Goal: Task Accomplishment & Management: Complete application form

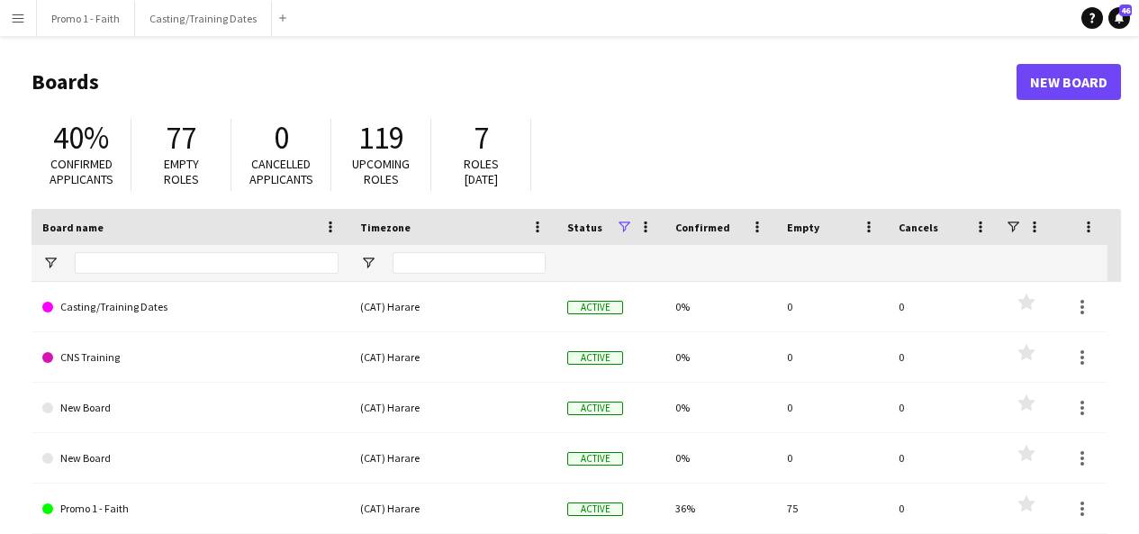
click at [23, 16] on app-icon "Menu" at bounding box center [18, 18] width 14 height 14
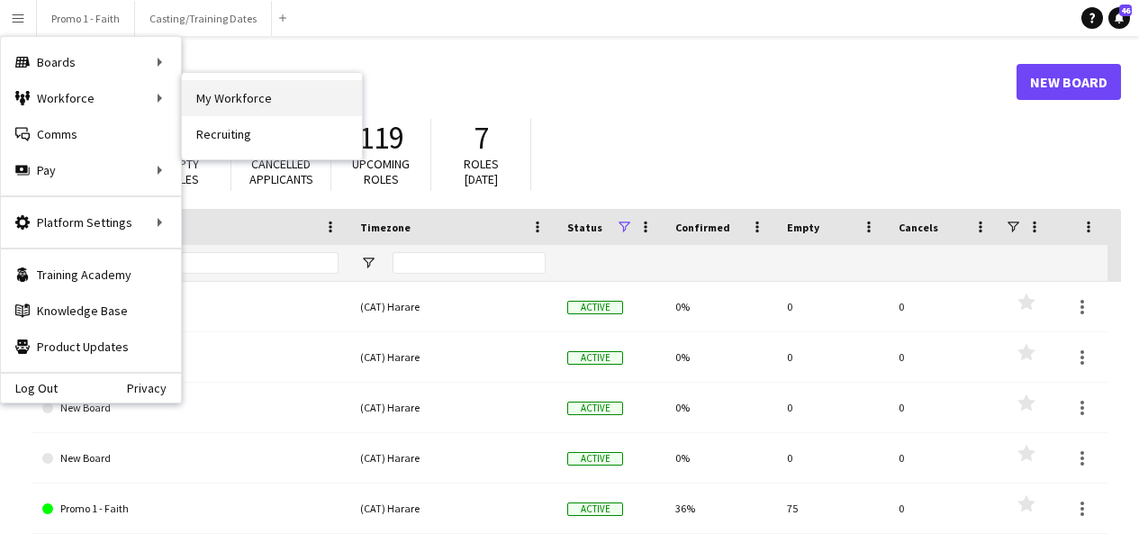
click at [226, 85] on link "My Workforce" at bounding box center [272, 98] width 180 height 36
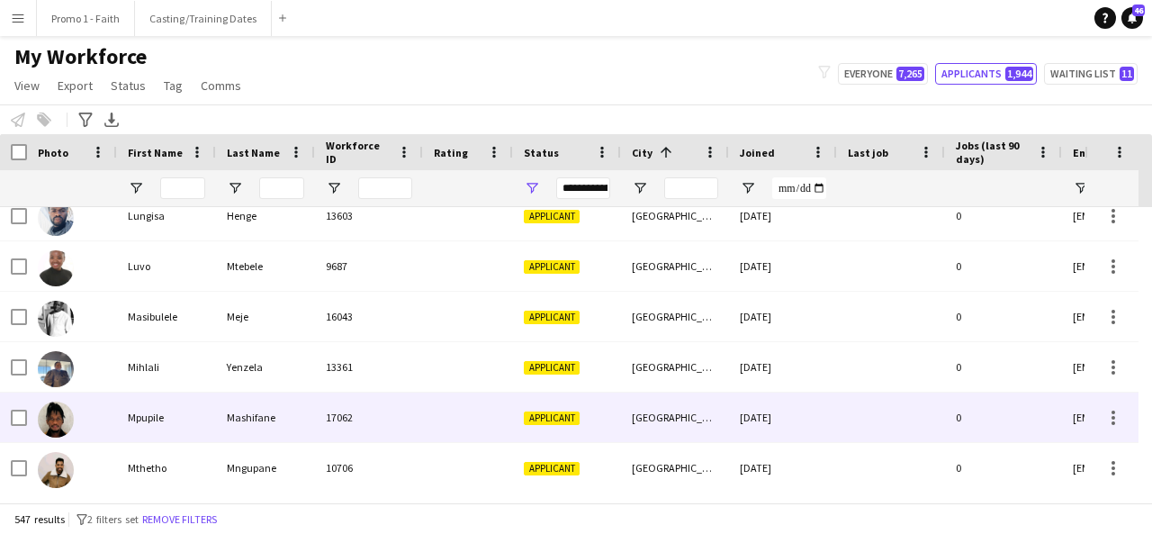
scroll to position [2039, 0]
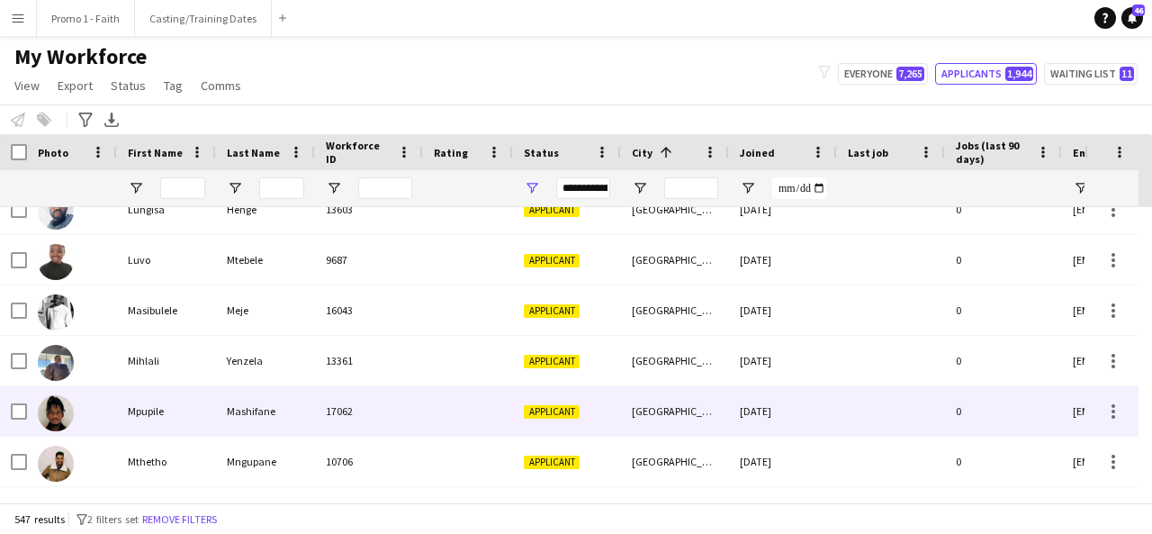
click at [383, 428] on div "17062" at bounding box center [369, 411] width 108 height 50
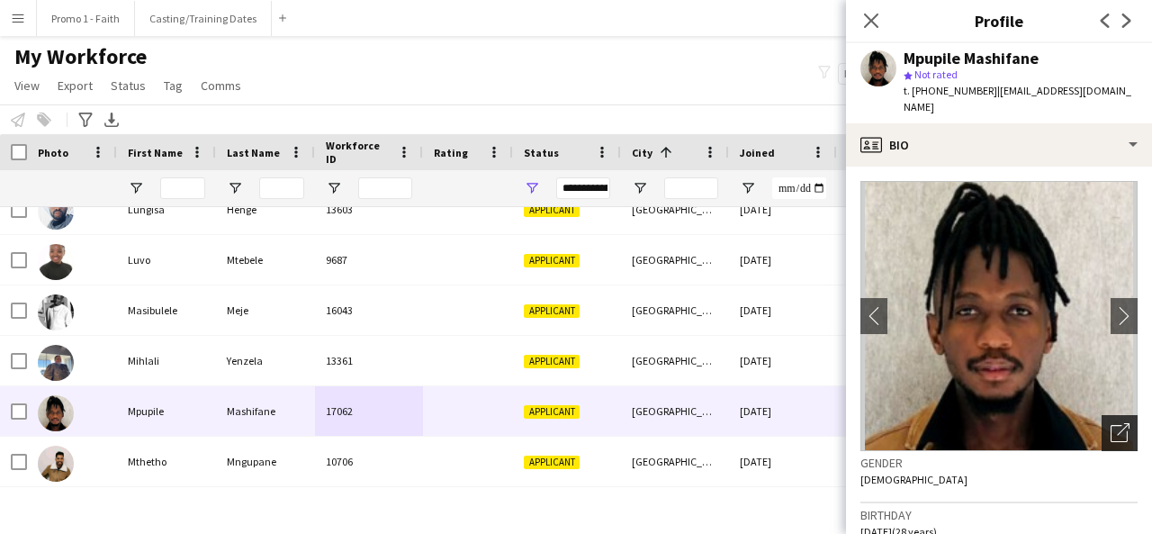
click at [1111, 425] on icon at bounding box center [1119, 433] width 17 height 17
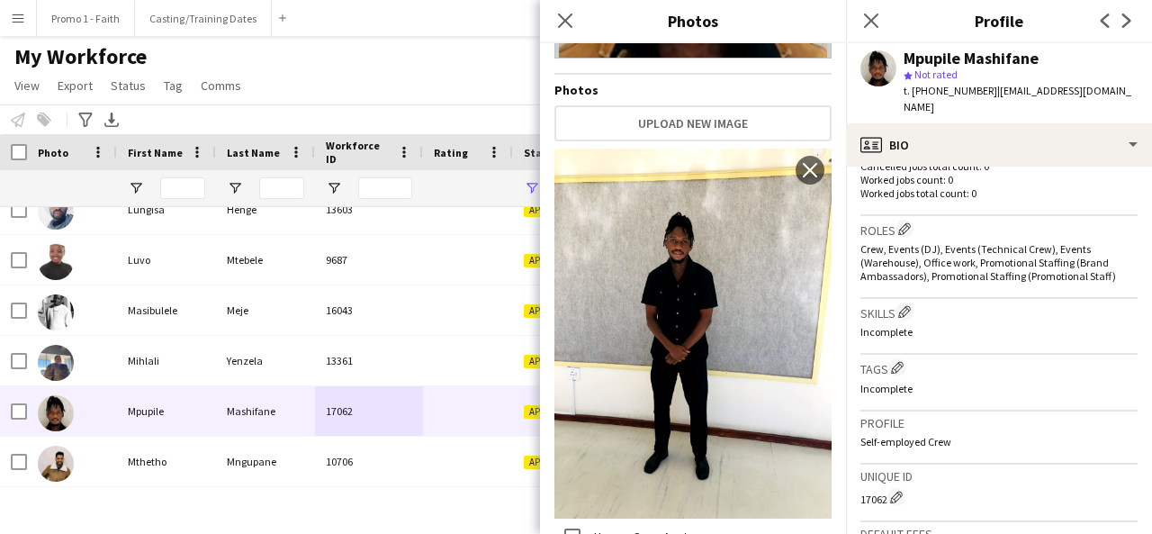
scroll to position [500, 0]
click at [565, 21] on icon at bounding box center [564, 20] width 17 height 17
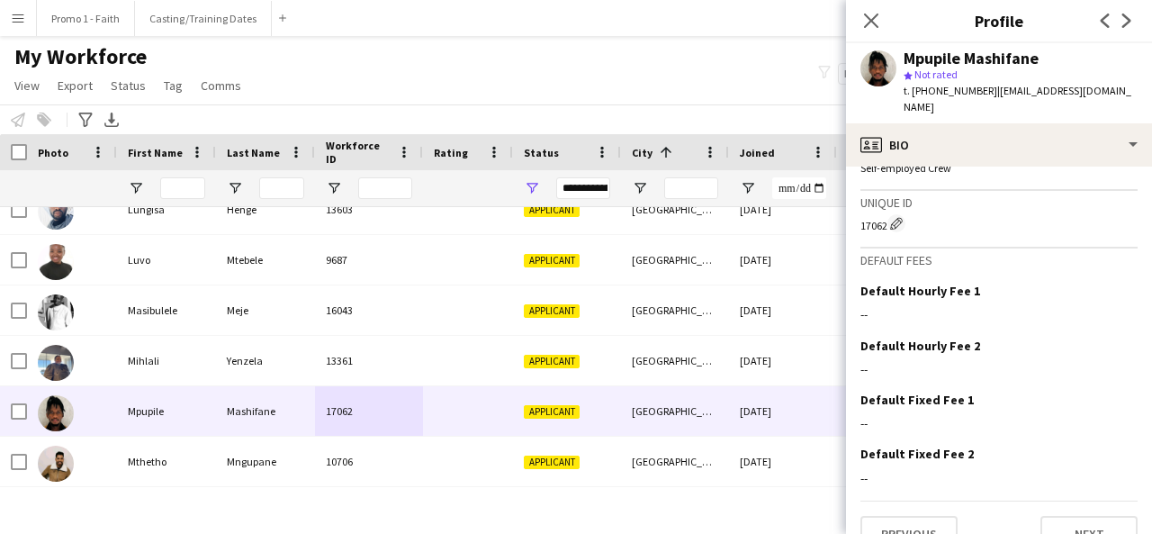
scroll to position [806, 0]
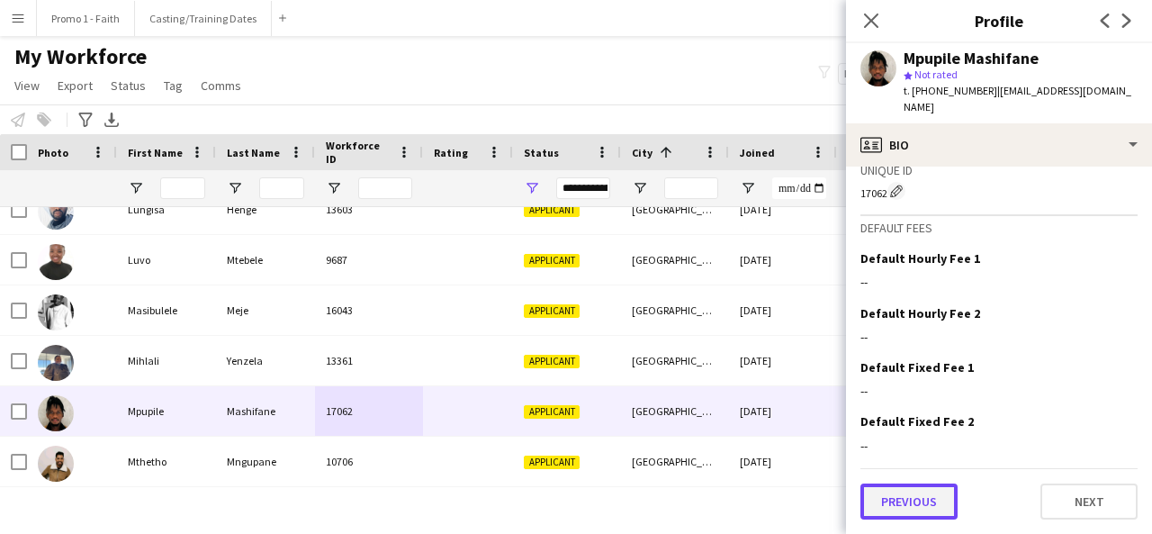
click at [901, 501] on button "Previous" at bounding box center [908, 501] width 97 height 36
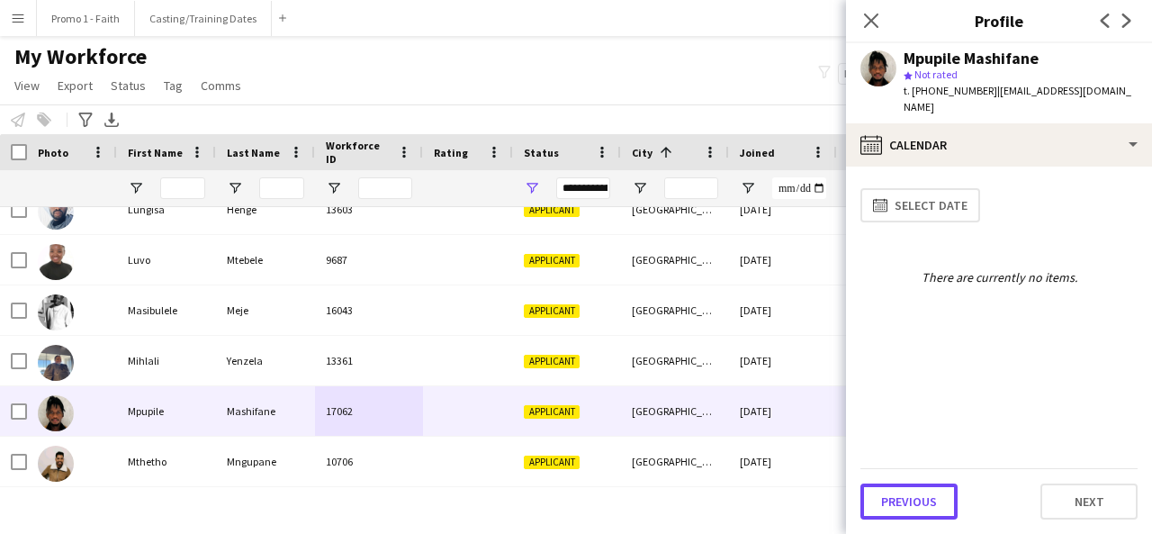
click at [901, 501] on button "Previous" at bounding box center [908, 501] width 97 height 36
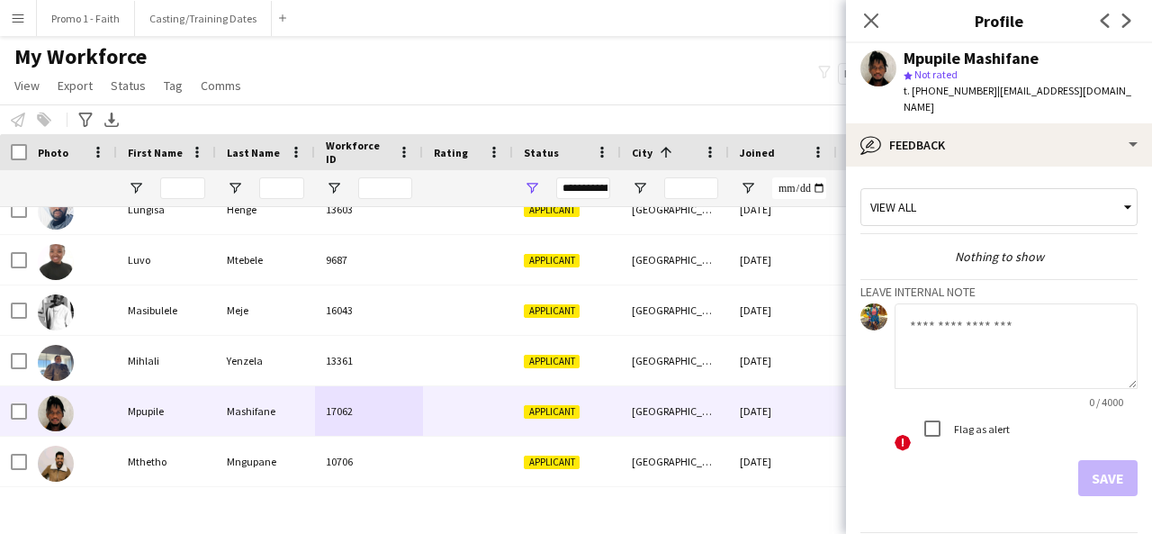
scroll to position [48, 0]
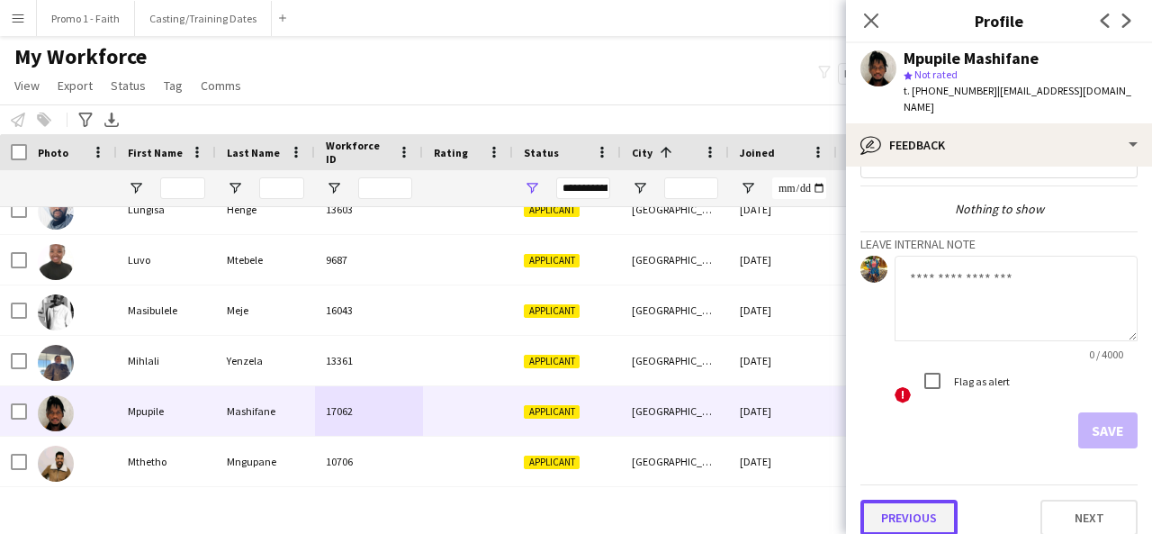
click at [885, 500] on button "Previous" at bounding box center [908, 518] width 97 height 36
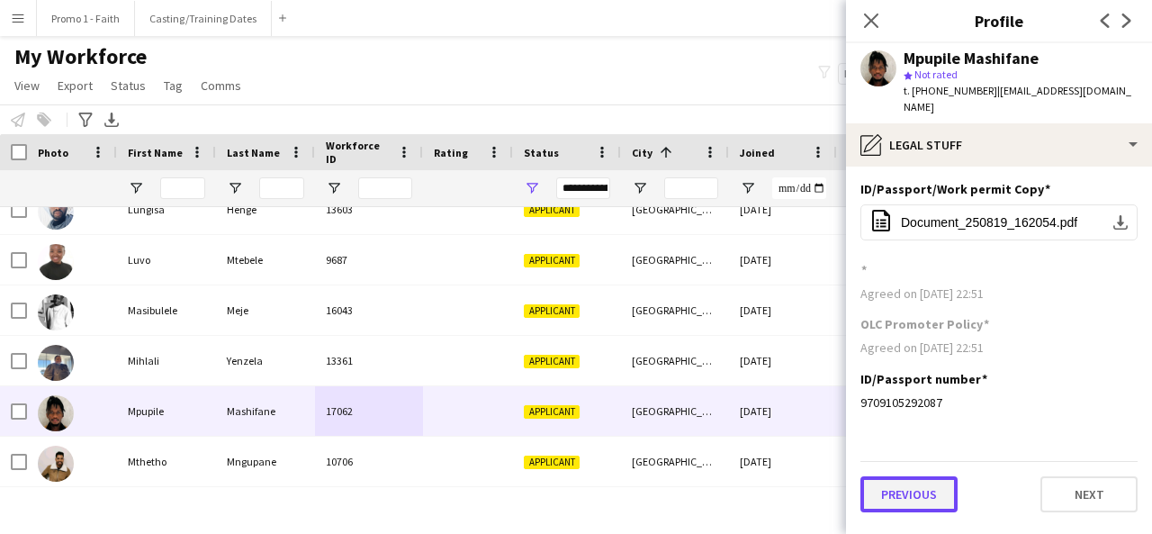
click at [882, 489] on button "Previous" at bounding box center [908, 494] width 97 height 36
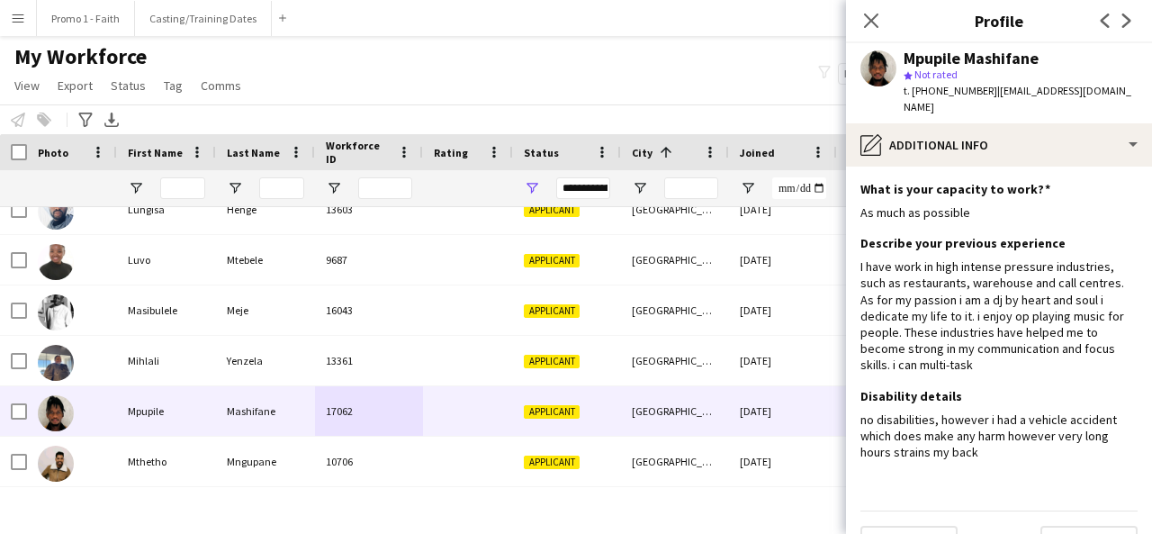
scroll to position [26, 0]
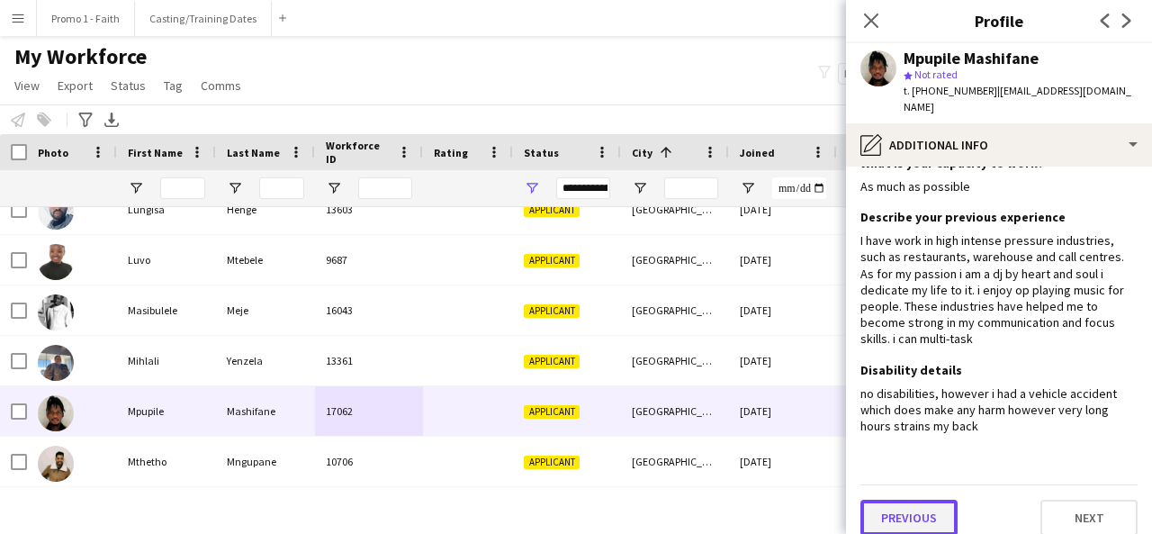
click at [894, 500] on button "Previous" at bounding box center [908, 518] width 97 height 36
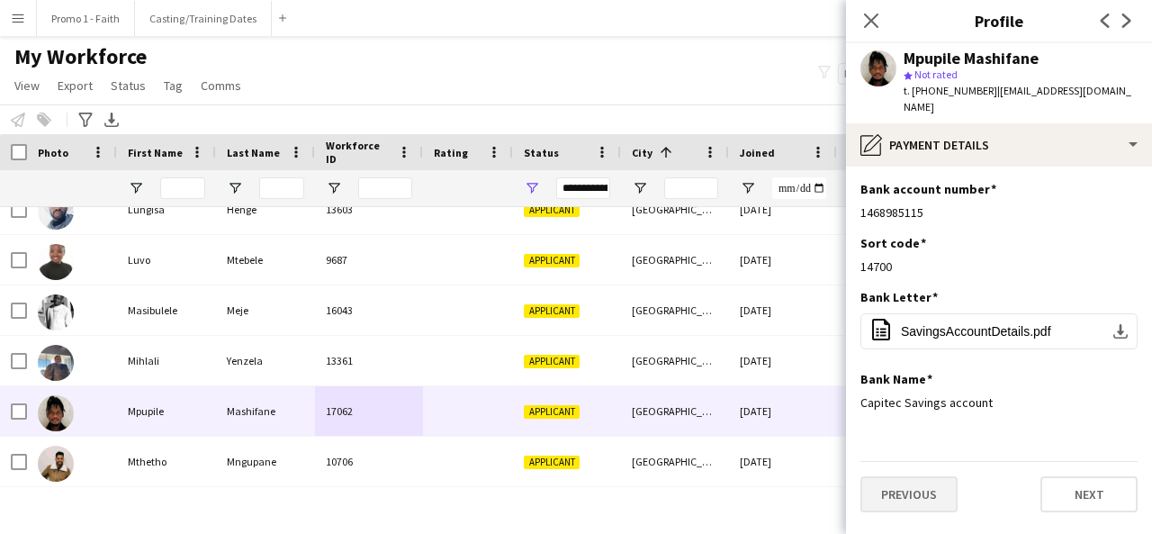
scroll to position [0, 0]
click at [1129, 235] on app-icon "Edit this field" at bounding box center [1130, 242] width 14 height 14
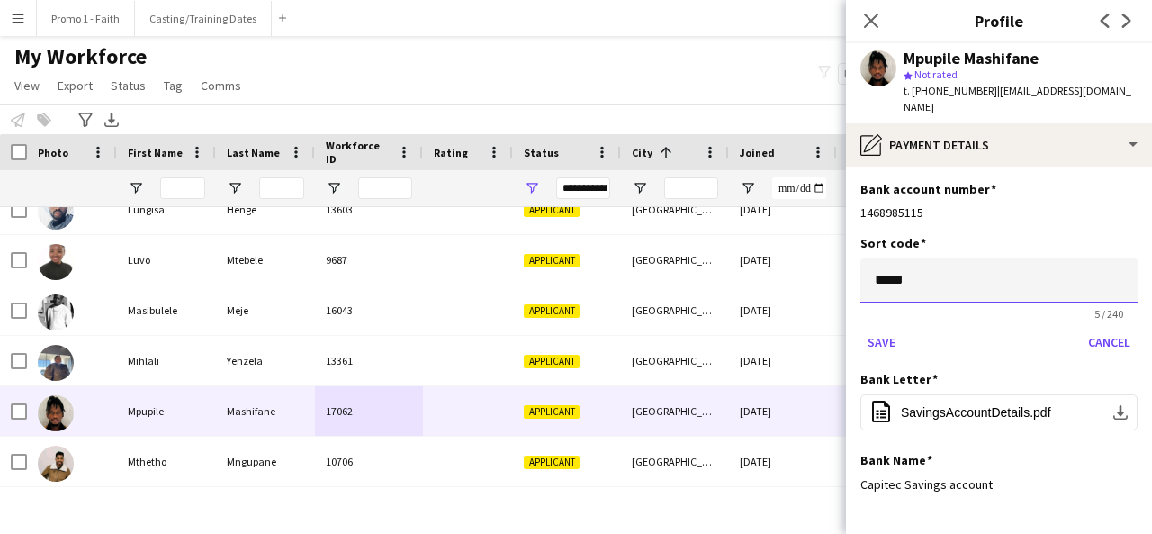
click at [917, 264] on input "*****" at bounding box center [998, 280] width 277 height 45
type input "*"
type input "******"
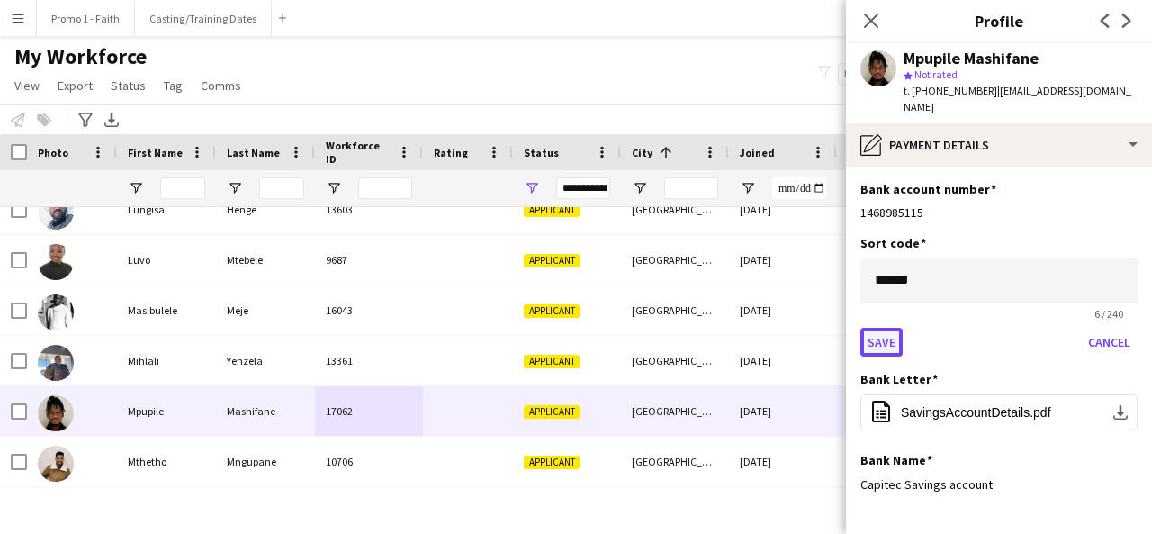
click at [886, 328] on button "Save" at bounding box center [881, 342] width 42 height 29
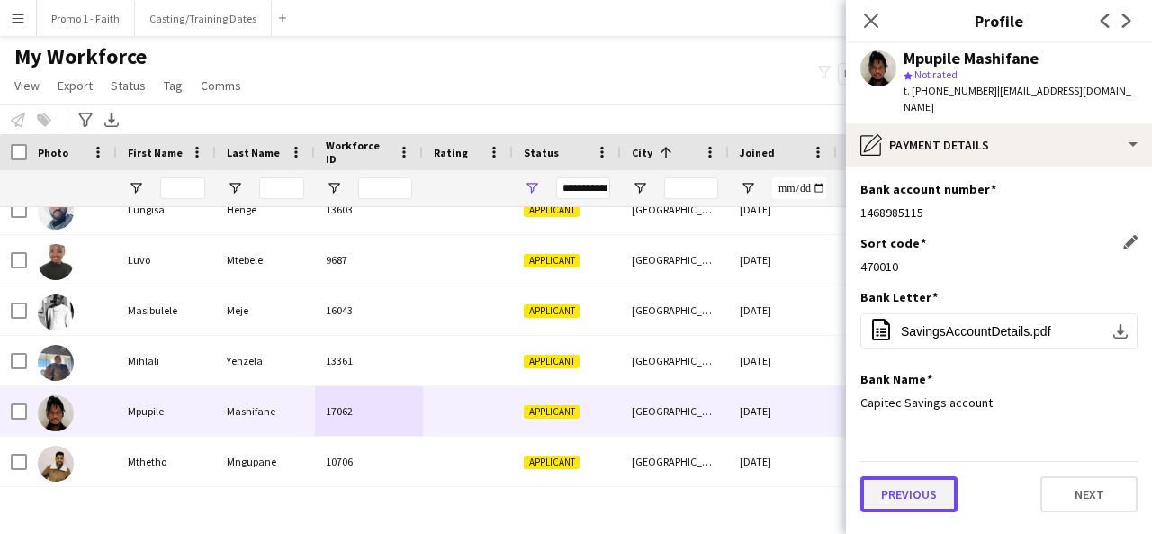
click at [928, 476] on button "Previous" at bounding box center [908, 494] width 97 height 36
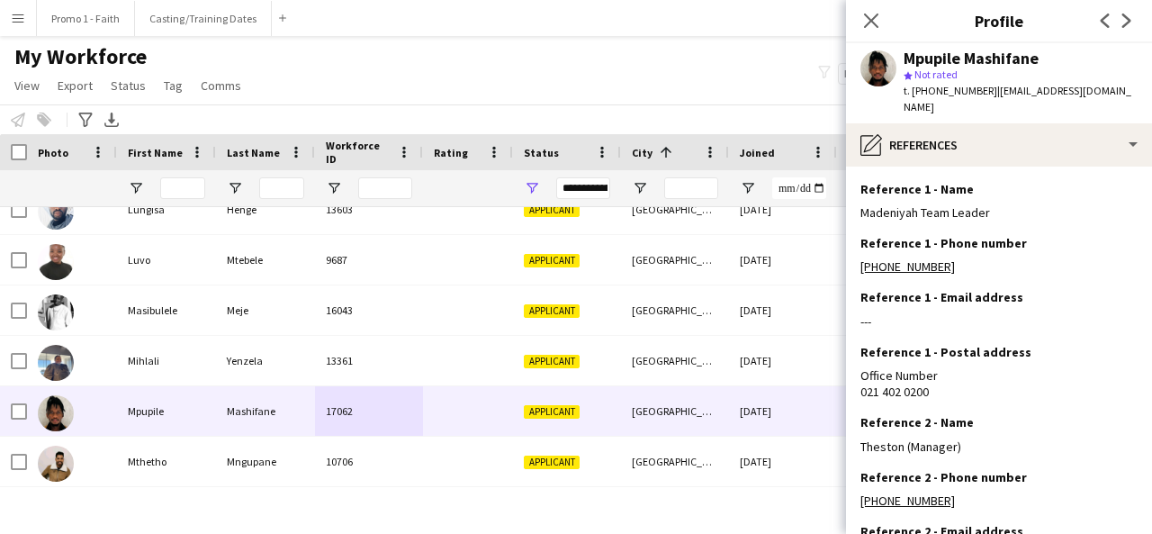
scroll to position [200, 0]
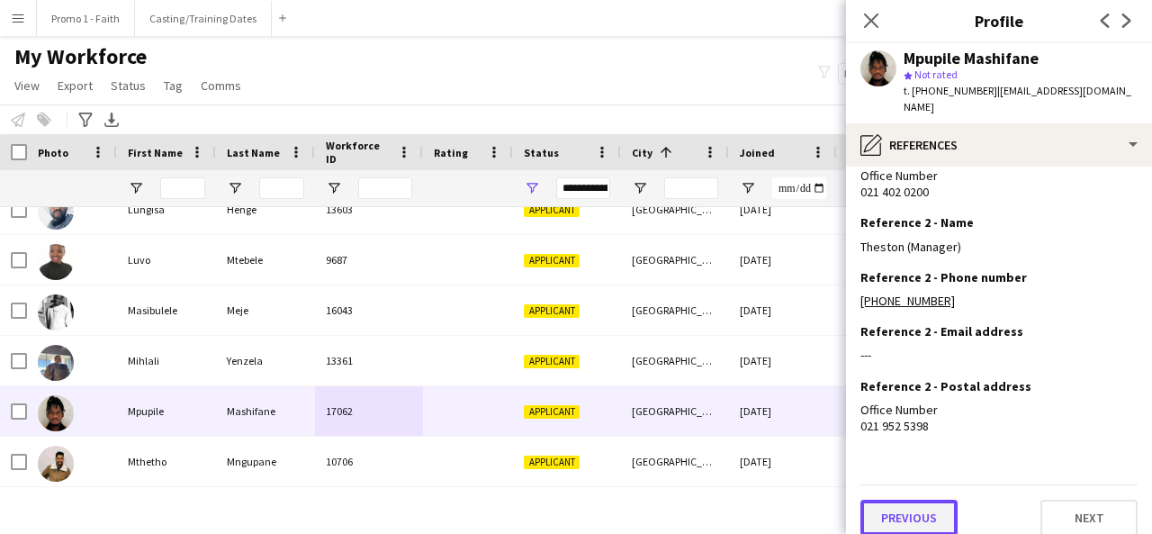
click at [904, 504] on button "Previous" at bounding box center [908, 518] width 97 height 36
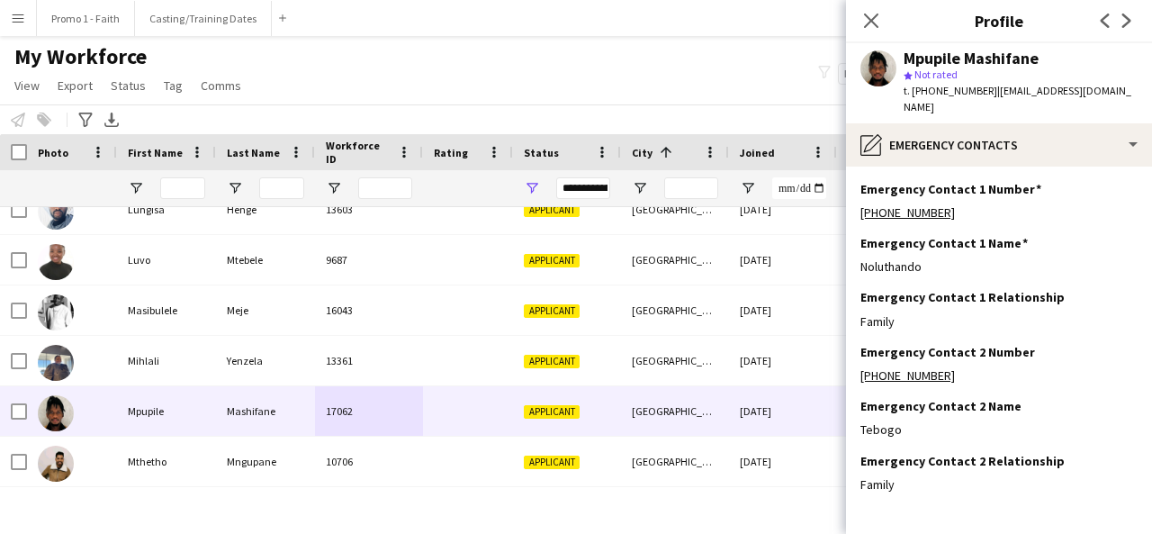
scroll to position [59, 0]
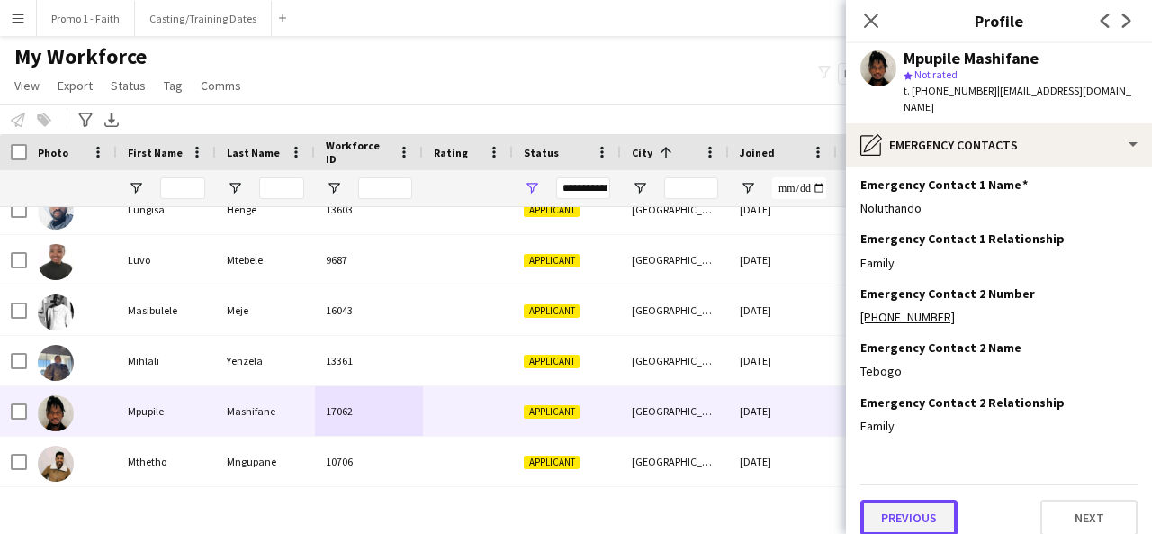
click at [889, 509] on button "Previous" at bounding box center [908, 518] width 97 height 36
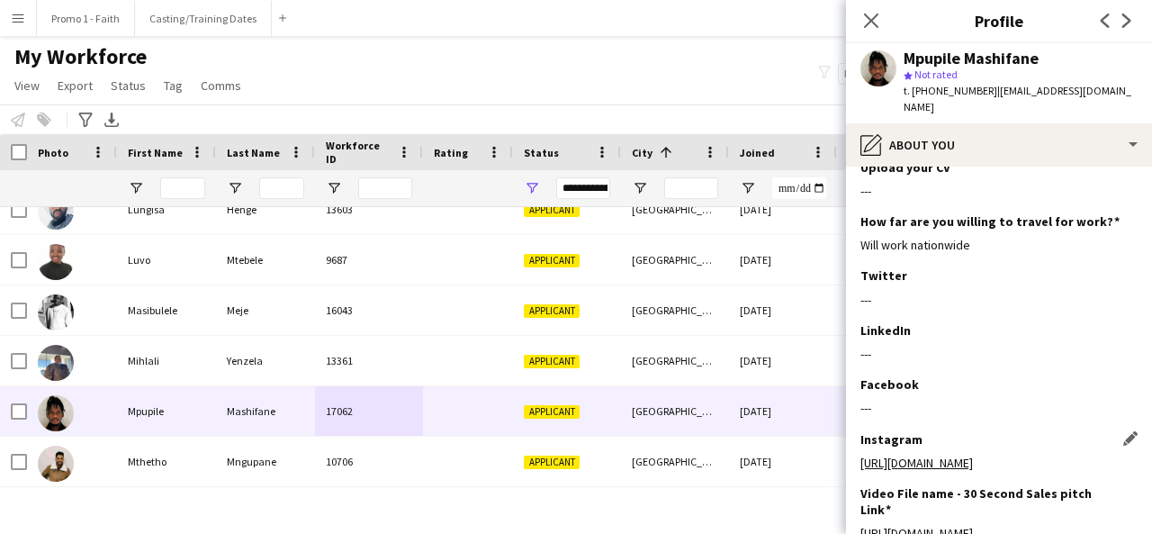
scroll to position [232, 0]
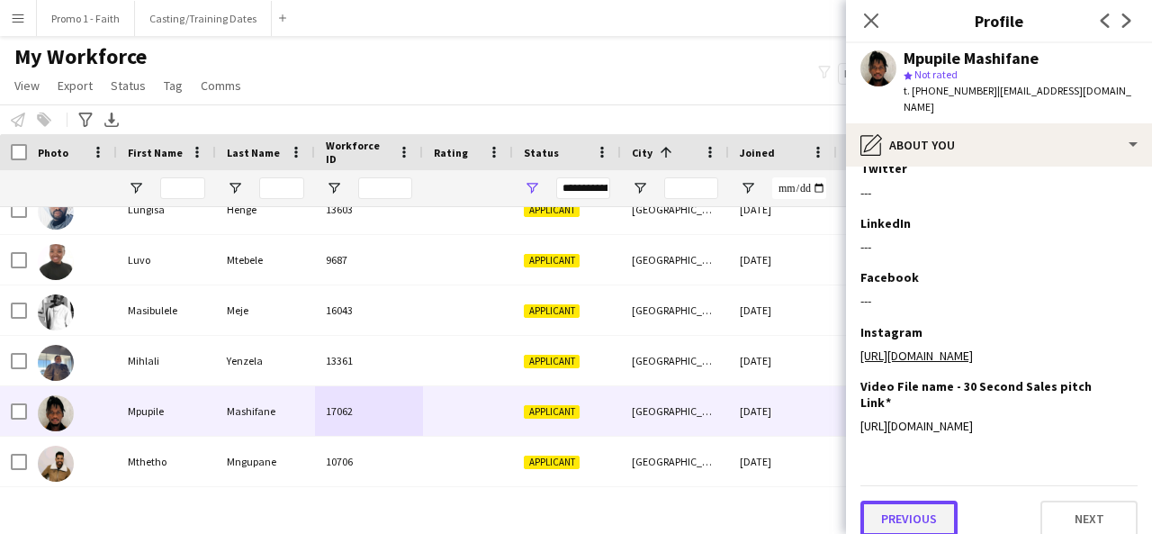
click at [905, 500] on button "Previous" at bounding box center [908, 518] width 97 height 36
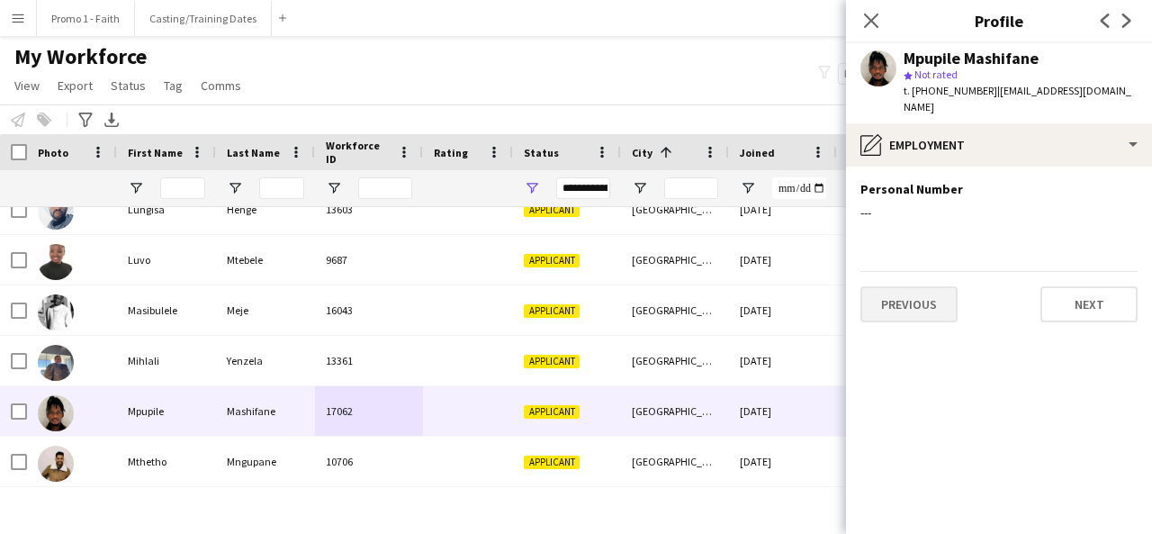
scroll to position [0, 0]
click at [922, 288] on button "Previous" at bounding box center [908, 304] width 97 height 36
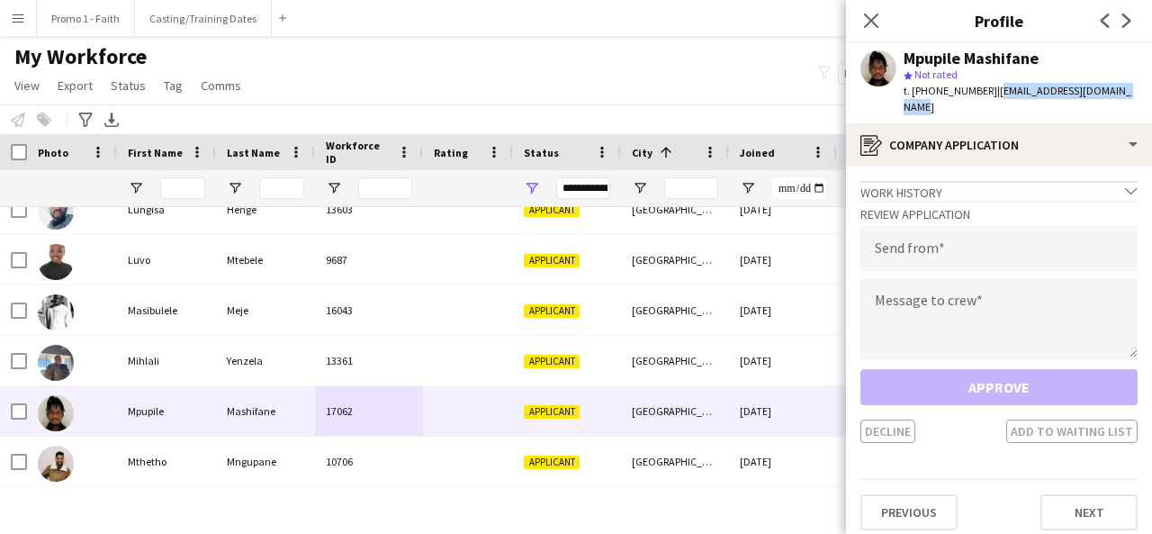
drag, startPoint x: 984, startPoint y: 85, endPoint x: 1138, endPoint y: 98, distance: 154.5
click at [1138, 98] on div "Mpupile Mashifane star Not rated t. [PHONE_NUMBER] | [EMAIL_ADDRESS][DOMAIN_NAM…" at bounding box center [999, 83] width 306 height 80
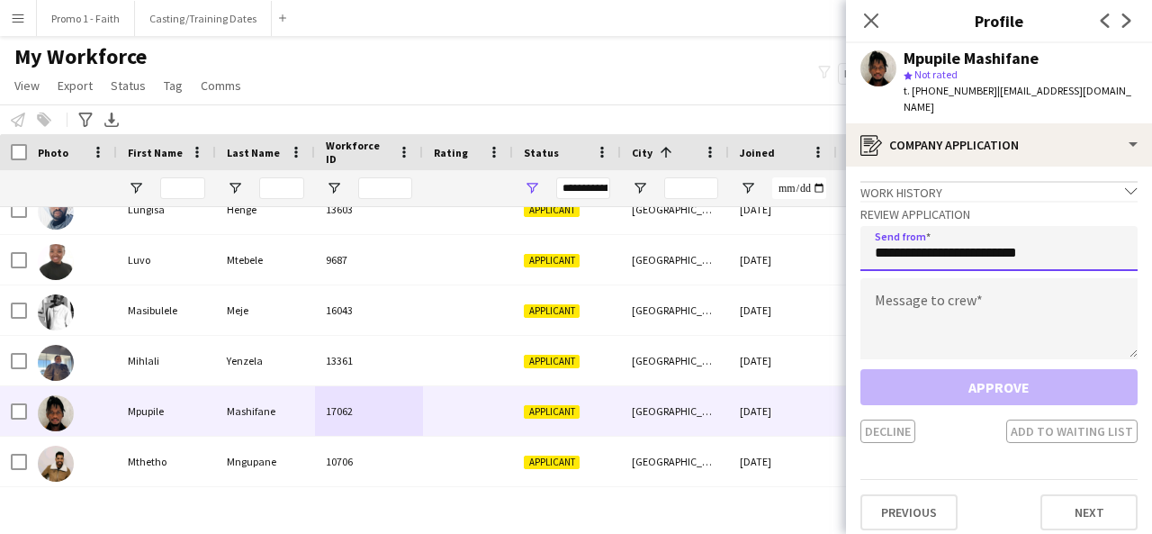
type input "**********"
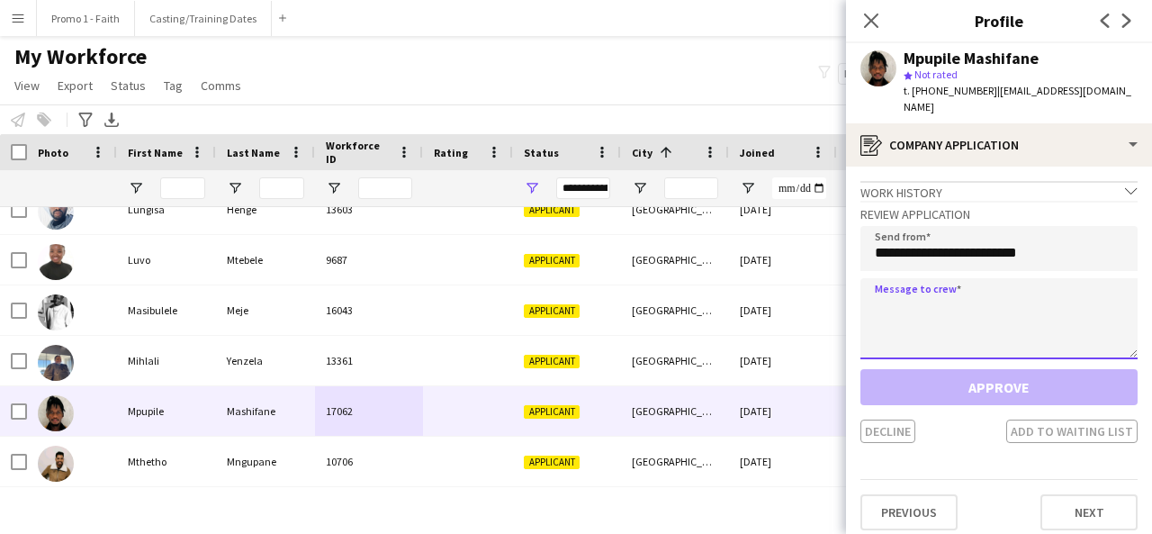
click at [1058, 297] on textarea at bounding box center [998, 318] width 277 height 81
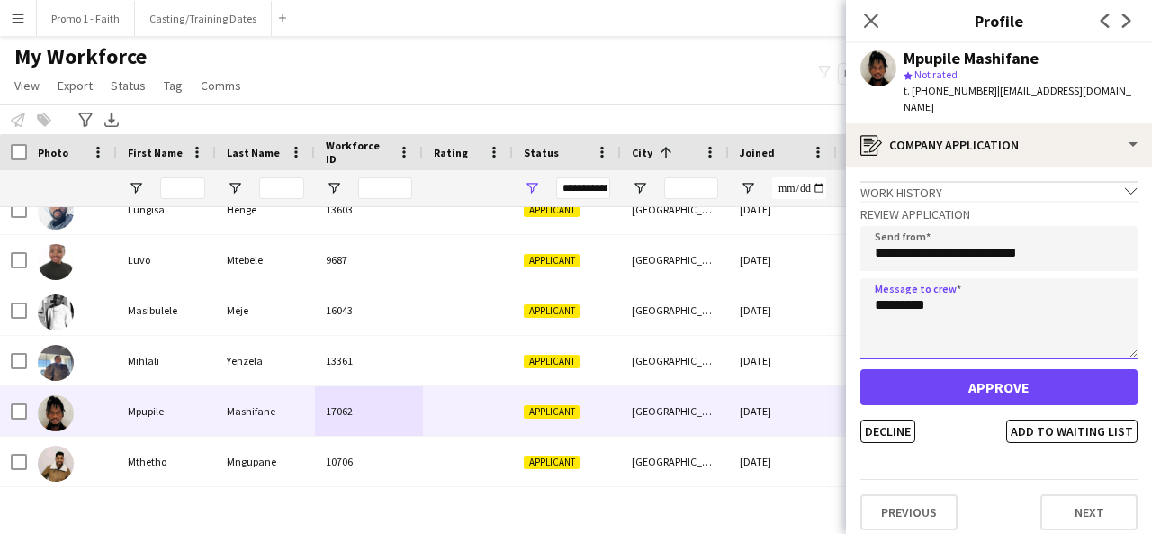
type textarea "*********"
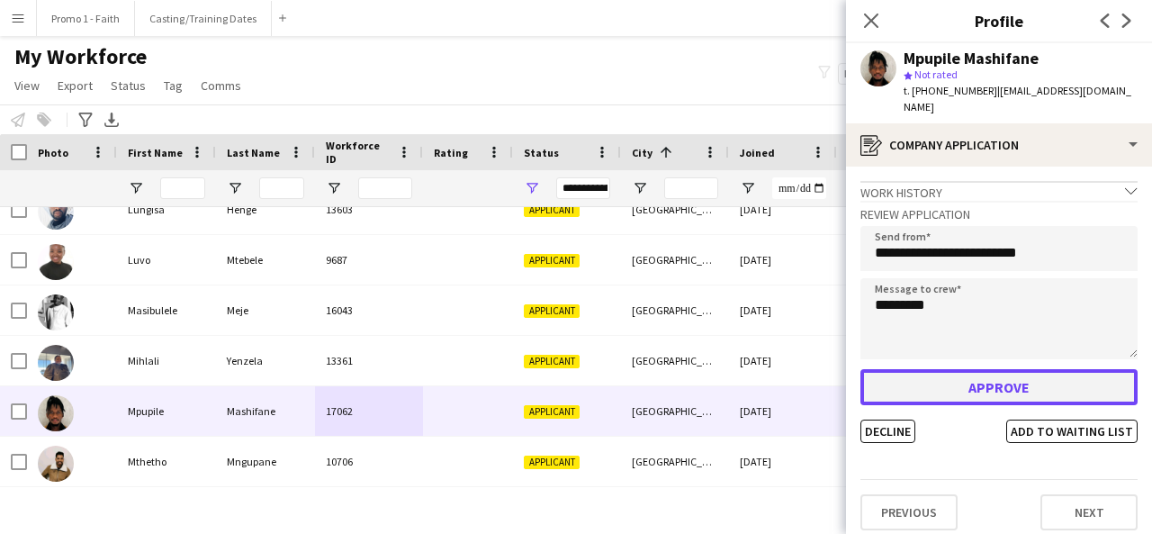
click at [1014, 374] on button "Approve" at bounding box center [998, 387] width 277 height 36
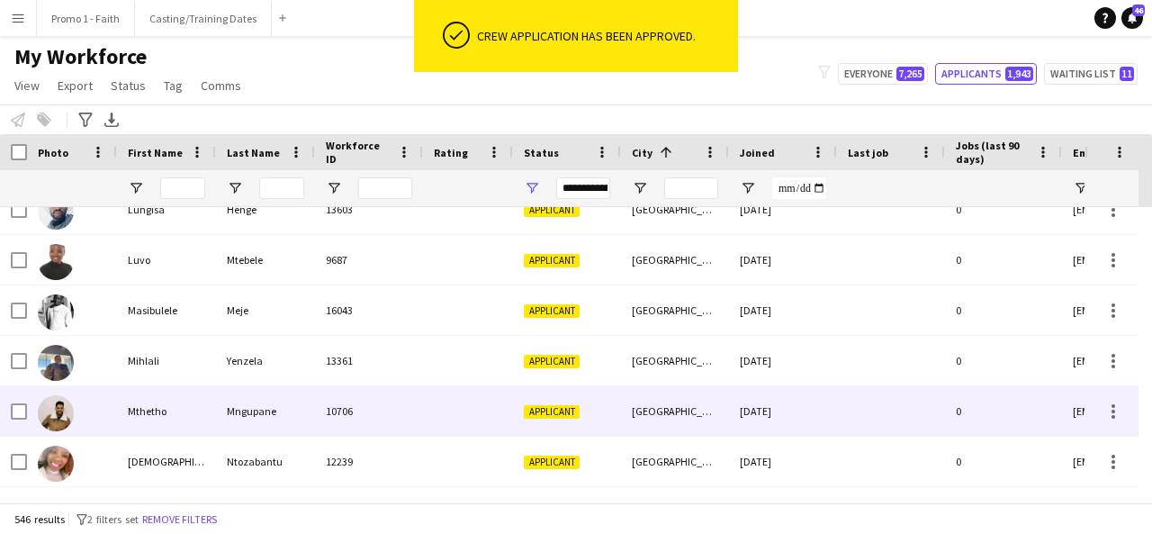
click at [265, 422] on div "Mngupane" at bounding box center [265, 411] width 99 height 50
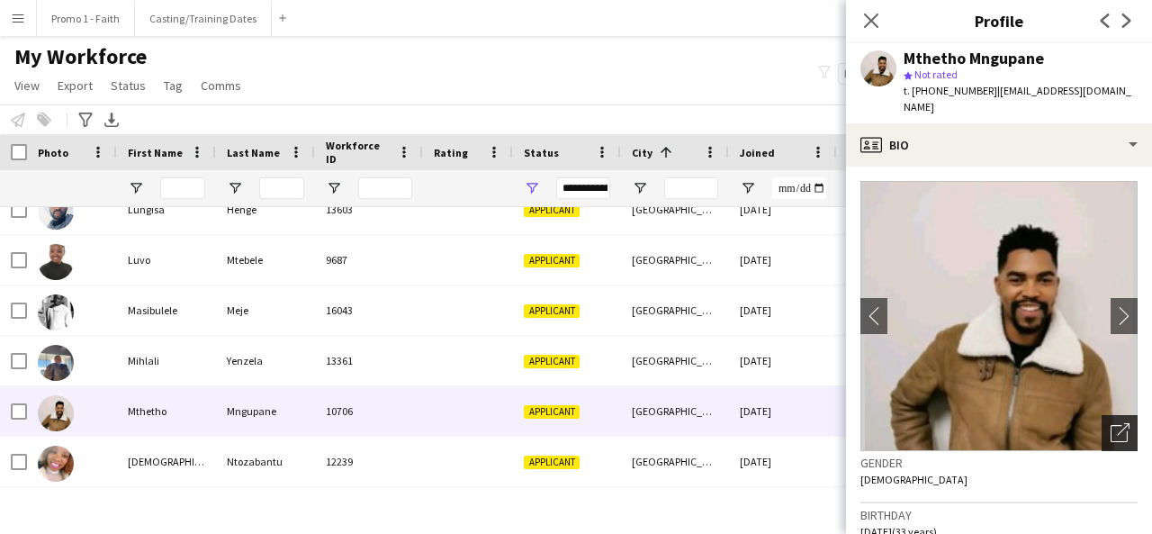
click at [1111, 431] on icon "Open photos pop-in" at bounding box center [1120, 432] width 19 height 19
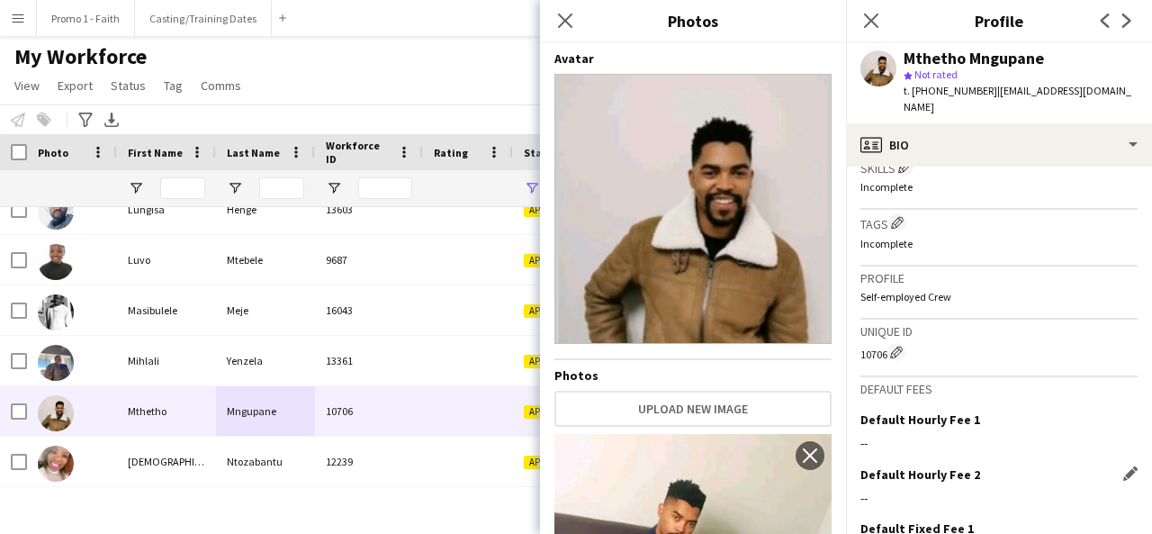
scroll to position [806, 0]
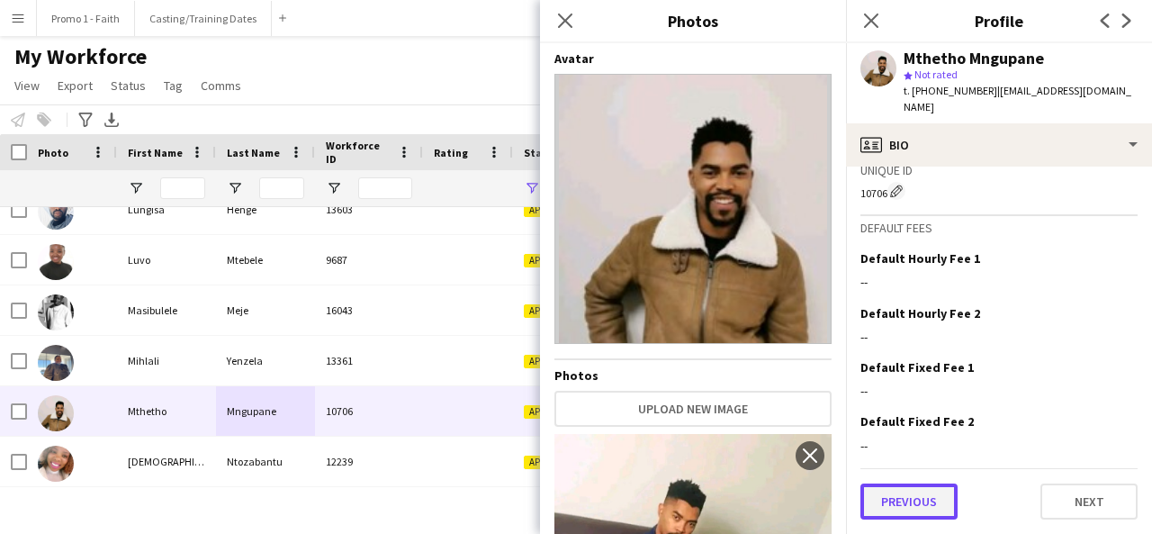
click at [906, 491] on button "Previous" at bounding box center [908, 501] width 97 height 36
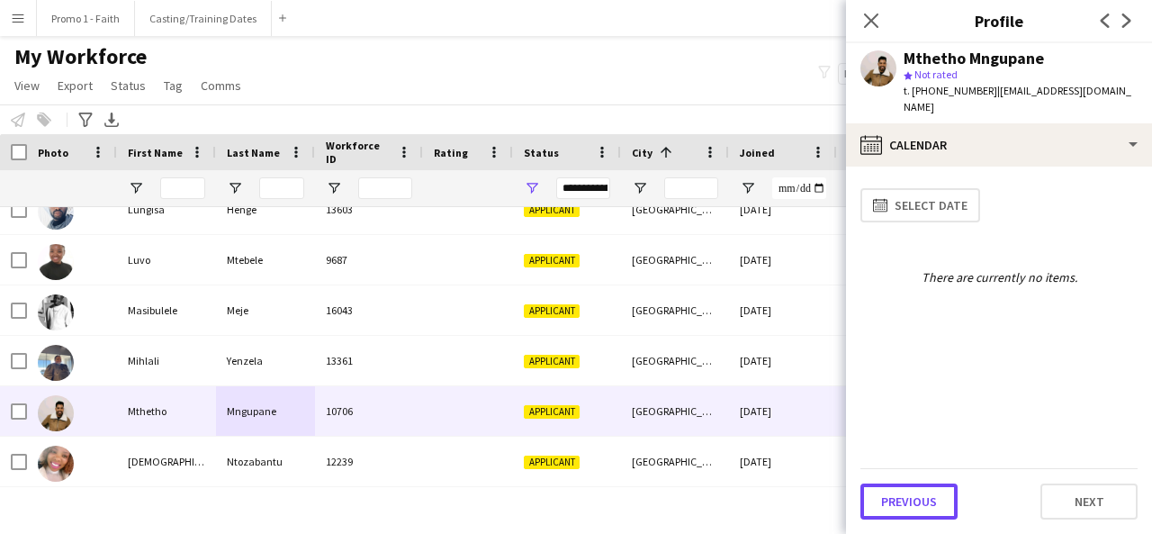
click at [906, 491] on button "Previous" at bounding box center [908, 501] width 97 height 36
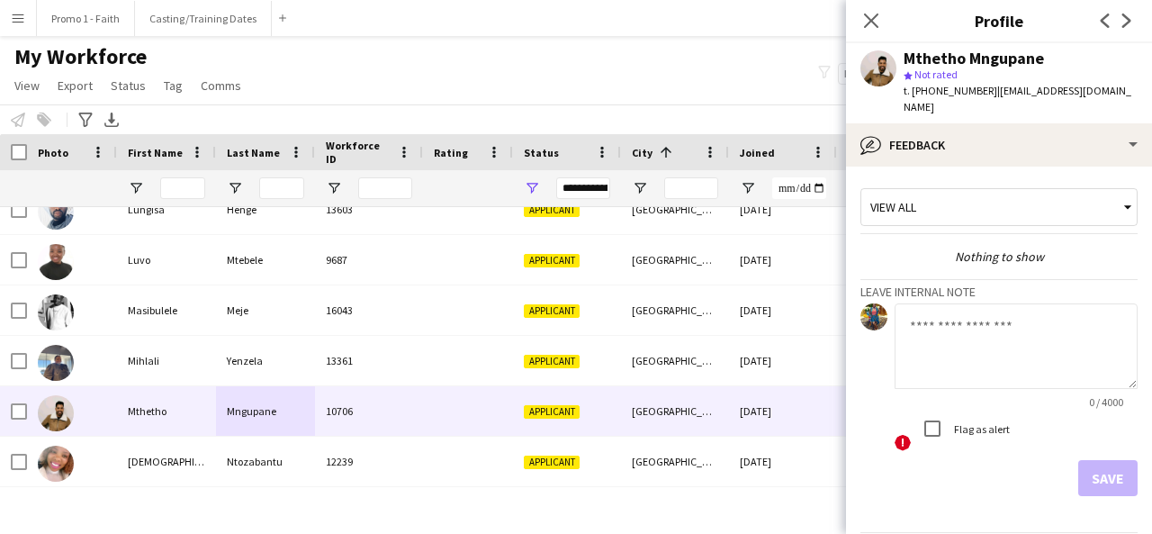
scroll to position [64, 0]
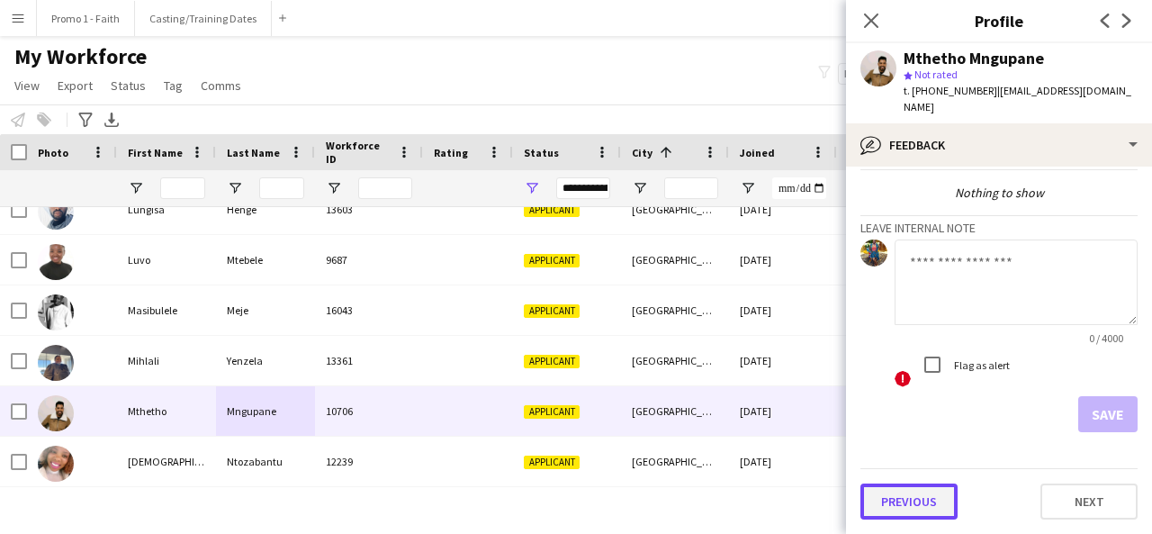
click at [903, 496] on button "Previous" at bounding box center [908, 501] width 97 height 36
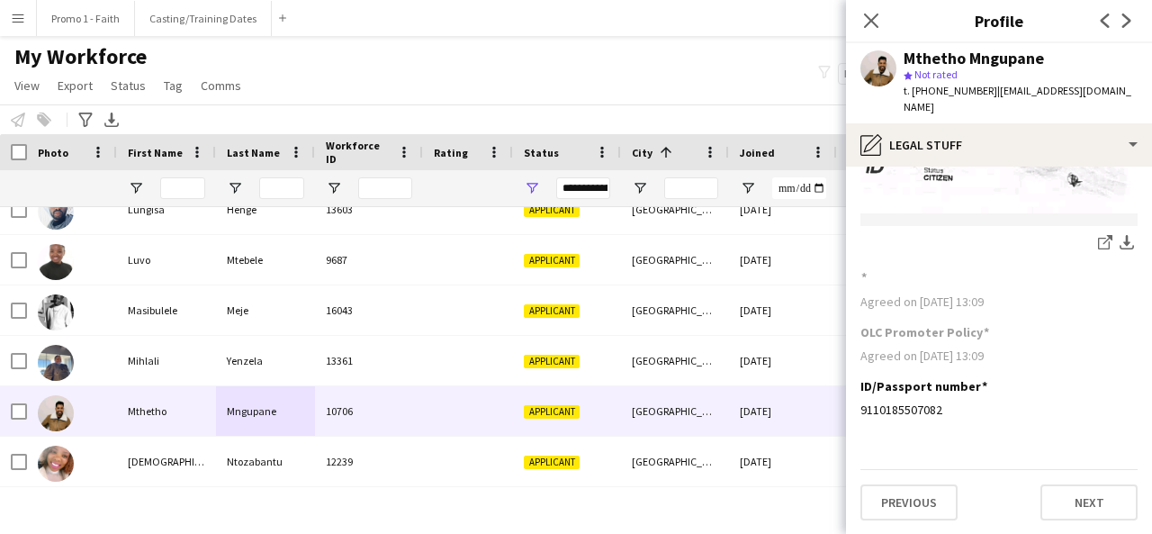
scroll to position [241, 0]
click at [908, 509] on button "Previous" at bounding box center [908, 503] width 97 height 36
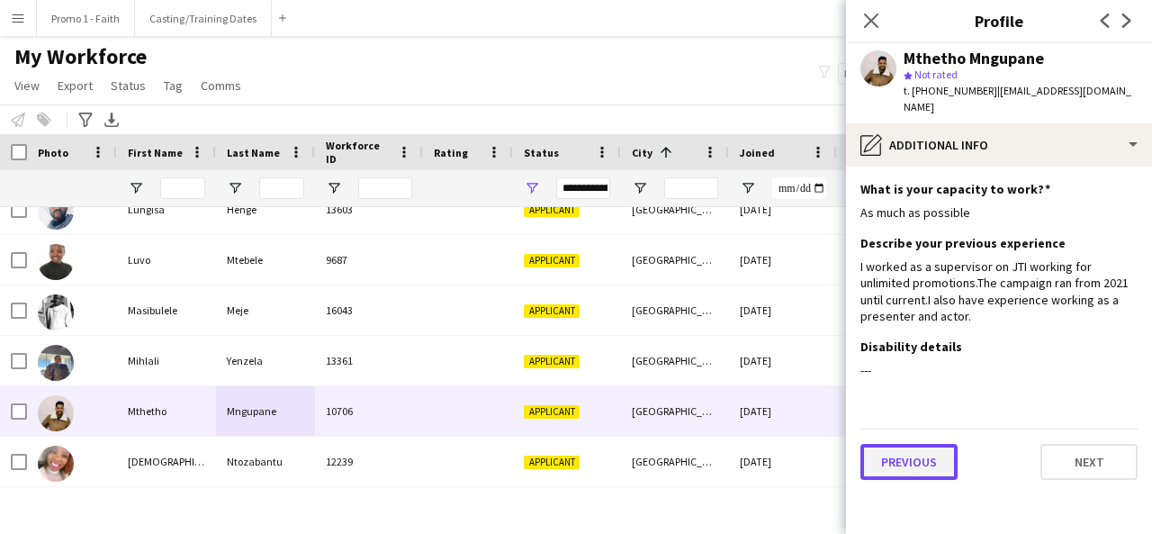
click at [908, 470] on button "Previous" at bounding box center [908, 462] width 97 height 36
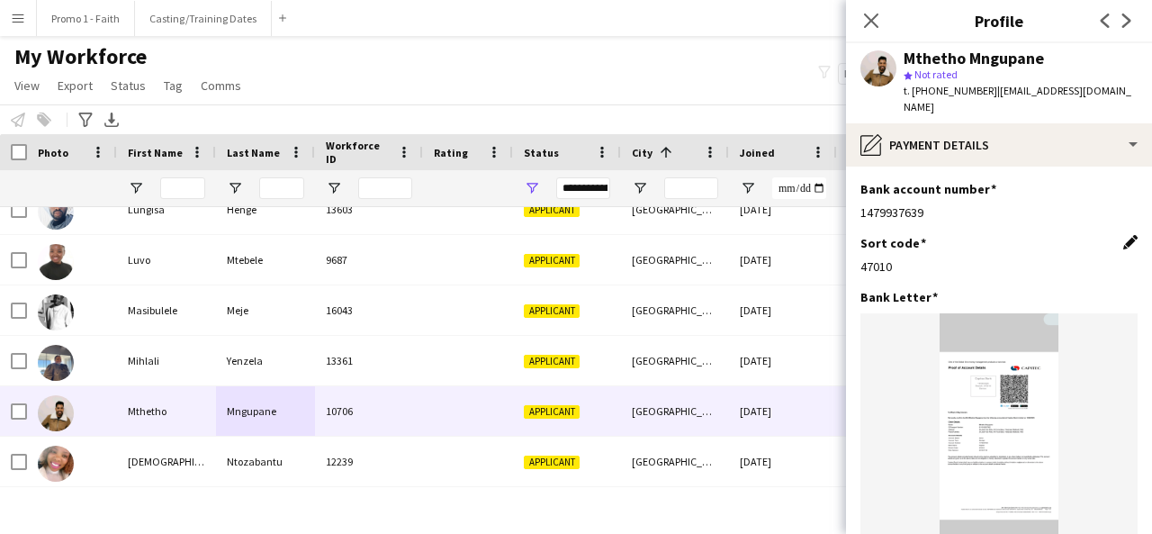
click at [1123, 242] on app-icon "Edit this field" at bounding box center [1130, 242] width 14 height 14
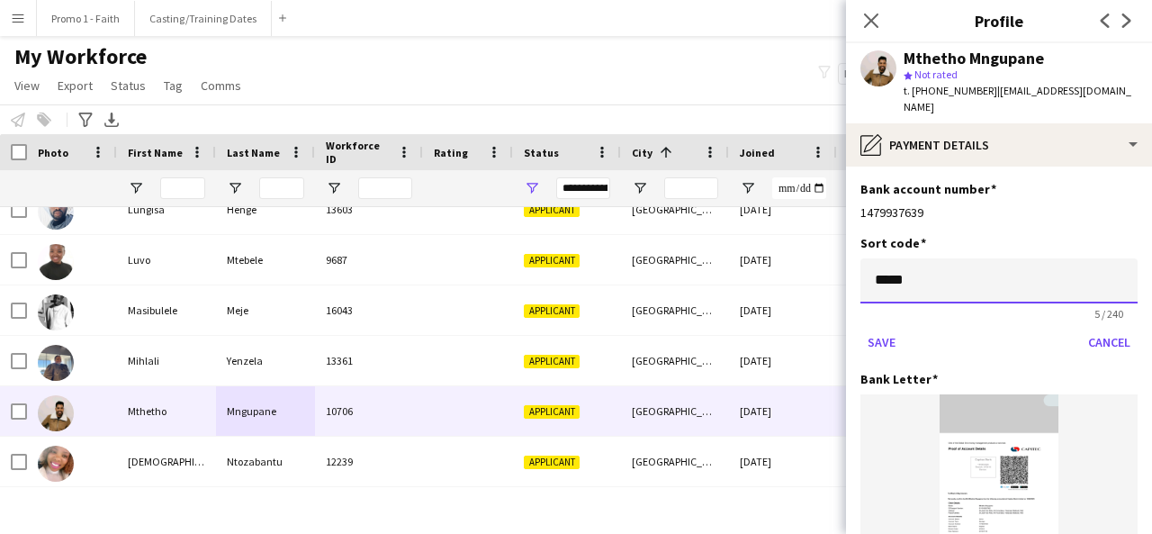
click at [969, 288] on input "*****" at bounding box center [998, 280] width 277 height 45
type input "******"
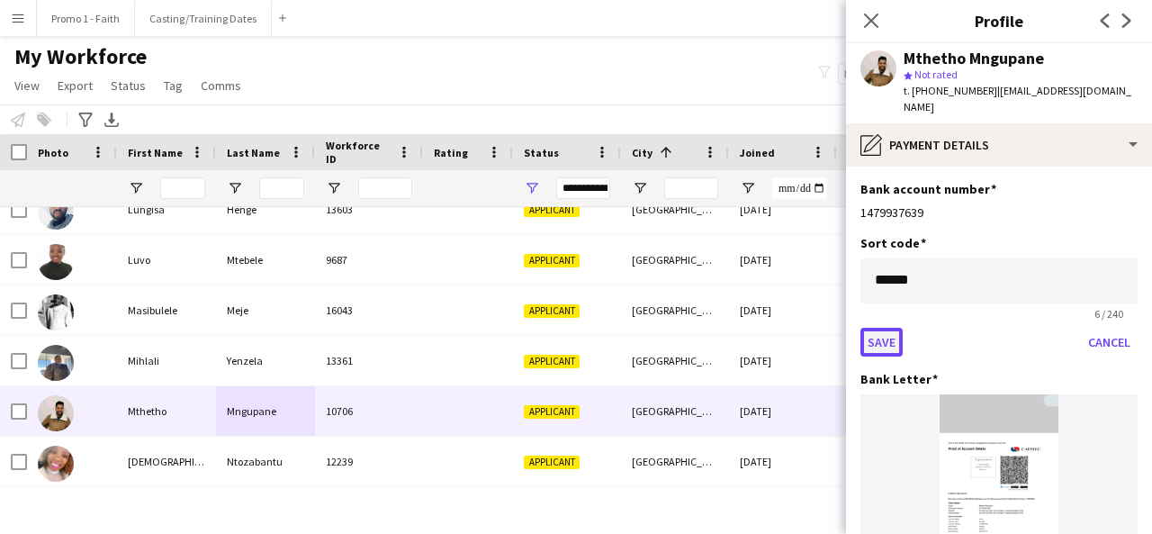
click at [881, 338] on button "Save" at bounding box center [881, 342] width 42 height 29
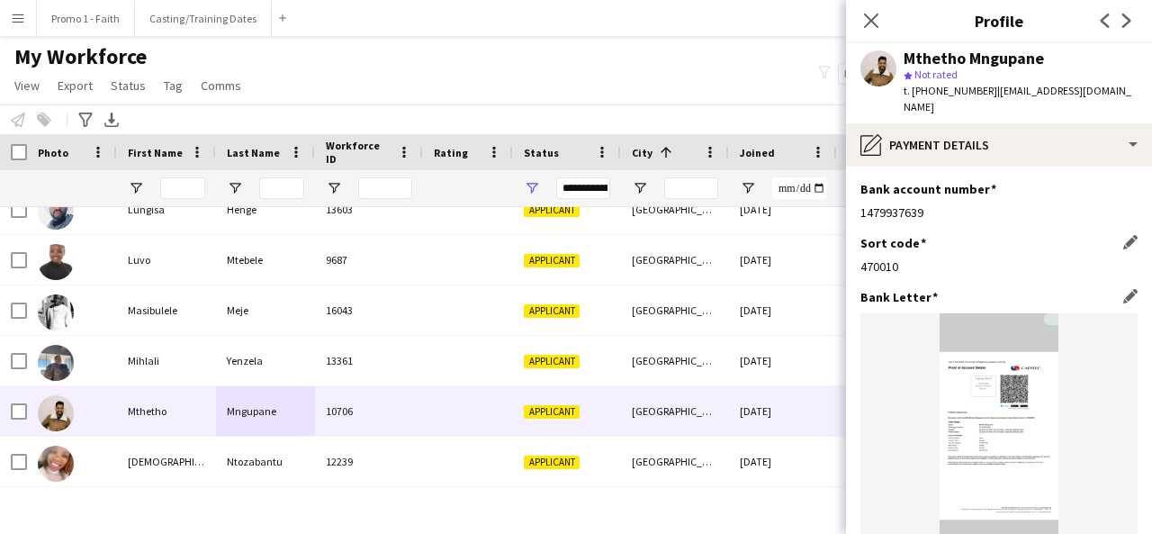
scroll to position [242, 0]
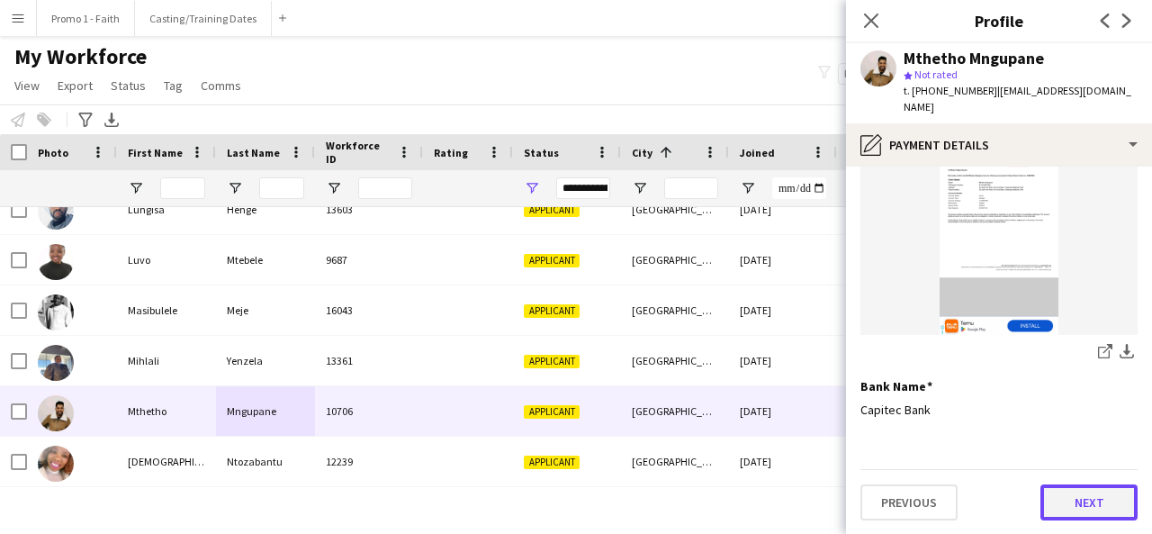
click at [1070, 500] on button "Next" at bounding box center [1089, 502] width 97 height 36
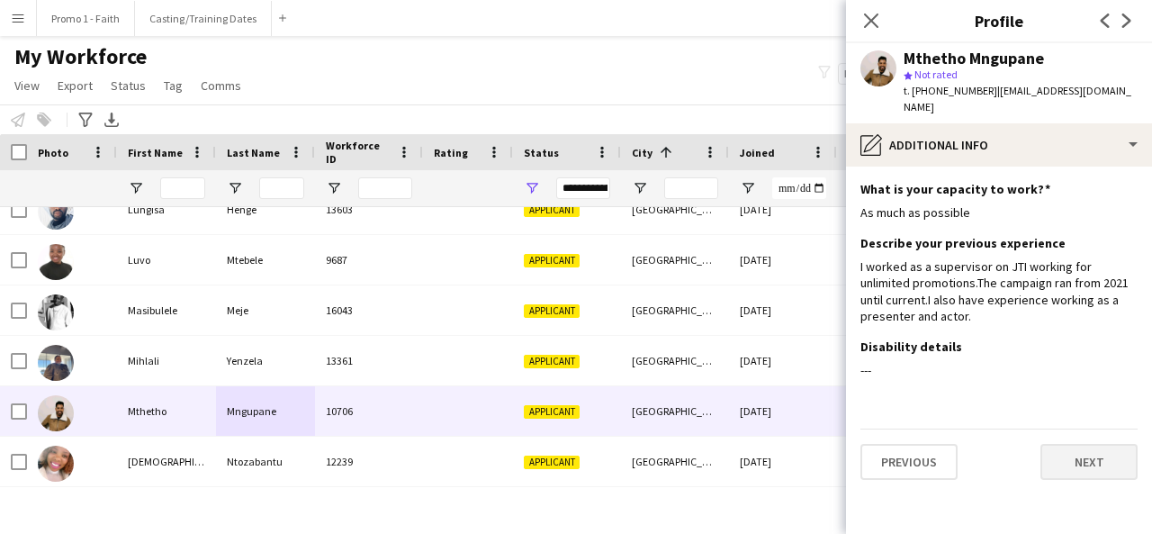
scroll to position [0, 0]
click at [1070, 448] on button "Next" at bounding box center [1089, 462] width 97 height 36
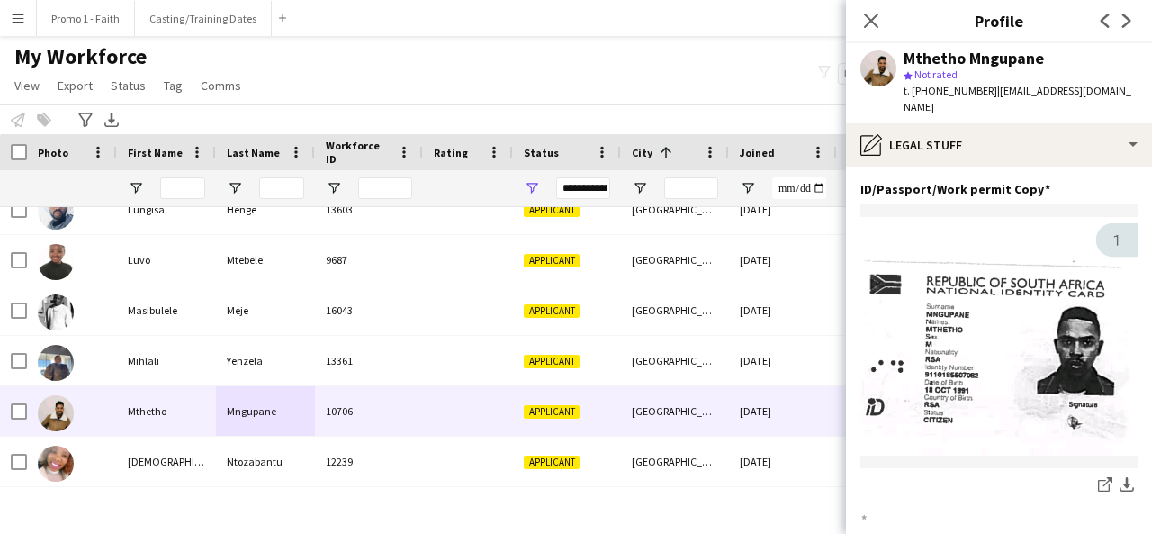
scroll to position [242, 0]
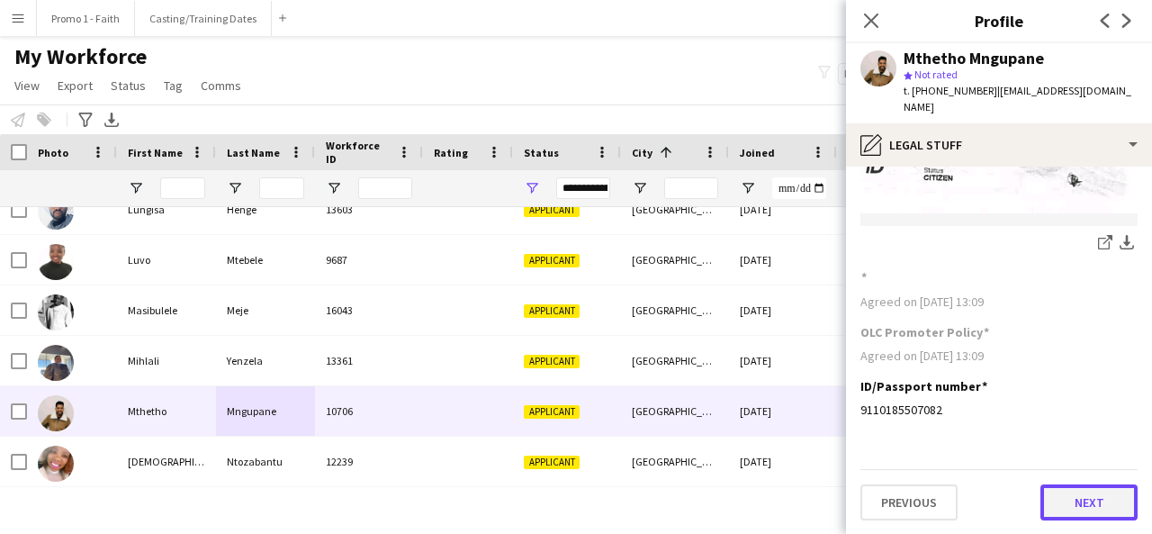
click at [1077, 514] on button "Next" at bounding box center [1089, 502] width 97 height 36
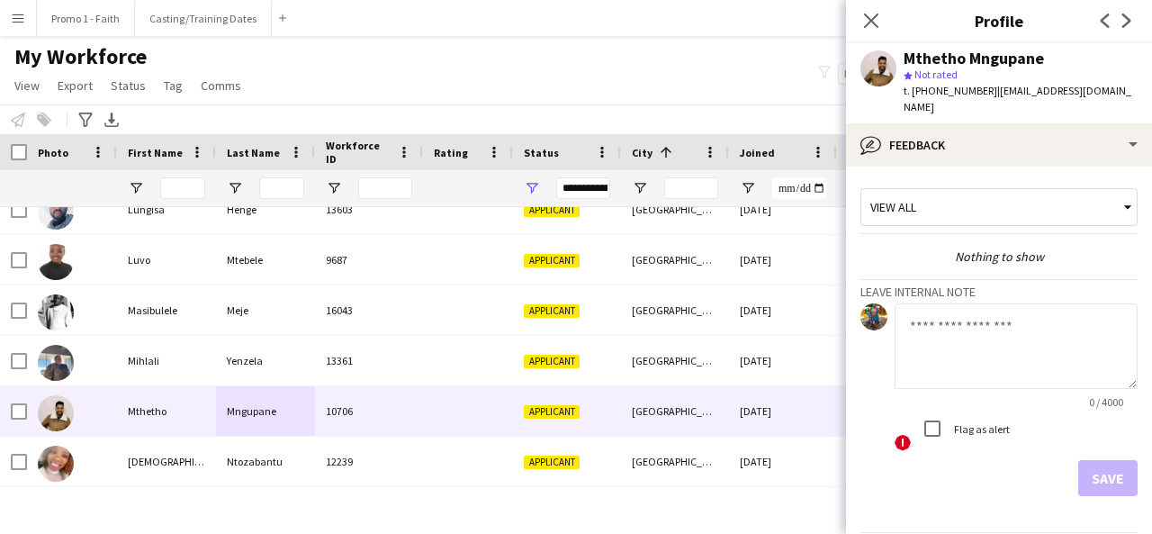
scroll to position [64, 0]
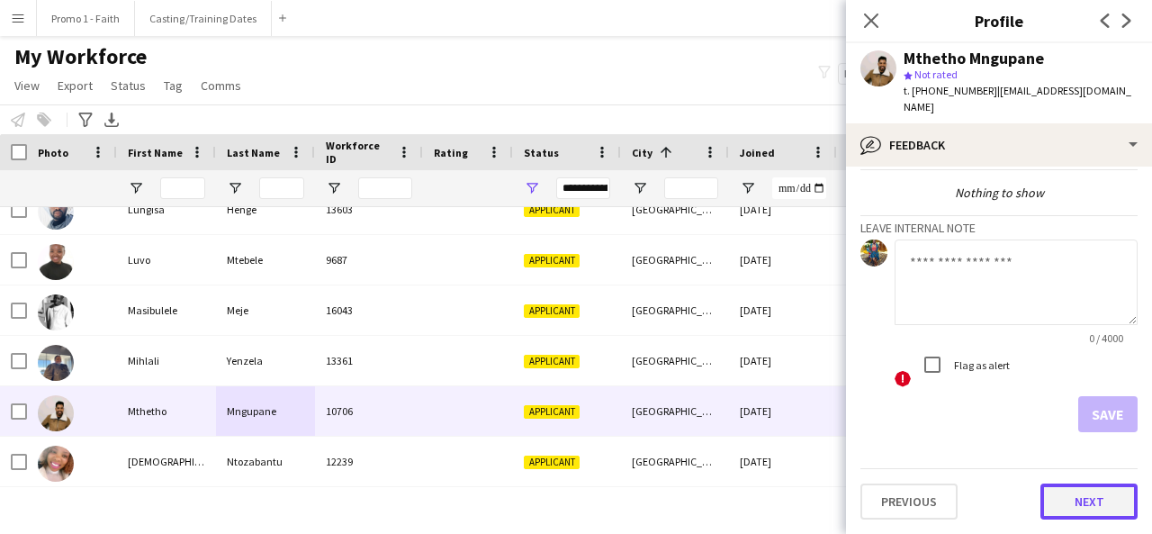
click at [1076, 497] on button "Next" at bounding box center [1089, 501] width 97 height 36
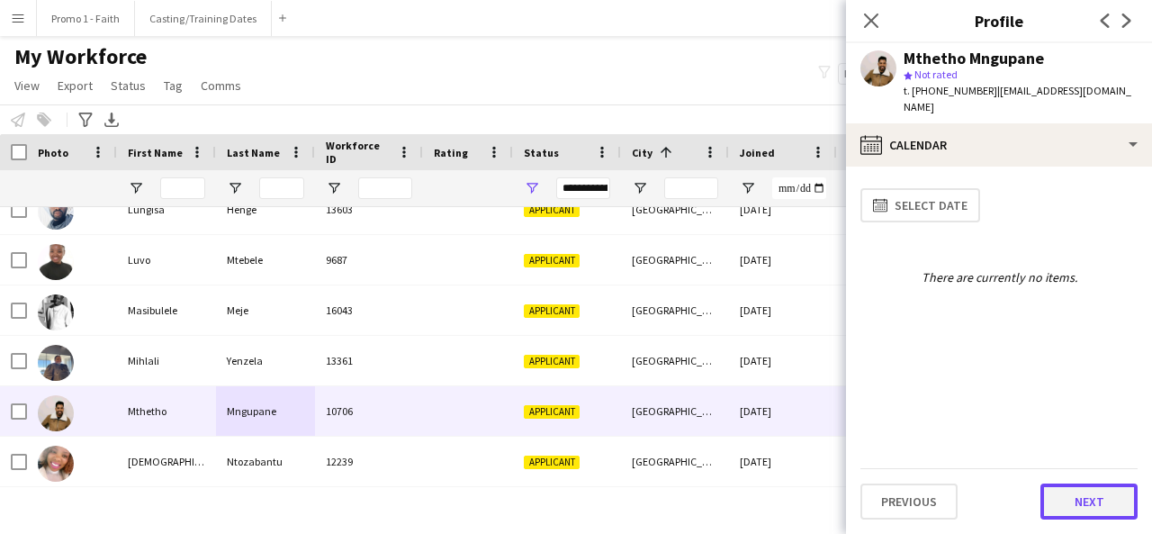
click at [1071, 492] on button "Next" at bounding box center [1089, 501] width 97 height 36
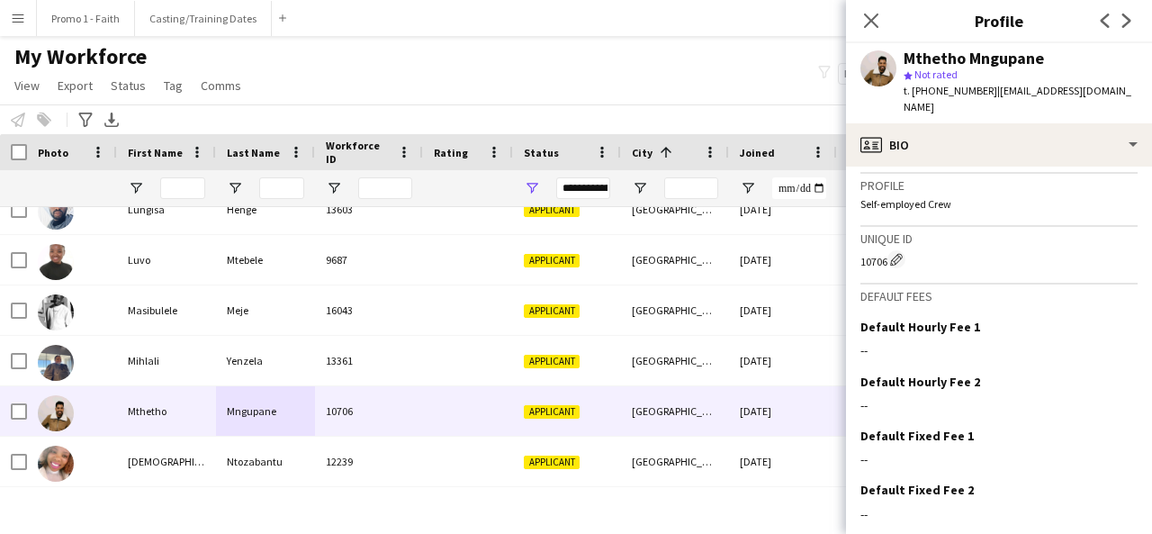
scroll to position [806, 0]
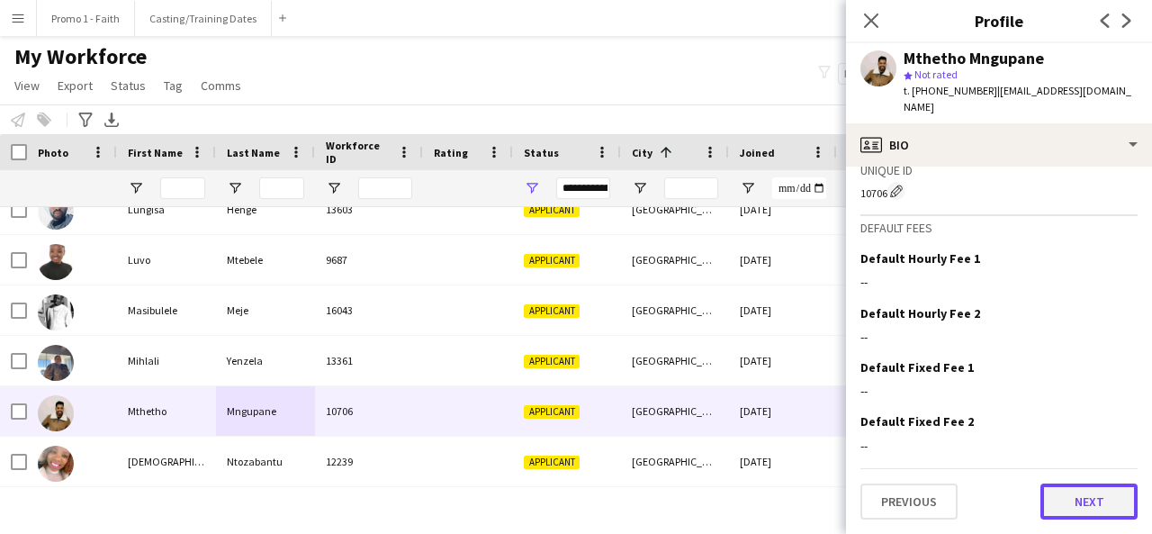
click at [1068, 496] on button "Next" at bounding box center [1089, 501] width 97 height 36
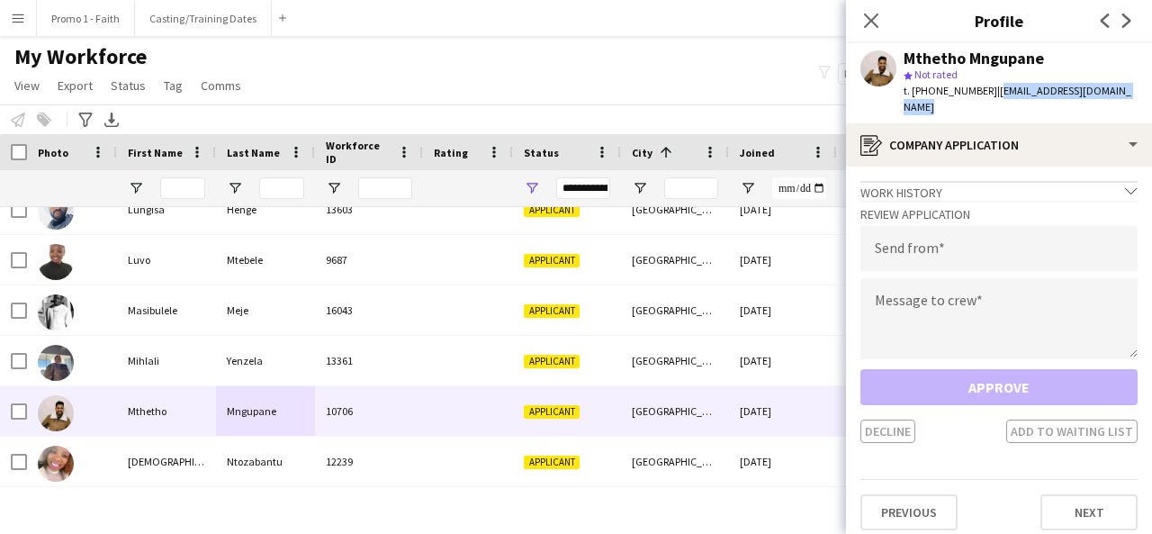
drag, startPoint x: 984, startPoint y: 87, endPoint x: 1035, endPoint y: 106, distance: 54.7
click at [1035, 106] on div "t. [PHONE_NUMBER] | [EMAIL_ADDRESS][DOMAIN_NAME]" at bounding box center [1021, 99] width 234 height 32
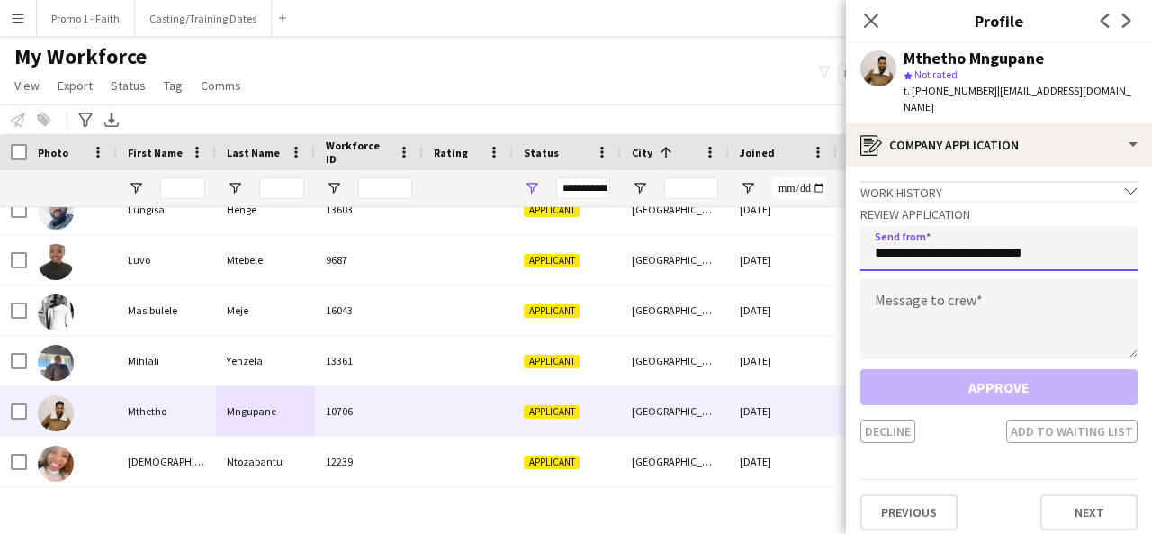
type input "**********"
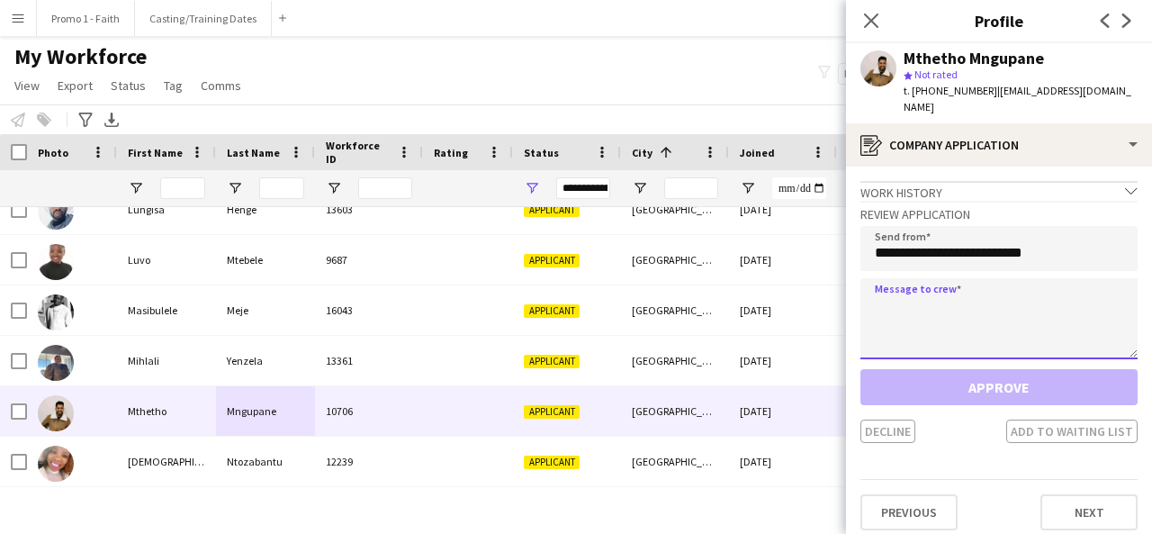
click at [978, 343] on textarea at bounding box center [998, 318] width 277 height 81
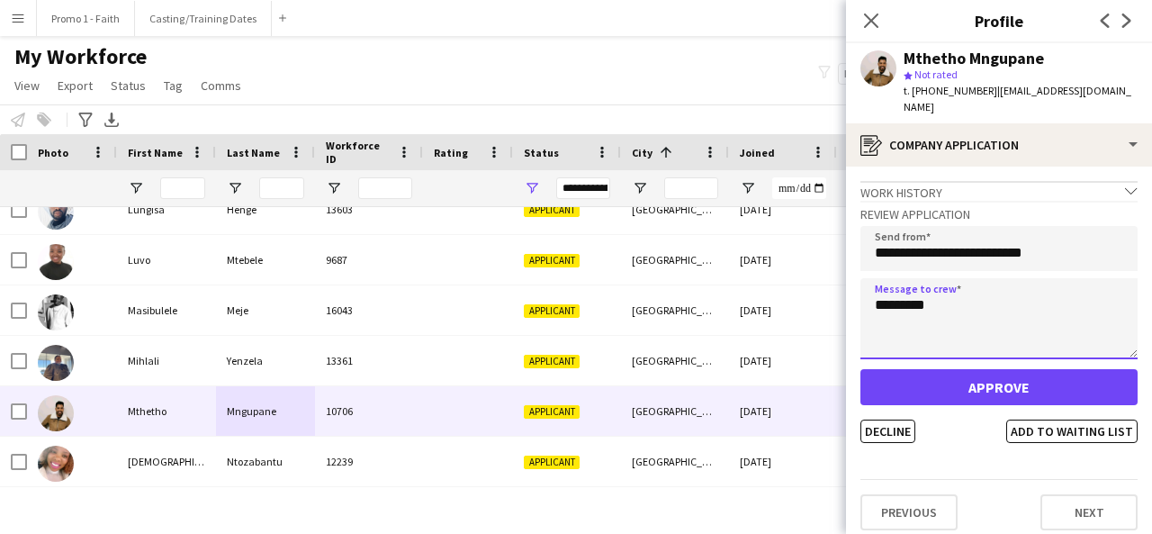
type textarea "*********"
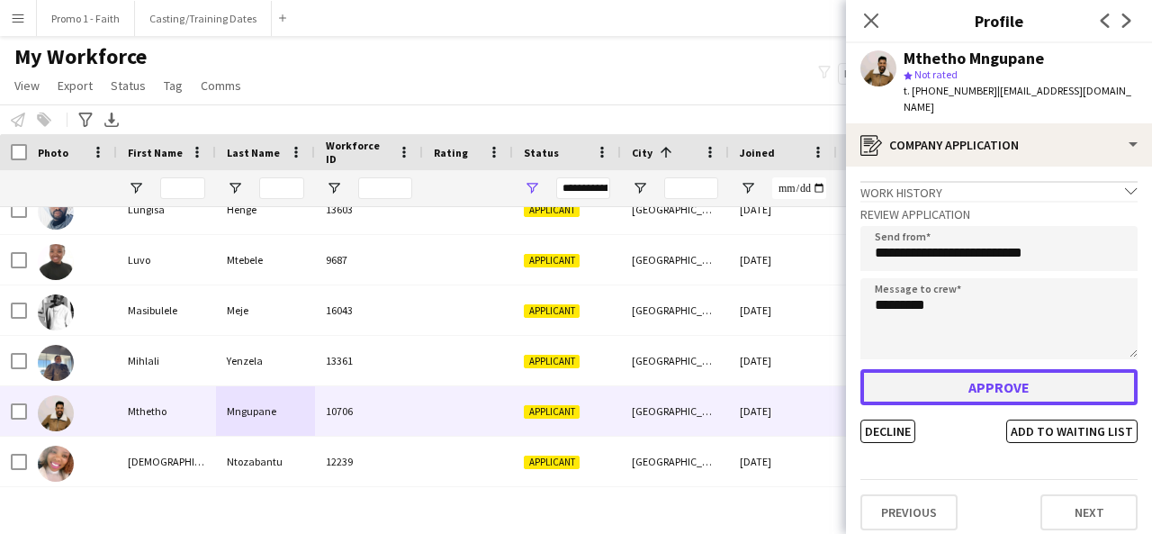
click at [979, 392] on button "Approve" at bounding box center [998, 387] width 277 height 36
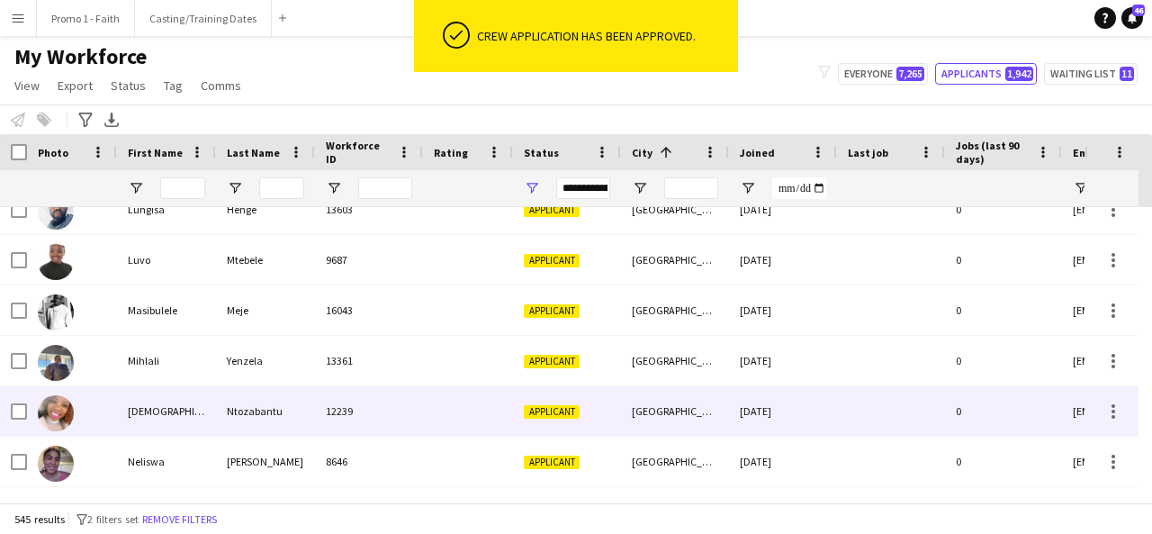
click at [388, 423] on div "12239" at bounding box center [369, 411] width 108 height 50
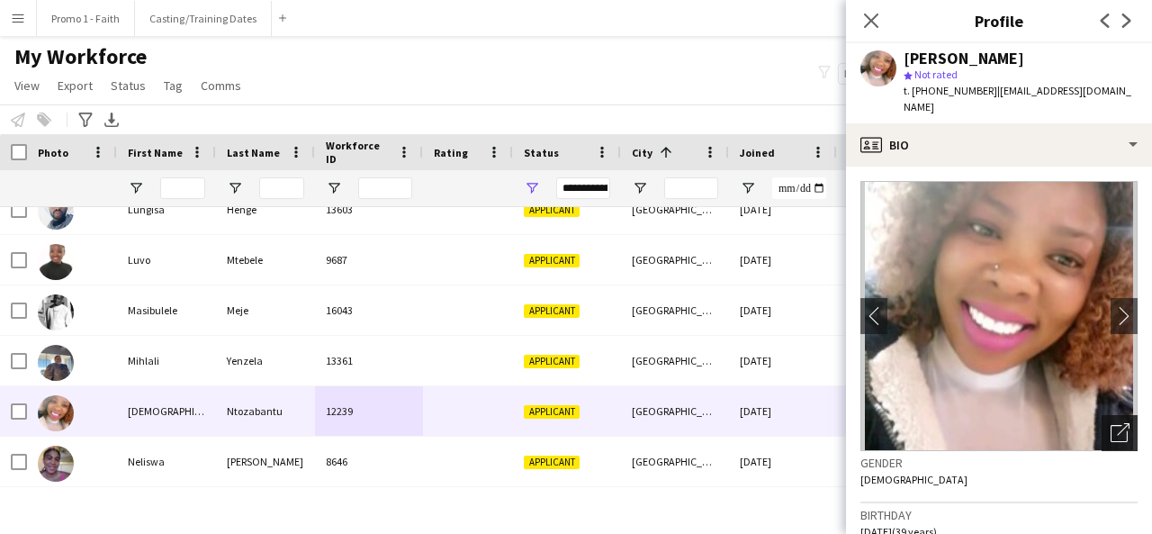
click at [1111, 423] on icon "Open photos pop-in" at bounding box center [1120, 432] width 19 height 19
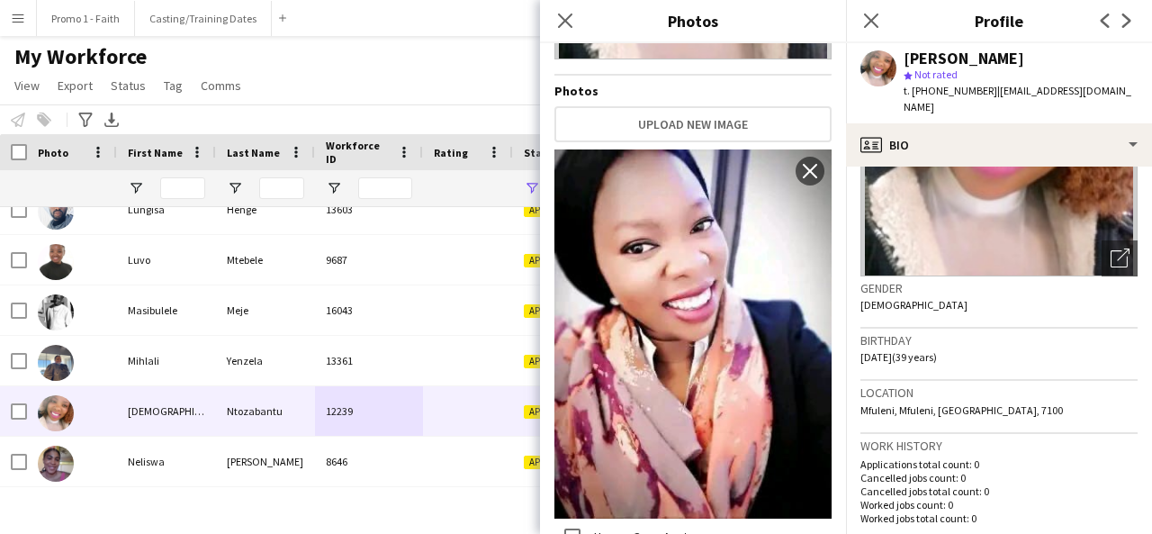
scroll to position [176, 0]
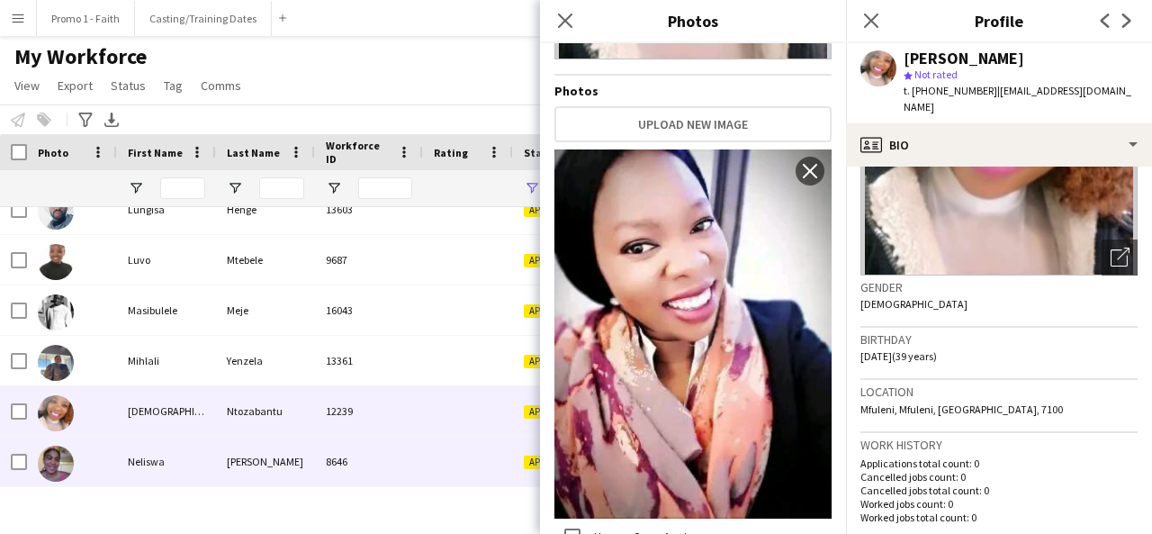
click at [341, 448] on div "8646" at bounding box center [369, 462] width 108 height 50
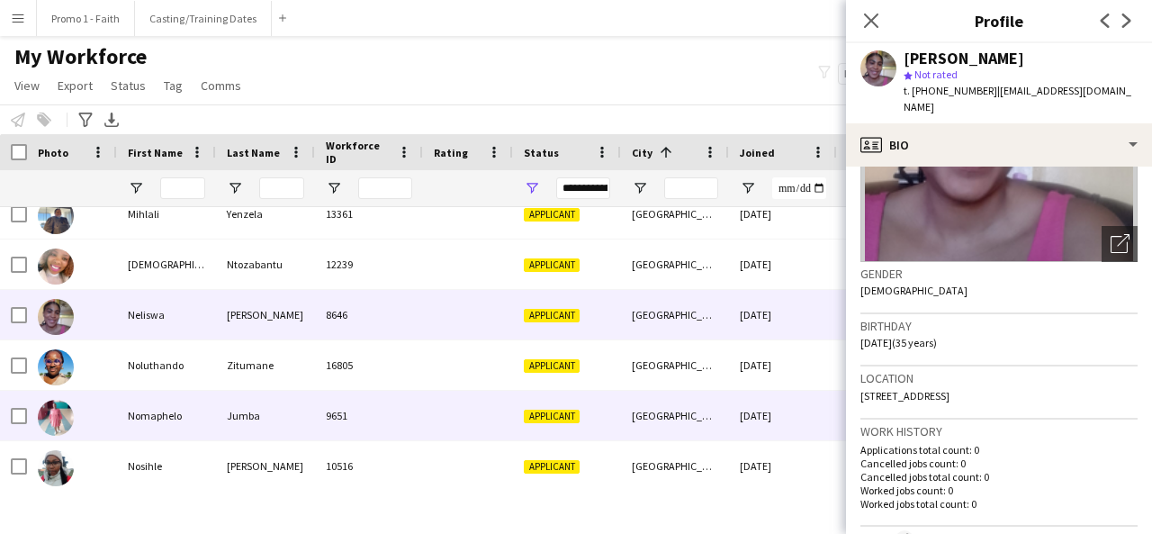
scroll to position [2186, 0]
click at [587, 406] on div "Applicant" at bounding box center [567, 415] width 108 height 50
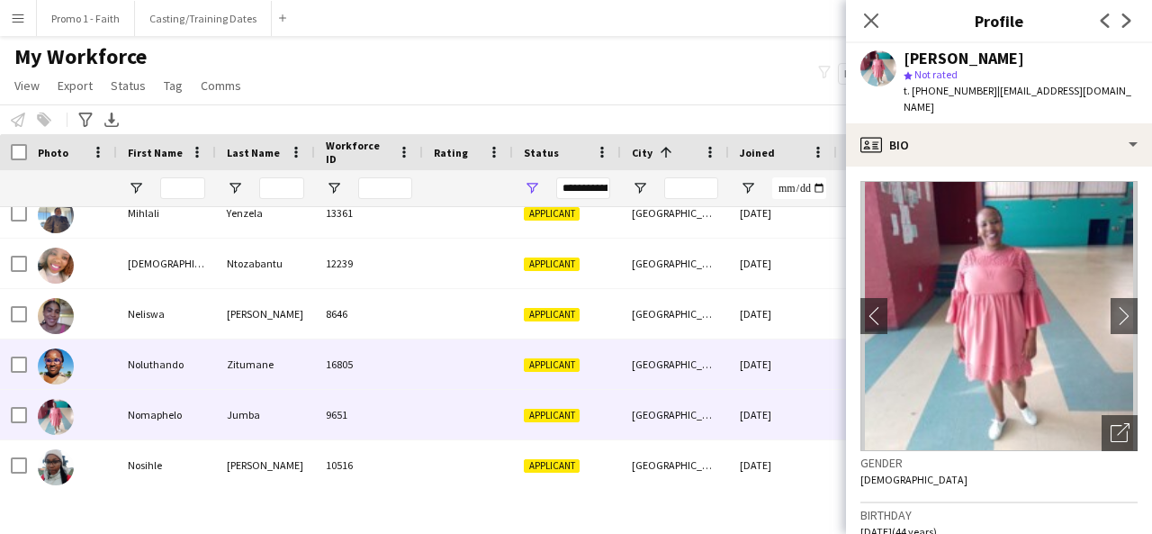
click at [553, 364] on span "Applicant" at bounding box center [552, 365] width 56 height 14
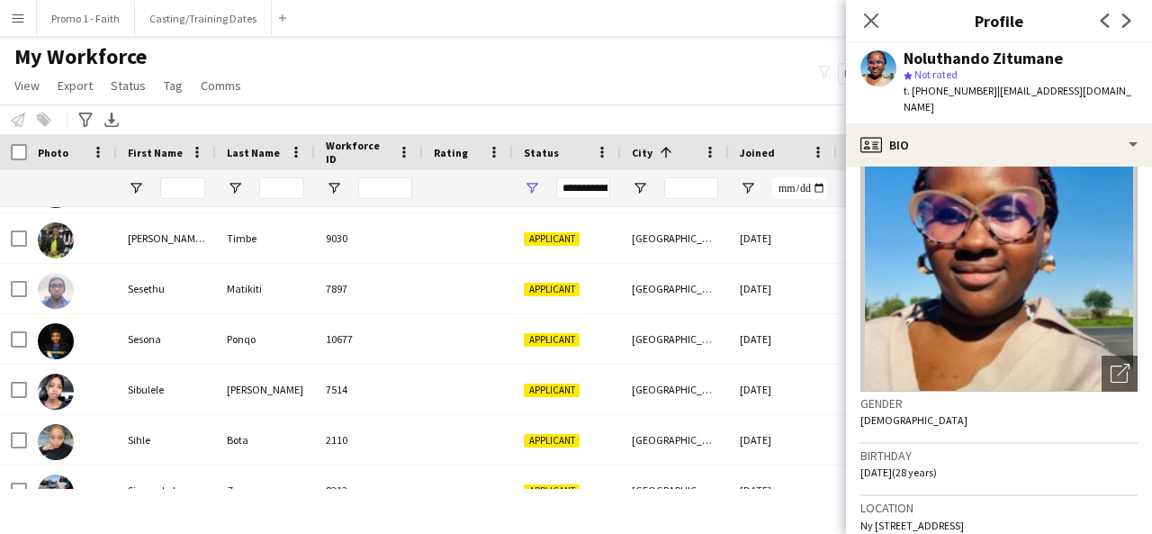
scroll to position [0, 0]
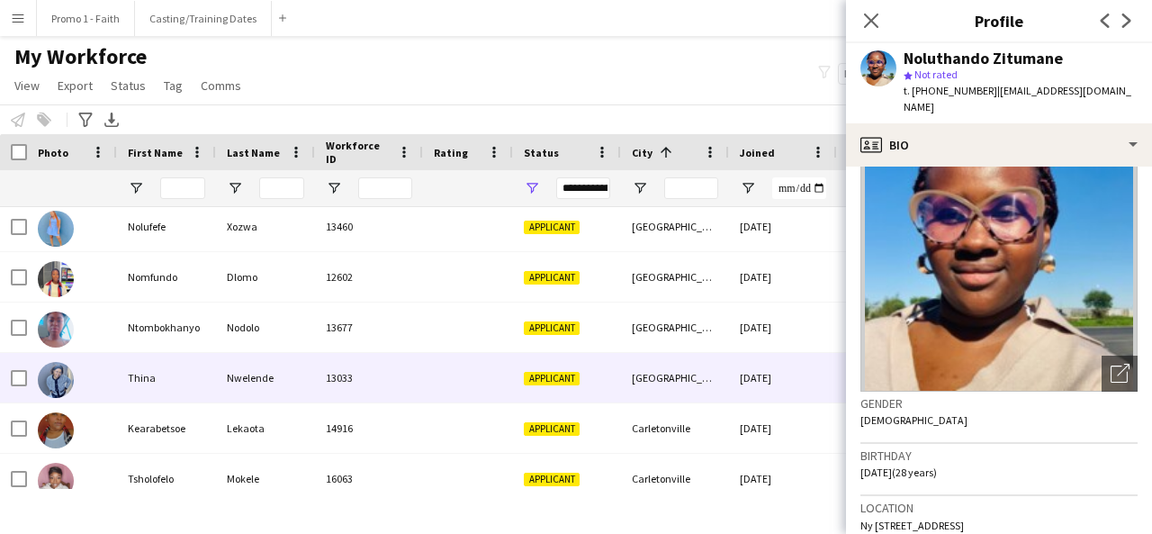
click at [489, 363] on div at bounding box center [468, 378] width 90 height 50
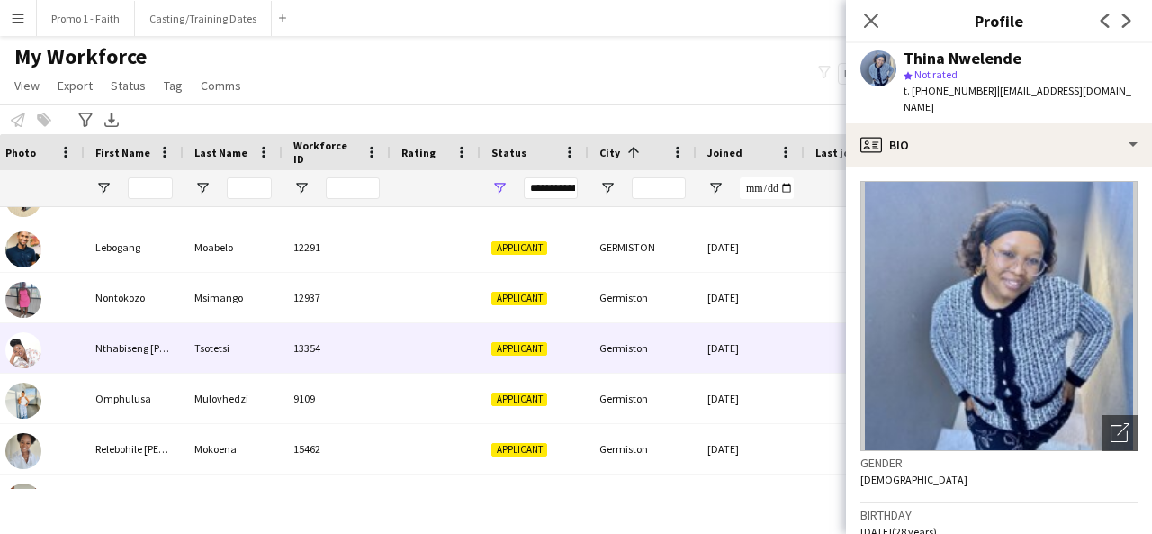
click at [489, 363] on div "Applicant" at bounding box center [535, 348] width 108 height 50
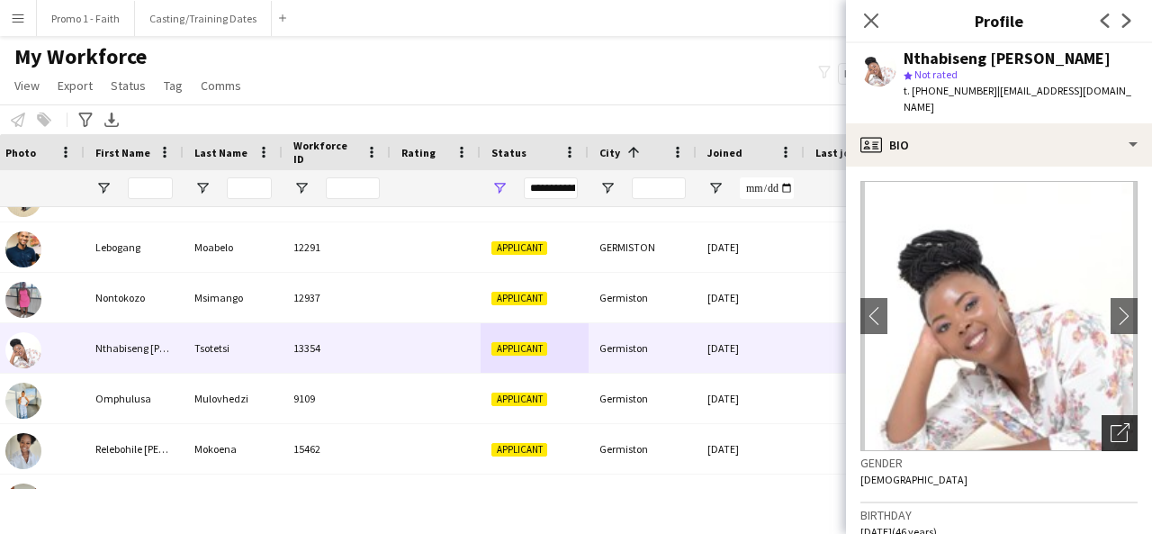
click at [1114, 415] on div "Open photos pop-in" at bounding box center [1120, 433] width 36 height 36
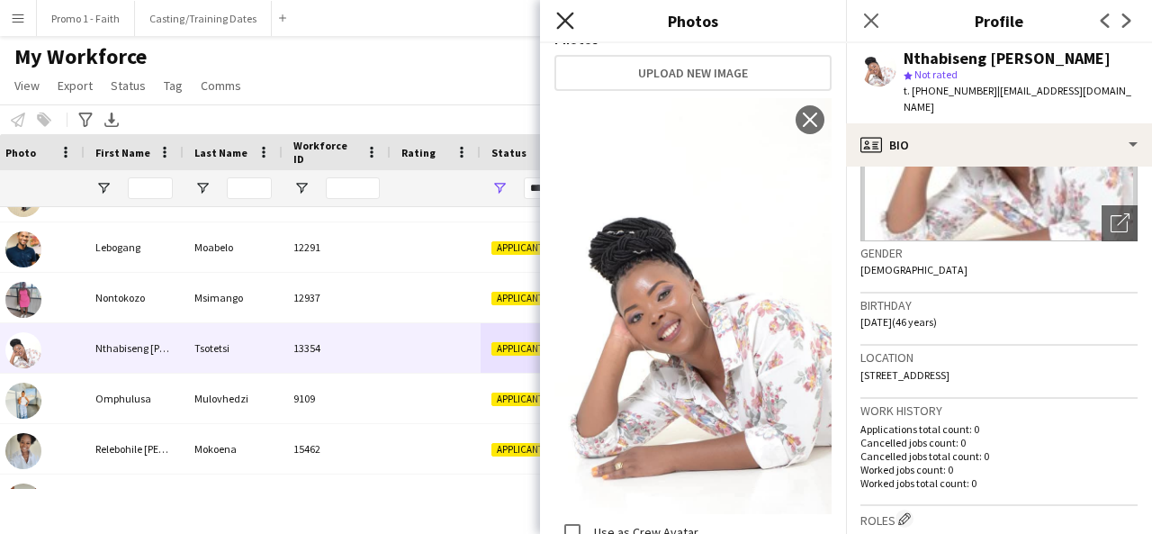
click at [566, 23] on icon at bounding box center [564, 20] width 17 height 17
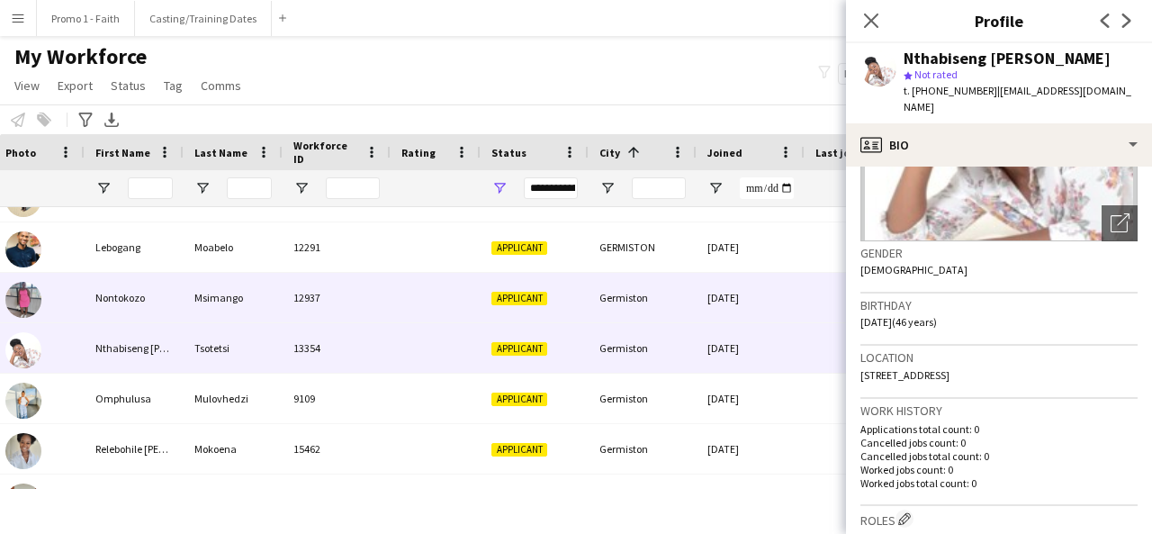
click at [533, 289] on div "Applicant" at bounding box center [535, 298] width 108 height 50
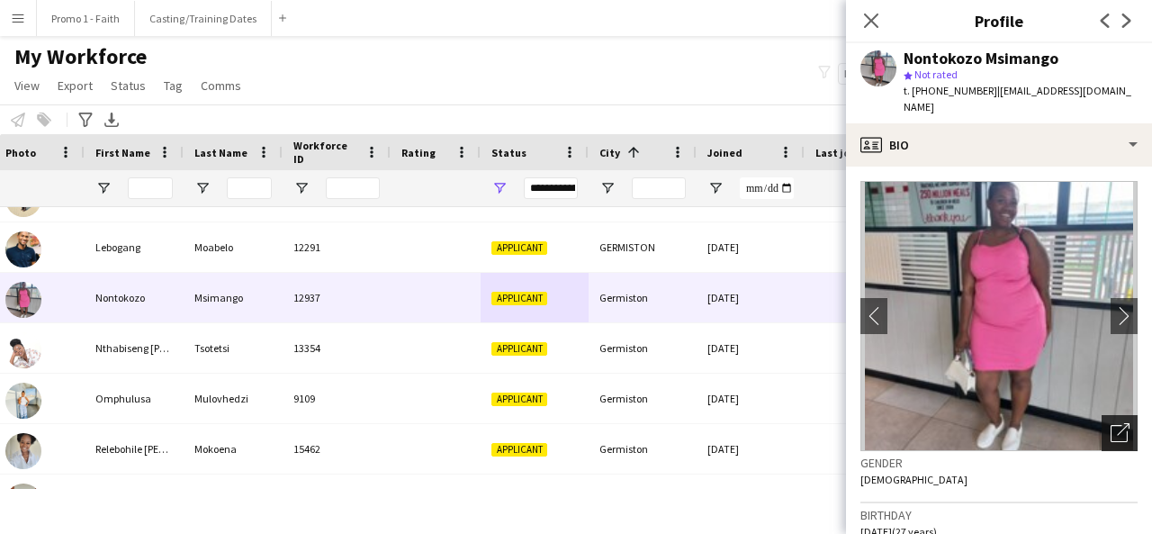
click at [1111, 432] on icon "Open photos pop-in" at bounding box center [1120, 432] width 19 height 19
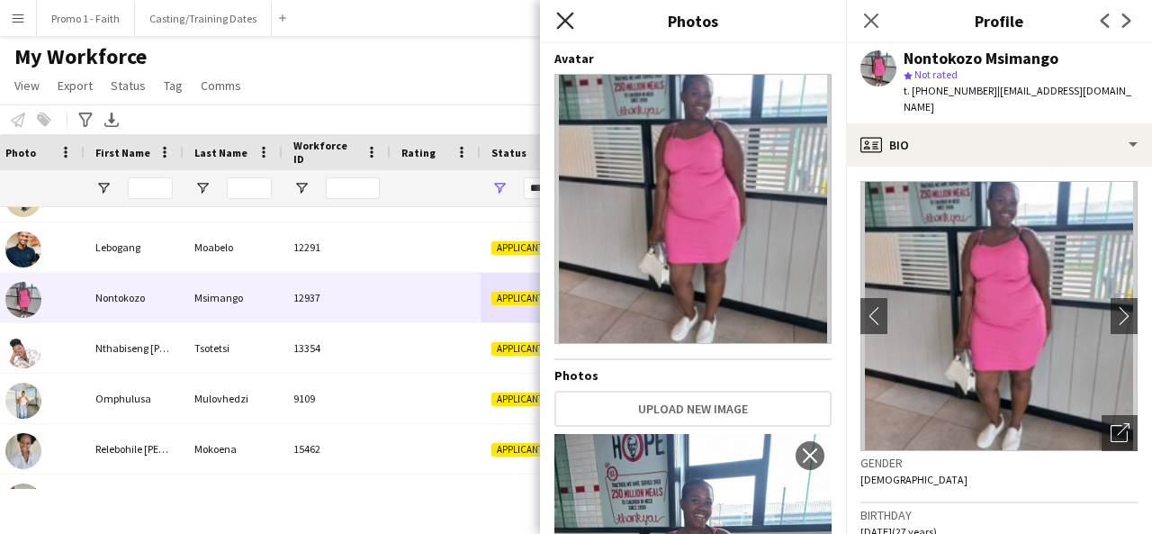
click at [565, 19] on icon at bounding box center [564, 20] width 17 height 17
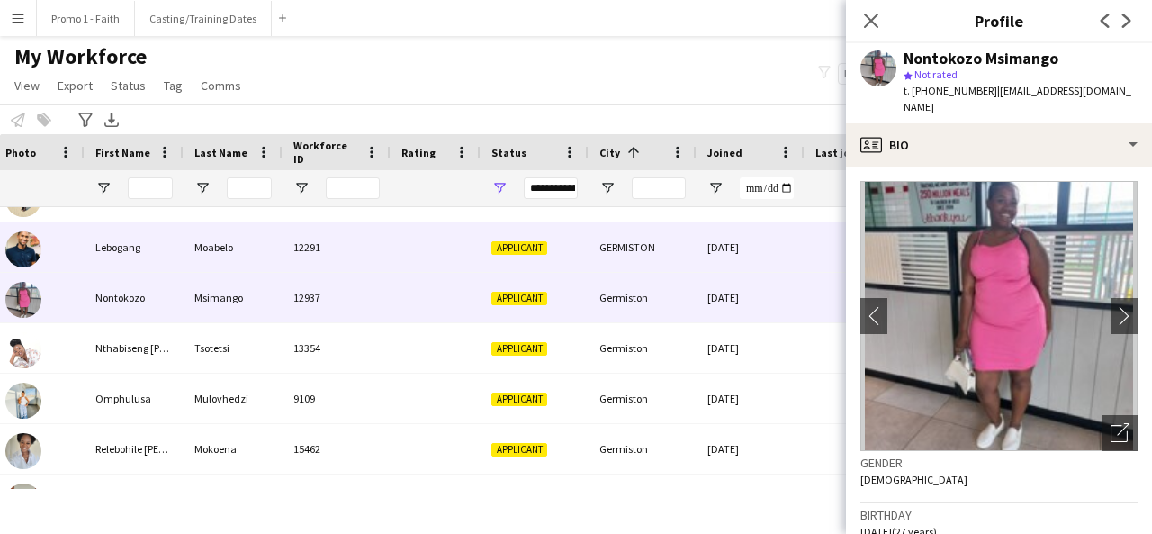
click at [406, 255] on div at bounding box center [436, 247] width 90 height 50
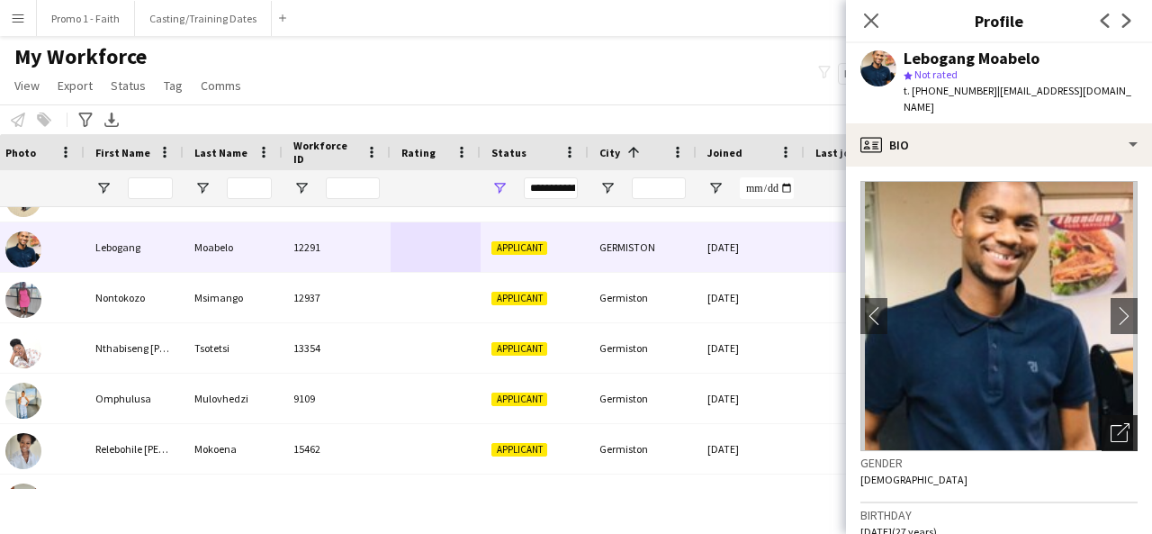
click at [1113, 428] on div "Open photos pop-in" at bounding box center [1120, 433] width 36 height 36
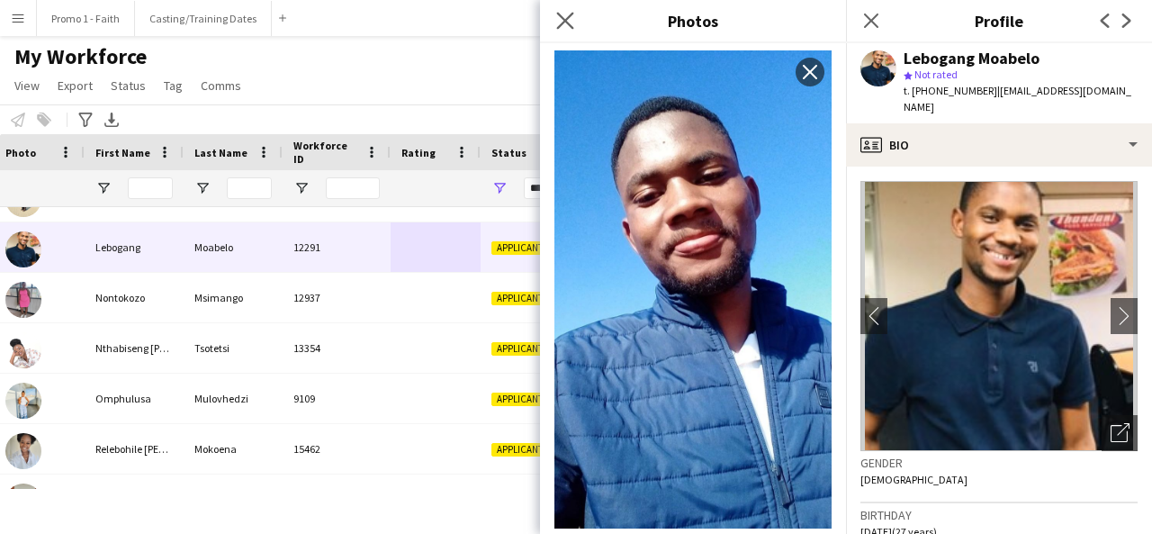
click at [556, 10] on app-icon "Close pop-in" at bounding box center [566, 21] width 26 height 26
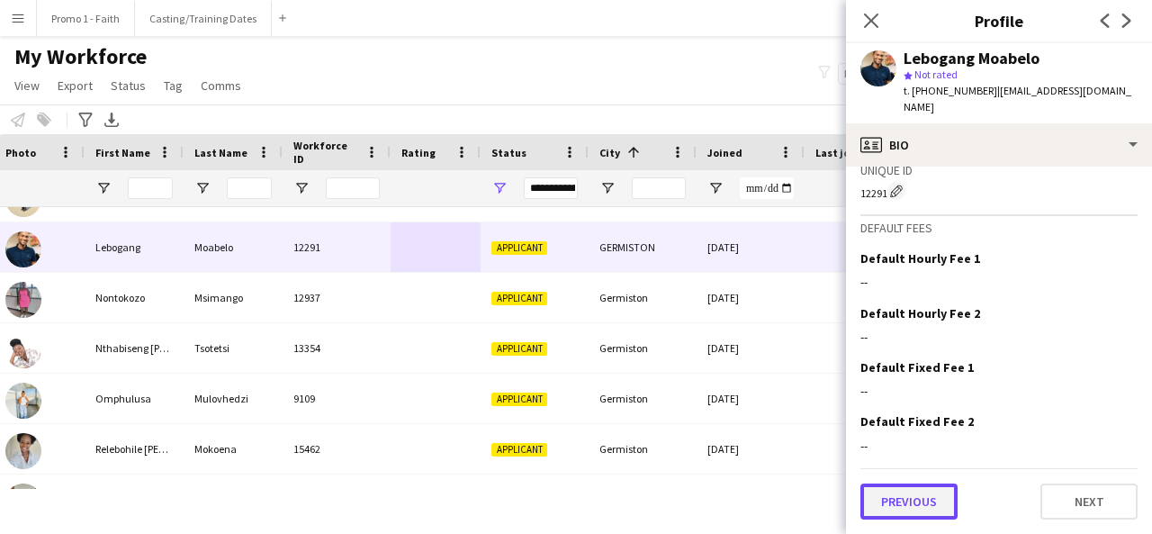
click at [913, 512] on button "Previous" at bounding box center [908, 501] width 97 height 36
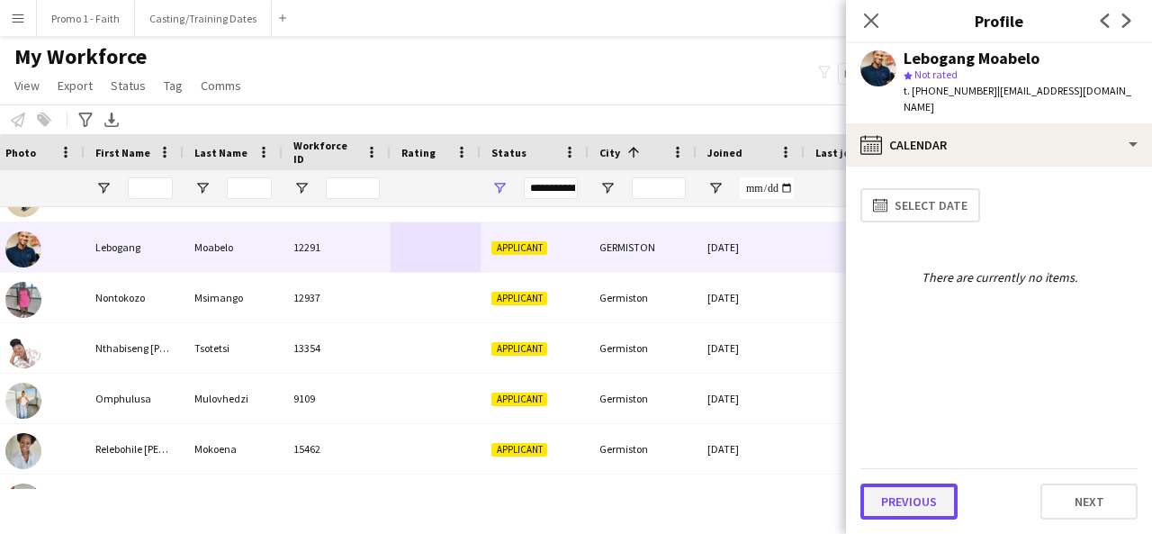
click at [915, 504] on button "Previous" at bounding box center [908, 501] width 97 height 36
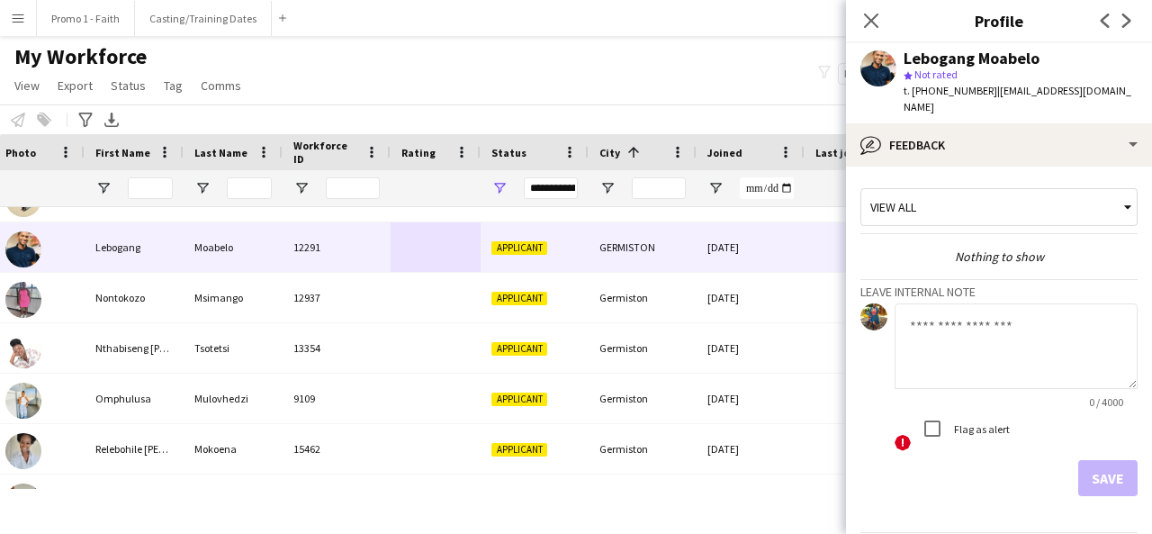
click at [915, 504] on app-crew-profile-feedback-tab "View all Nothing to show Leave internal note 0 / 4000 ! Flag as alert Save Prev…" at bounding box center [999, 350] width 306 height 367
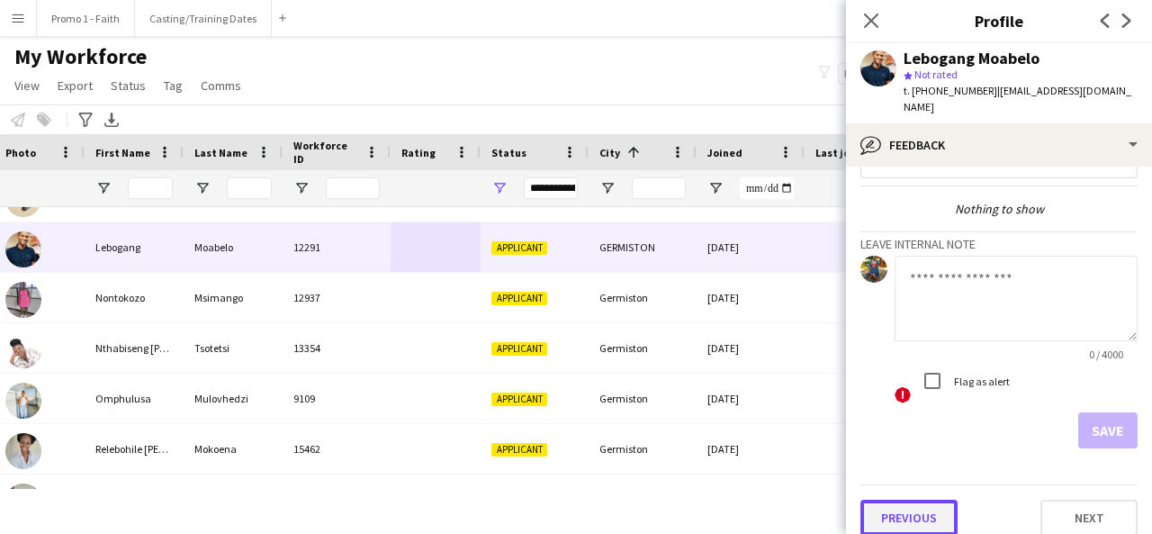
click at [911, 500] on button "Previous" at bounding box center [908, 518] width 97 height 36
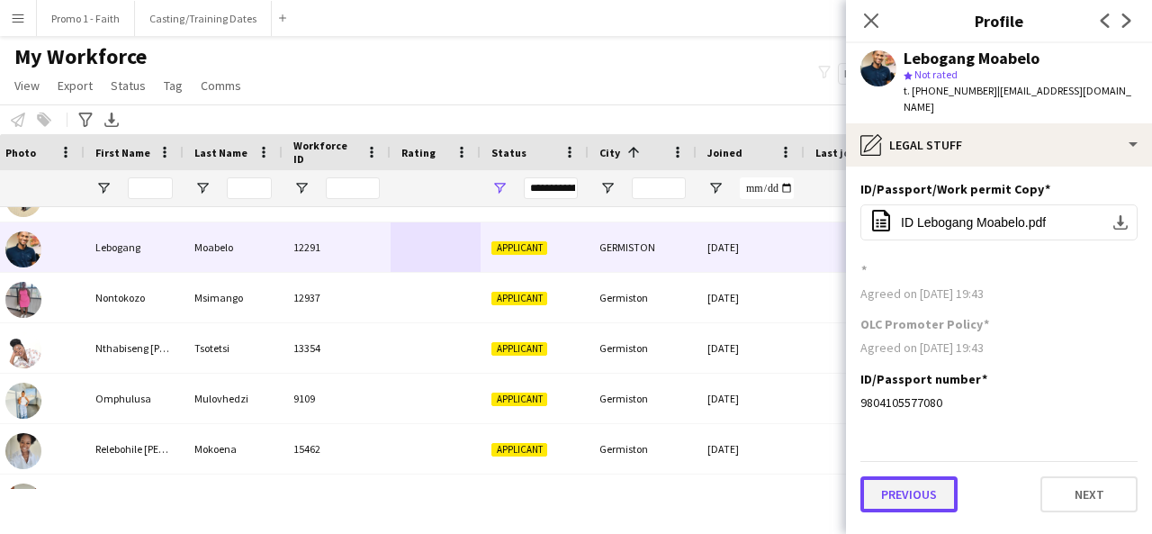
click at [898, 476] on button "Previous" at bounding box center [908, 494] width 97 height 36
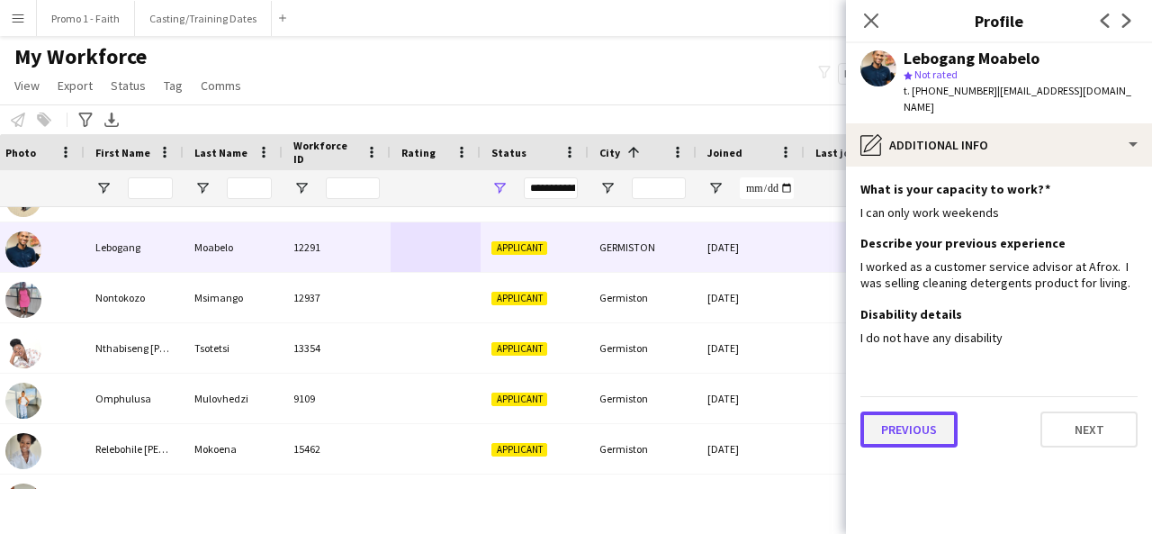
click at [894, 411] on button "Previous" at bounding box center [908, 429] width 97 height 36
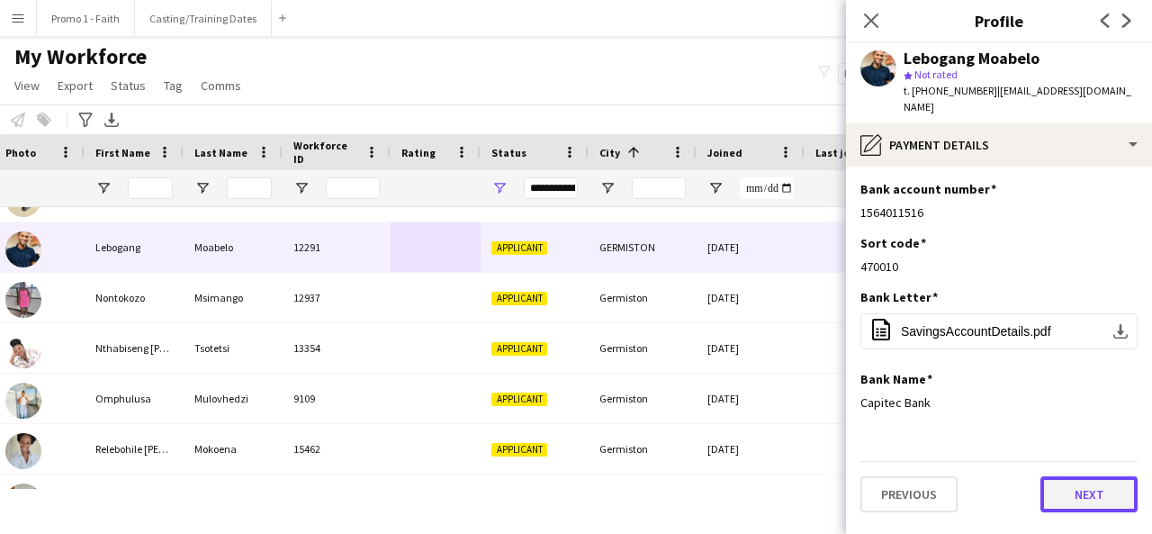
click at [1083, 491] on button "Next" at bounding box center [1089, 494] width 97 height 36
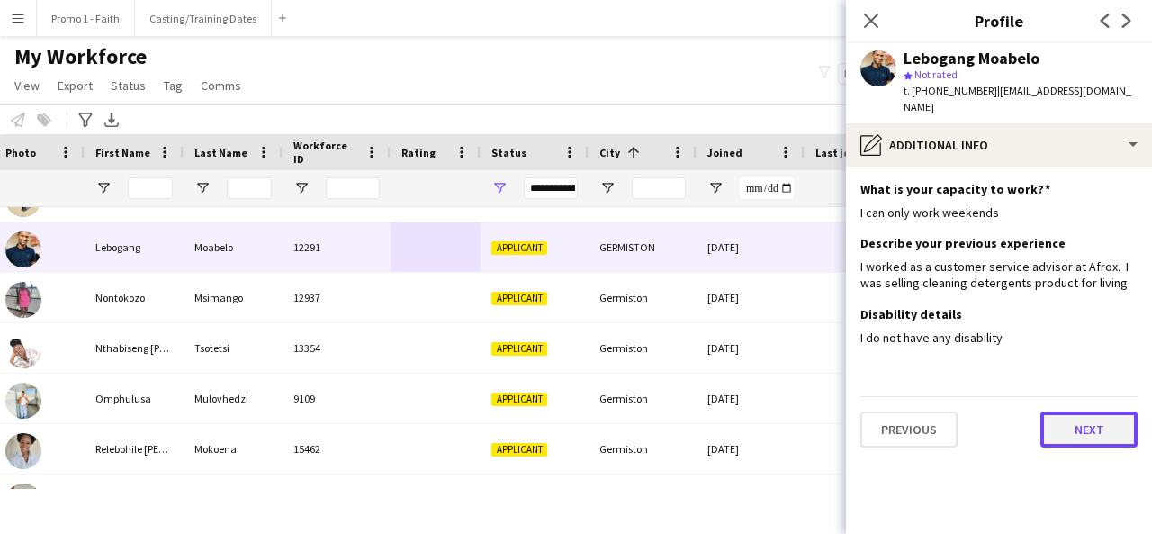
click at [1104, 420] on button "Next" at bounding box center [1089, 429] width 97 height 36
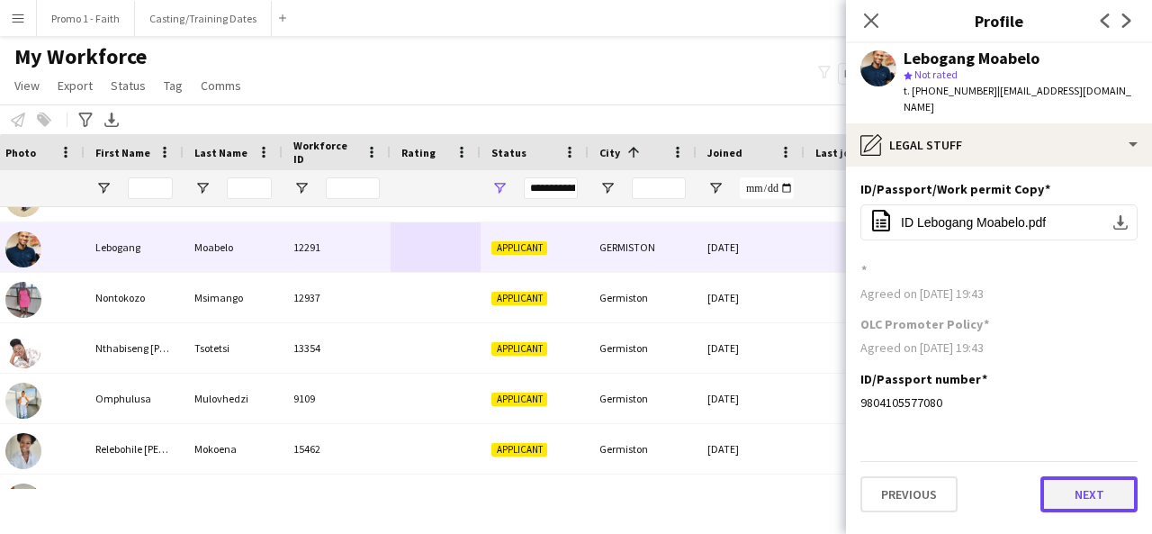
click at [1088, 489] on button "Next" at bounding box center [1089, 494] width 97 height 36
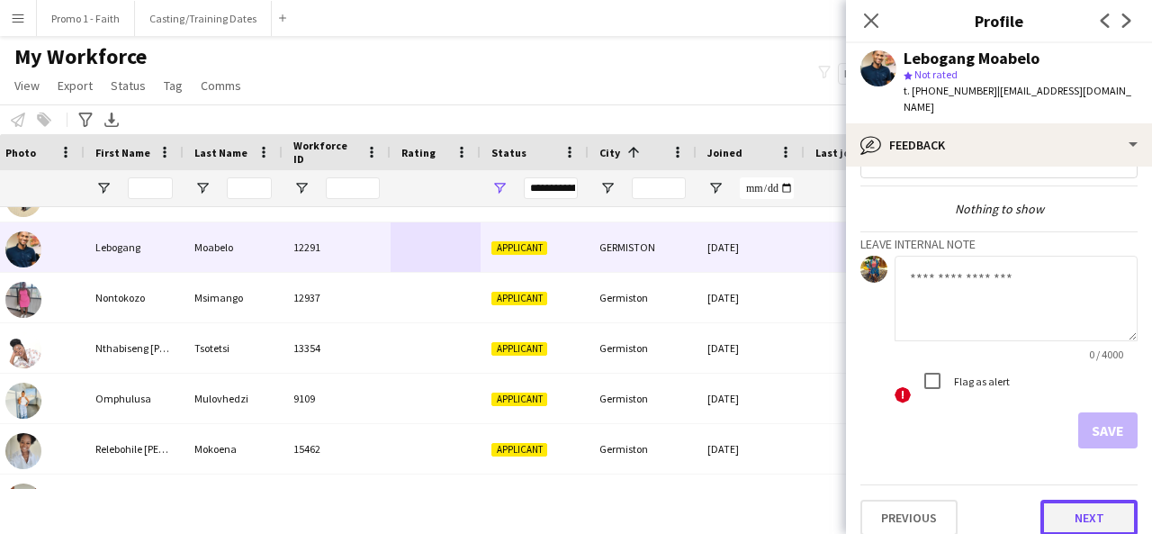
click at [1077, 500] on button "Next" at bounding box center [1089, 518] width 97 height 36
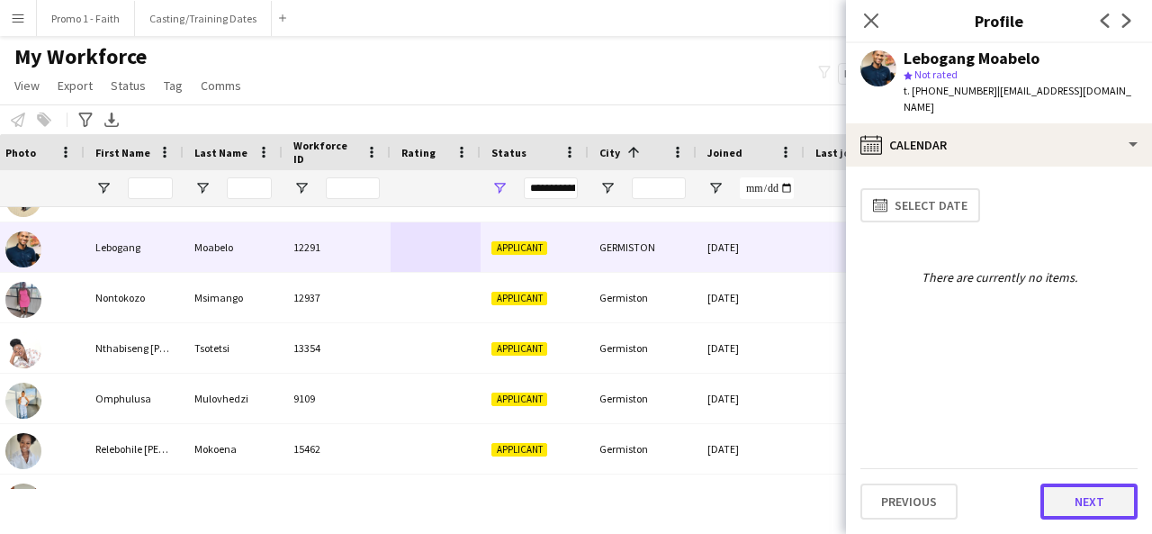
click at [1074, 511] on button "Next" at bounding box center [1089, 501] width 97 height 36
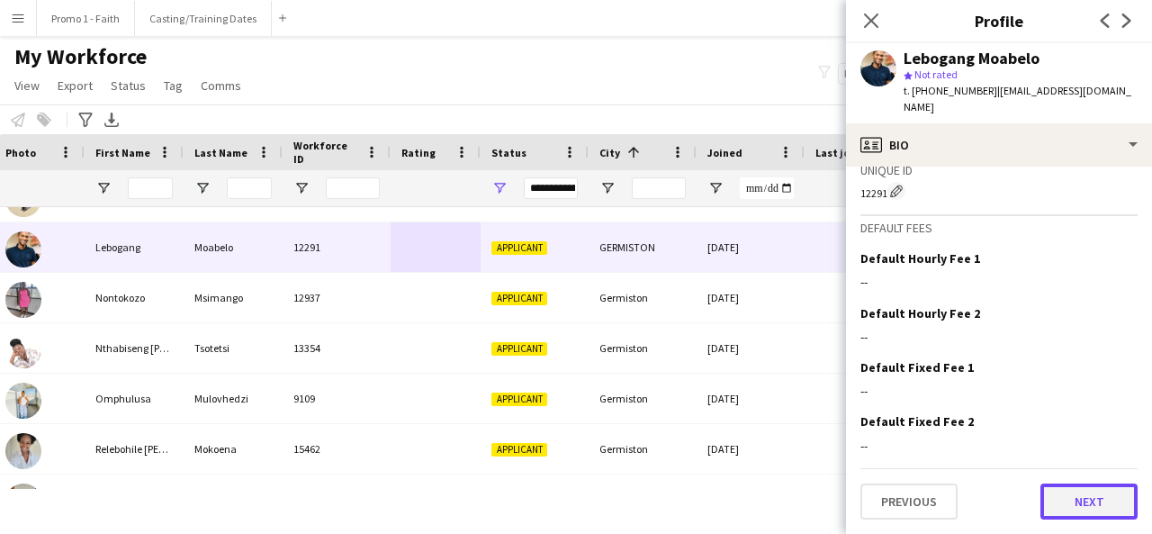
click at [1084, 496] on button "Next" at bounding box center [1089, 501] width 97 height 36
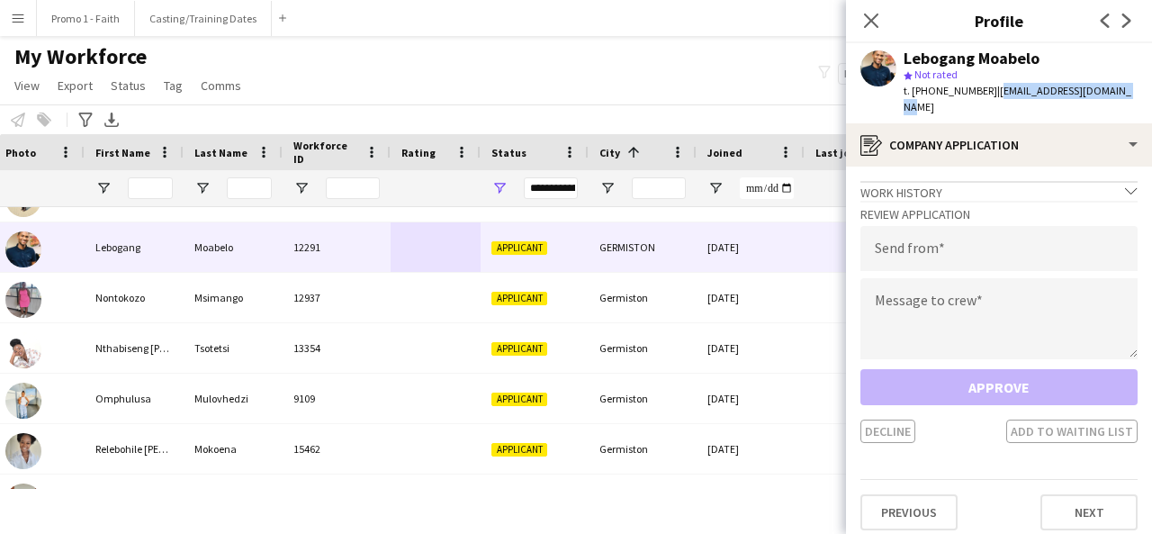
drag, startPoint x: 984, startPoint y: 88, endPoint x: 1116, endPoint y: 86, distance: 132.3
click at [1116, 86] on div "Lebogang Moabelo star Not rated t. [PHONE_NUMBER] | [EMAIL_ADDRESS][DOMAIN_NAME]" at bounding box center [999, 83] width 306 height 80
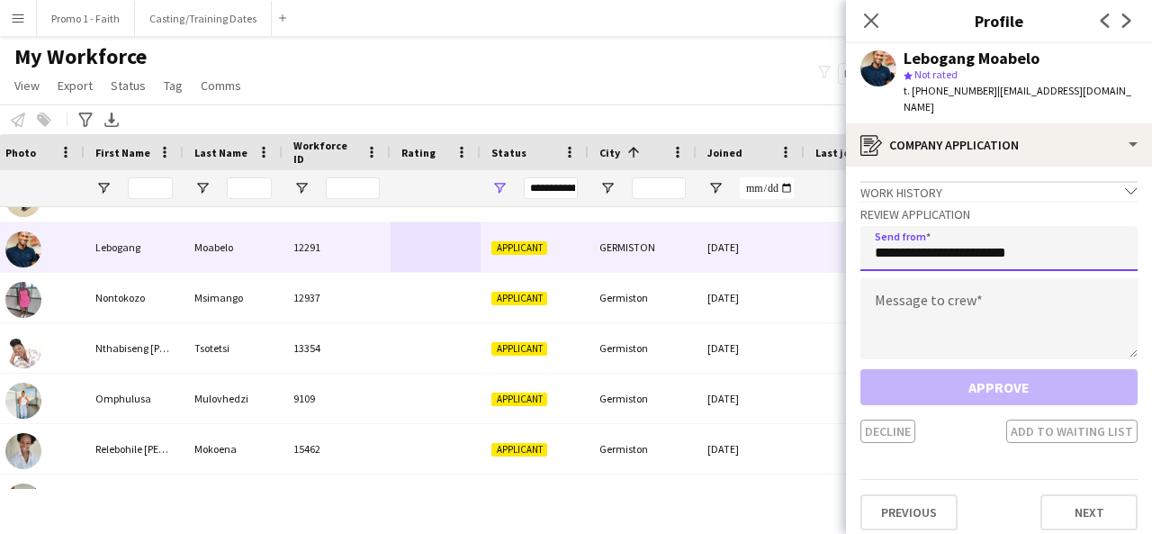
type input "**********"
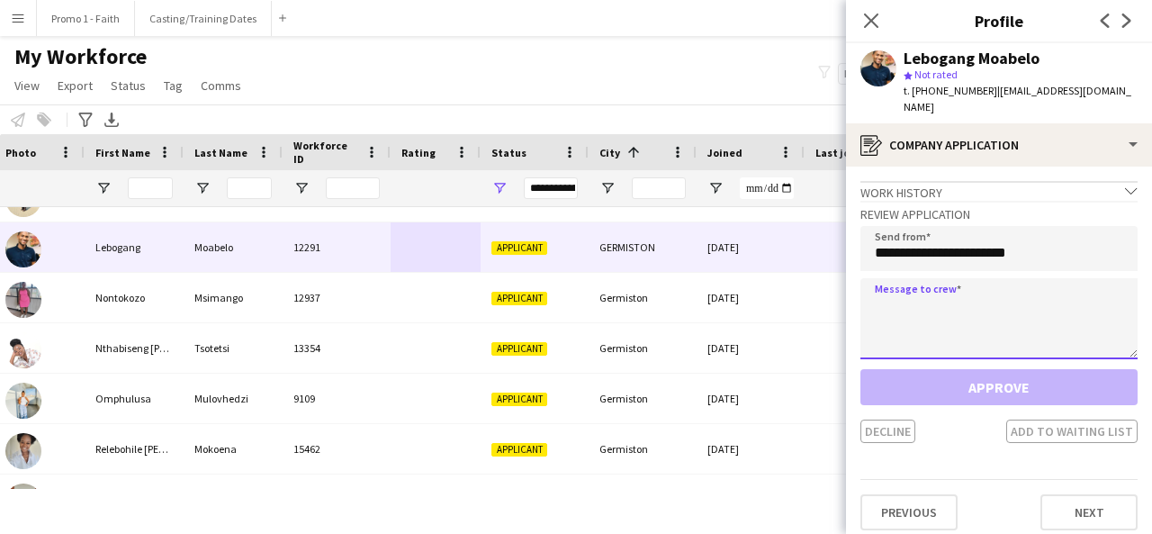
click at [1035, 303] on textarea at bounding box center [998, 318] width 277 height 81
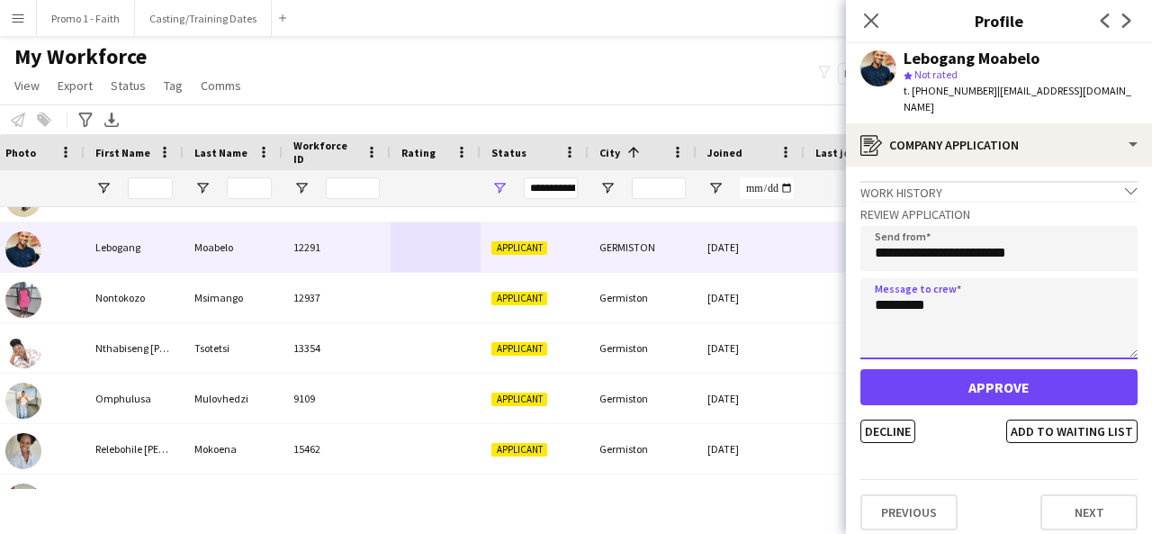
type textarea "*********"
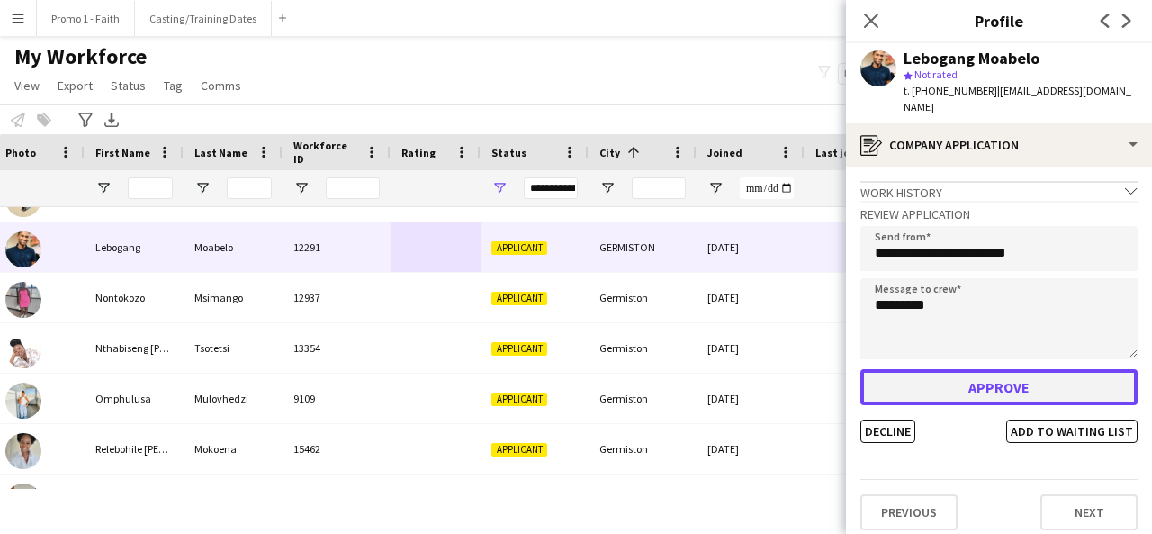
click at [987, 370] on button "Approve" at bounding box center [998, 387] width 277 height 36
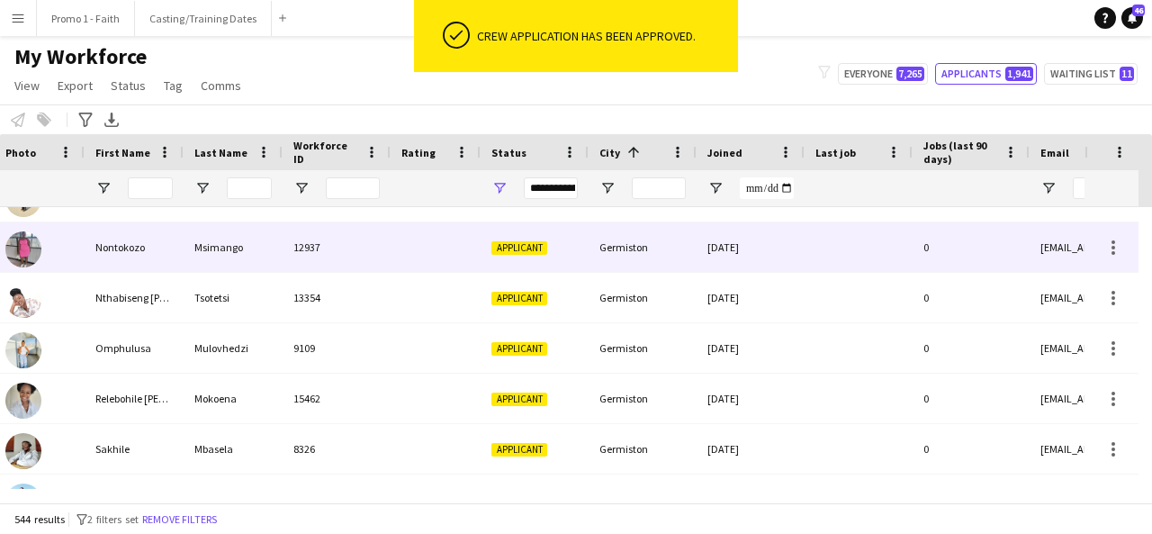
click at [328, 269] on div "12937" at bounding box center [337, 247] width 108 height 50
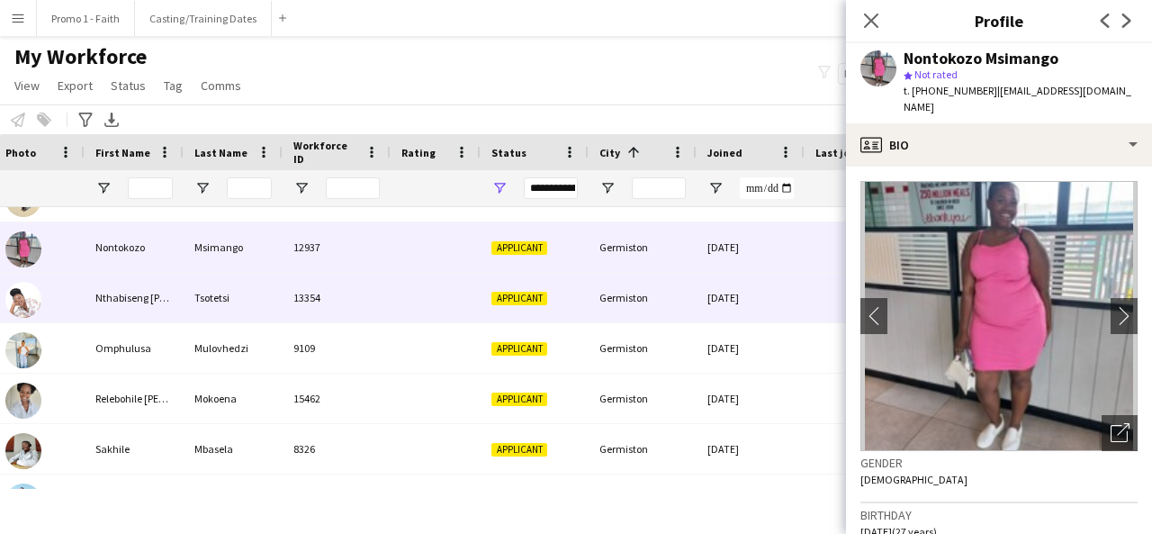
click at [334, 302] on div "13354" at bounding box center [337, 298] width 108 height 50
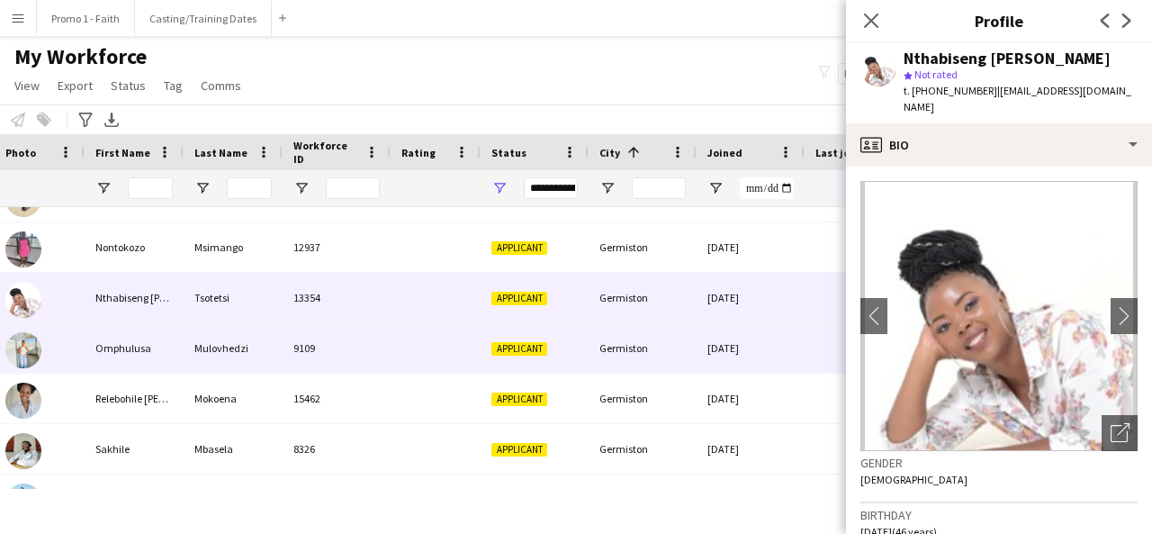
click at [327, 337] on div "9109" at bounding box center [337, 348] width 108 height 50
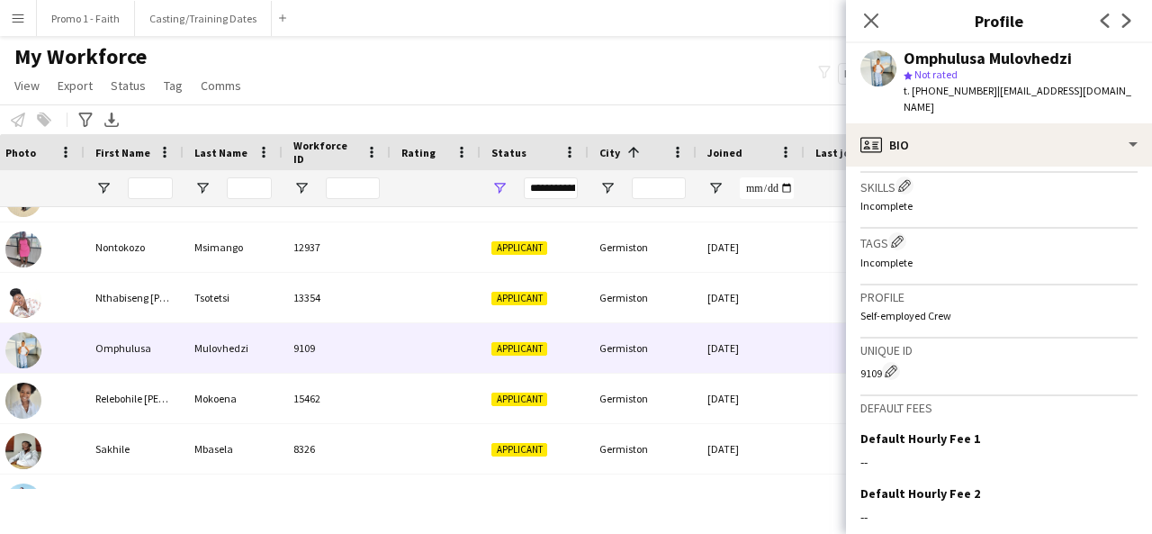
scroll to position [613, 0]
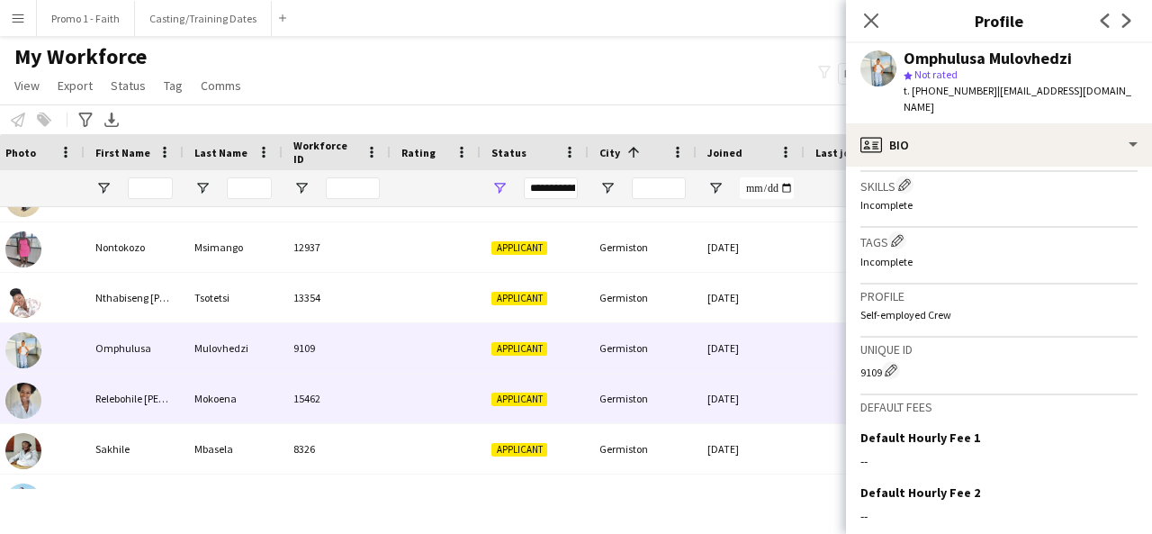
click at [487, 392] on div "Applicant" at bounding box center [535, 399] width 108 height 50
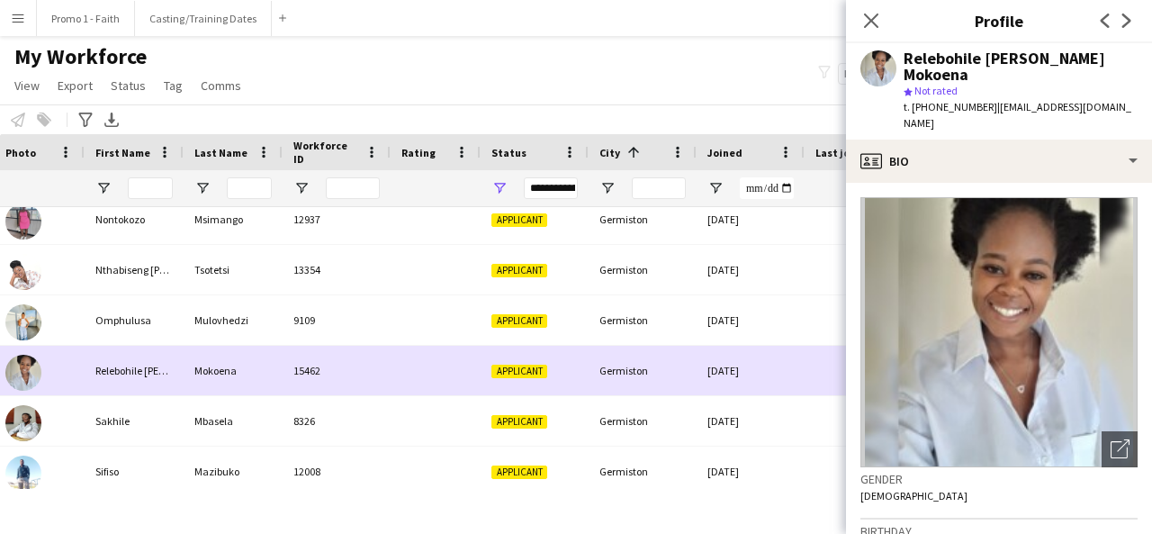
scroll to position [7121, 0]
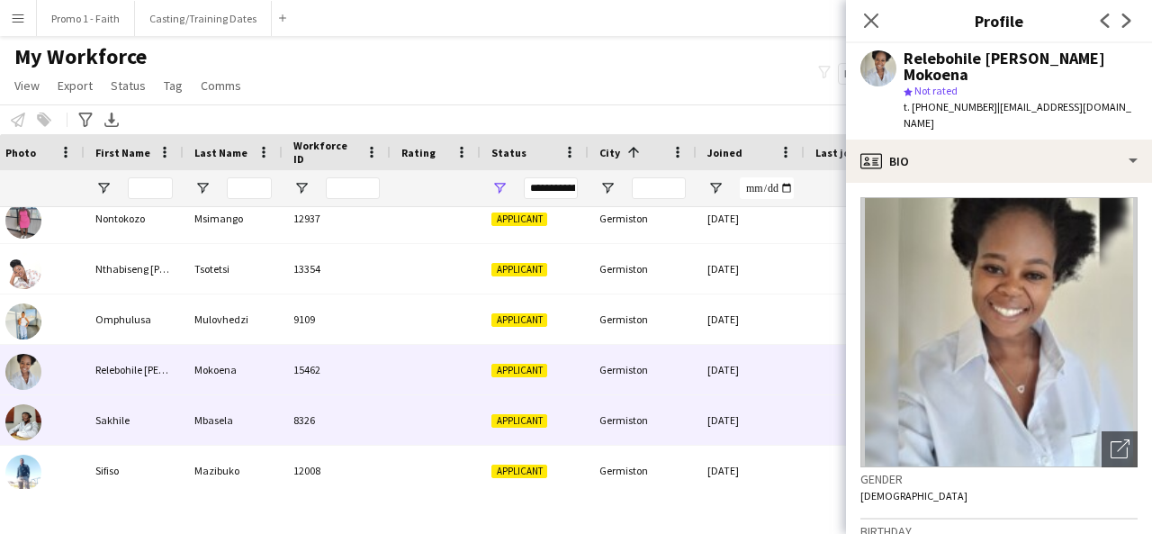
click at [482, 425] on div "Applicant" at bounding box center [535, 420] width 108 height 50
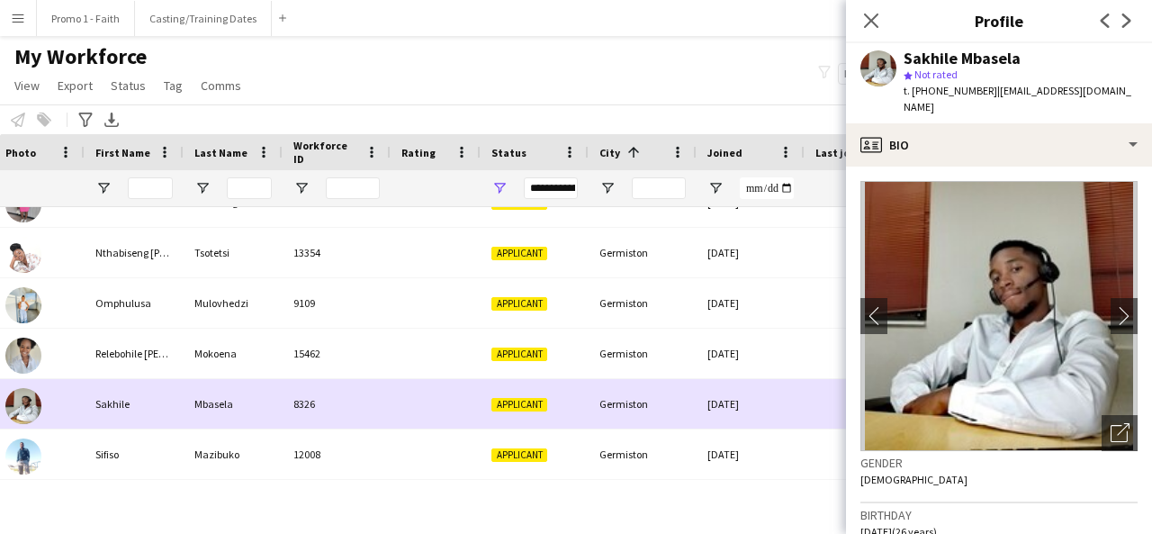
scroll to position [7140, 0]
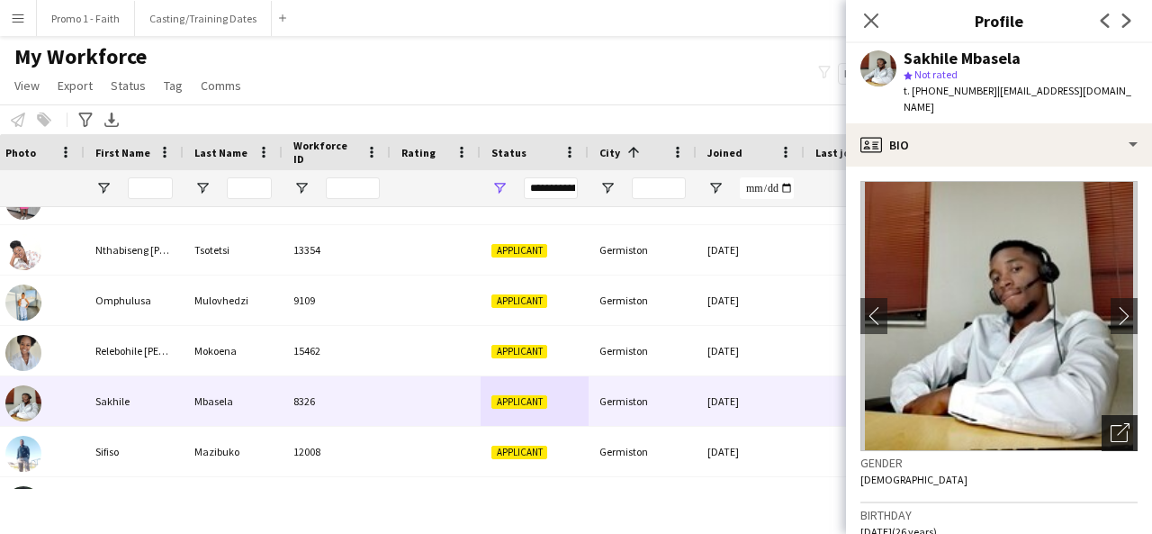
click at [1111, 423] on icon "Open photos pop-in" at bounding box center [1120, 432] width 19 height 19
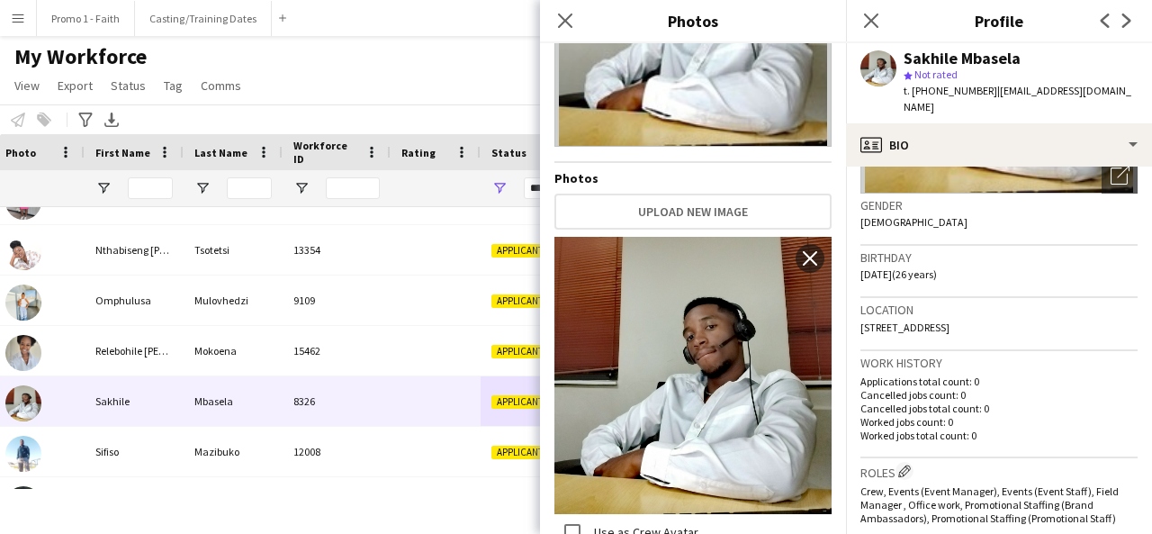
scroll to position [789, 0]
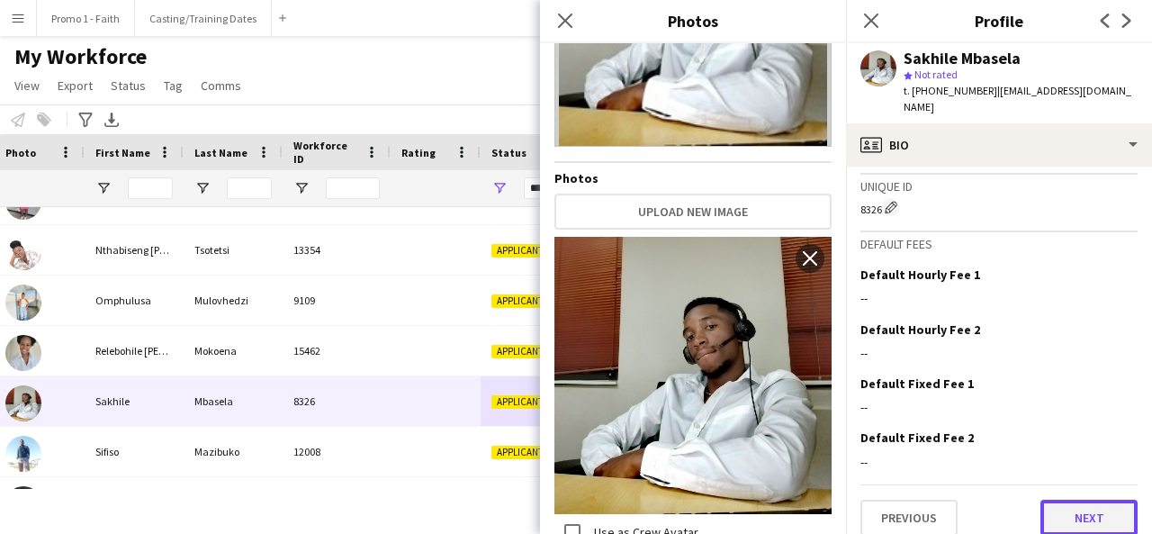
click at [1080, 500] on button "Next" at bounding box center [1089, 518] width 97 height 36
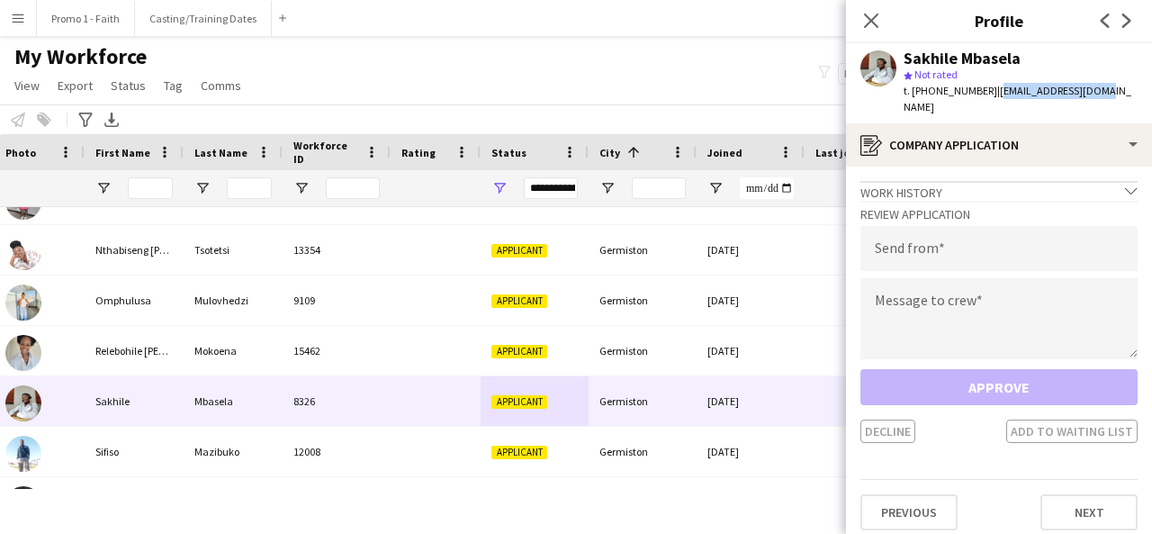
drag, startPoint x: 985, startPoint y: 91, endPoint x: 1091, endPoint y: 89, distance: 106.2
click at [1091, 89] on div "Sakhile Mbasela star Not rated t. [PHONE_NUMBER] | [EMAIL_ADDRESS][DOMAIN_NAME]" at bounding box center [999, 83] width 306 height 80
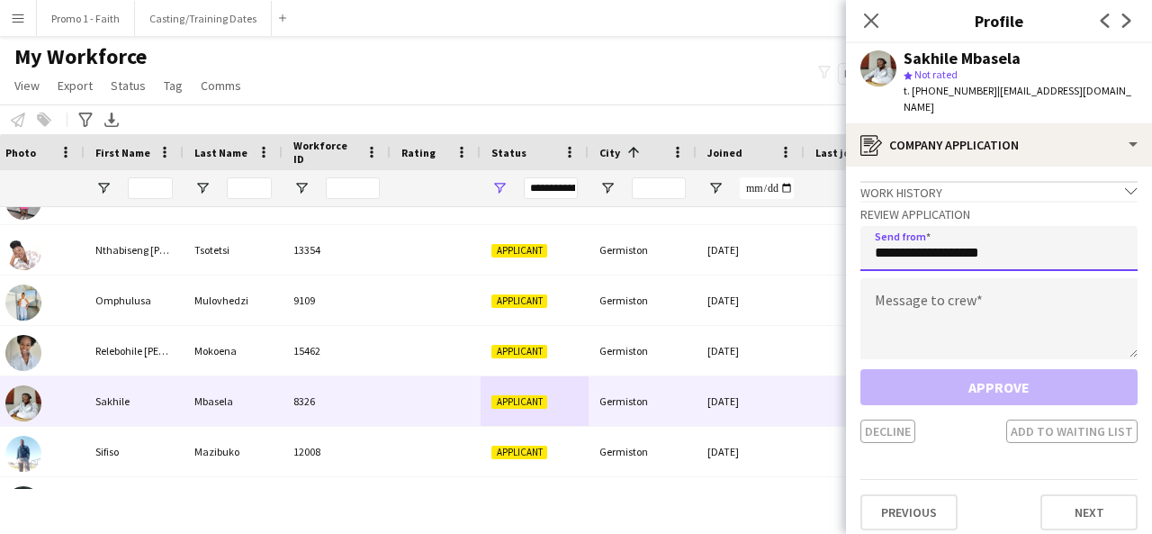
type input "**********"
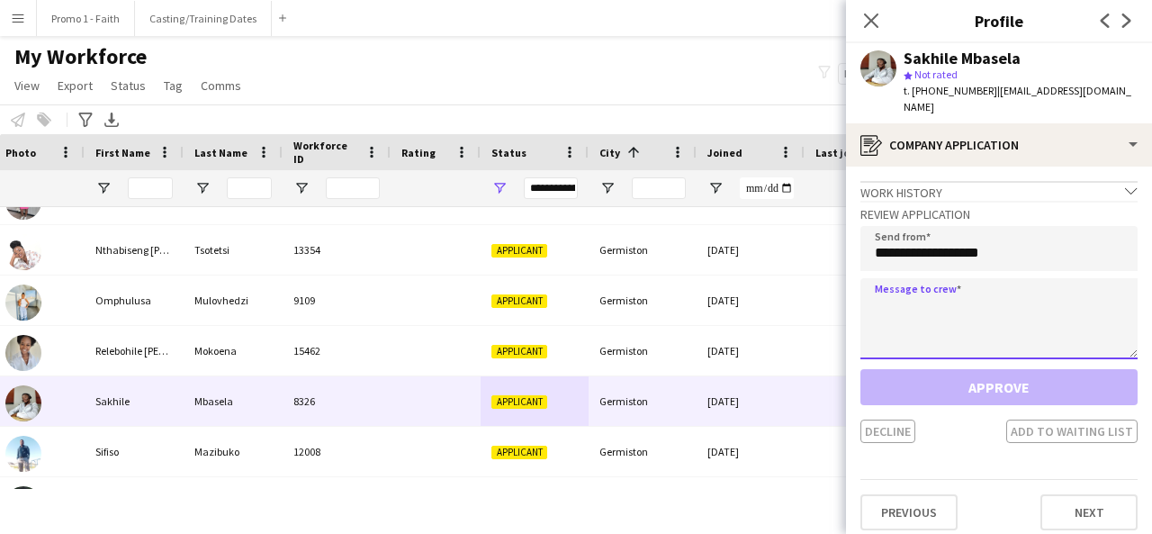
click at [1030, 289] on textarea at bounding box center [998, 318] width 277 height 81
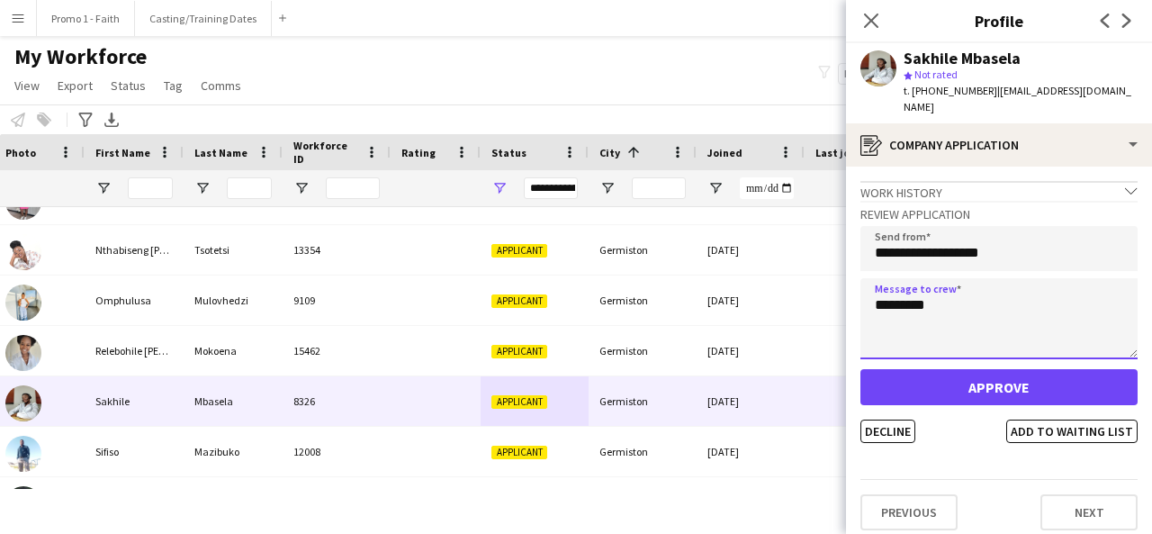
type textarea "*********"
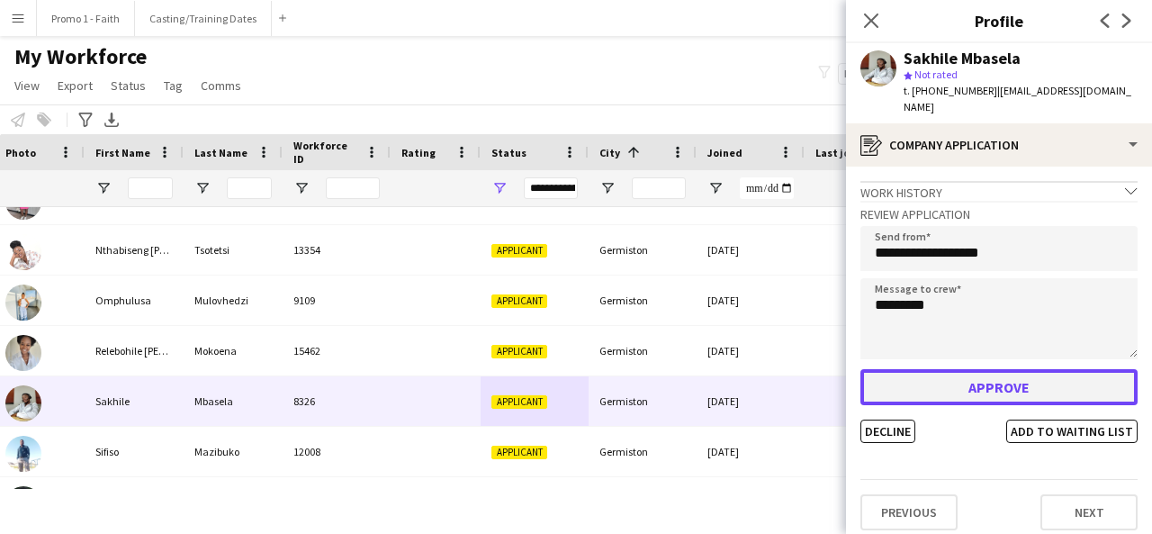
click at [995, 383] on button "Approve" at bounding box center [998, 387] width 277 height 36
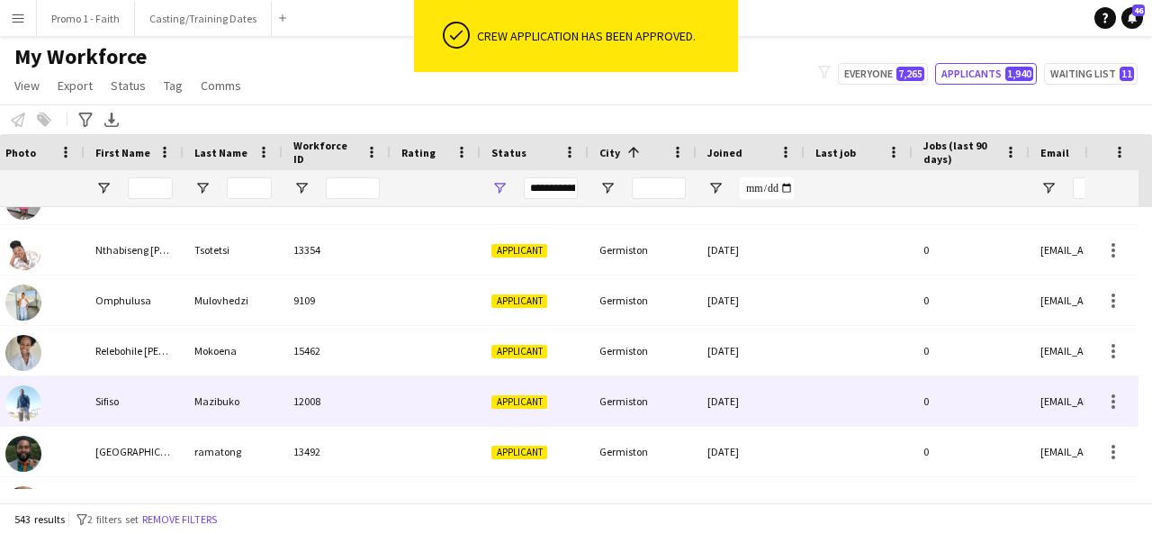
click at [520, 419] on div "Applicant" at bounding box center [535, 401] width 108 height 50
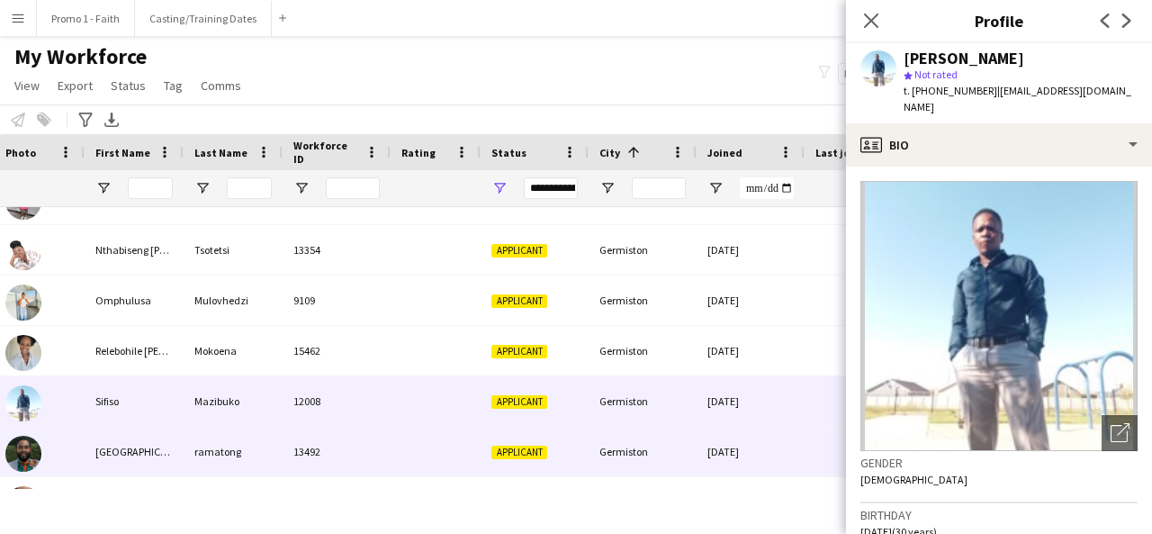
click at [507, 463] on div "Applicant" at bounding box center [535, 452] width 108 height 50
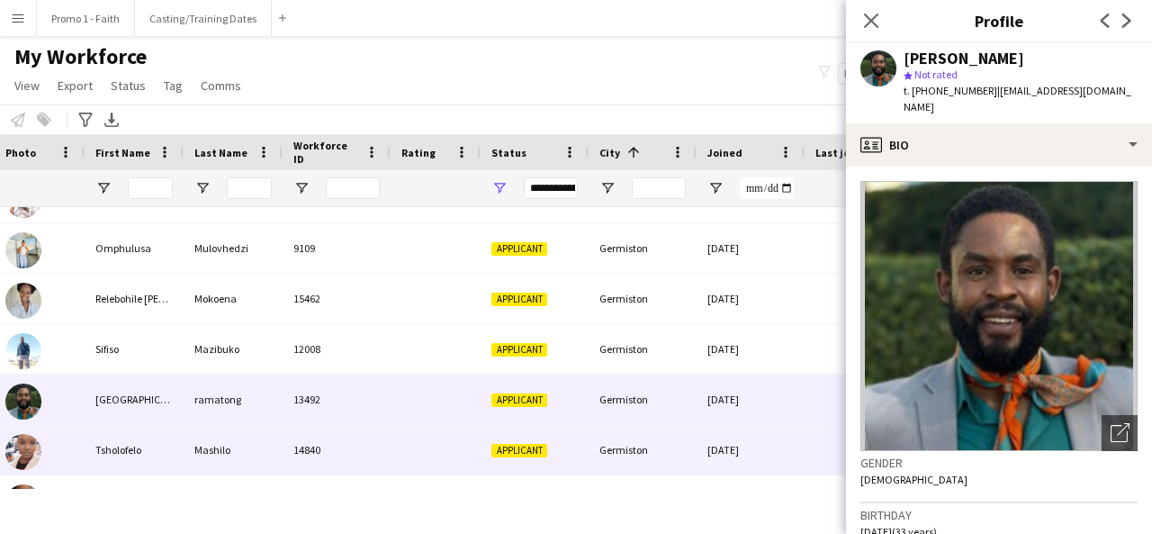
scroll to position [7212, 0]
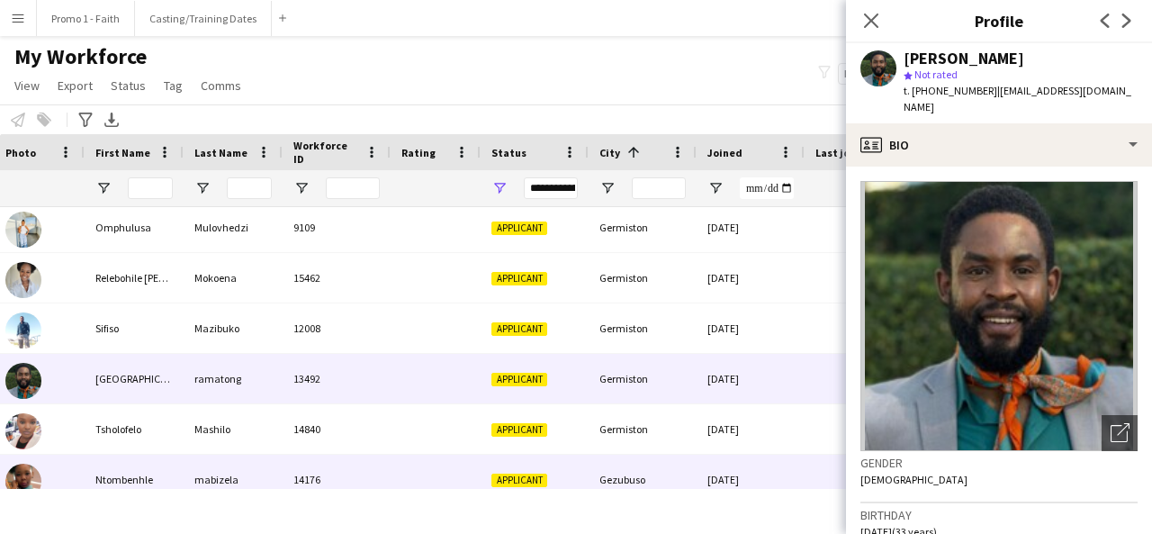
click at [507, 463] on div "Applicant" at bounding box center [535, 480] width 108 height 50
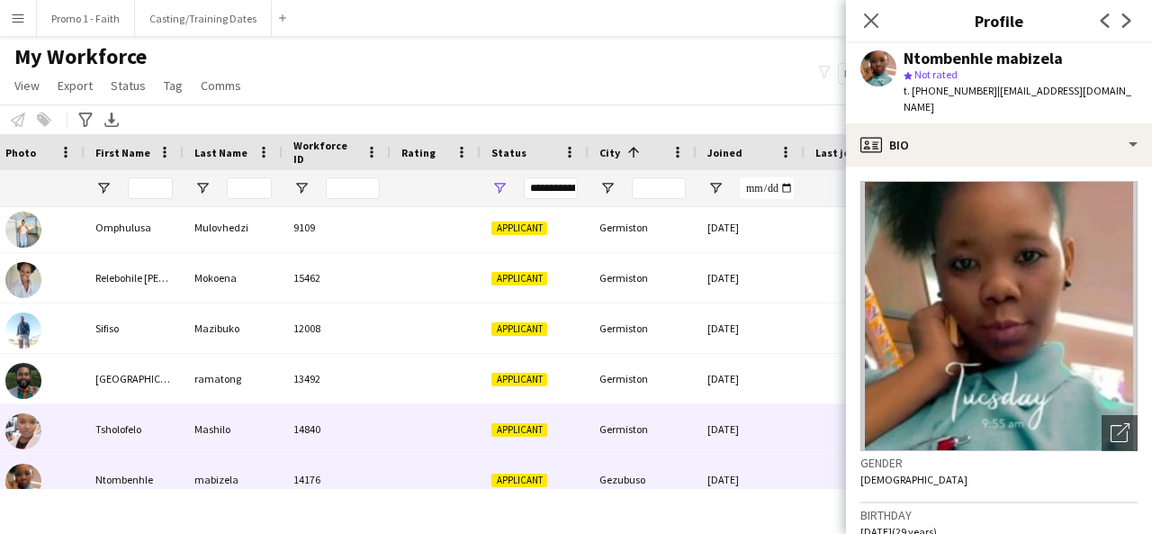
click at [495, 434] on span "Applicant" at bounding box center [519, 430] width 56 height 14
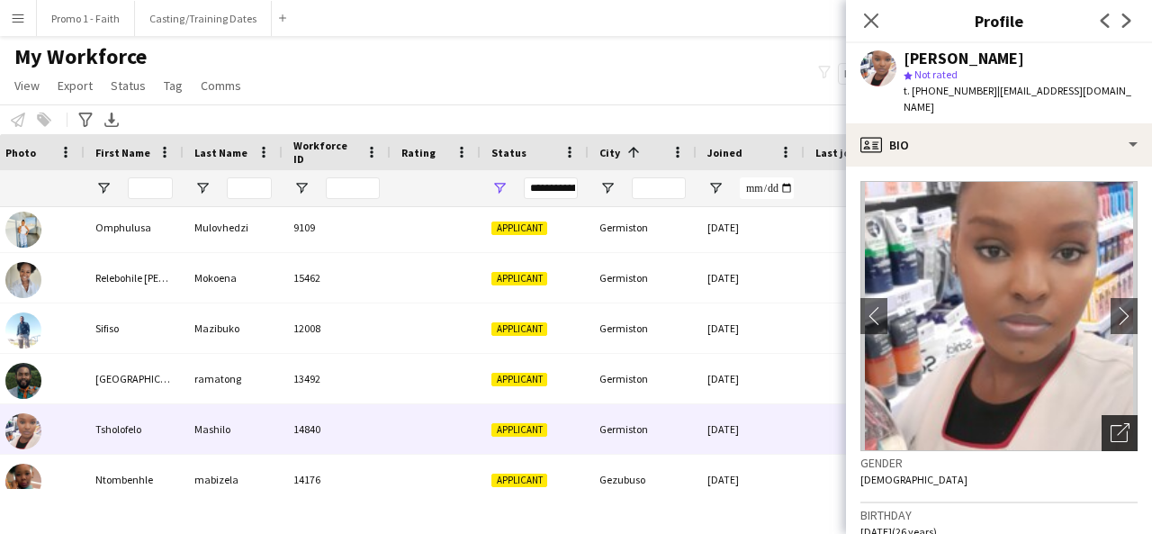
click at [1102, 415] on div "Open photos pop-in" at bounding box center [1120, 433] width 36 height 36
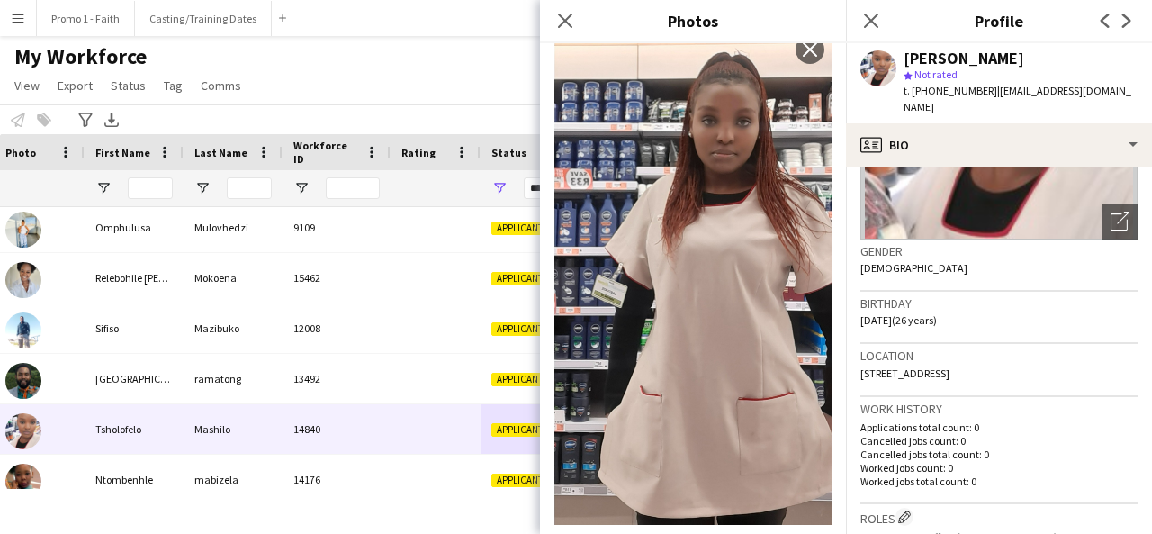
scroll to position [792, 0]
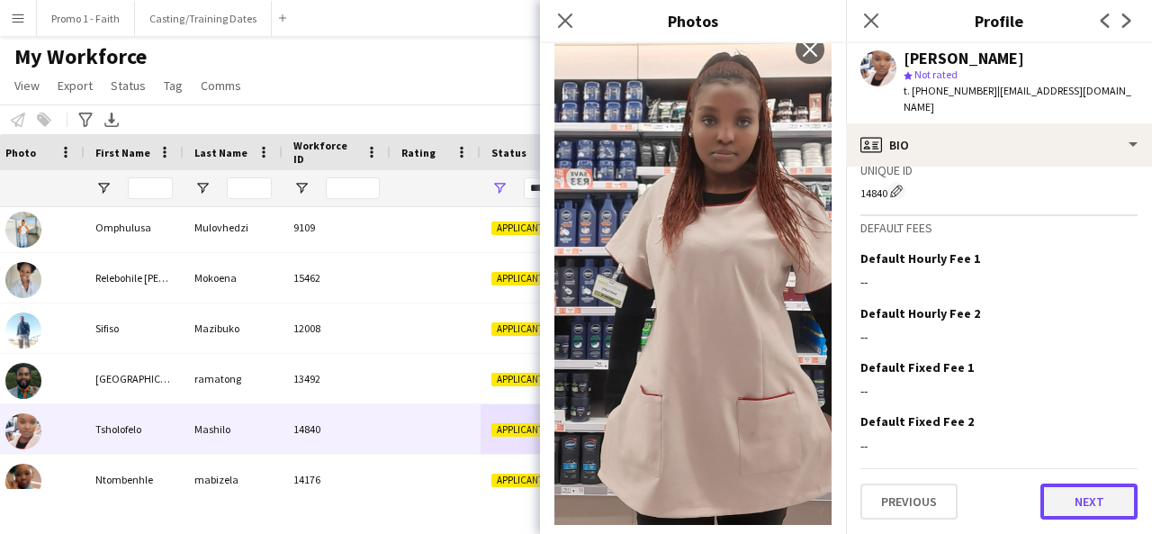
click at [1077, 497] on button "Next" at bounding box center [1089, 501] width 97 height 36
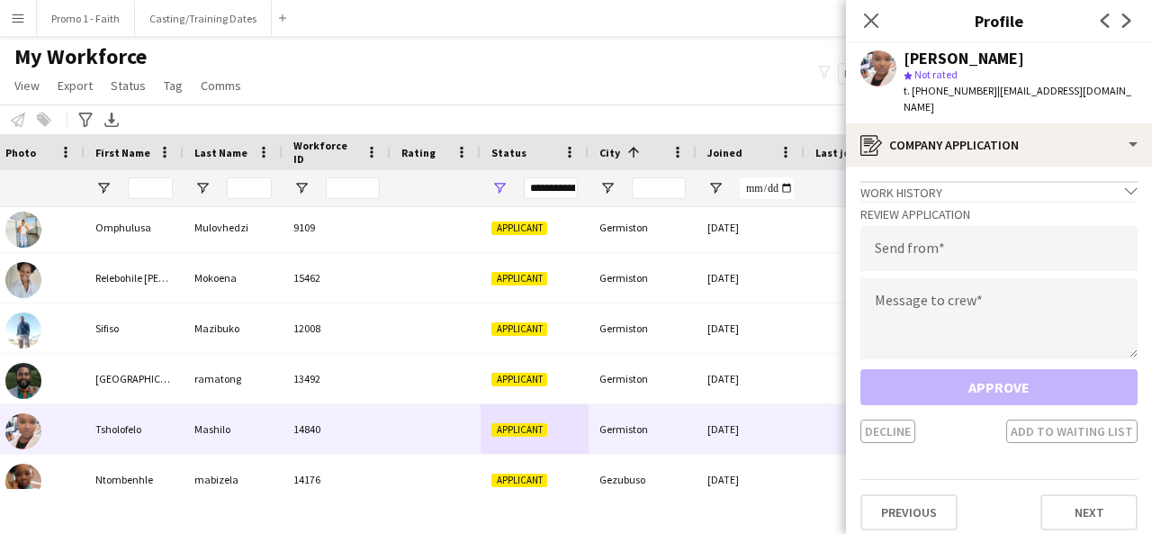
drag, startPoint x: 982, startPoint y: 94, endPoint x: 1151, endPoint y: 99, distance: 169.3
click at [1151, 99] on div "[PERSON_NAME] star Not rated t. [PHONE_NUMBER] | [EMAIL_ADDRESS][DOMAIN_NAME]" at bounding box center [999, 83] width 306 height 80
type input "**********"
click at [1051, 278] on textarea at bounding box center [998, 318] width 277 height 81
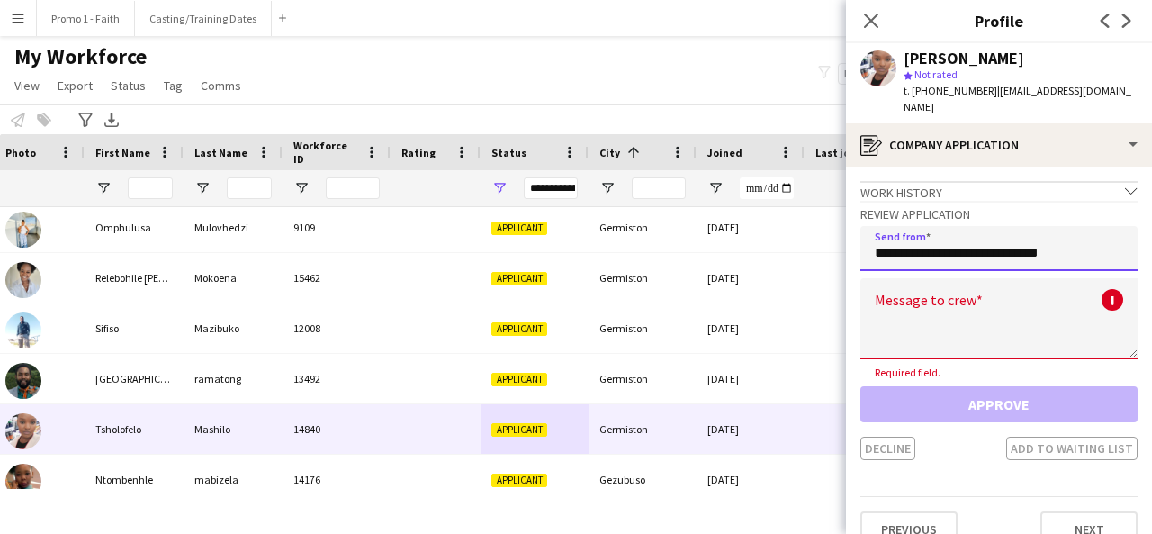
click at [878, 237] on input "**********" at bounding box center [998, 248] width 277 height 45
click at [945, 289] on textarea at bounding box center [998, 318] width 277 height 81
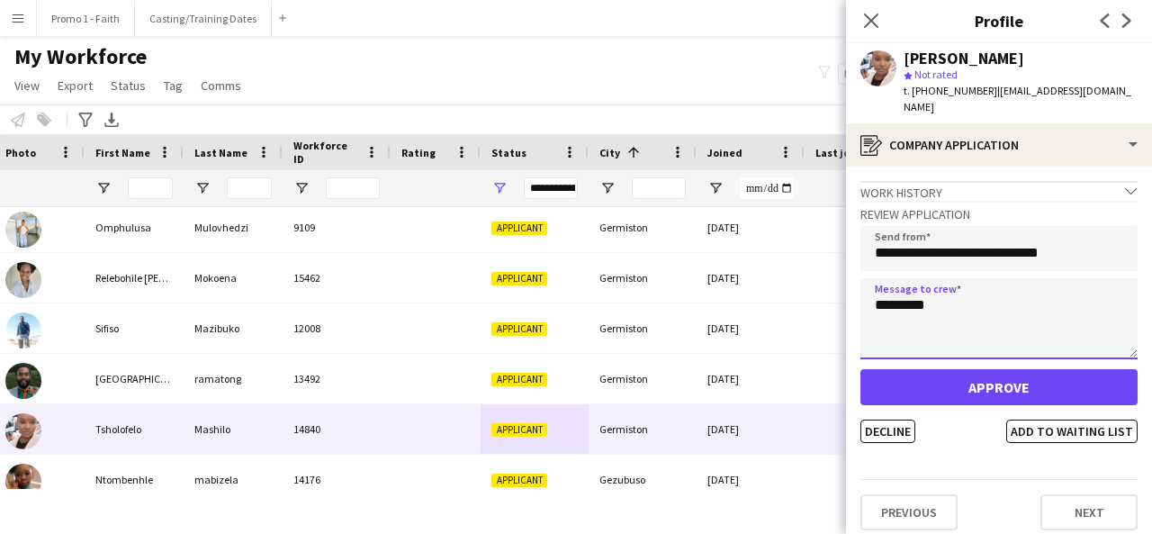
type textarea "*********"
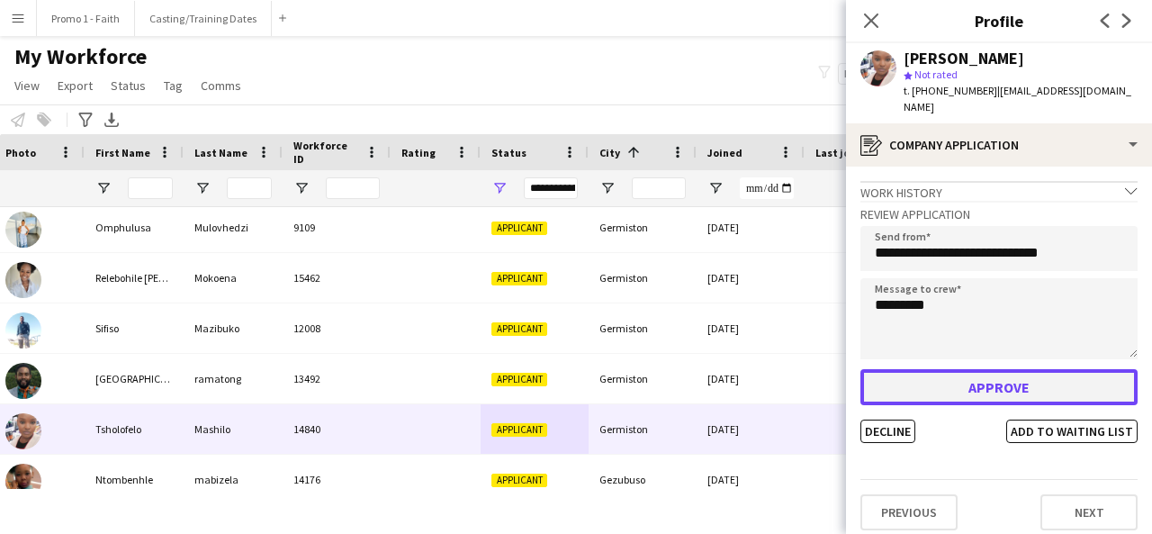
click at [993, 370] on button "Approve" at bounding box center [998, 387] width 277 height 36
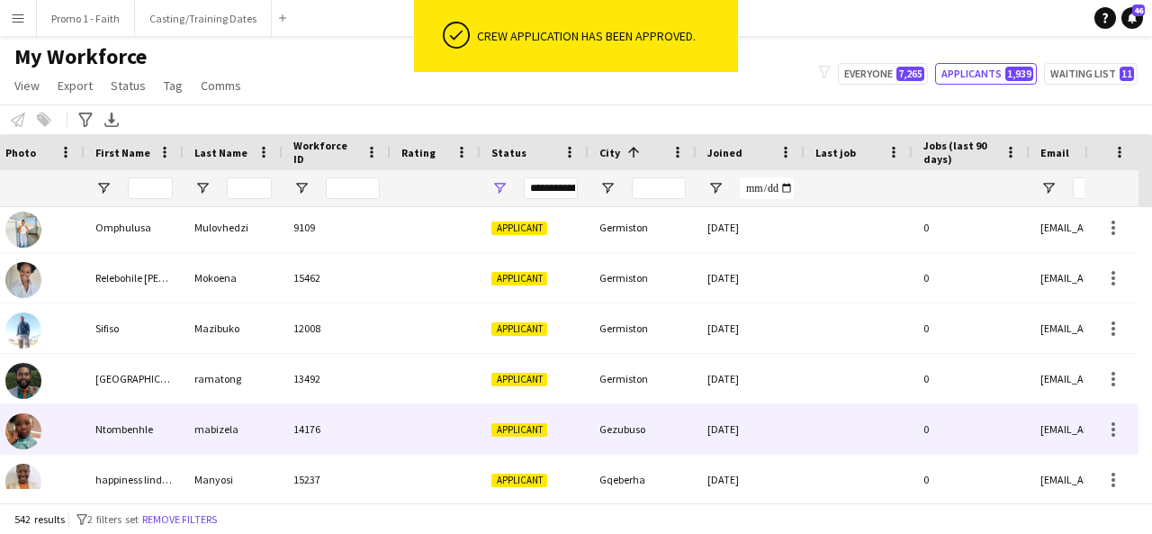
click at [534, 437] on div "Applicant" at bounding box center [535, 429] width 108 height 50
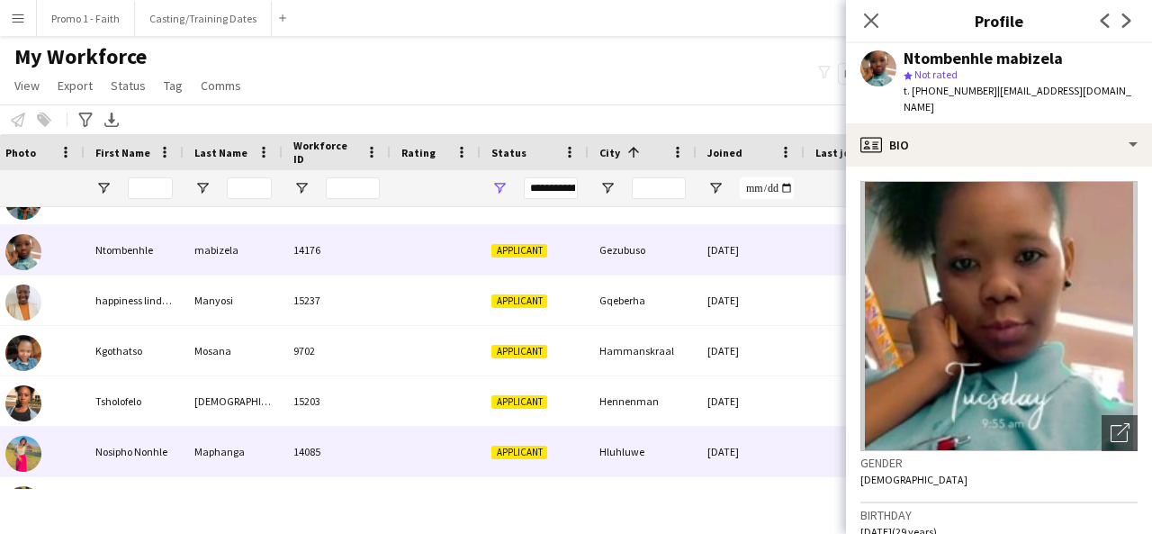
scroll to position [7393, 0]
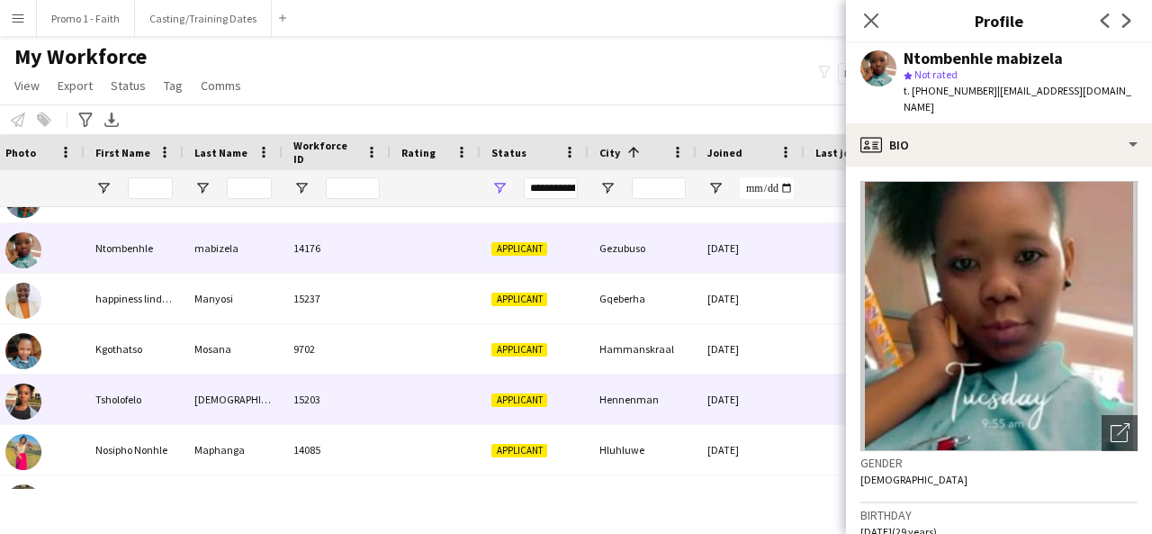
click at [635, 383] on div "Hennenman" at bounding box center [643, 399] width 108 height 50
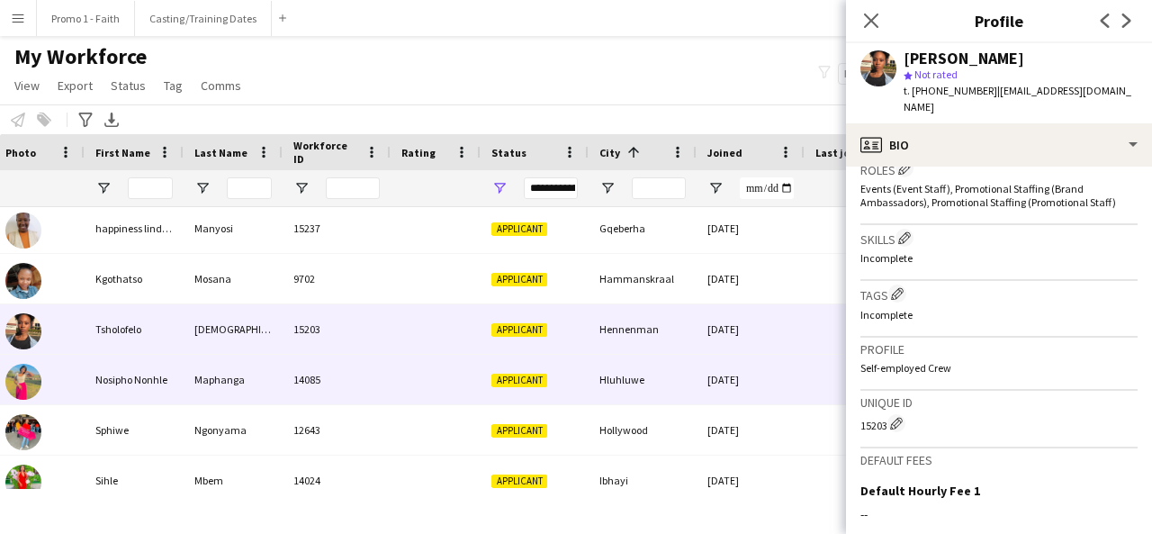
scroll to position [7474, 0]
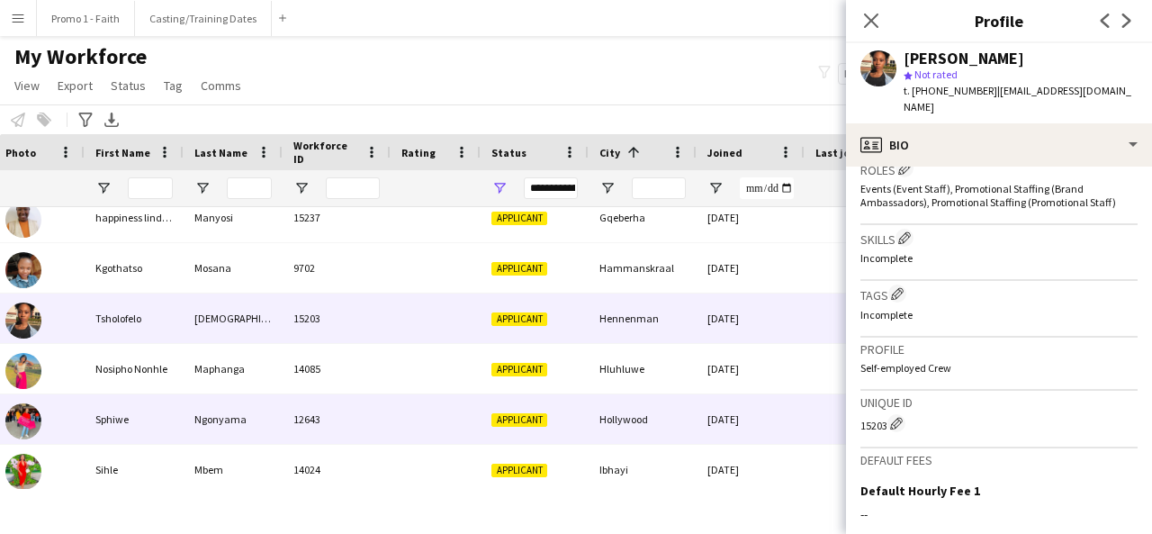
click at [655, 411] on div "Hollywood" at bounding box center [643, 419] width 108 height 50
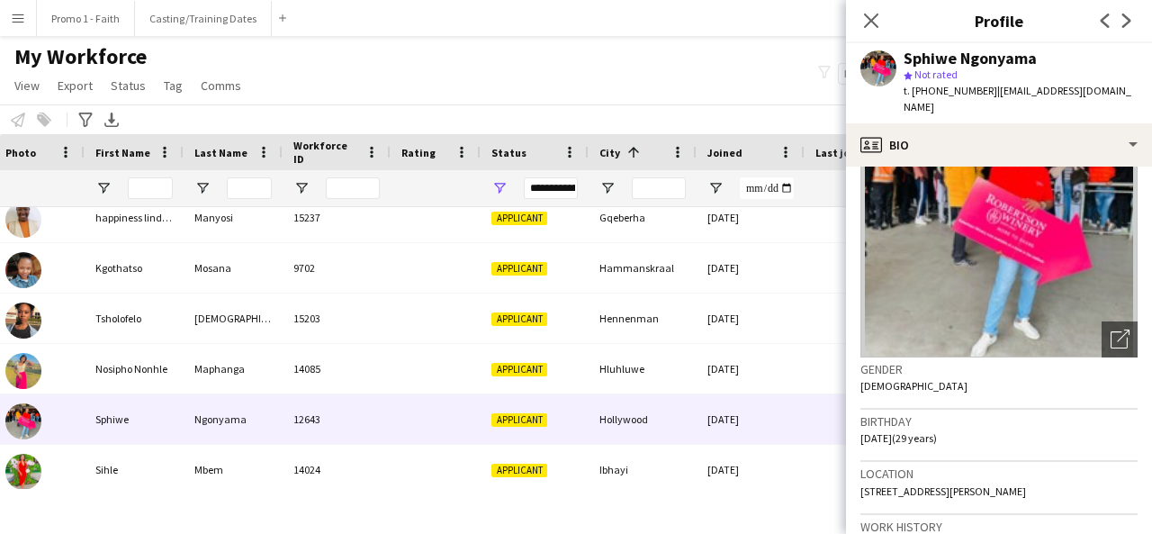
scroll to position [95, 0]
drag, startPoint x: 1037, startPoint y: 475, endPoint x: 861, endPoint y: 495, distance: 176.6
click at [861, 495] on div "Location [STREET_ADDRESS][PERSON_NAME]" at bounding box center [998, 487] width 277 height 52
copy span "[STREET_ADDRESS][PERSON_NAME]"
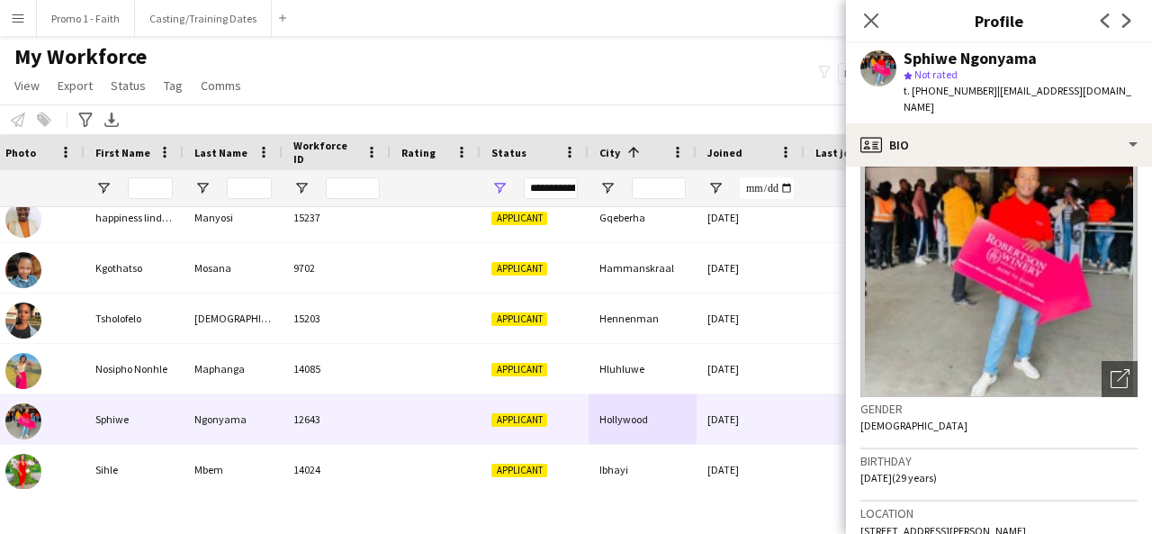
scroll to position [0, 0]
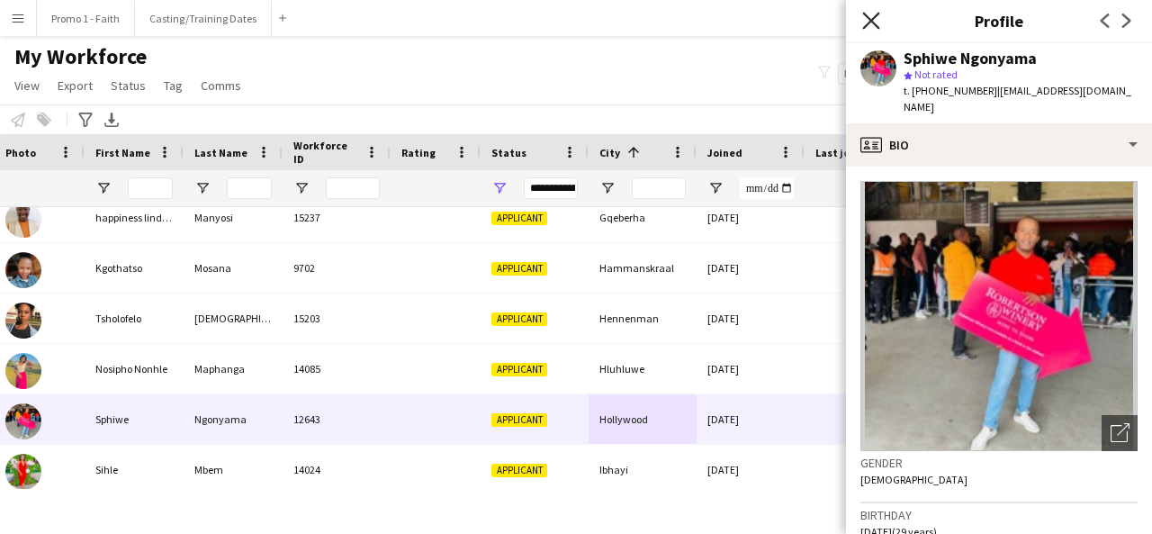
click at [877, 14] on icon at bounding box center [870, 20] width 17 height 17
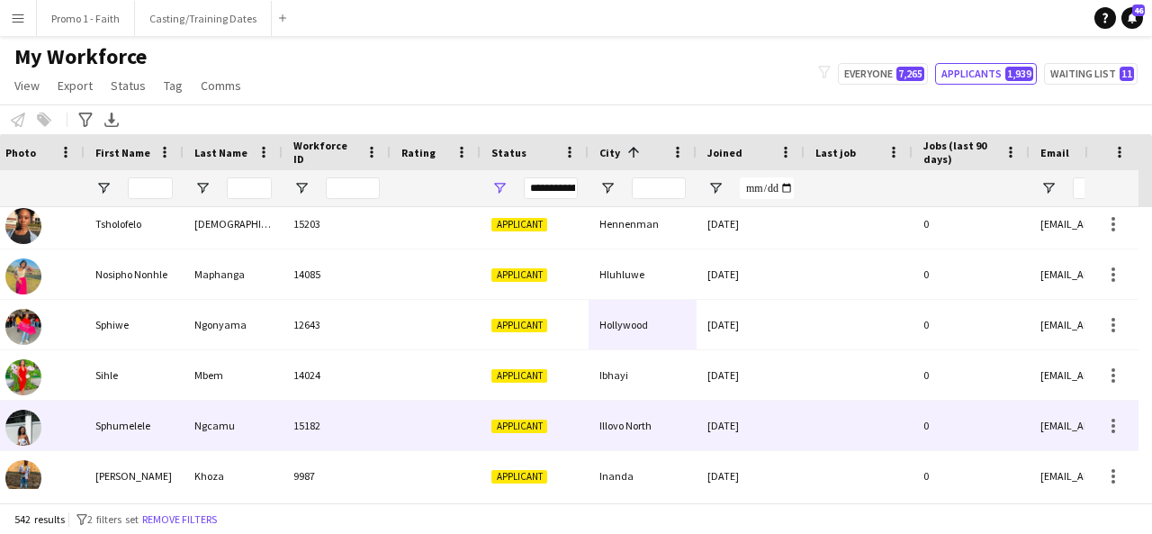
scroll to position [7572, 0]
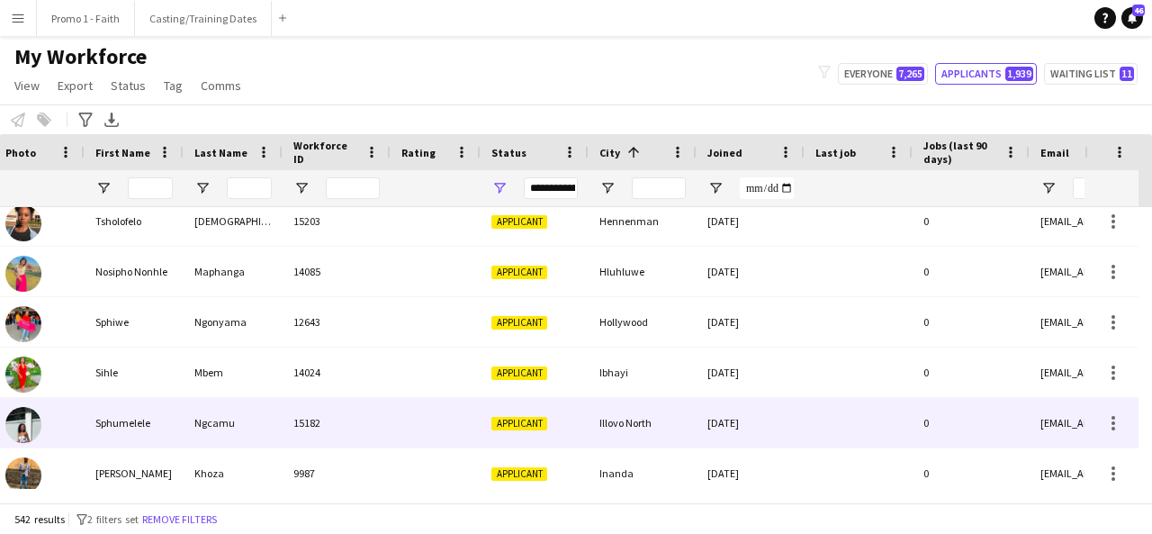
click at [272, 413] on div "Ngcamu" at bounding box center [233, 423] width 99 height 50
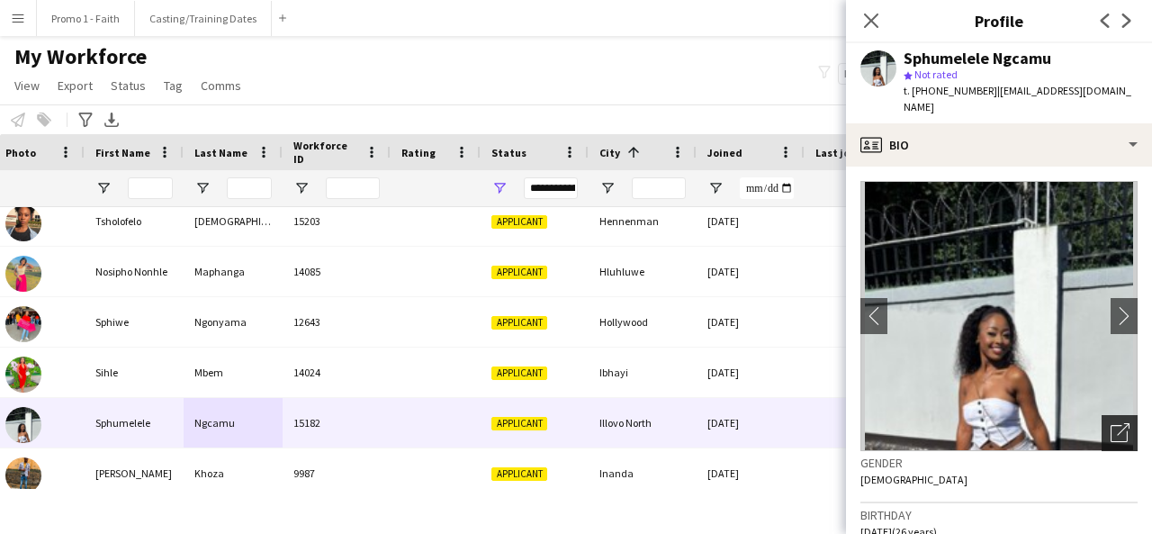
click at [1111, 426] on icon "Open photos pop-in" at bounding box center [1120, 432] width 19 height 19
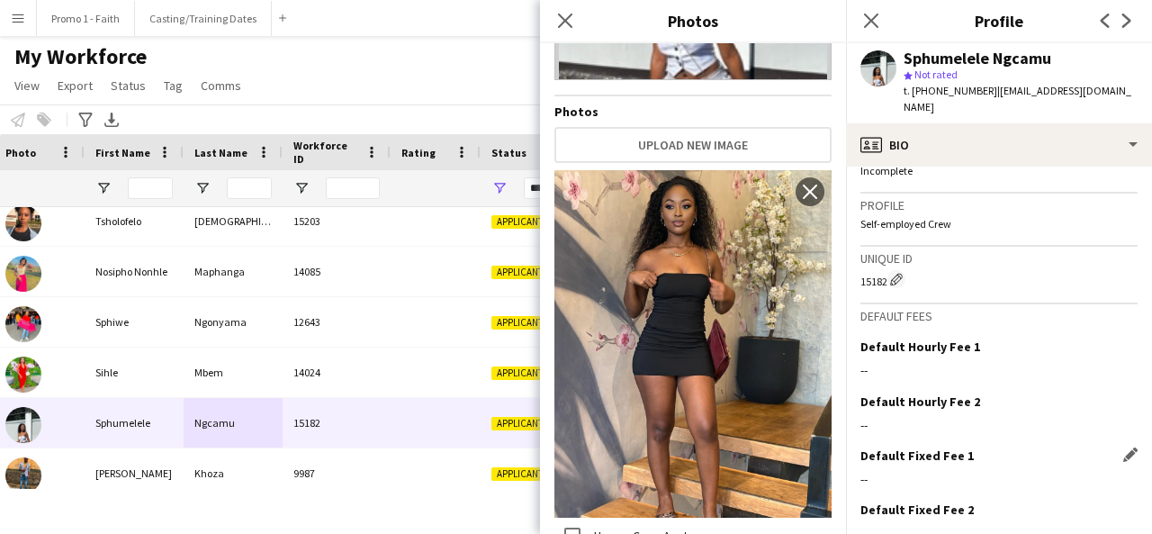
scroll to position [792, 0]
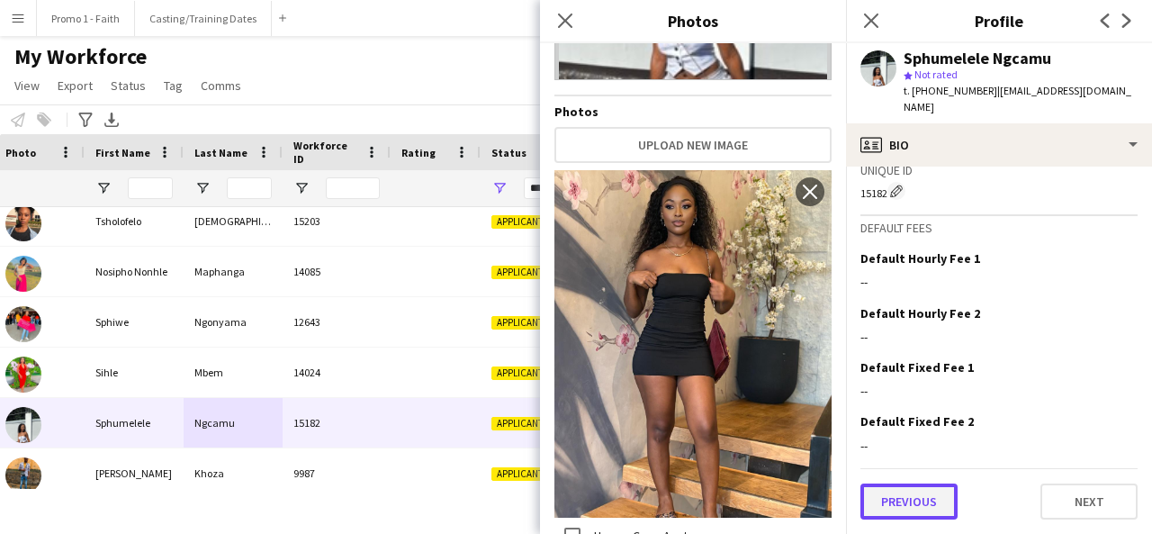
click at [919, 515] on button "Previous" at bounding box center [908, 501] width 97 height 36
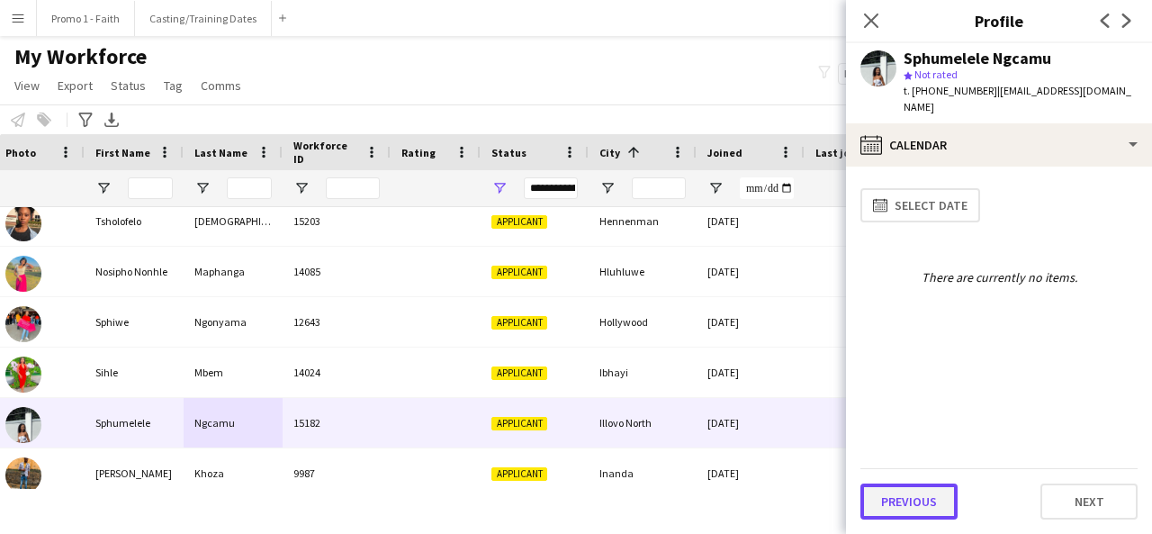
click at [925, 496] on button "Previous" at bounding box center [908, 501] width 97 height 36
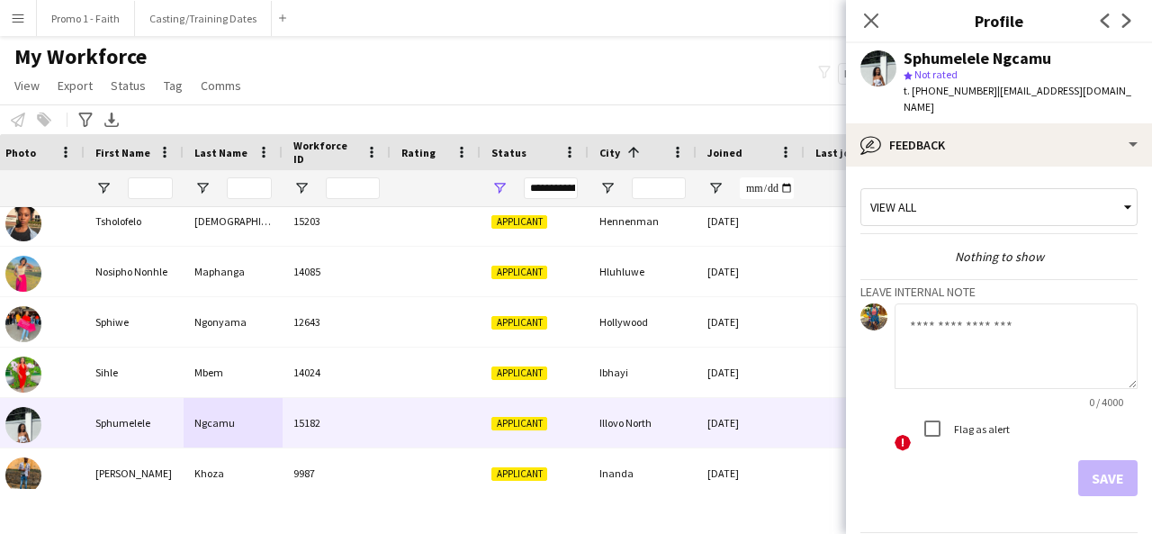
scroll to position [64, 0]
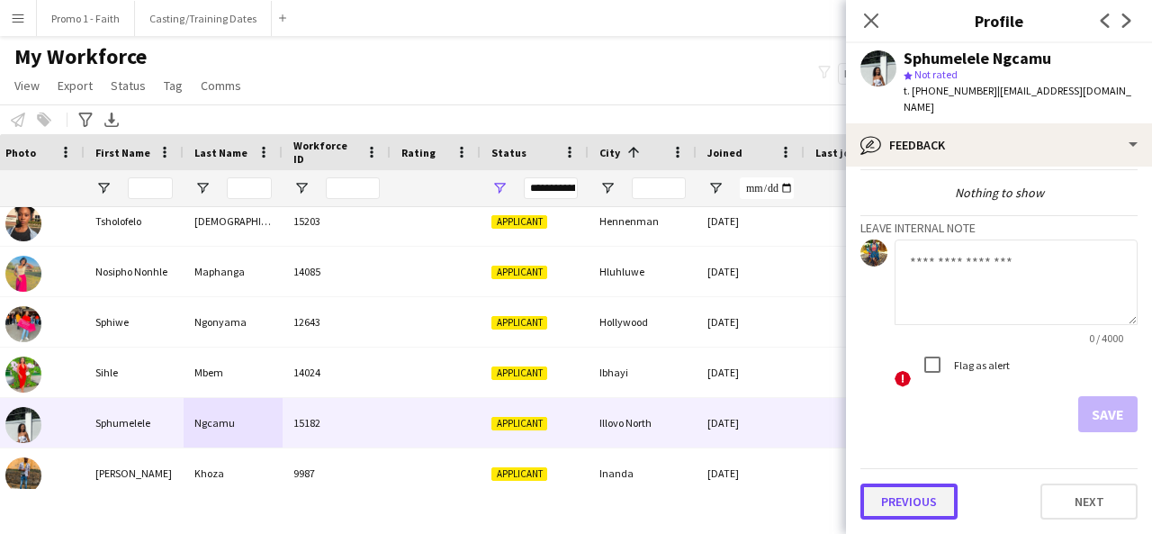
click at [910, 497] on button "Previous" at bounding box center [908, 501] width 97 height 36
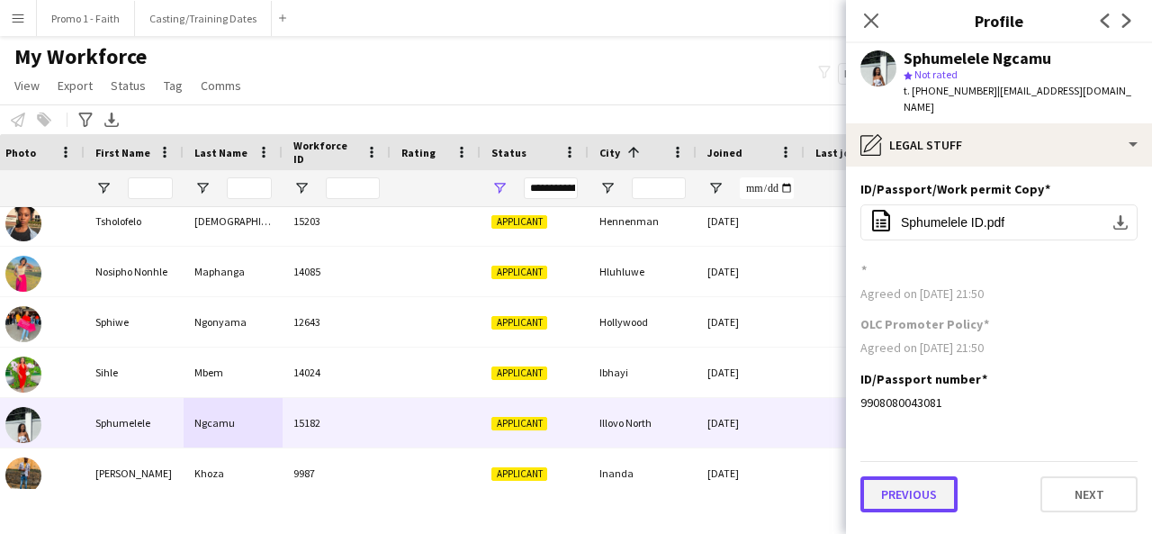
click at [920, 497] on button "Previous" at bounding box center [908, 494] width 97 height 36
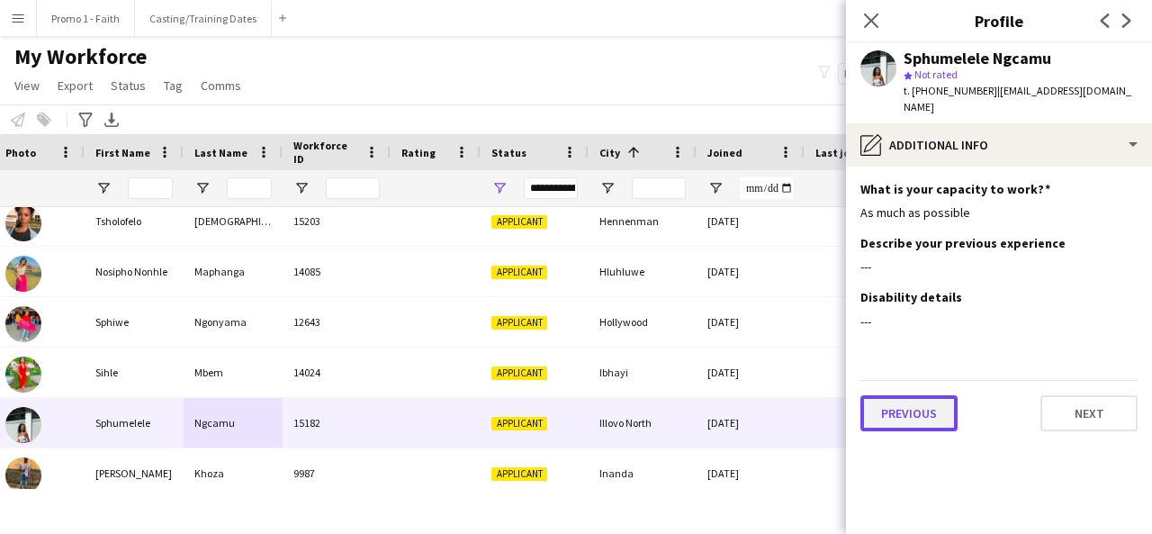
click at [905, 415] on button "Previous" at bounding box center [908, 413] width 97 height 36
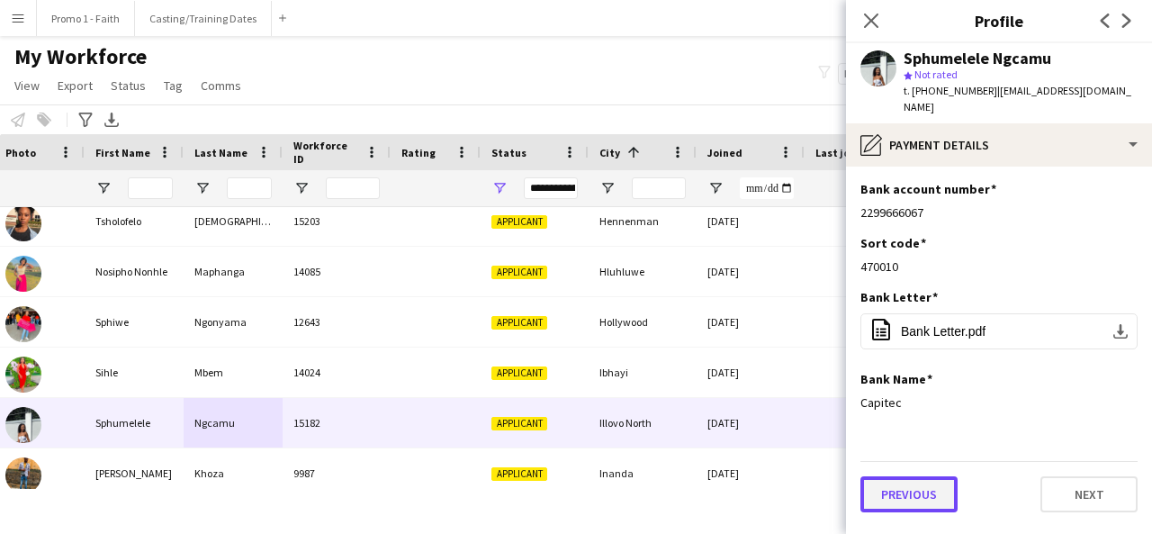
click at [911, 497] on button "Previous" at bounding box center [908, 494] width 97 height 36
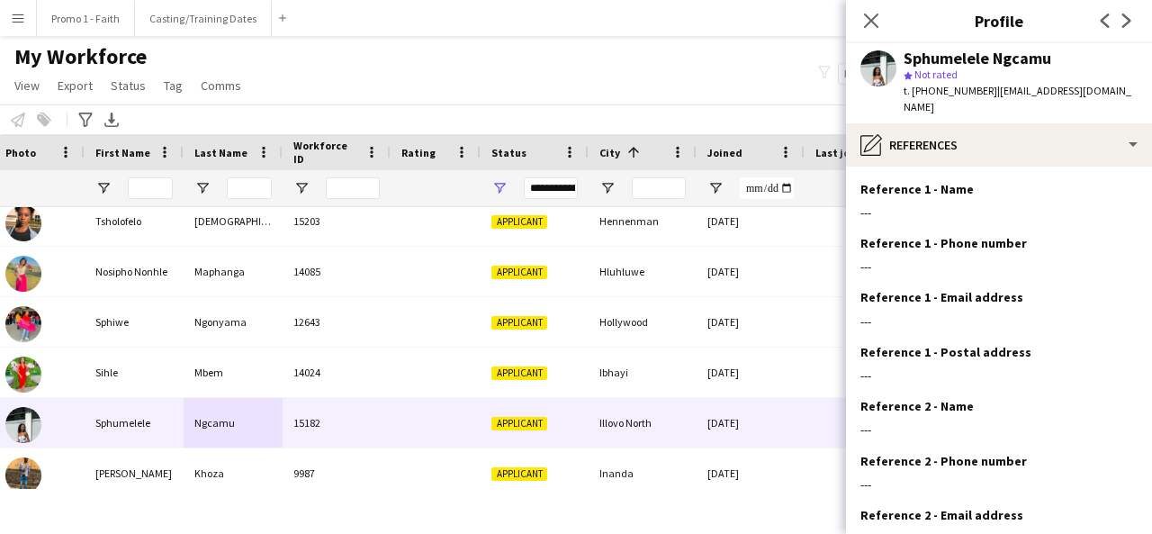
scroll to position [184, 0]
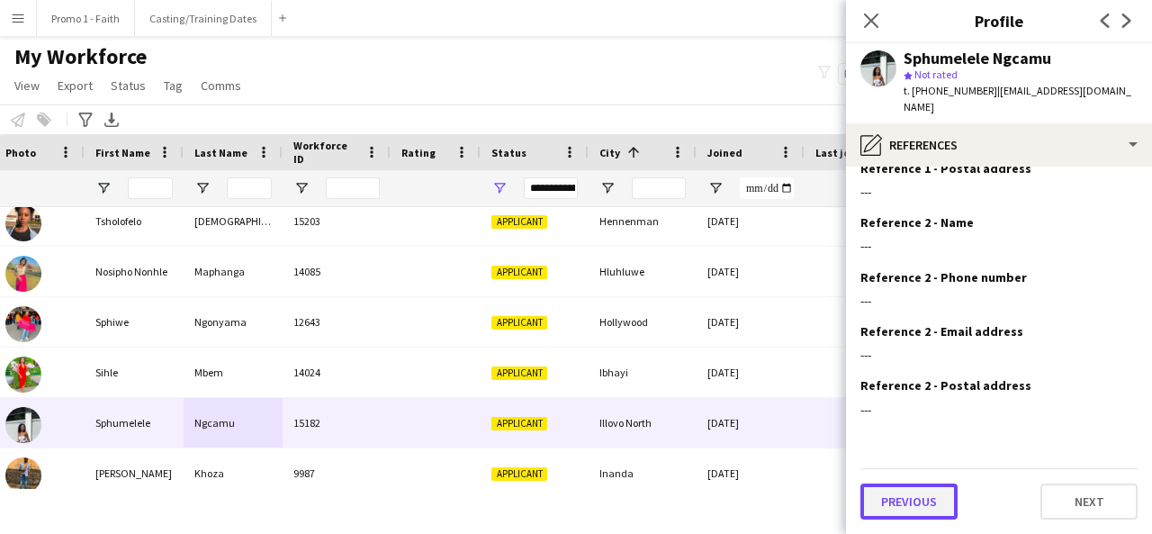
click at [900, 498] on button "Previous" at bounding box center [908, 501] width 97 height 36
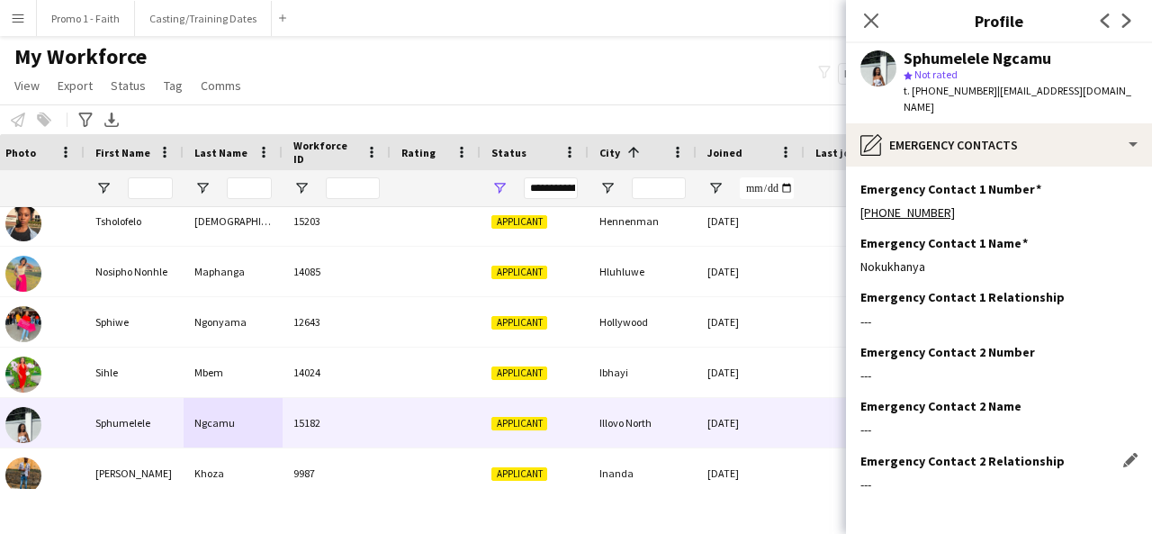
scroll to position [75, 0]
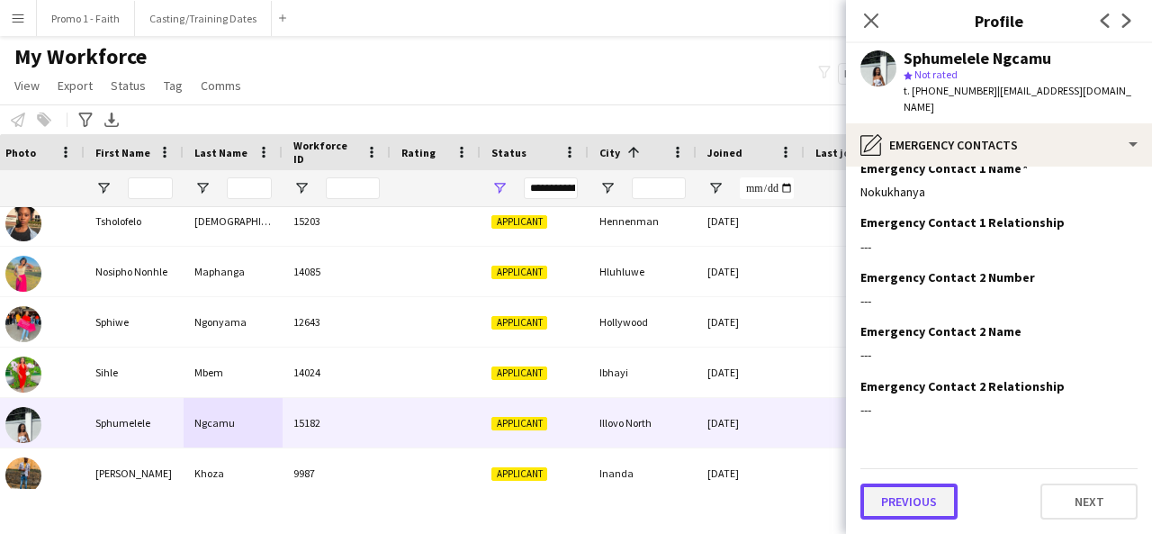
click at [890, 493] on button "Previous" at bounding box center [908, 501] width 97 height 36
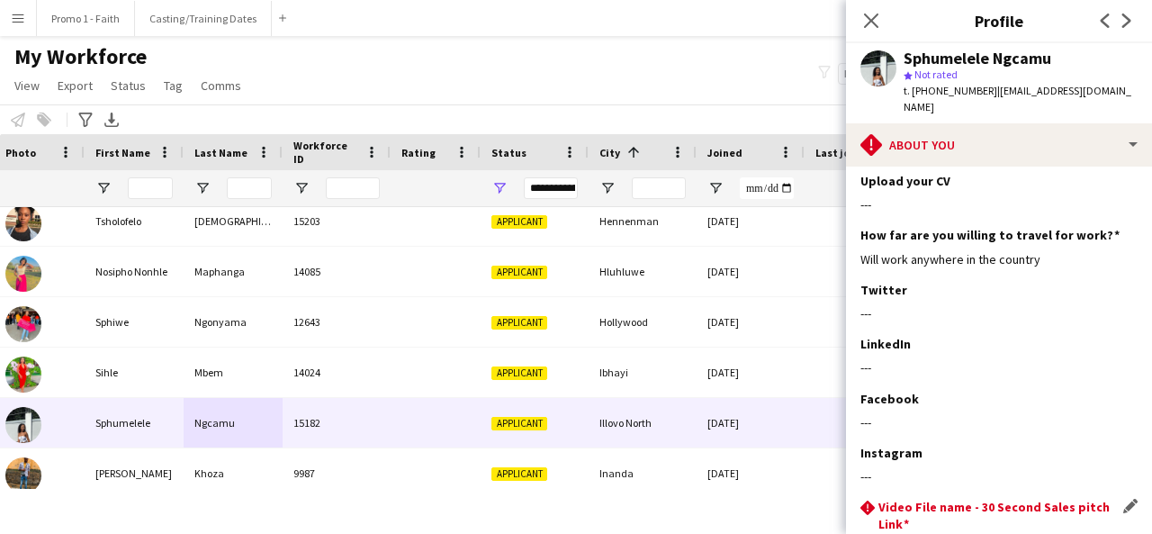
scroll to position [364, 0]
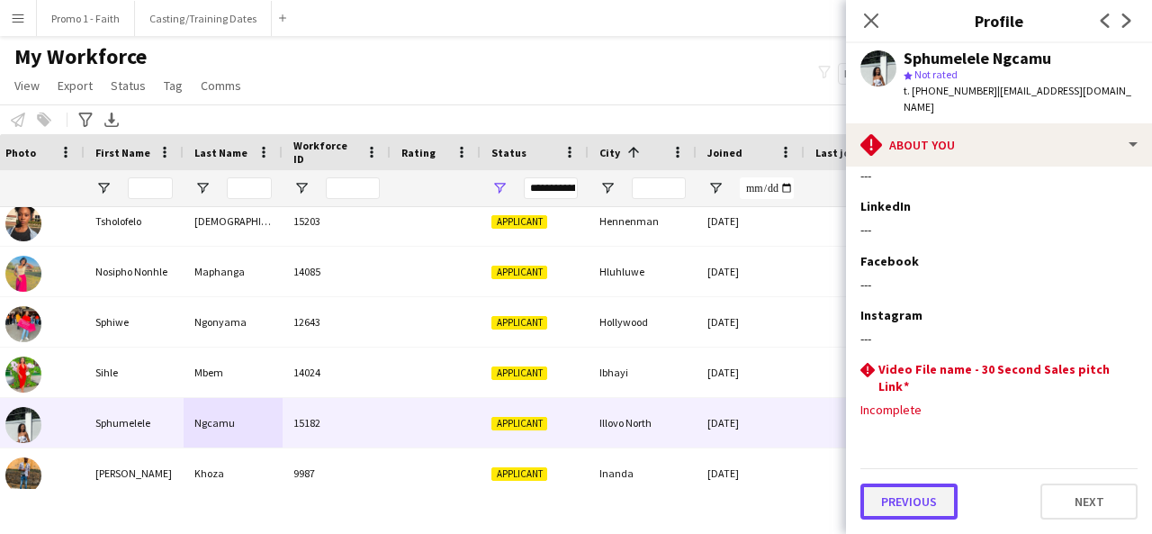
click at [900, 508] on button "Previous" at bounding box center [908, 501] width 97 height 36
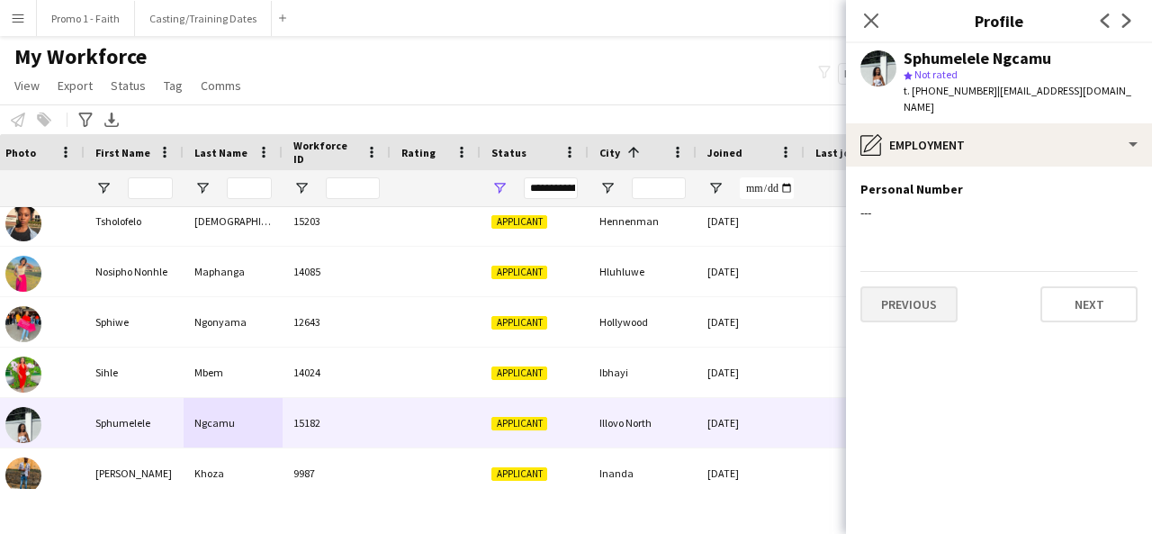
scroll to position [0, 0]
click at [915, 308] on button "Previous" at bounding box center [908, 304] width 97 height 36
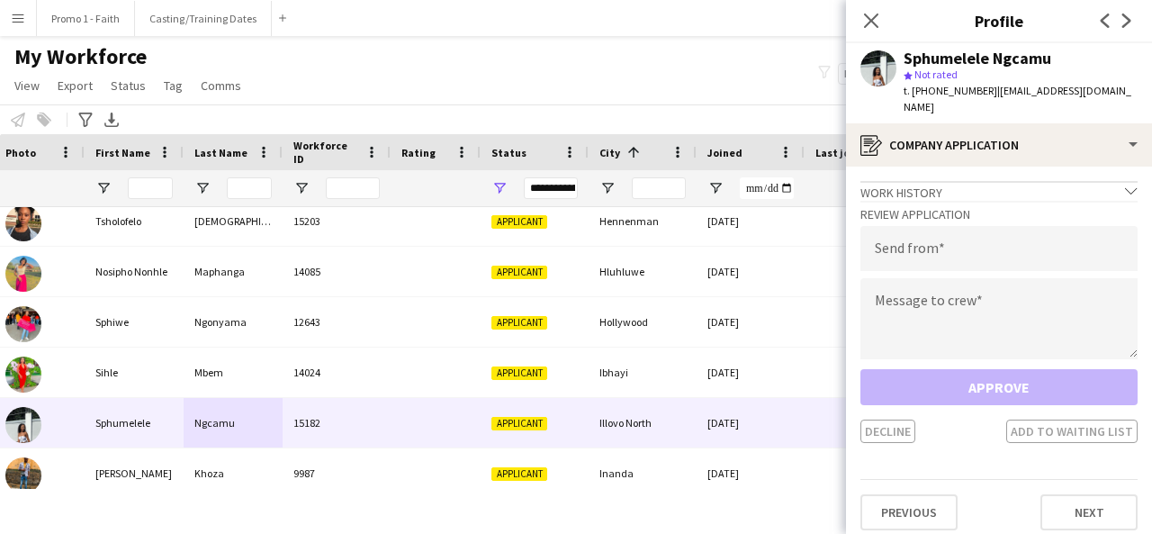
drag, startPoint x: 985, startPoint y: 87, endPoint x: 1009, endPoint y: 105, distance: 30.2
click at [1009, 105] on div "t. [PHONE_NUMBER] | [EMAIL_ADDRESS][DOMAIN_NAME]" at bounding box center [1021, 99] width 234 height 32
type input "**********"
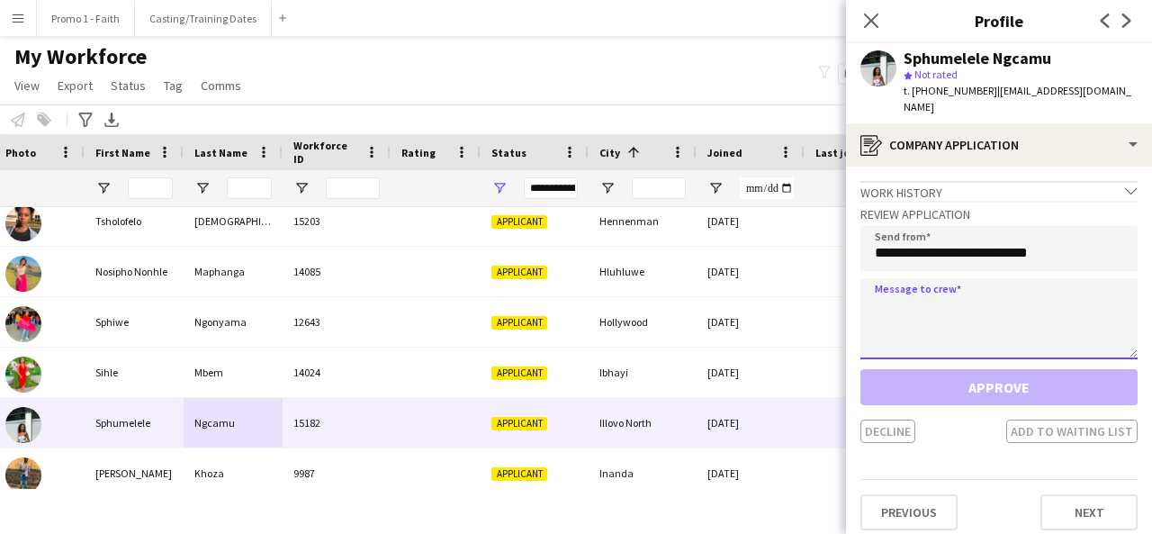
click at [978, 301] on textarea at bounding box center [998, 318] width 277 height 81
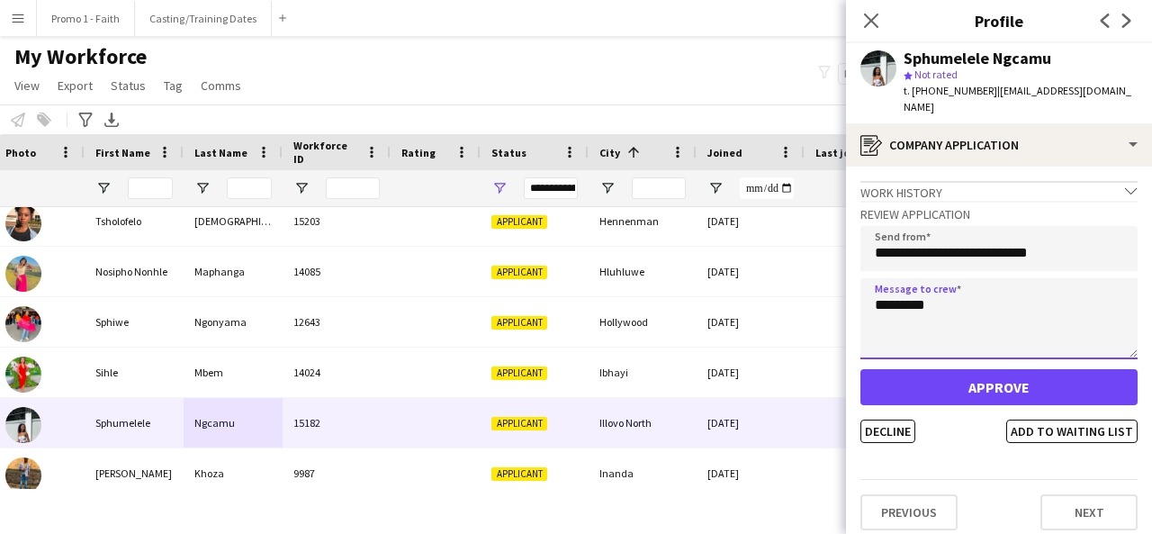
type textarea "*********"
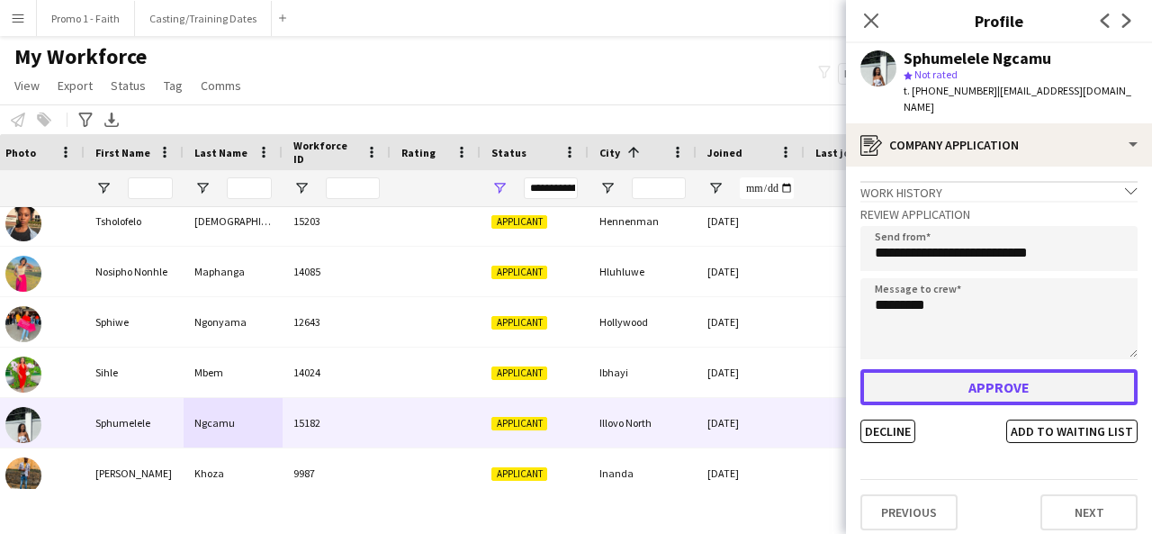
click at [975, 392] on button "Approve" at bounding box center [998, 387] width 277 height 36
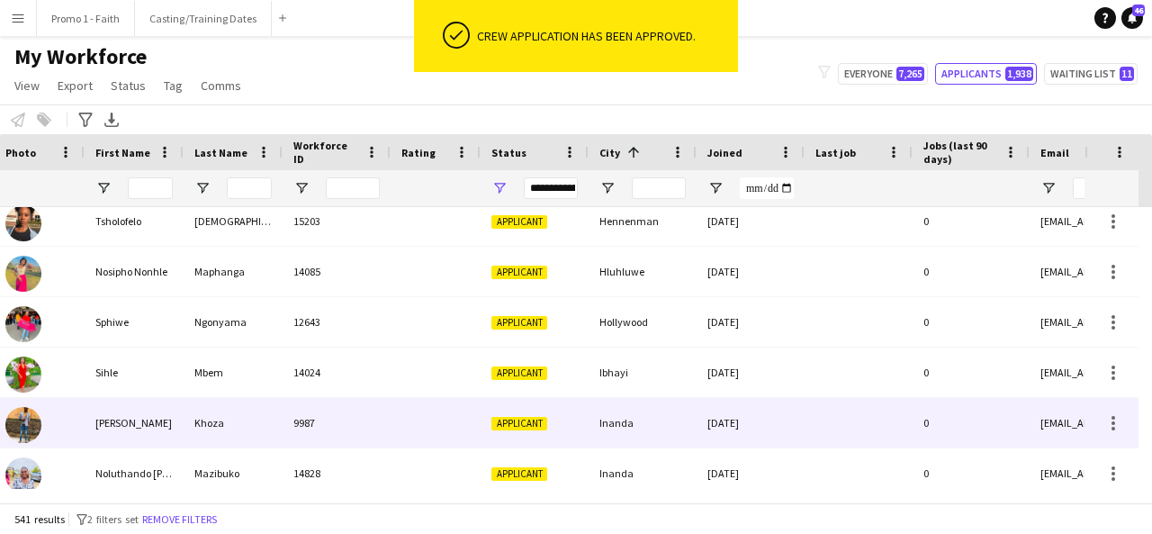
click at [648, 416] on div "Inanda" at bounding box center [643, 423] width 108 height 50
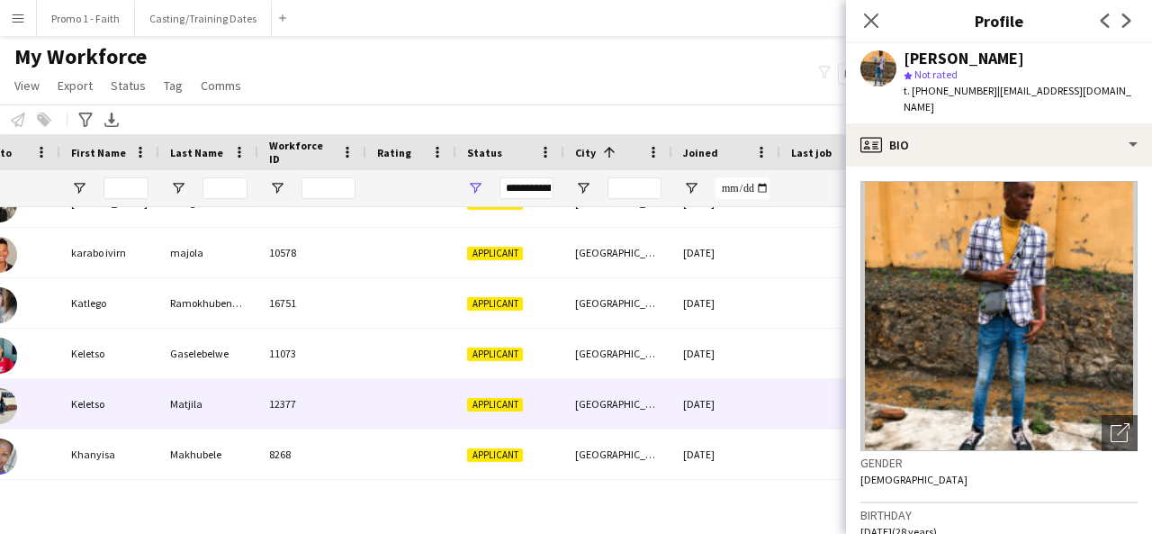
scroll to position [8072, 0]
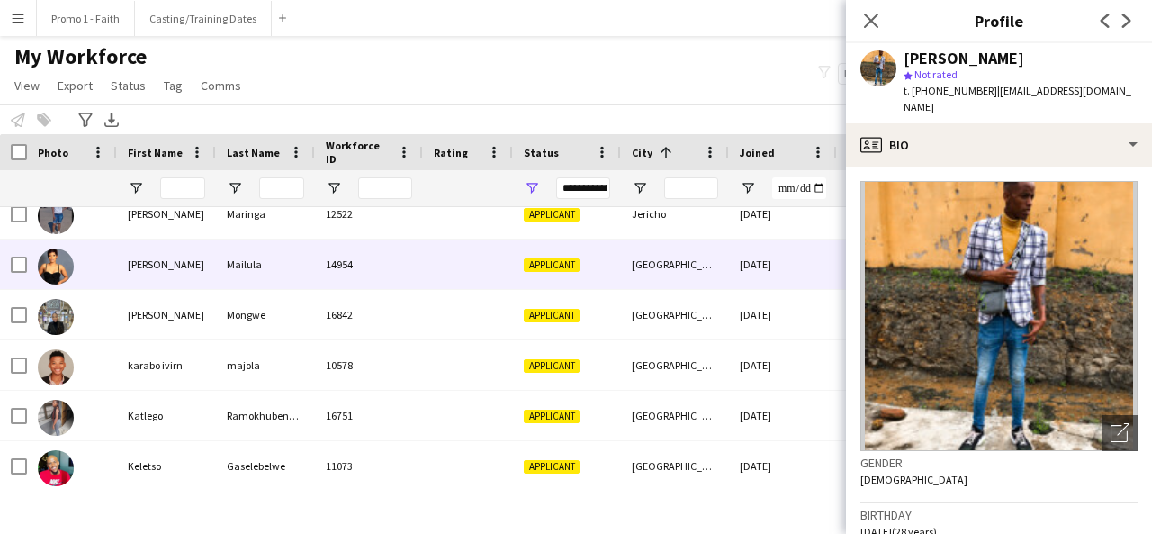
click at [442, 277] on div at bounding box center [468, 264] width 90 height 50
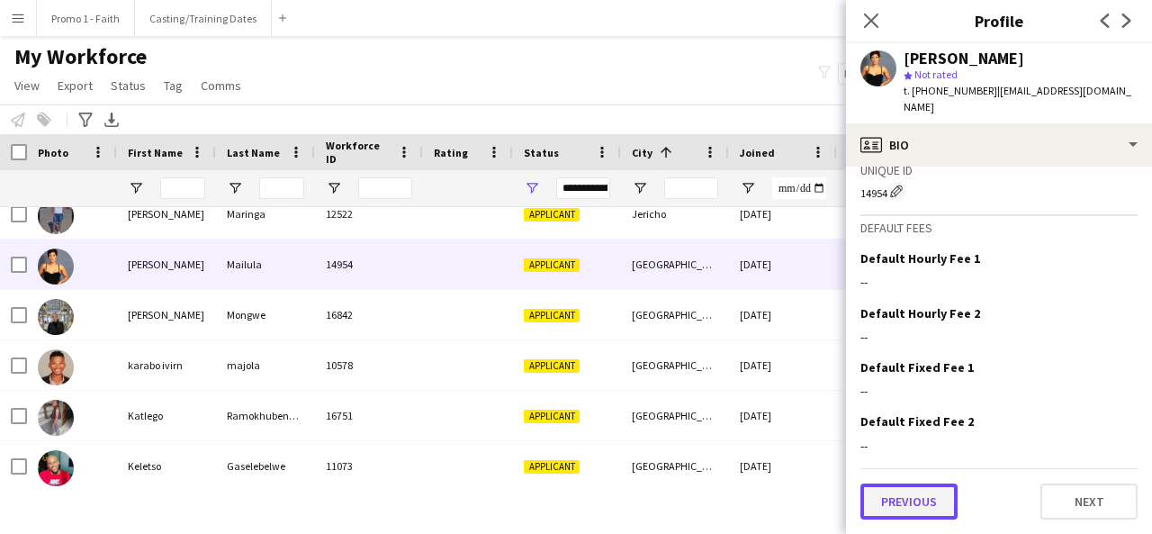
click at [924, 500] on button "Previous" at bounding box center [908, 501] width 97 height 36
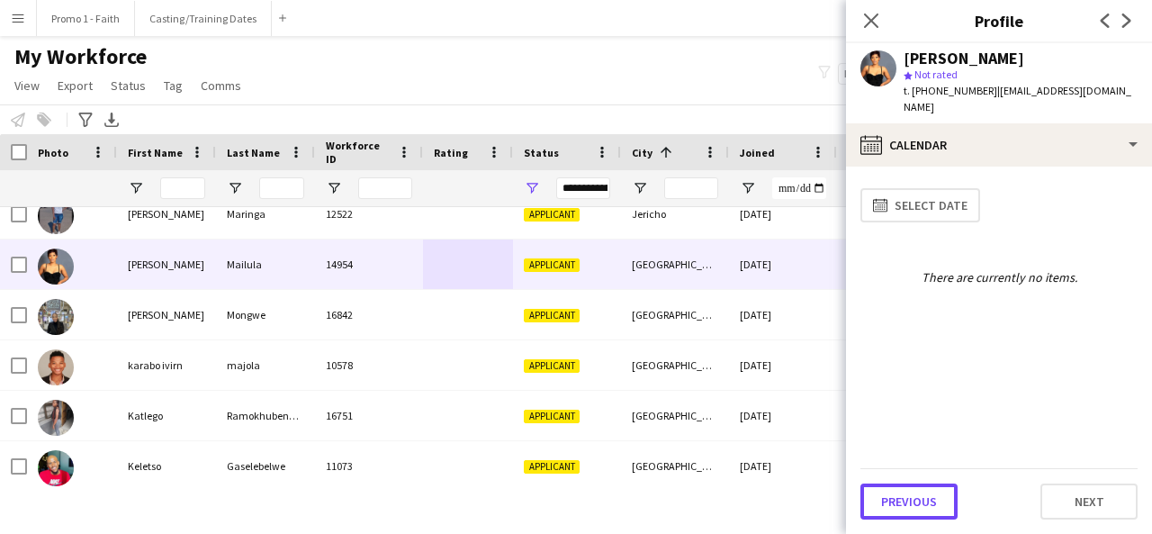
click at [924, 500] on button "Previous" at bounding box center [908, 501] width 97 height 36
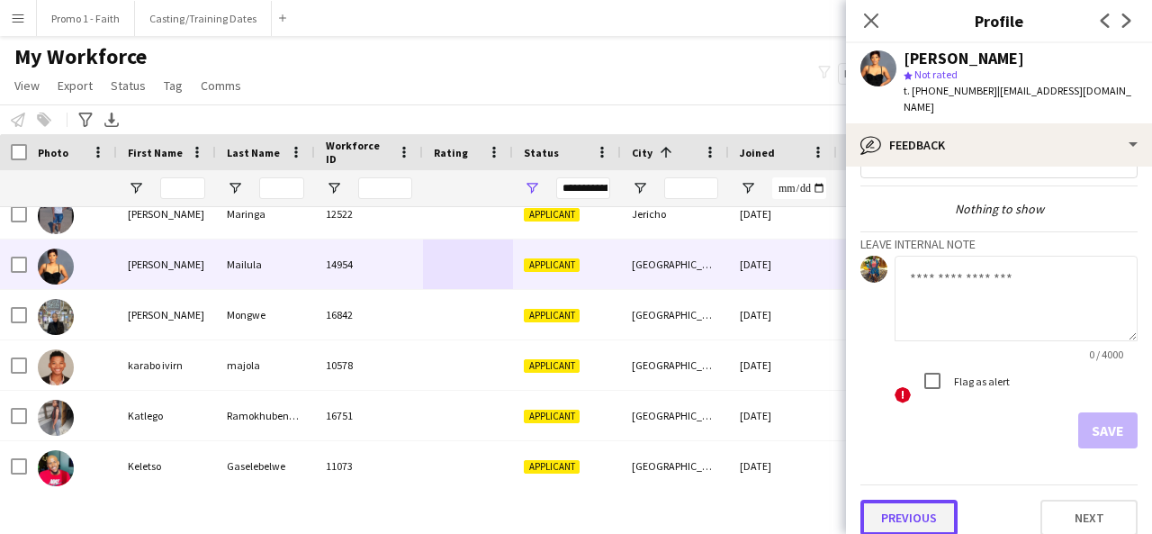
click at [904, 500] on button "Previous" at bounding box center [908, 518] width 97 height 36
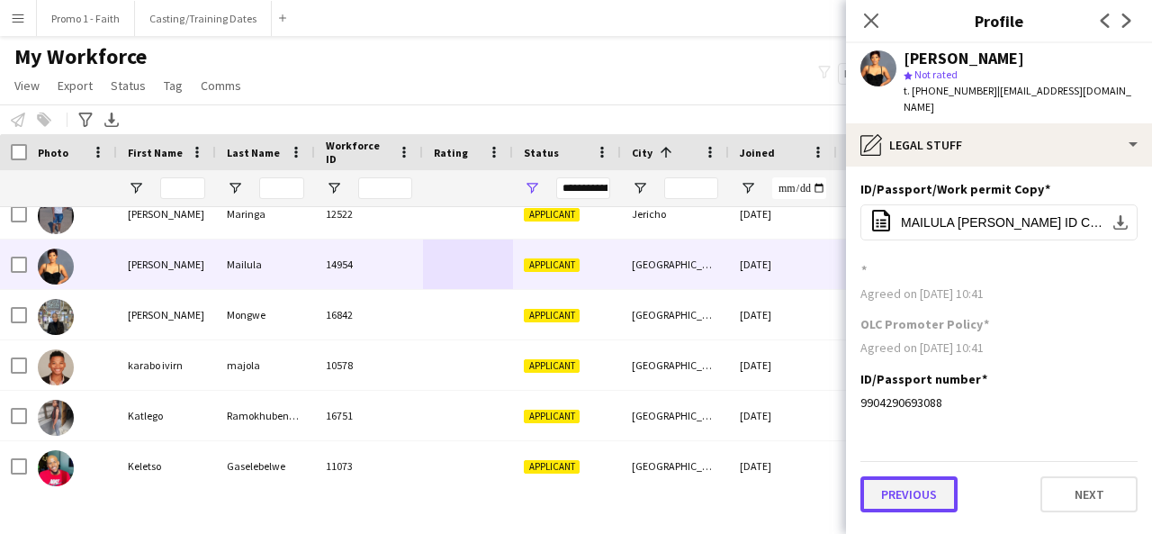
click at [902, 486] on button "Previous" at bounding box center [908, 494] width 97 height 36
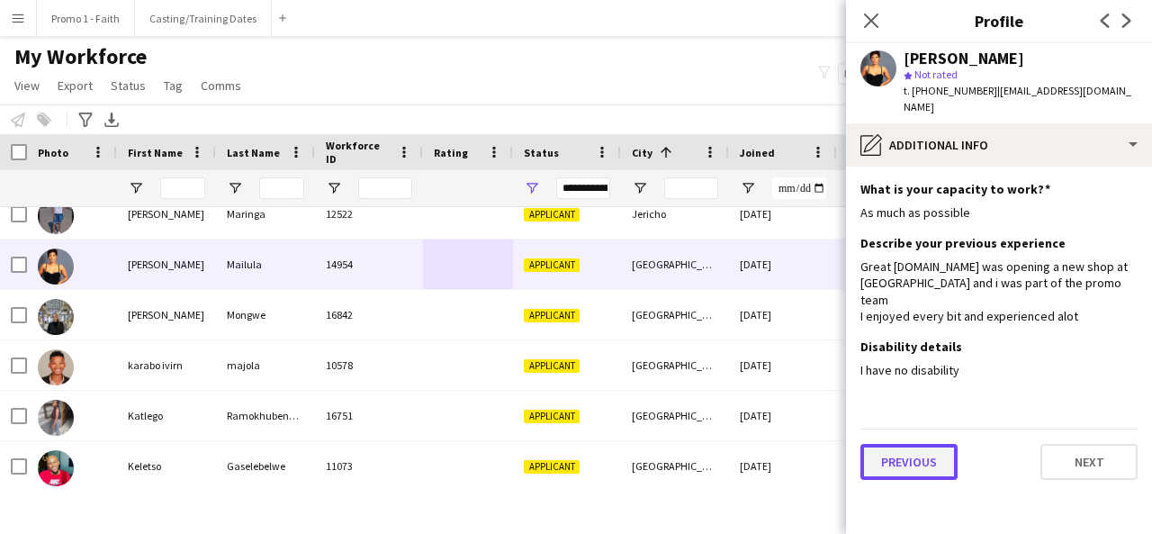
click at [908, 455] on button "Previous" at bounding box center [908, 462] width 97 height 36
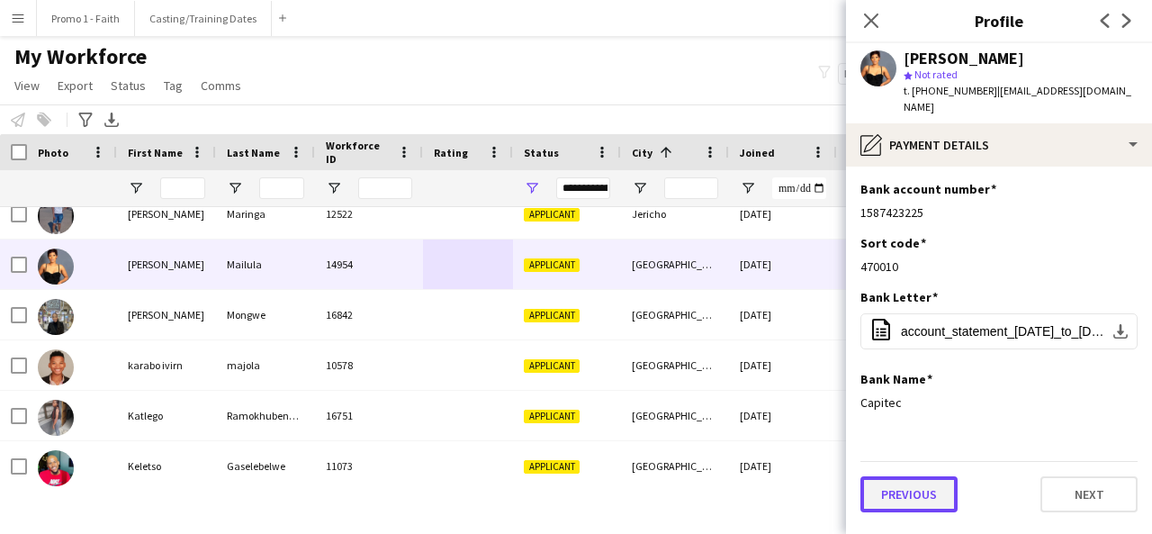
click at [918, 476] on button "Previous" at bounding box center [908, 494] width 97 height 36
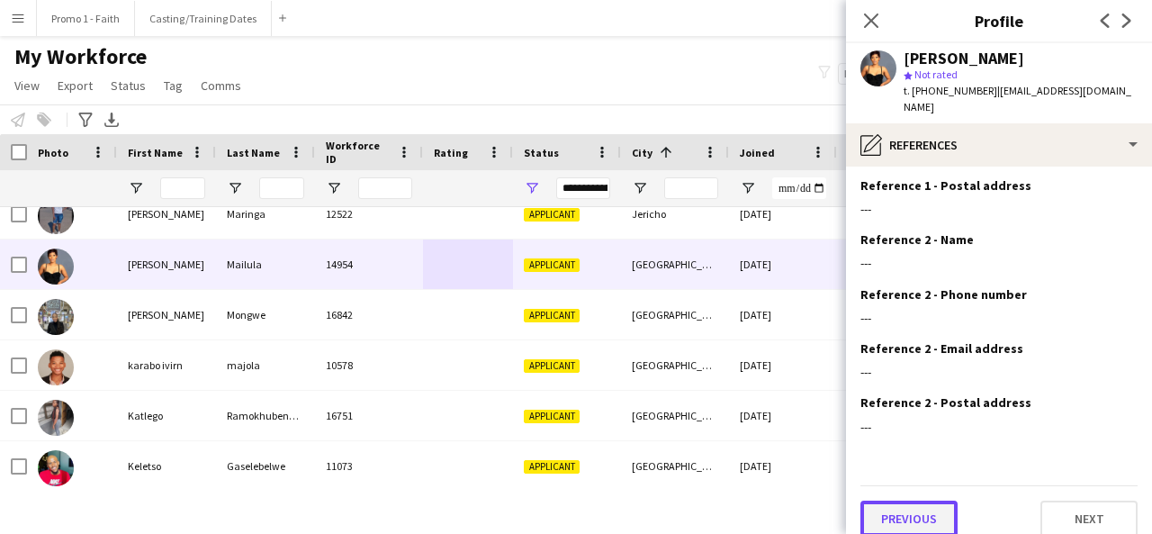
click at [891, 500] on button "Previous" at bounding box center [908, 518] width 97 height 36
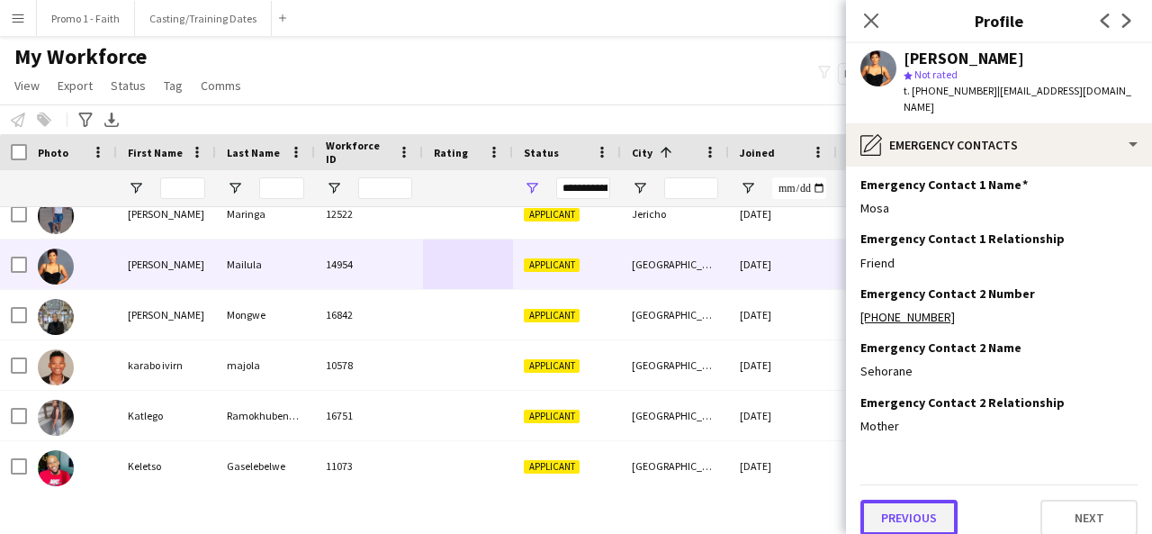
click at [908, 500] on button "Previous" at bounding box center [908, 518] width 97 height 36
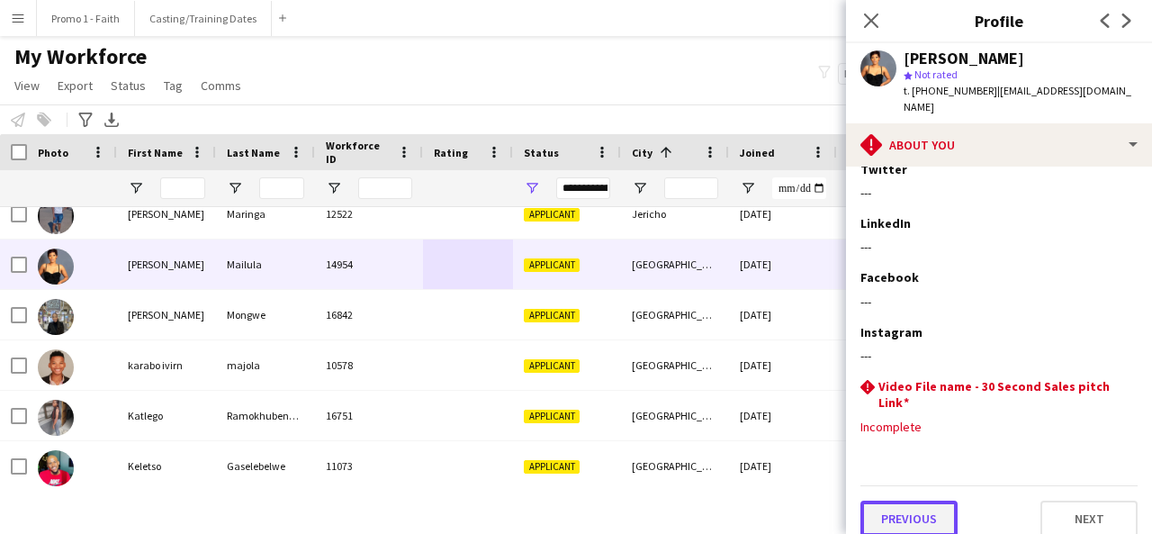
click at [907, 500] on button "Previous" at bounding box center [908, 518] width 97 height 36
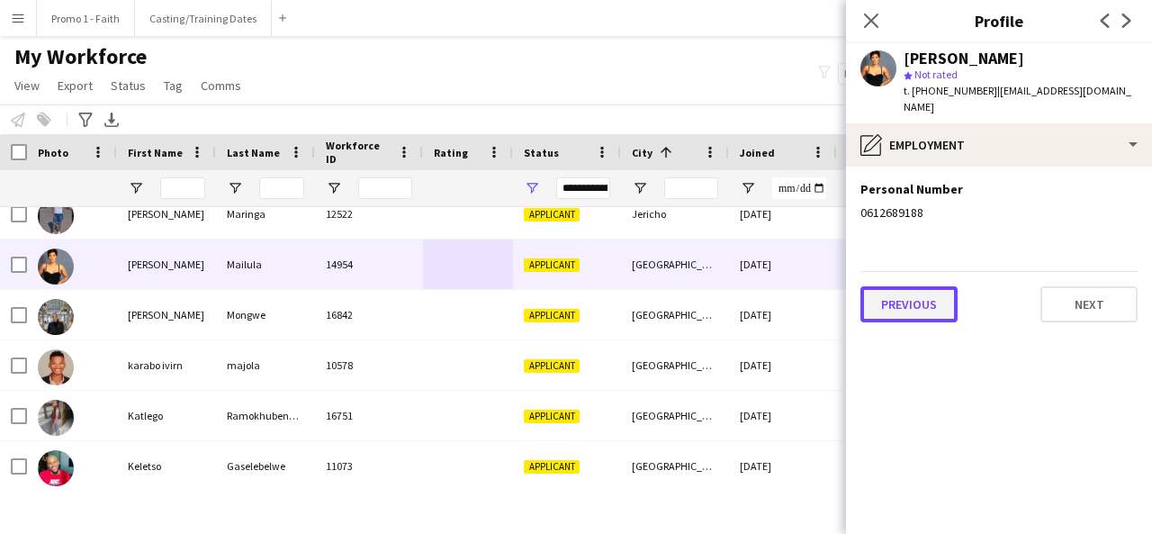
click at [916, 303] on button "Previous" at bounding box center [908, 304] width 97 height 36
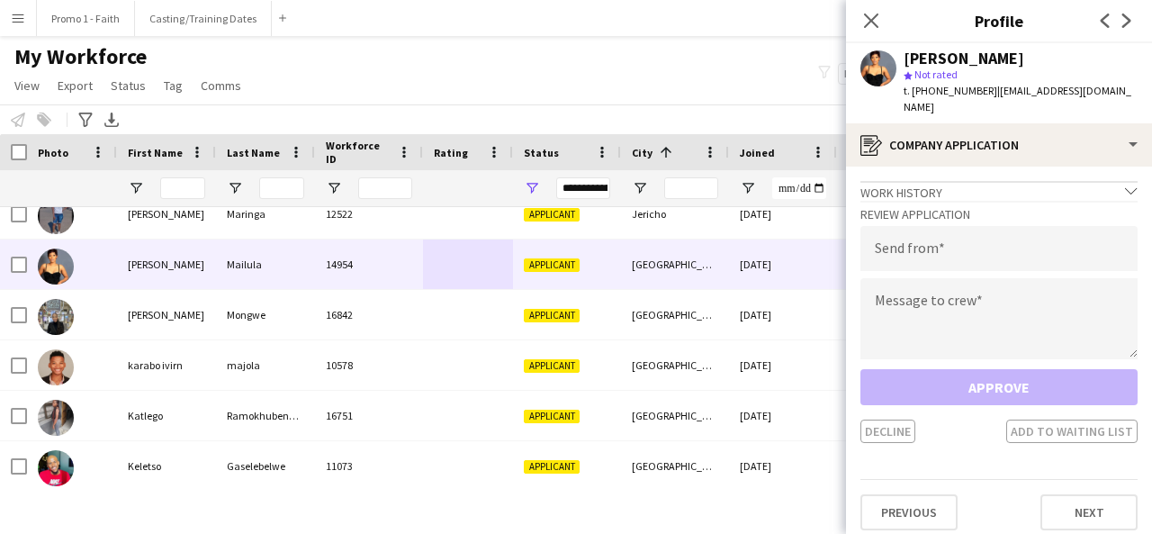
drag, startPoint x: 982, startPoint y: 91, endPoint x: 1119, endPoint y: 104, distance: 137.4
click at [1119, 104] on div "[PERSON_NAME] star Not rated t. [PHONE_NUMBER] | [EMAIL_ADDRESS][DOMAIN_NAME]" at bounding box center [999, 83] width 306 height 80
type input "**********"
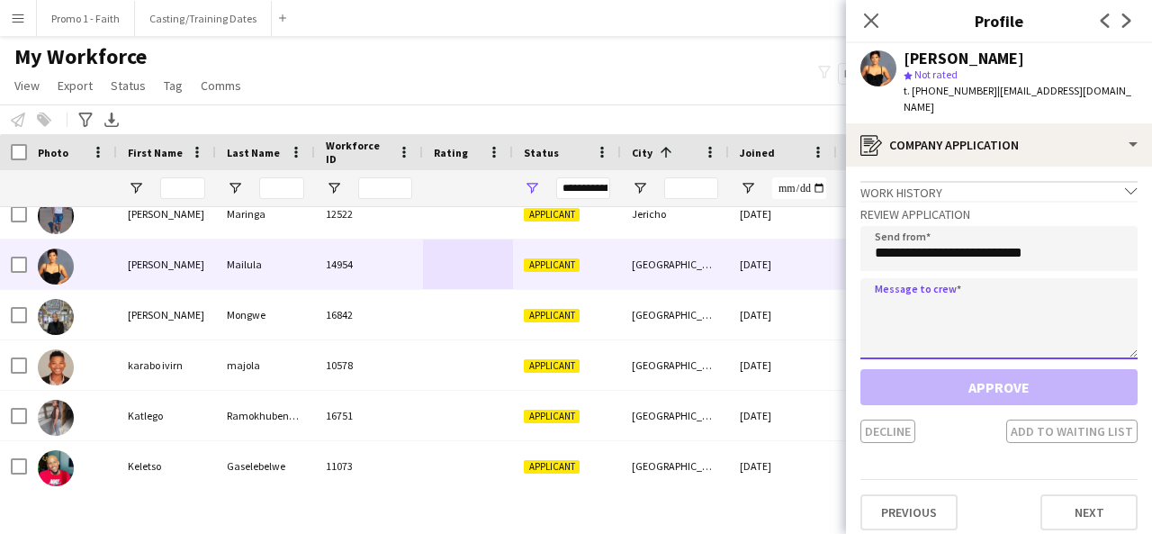
click at [996, 278] on textarea at bounding box center [998, 318] width 277 height 81
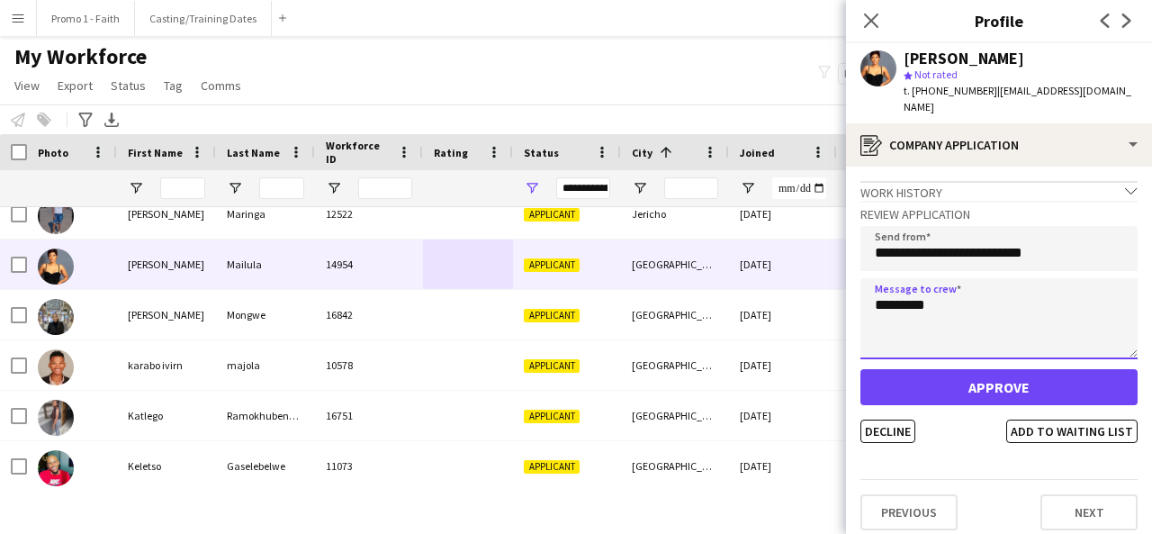
type textarea "*********"
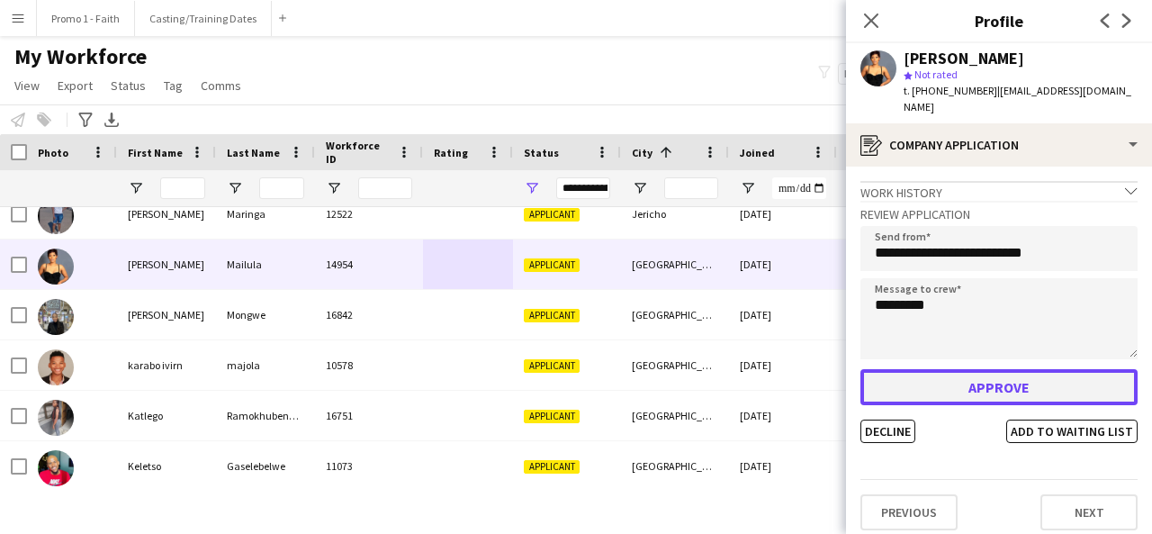
click at [984, 369] on button "Approve" at bounding box center [998, 387] width 277 height 36
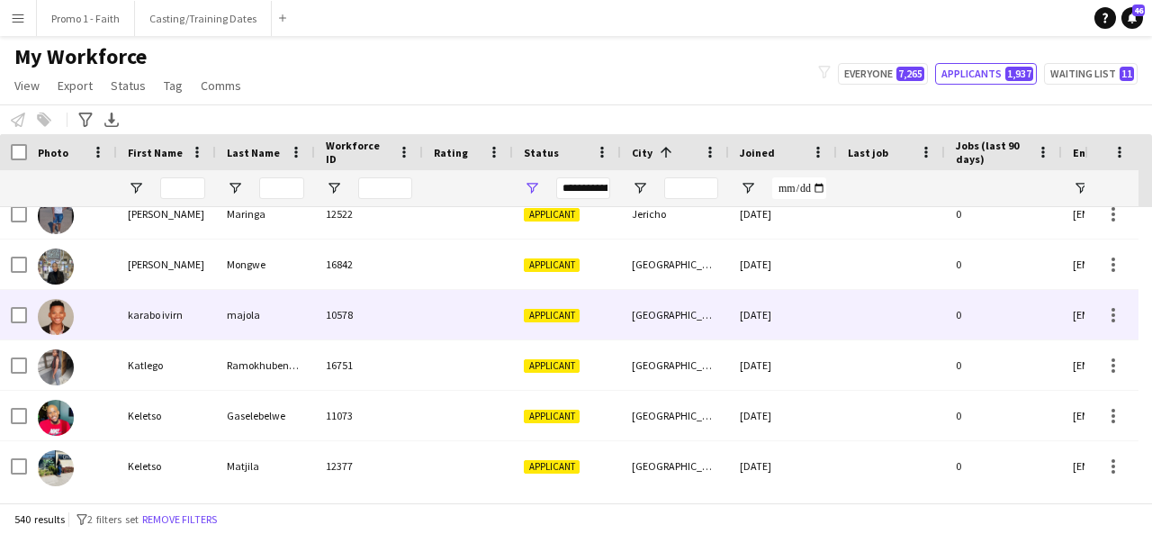
click at [430, 321] on div at bounding box center [468, 315] width 90 height 50
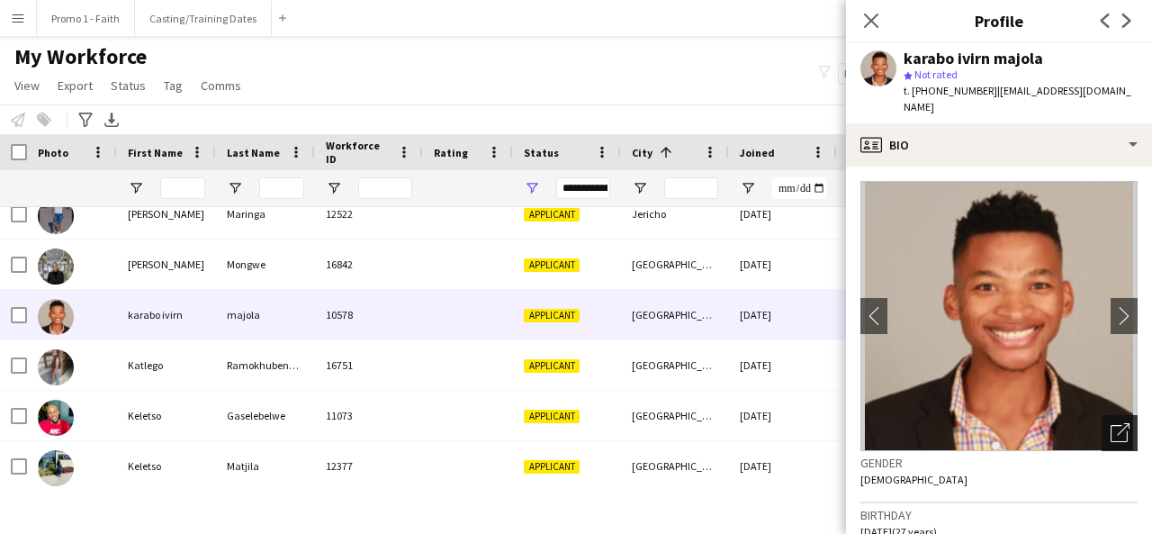
click at [1103, 429] on div "Open photos pop-in" at bounding box center [1120, 433] width 36 height 36
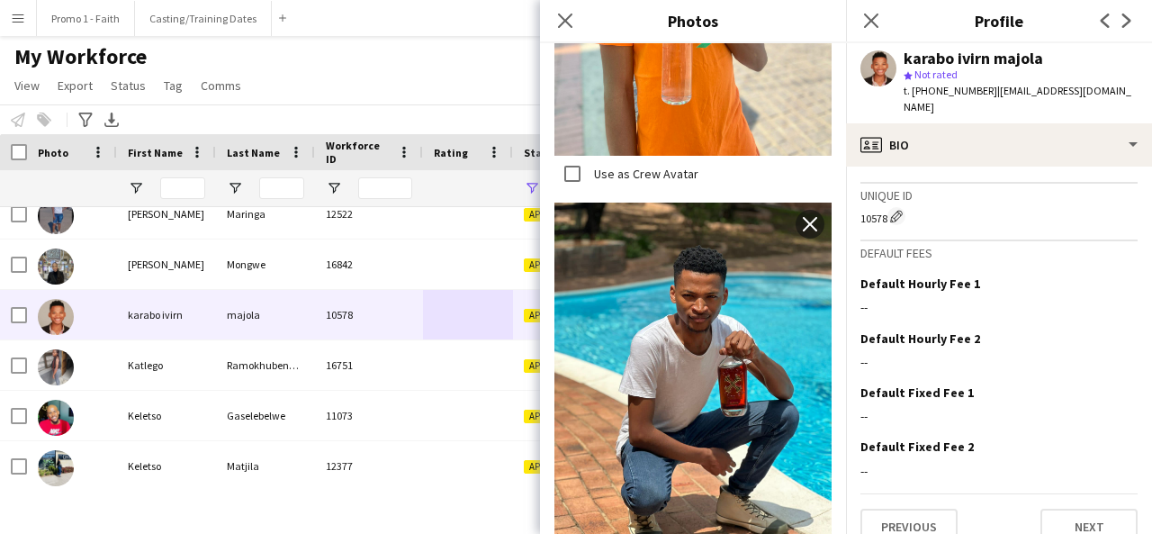
scroll to position [792, 0]
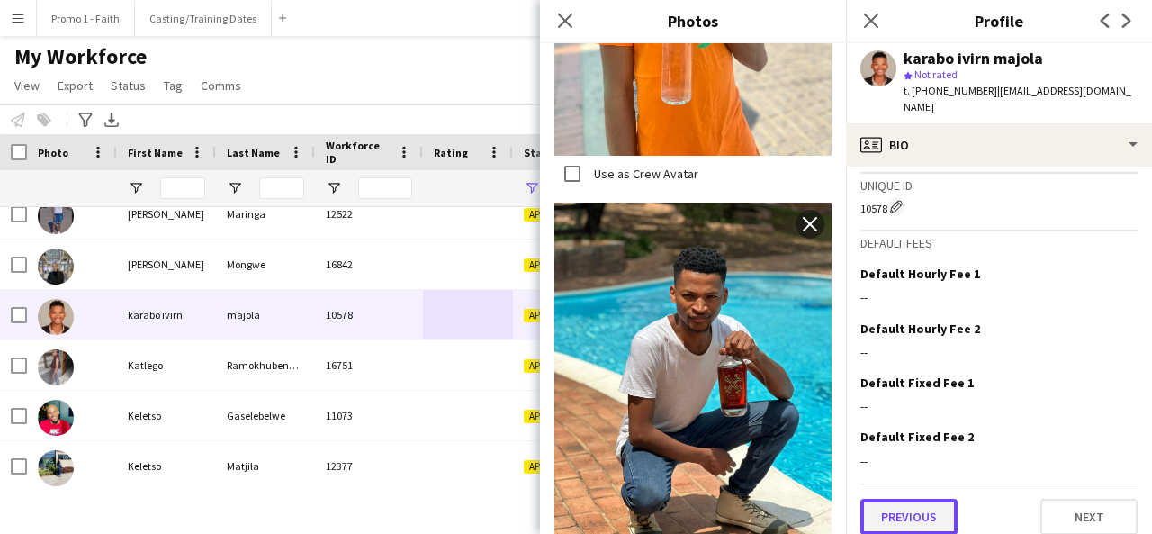
click at [919, 510] on button "Previous" at bounding box center [908, 517] width 97 height 36
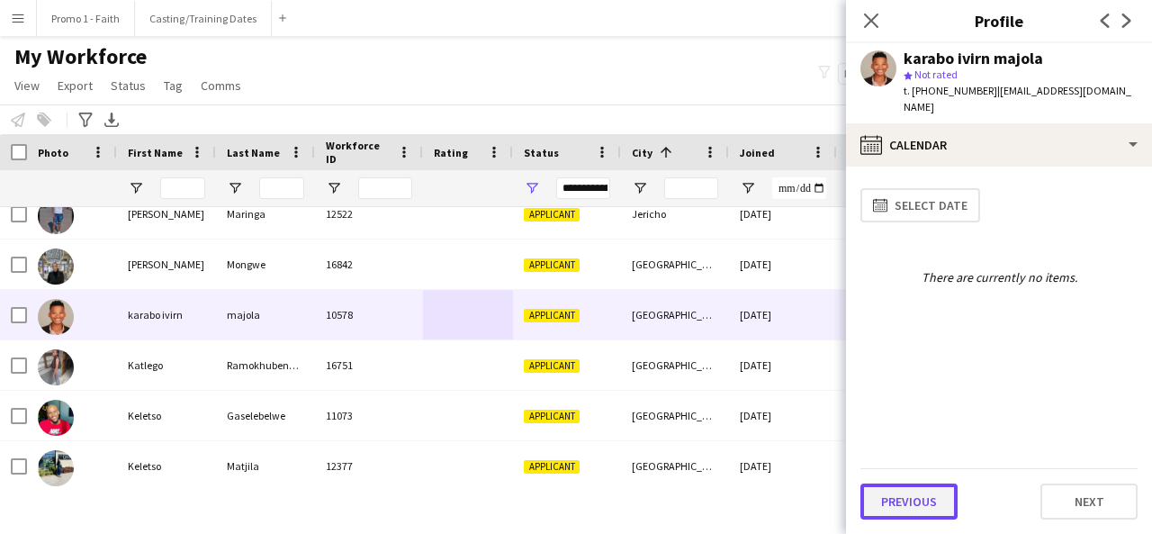
click at [919, 484] on button "Previous" at bounding box center [908, 501] width 97 height 36
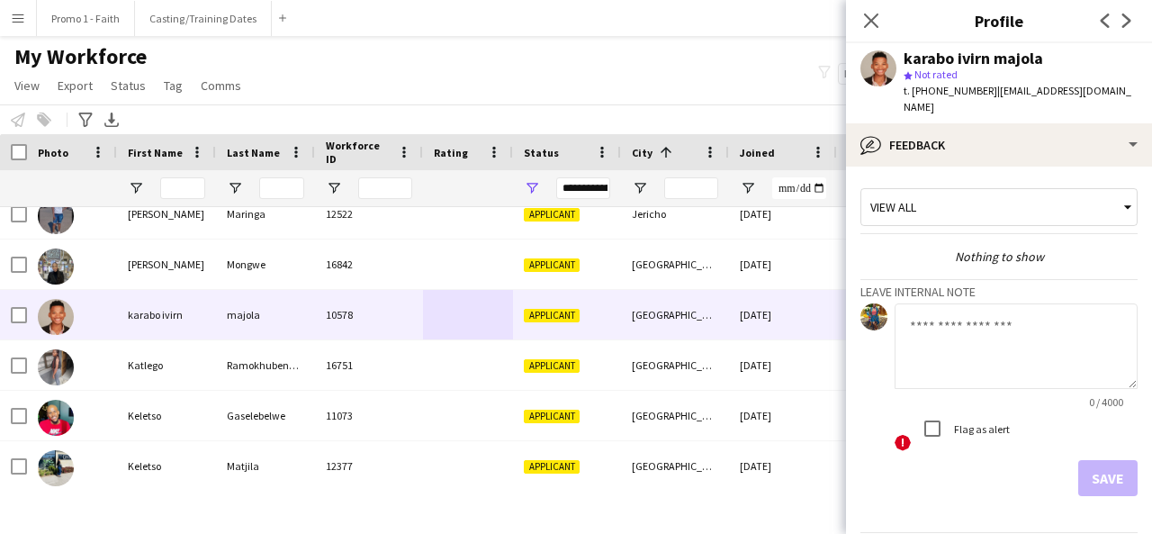
scroll to position [48, 0]
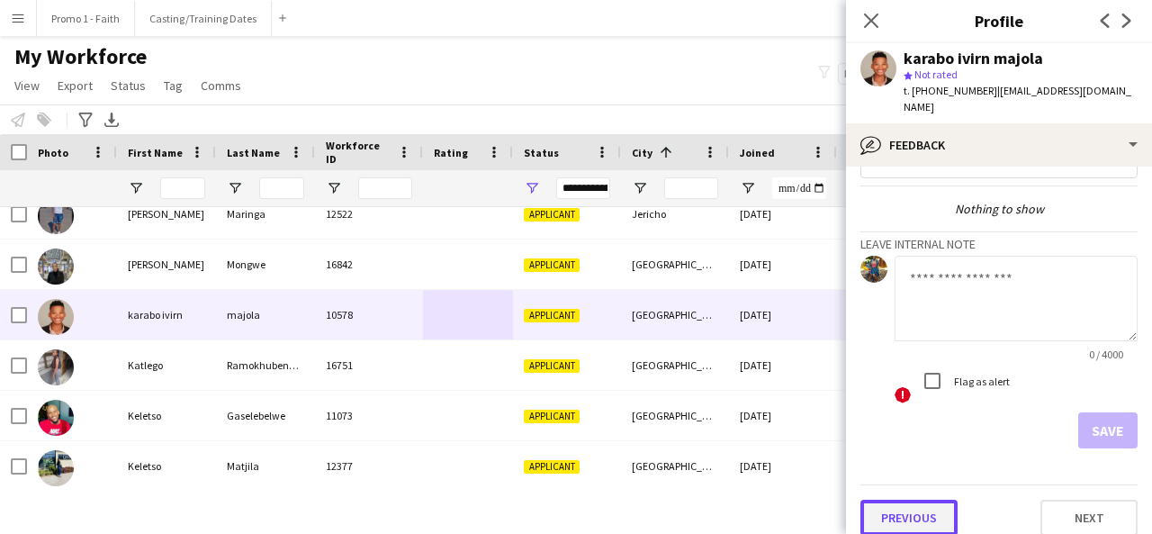
click at [906, 506] on button "Previous" at bounding box center [908, 518] width 97 height 36
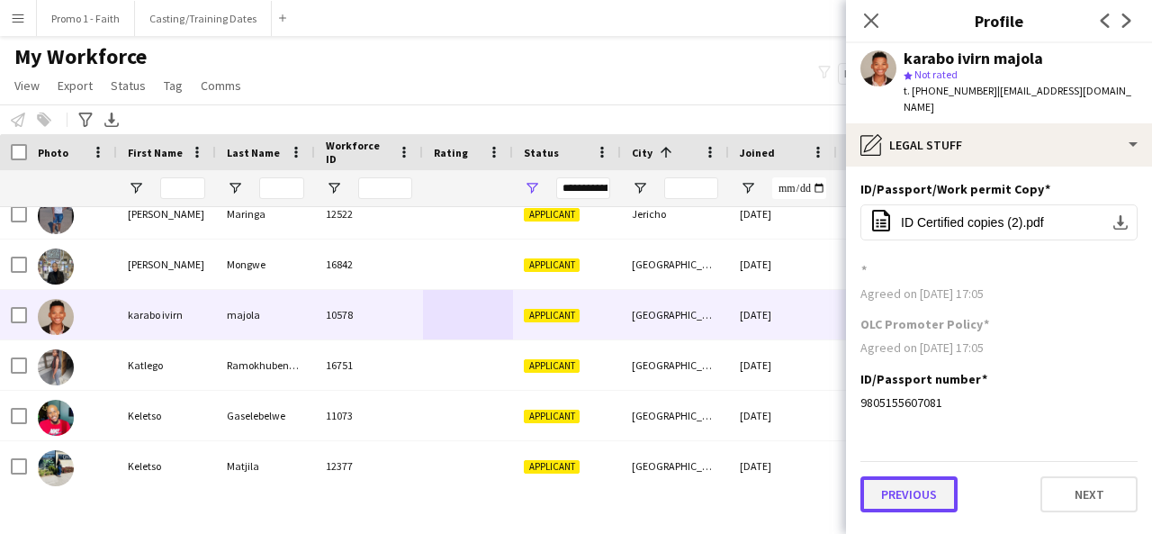
click at [913, 476] on button "Previous" at bounding box center [908, 494] width 97 height 36
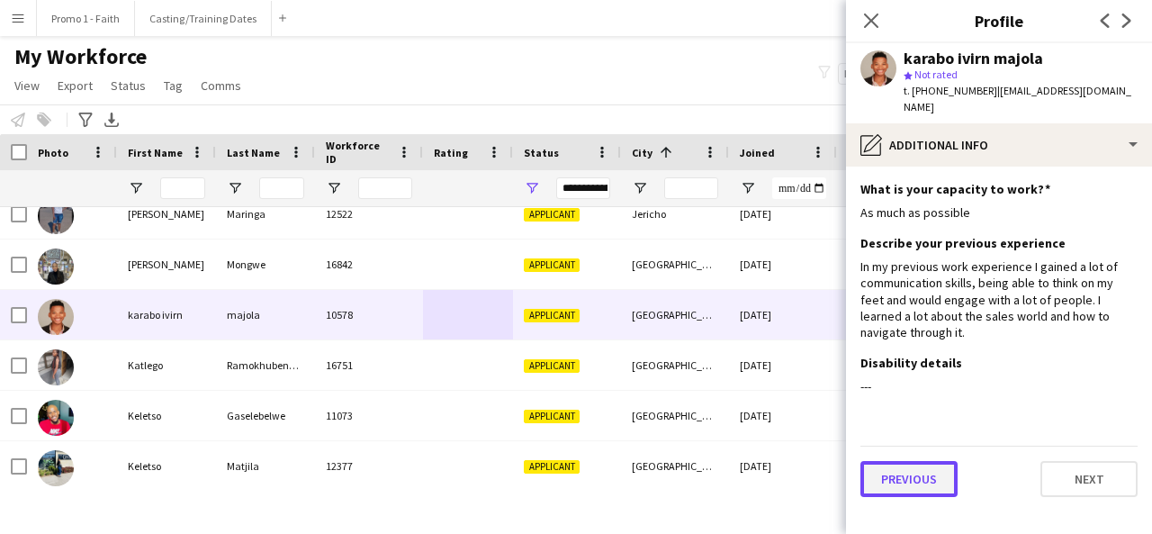
click at [913, 475] on button "Previous" at bounding box center [908, 479] width 97 height 36
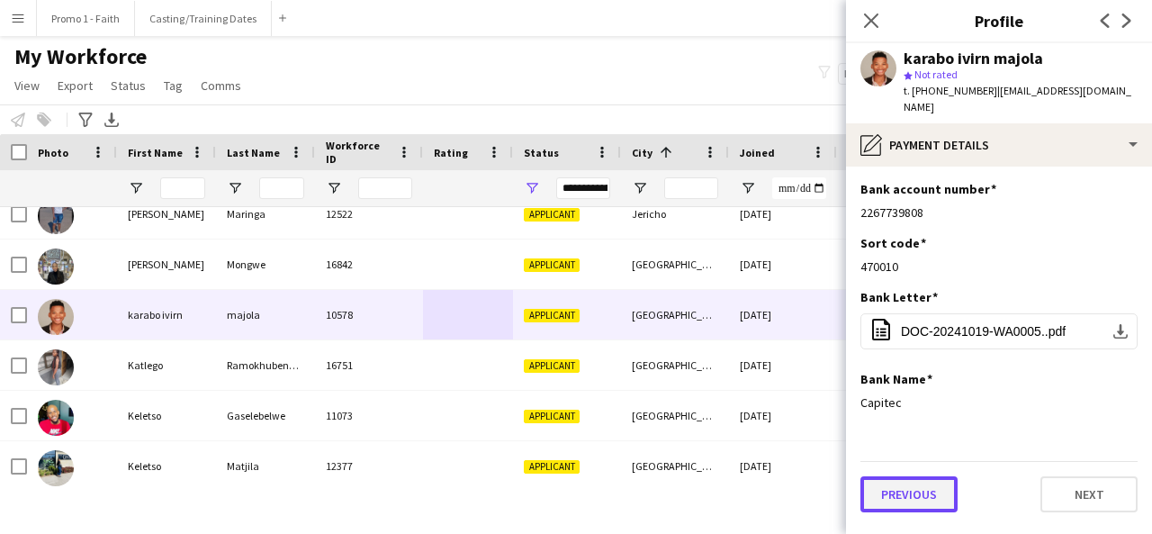
click at [913, 476] on button "Previous" at bounding box center [908, 494] width 97 height 36
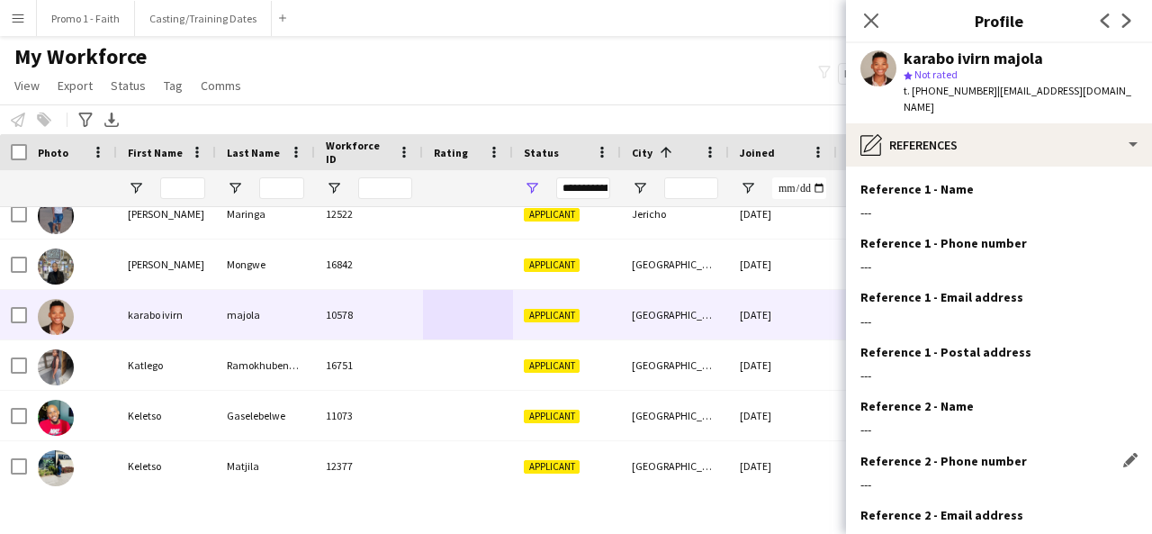
scroll to position [167, 0]
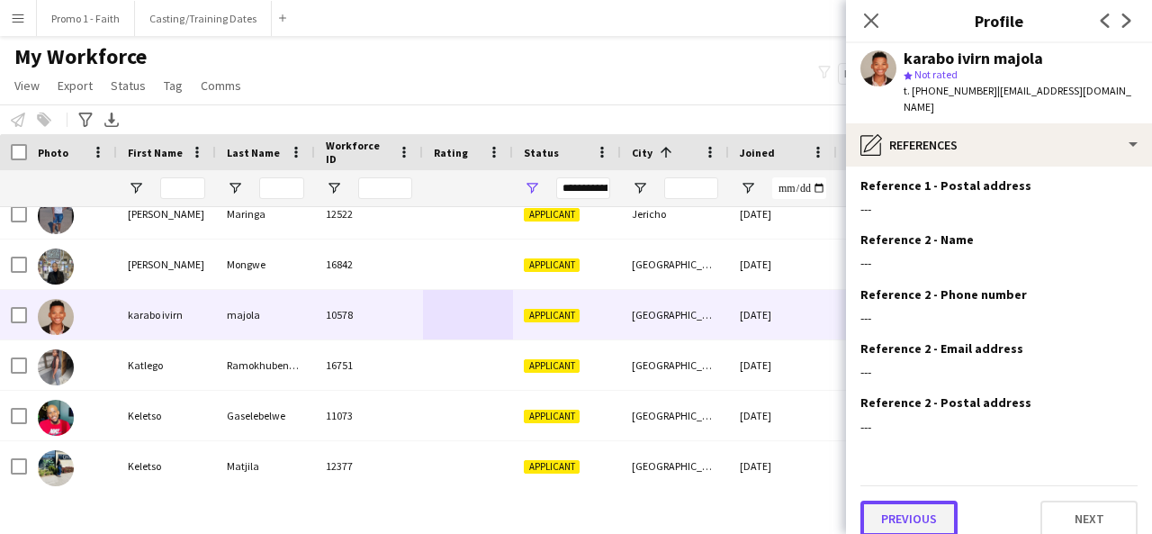
click at [915, 506] on button "Previous" at bounding box center [908, 518] width 97 height 36
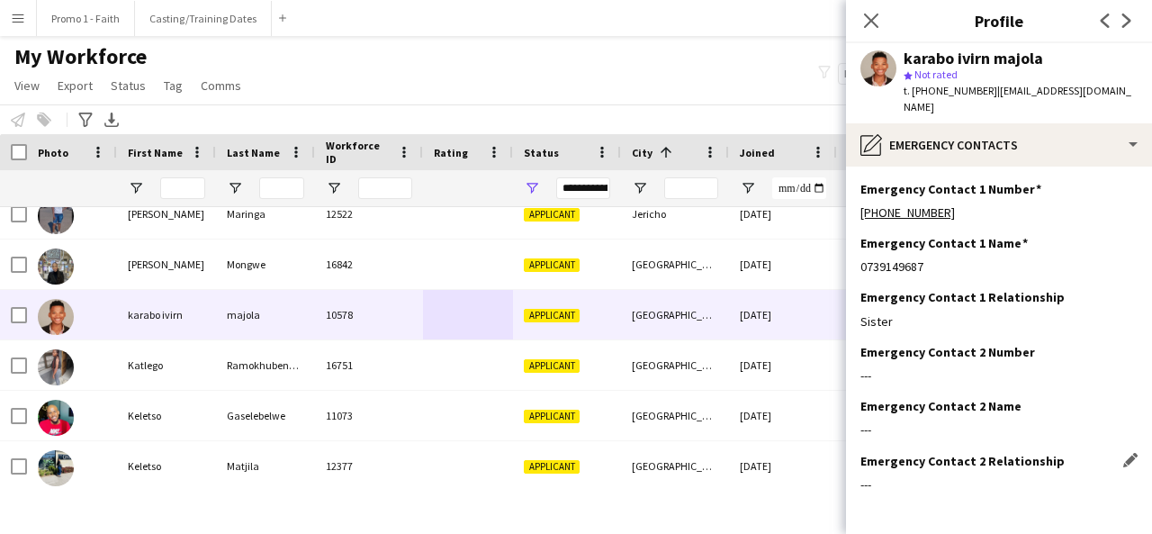
scroll to position [59, 0]
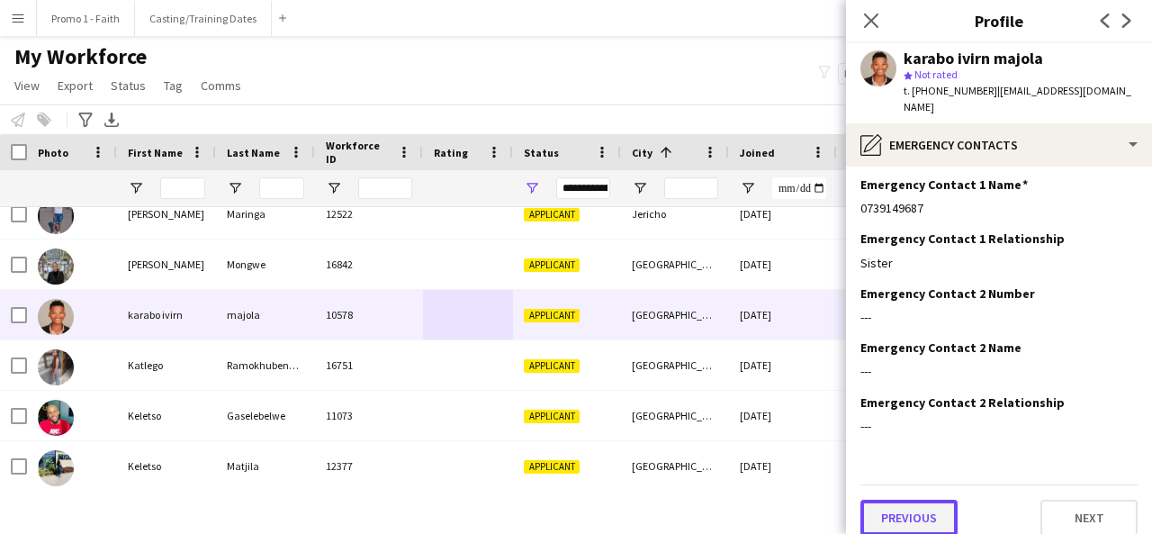
click at [906, 500] on button "Previous" at bounding box center [908, 518] width 97 height 36
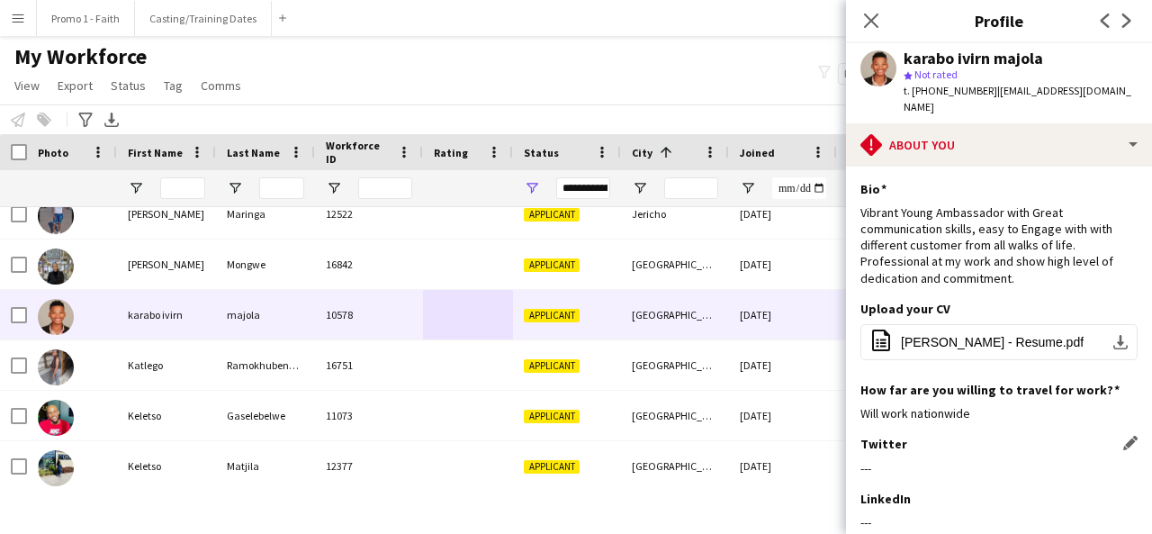
scroll to position [275, 0]
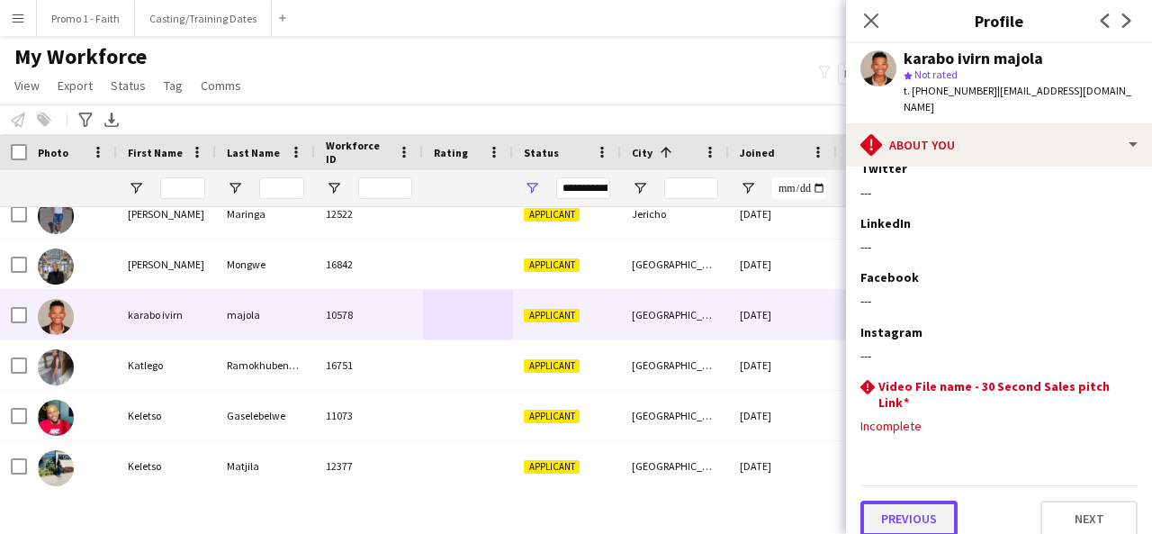
click at [896, 504] on button "Previous" at bounding box center [908, 518] width 97 height 36
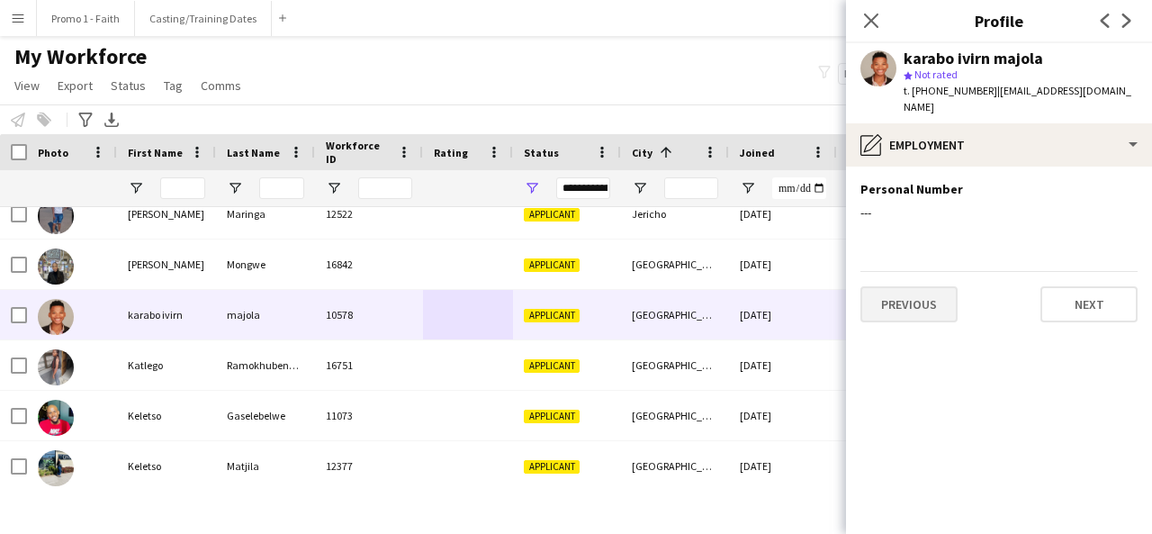
scroll to position [0, 0]
click at [905, 289] on button "Previous" at bounding box center [908, 304] width 97 height 36
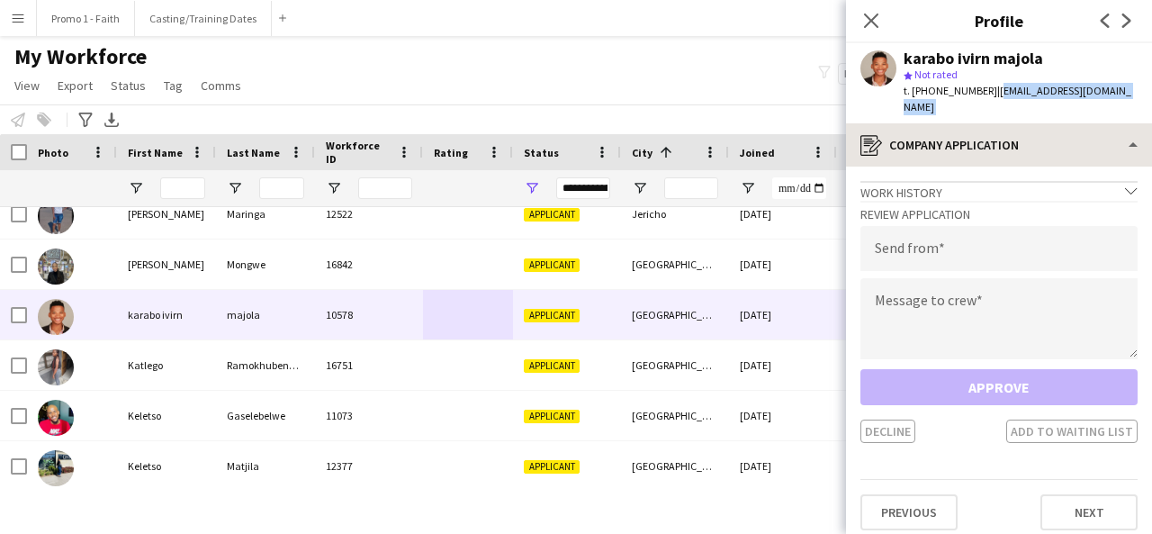
drag, startPoint x: 984, startPoint y: 89, endPoint x: 1104, endPoint y: 106, distance: 120.9
click at [1104, 106] on app-crew-profile "Close pop-in Profile Previous Next karabo ivirn majola star Not rated t. [PHONE…" at bounding box center [999, 267] width 306 height 534
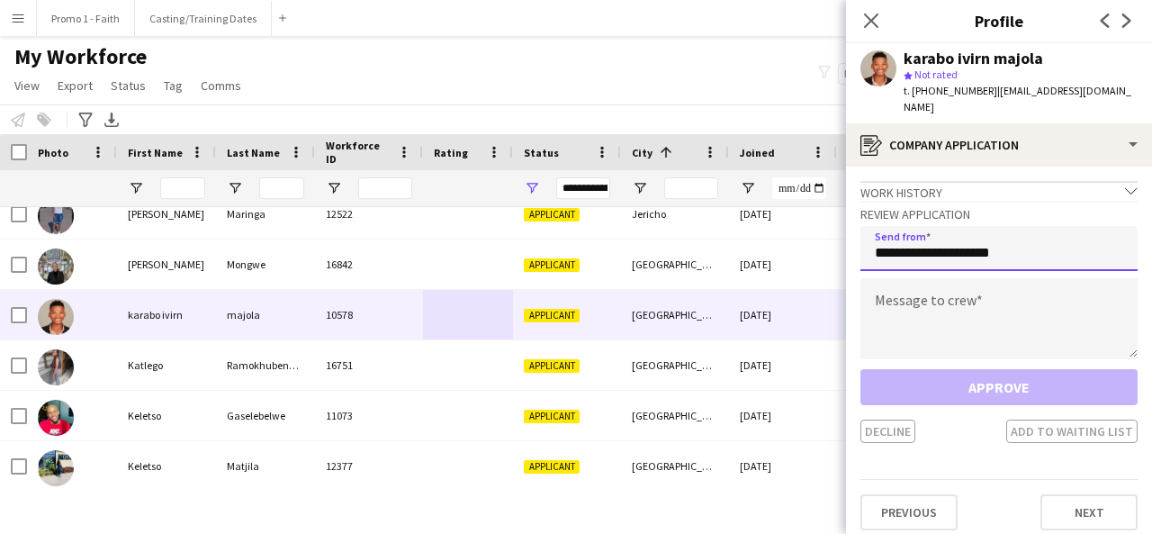
type input "**********"
click at [1003, 259] on div "**********" at bounding box center [998, 322] width 277 height 242
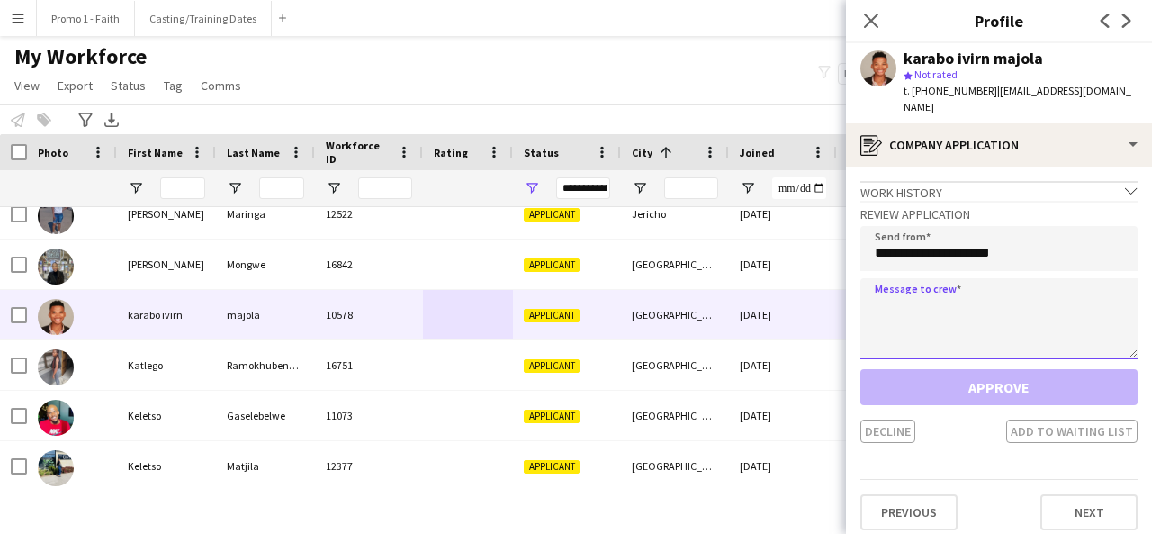
click at [993, 317] on textarea at bounding box center [998, 318] width 277 height 81
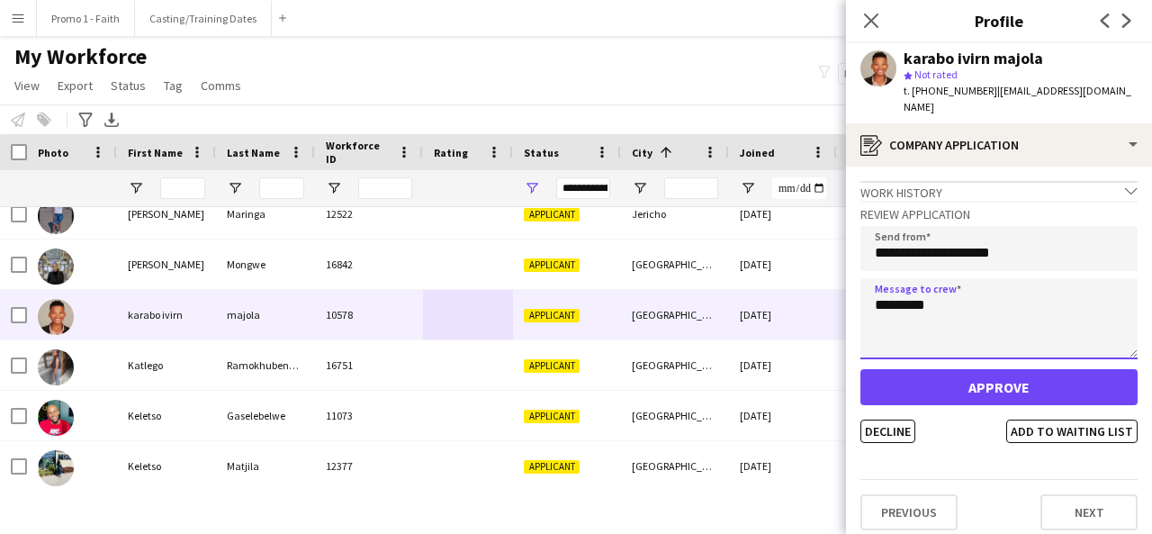
type textarea "*********"
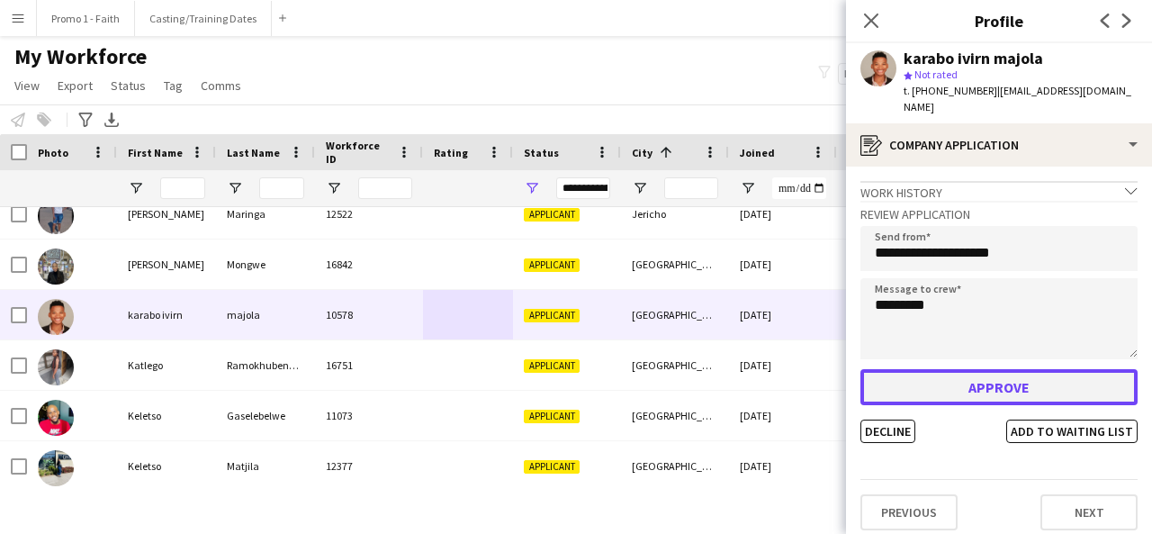
click at [980, 374] on button "Approve" at bounding box center [998, 387] width 277 height 36
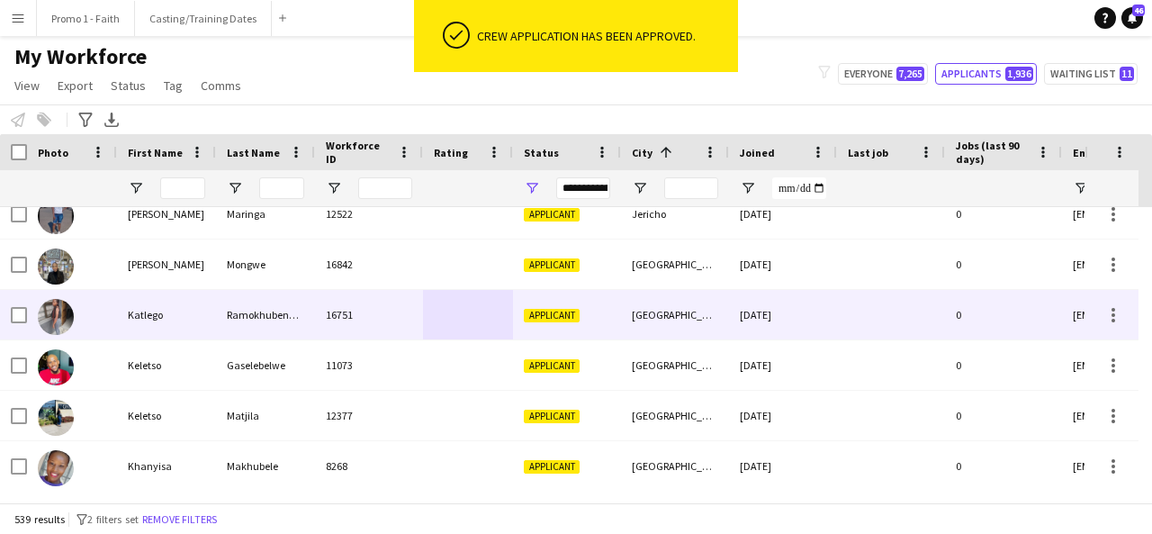
click at [322, 333] on div "16751" at bounding box center [369, 315] width 108 height 50
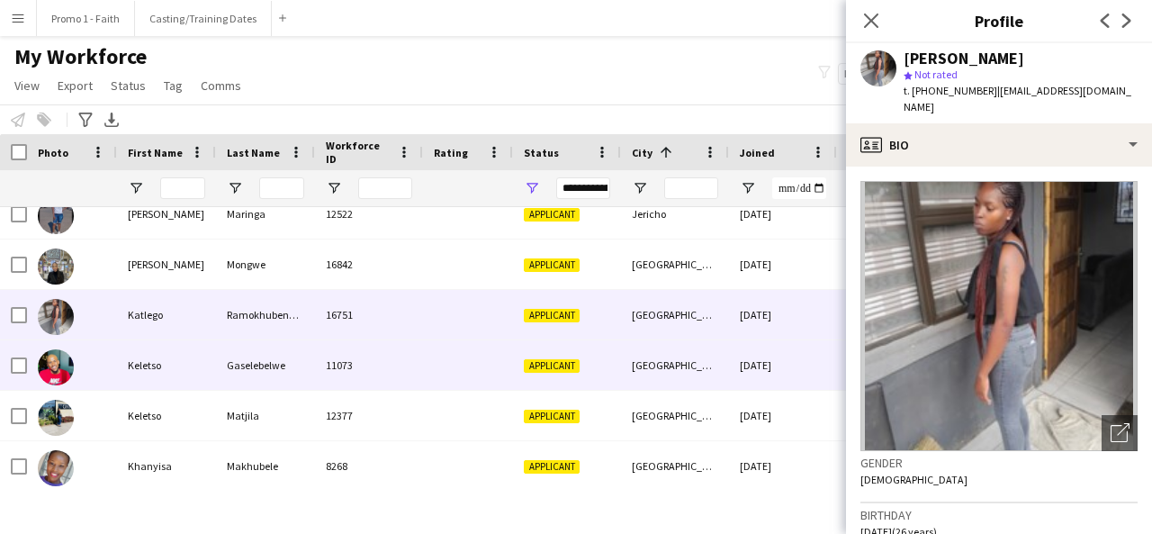
click at [317, 360] on div "11073" at bounding box center [369, 365] width 108 height 50
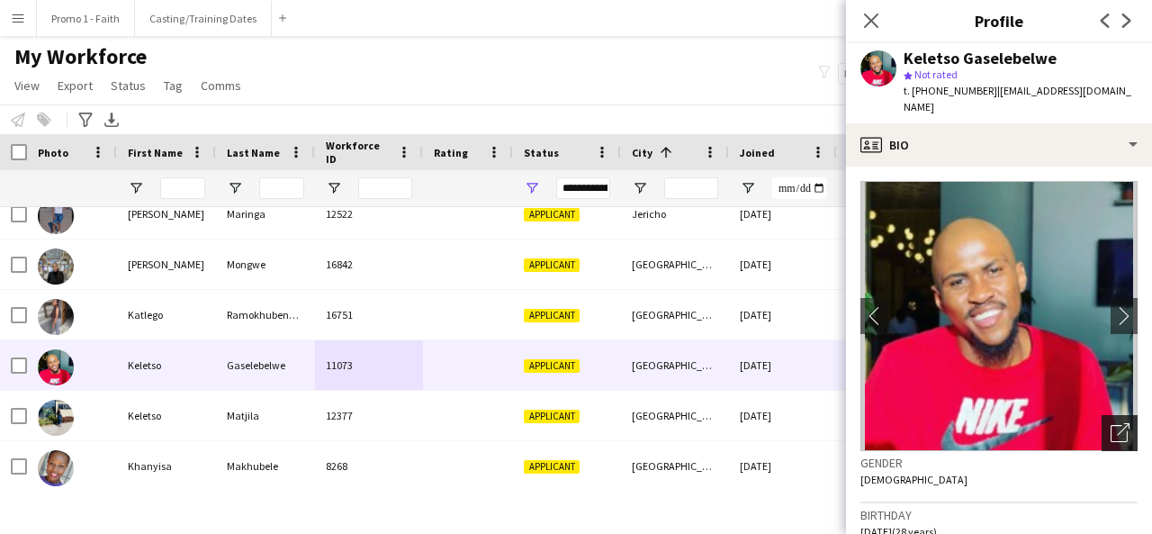
click at [1111, 423] on icon "Open photos pop-in" at bounding box center [1120, 432] width 19 height 19
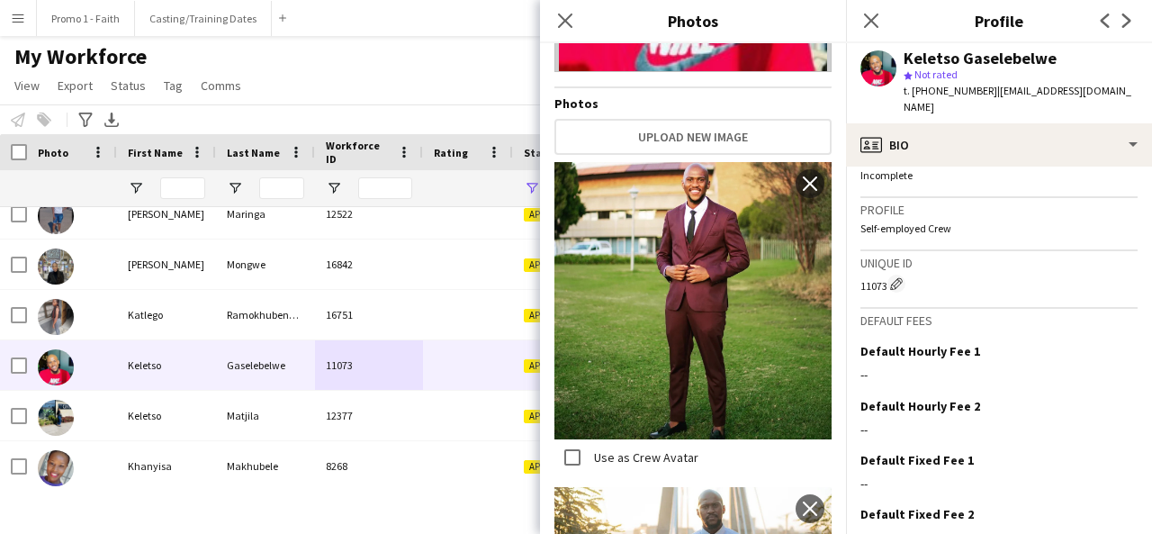
scroll to position [835, 0]
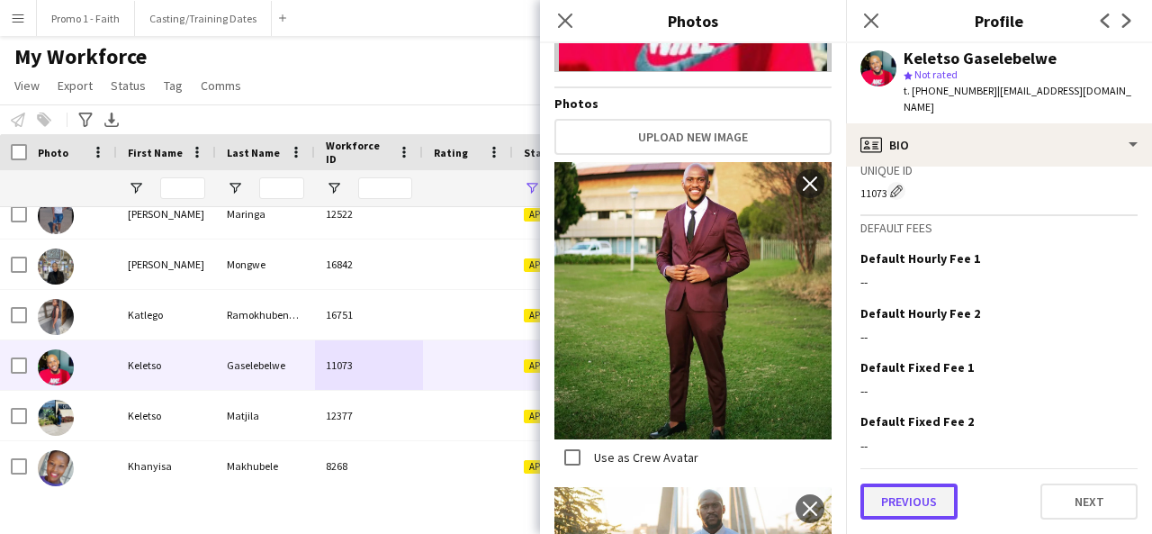
click at [952, 508] on button "Previous" at bounding box center [908, 501] width 97 height 36
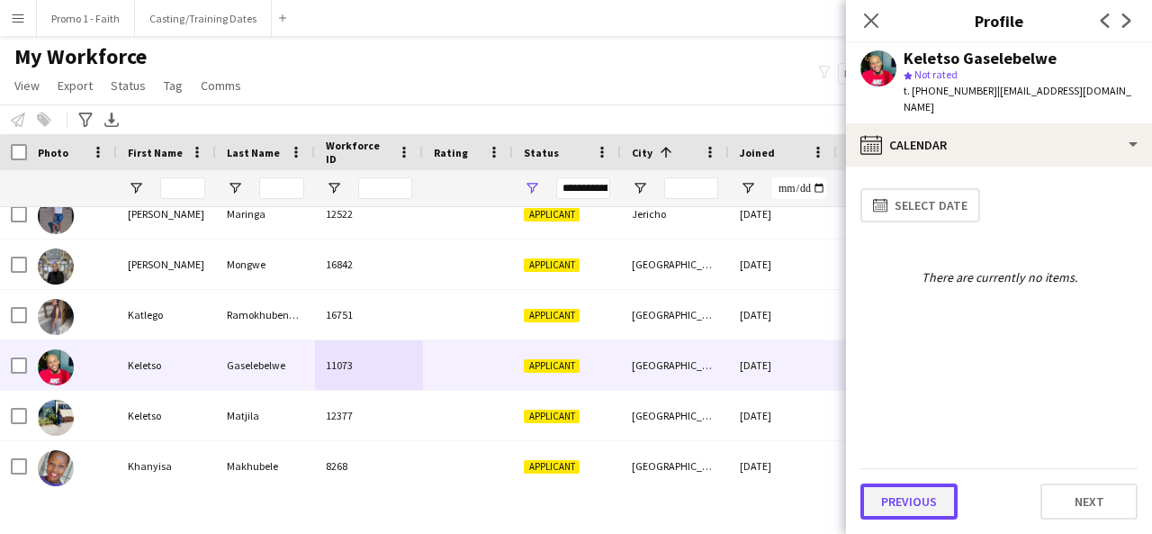
click at [945, 495] on button "Previous" at bounding box center [908, 501] width 97 height 36
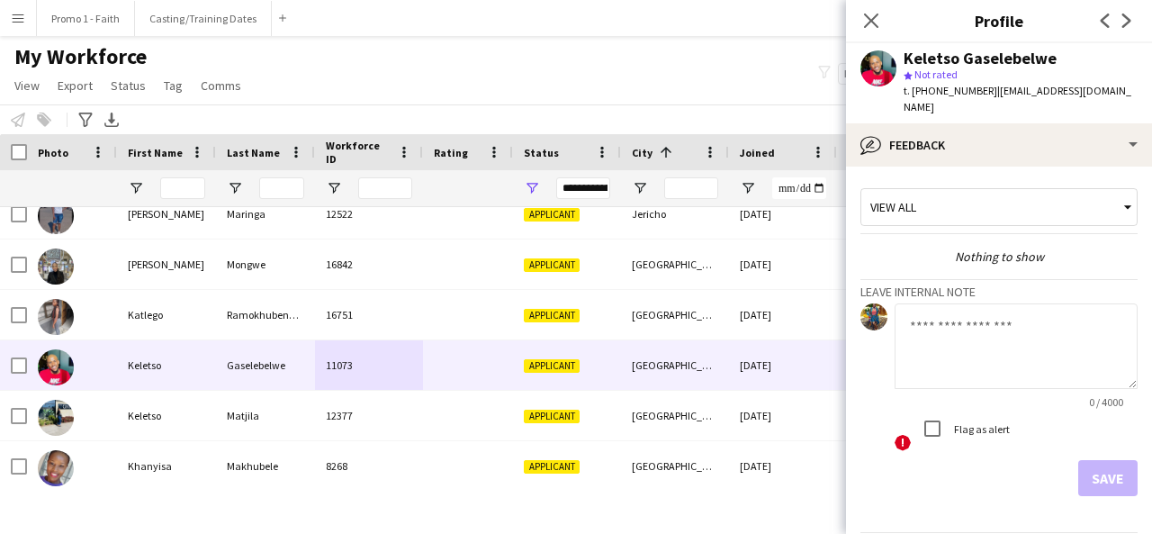
scroll to position [48, 0]
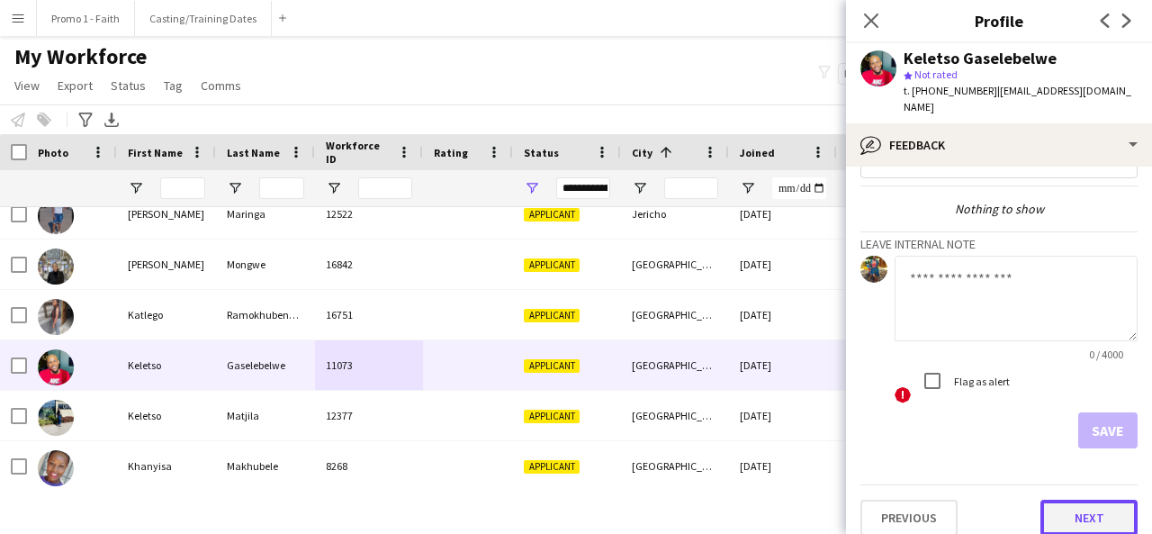
click at [1065, 500] on button "Next" at bounding box center [1089, 518] width 97 height 36
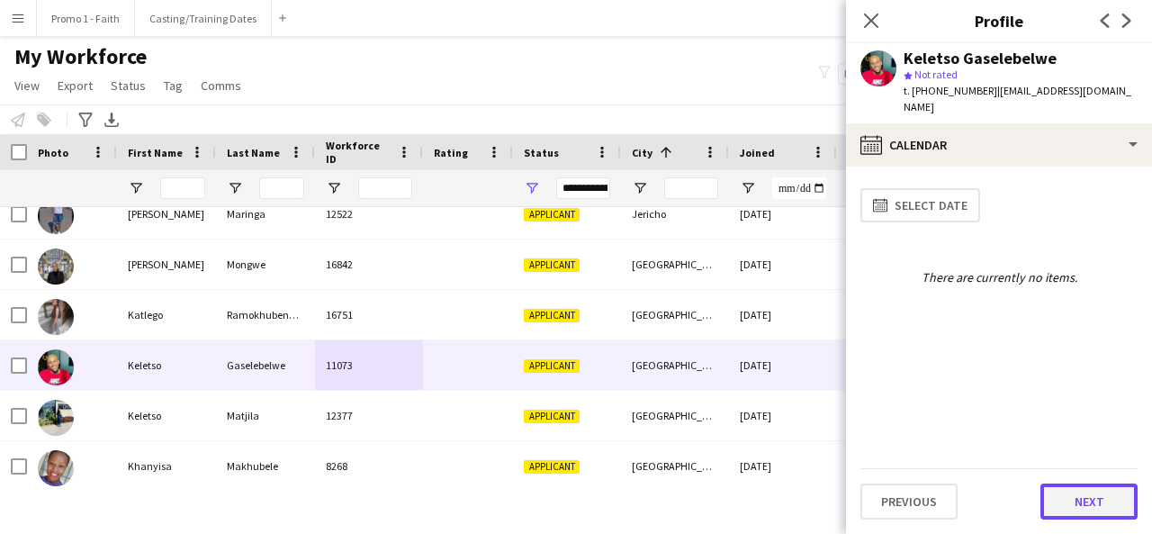
click at [1059, 489] on button "Next" at bounding box center [1089, 501] width 97 height 36
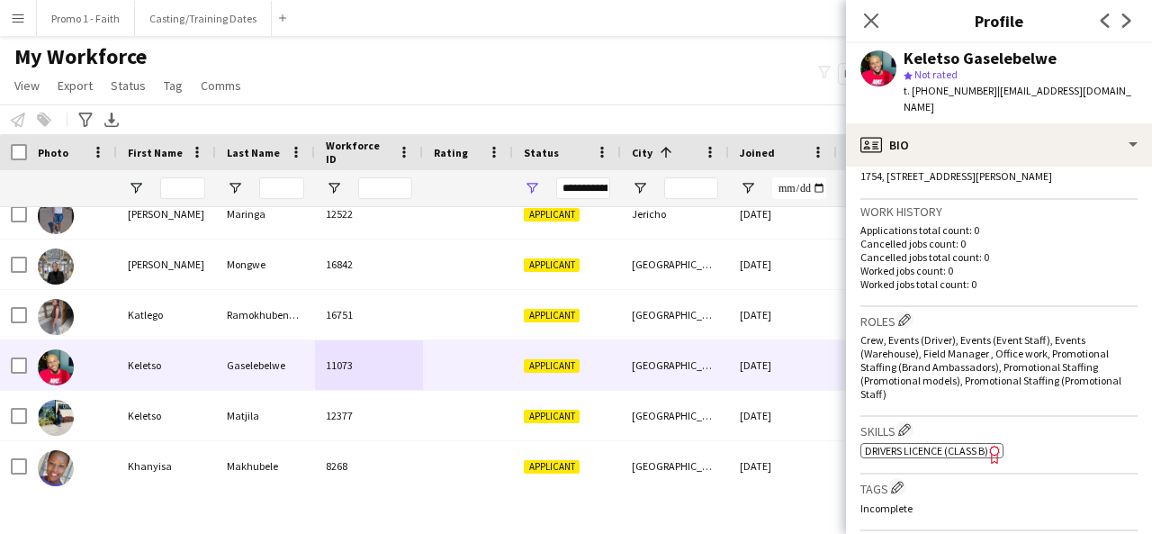
scroll to position [835, 0]
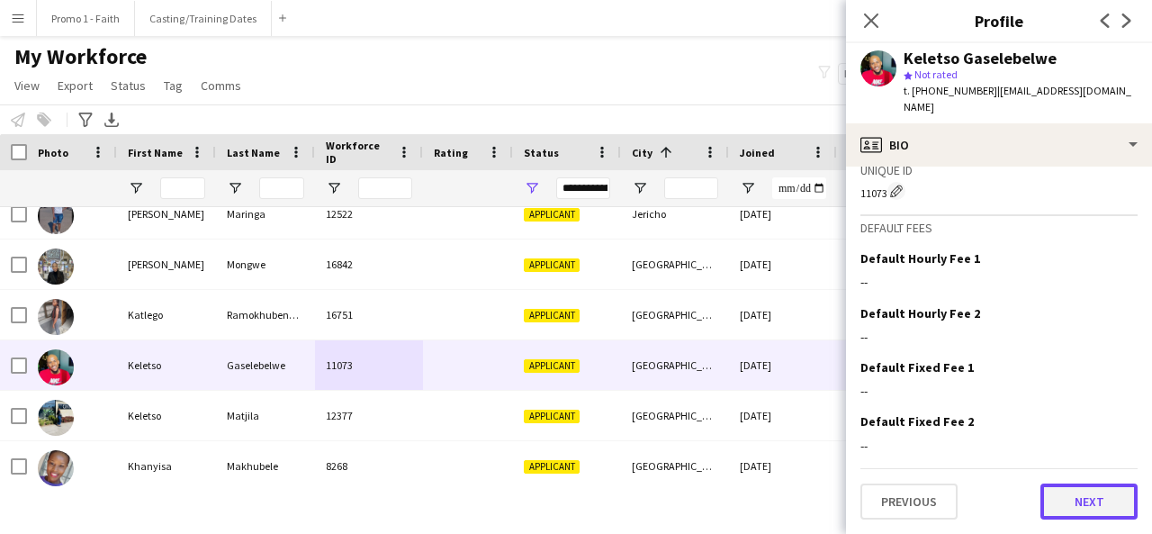
click at [1077, 514] on button "Next" at bounding box center [1089, 501] width 97 height 36
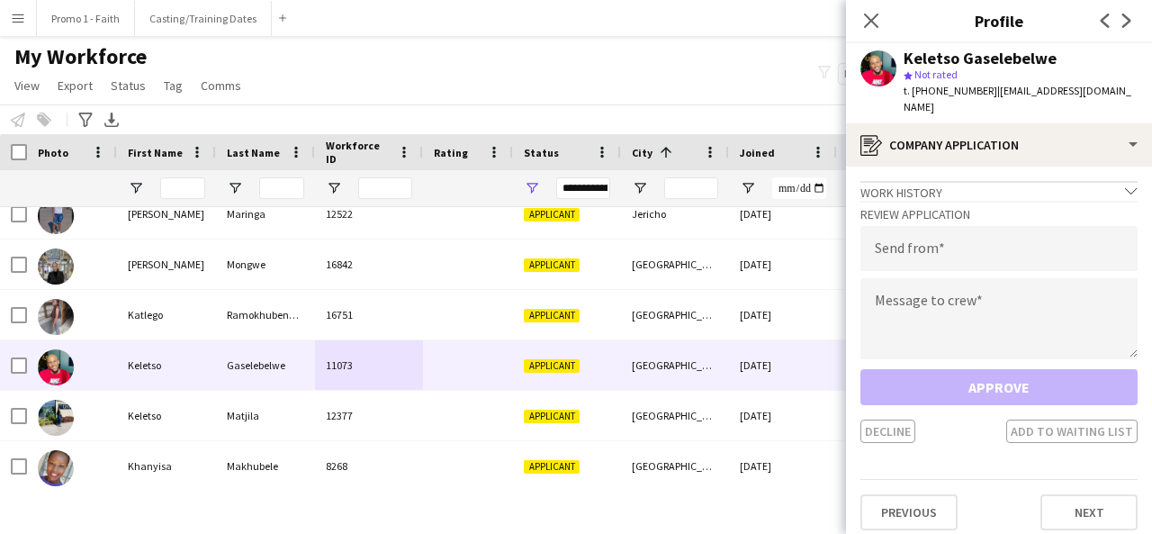
drag, startPoint x: 985, startPoint y: 95, endPoint x: 1147, endPoint y: 99, distance: 162.1
click at [1147, 99] on app-profile-header "Keletso Gaselebelwe star Not rated t. [PHONE_NUMBER] | [EMAIL_ADDRESS][DOMAIN_N…" at bounding box center [999, 83] width 306 height 80
type input "**********"
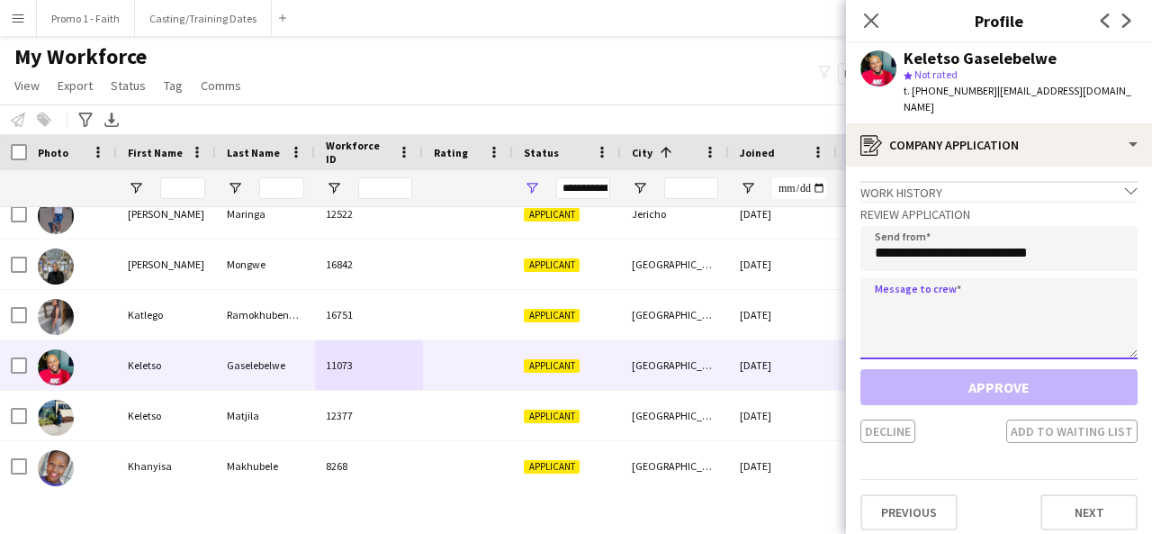
click at [977, 306] on textarea at bounding box center [998, 318] width 277 height 81
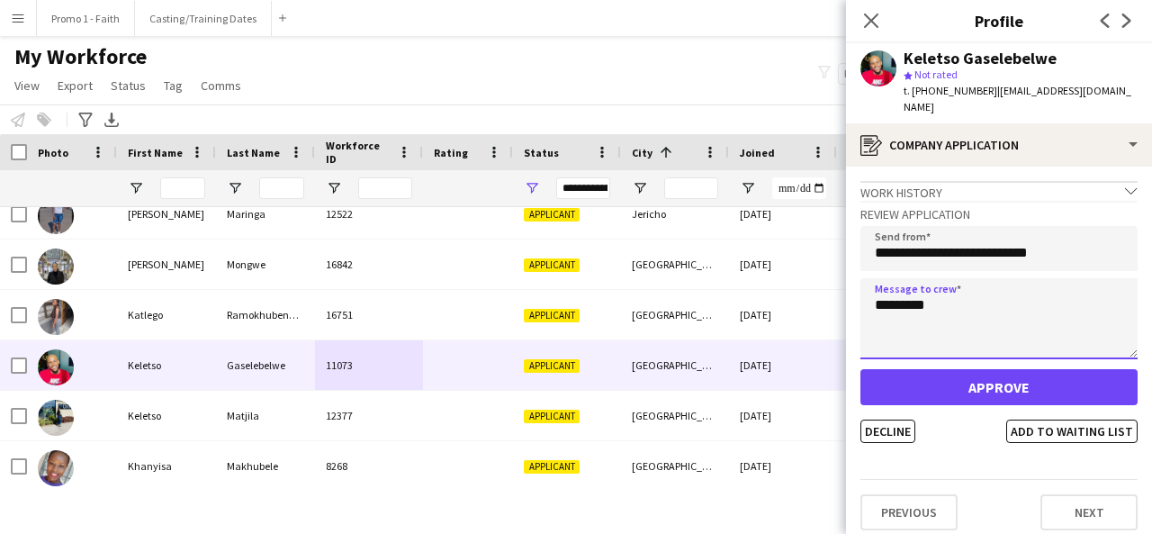
type textarea "*********"
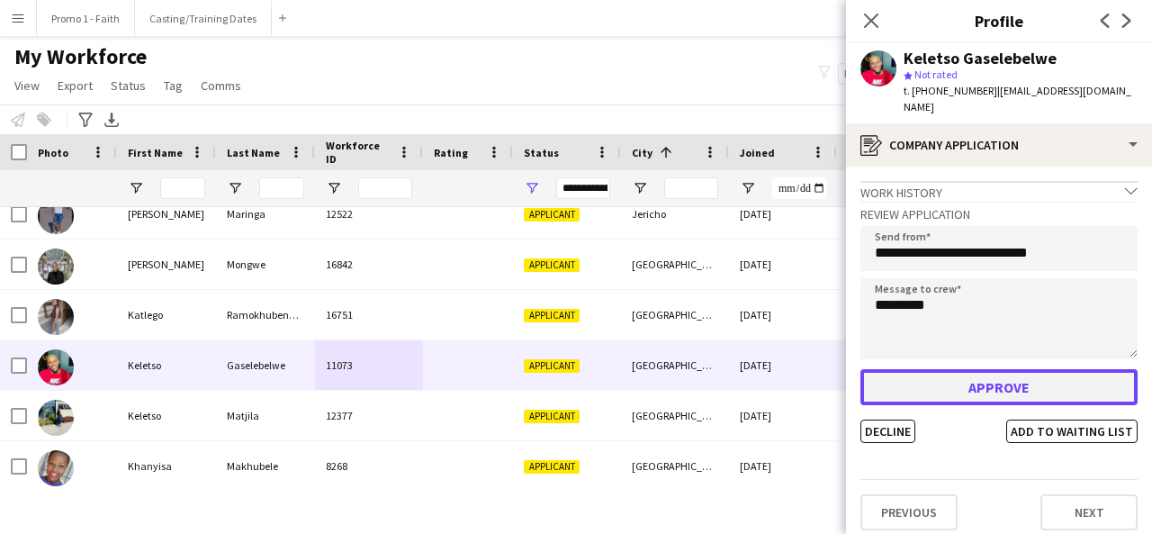
click at [980, 369] on button "Approve" at bounding box center [998, 387] width 277 height 36
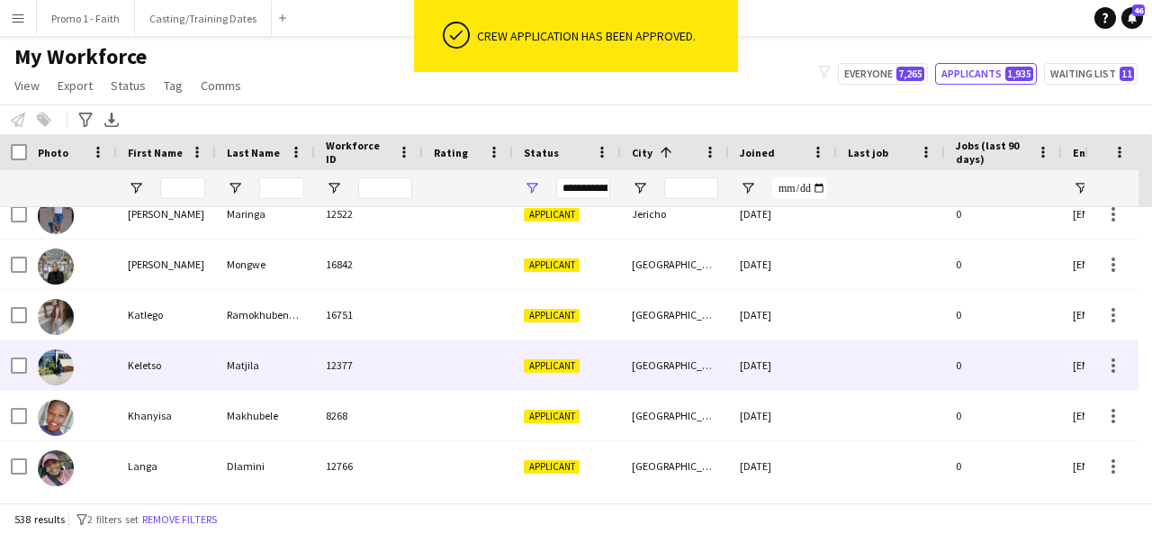
click at [391, 377] on div "12377" at bounding box center [369, 365] width 108 height 50
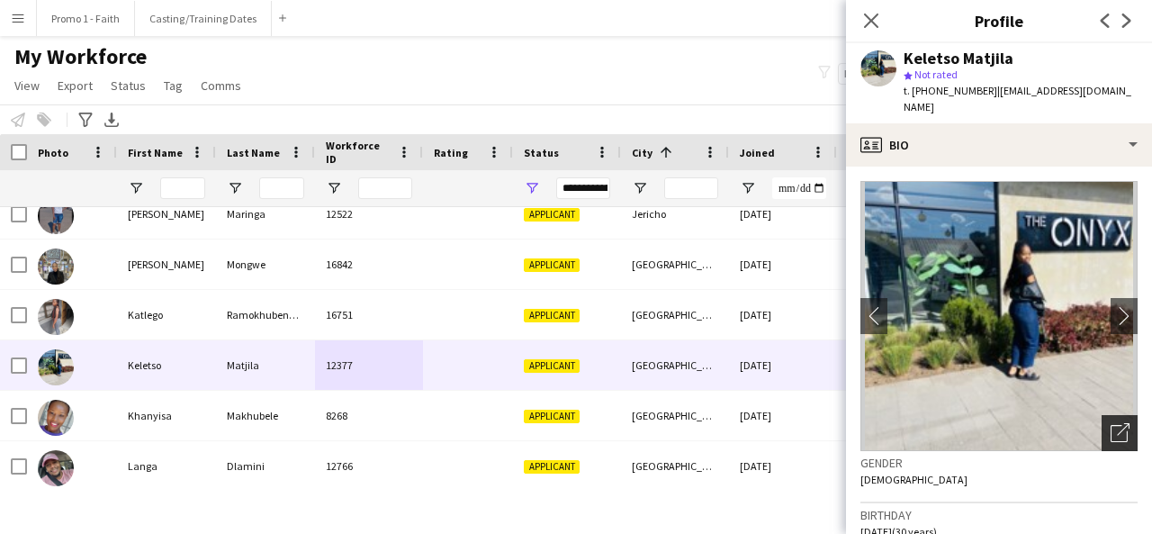
click at [1102, 415] on div "Open photos pop-in" at bounding box center [1120, 433] width 36 height 36
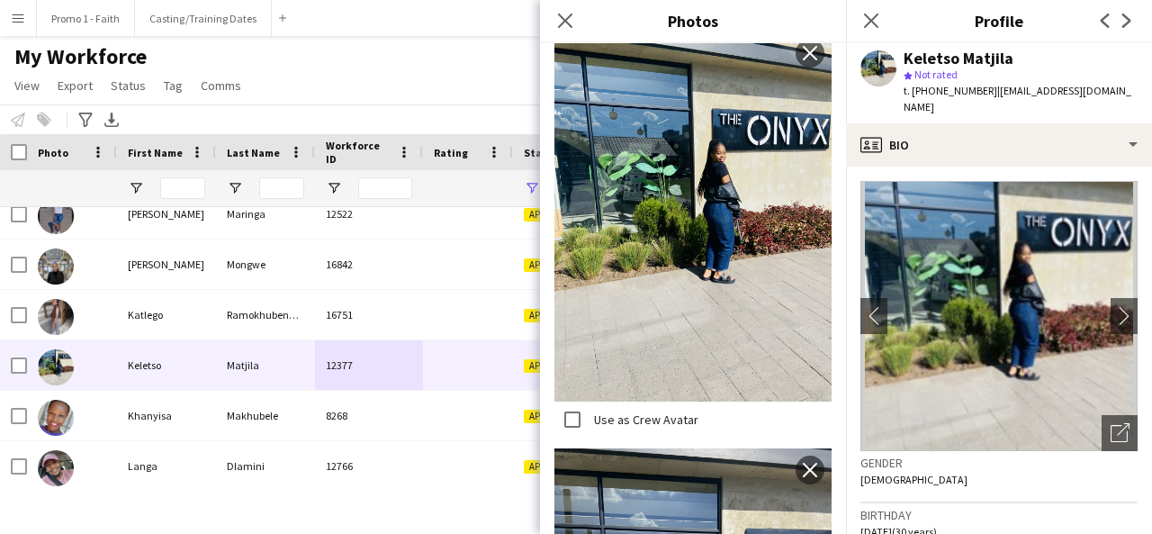
scroll to position [684, 0]
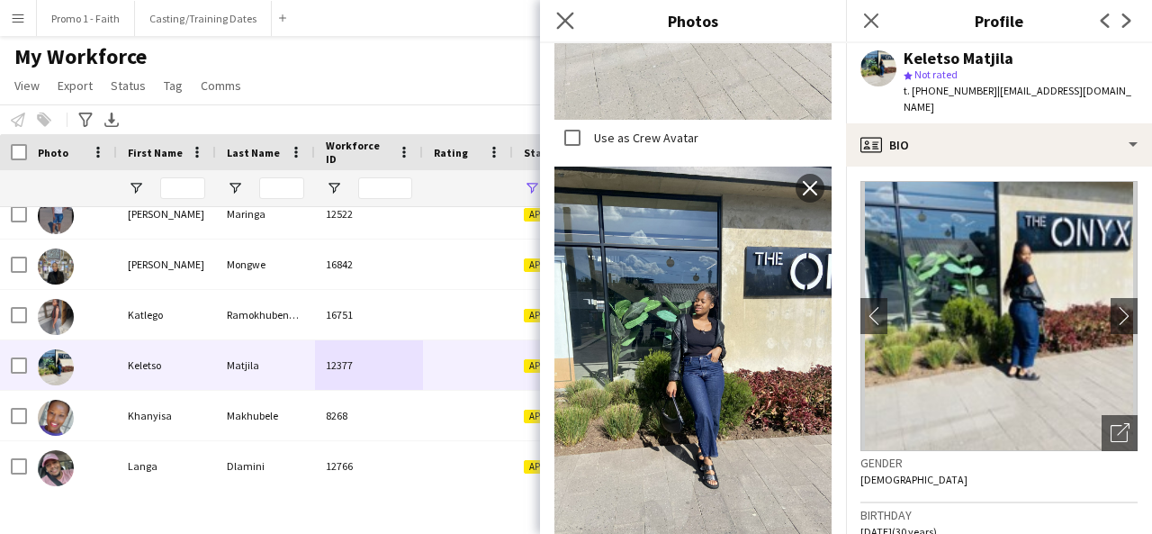
click at [560, 29] on icon "Close pop-in" at bounding box center [564, 20] width 17 height 17
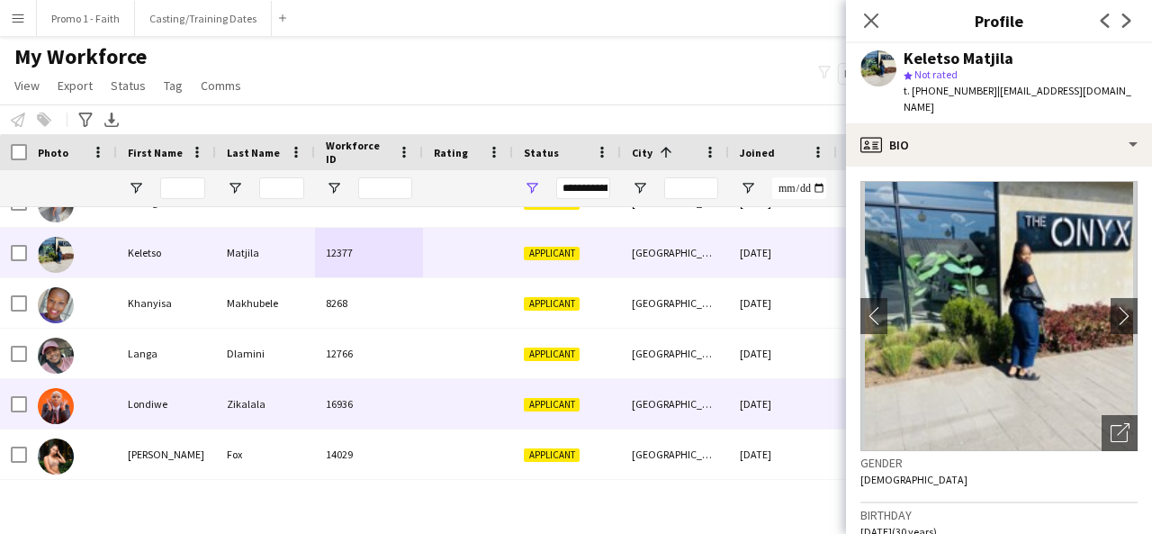
scroll to position [8146, 0]
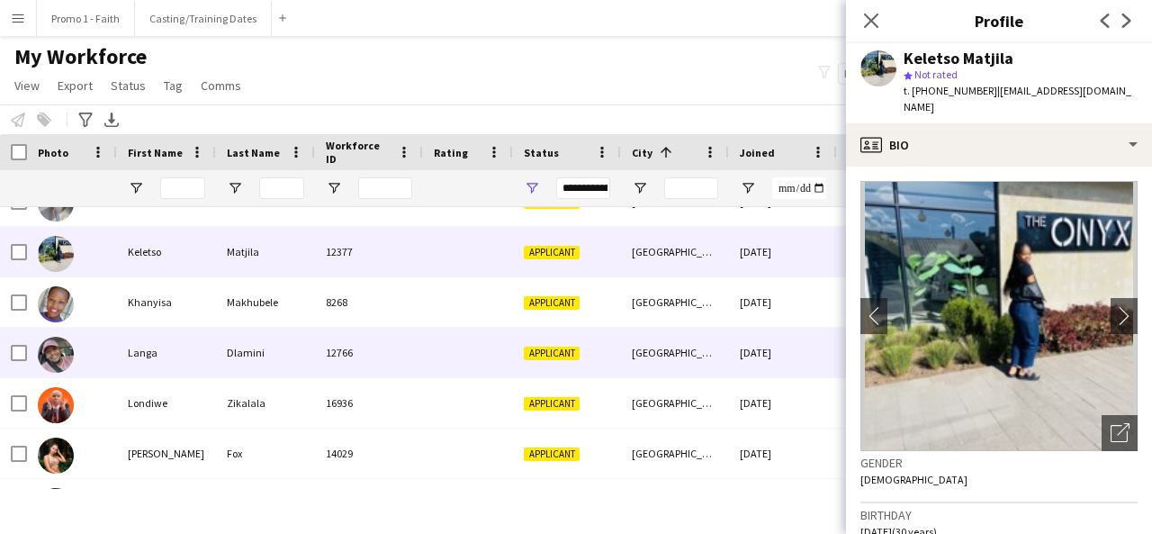
click at [440, 370] on div at bounding box center [468, 353] width 90 height 50
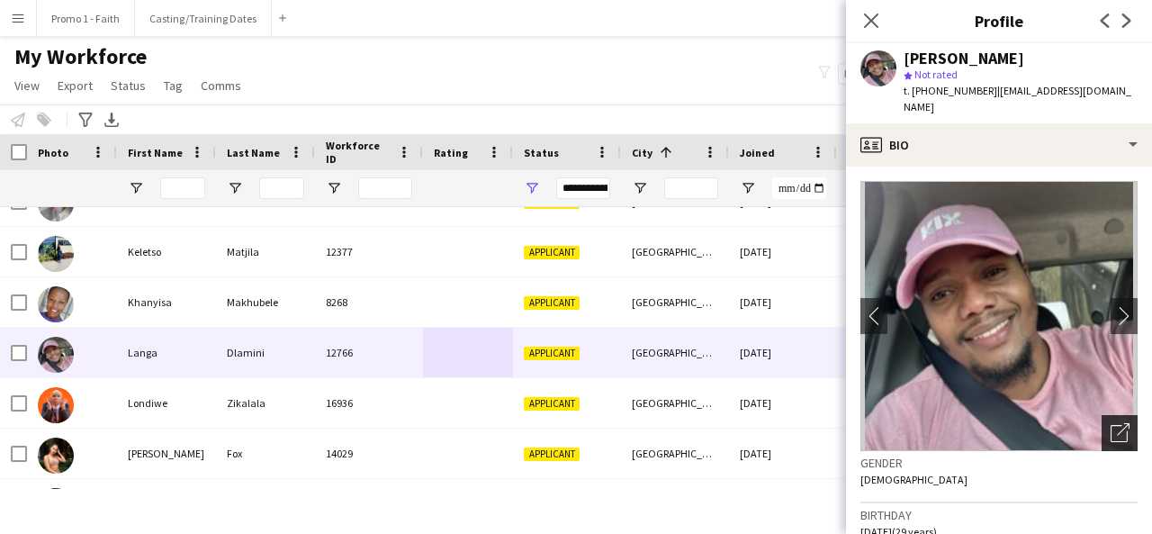
click at [1111, 423] on icon "Open photos pop-in" at bounding box center [1120, 432] width 19 height 19
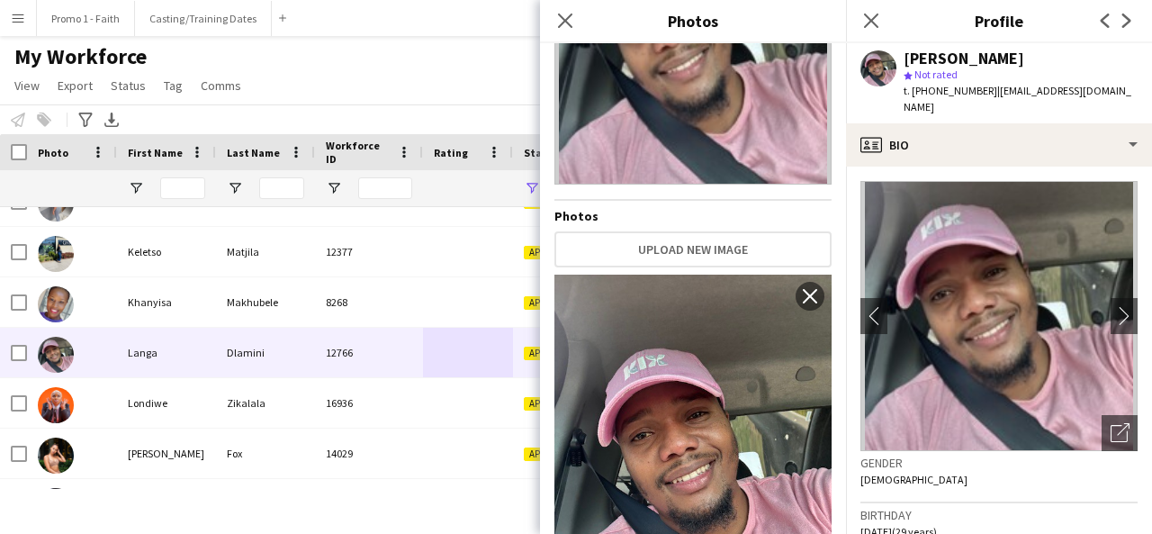
scroll to position [285, 0]
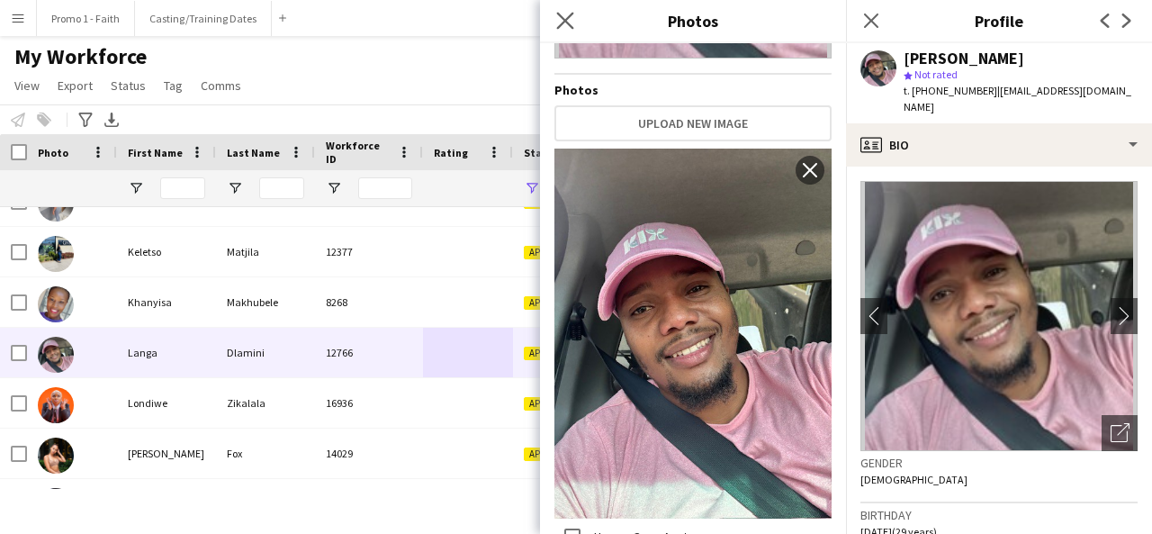
click at [563, 12] on icon "Close pop-in" at bounding box center [564, 20] width 17 height 17
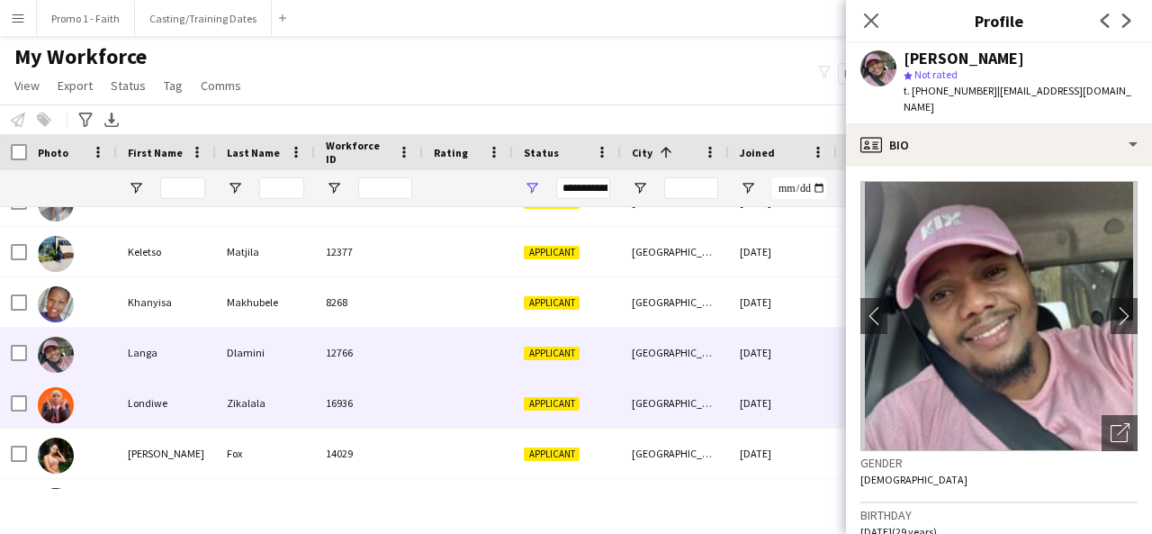
click at [397, 392] on div "16936" at bounding box center [369, 403] width 108 height 50
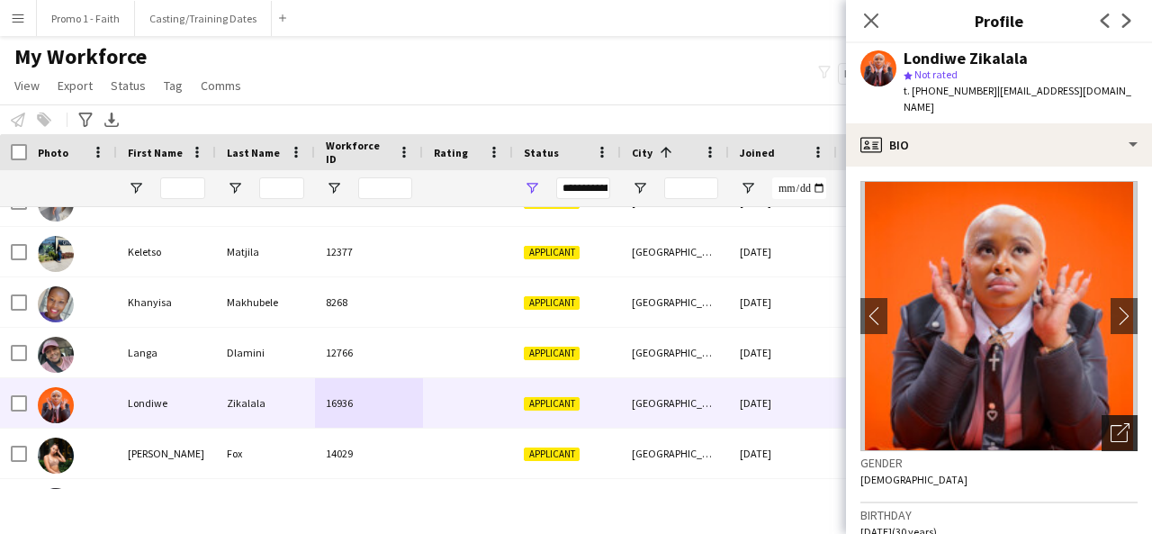
click at [1111, 425] on icon at bounding box center [1119, 433] width 17 height 17
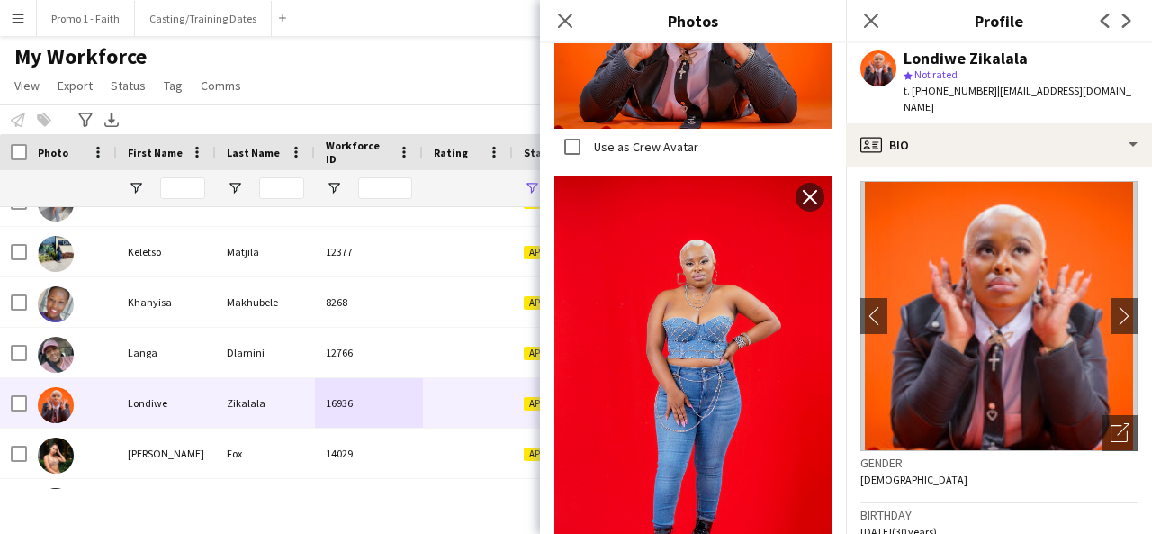
scroll to position [1221, 0]
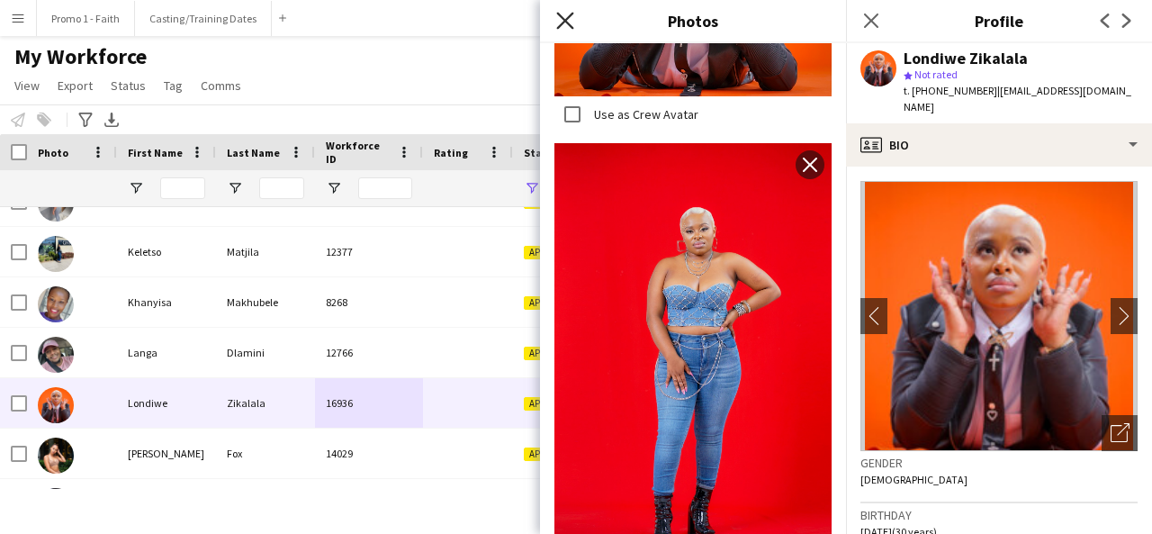
click at [559, 20] on icon "Close pop-in" at bounding box center [564, 20] width 17 height 17
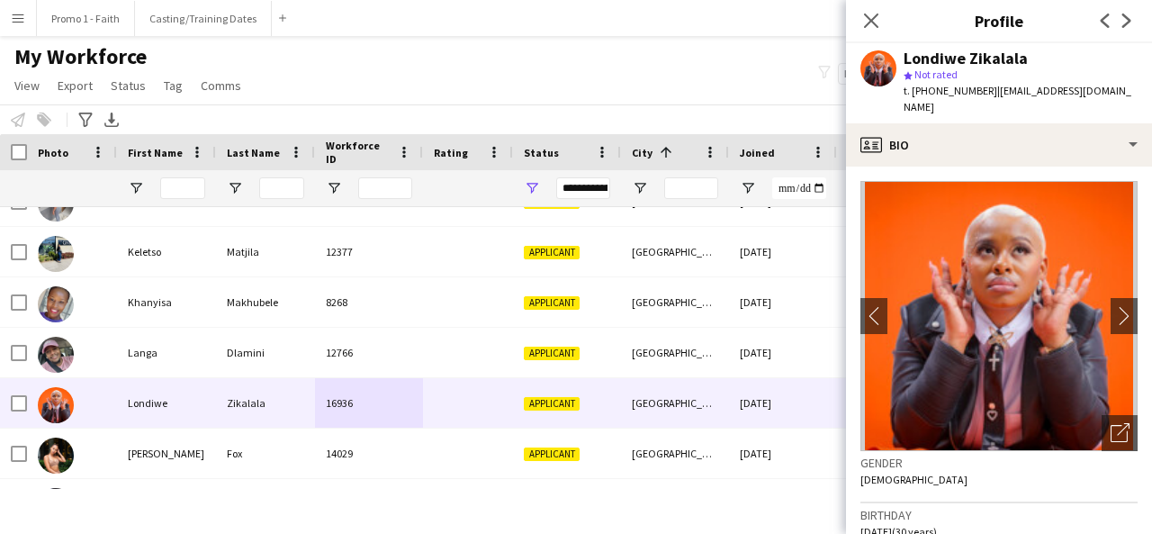
click at [427, 36] on main "My Workforce View Views Default view Applicants New view Update view Delete vie…" at bounding box center [576, 272] width 1152 height 473
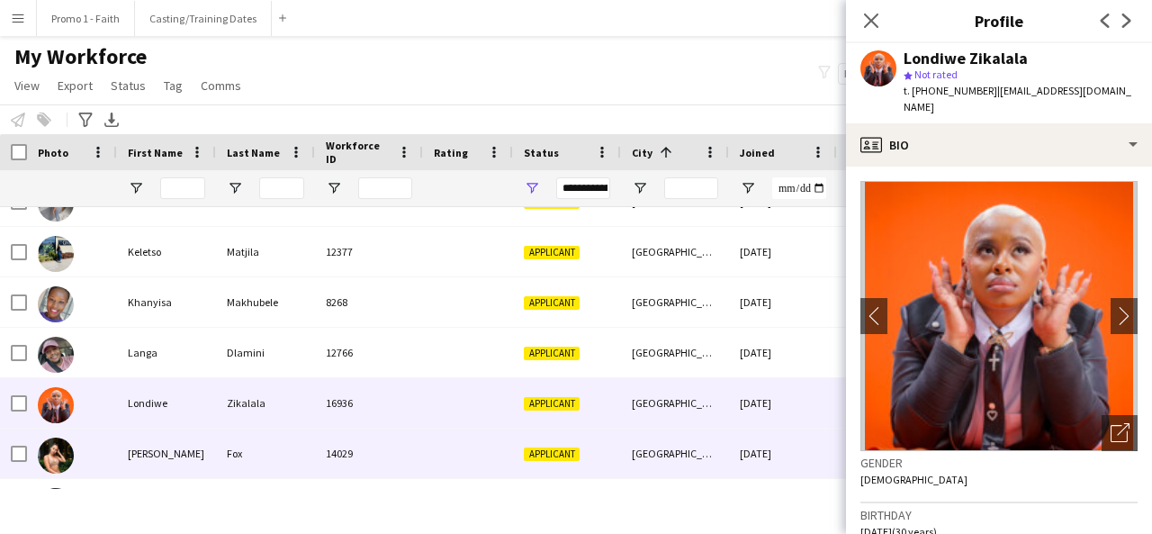
click at [209, 475] on div "[PERSON_NAME]" at bounding box center [166, 453] width 99 height 50
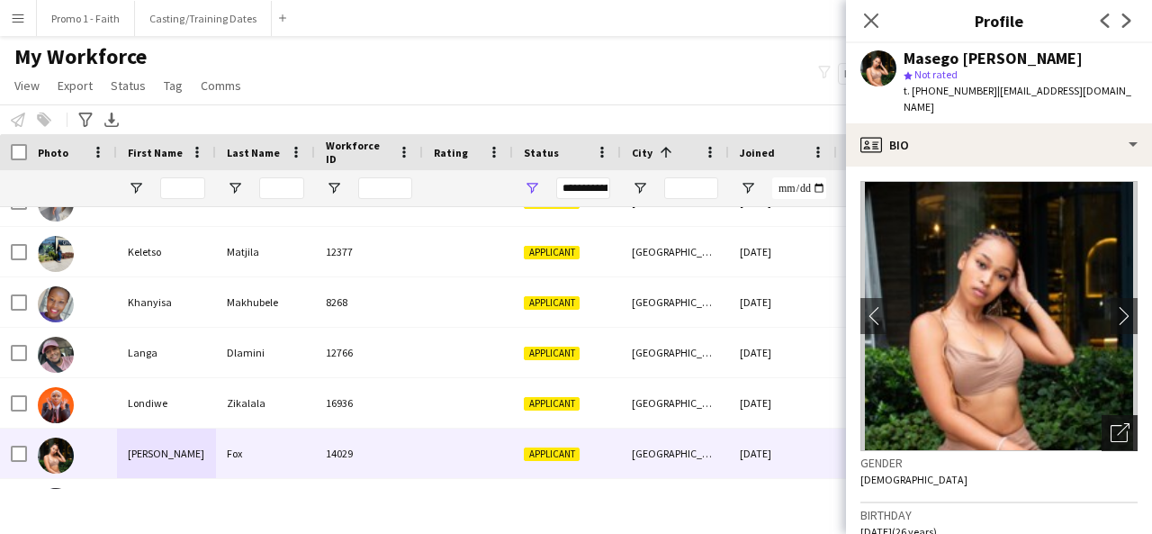
click at [1114, 423] on icon "Open photos pop-in" at bounding box center [1120, 432] width 19 height 19
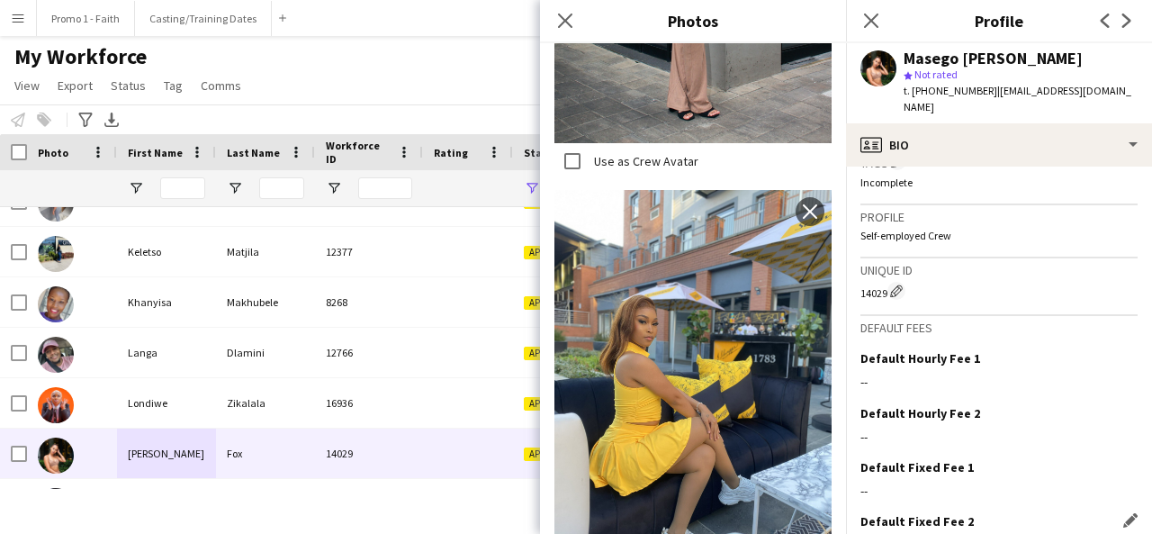
scroll to position [803, 0]
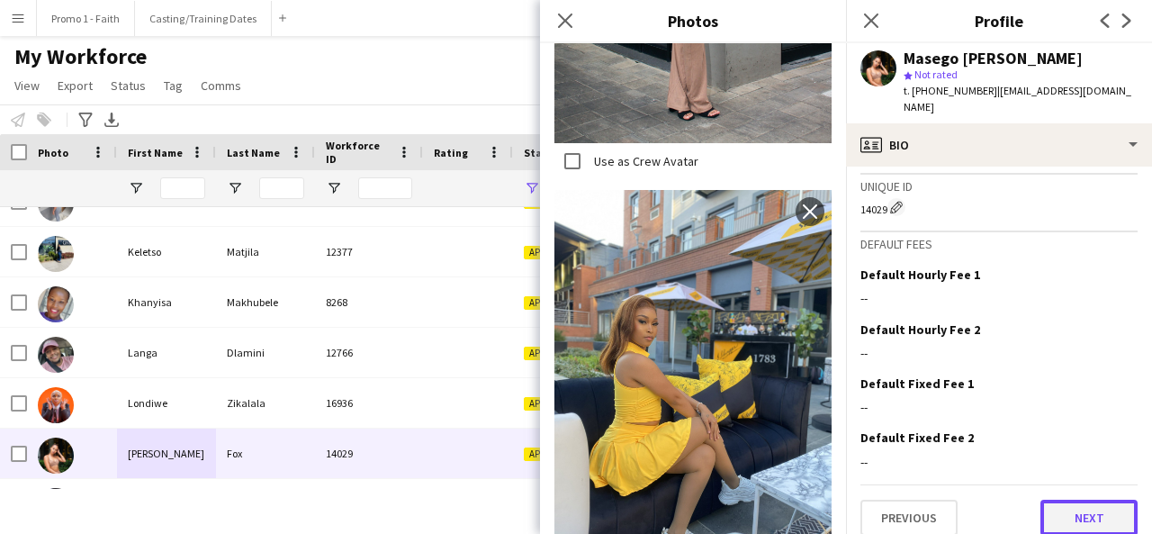
click at [1071, 500] on button "Next" at bounding box center [1089, 518] width 97 height 36
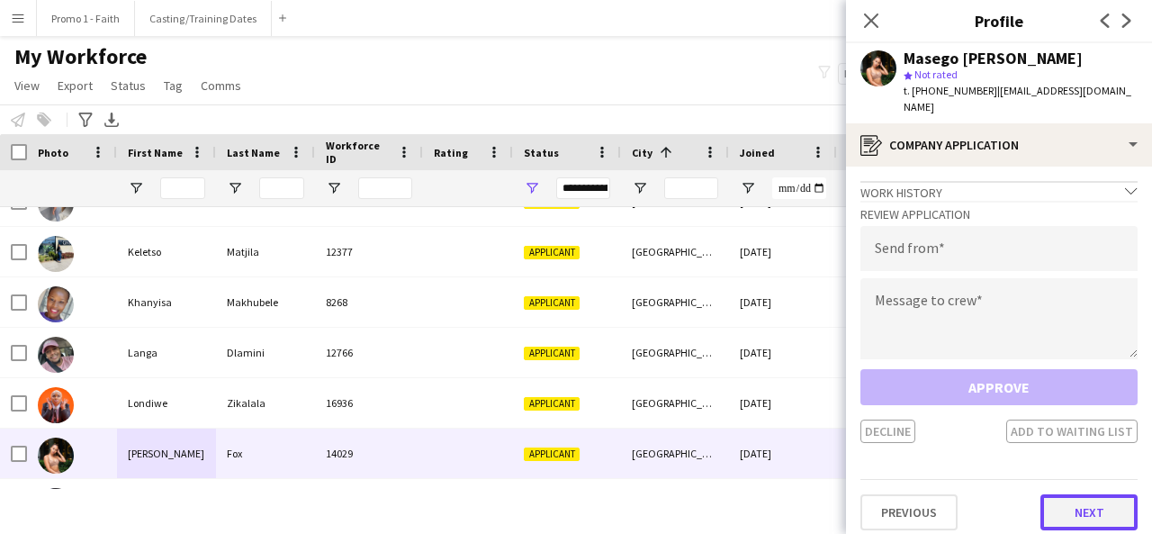
click at [1076, 504] on button "Next" at bounding box center [1089, 512] width 97 height 36
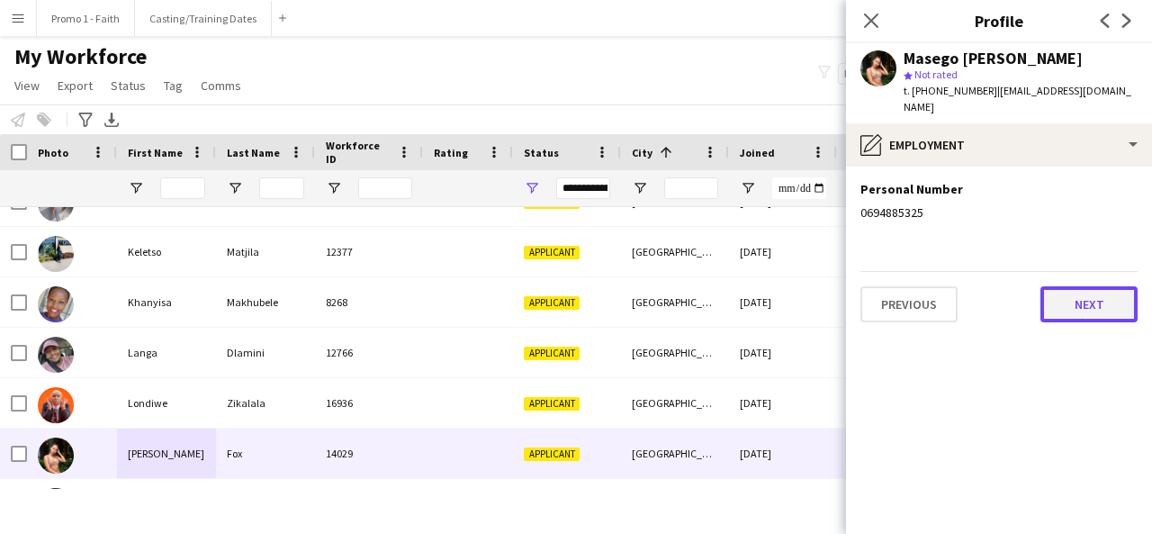
click at [1090, 288] on button "Next" at bounding box center [1089, 304] width 97 height 36
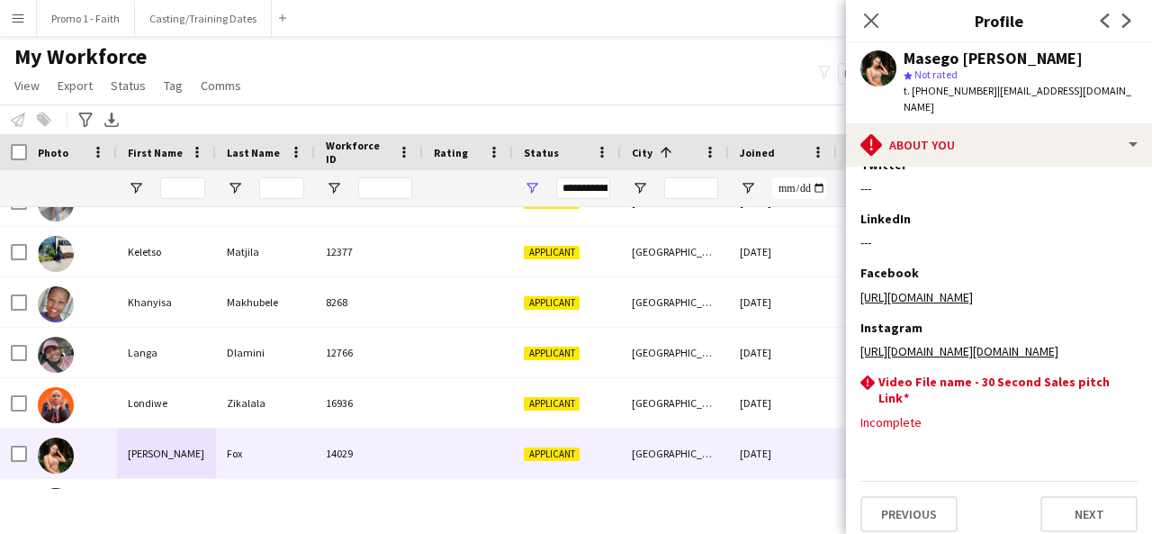
scroll to position [325, 0]
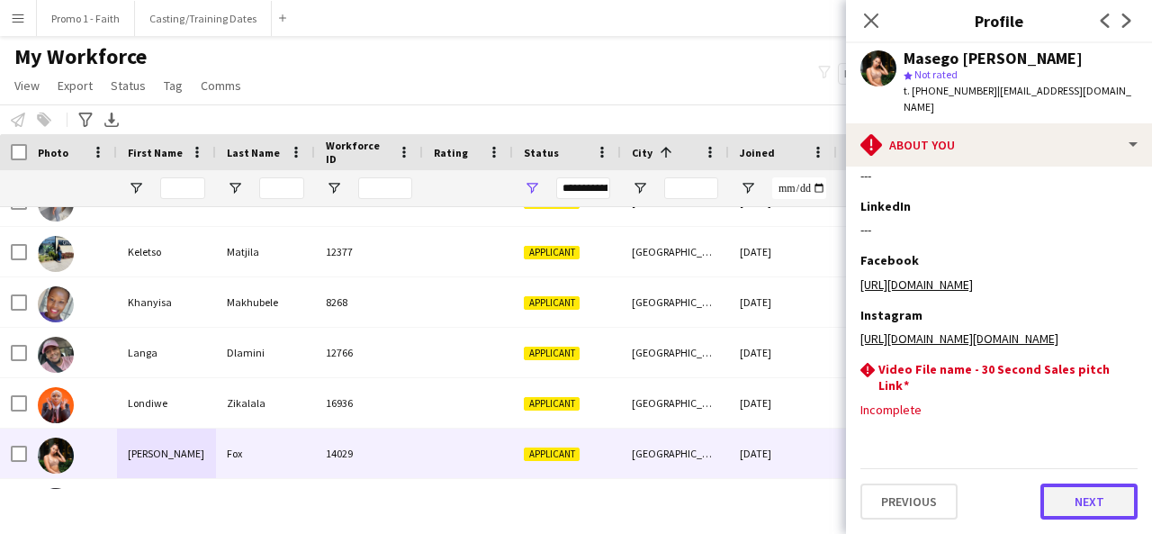
click at [1042, 501] on button "Next" at bounding box center [1089, 501] width 97 height 36
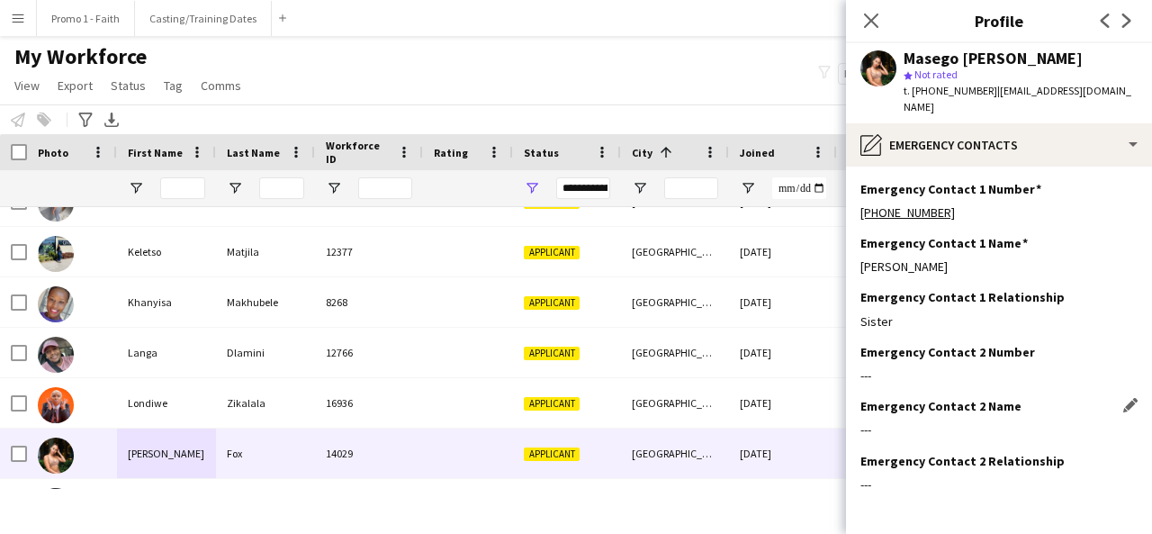
scroll to position [59, 0]
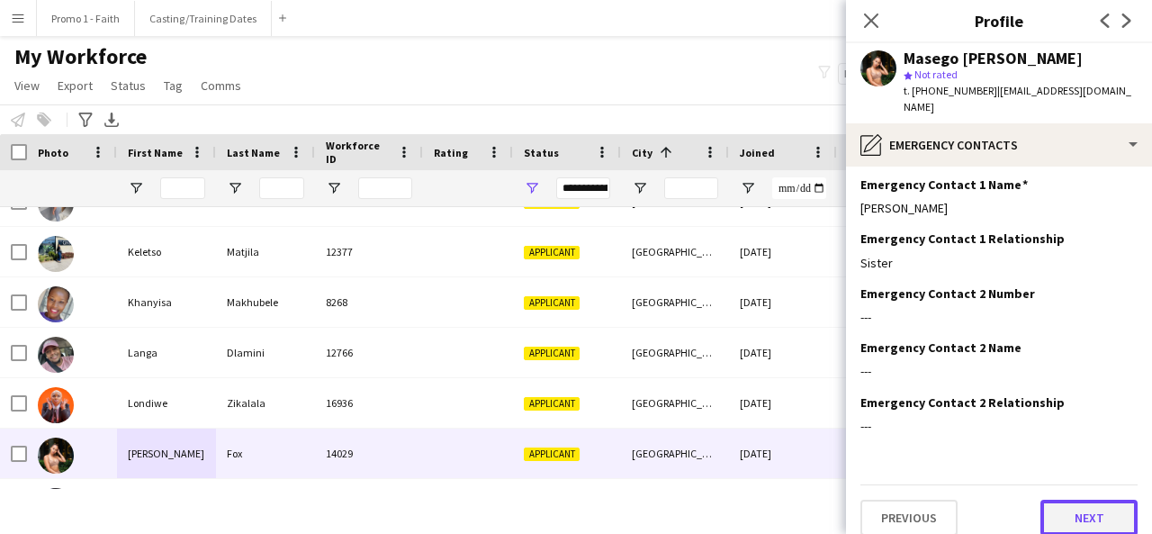
click at [1058, 500] on button "Next" at bounding box center [1089, 518] width 97 height 36
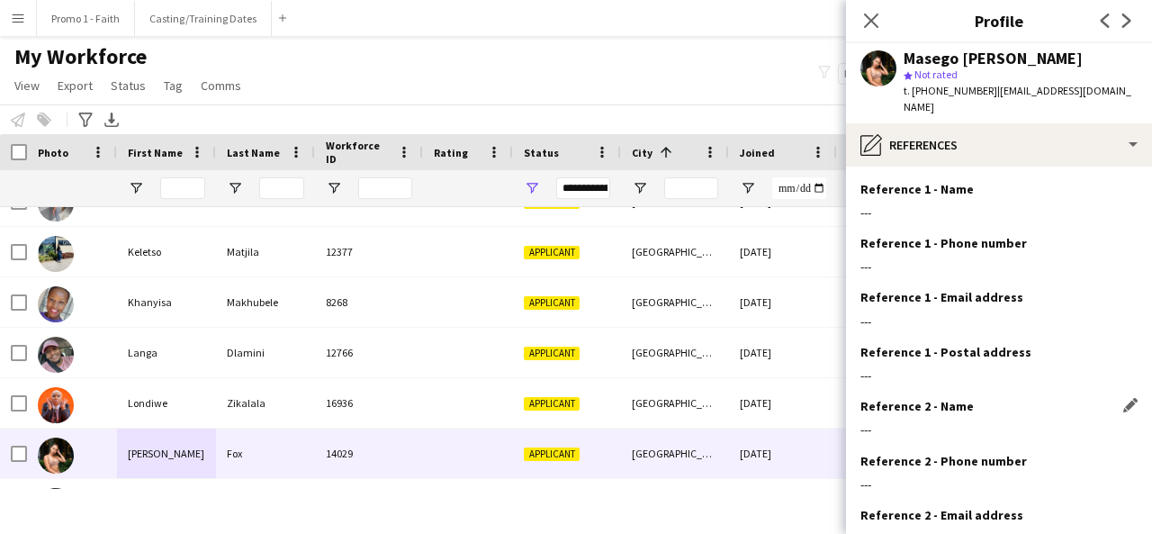
scroll to position [167, 0]
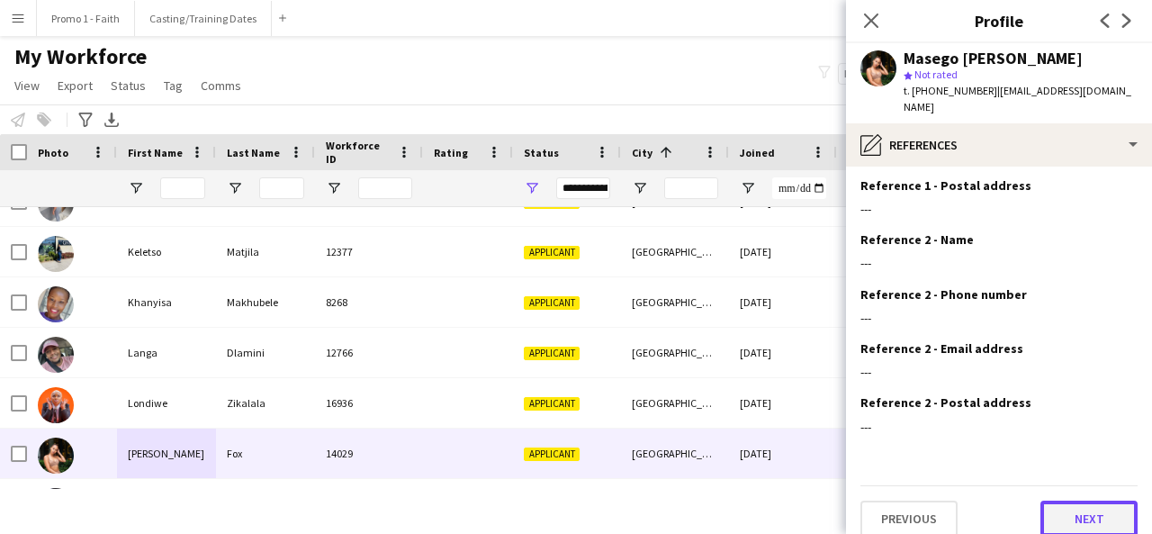
click at [1072, 515] on button "Next" at bounding box center [1089, 518] width 97 height 36
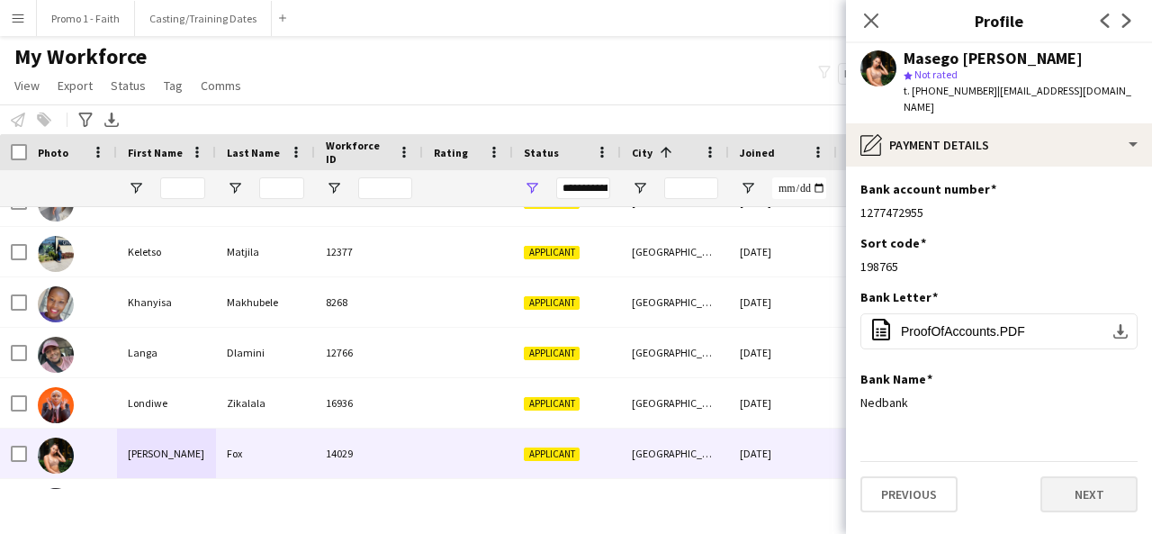
scroll to position [0, 0]
click at [1081, 476] on button "Next" at bounding box center [1089, 494] width 97 height 36
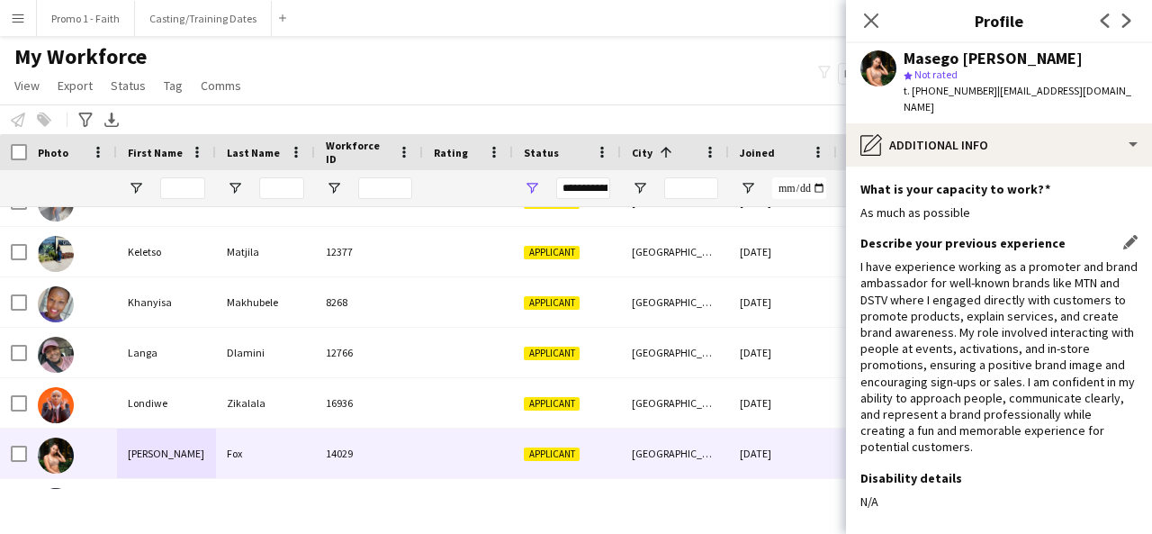
scroll to position [76, 0]
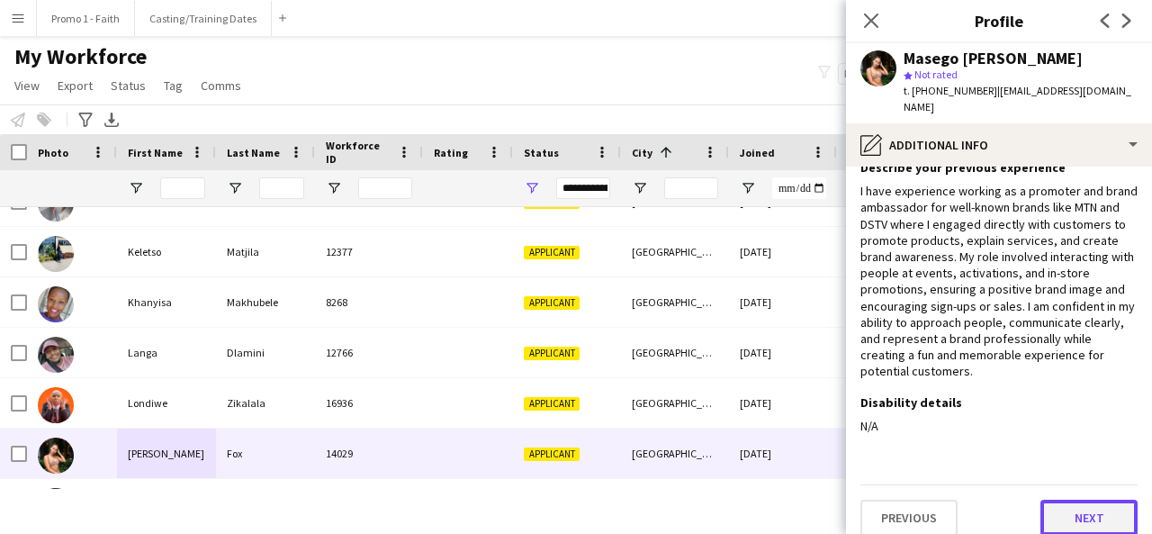
click at [1080, 515] on button "Next" at bounding box center [1089, 518] width 97 height 36
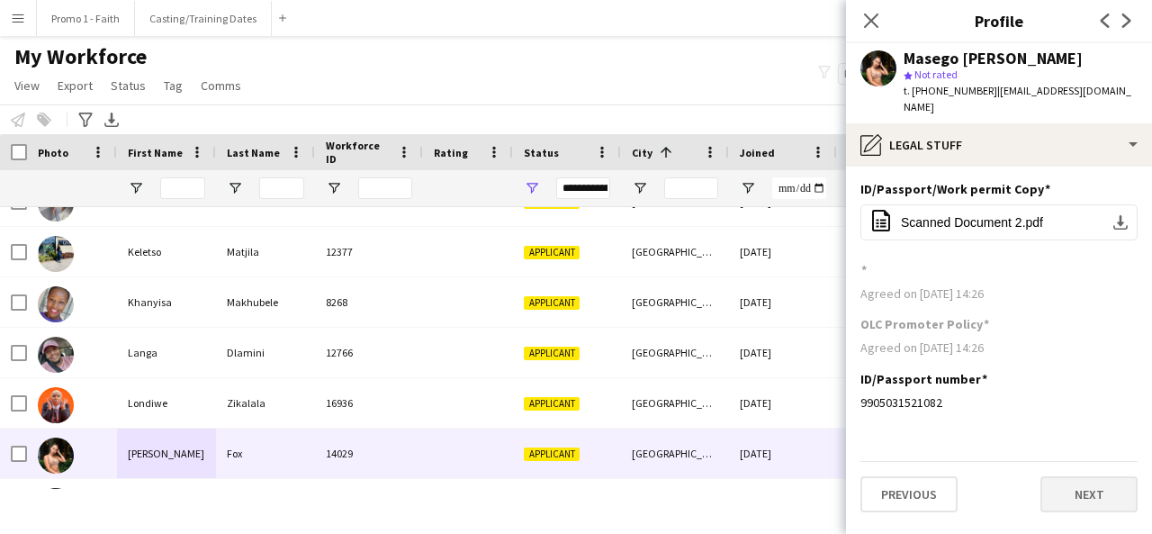
scroll to position [0, 0]
click at [1063, 482] on button "Next" at bounding box center [1089, 494] width 97 height 36
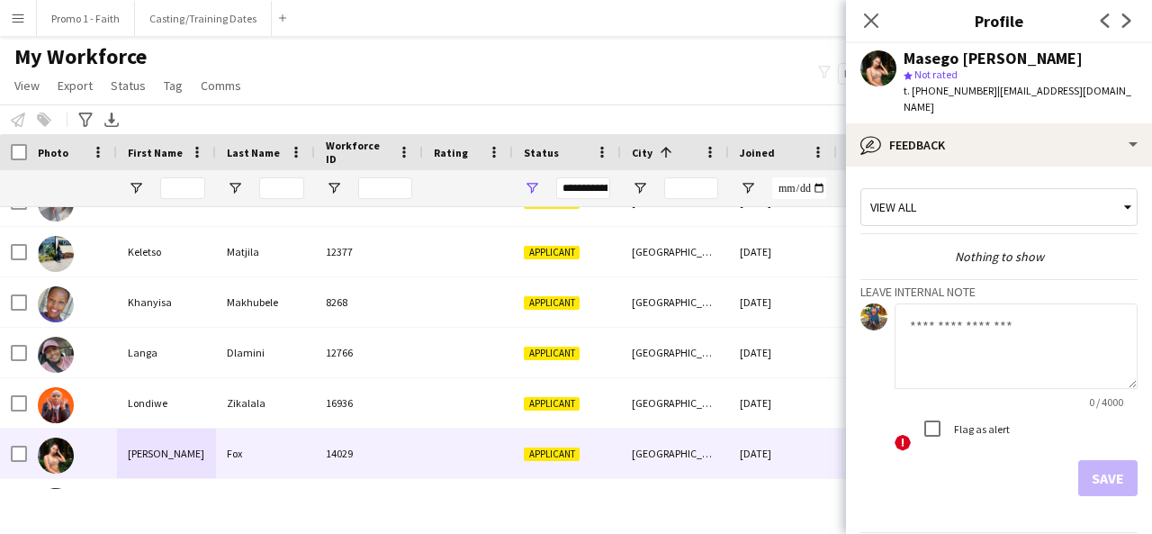
scroll to position [48, 0]
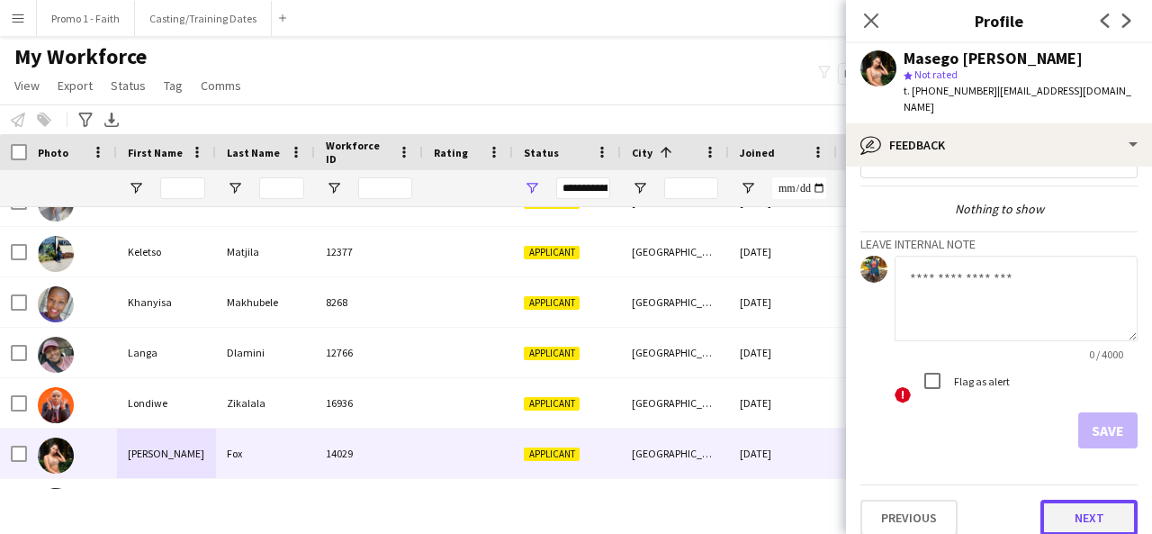
click at [1063, 500] on button "Next" at bounding box center [1089, 518] width 97 height 36
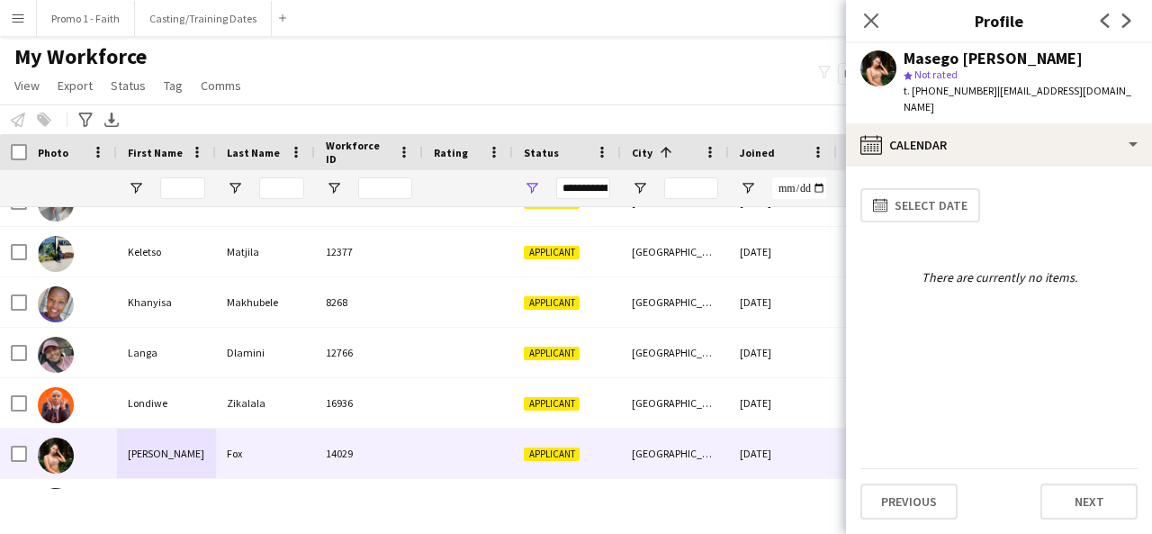
click at [1053, 477] on div "Previous Next" at bounding box center [998, 493] width 277 height 51
click at [1067, 495] on button "Next" at bounding box center [1089, 501] width 97 height 36
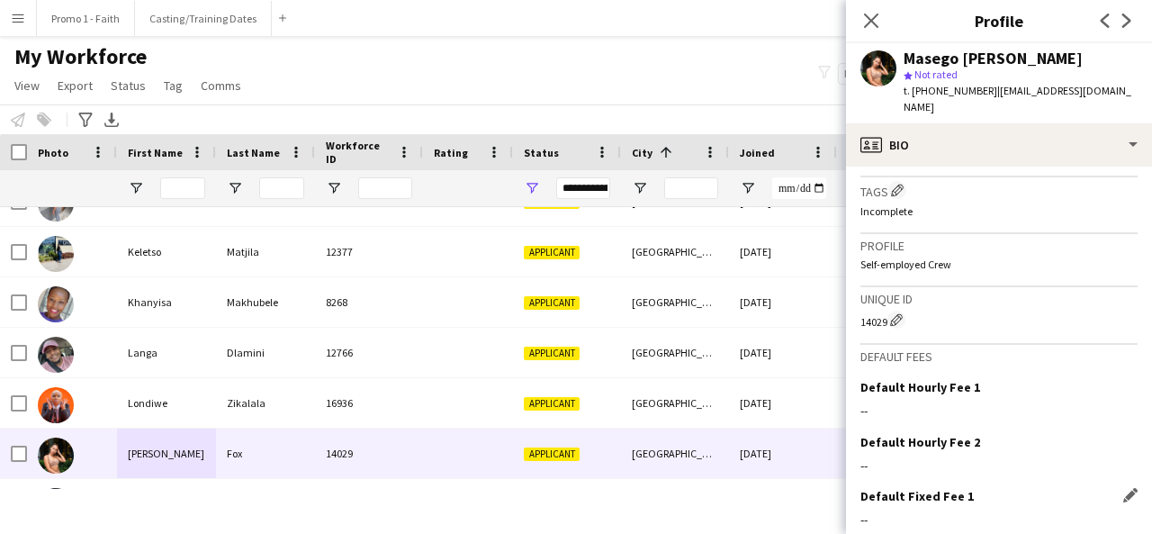
scroll to position [803, 0]
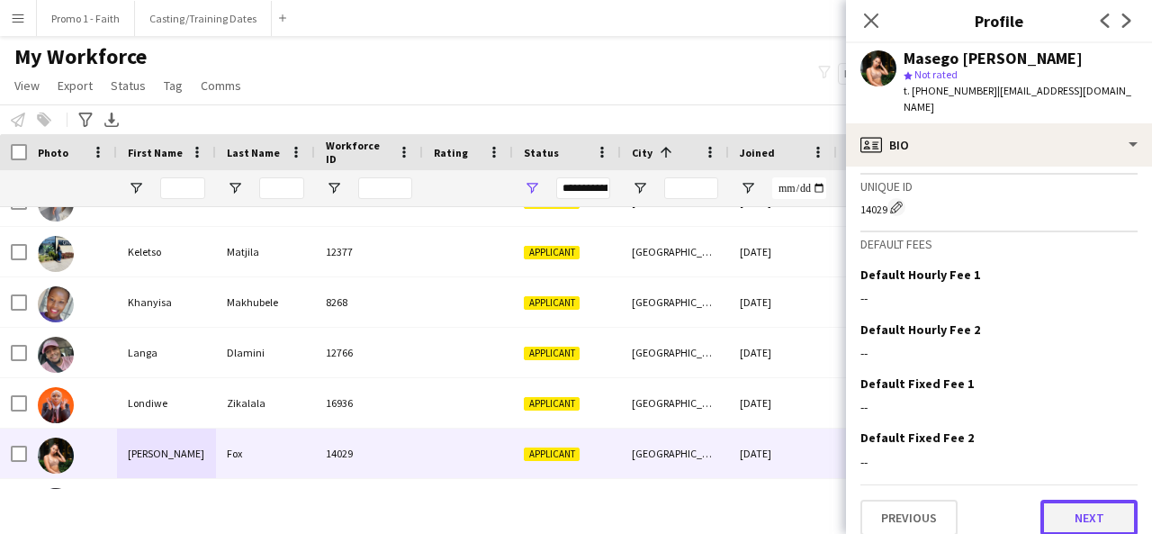
click at [1066, 500] on button "Next" at bounding box center [1089, 518] width 97 height 36
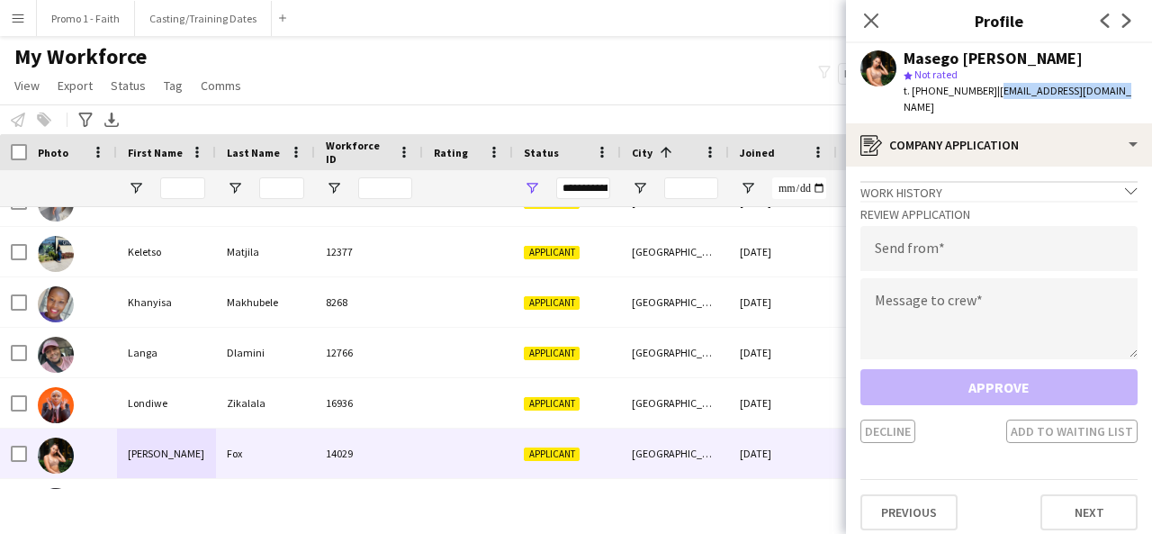
drag, startPoint x: 985, startPoint y: 87, endPoint x: 1109, endPoint y: 96, distance: 124.5
click at [1109, 96] on div "Masego [PERSON_NAME] star Not rated t. [PHONE_NUMBER] | [EMAIL_ADDRESS][DOMAIN_…" at bounding box center [999, 83] width 306 height 80
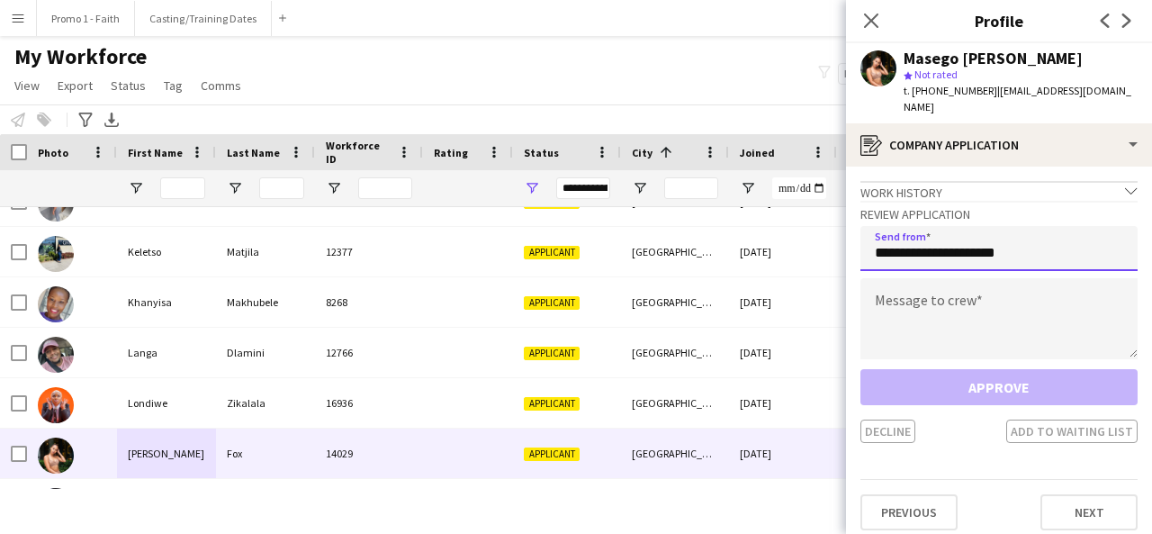
type input "**********"
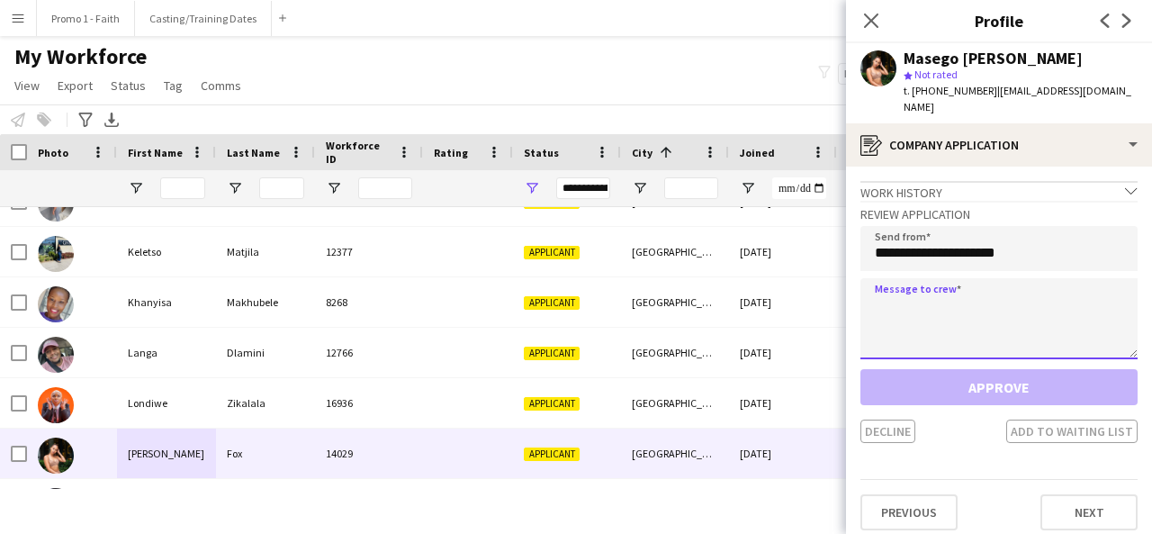
click at [1002, 304] on textarea at bounding box center [998, 318] width 277 height 81
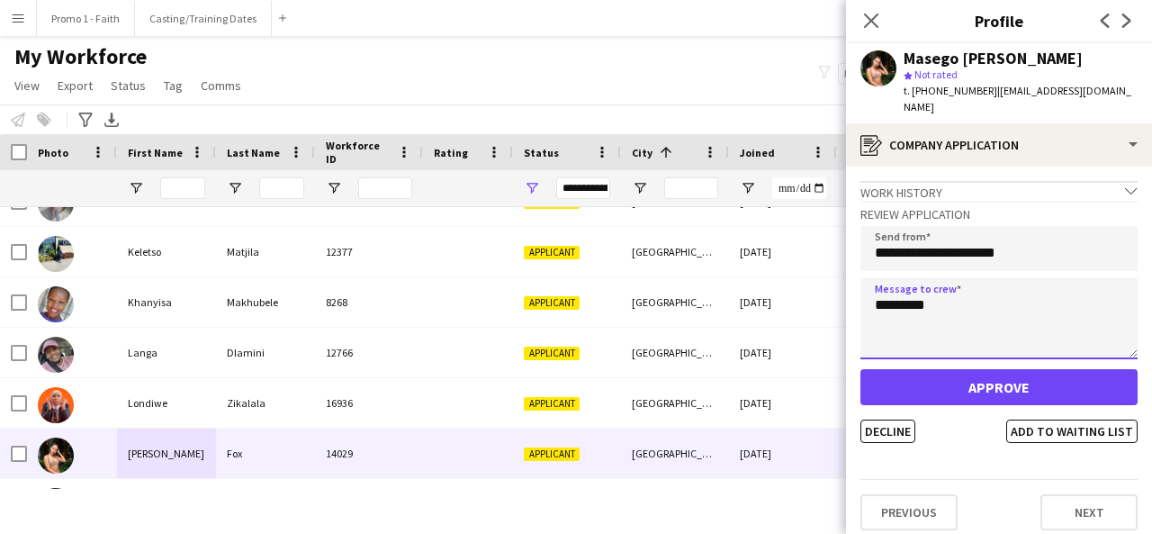
type textarea "*********"
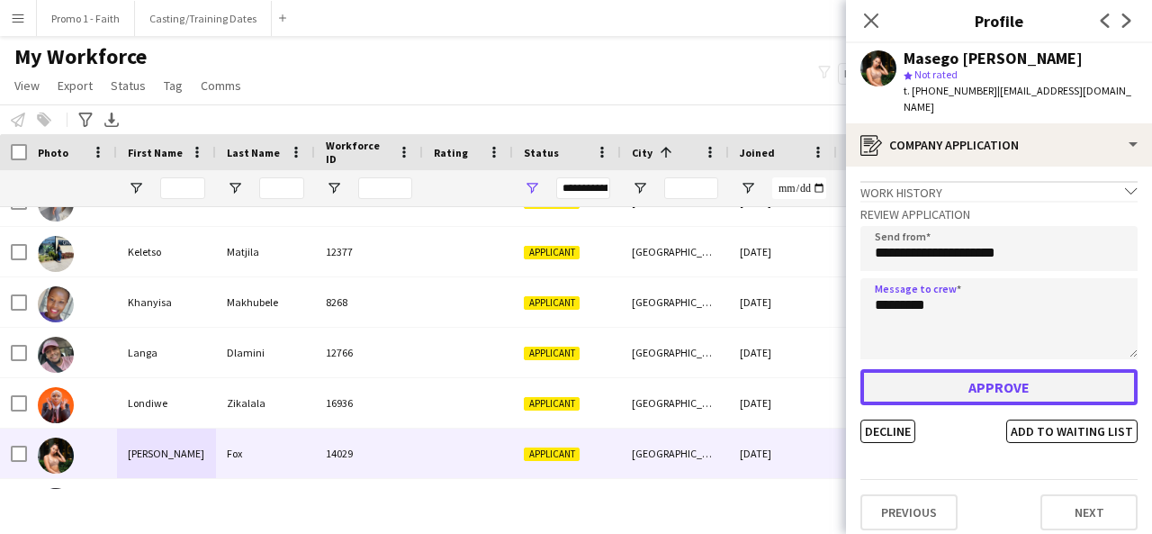
click at [996, 369] on button "Approve" at bounding box center [998, 387] width 277 height 36
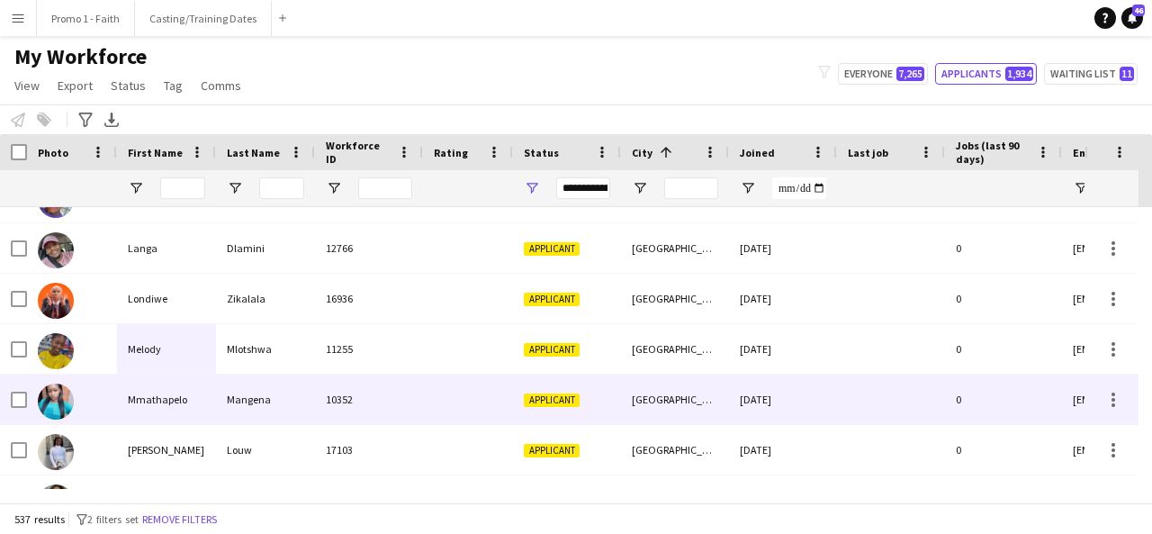
scroll to position [8251, 0]
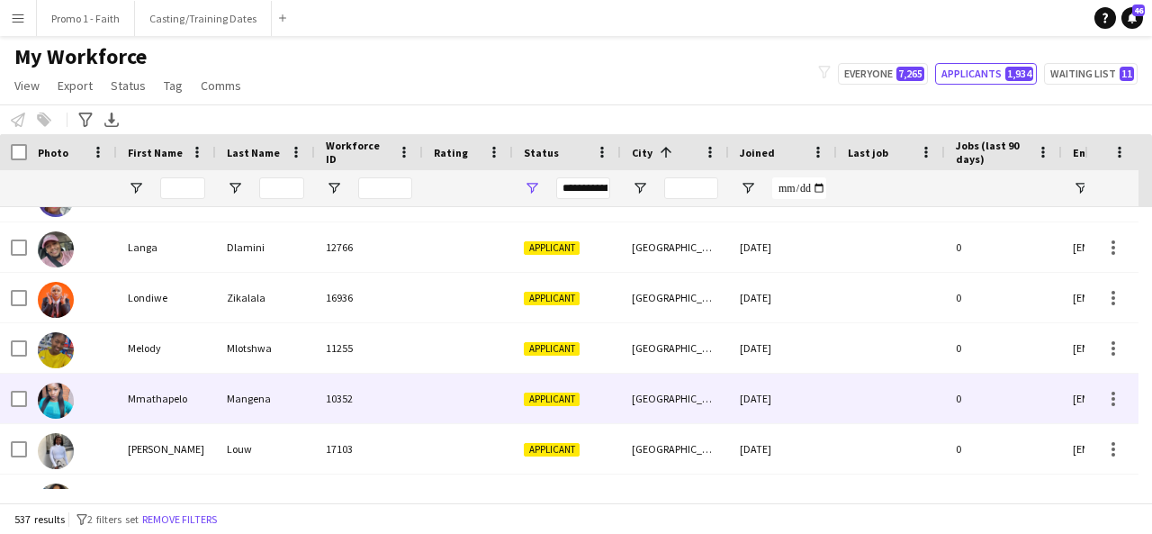
click at [293, 413] on div "Mangena" at bounding box center [265, 399] width 99 height 50
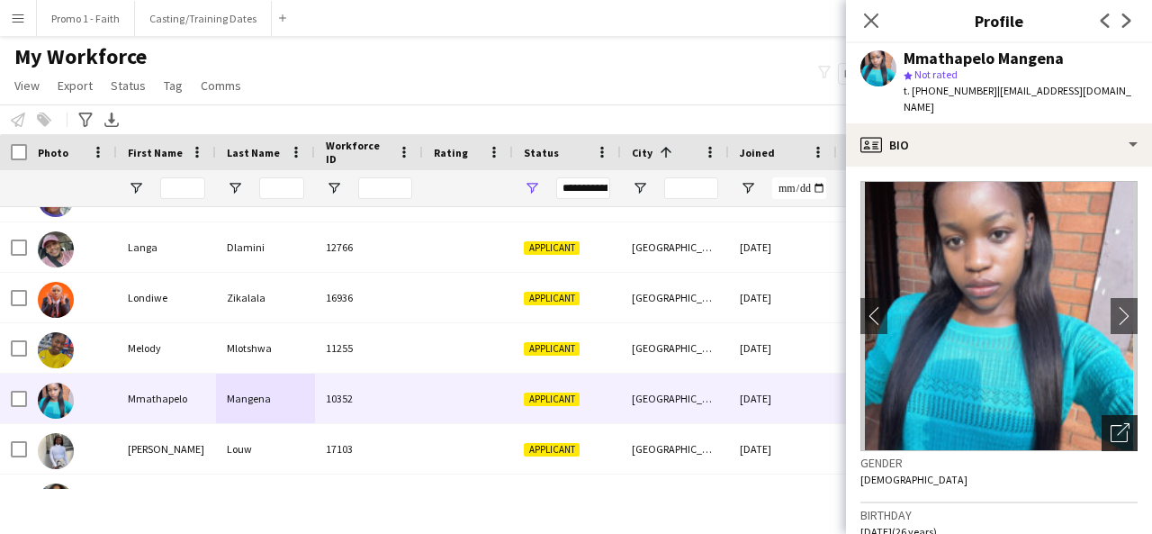
click at [1104, 415] on div "Open photos pop-in" at bounding box center [1120, 433] width 36 height 36
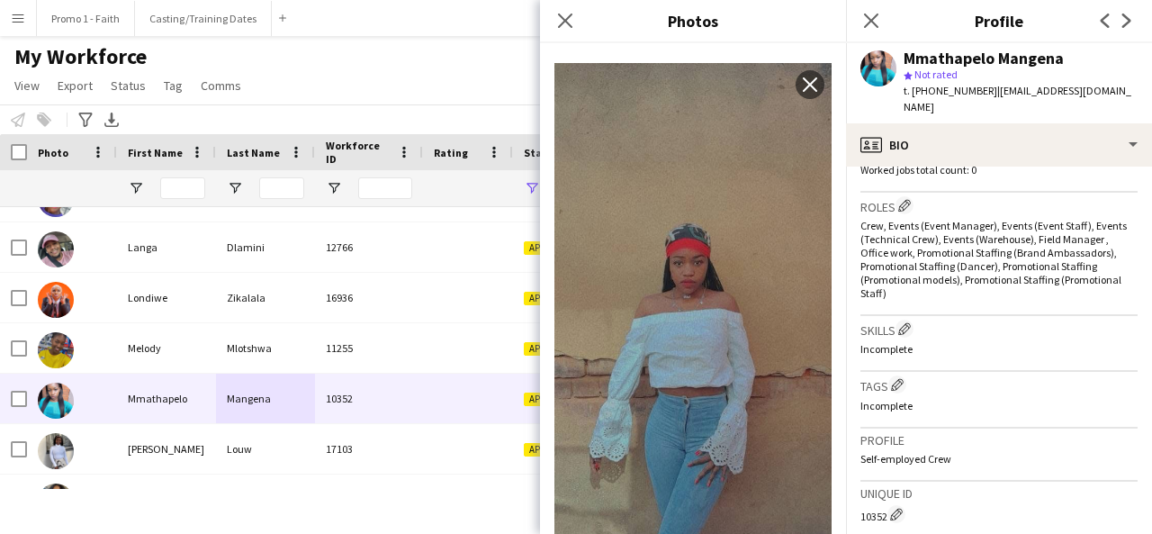
scroll to position [830, 0]
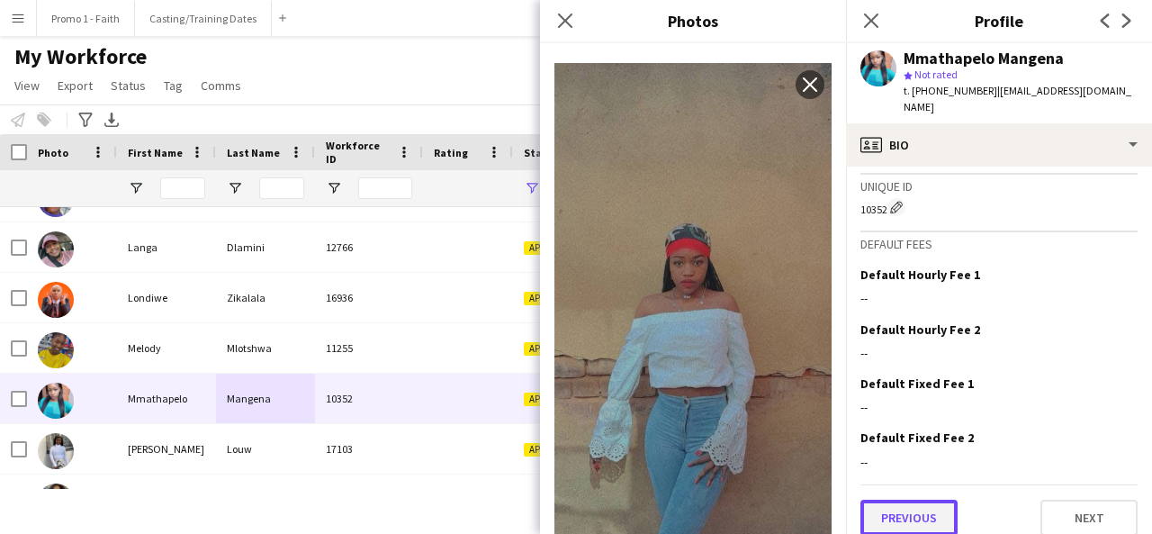
click at [909, 500] on button "Previous" at bounding box center [908, 518] width 97 height 36
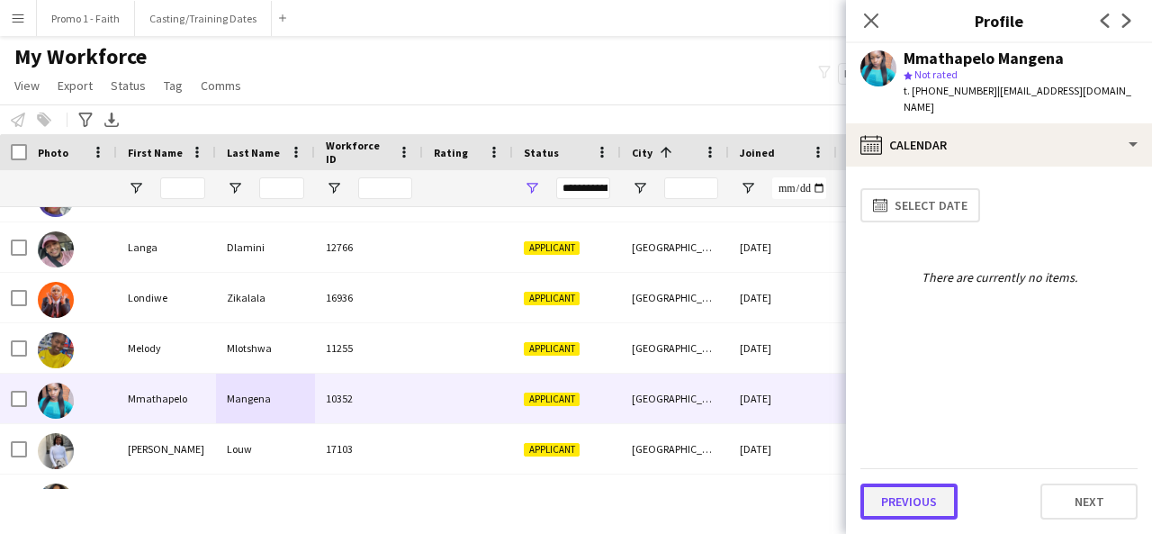
click at [908, 504] on button "Previous" at bounding box center [908, 501] width 97 height 36
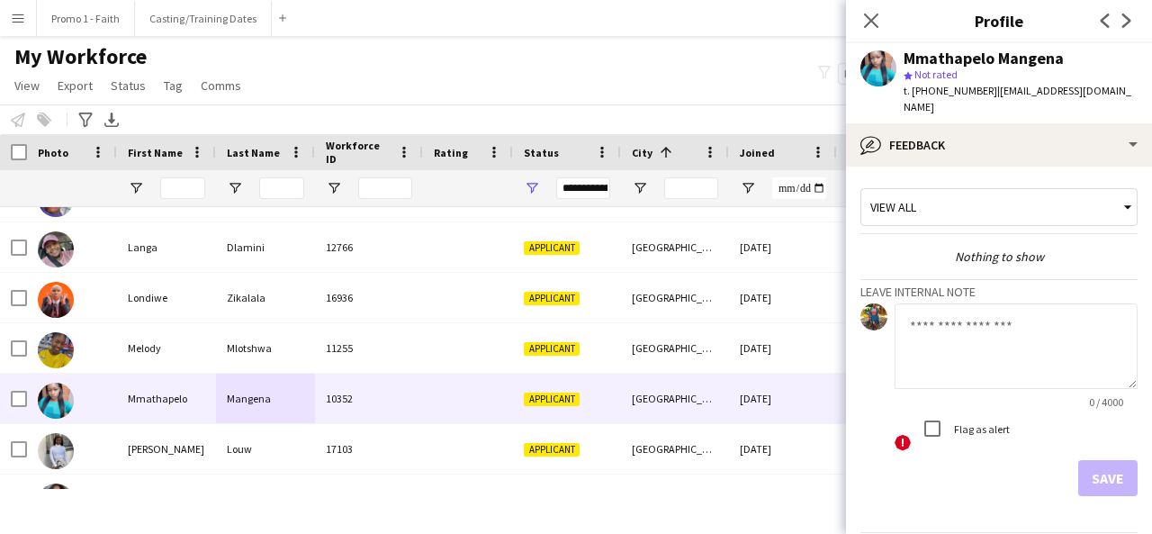
scroll to position [48, 0]
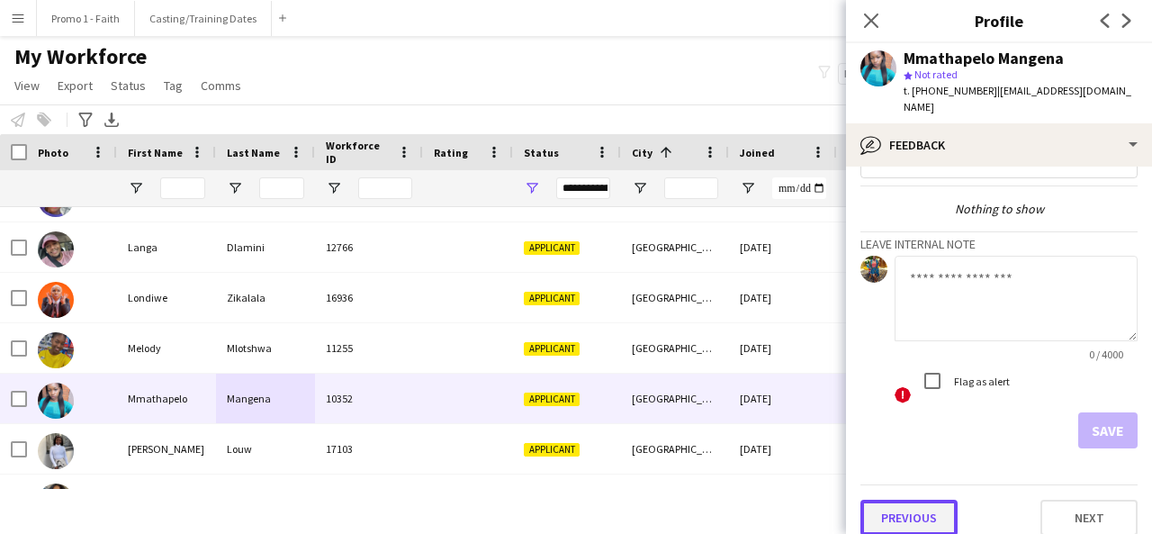
click at [908, 505] on button "Previous" at bounding box center [908, 518] width 97 height 36
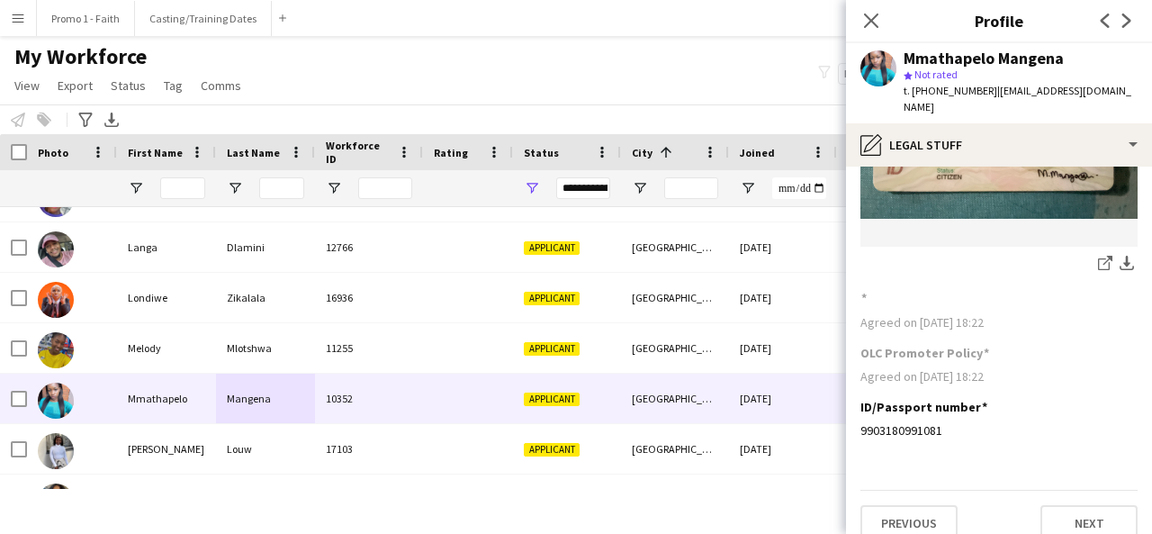
scroll to position [226, 0]
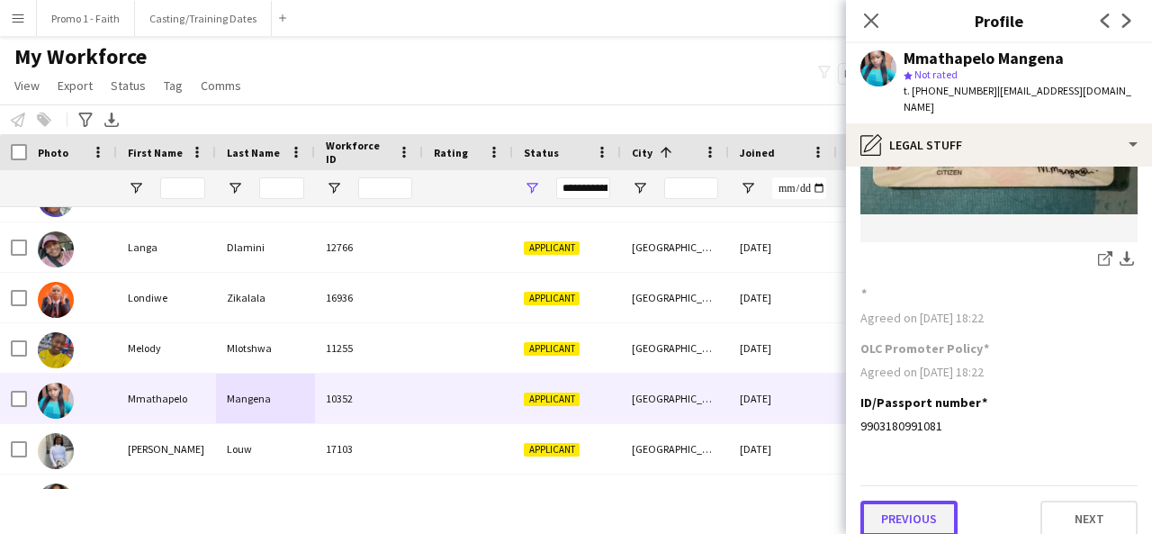
click at [904, 511] on button "Previous" at bounding box center [908, 518] width 97 height 36
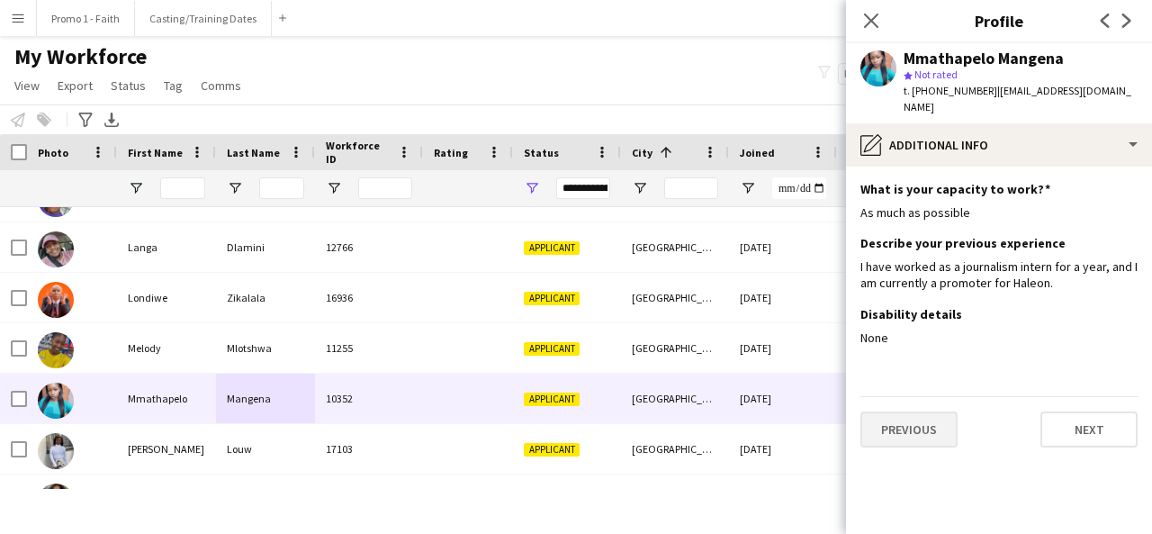
scroll to position [0, 0]
click at [910, 411] on button "Previous" at bounding box center [908, 429] width 97 height 36
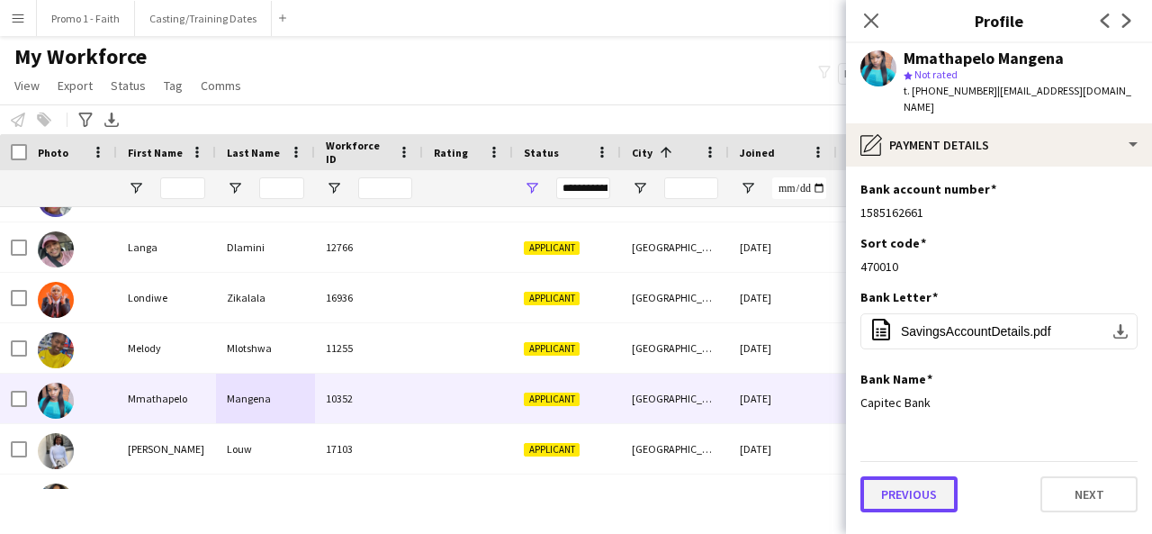
click at [911, 476] on button "Previous" at bounding box center [908, 494] width 97 height 36
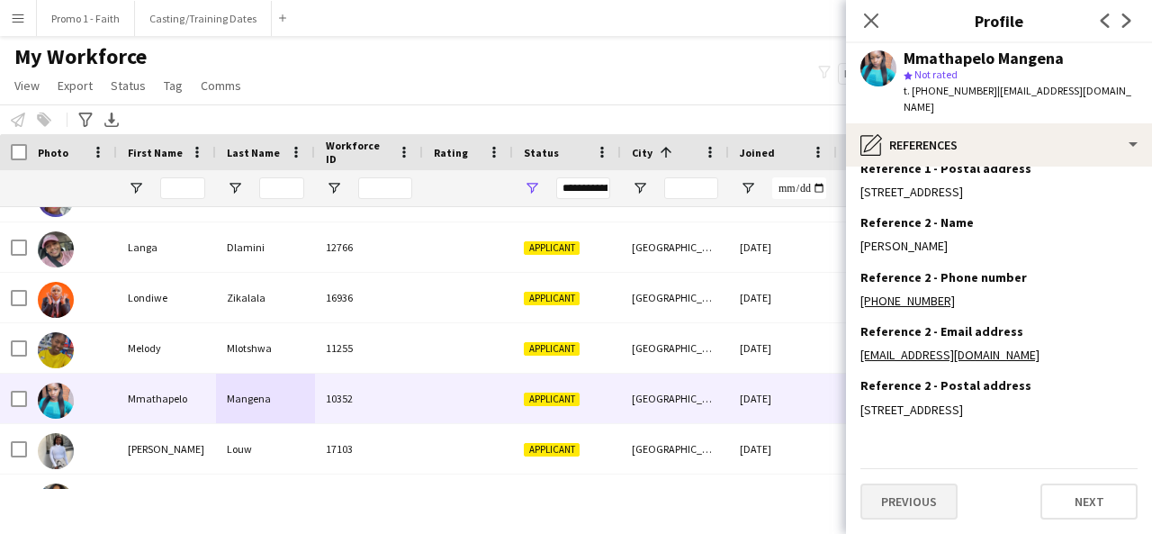
scroll to position [232, 0]
click at [913, 518] on button "Previous" at bounding box center [908, 501] width 97 height 36
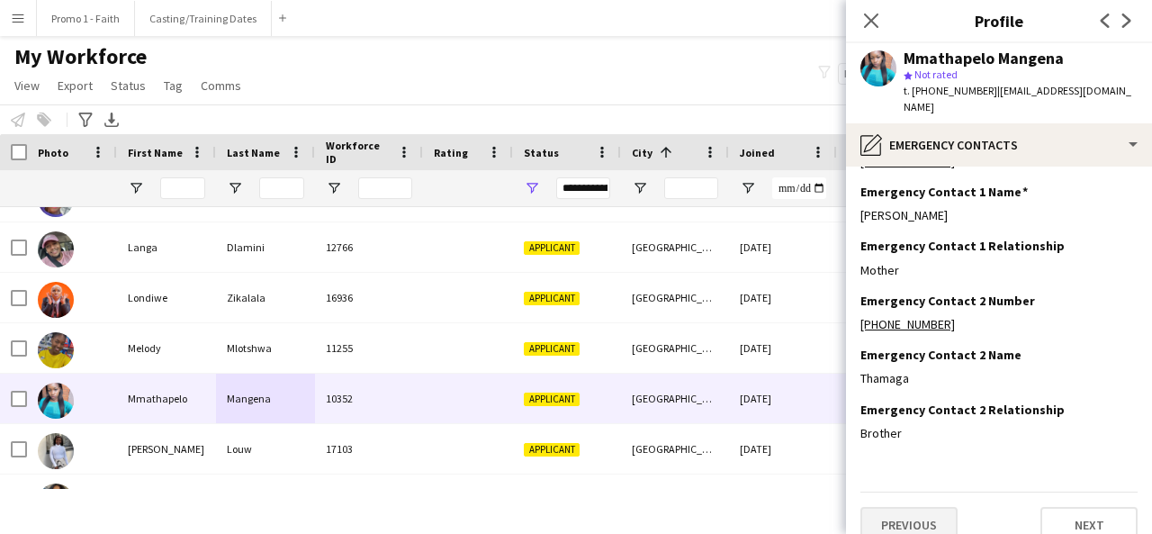
scroll to position [59, 0]
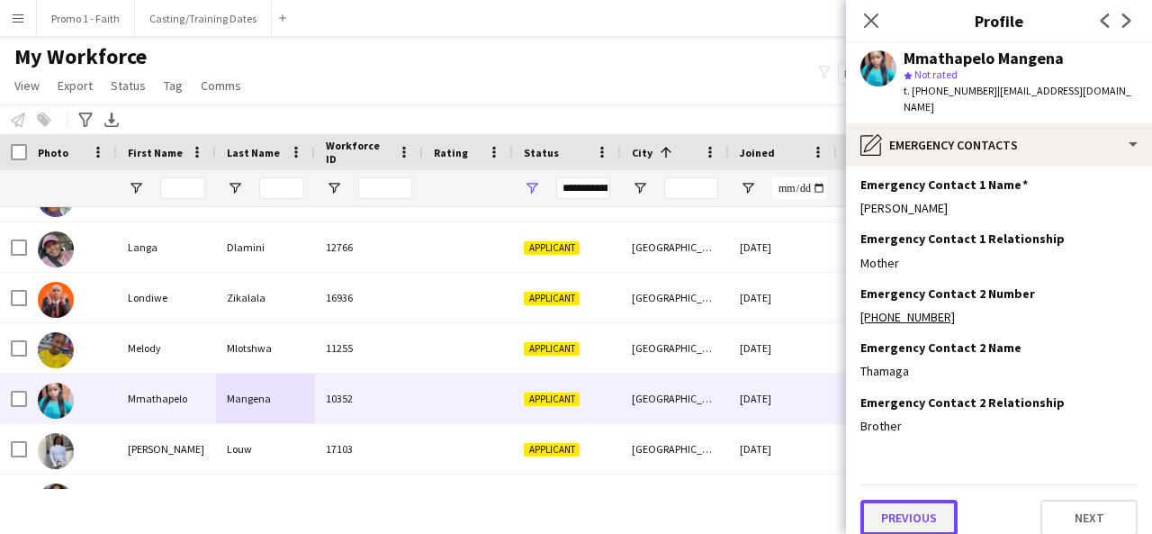
click at [907, 501] on button "Previous" at bounding box center [908, 518] width 97 height 36
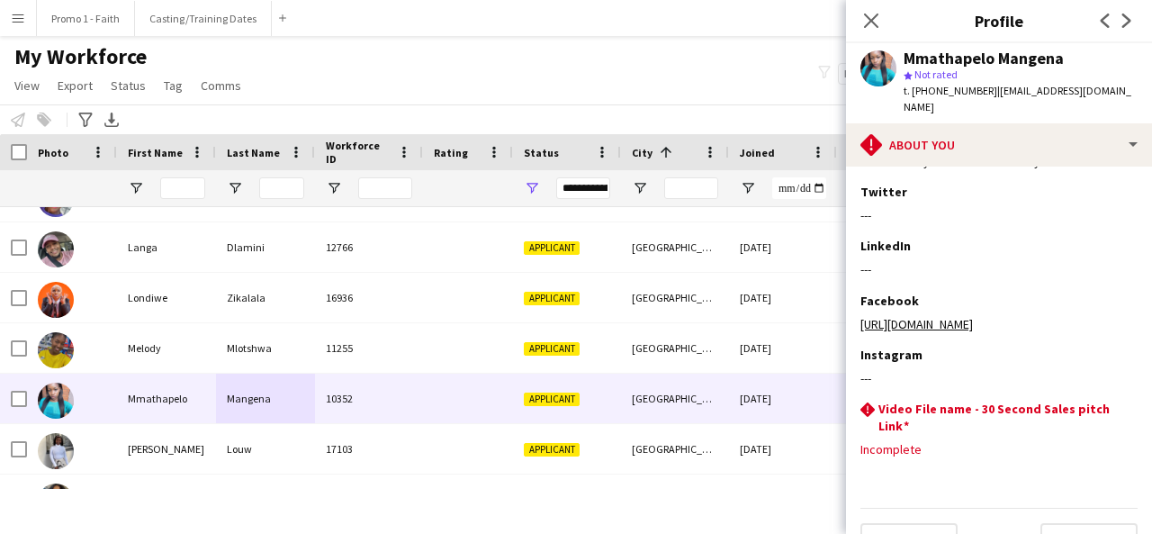
scroll to position [243, 0]
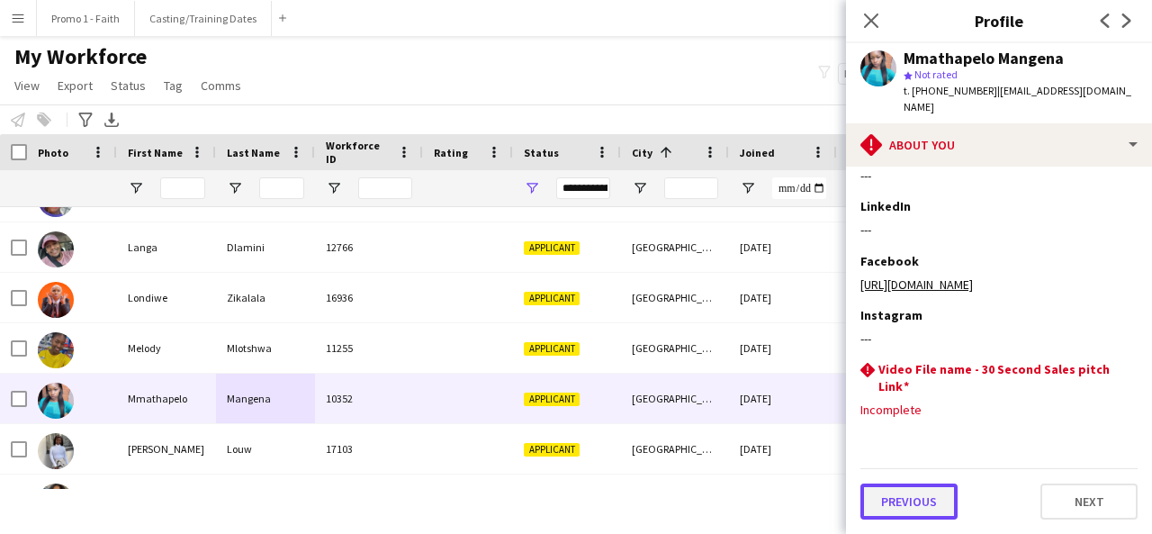
click at [916, 500] on button "Previous" at bounding box center [908, 501] width 97 height 36
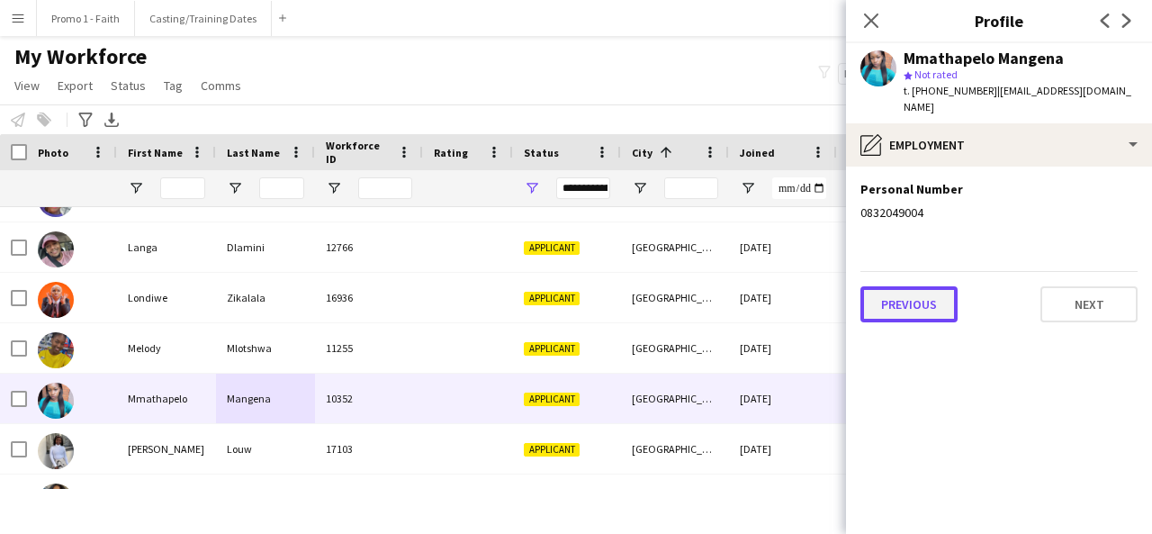
click at [900, 302] on button "Previous" at bounding box center [908, 304] width 97 height 36
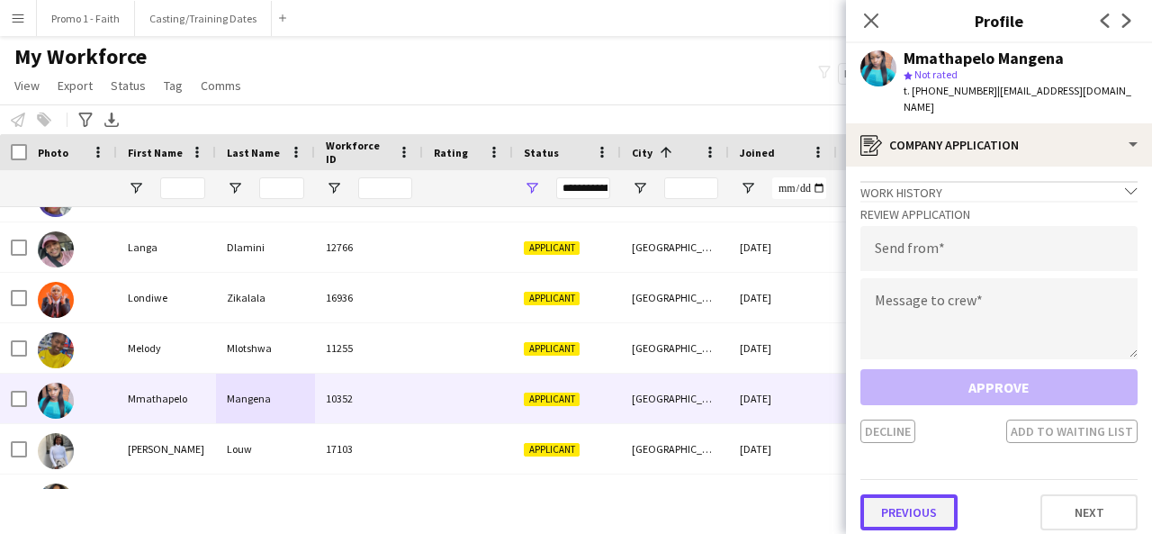
click at [921, 494] on button "Previous" at bounding box center [908, 512] width 97 height 36
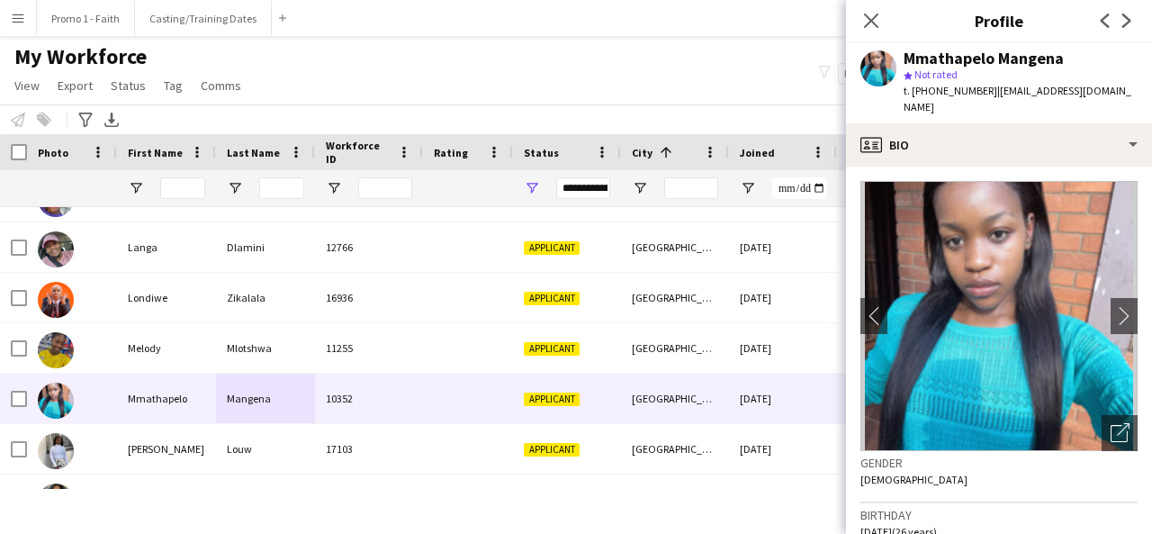
scroll to position [15, 0]
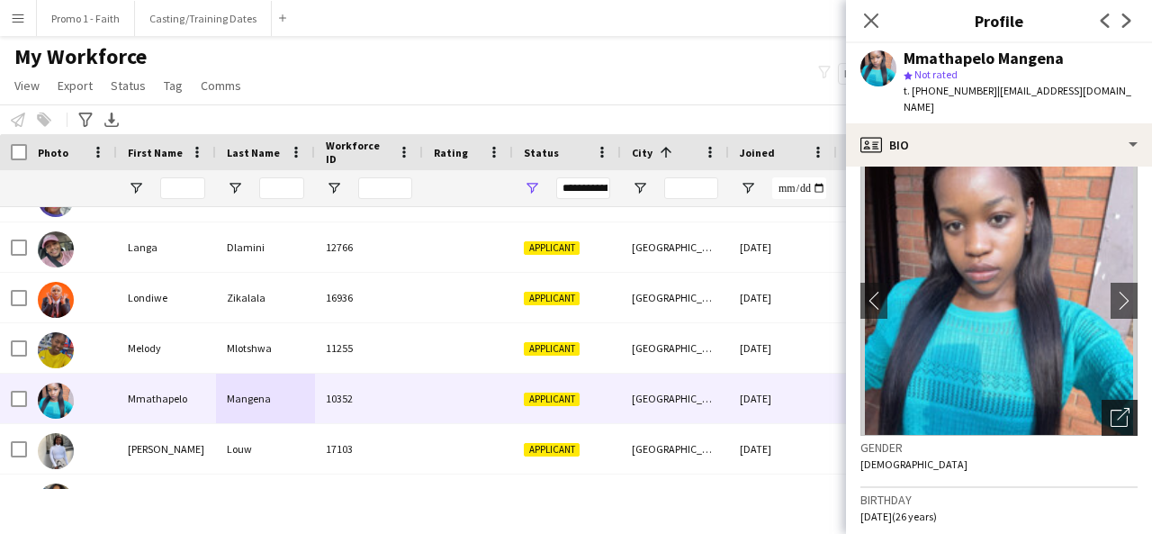
click at [1102, 400] on div "Open photos pop-in" at bounding box center [1120, 418] width 36 height 36
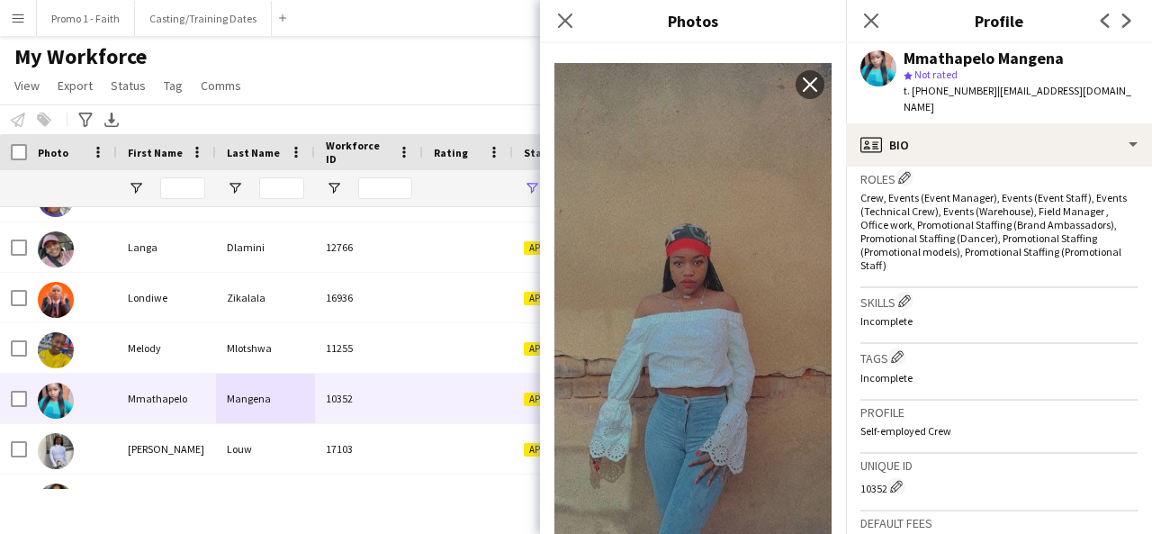
scroll to position [830, 0]
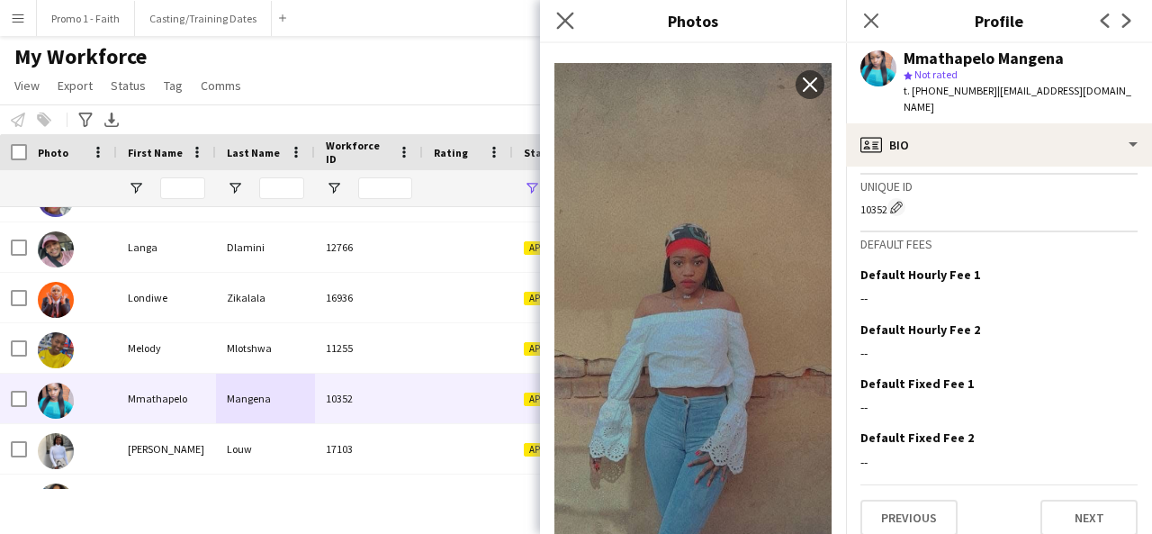
click at [570, 10] on app-icon "Close pop-in" at bounding box center [566, 21] width 26 height 26
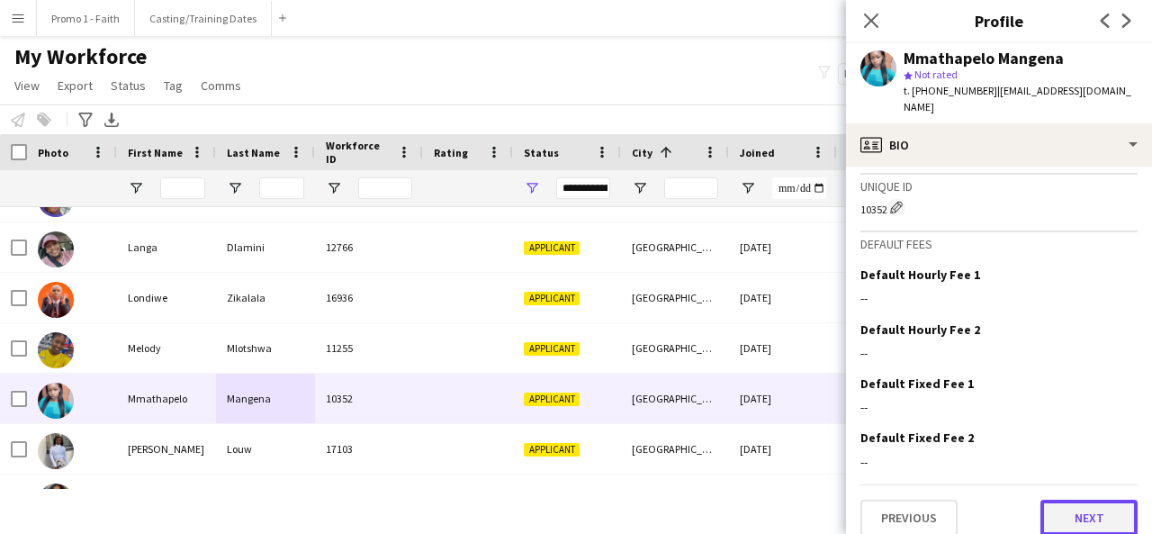
click at [1074, 517] on button "Next" at bounding box center [1089, 518] width 97 height 36
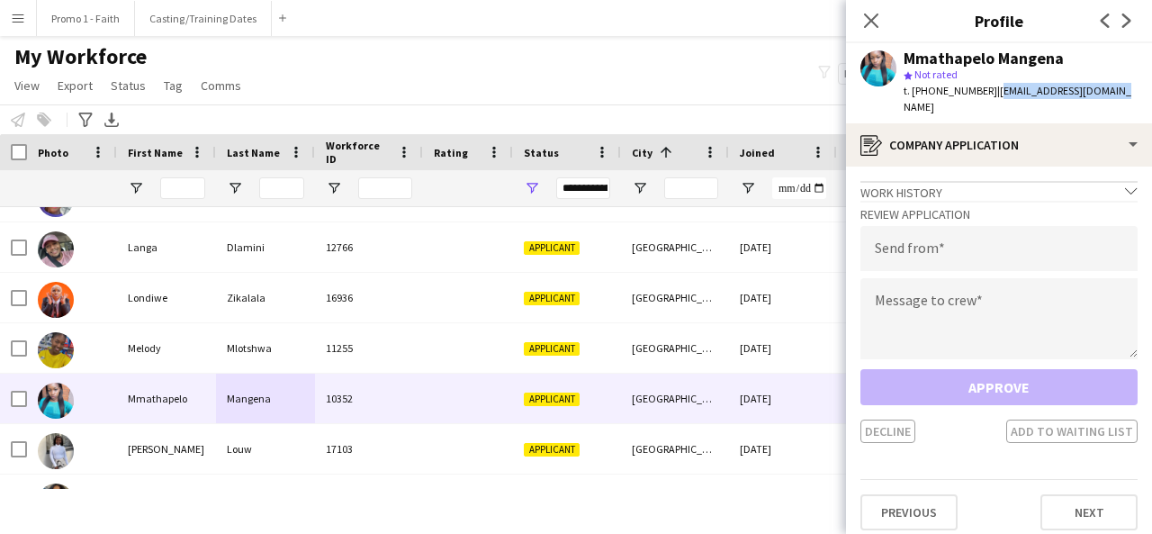
drag, startPoint x: 985, startPoint y: 89, endPoint x: 1109, endPoint y: 100, distance: 124.7
click at [1109, 100] on div "Mmathapelo Mangena star Not rated t. [PHONE_NUMBER] | [EMAIL_ADDRESS][DOMAIN_NA…" at bounding box center [999, 83] width 306 height 80
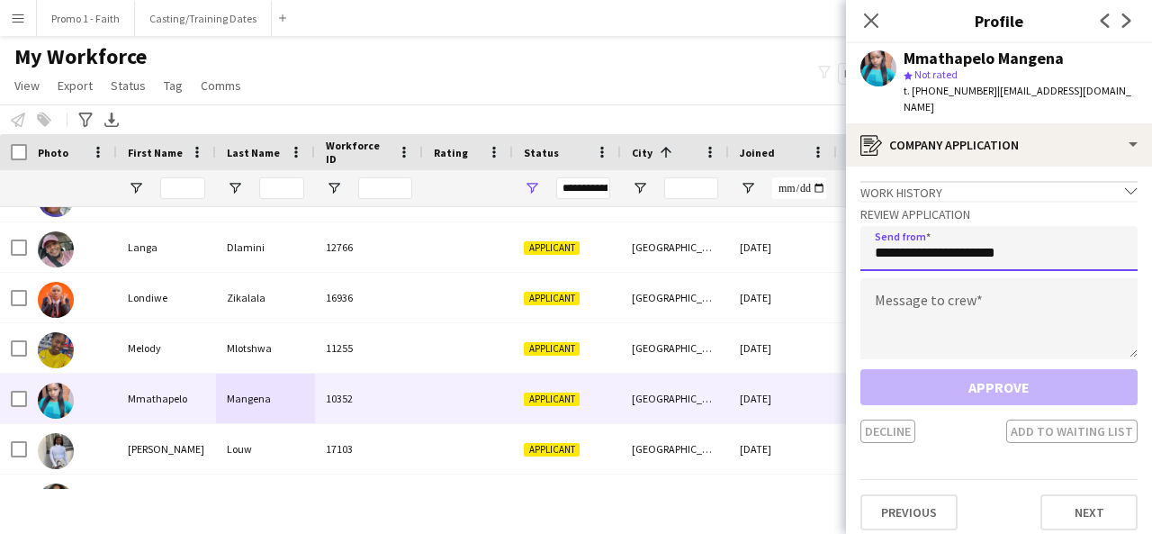
type input "**********"
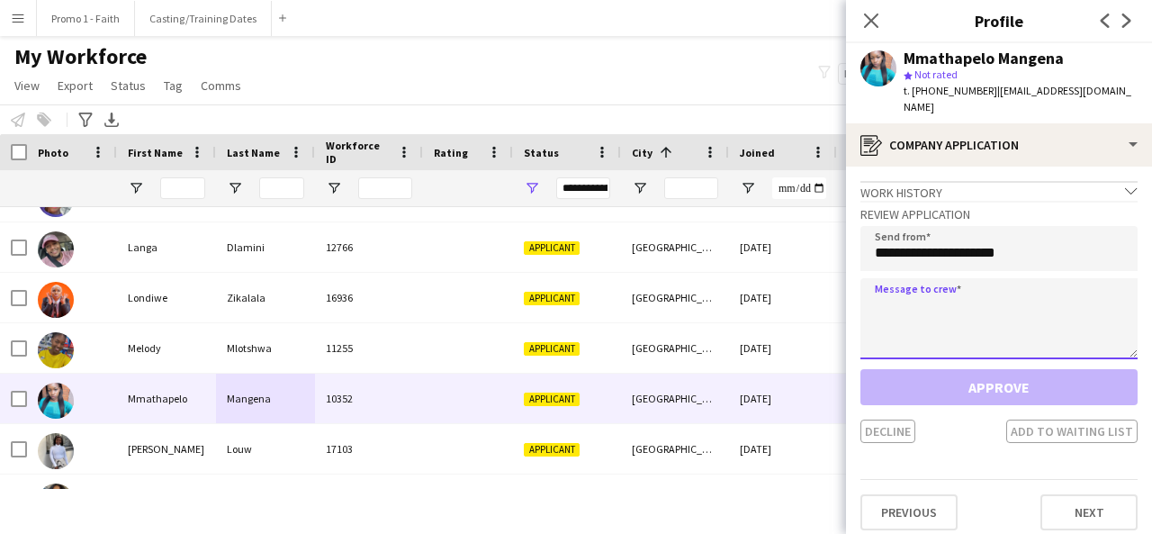
click at [1000, 320] on textarea at bounding box center [998, 318] width 277 height 81
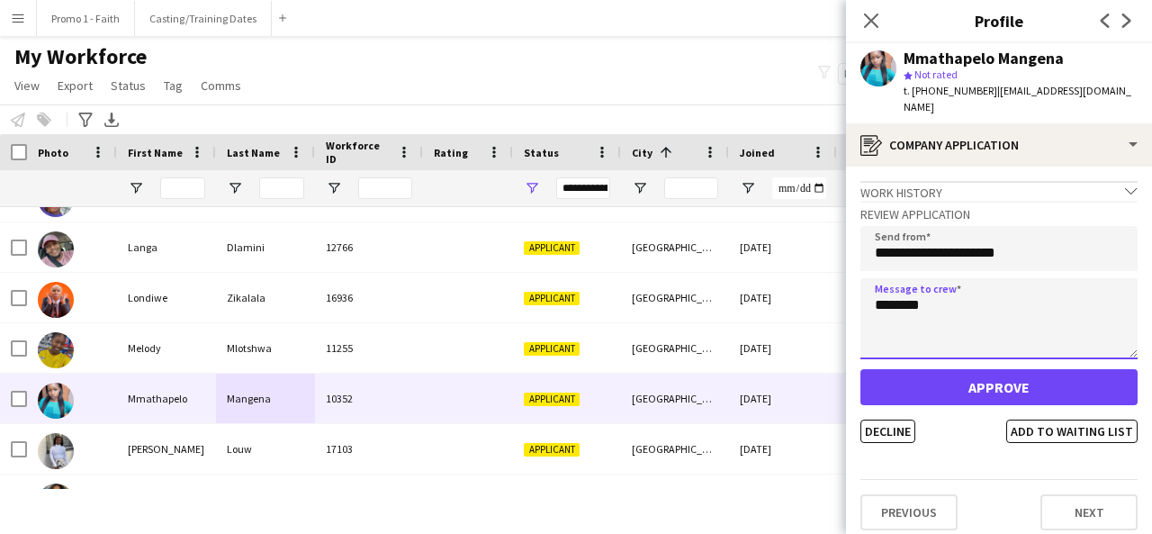
click at [886, 284] on textarea "********" at bounding box center [998, 318] width 277 height 81
type textarea "*********"
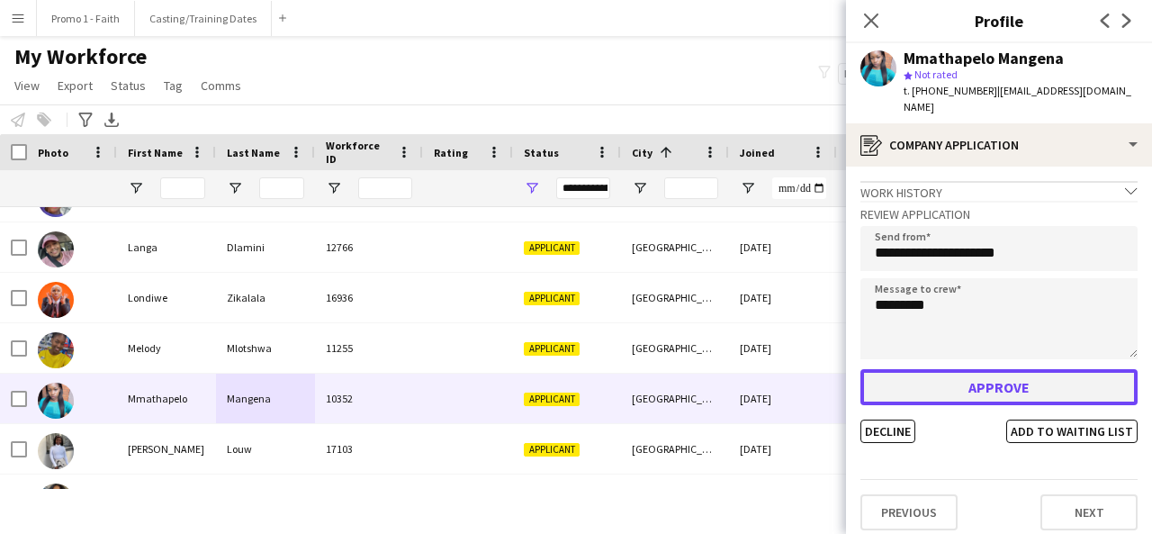
click at [957, 371] on button "Approve" at bounding box center [998, 387] width 277 height 36
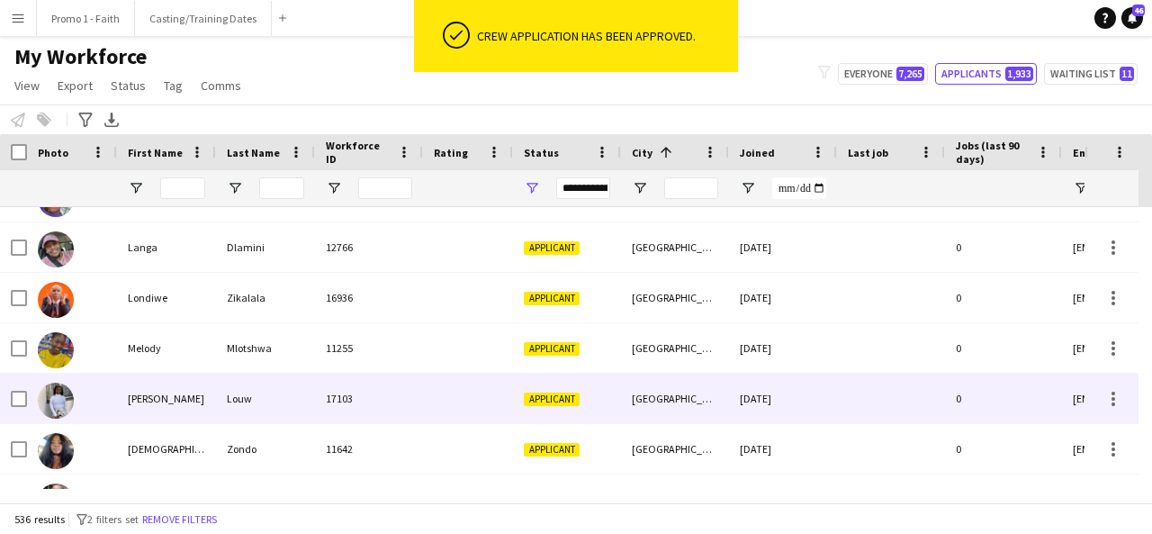
click at [489, 419] on div at bounding box center [468, 399] width 90 height 50
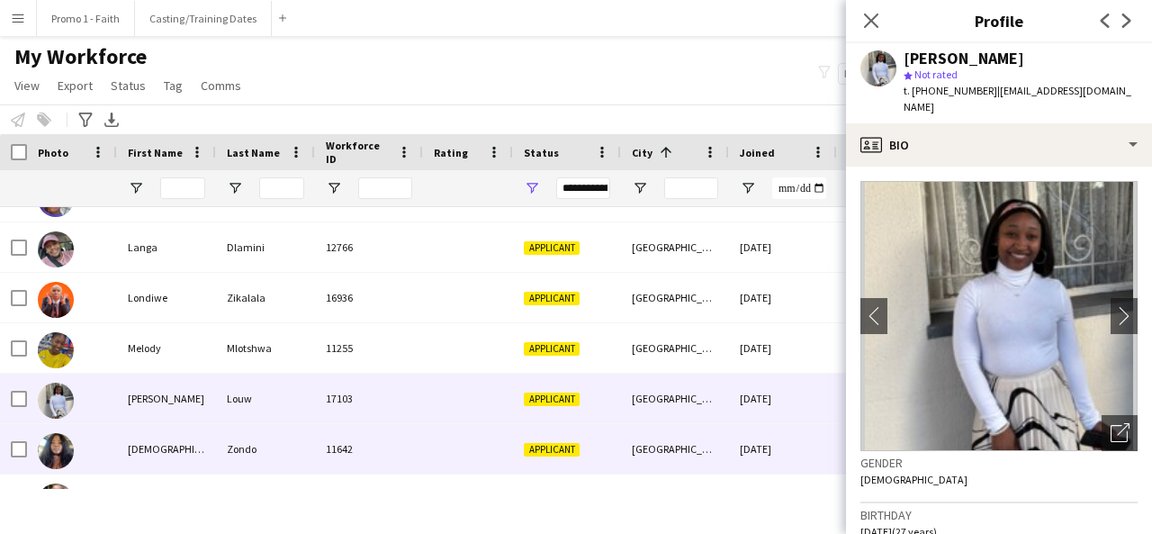
scroll to position [8318, 0]
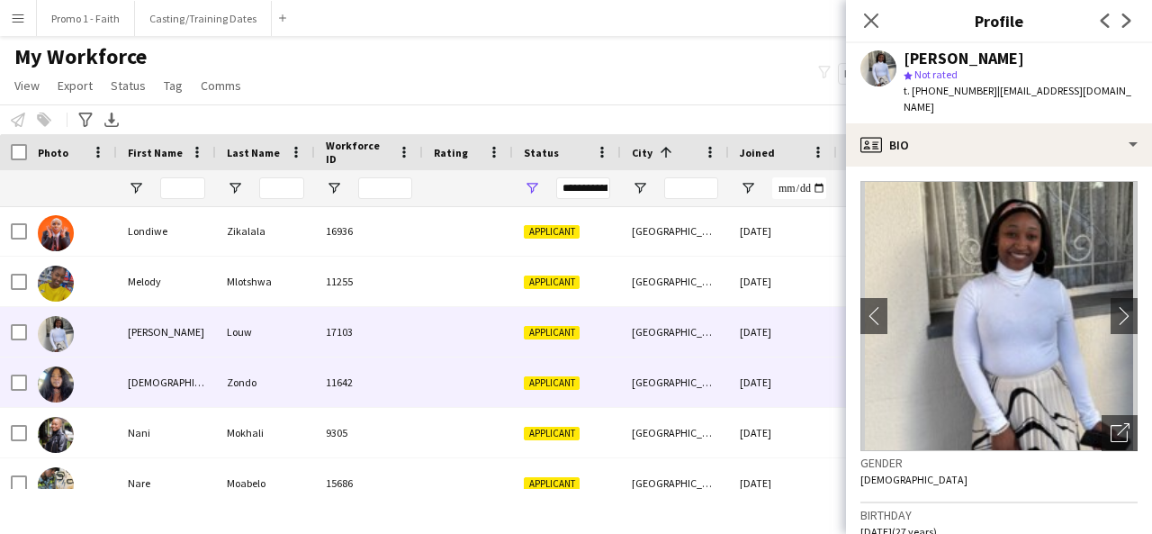
click at [478, 400] on div at bounding box center [468, 382] width 90 height 50
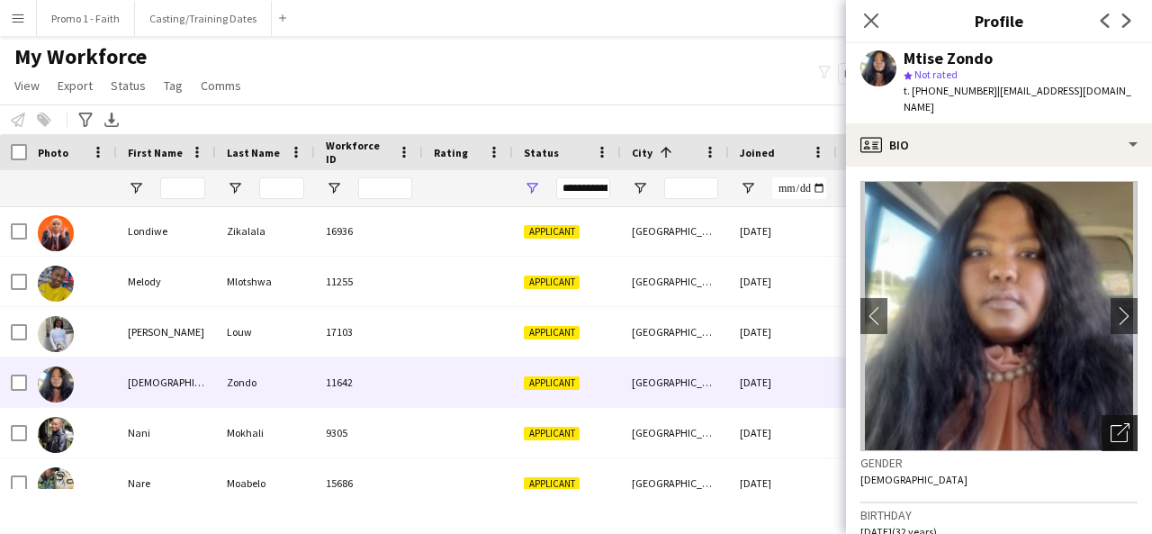
click at [1111, 423] on icon "Open photos pop-in" at bounding box center [1120, 432] width 19 height 19
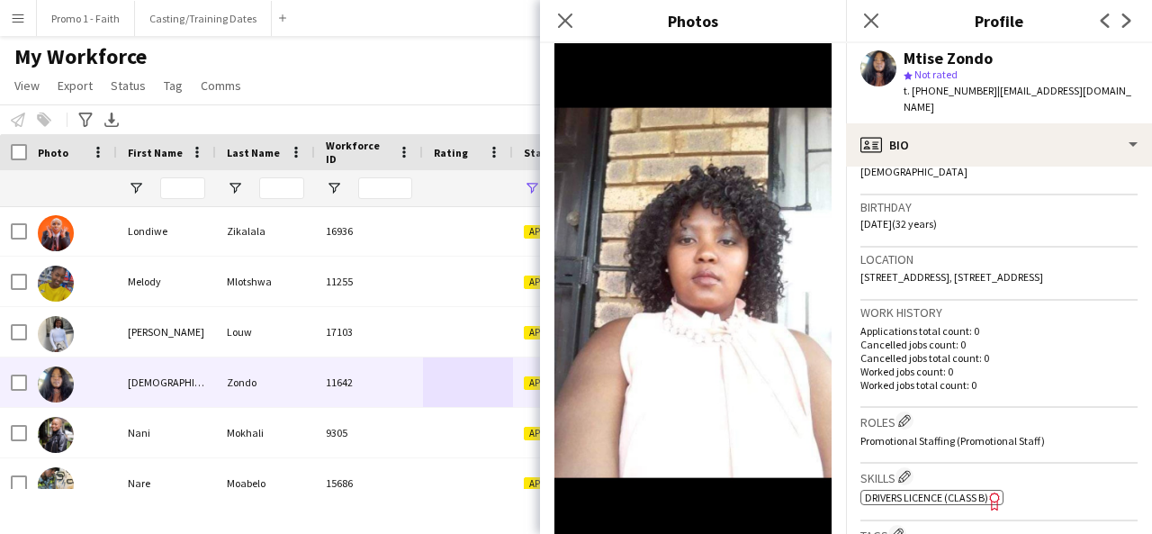
scroll to position [1952, 0]
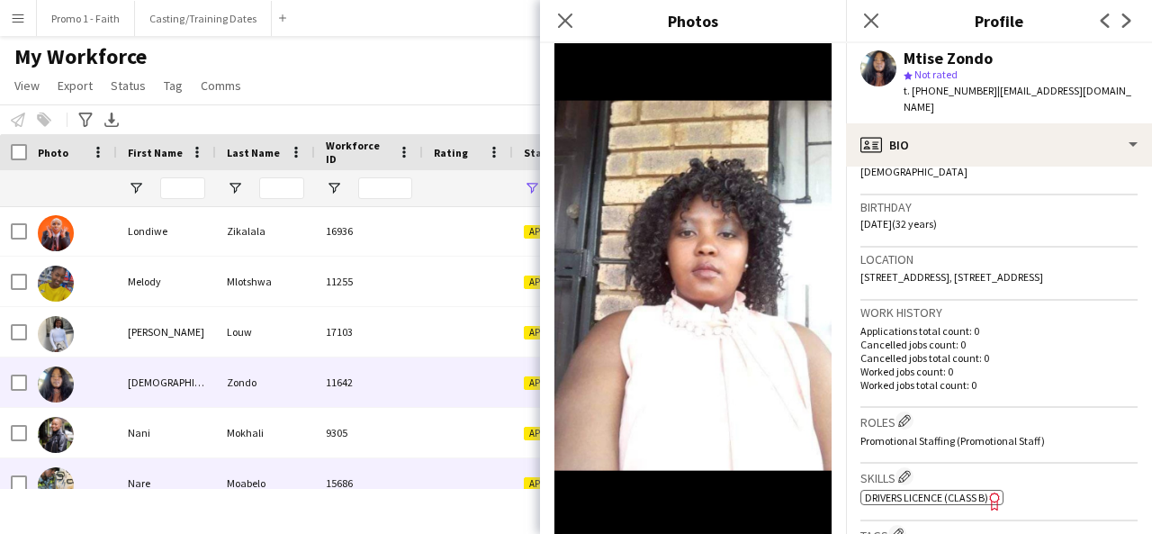
click at [333, 468] on div "15686" at bounding box center [369, 483] width 108 height 50
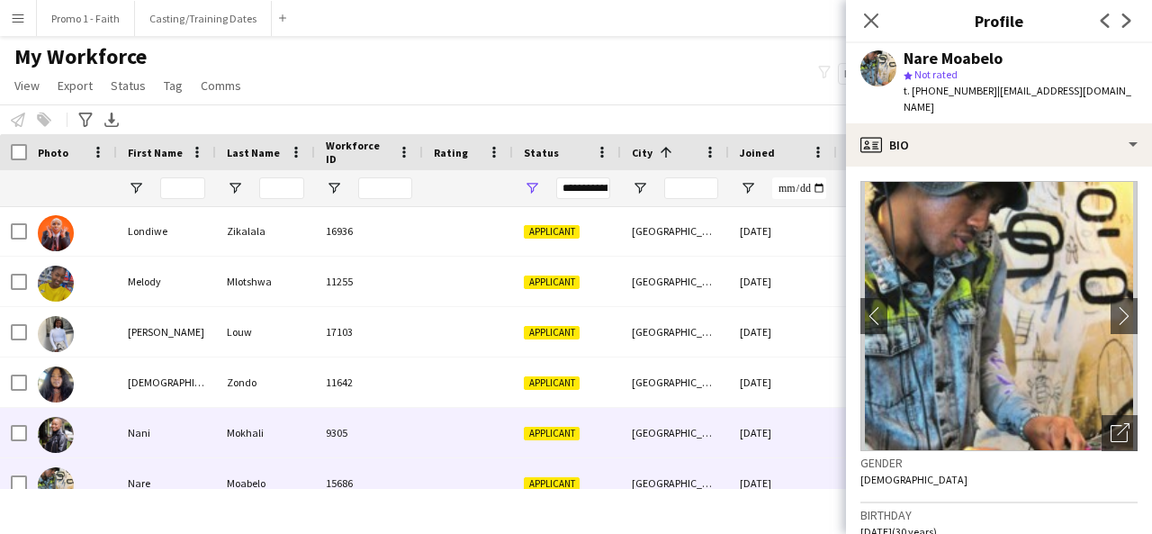
click at [323, 436] on div "9305" at bounding box center [369, 433] width 108 height 50
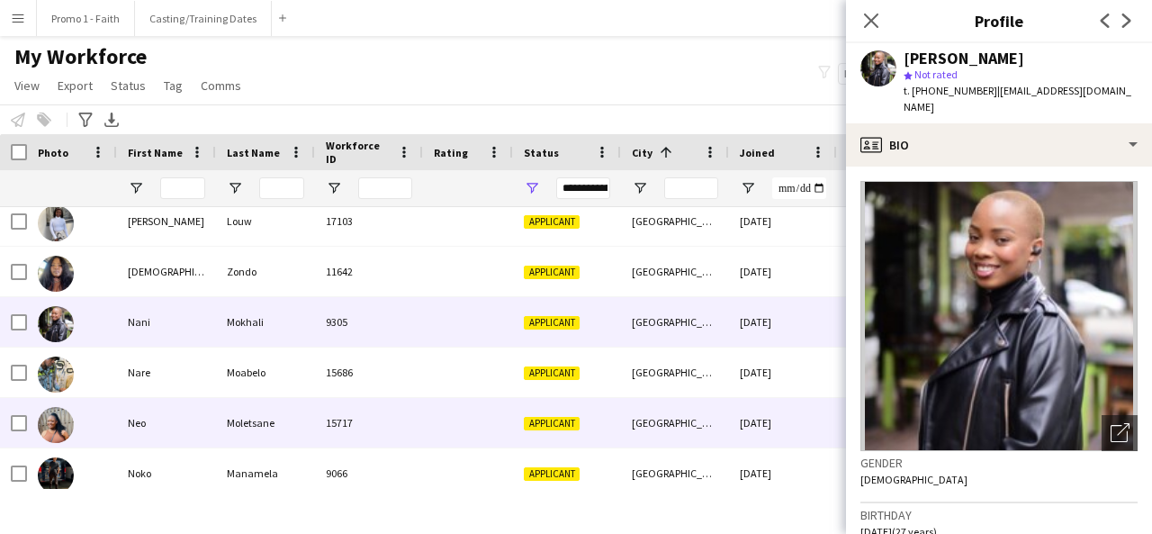
scroll to position [8429, 0]
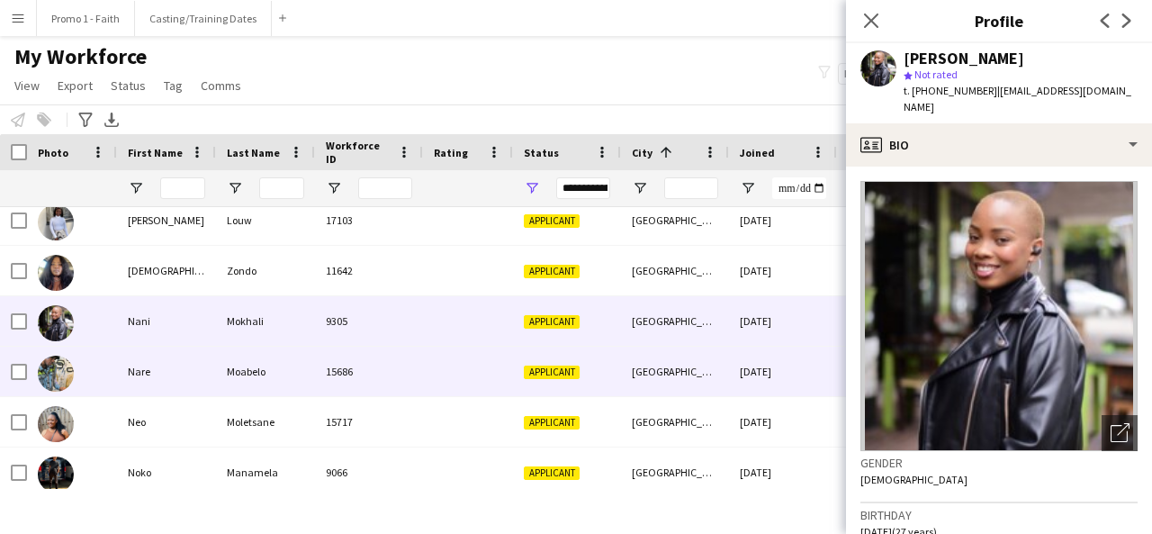
click at [258, 365] on div "Moabelo" at bounding box center [265, 372] width 99 height 50
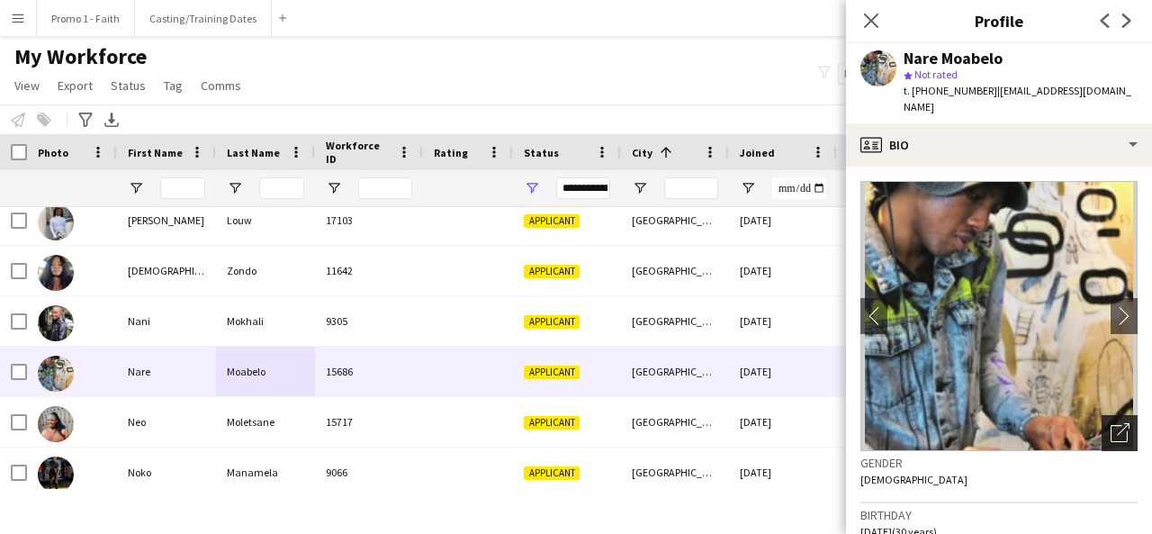
click at [1111, 423] on icon "Open photos pop-in" at bounding box center [1120, 432] width 19 height 19
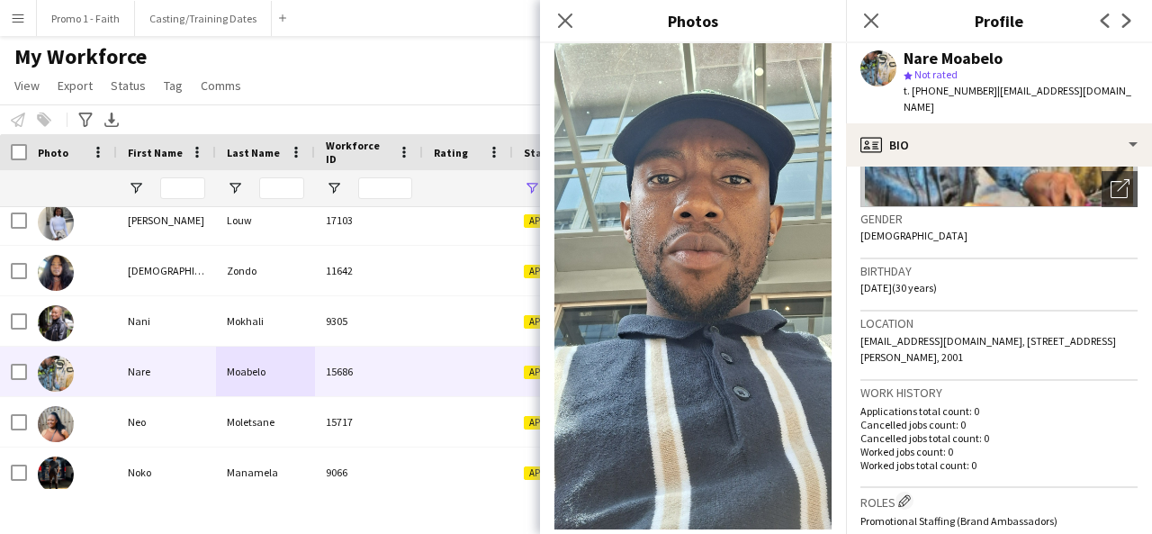
scroll to position [245, 0]
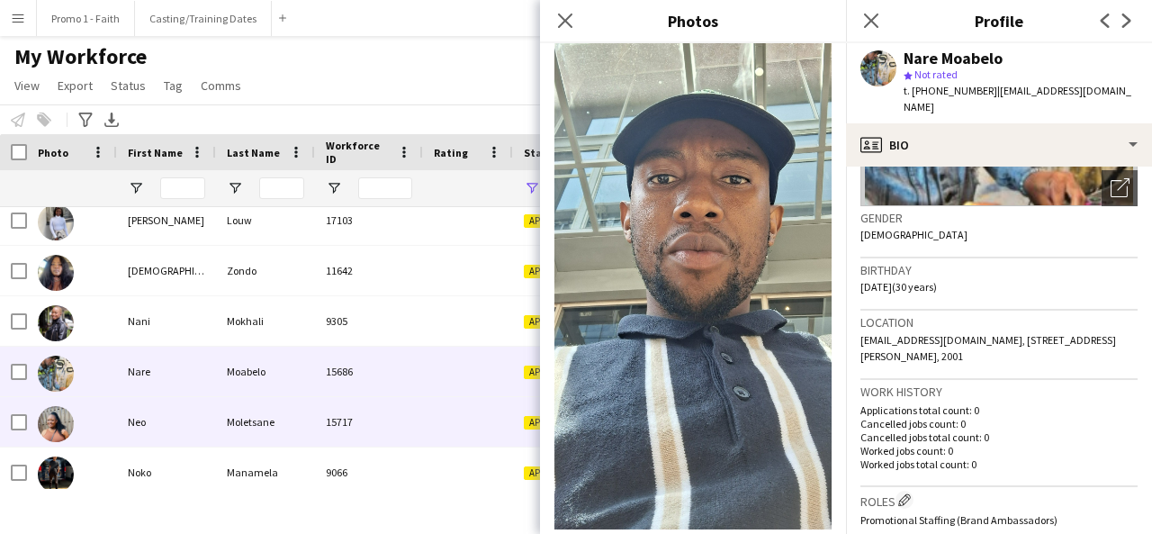
click at [402, 428] on div "15717" at bounding box center [369, 422] width 108 height 50
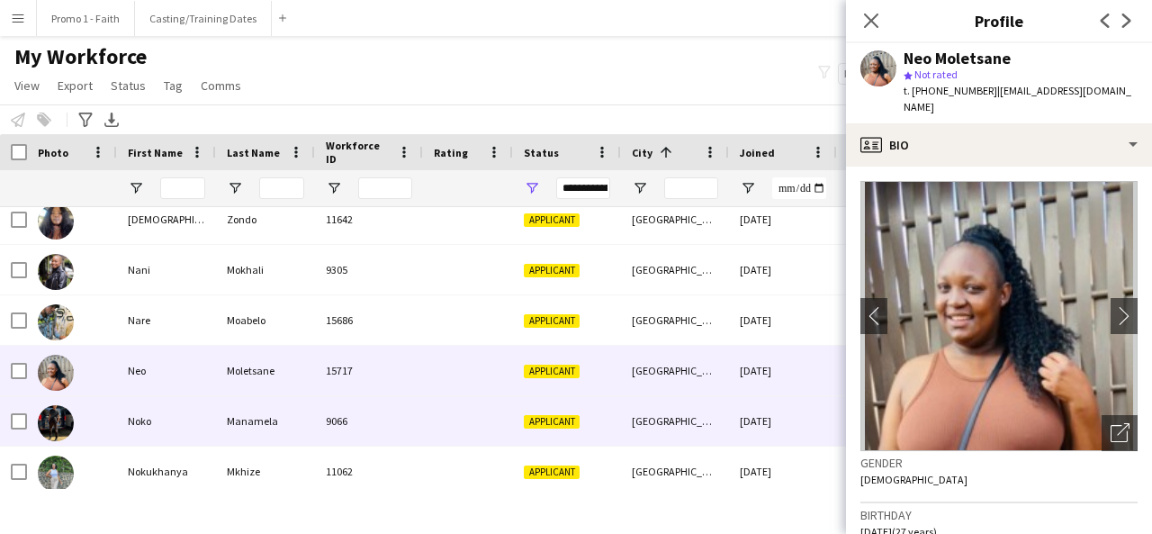
scroll to position [8482, 0]
click at [471, 410] on div at bounding box center [468, 420] width 90 height 50
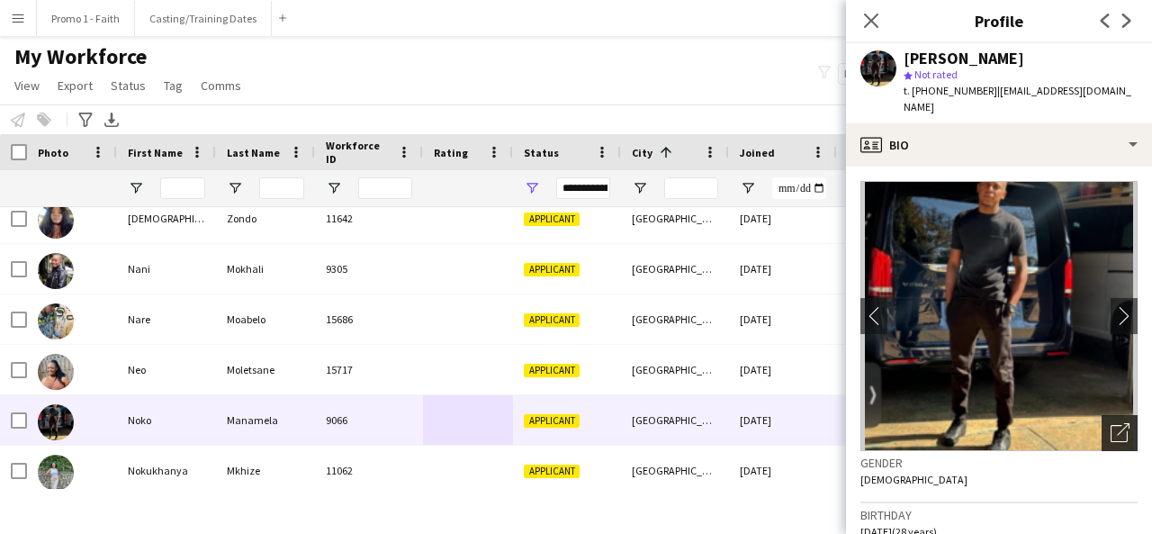
click at [1108, 415] on div "Open photos pop-in" at bounding box center [1120, 433] width 36 height 36
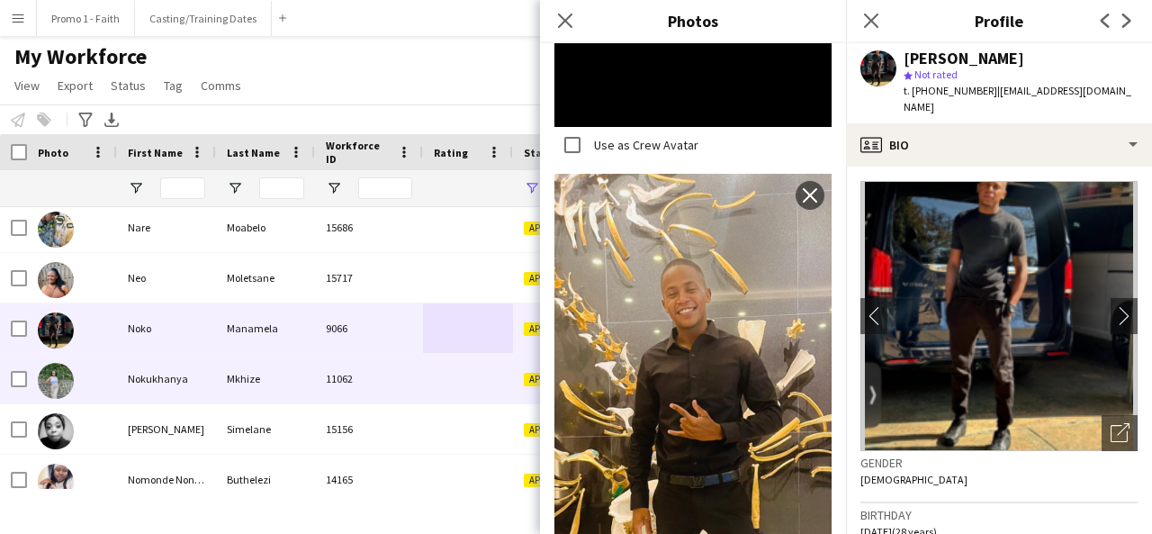
scroll to position [0, 138]
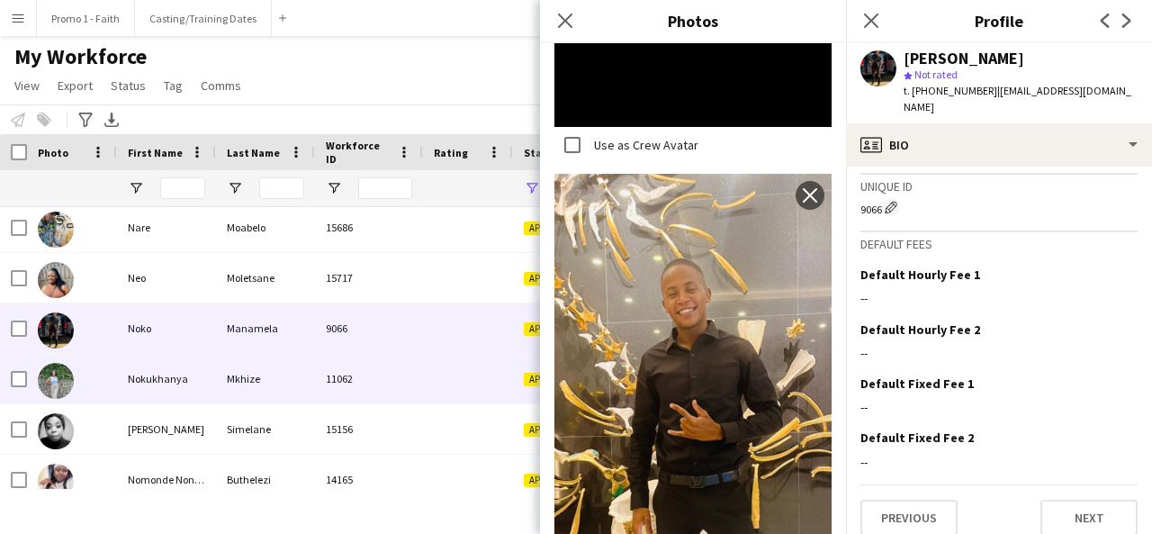
click at [409, 380] on div "11062" at bounding box center [369, 379] width 108 height 50
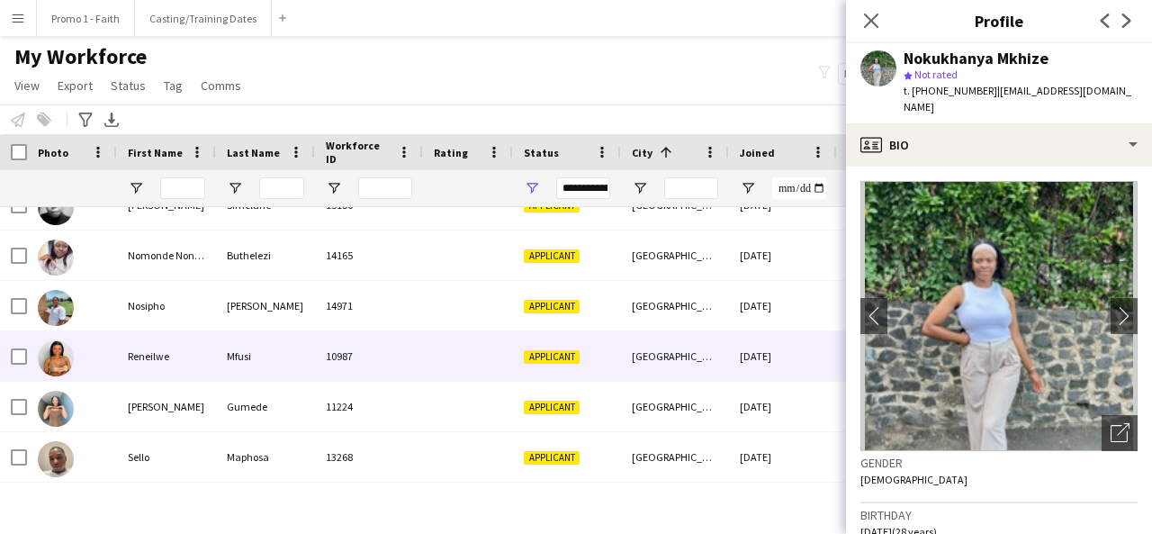
click at [377, 364] on div "10987" at bounding box center [369, 356] width 108 height 50
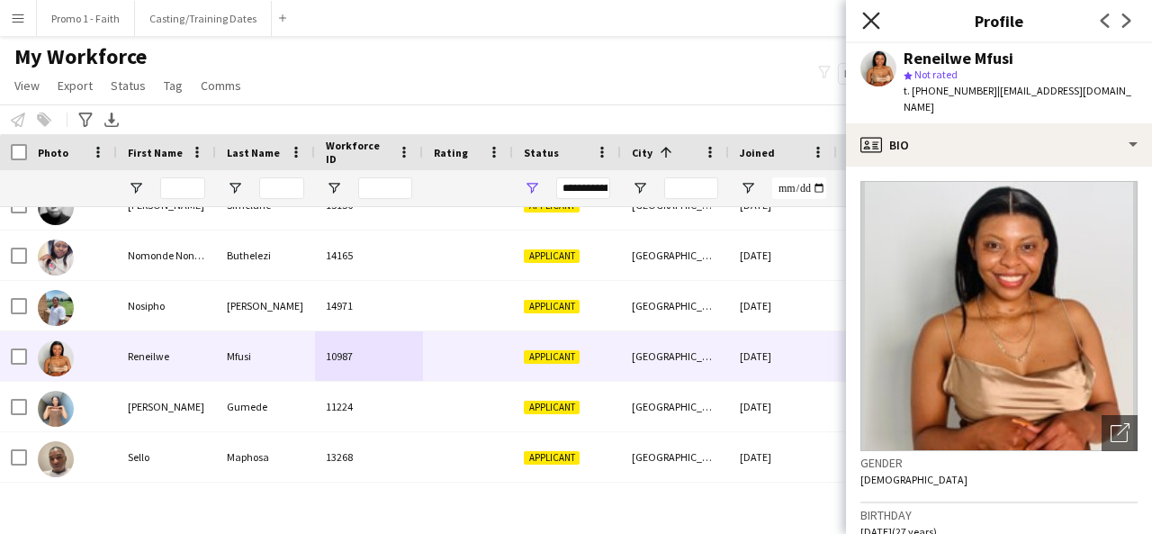
click at [868, 21] on icon "Close pop-in" at bounding box center [870, 20] width 17 height 17
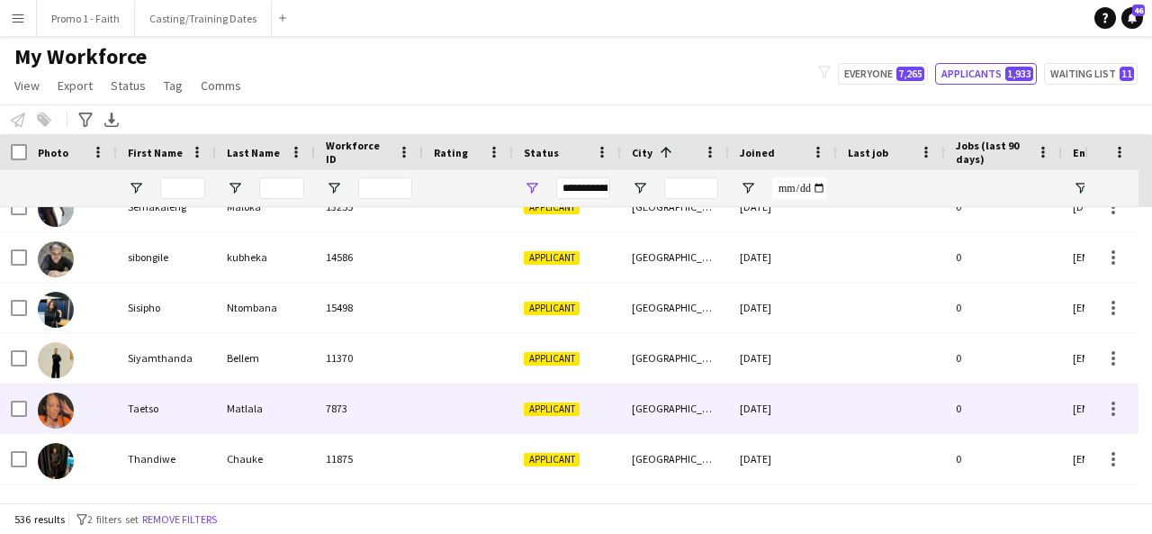
click at [539, 403] on span "Applicant" at bounding box center [552, 409] width 56 height 14
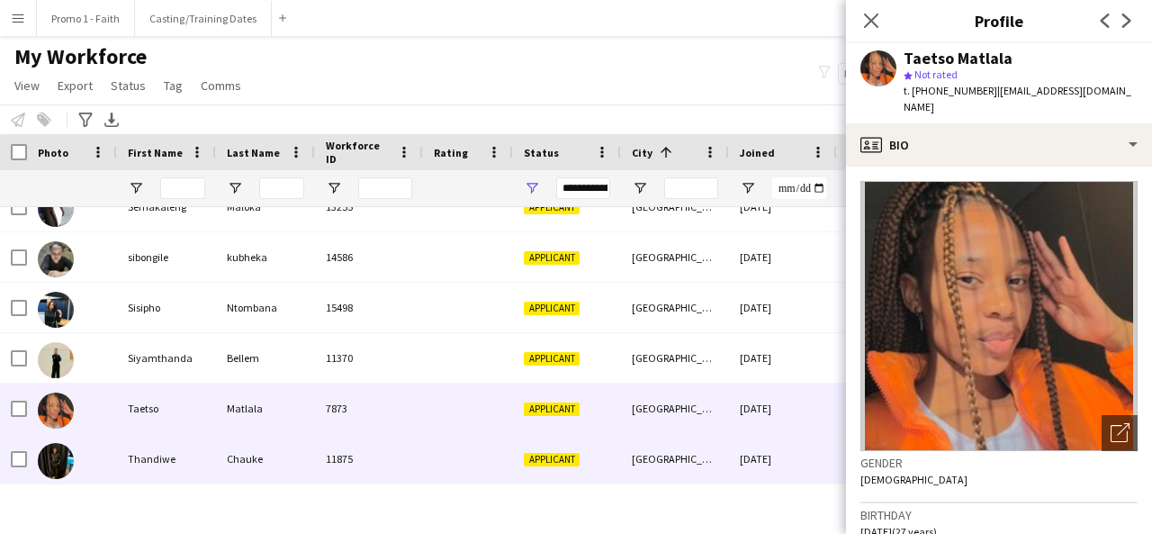
click at [533, 473] on div "Applicant" at bounding box center [567, 459] width 108 height 50
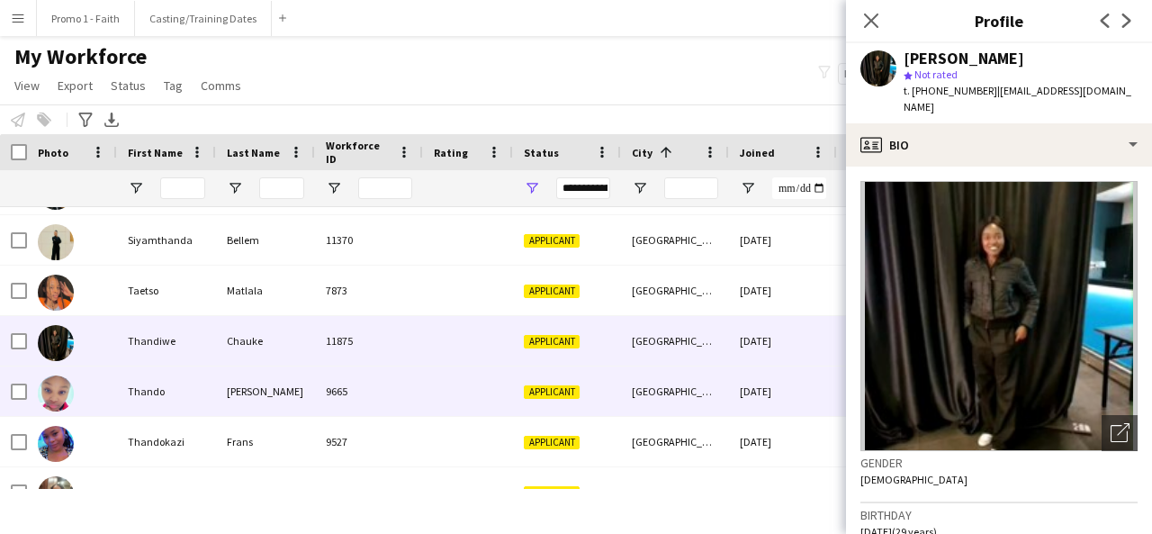
click at [460, 391] on div at bounding box center [468, 391] width 90 height 50
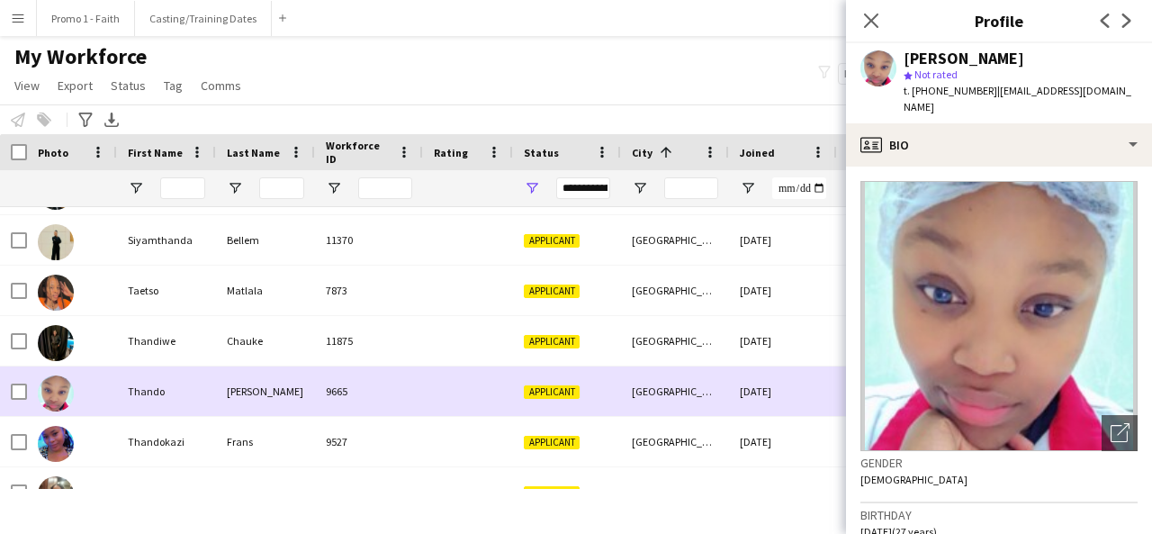
click at [484, 413] on div at bounding box center [468, 391] width 90 height 50
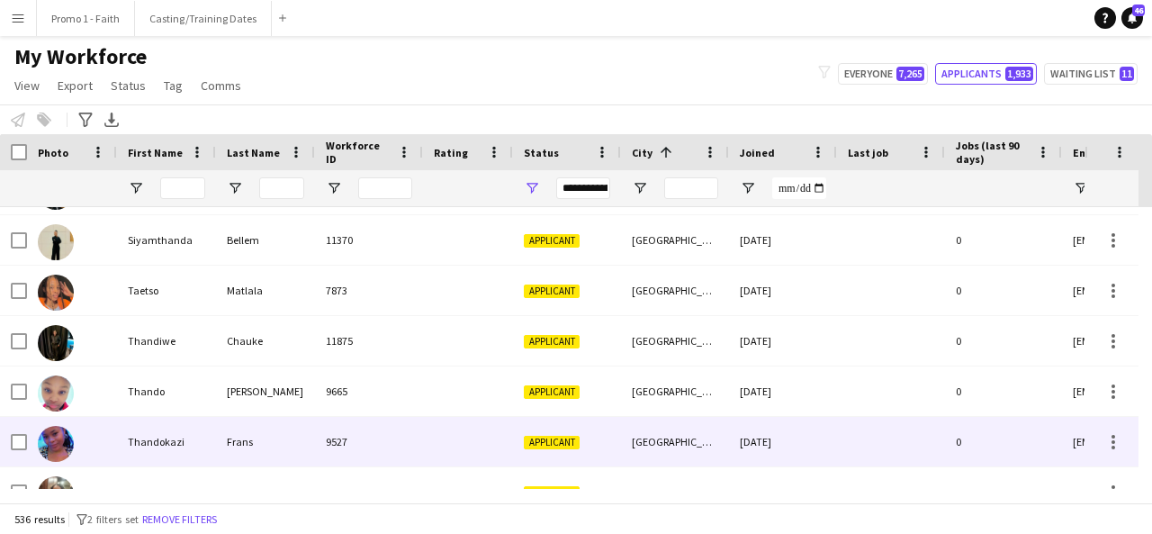
click at [485, 423] on div at bounding box center [468, 442] width 90 height 50
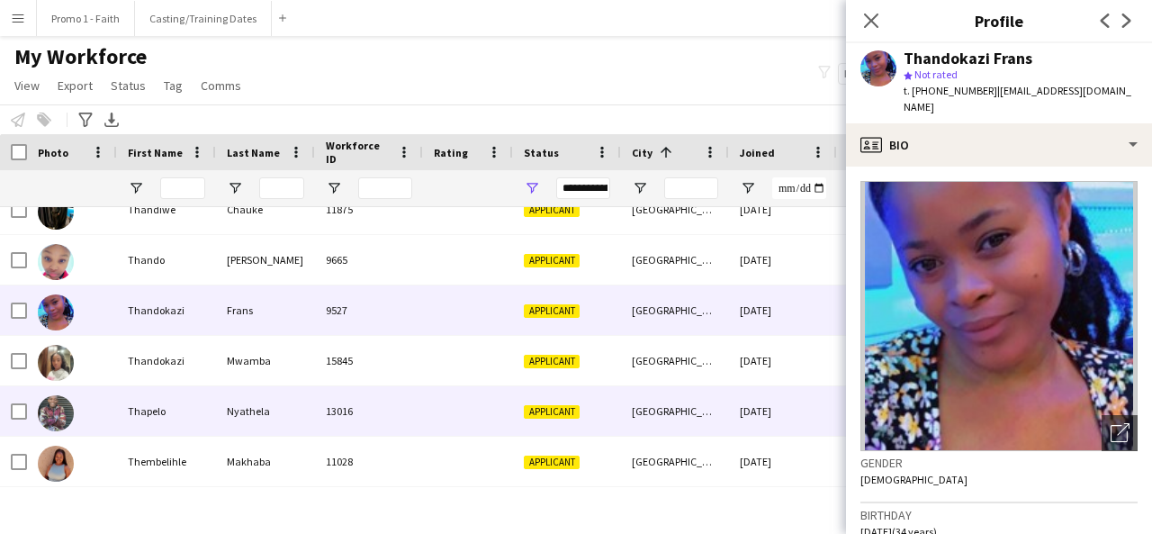
click at [485, 423] on div at bounding box center [468, 411] width 90 height 50
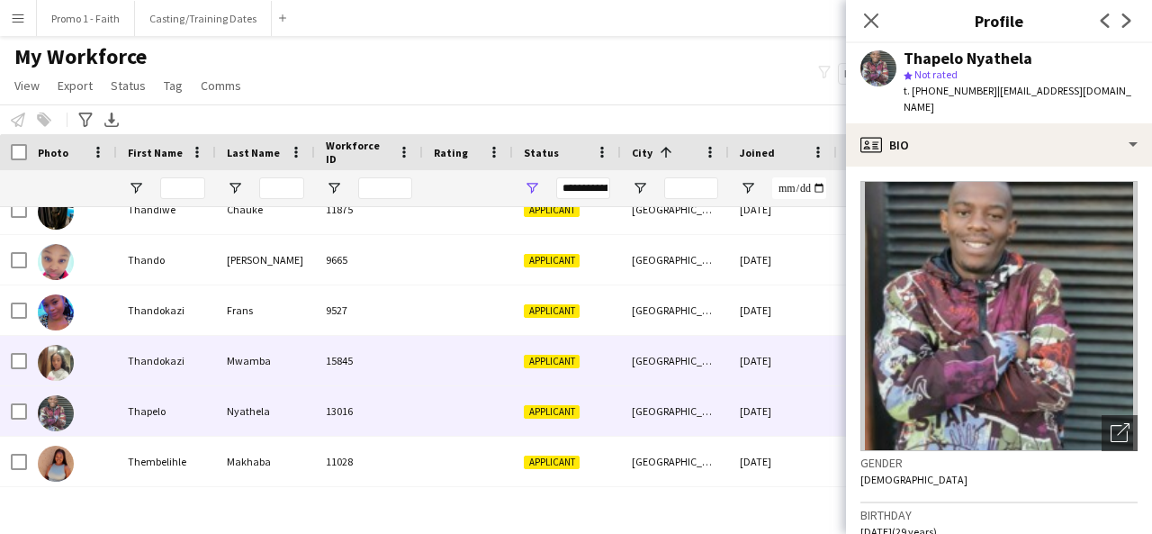
click at [467, 381] on div at bounding box center [468, 361] width 90 height 50
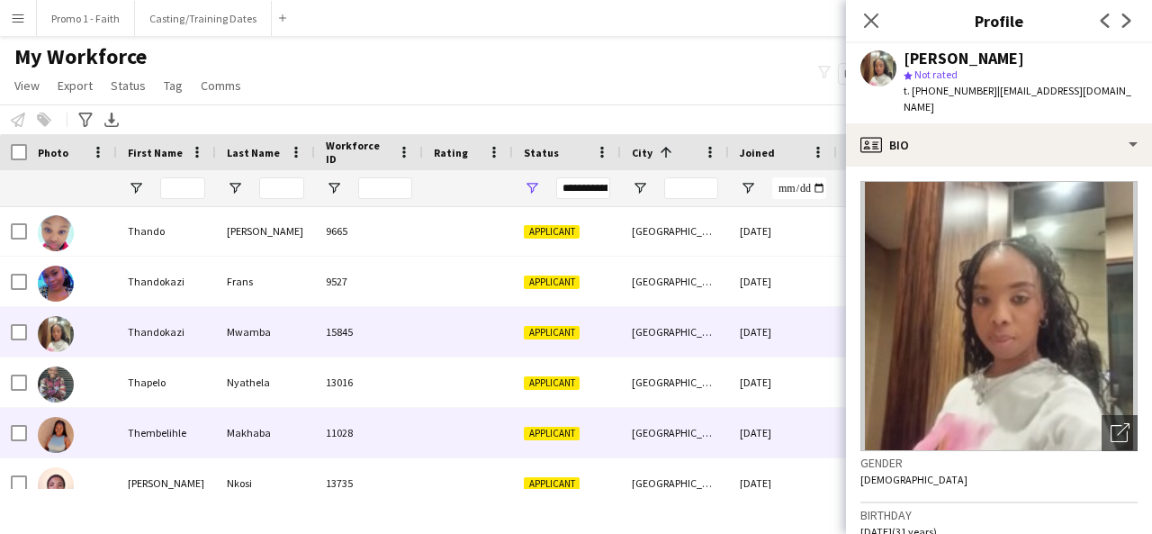
click at [391, 426] on div "11028" at bounding box center [369, 433] width 108 height 50
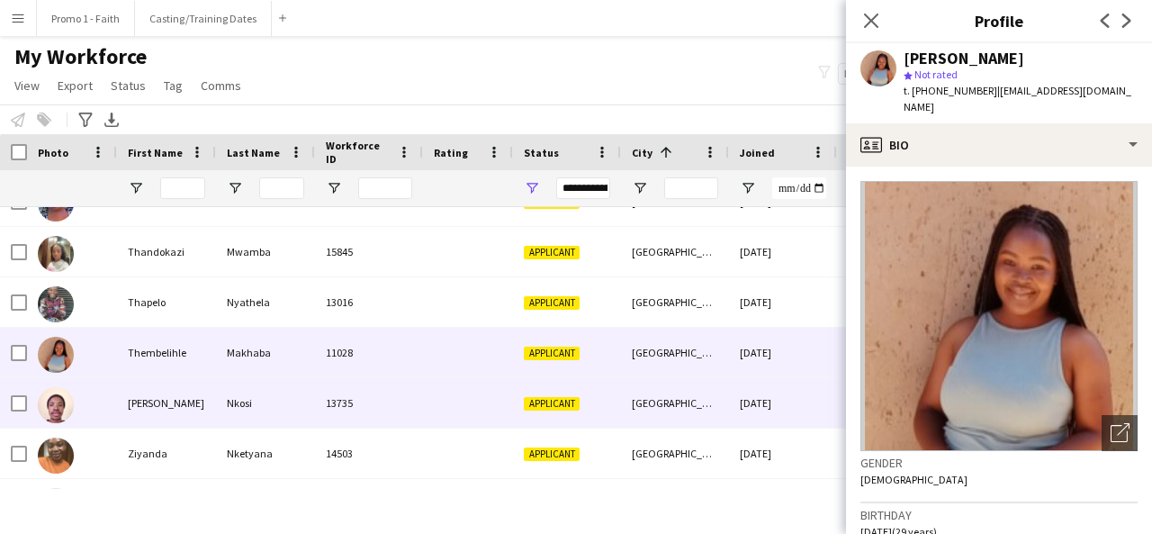
click at [391, 426] on div "13735" at bounding box center [369, 403] width 108 height 50
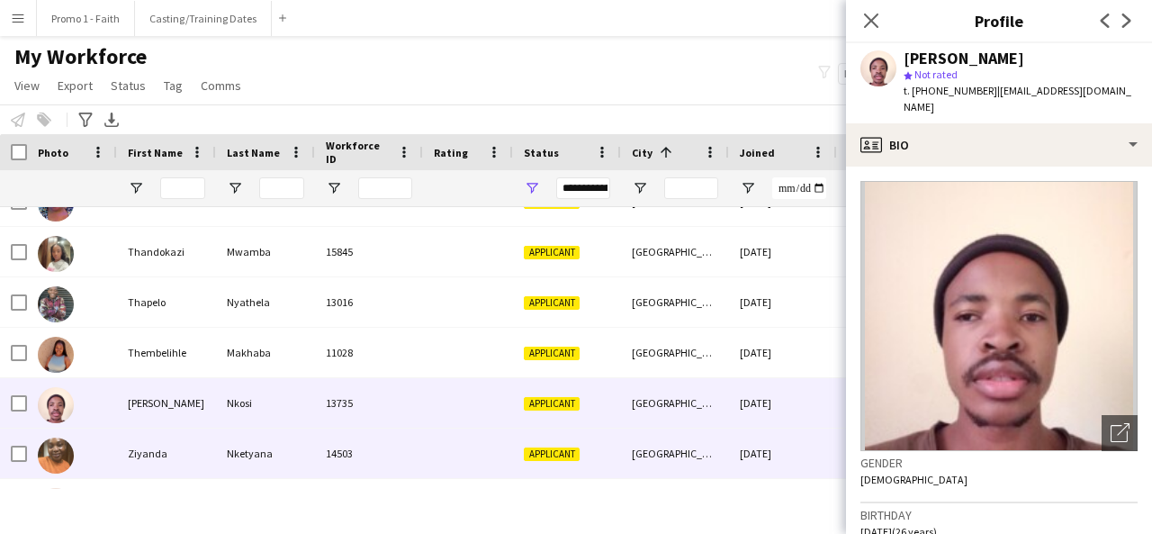
click at [391, 444] on div "14503" at bounding box center [369, 453] width 108 height 50
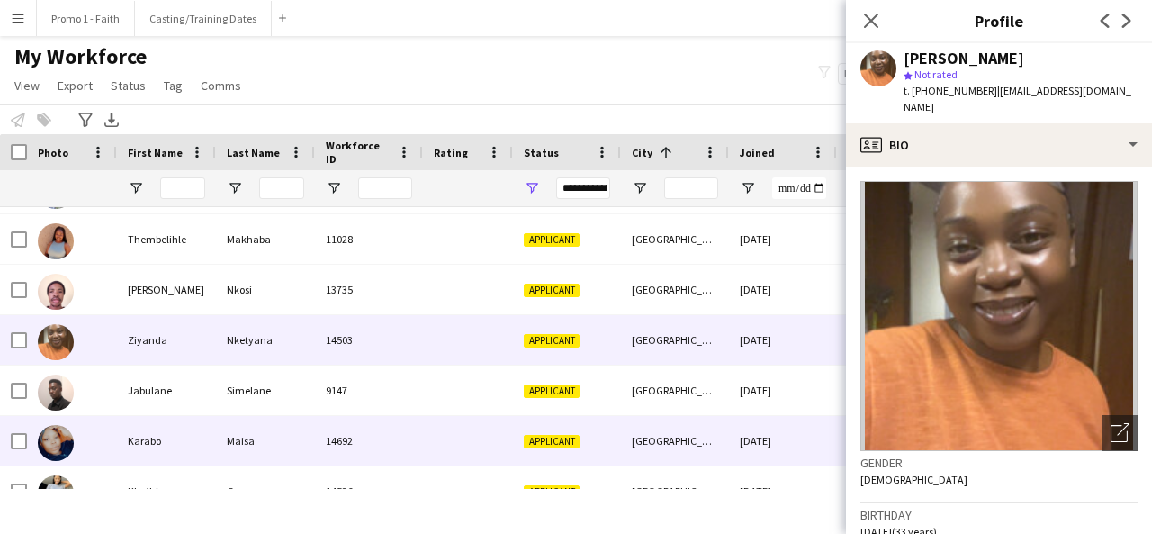
click at [391, 444] on div "14692" at bounding box center [369, 441] width 108 height 50
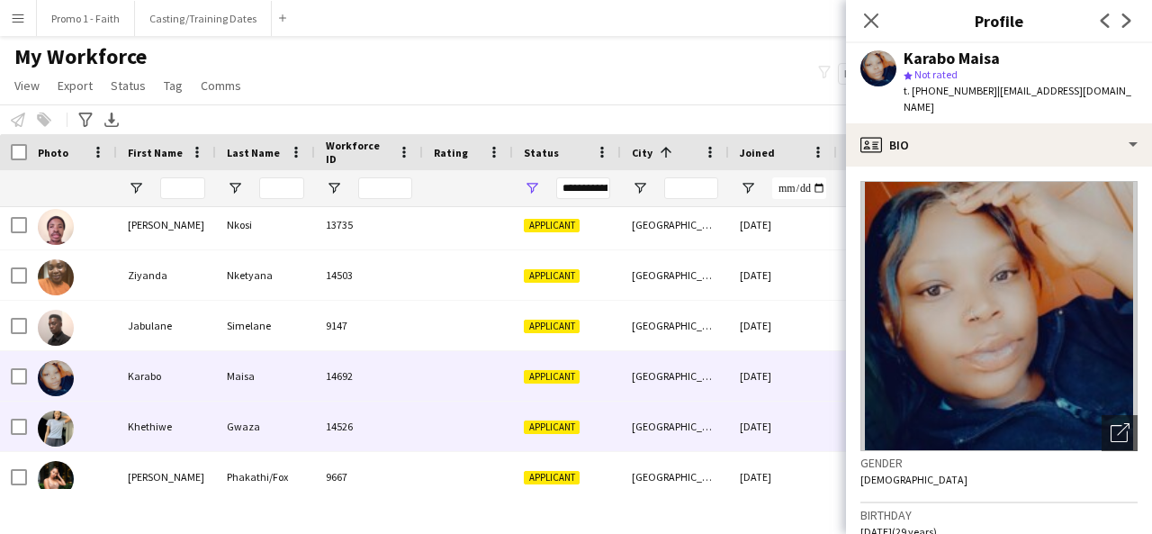
click at [391, 444] on div "14526" at bounding box center [369, 426] width 108 height 50
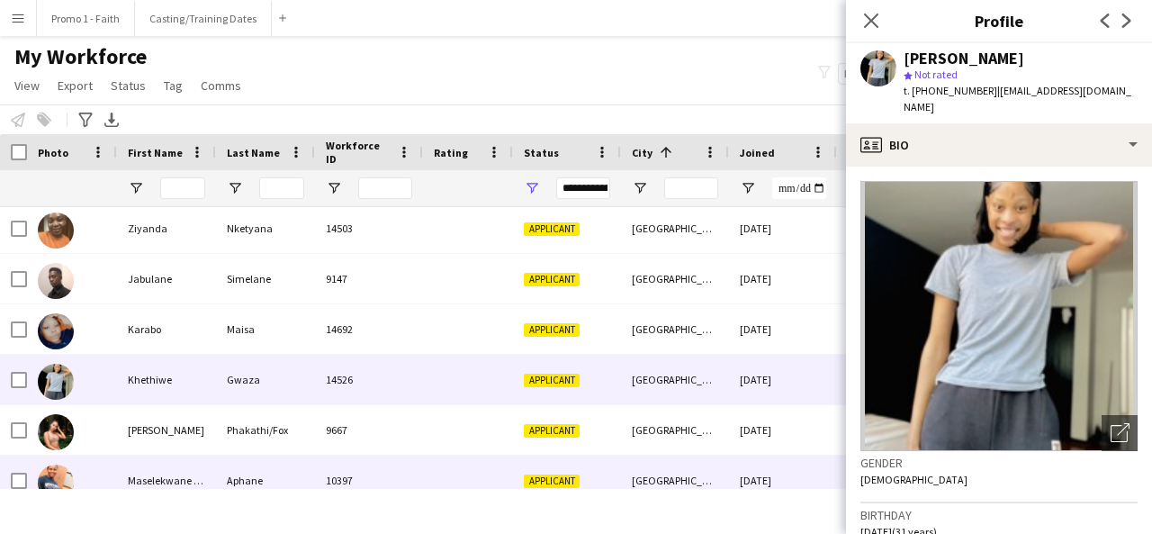
click at [430, 461] on div at bounding box center [468, 480] width 90 height 50
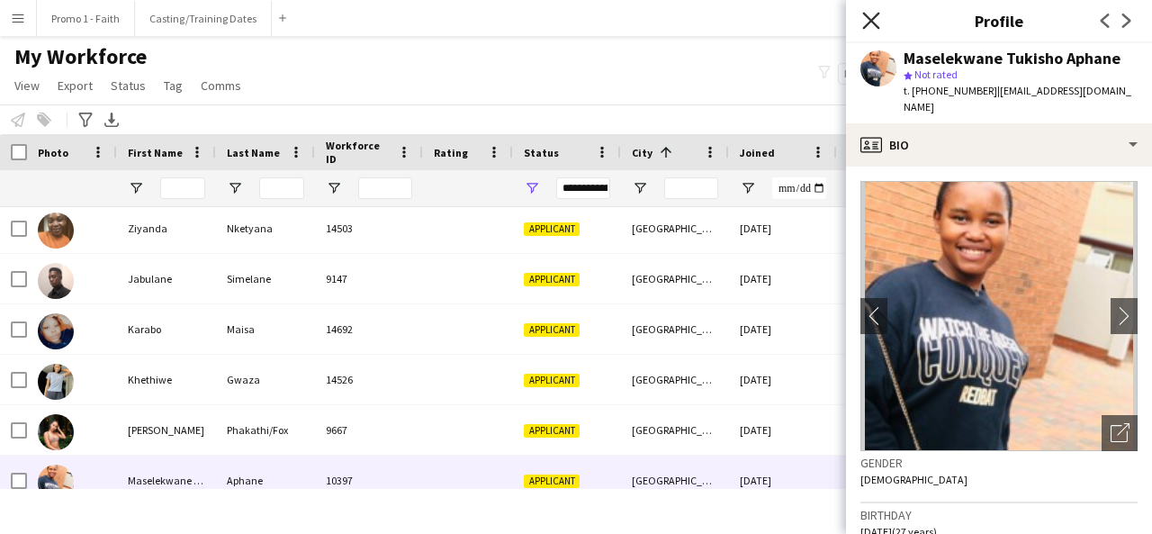
click at [875, 15] on icon at bounding box center [870, 20] width 17 height 17
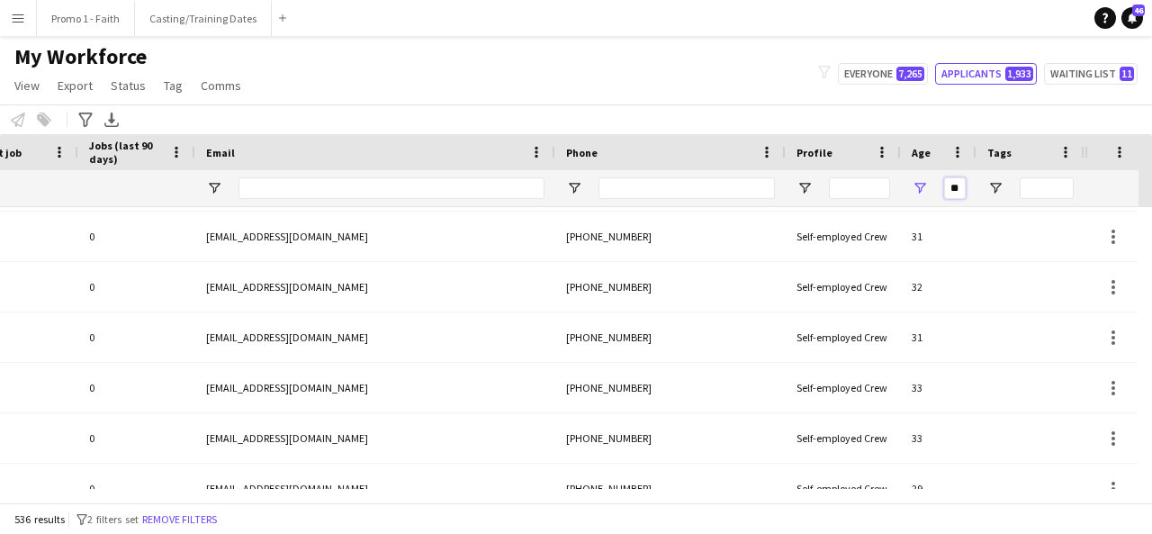
click at [957, 184] on input "**" at bounding box center [955, 188] width 22 height 22
click at [961, 185] on input "**" at bounding box center [955, 188] width 22 height 22
type input "*"
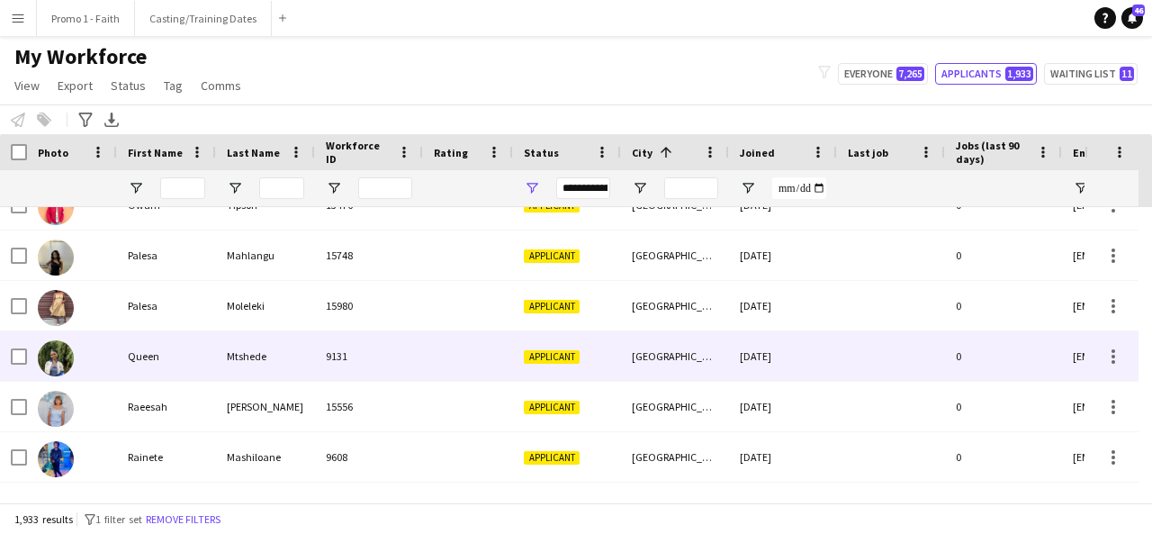
click at [682, 331] on div "[GEOGRAPHIC_DATA]" at bounding box center [675, 356] width 108 height 50
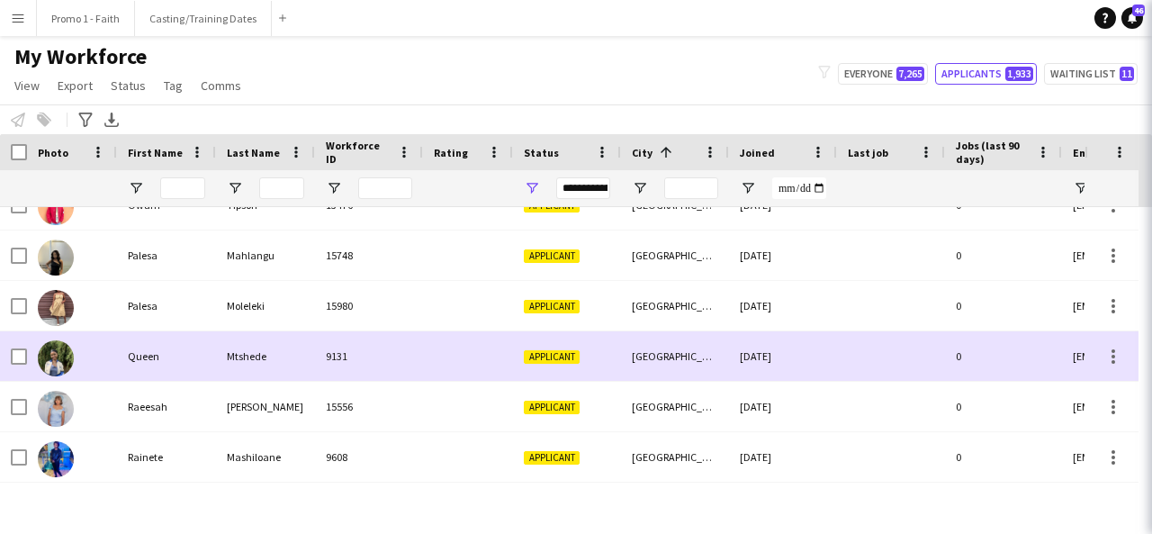
click at [682, 331] on div "[GEOGRAPHIC_DATA]" at bounding box center [675, 356] width 108 height 50
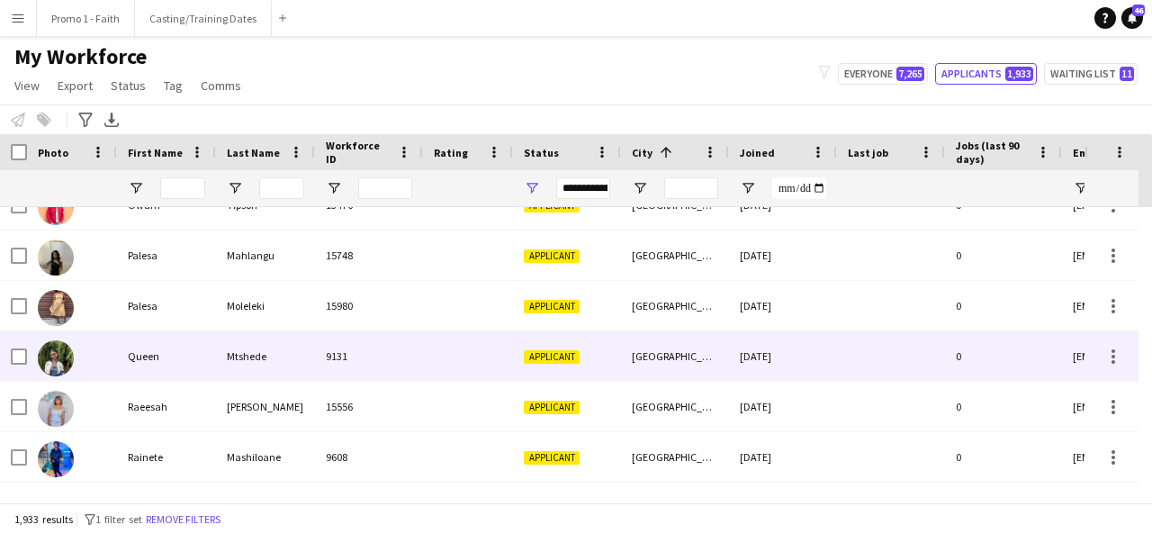
click at [682, 331] on div "[GEOGRAPHIC_DATA]" at bounding box center [675, 356] width 108 height 50
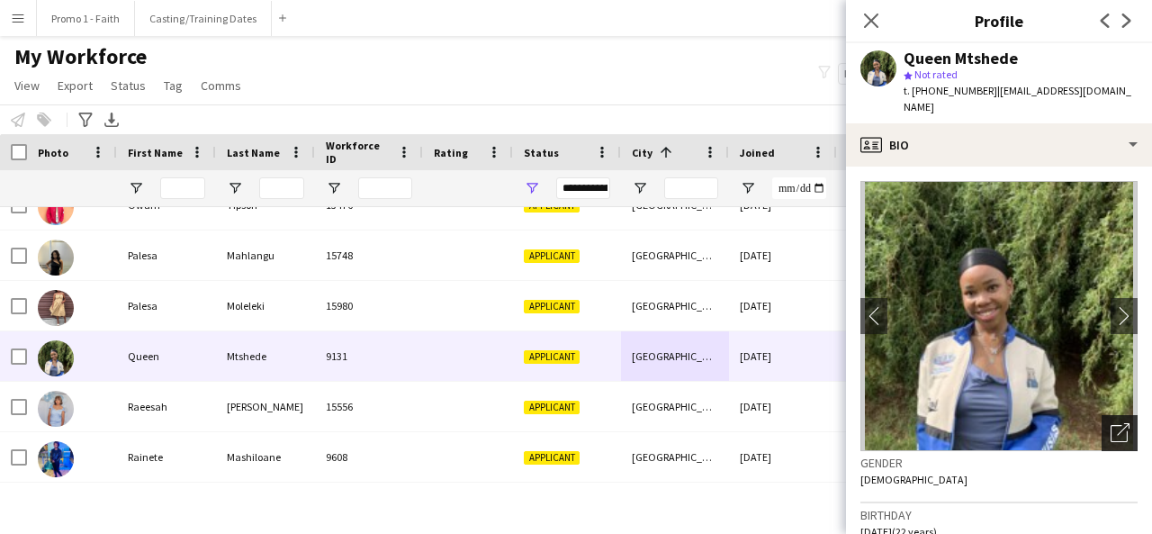
click at [1112, 423] on icon "Open photos pop-in" at bounding box center [1120, 432] width 19 height 19
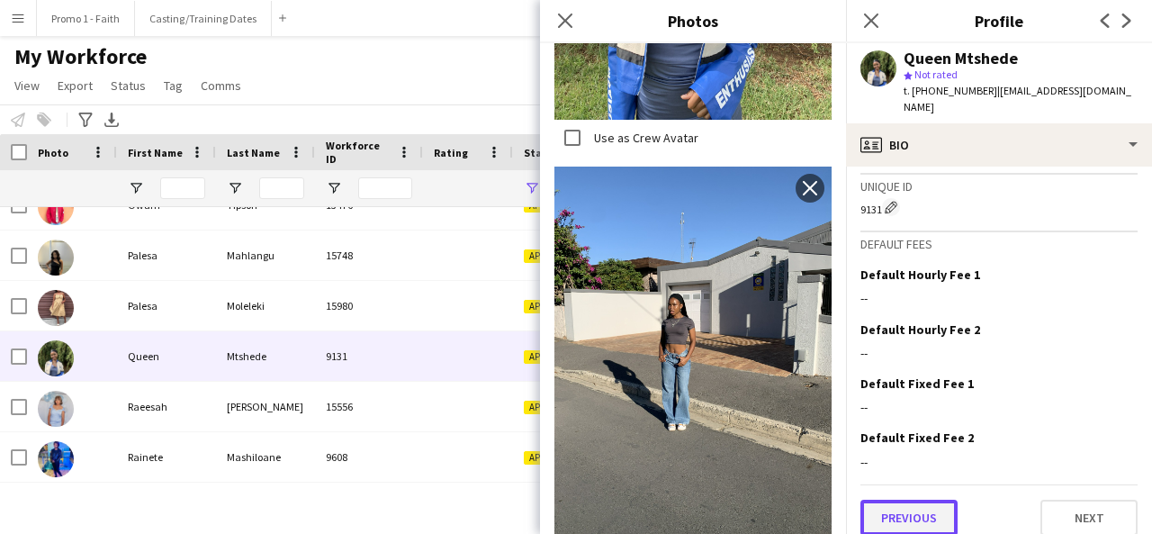
click at [930, 500] on button "Previous" at bounding box center [908, 518] width 97 height 36
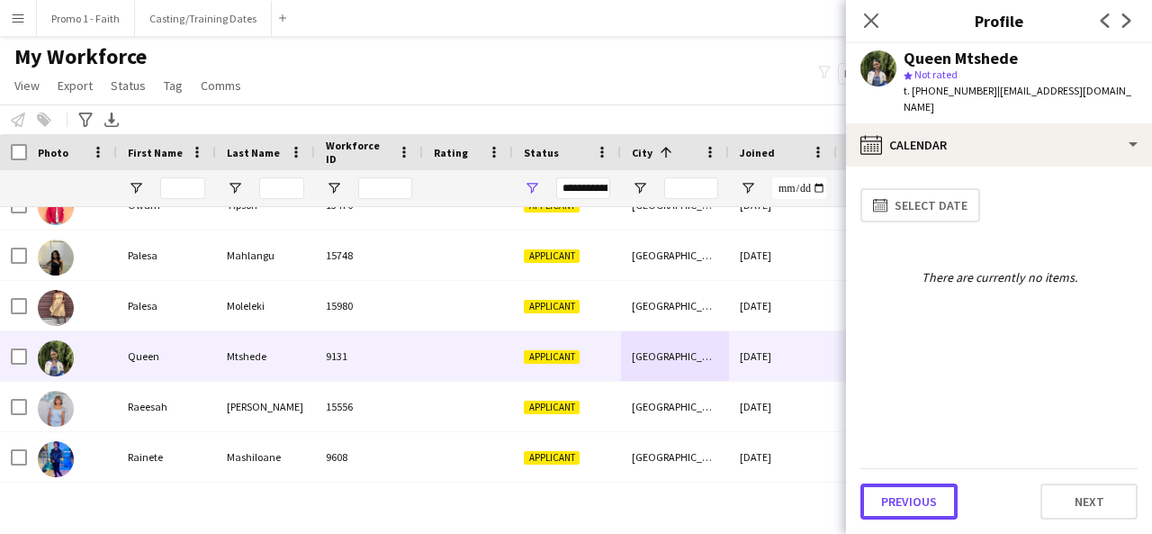
click at [930, 489] on button "Previous" at bounding box center [908, 501] width 97 height 36
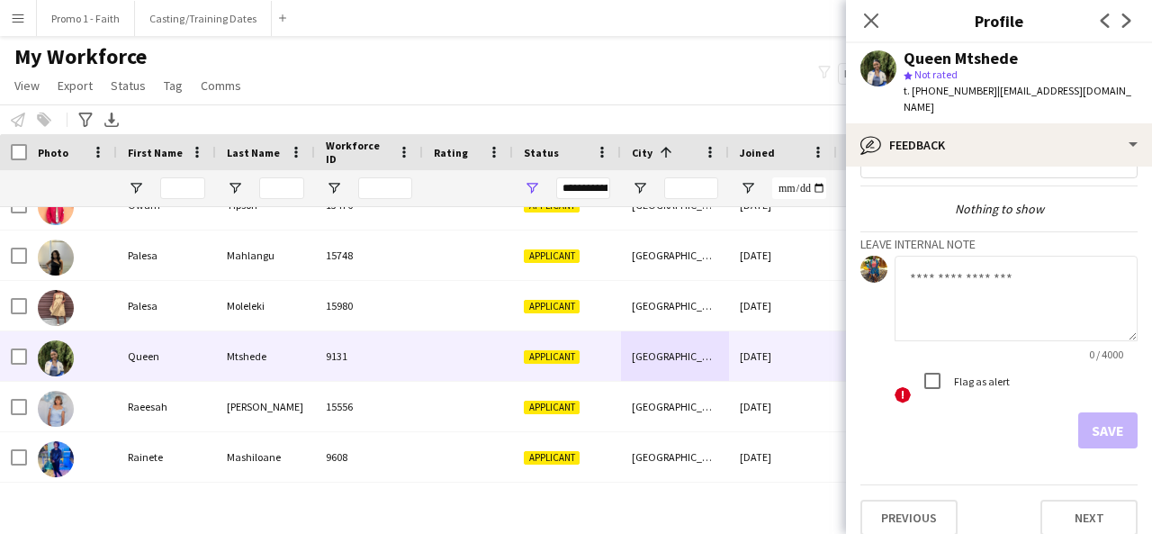
click at [917, 484] on div "Previous Next" at bounding box center [998, 509] width 277 height 51
click at [919, 500] on button "Previous" at bounding box center [908, 518] width 97 height 36
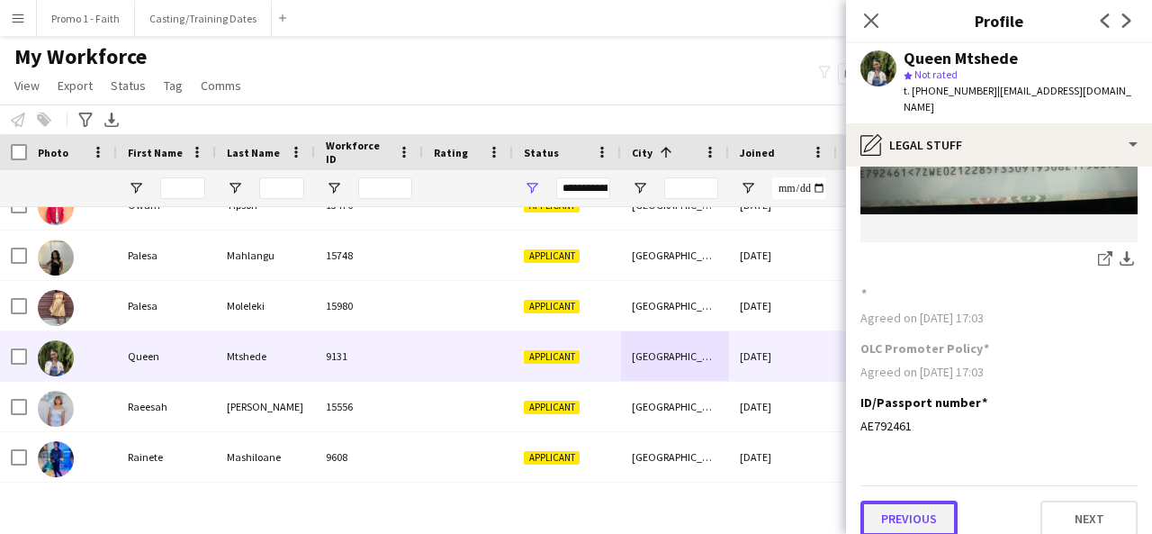
click at [924, 500] on button "Previous" at bounding box center [908, 518] width 97 height 36
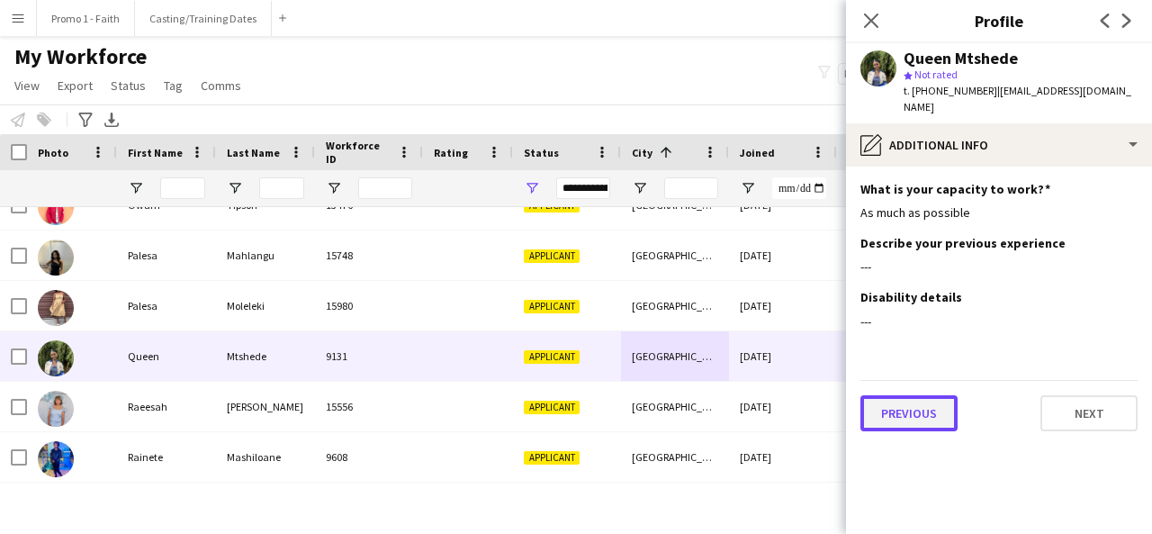
click at [931, 395] on button "Previous" at bounding box center [908, 413] width 97 height 36
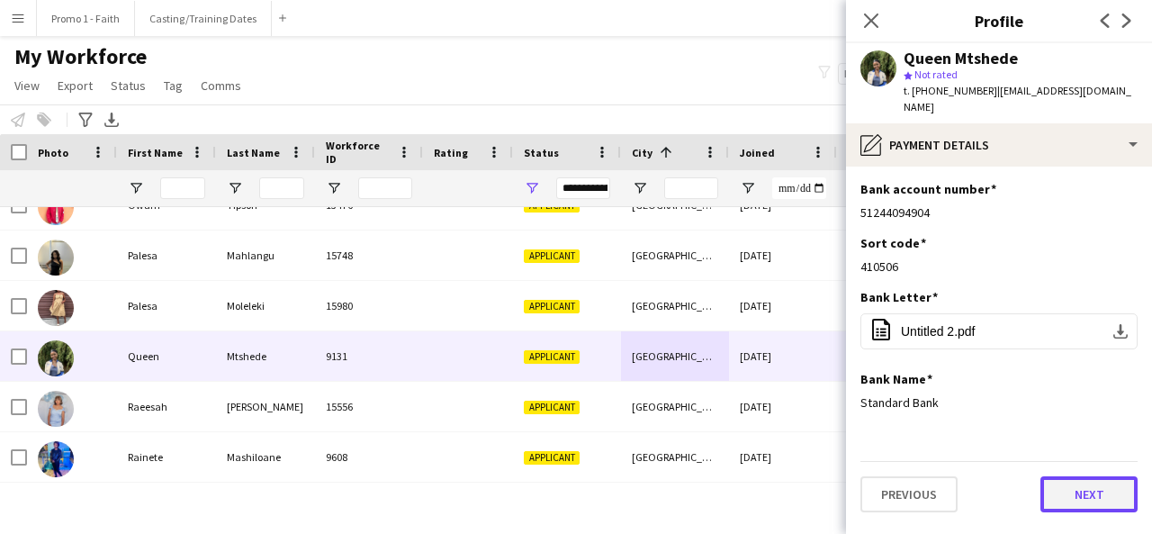
click at [1065, 476] on button "Next" at bounding box center [1089, 494] width 97 height 36
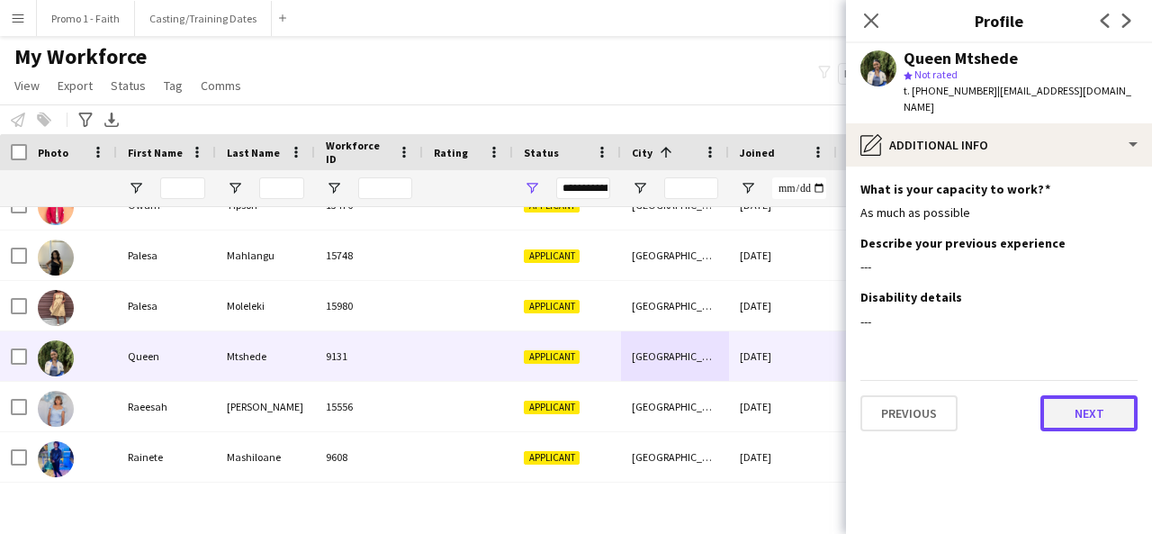
click at [1078, 395] on button "Next" at bounding box center [1089, 413] width 97 height 36
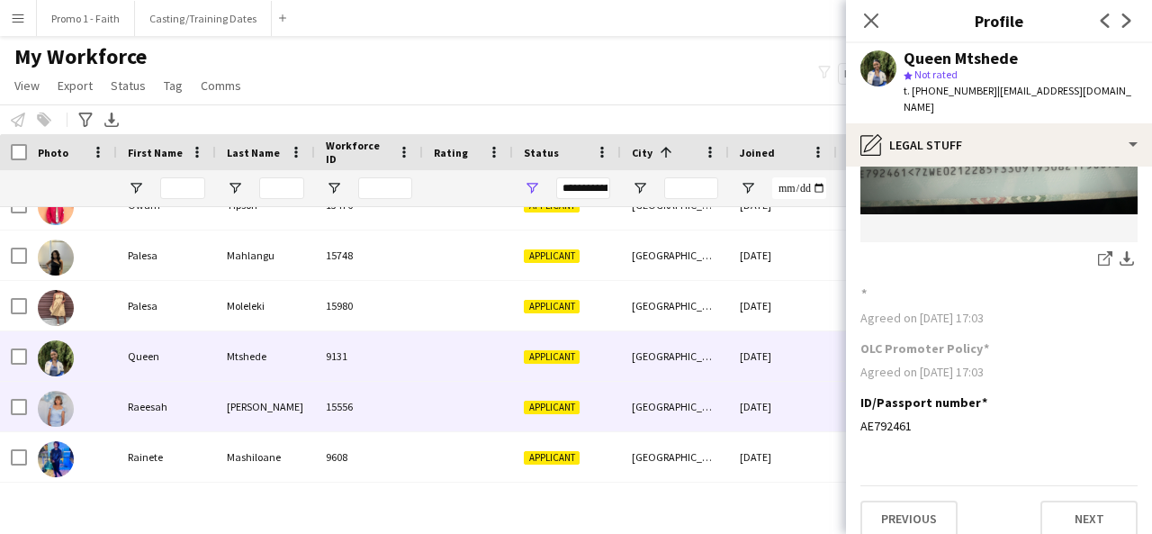
click at [460, 411] on div at bounding box center [468, 407] width 90 height 50
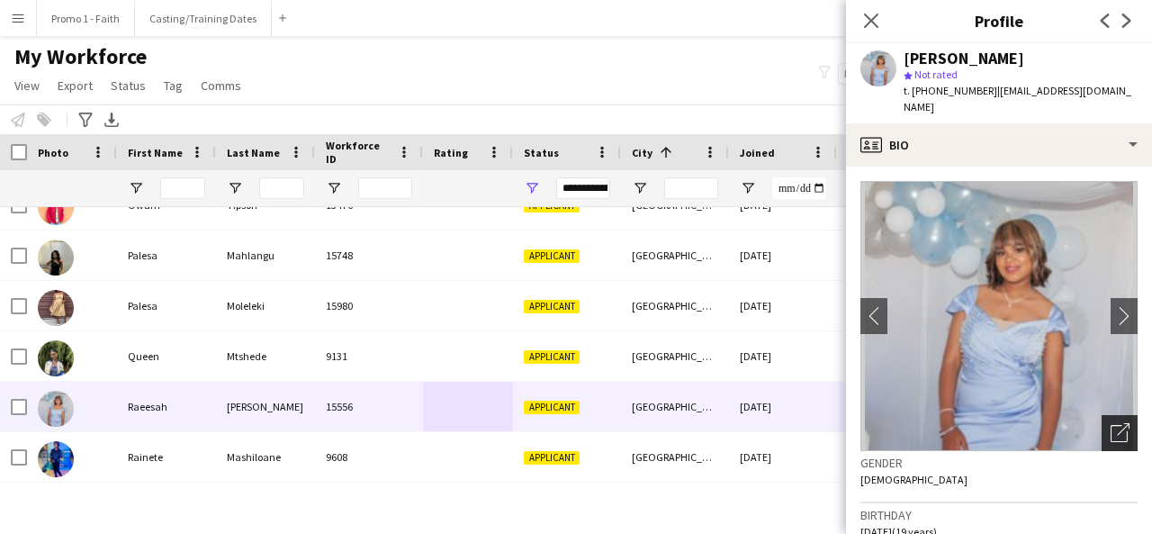
click at [1111, 423] on icon "Open photos pop-in" at bounding box center [1120, 432] width 19 height 19
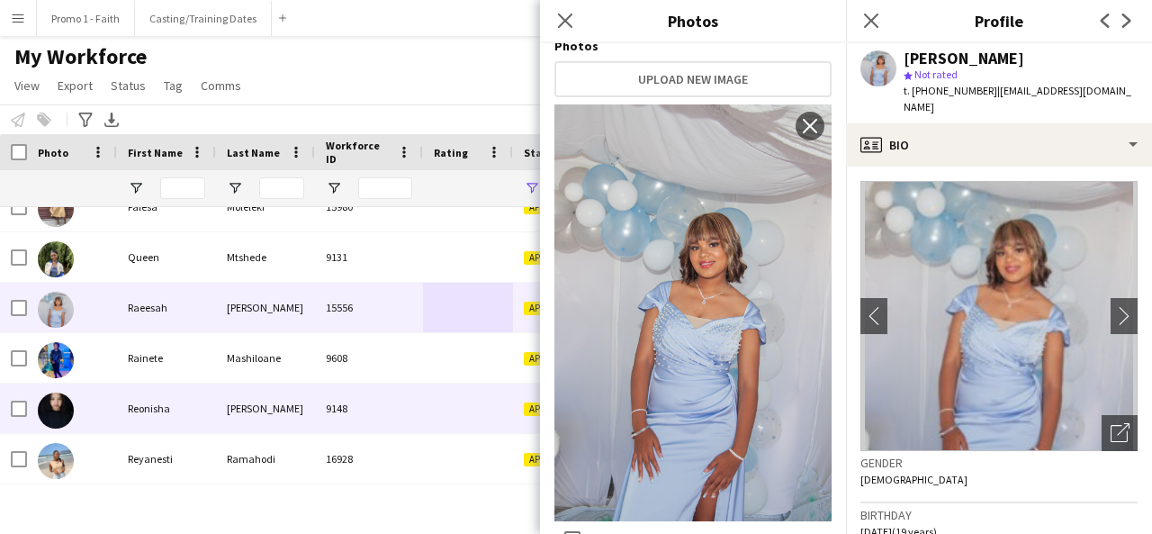
click at [436, 412] on div at bounding box center [468, 408] width 90 height 50
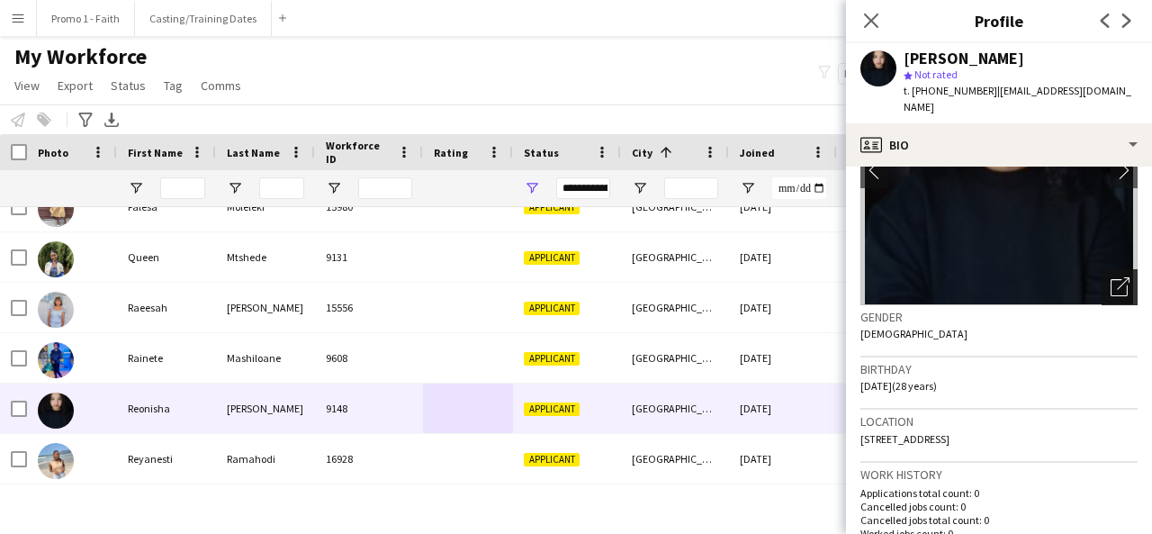
click at [1111, 279] on icon at bounding box center [1119, 287] width 17 height 17
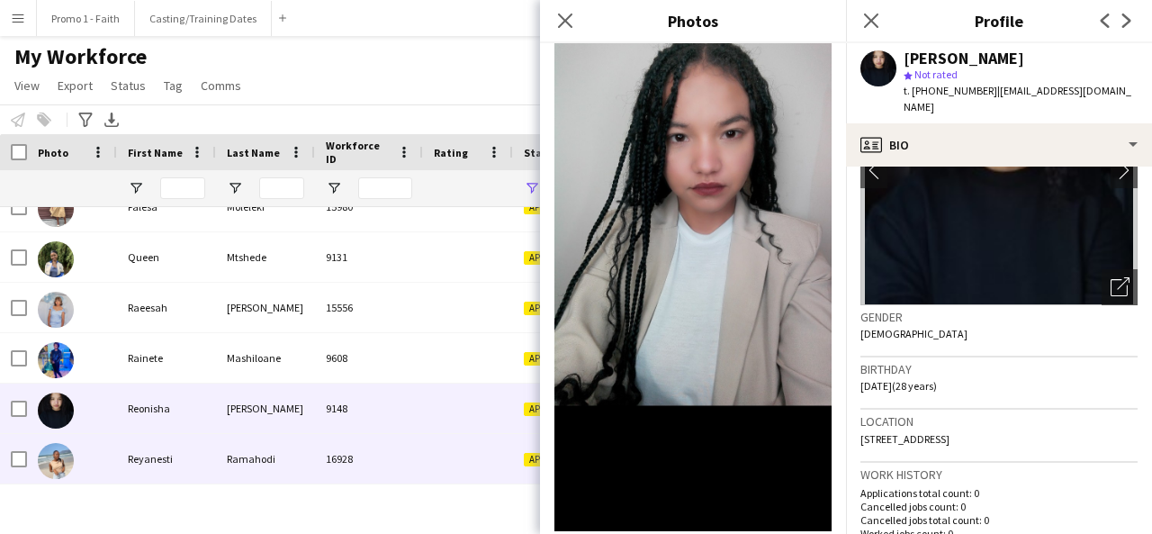
click at [381, 443] on div "16928" at bounding box center [369, 459] width 108 height 50
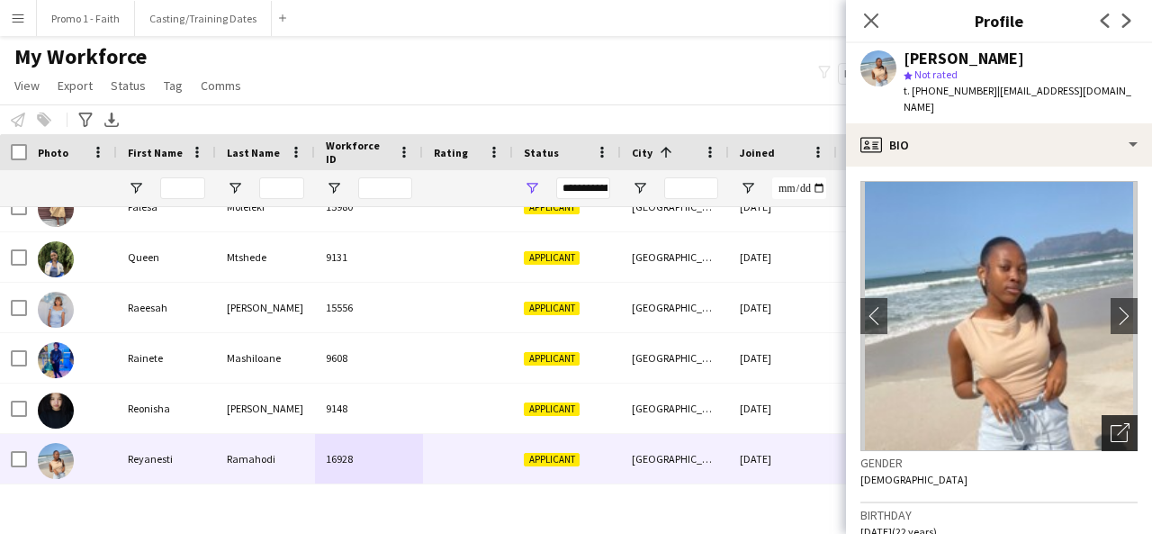
click at [1111, 423] on icon "Open photos pop-in" at bounding box center [1120, 432] width 19 height 19
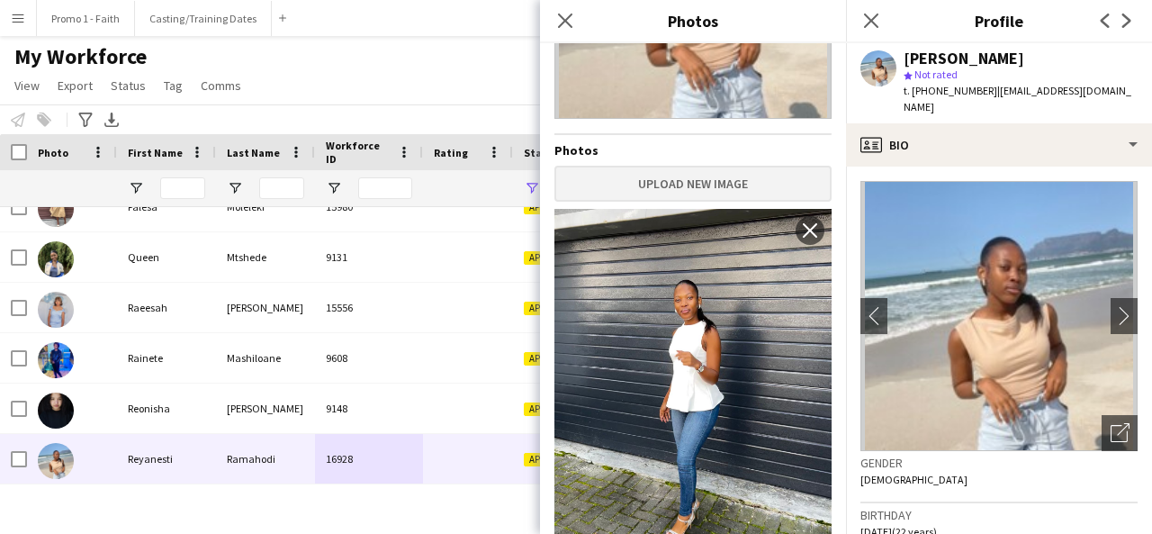
scroll to position [285, 0]
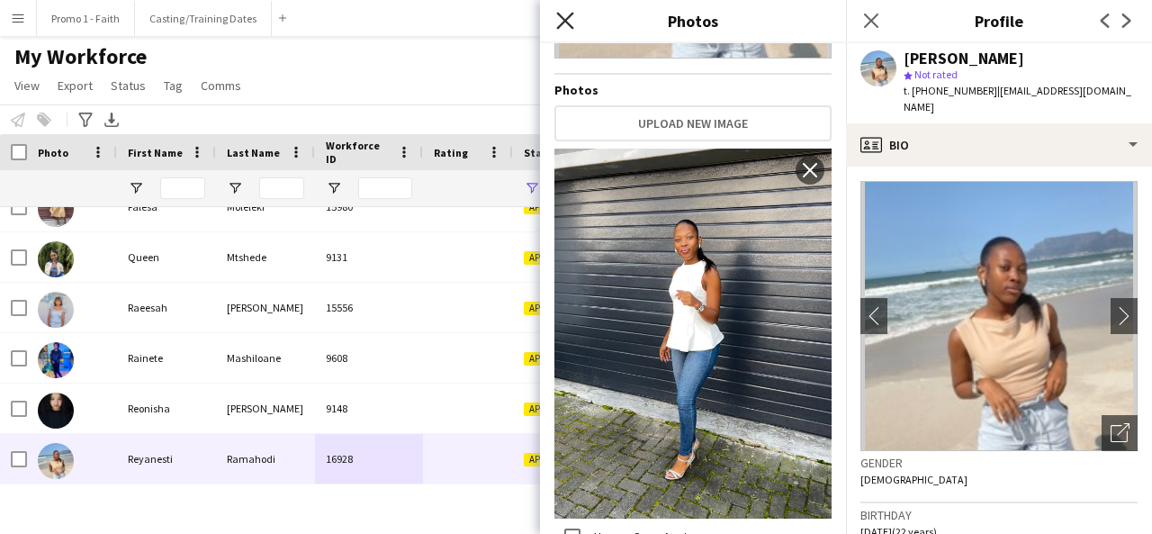
click at [571, 26] on icon at bounding box center [564, 20] width 17 height 17
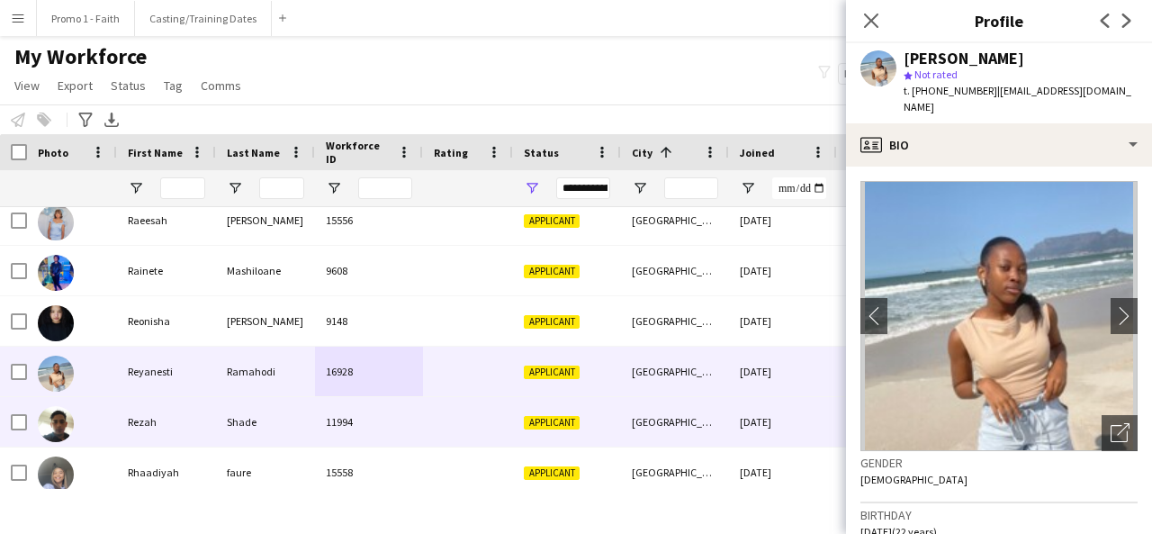
scroll to position [12715, 0]
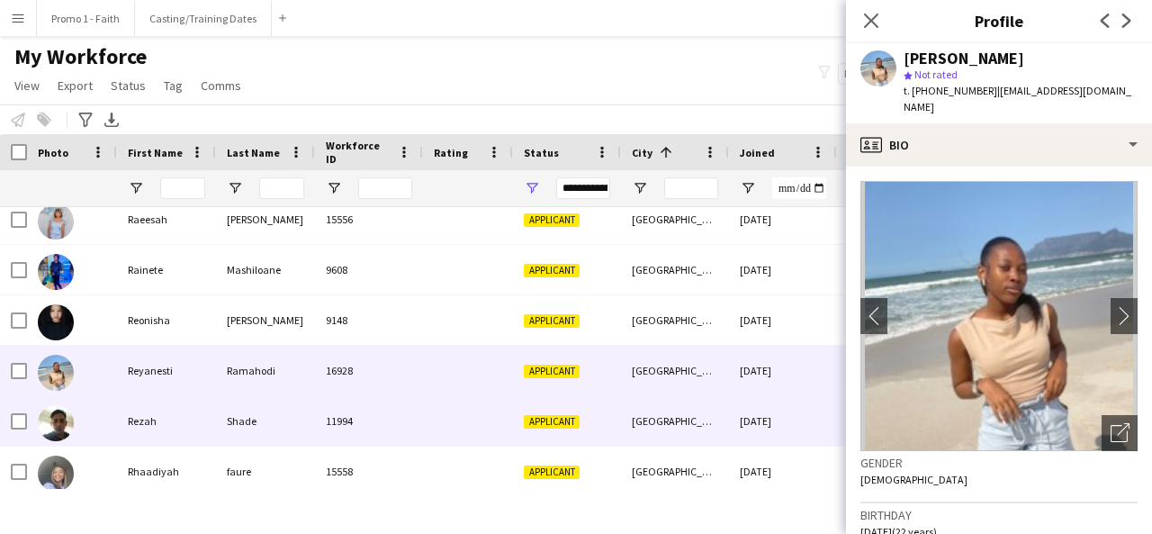
click at [336, 430] on div "11994" at bounding box center [369, 421] width 108 height 50
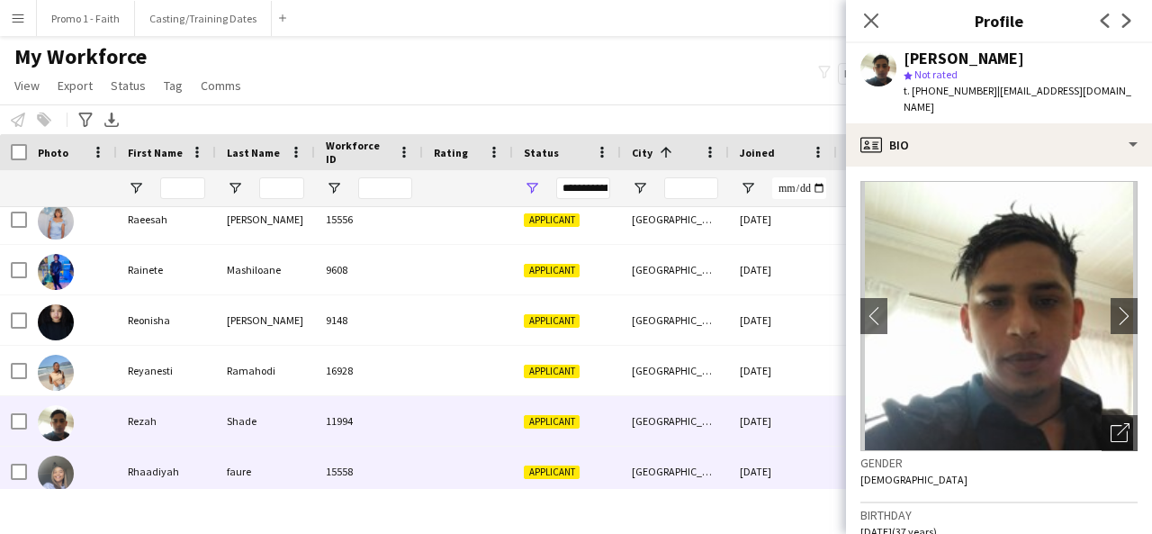
click at [552, 455] on div "Applicant" at bounding box center [567, 471] width 108 height 50
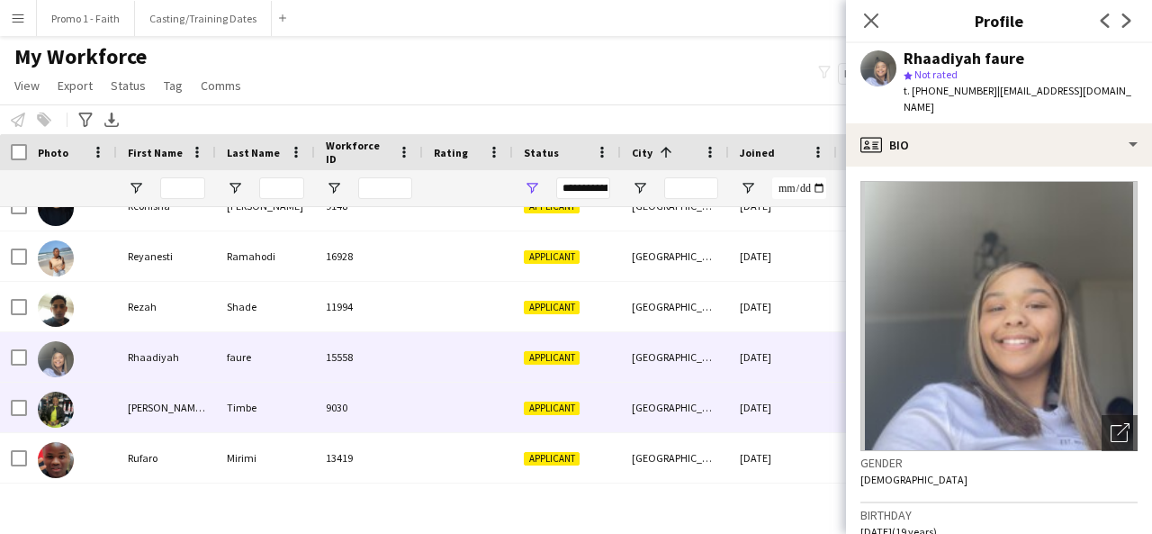
scroll to position [12829, 0]
click at [555, 411] on span "Applicant" at bounding box center [552, 408] width 56 height 14
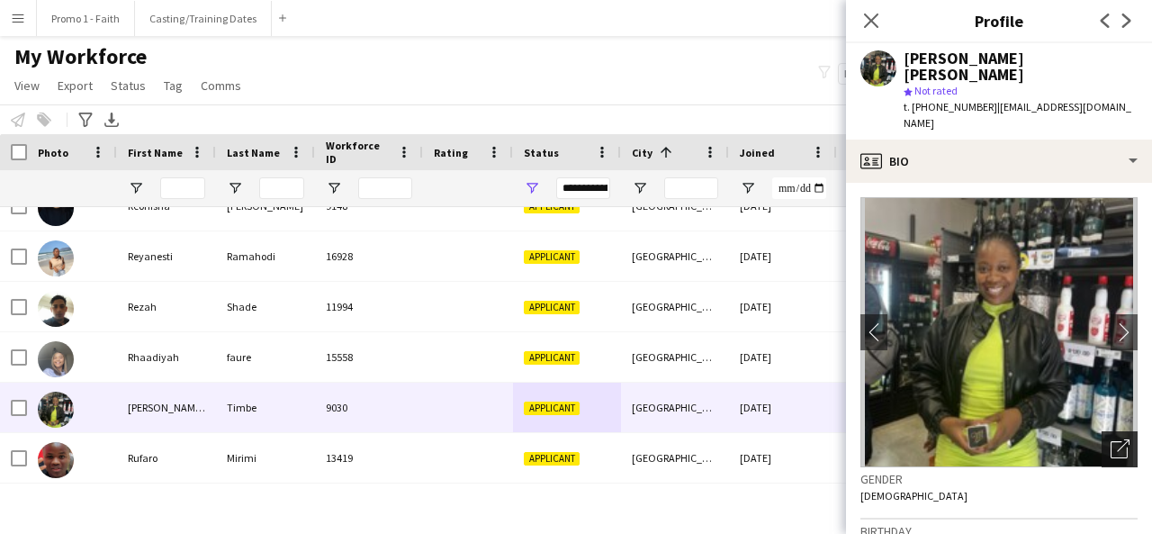
click at [1117, 431] on div "Open photos pop-in" at bounding box center [1120, 449] width 36 height 36
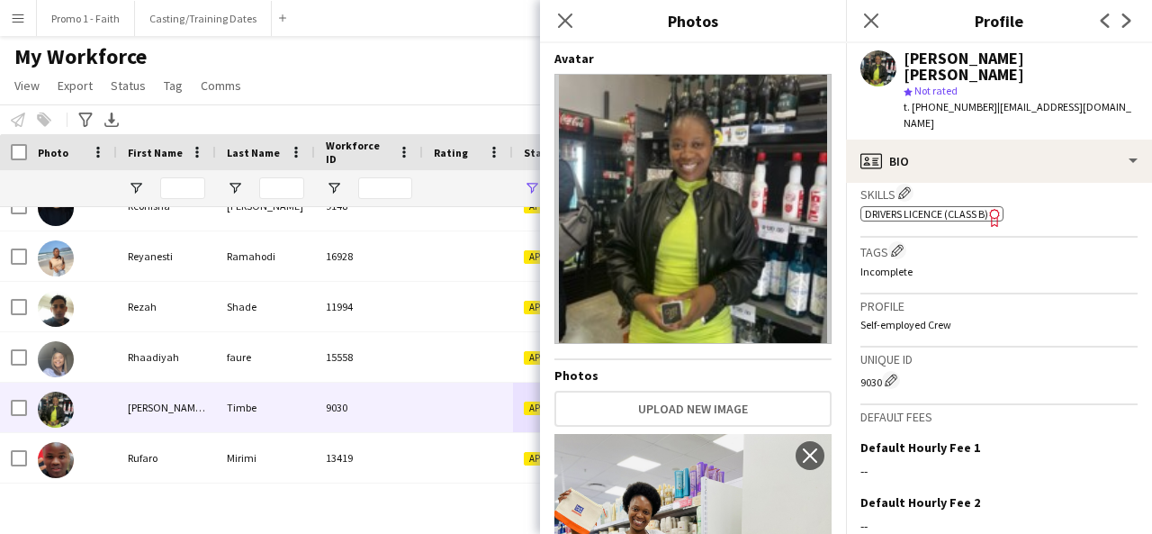
scroll to position [822, 0]
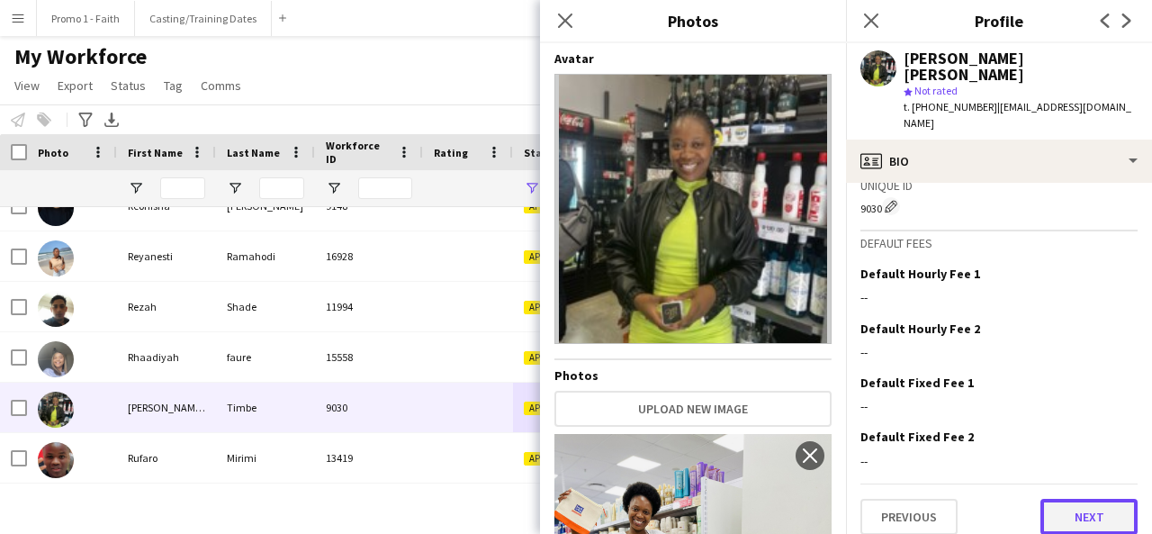
click at [1050, 499] on button "Next" at bounding box center [1089, 517] width 97 height 36
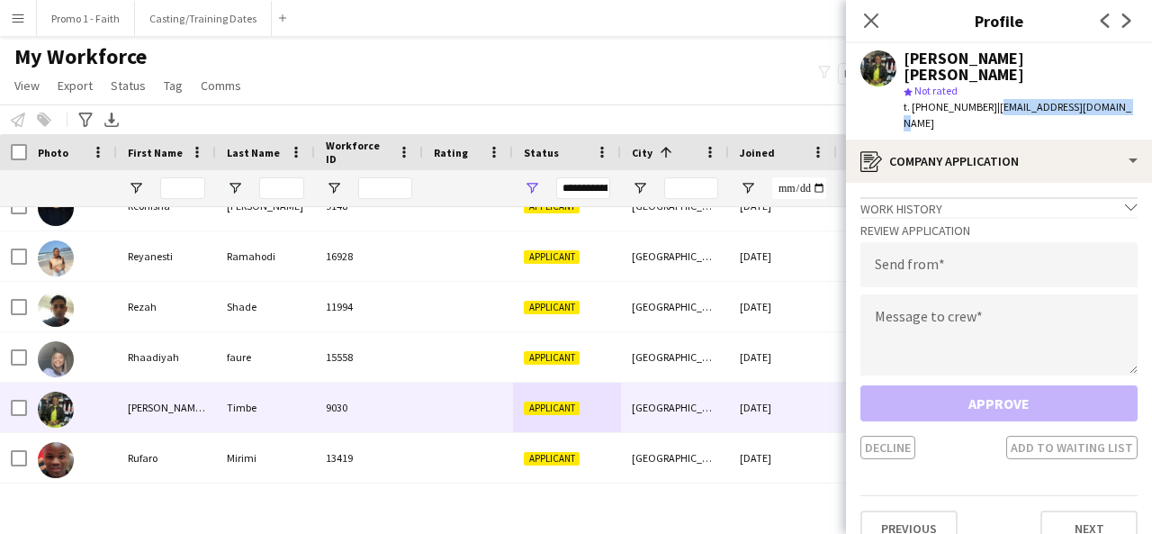
drag, startPoint x: 985, startPoint y: 93, endPoint x: 1116, endPoint y: 90, distance: 131.4
click at [1116, 90] on div "[PERSON_NAME] [PERSON_NAME] star Not rated t. [PHONE_NUMBER] | [EMAIL_ADDRESS][…" at bounding box center [999, 91] width 306 height 96
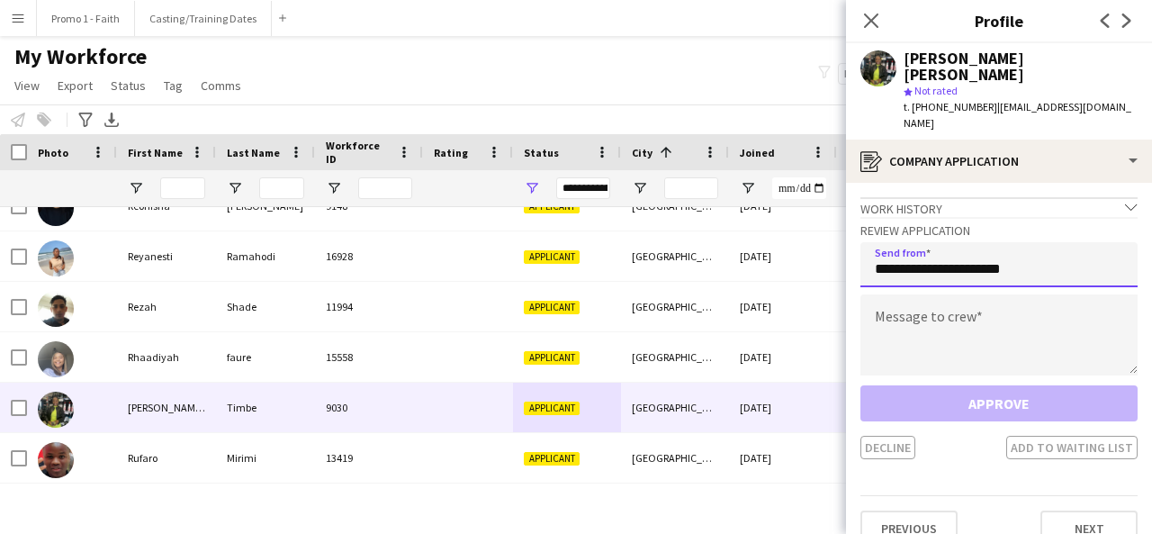
type input "**********"
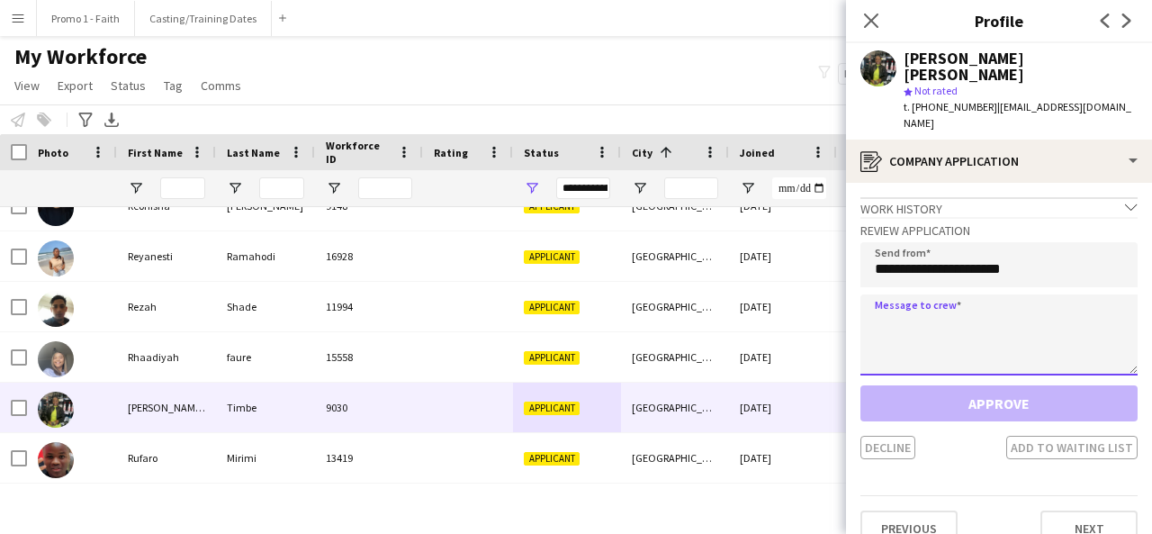
click at [1005, 294] on textarea at bounding box center [998, 334] width 277 height 81
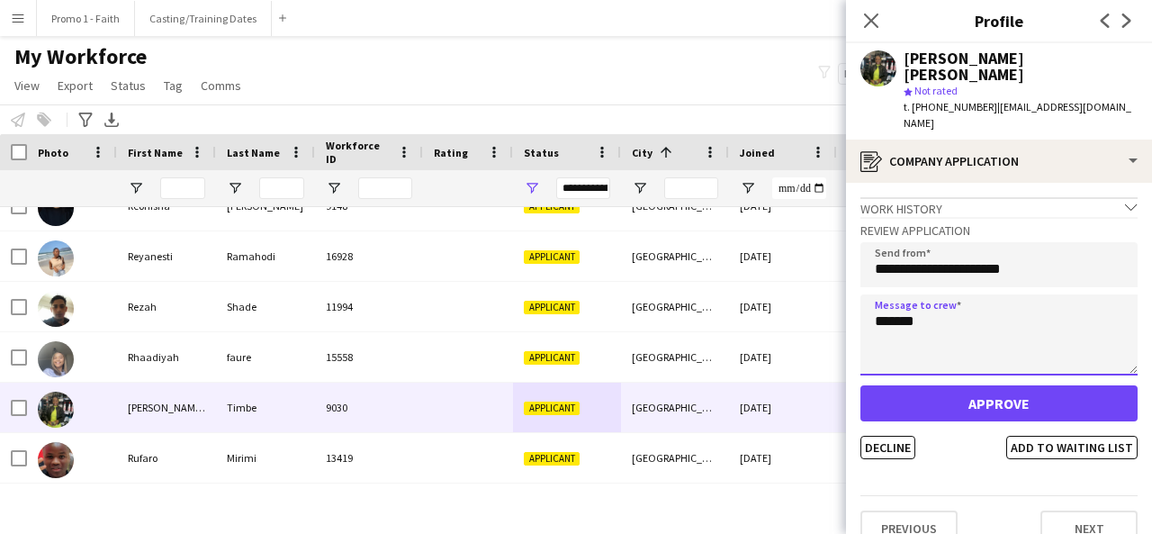
click at [903, 294] on textarea "*******" at bounding box center [998, 334] width 277 height 81
click at [898, 294] on textarea "*******" at bounding box center [998, 334] width 277 height 81
click at [949, 294] on textarea "********" at bounding box center [998, 334] width 277 height 81
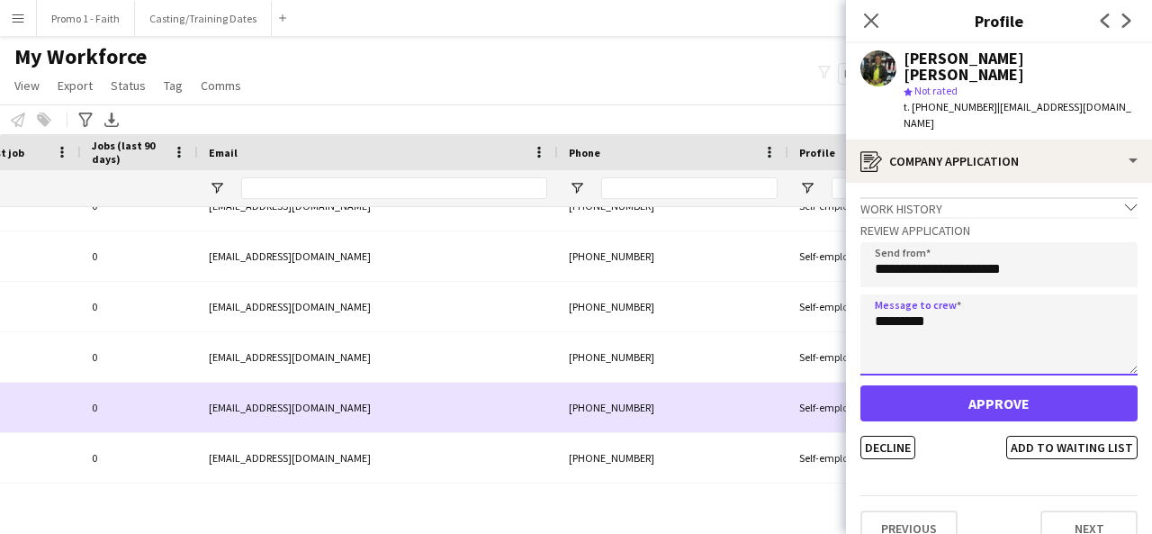
scroll to position [0, 867]
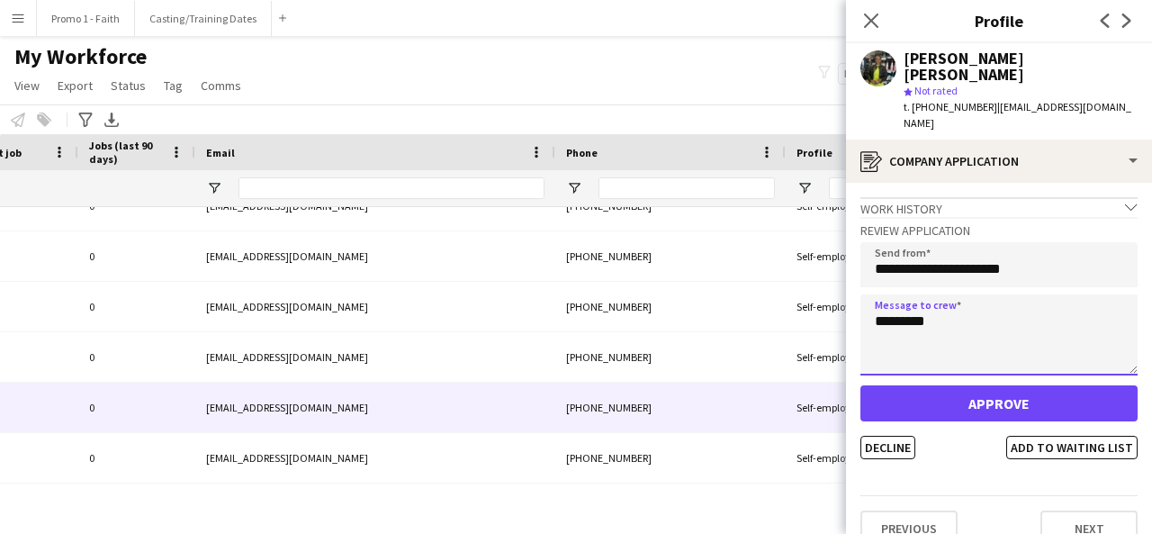
type textarea "*********"
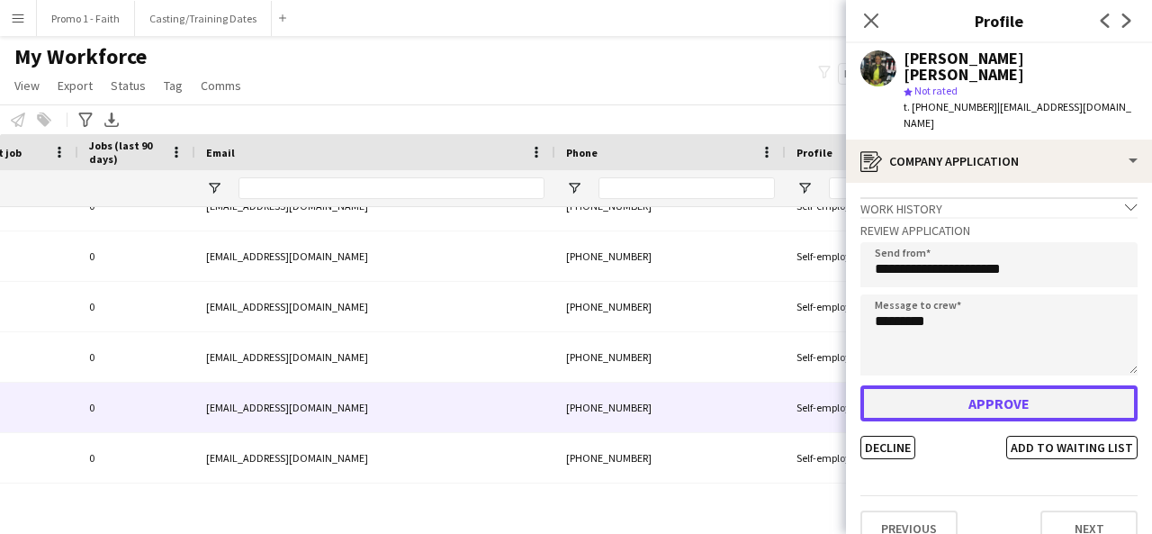
click at [1015, 385] on button "Approve" at bounding box center [998, 403] width 277 height 36
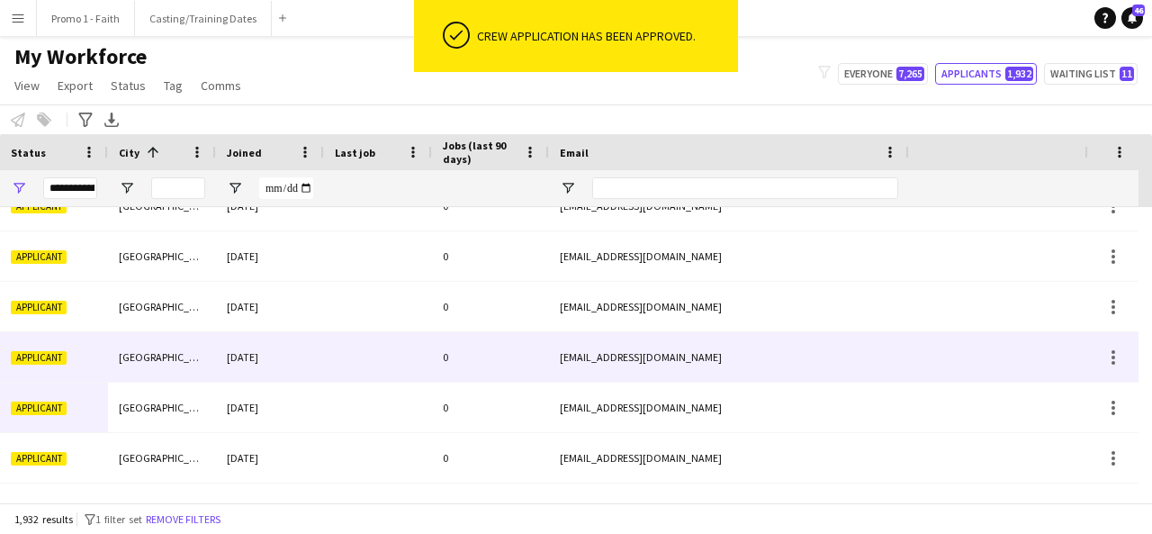
scroll to position [0, 0]
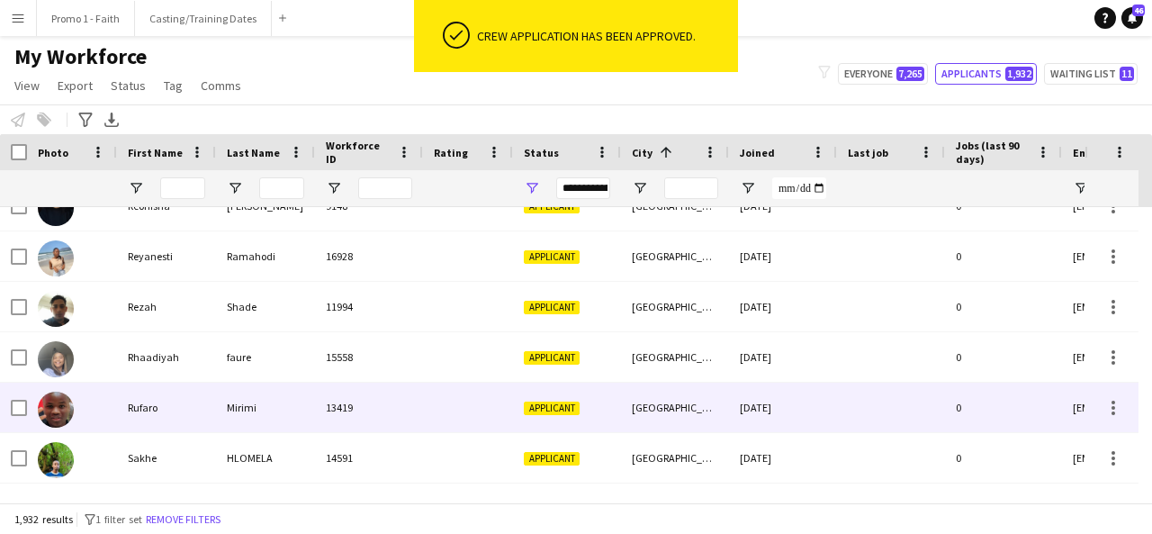
click at [537, 417] on div "Applicant" at bounding box center [567, 408] width 108 height 50
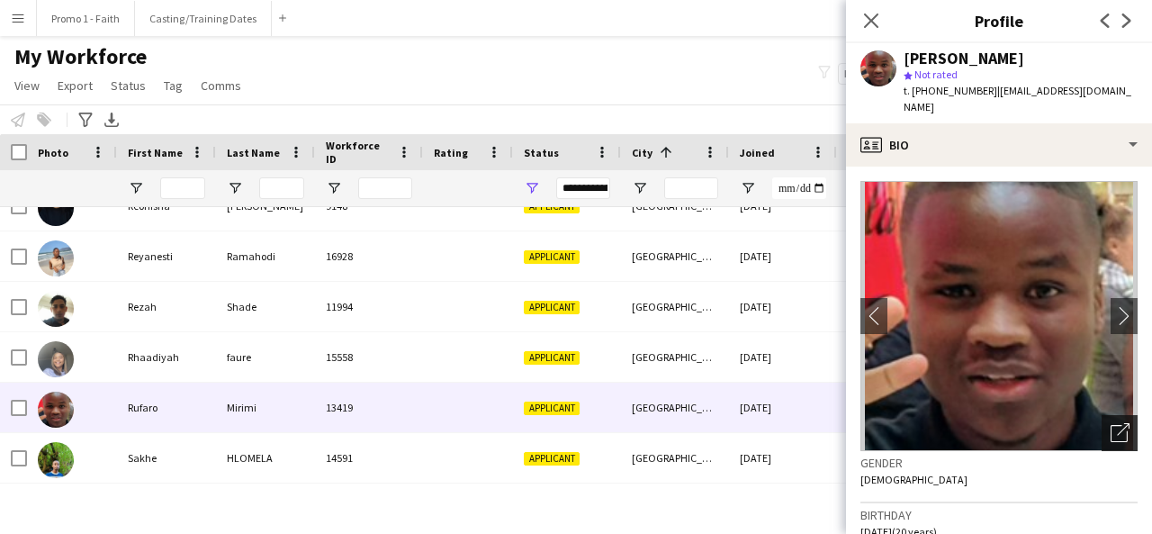
click at [1111, 425] on icon at bounding box center [1119, 433] width 17 height 17
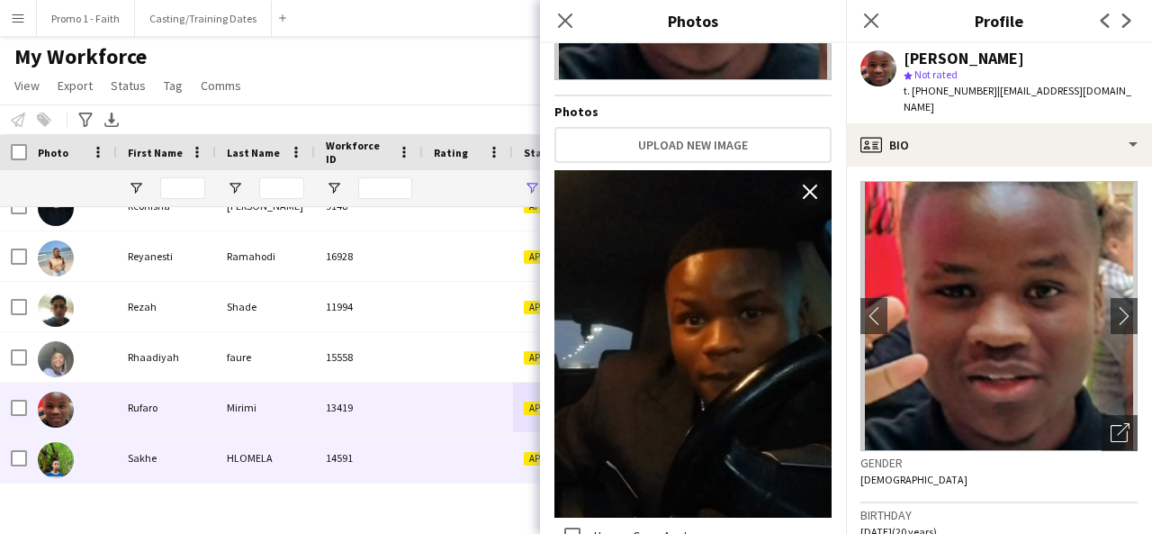
click at [389, 456] on div "14591" at bounding box center [369, 458] width 108 height 50
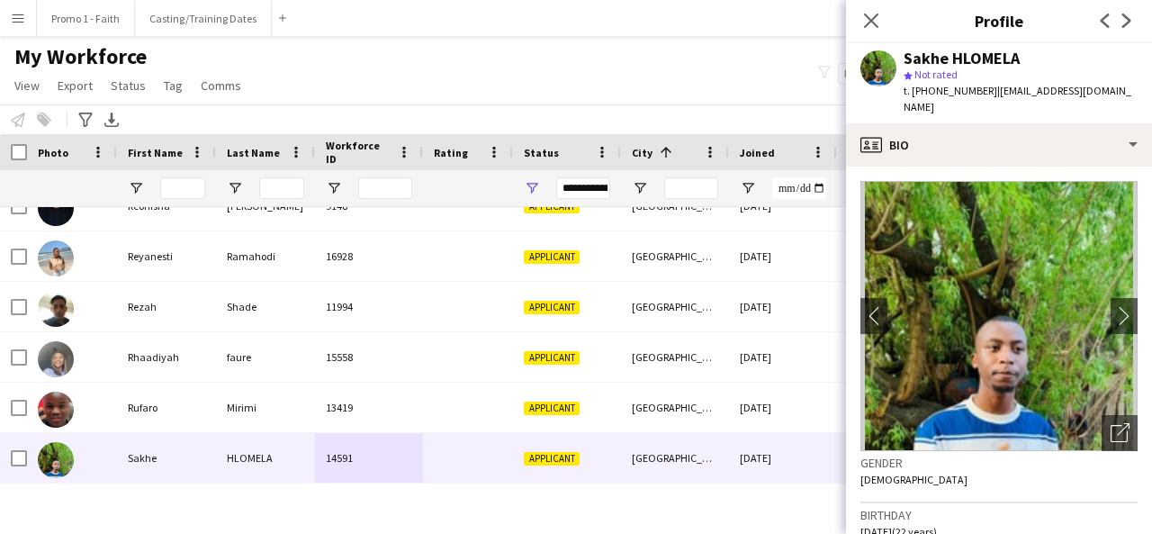
click at [1104, 392] on img at bounding box center [998, 316] width 277 height 270
click at [1111, 423] on icon "Open photos pop-in" at bounding box center [1120, 432] width 19 height 19
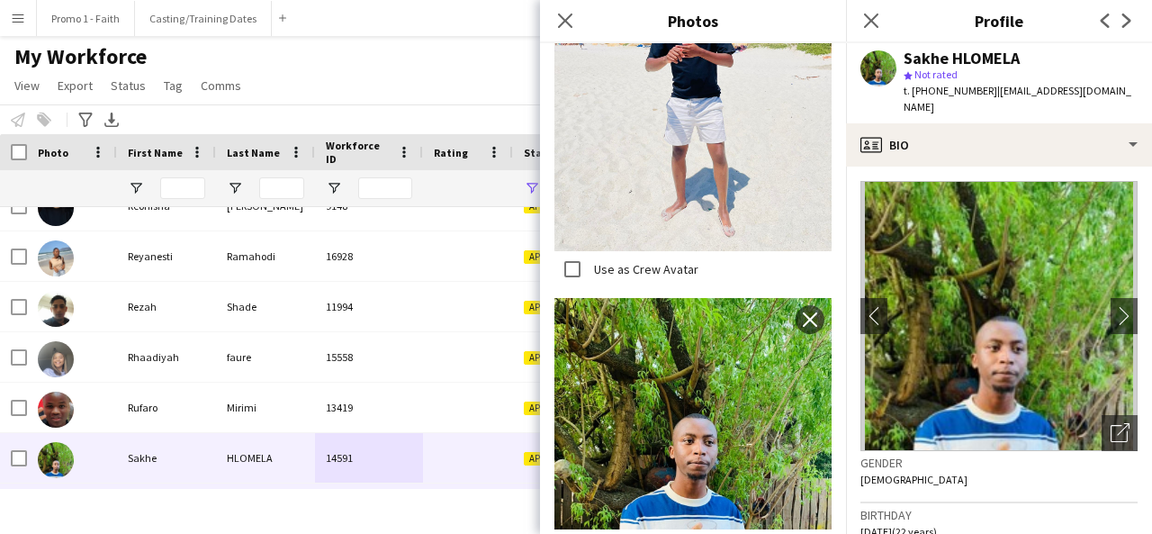
scroll to position [12952, 0]
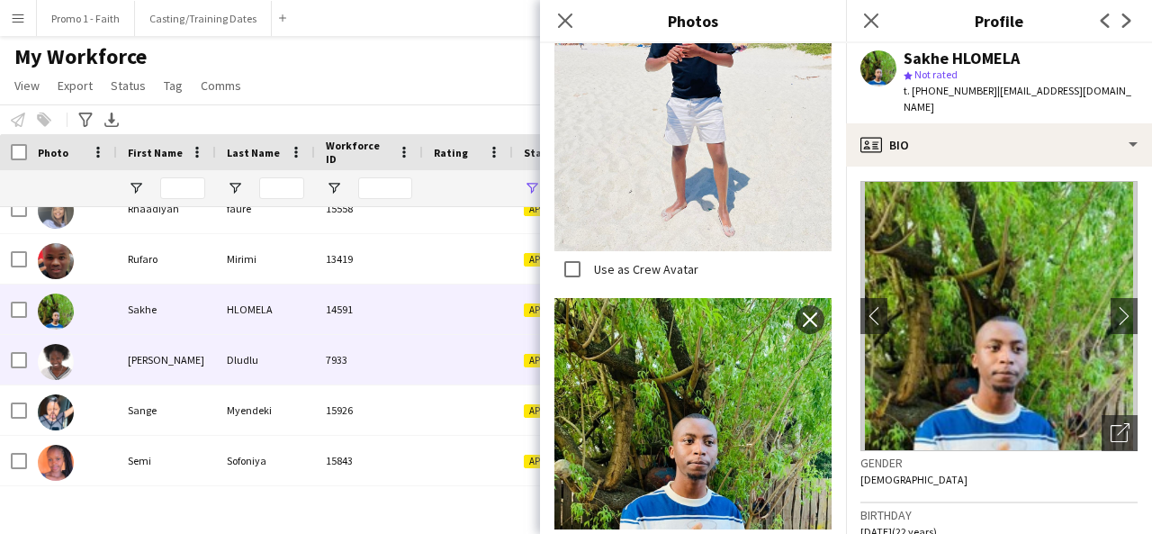
click at [397, 381] on div "7933" at bounding box center [369, 360] width 108 height 50
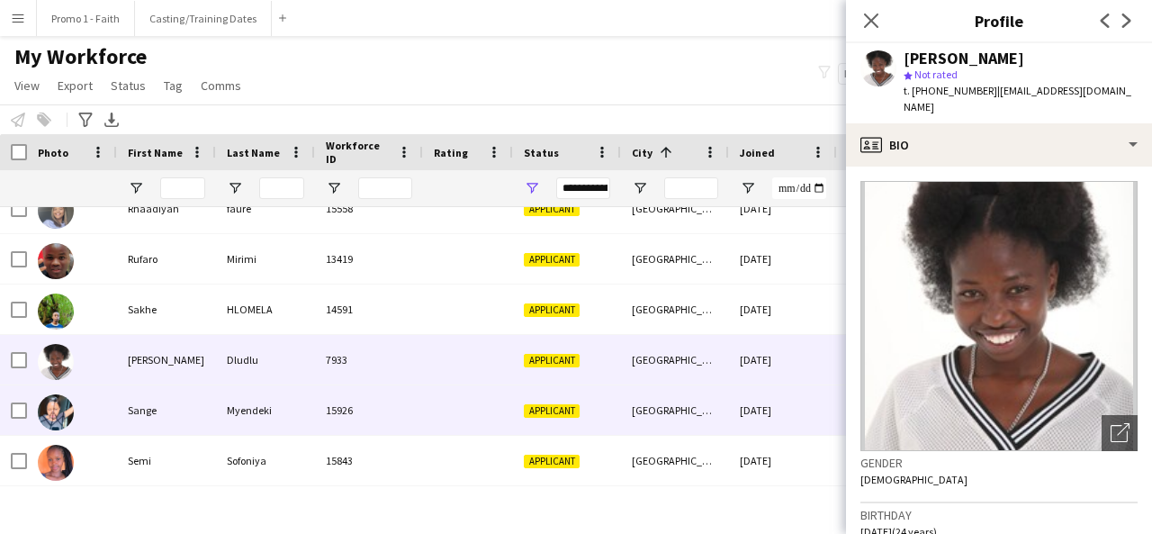
click at [401, 414] on div "15926" at bounding box center [369, 410] width 108 height 50
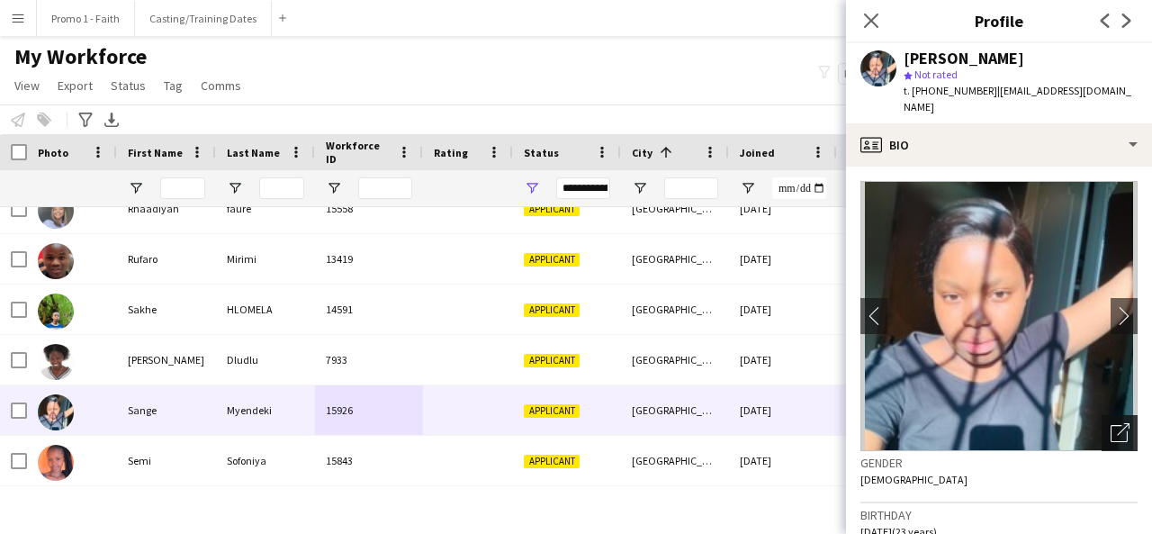
click at [1111, 423] on icon "Open photos pop-in" at bounding box center [1120, 432] width 19 height 19
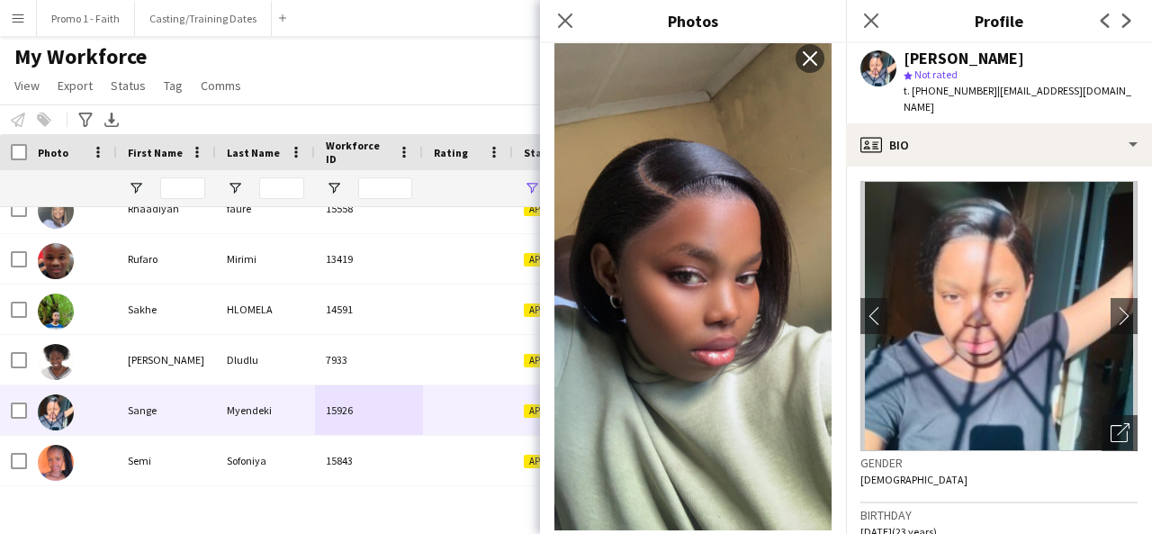
scroll to position [402, 0]
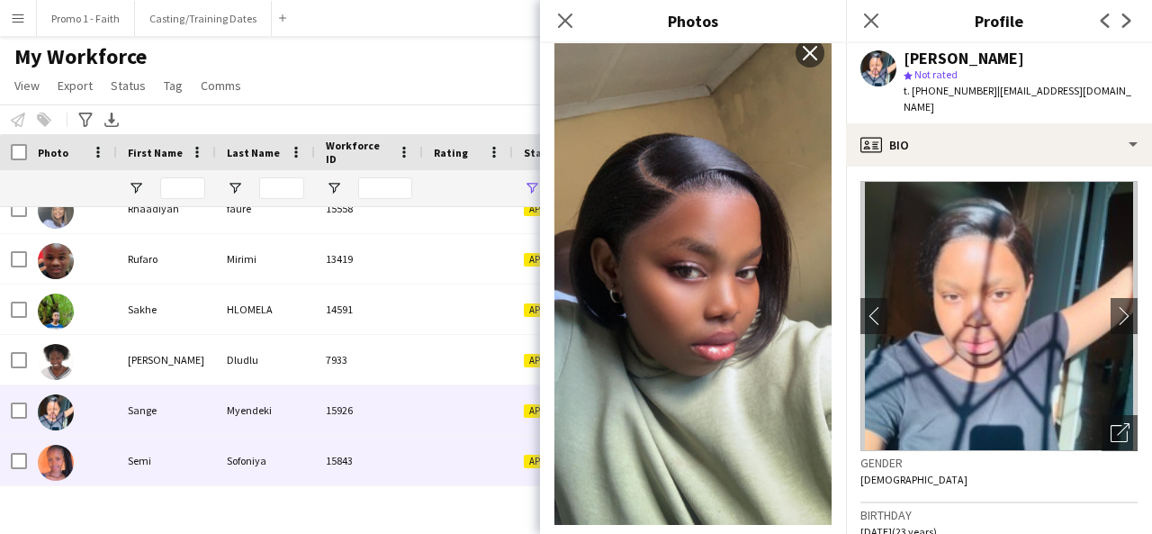
click at [503, 456] on div at bounding box center [468, 461] width 90 height 50
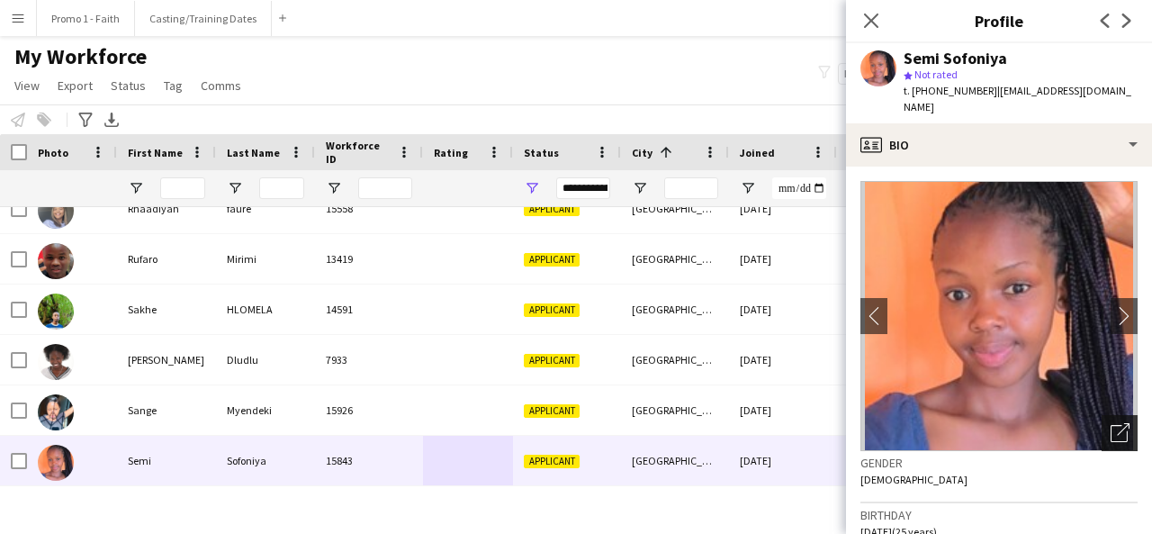
click at [1102, 427] on div "Open photos pop-in" at bounding box center [1120, 433] width 36 height 36
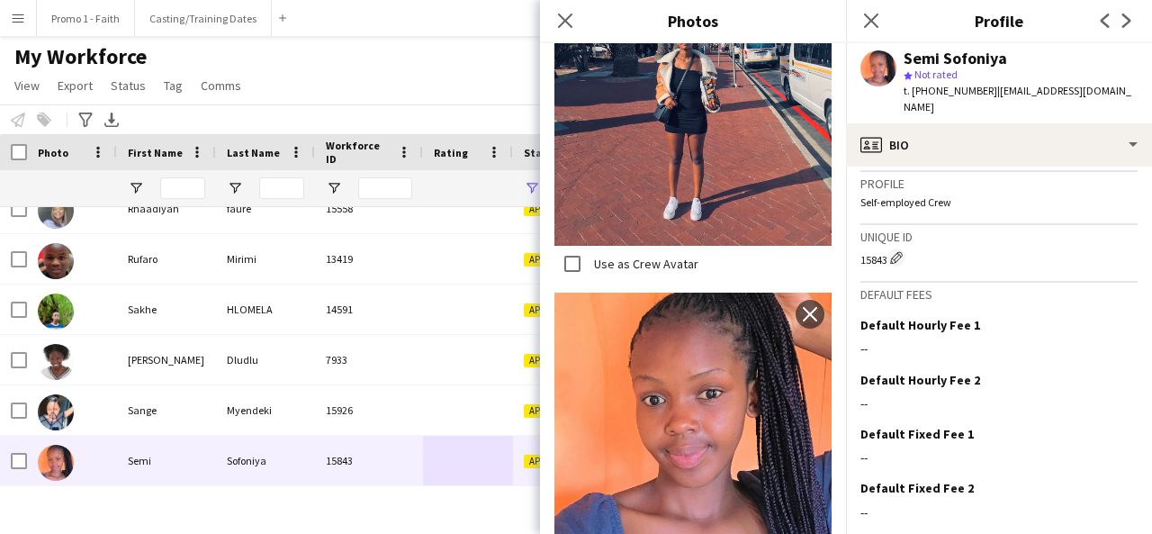
scroll to position [779, 0]
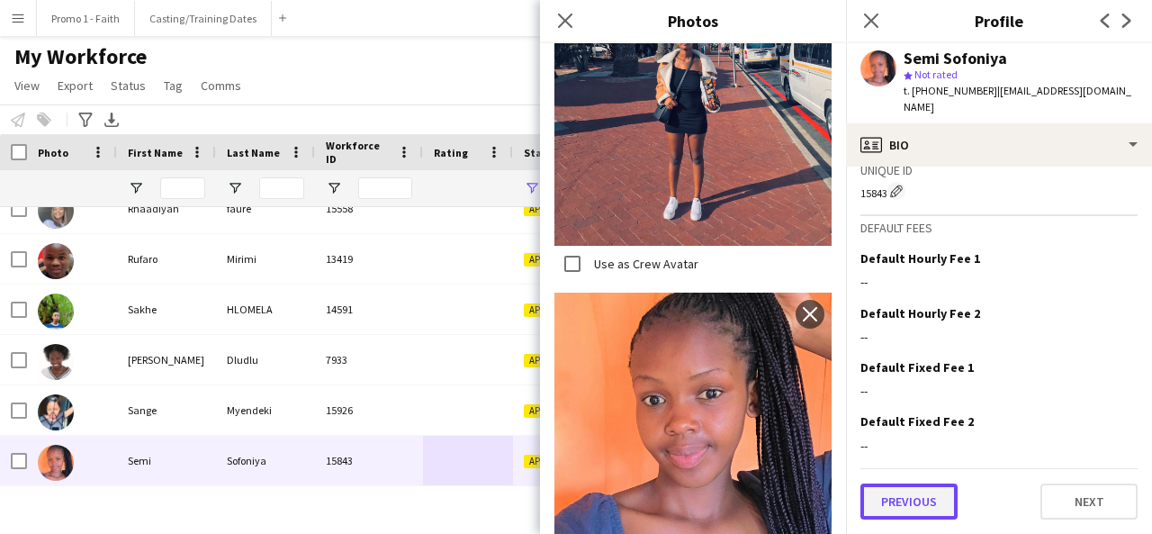
click at [955, 486] on button "Previous" at bounding box center [908, 501] width 97 height 36
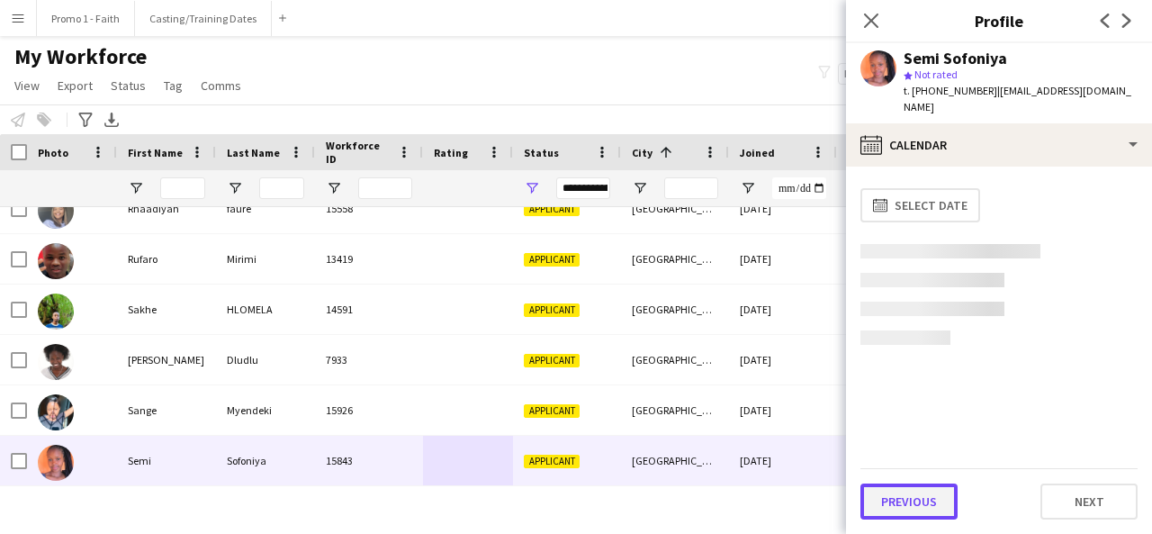
click at [931, 490] on button "Previous" at bounding box center [908, 501] width 97 height 36
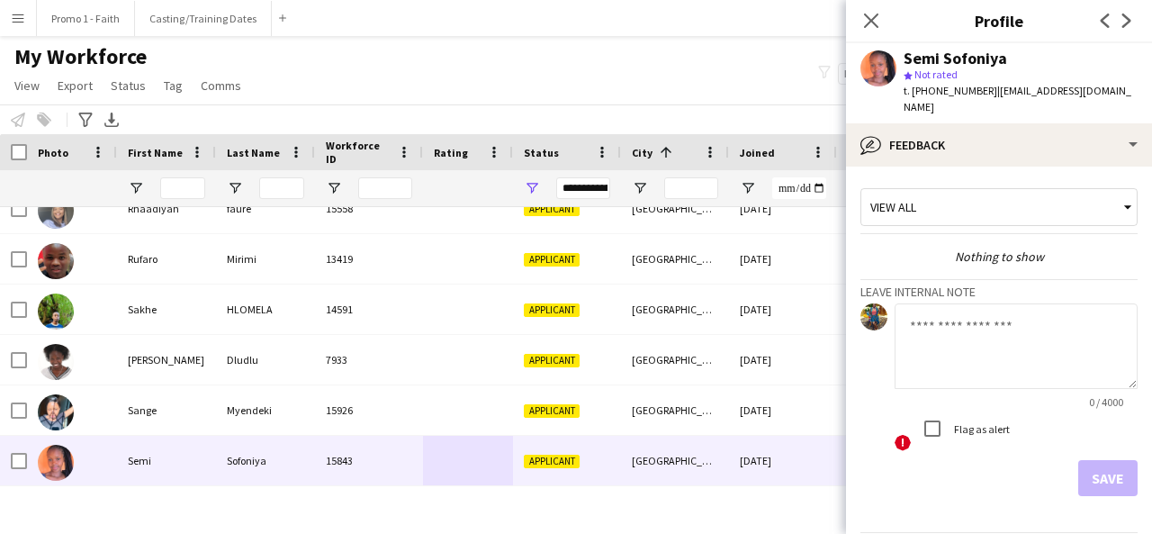
scroll to position [48, 0]
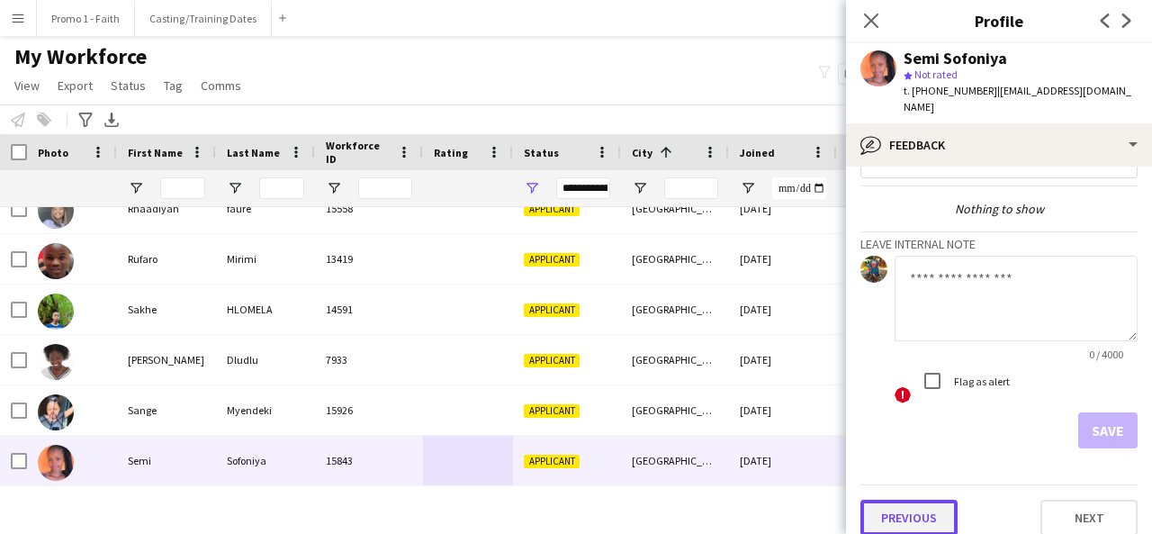
click at [917, 500] on button "Previous" at bounding box center [908, 518] width 97 height 36
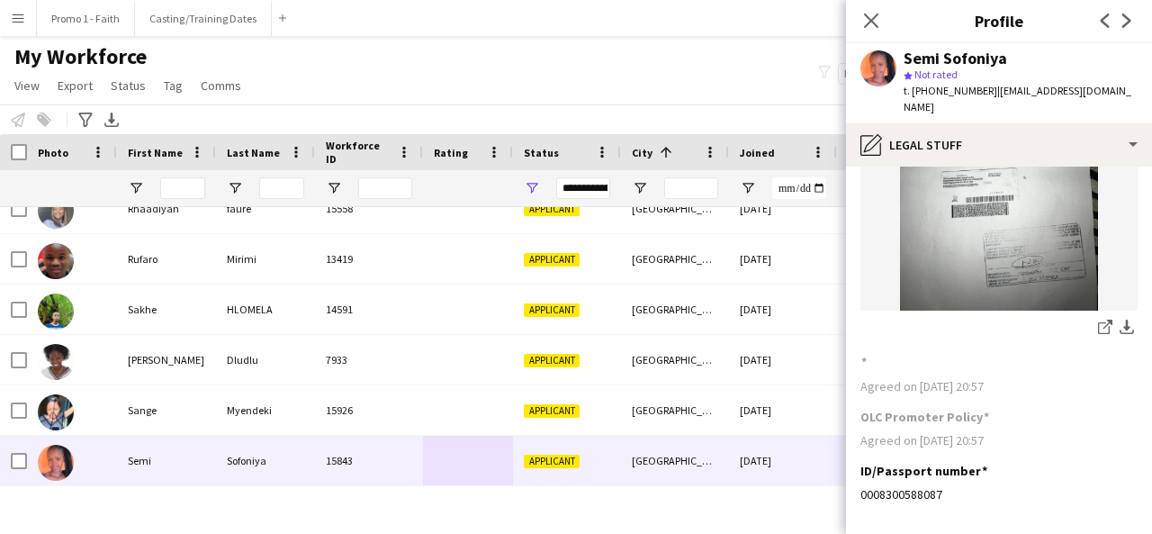
scroll to position [226, 0]
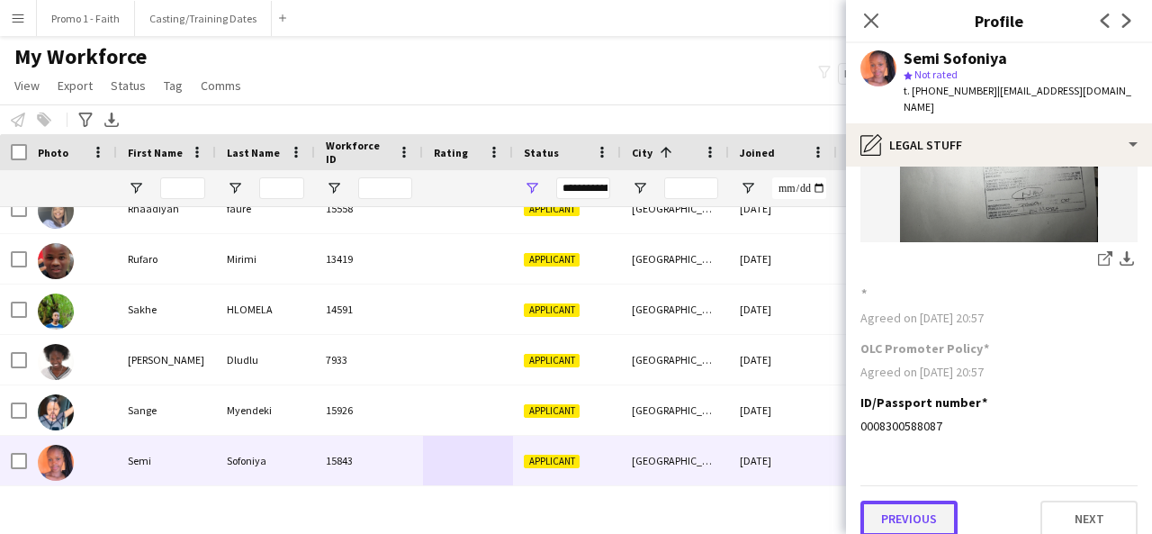
click at [902, 505] on button "Previous" at bounding box center [908, 518] width 97 height 36
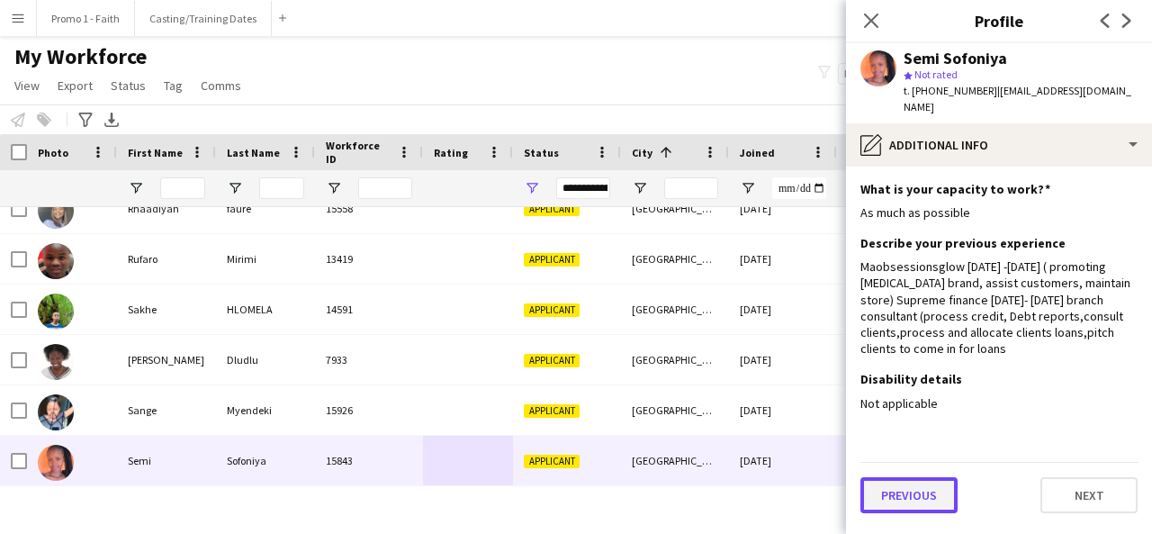
click at [918, 478] on button "Previous" at bounding box center [908, 495] width 97 height 36
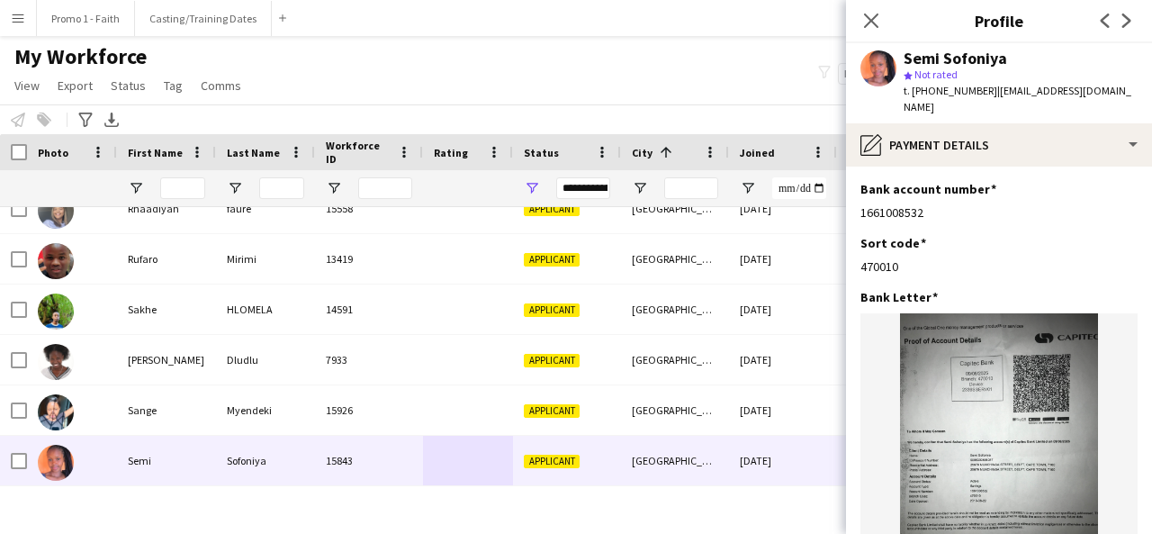
scroll to position [226, 0]
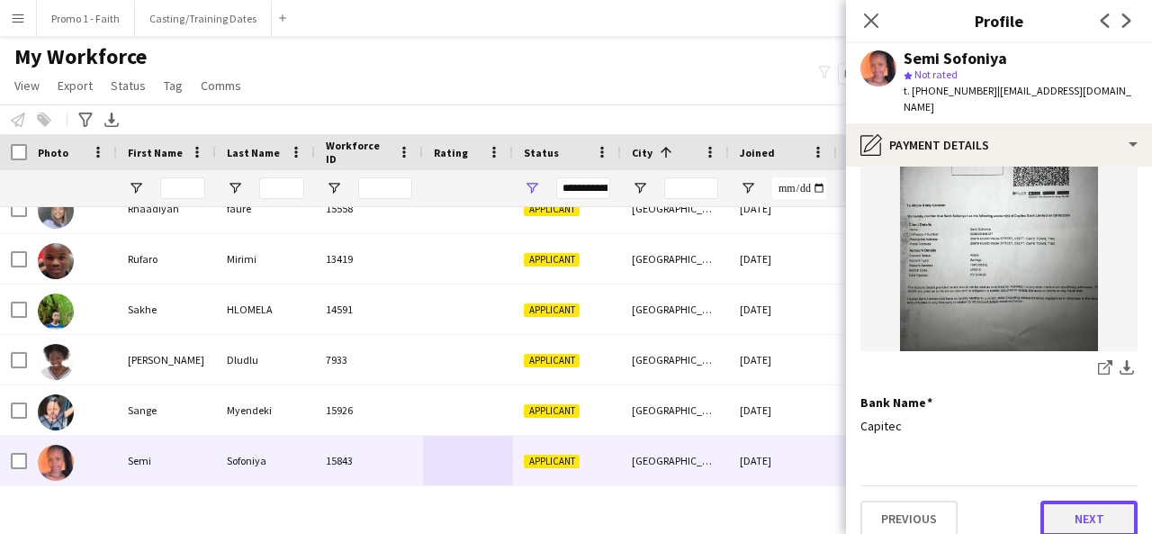
click at [1075, 500] on button "Next" at bounding box center [1089, 518] width 97 height 36
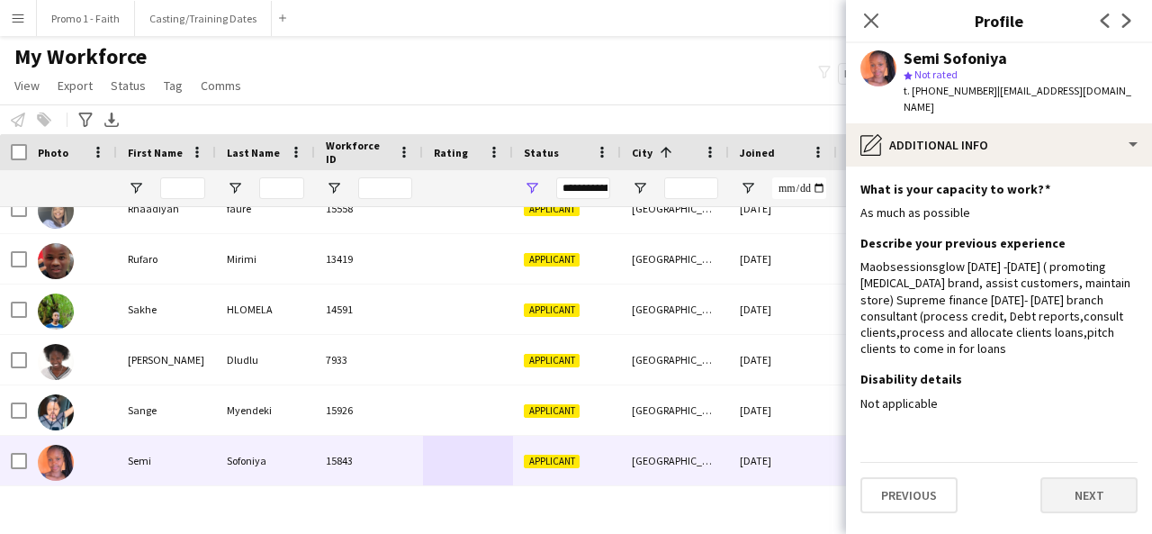
scroll to position [0, 0]
click at [1074, 484] on button "Next" at bounding box center [1089, 495] width 97 height 36
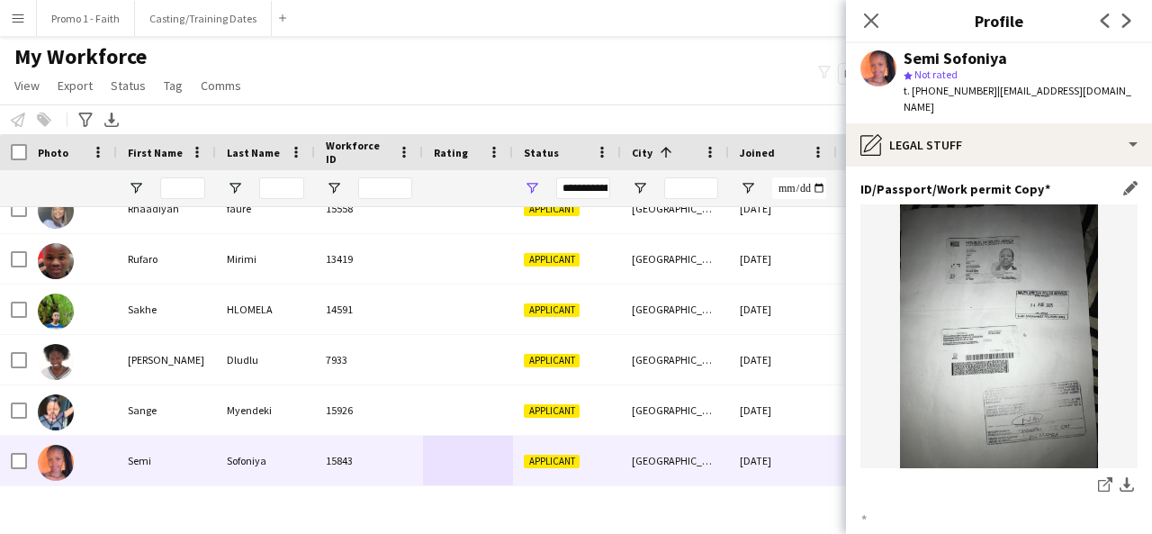
scroll to position [226, 0]
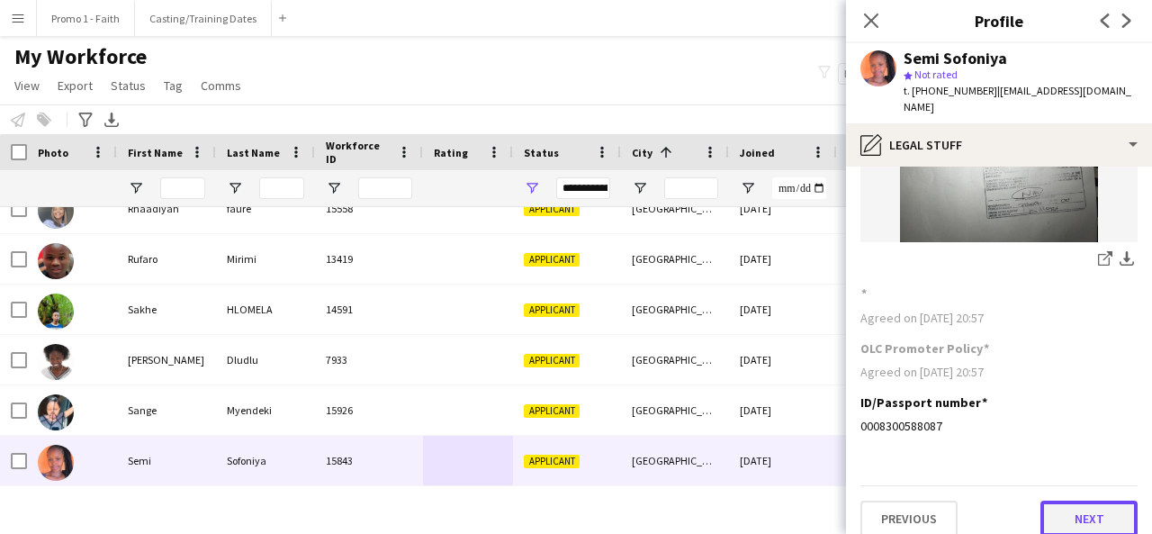
click at [1066, 500] on button "Next" at bounding box center [1089, 518] width 97 height 36
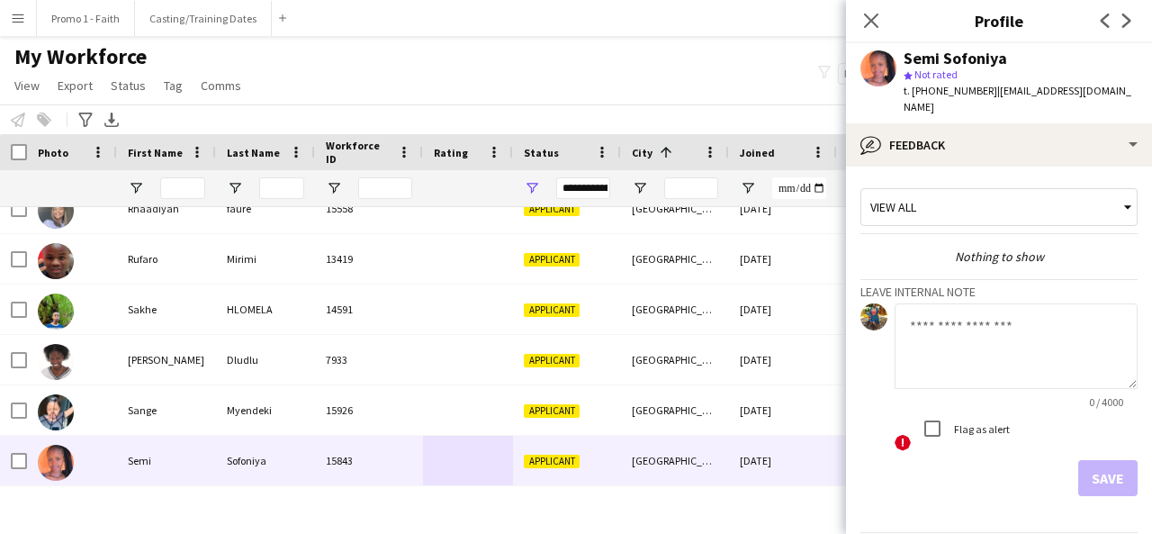
scroll to position [48, 0]
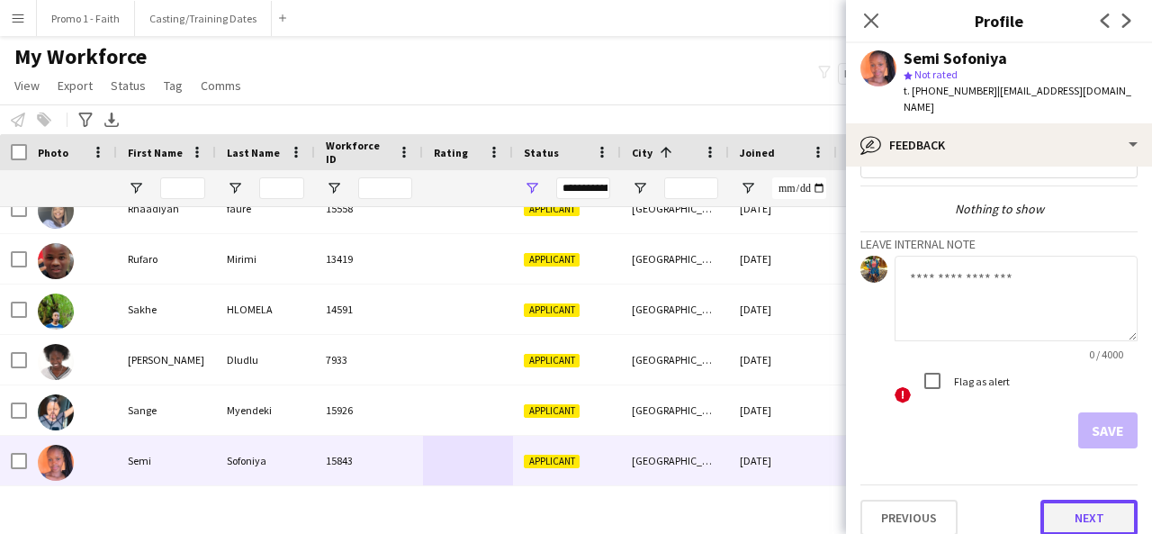
click at [1061, 500] on button "Next" at bounding box center [1089, 518] width 97 height 36
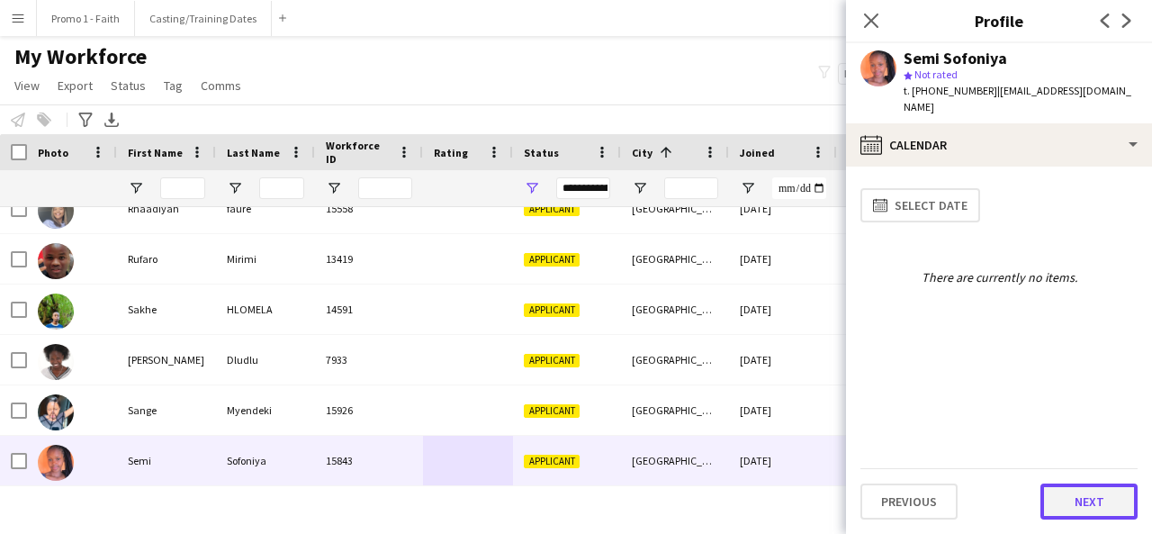
click at [1083, 495] on button "Next" at bounding box center [1089, 501] width 97 height 36
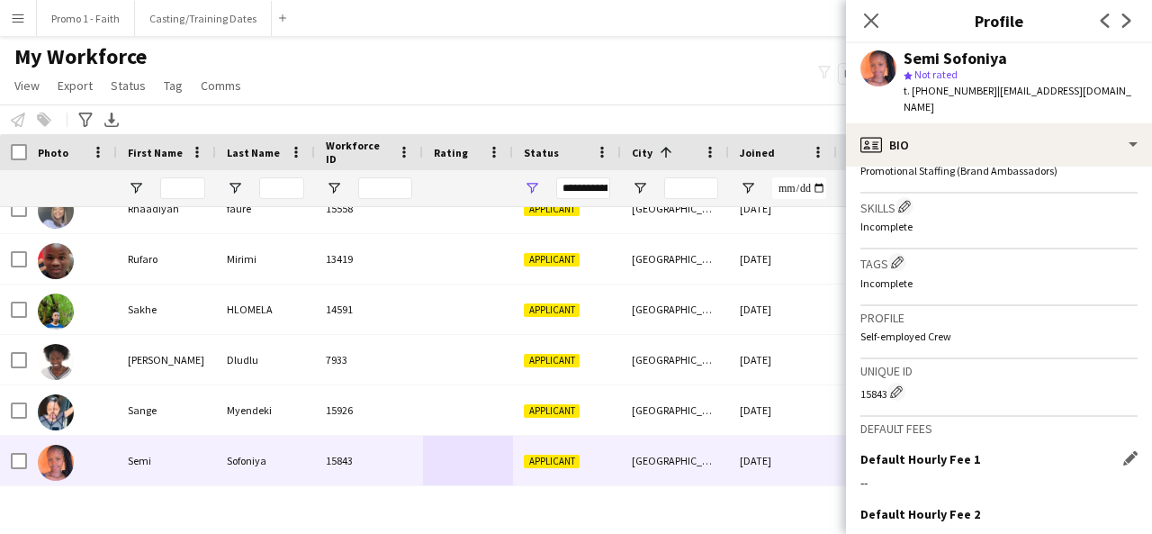
scroll to position [779, 0]
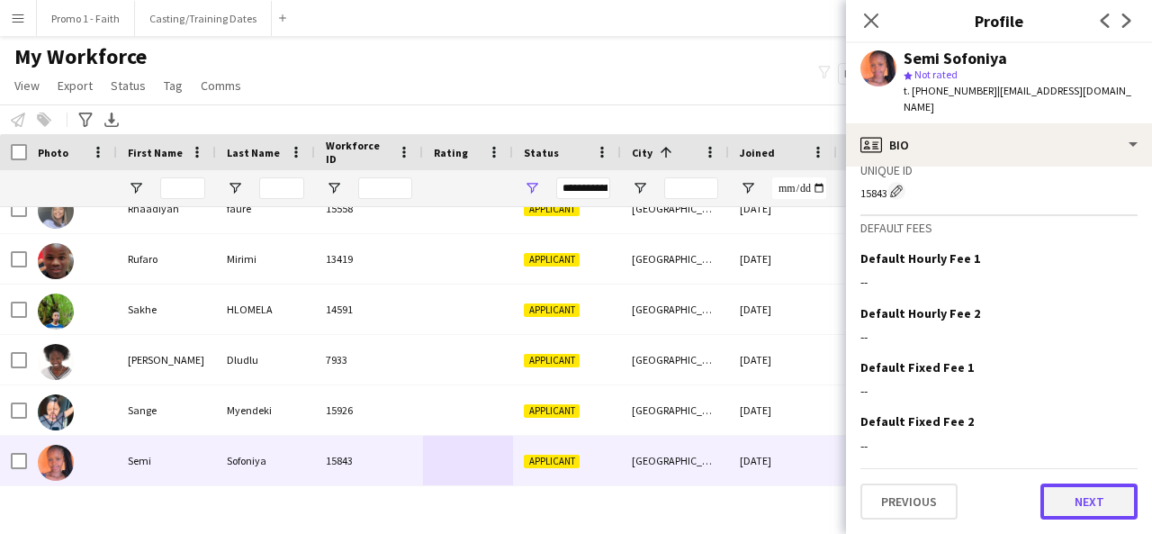
click at [1071, 508] on button "Next" at bounding box center [1089, 501] width 97 height 36
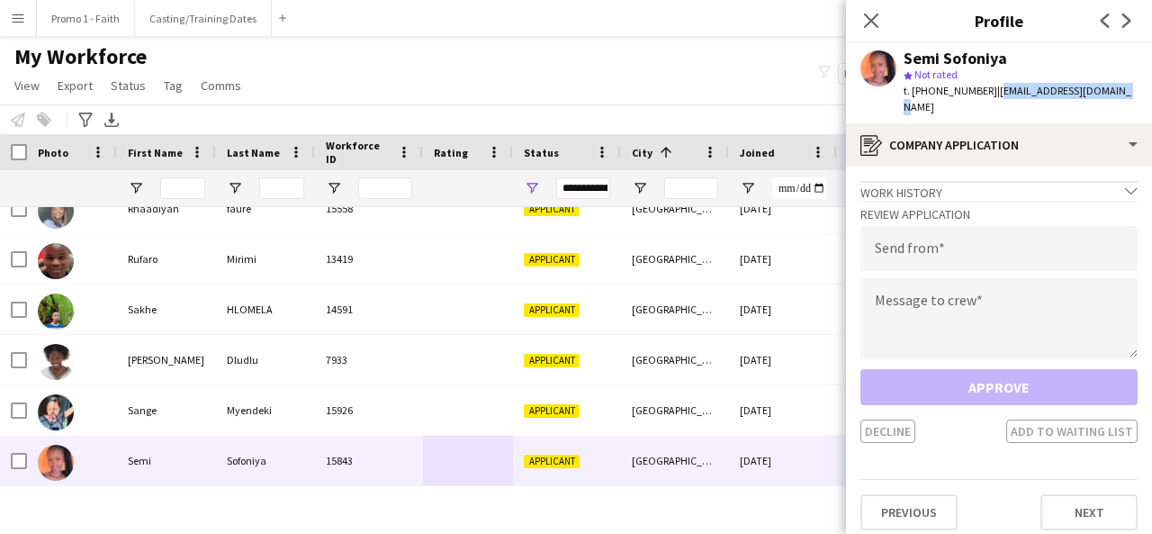
drag, startPoint x: 984, startPoint y: 88, endPoint x: 1120, endPoint y: 91, distance: 135.9
click at [1120, 91] on div "Semi Sofoniya star Not rated t. [PHONE_NUMBER] | [EMAIL_ADDRESS][DOMAIN_NAME]" at bounding box center [999, 83] width 306 height 80
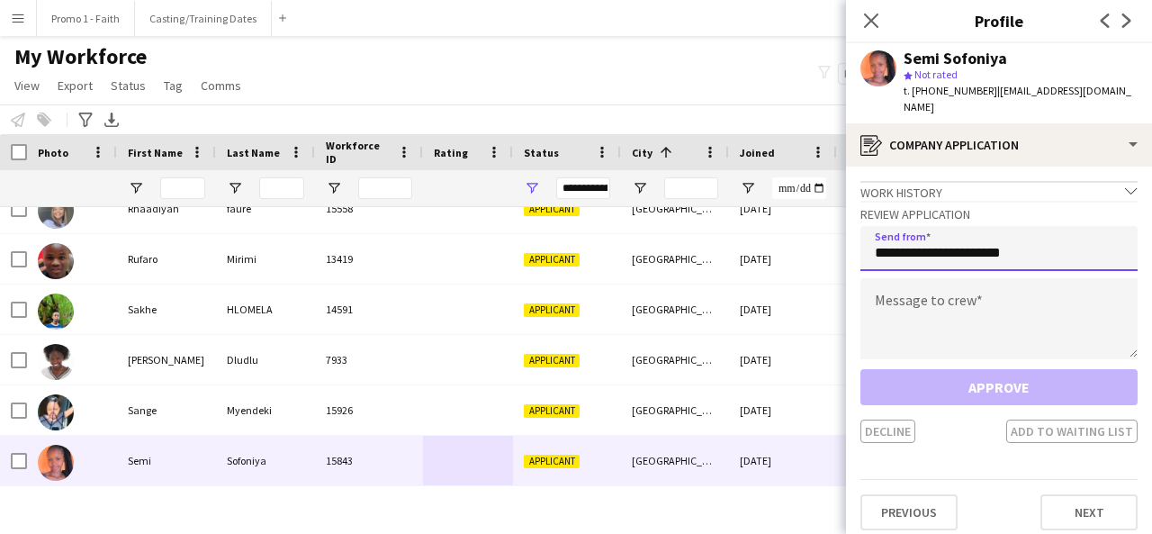
type input "**********"
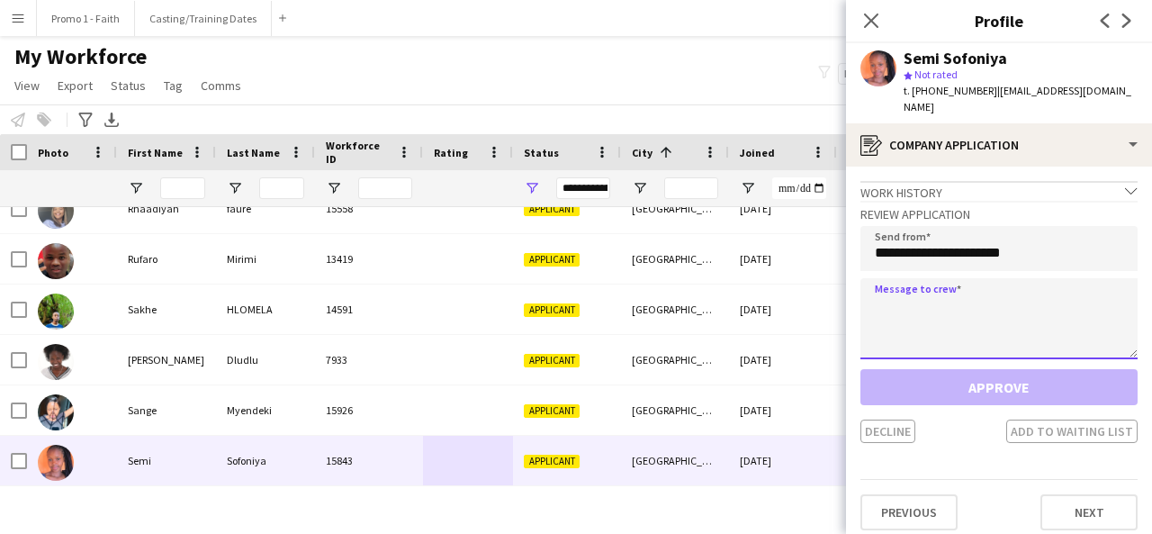
click at [987, 282] on textarea at bounding box center [998, 318] width 277 height 81
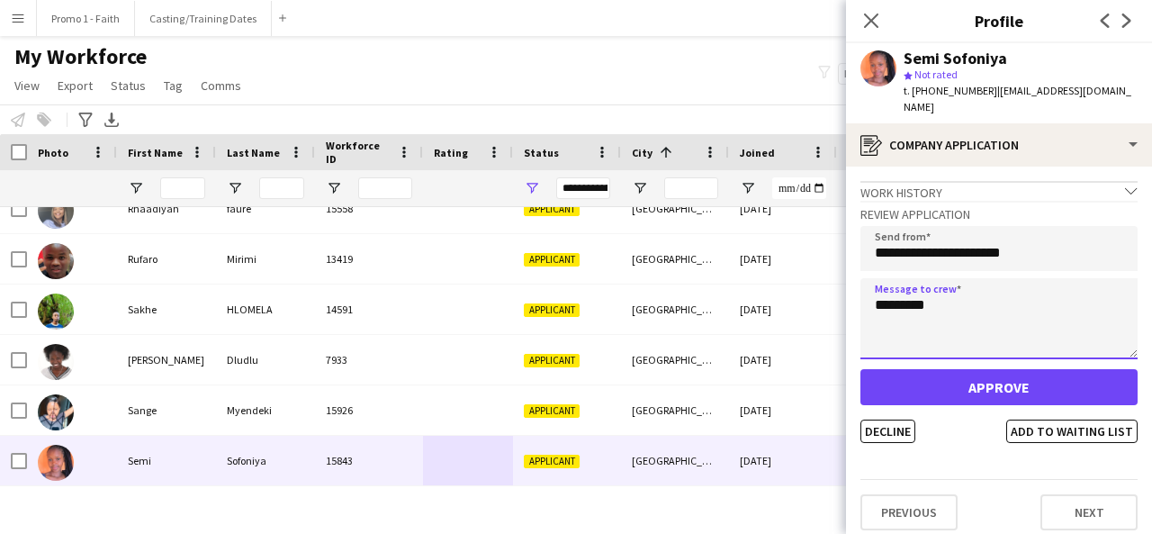
type textarea "*********"
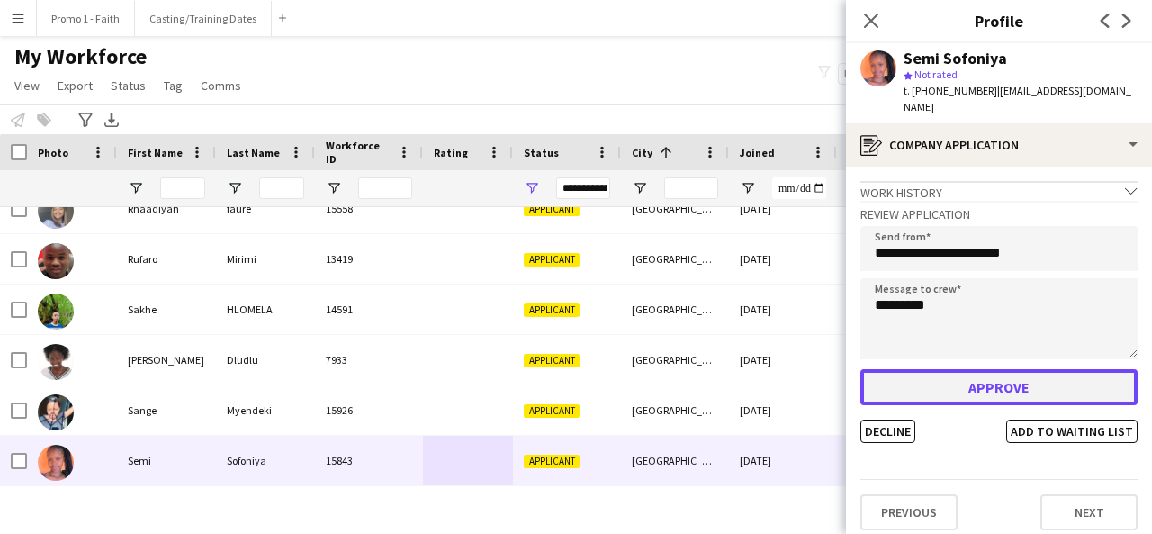
click at [972, 371] on button "Approve" at bounding box center [998, 387] width 277 height 36
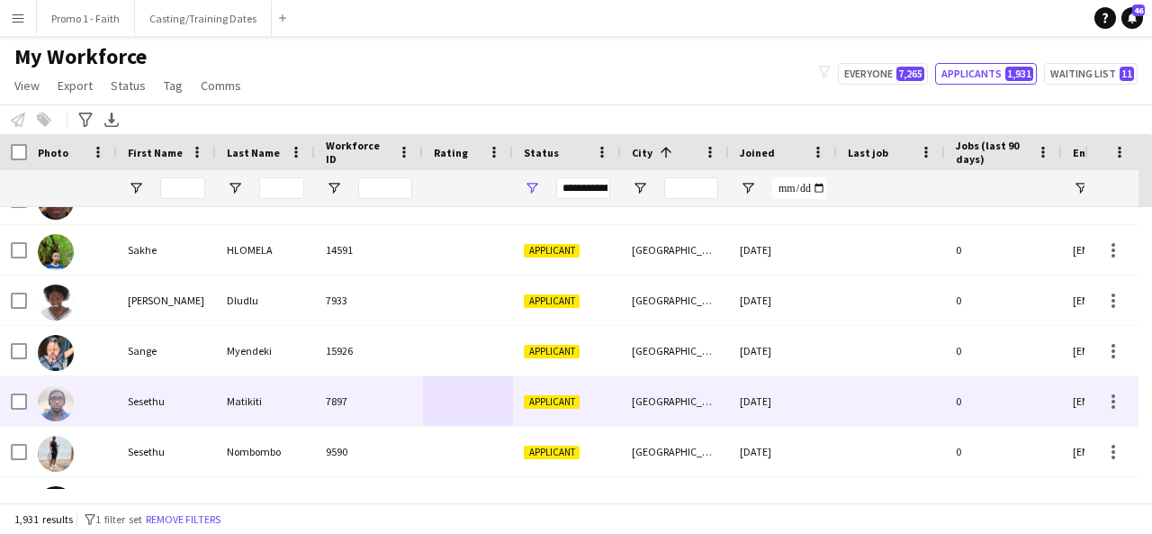
scroll to position [13037, 0]
click at [720, 419] on div "[GEOGRAPHIC_DATA]" at bounding box center [675, 401] width 108 height 50
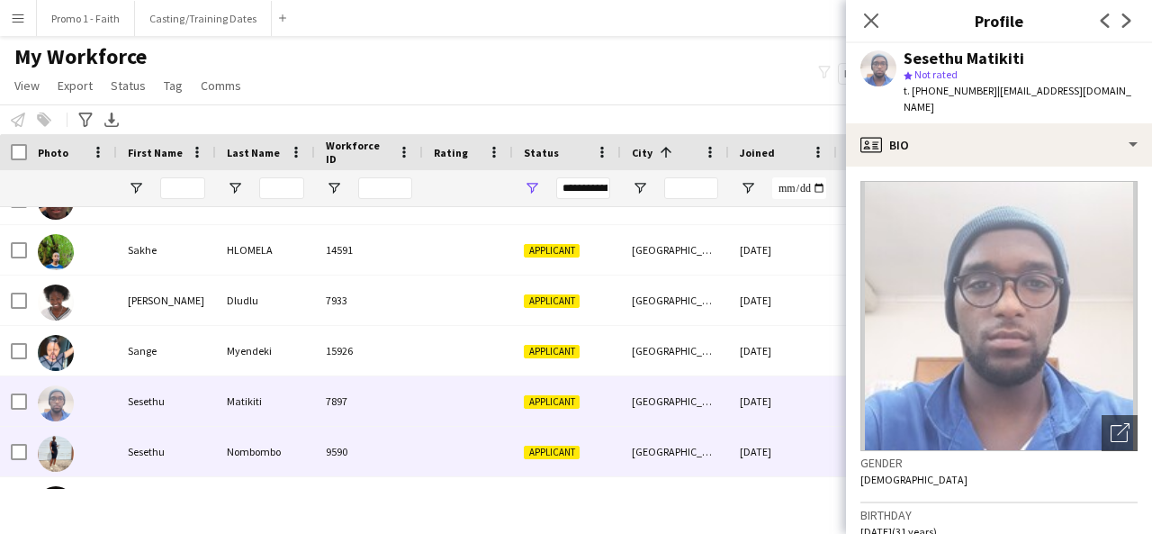
click at [559, 433] on div "Applicant" at bounding box center [567, 452] width 108 height 50
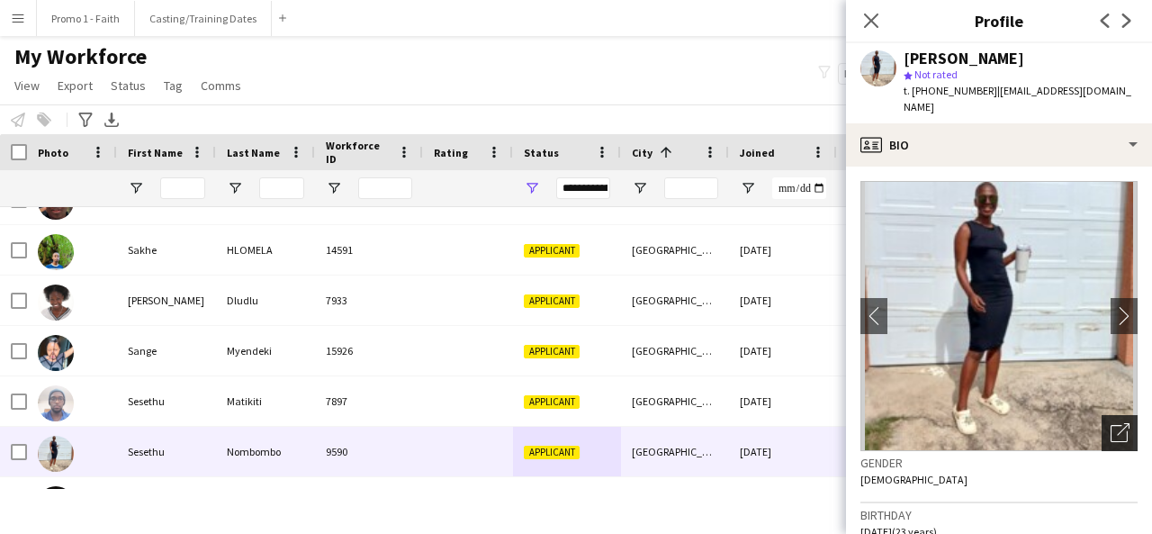
click at [1102, 421] on div "Open photos pop-in" at bounding box center [1120, 433] width 36 height 36
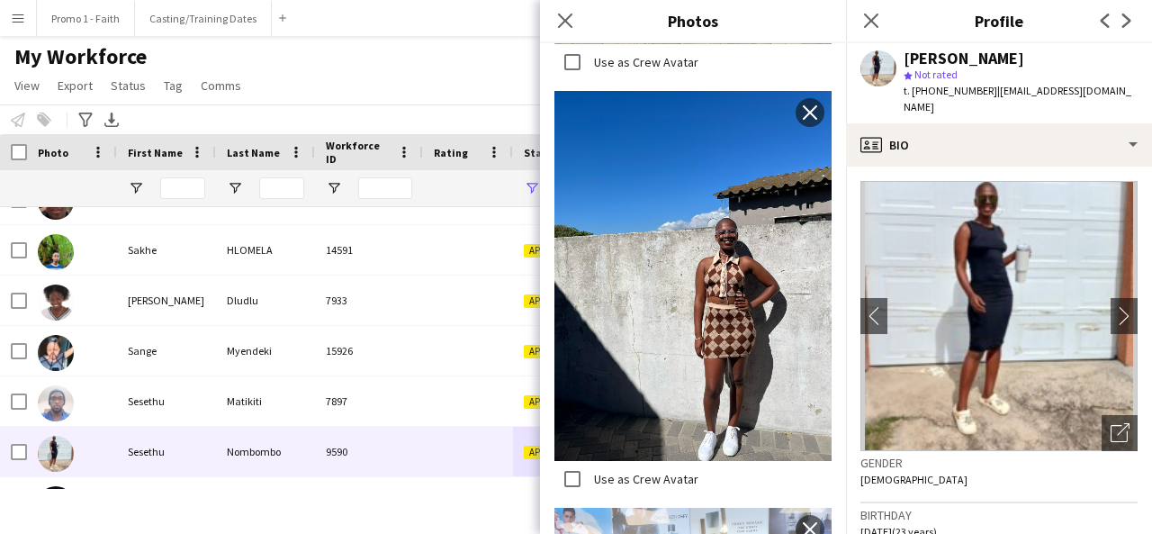
scroll to position [757, 0]
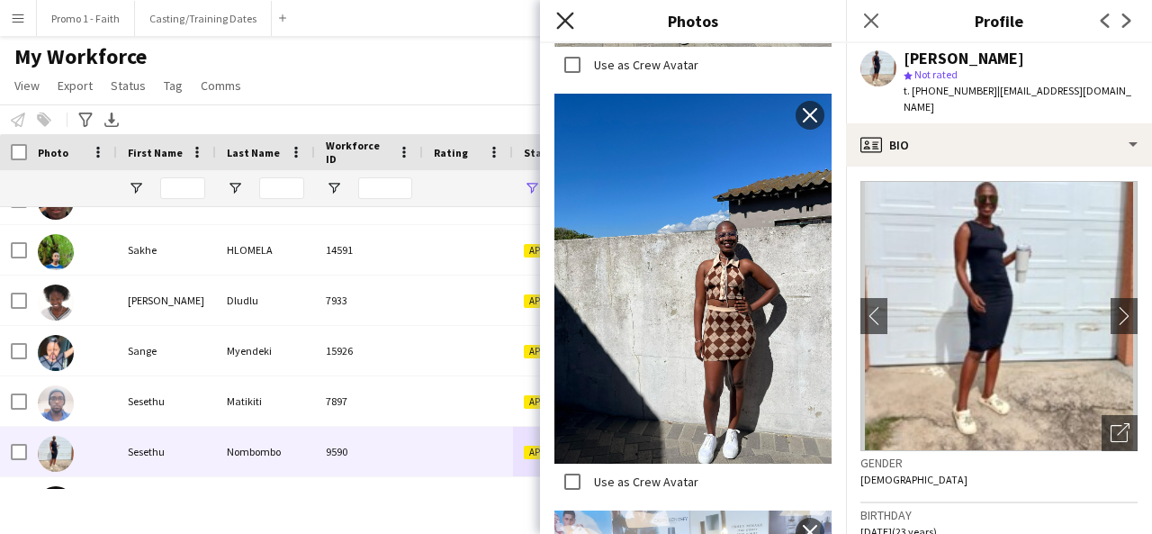
click at [562, 20] on icon "Close pop-in" at bounding box center [564, 20] width 17 height 17
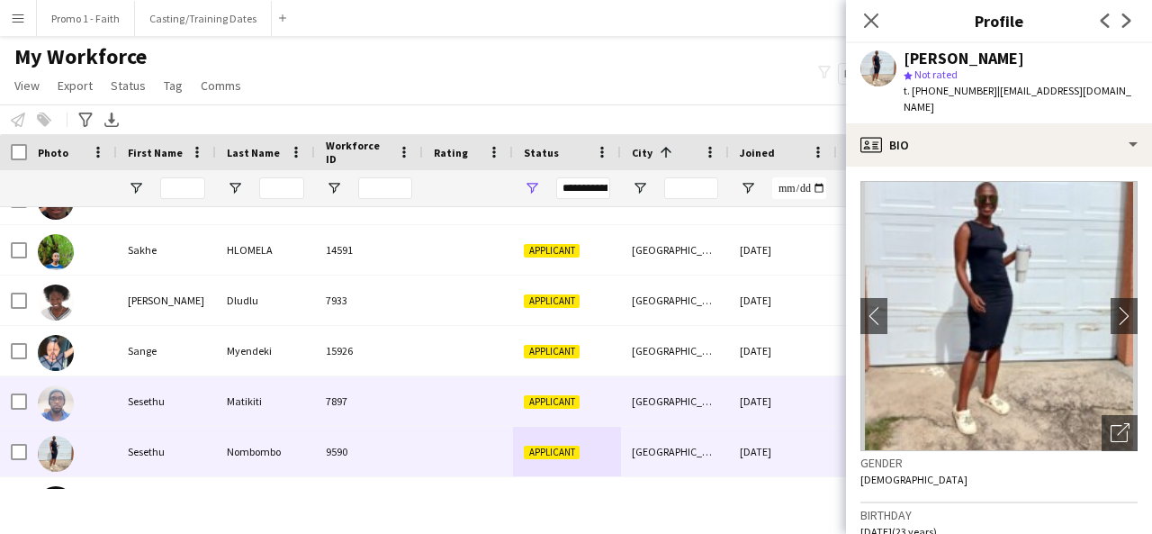
scroll to position [13150, 0]
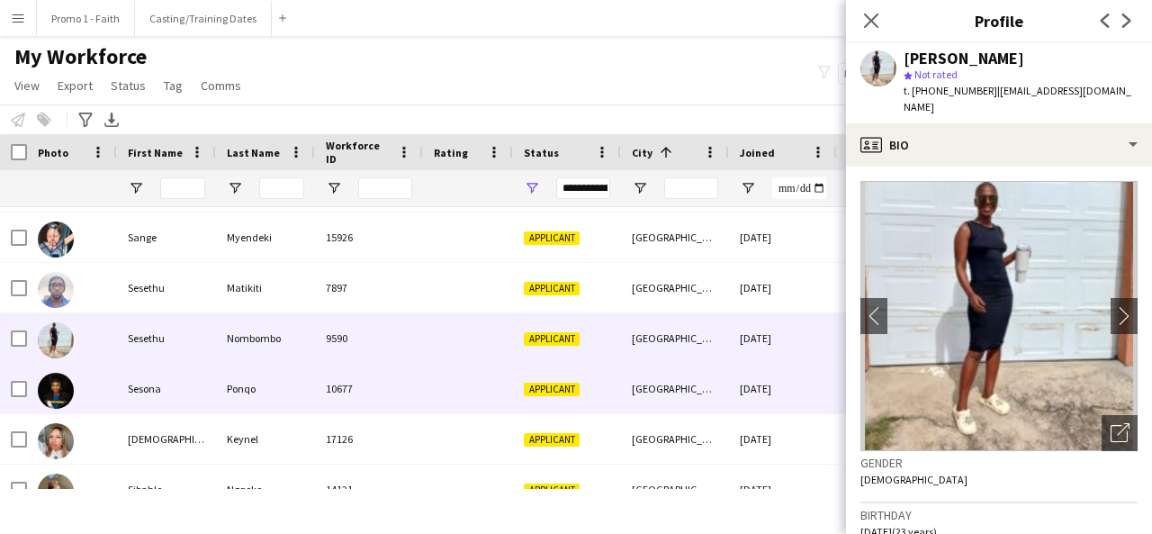
click at [475, 374] on div at bounding box center [468, 389] width 90 height 50
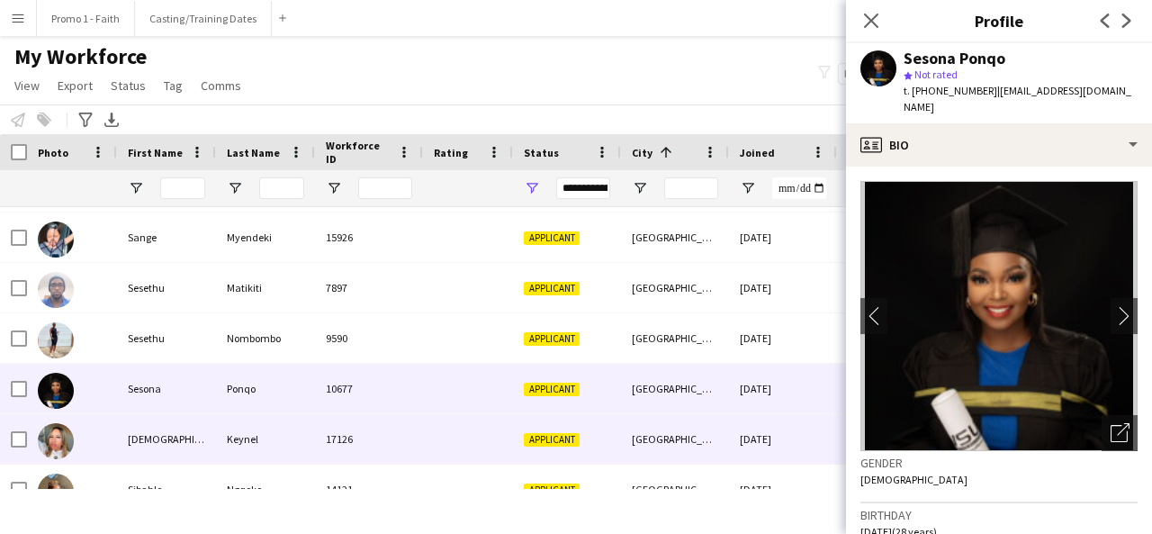
click at [527, 461] on div "Applicant" at bounding box center [567, 439] width 108 height 50
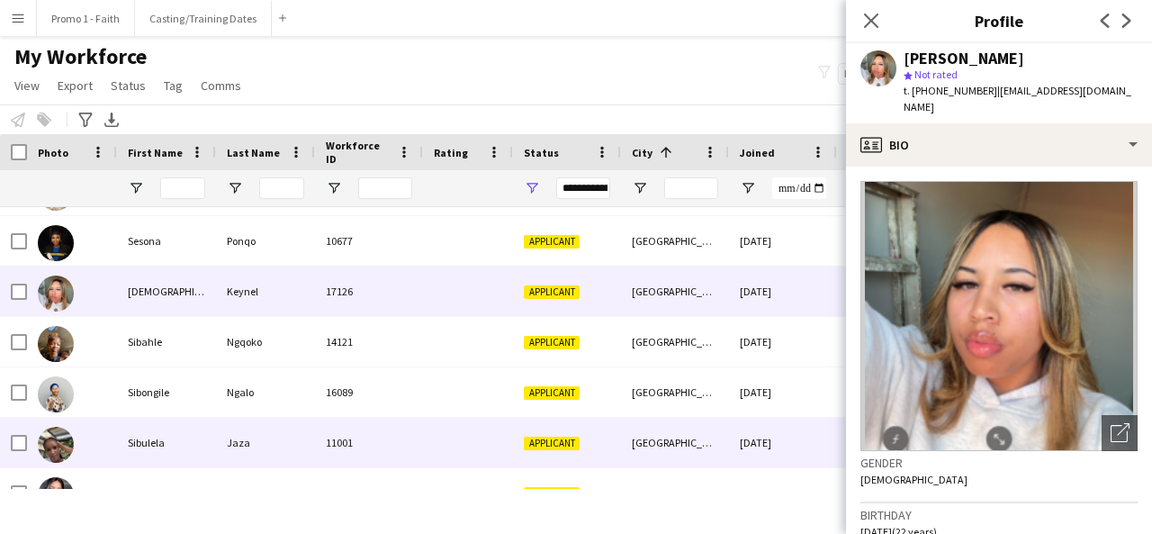
scroll to position [13319, 0]
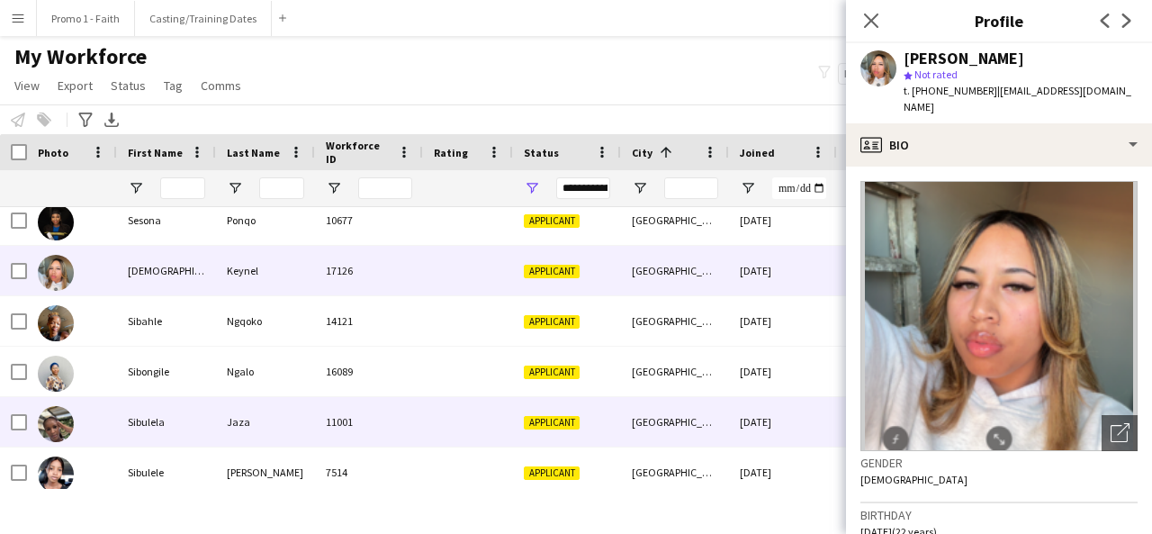
click at [363, 423] on div "11001" at bounding box center [369, 422] width 108 height 50
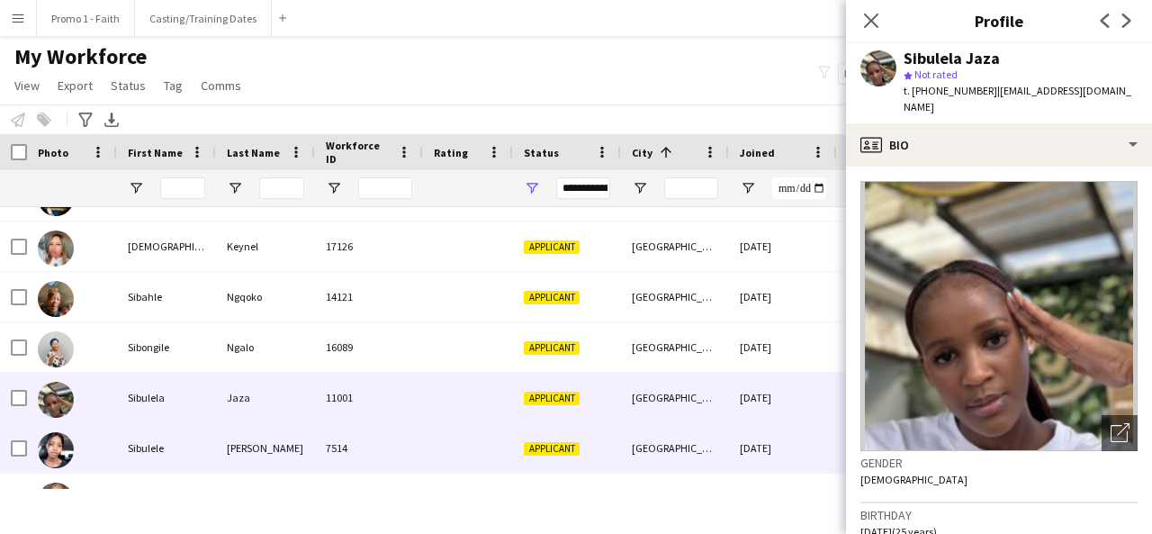
scroll to position [13346, 0]
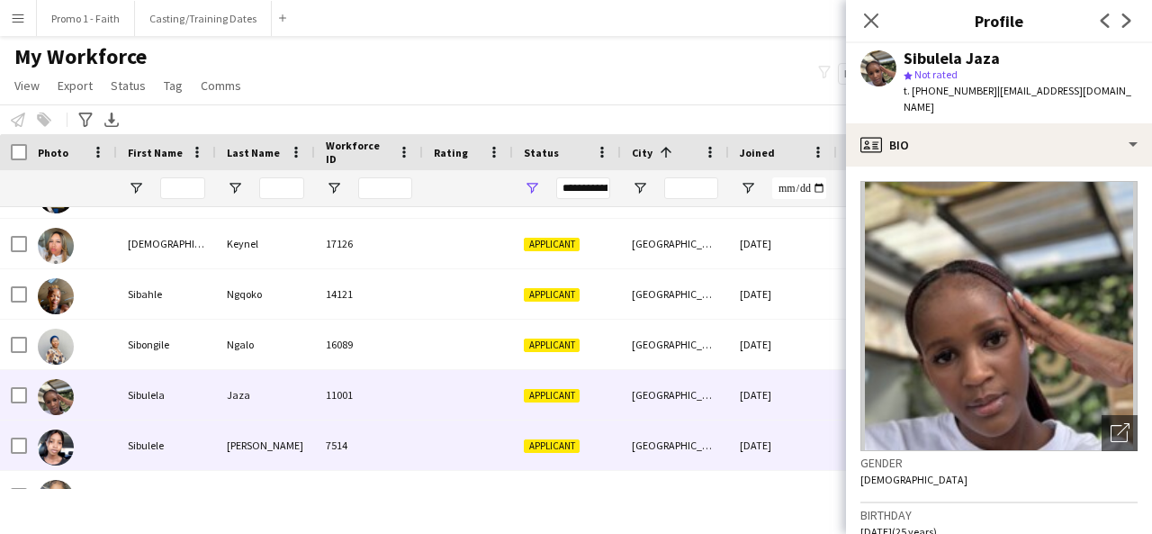
click at [355, 440] on div "7514" at bounding box center [369, 445] width 108 height 50
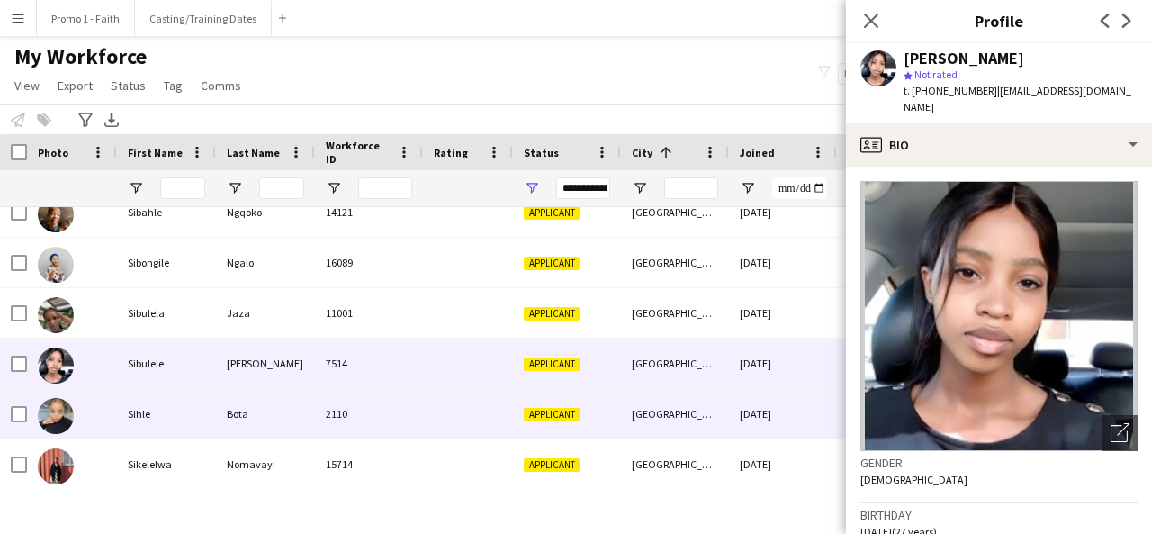
scroll to position [13429, 0]
click at [390, 420] on div "2110" at bounding box center [369, 413] width 108 height 50
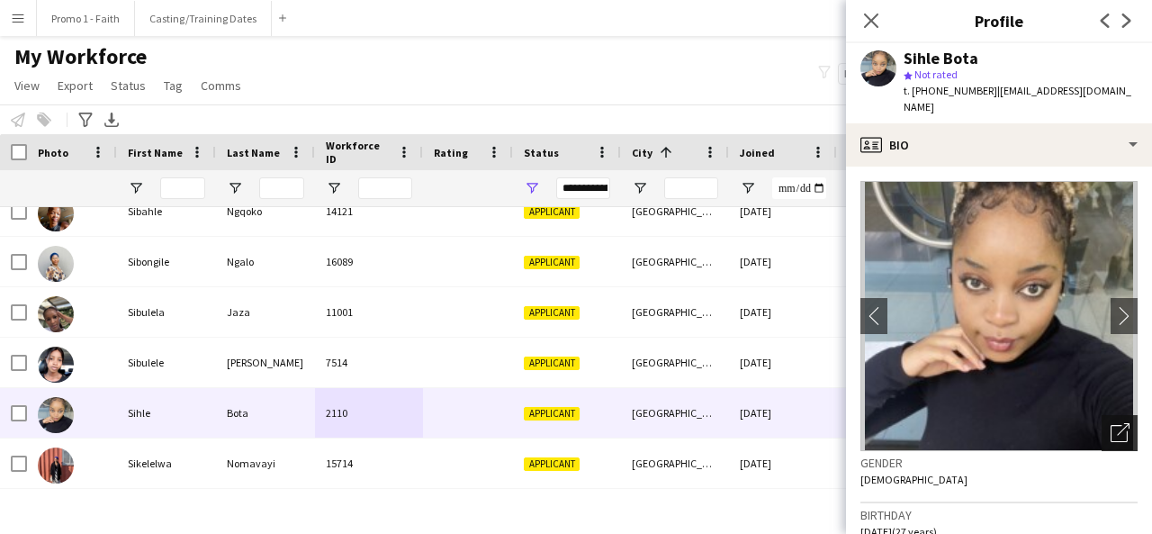
click at [1117, 423] on icon at bounding box center [1123, 429] width 13 height 13
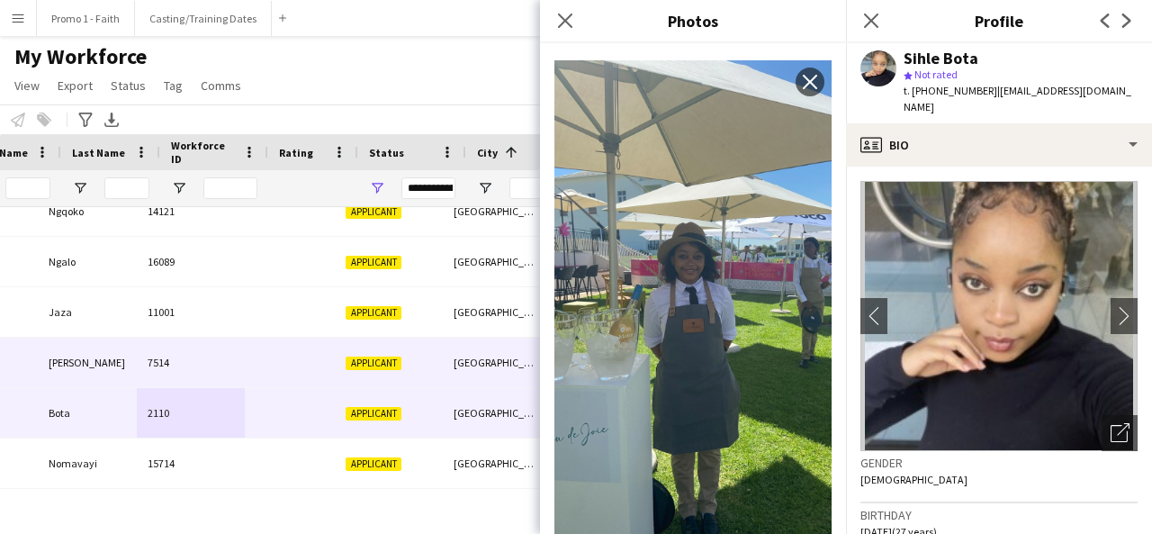
scroll to position [0, 178]
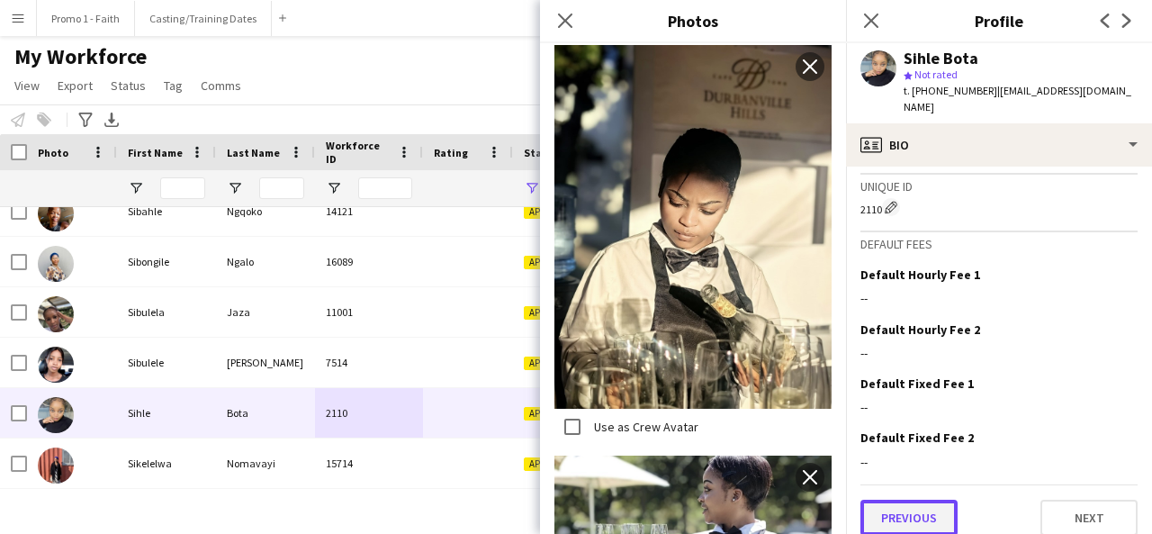
click at [929, 500] on button "Previous" at bounding box center [908, 518] width 97 height 36
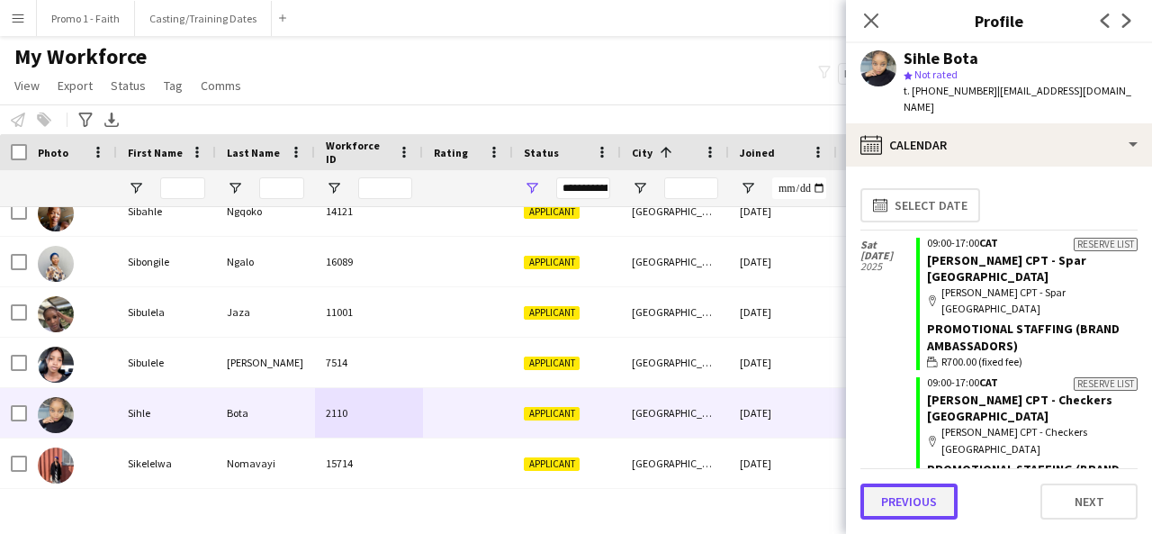
click at [920, 500] on button "Previous" at bounding box center [908, 501] width 97 height 36
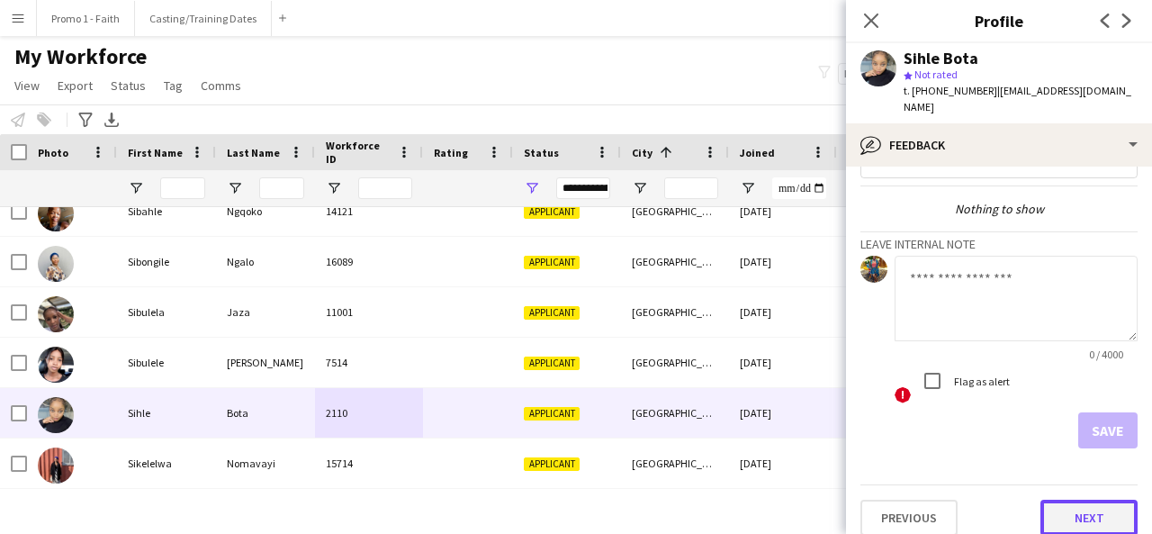
click at [1087, 508] on button "Next" at bounding box center [1089, 518] width 97 height 36
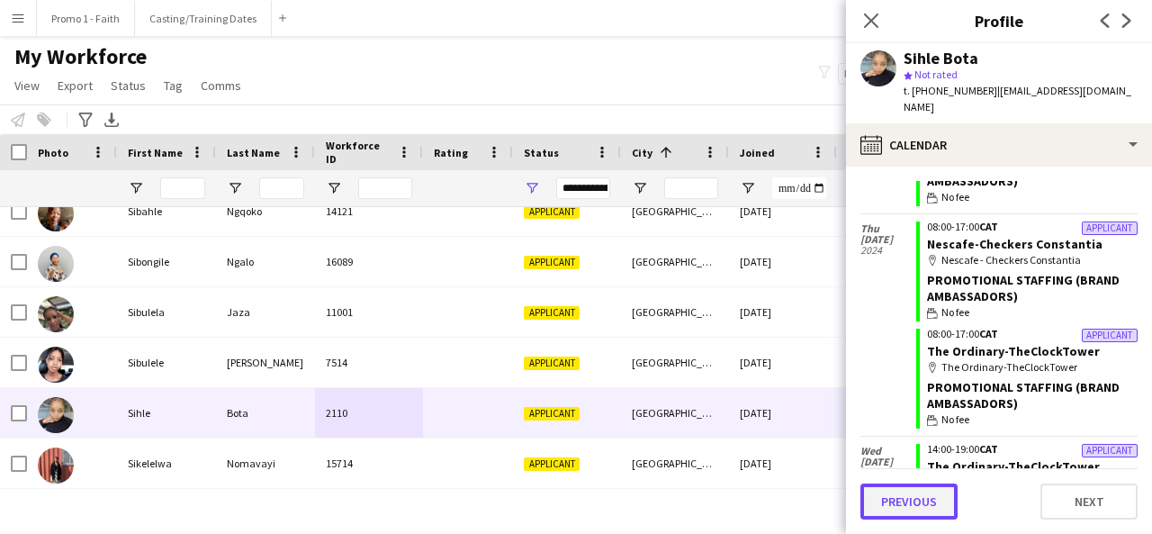
click at [927, 493] on button "Previous" at bounding box center [908, 501] width 97 height 36
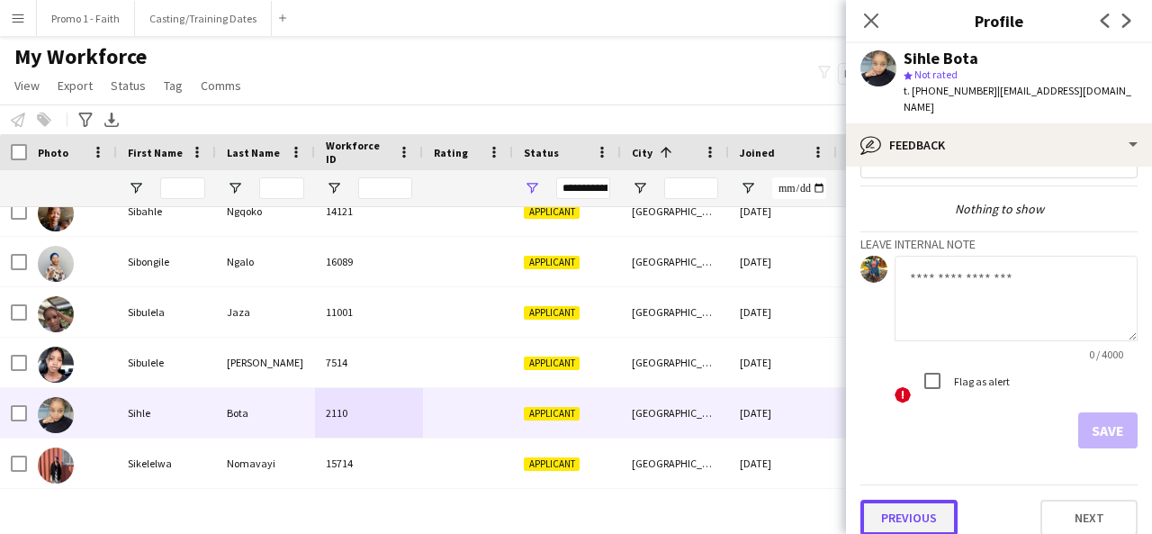
click at [915, 503] on button "Previous" at bounding box center [908, 518] width 97 height 36
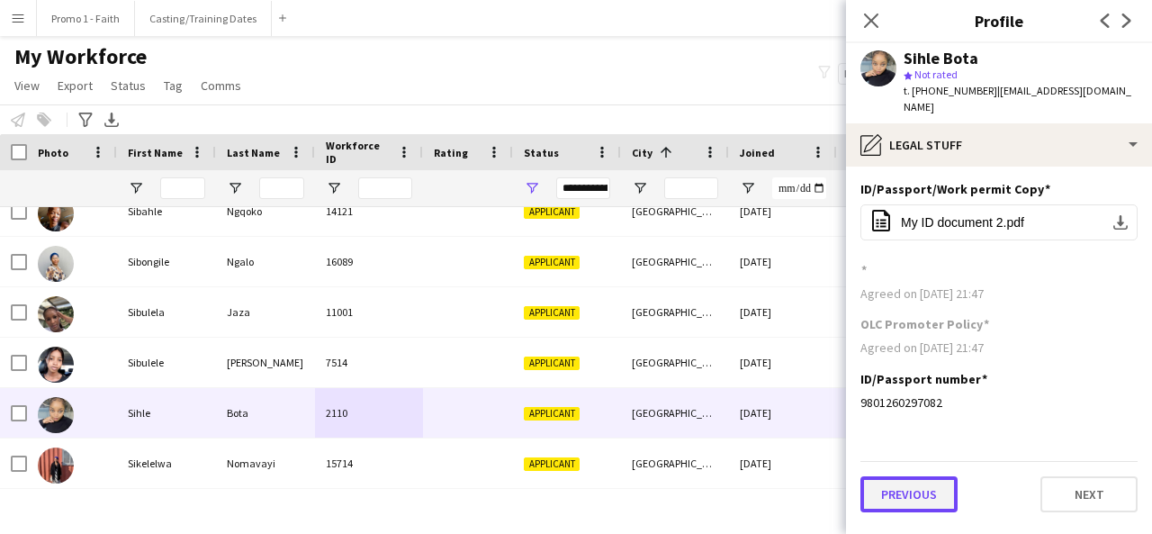
click at [905, 480] on button "Previous" at bounding box center [908, 494] width 97 height 36
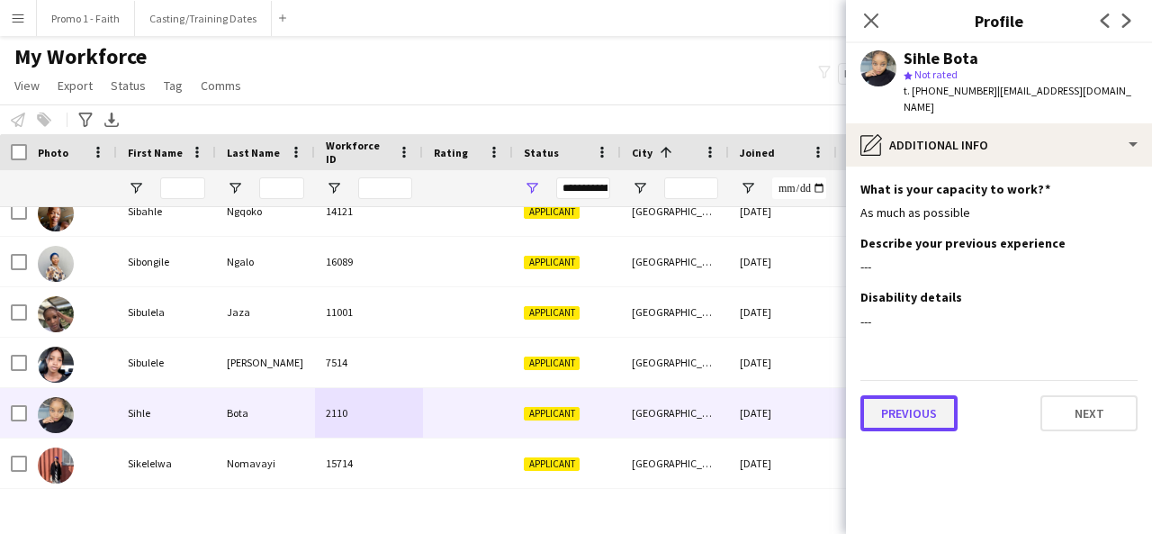
click at [881, 395] on button "Previous" at bounding box center [908, 413] width 97 height 36
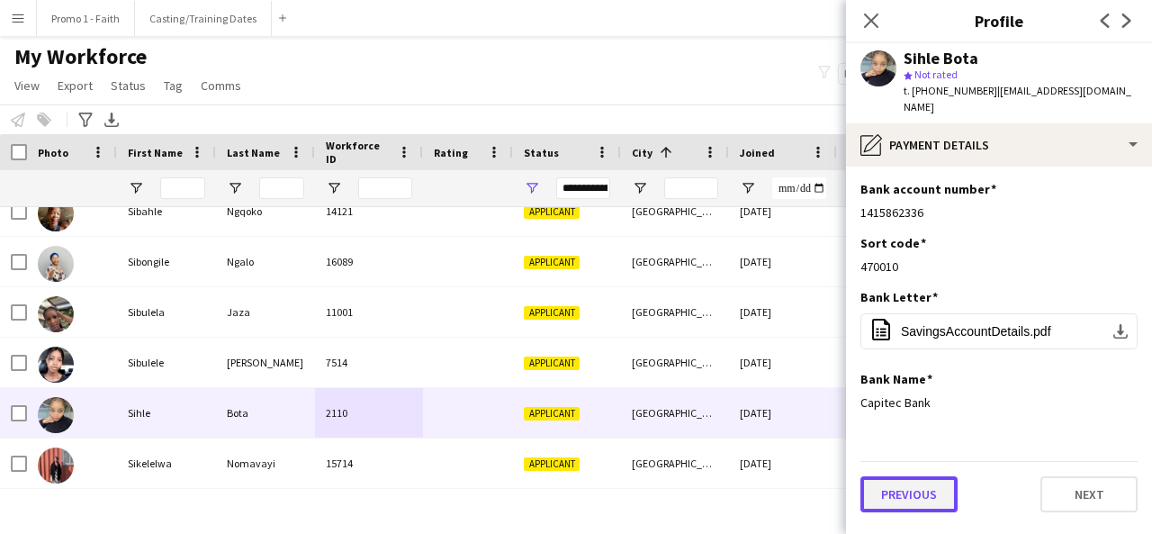
click at [904, 478] on button "Previous" at bounding box center [908, 494] width 97 height 36
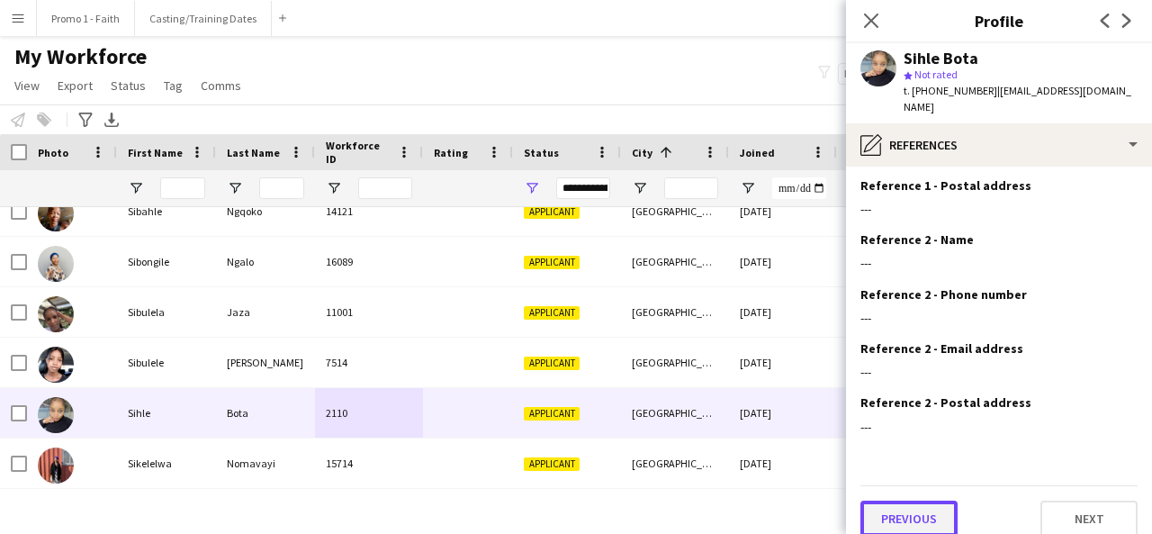
click at [905, 500] on button "Previous" at bounding box center [908, 518] width 97 height 36
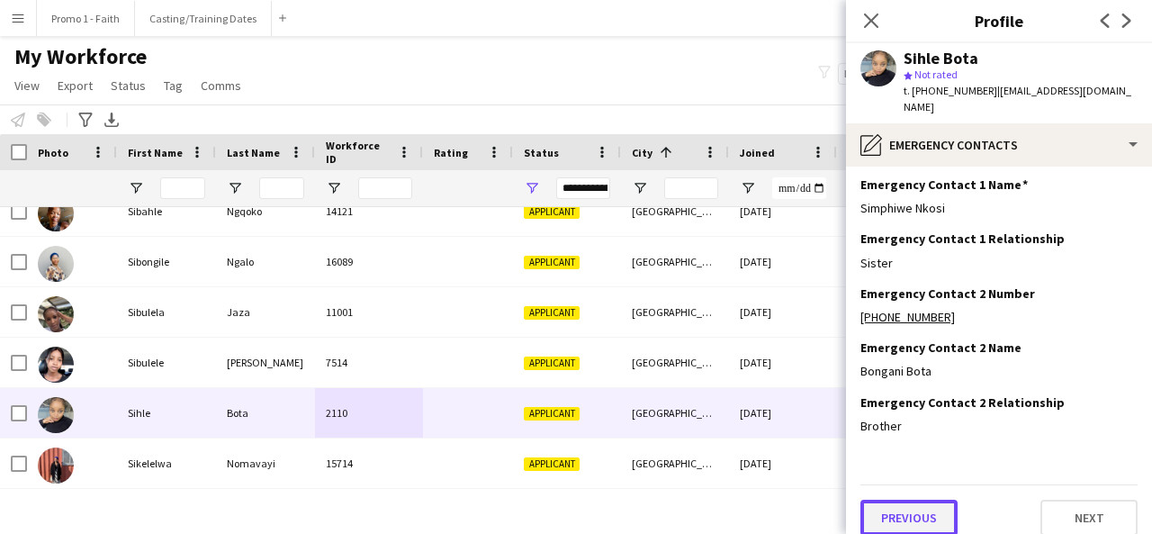
click at [902, 500] on button "Previous" at bounding box center [908, 518] width 97 height 36
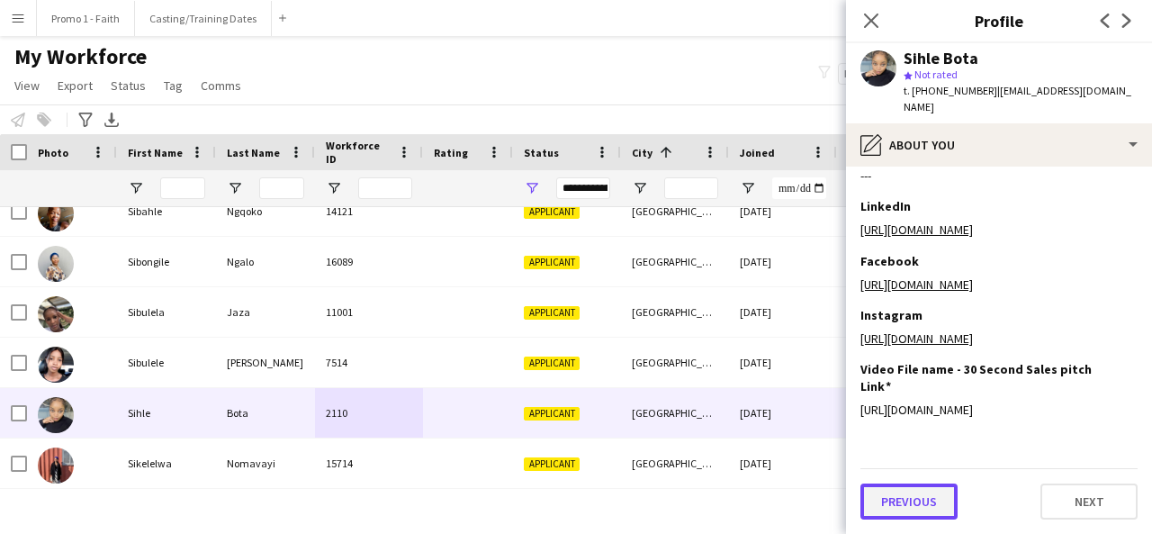
click at [903, 509] on button "Previous" at bounding box center [908, 501] width 97 height 36
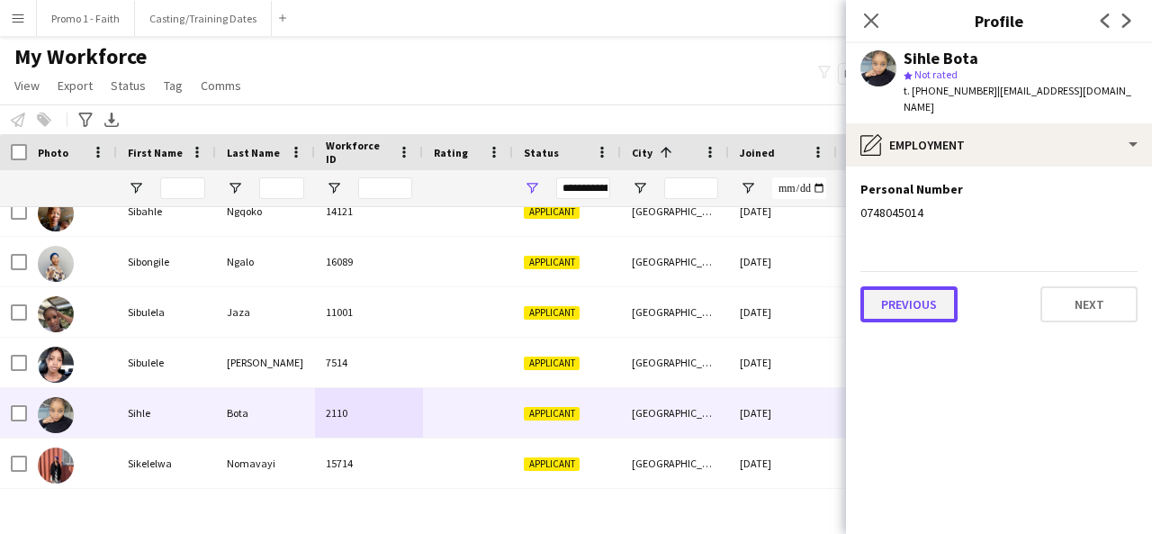
click at [913, 303] on button "Previous" at bounding box center [908, 304] width 97 height 36
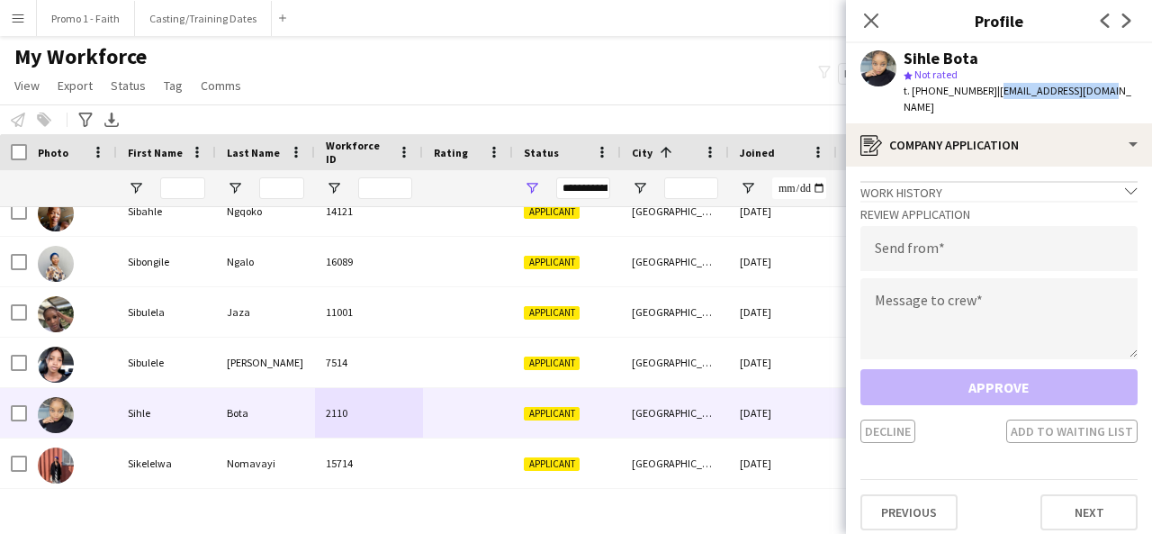
drag, startPoint x: 984, startPoint y: 95, endPoint x: 1093, endPoint y: 87, distance: 109.1
click at [1093, 87] on div "Sihle Bota star Not rated t. [PHONE_NUMBER] | [EMAIL_ADDRESS][DOMAIN_NAME]" at bounding box center [999, 83] width 306 height 80
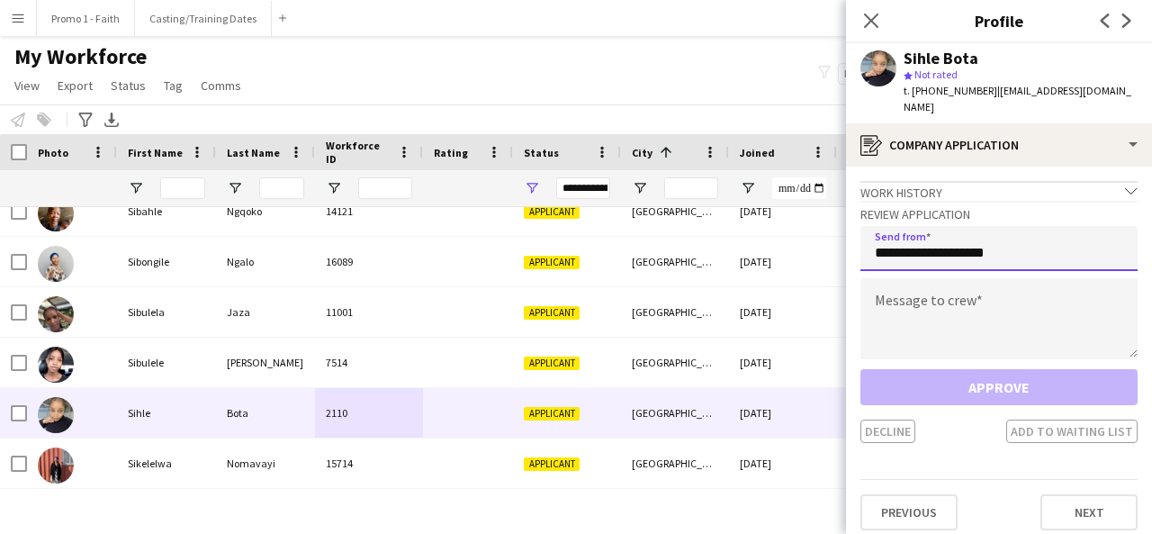
type input "**********"
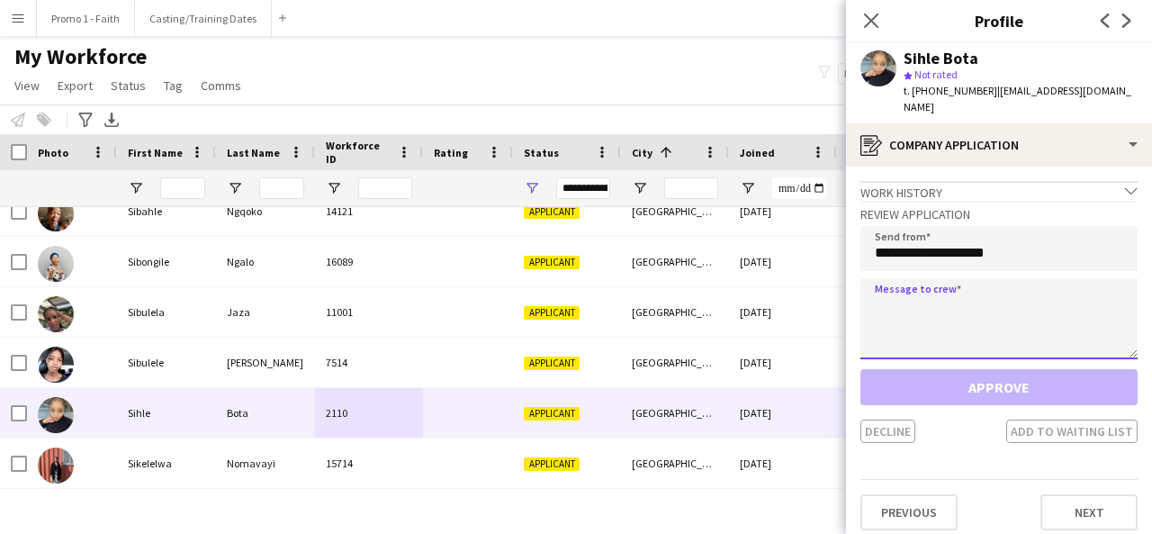
click at [991, 278] on textarea at bounding box center [998, 318] width 277 height 81
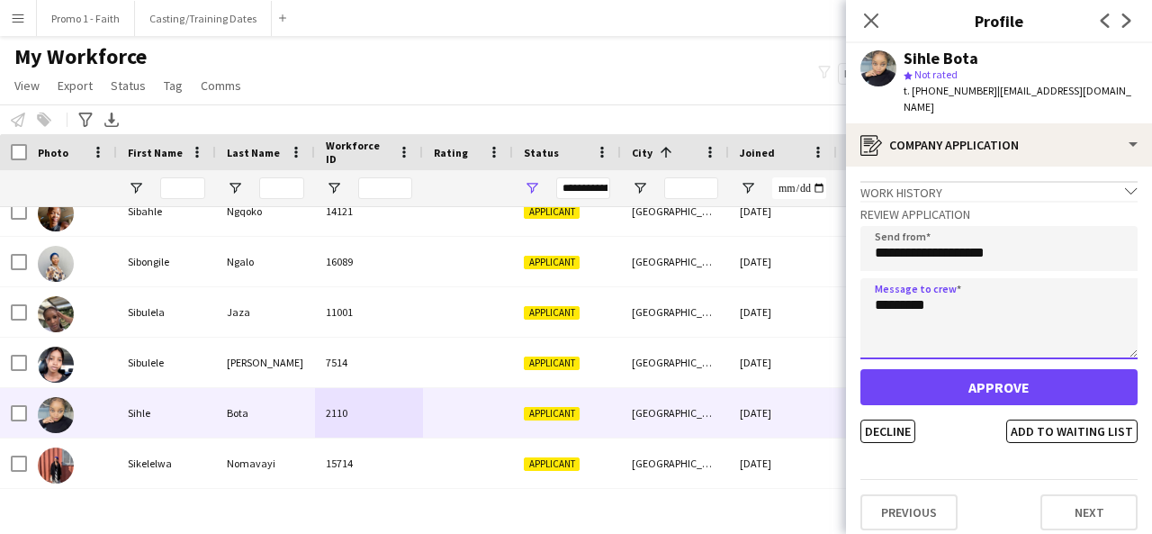
type textarea "*********"
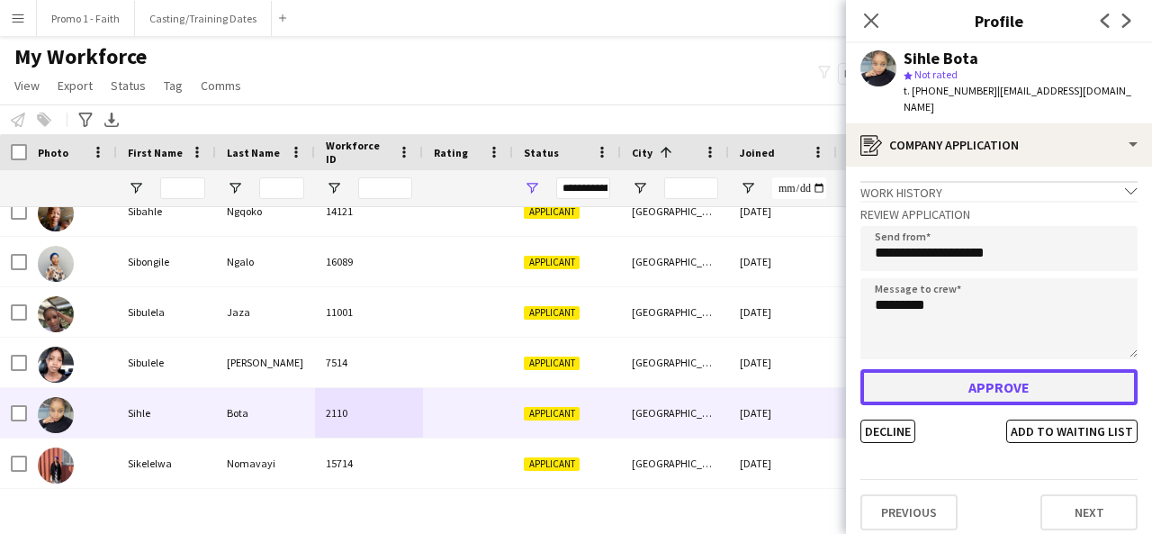
click at [1021, 374] on button "Approve" at bounding box center [998, 387] width 277 height 36
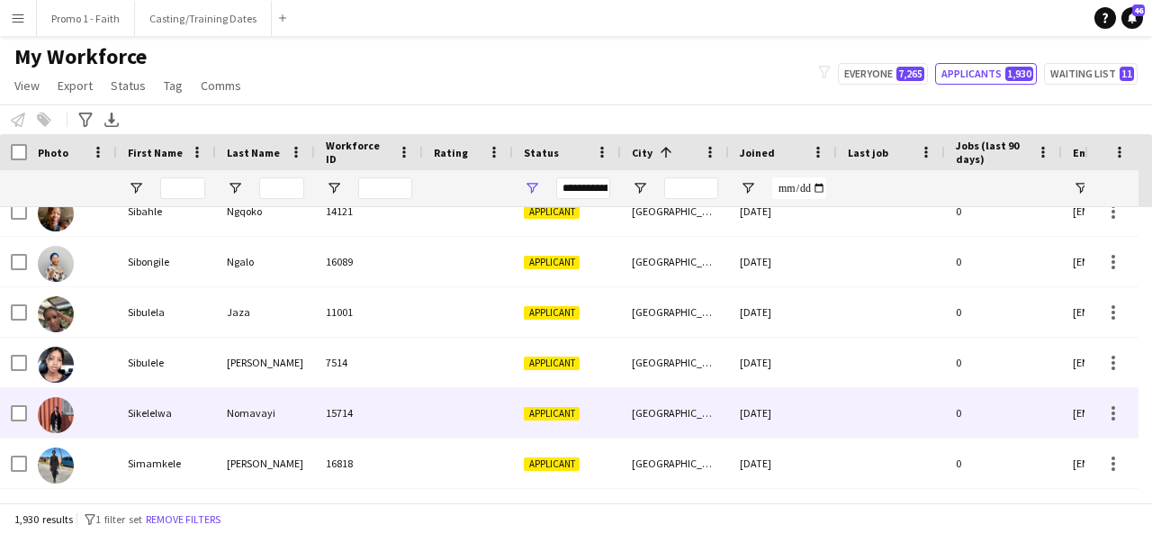
click at [516, 397] on div "Applicant" at bounding box center [567, 413] width 108 height 50
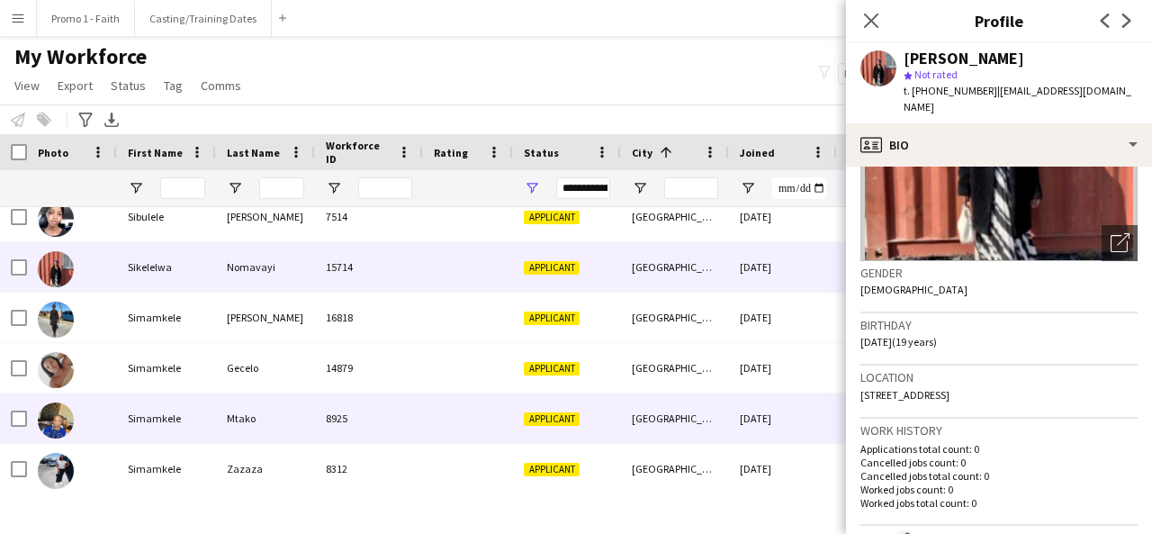
scroll to position [13574, 0]
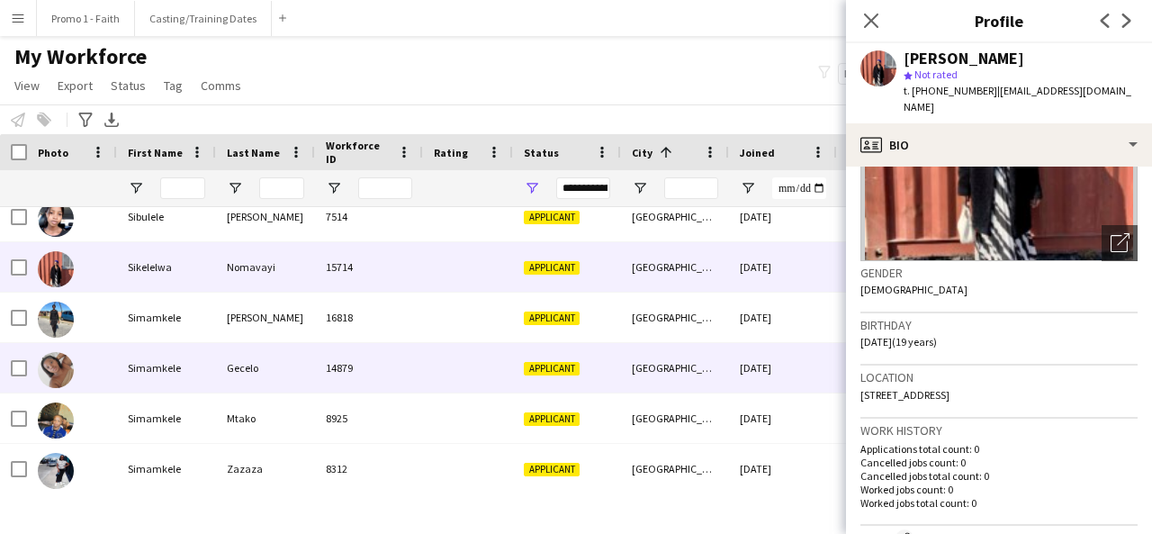
click at [306, 375] on div "Gecelo" at bounding box center [265, 368] width 99 height 50
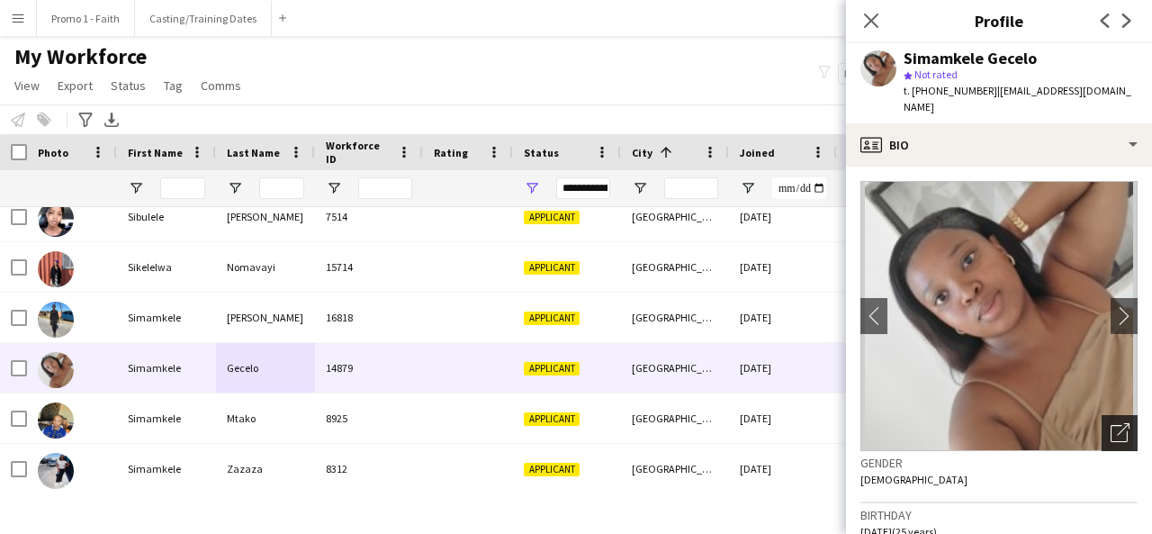
click at [1102, 423] on div "Open photos pop-in" at bounding box center [1120, 433] width 36 height 36
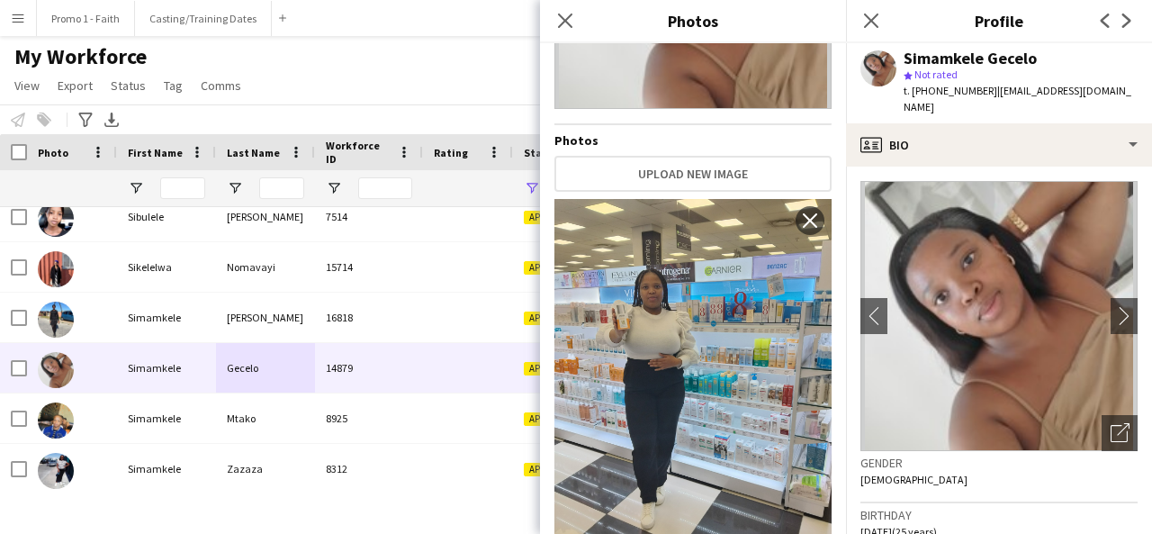
scroll to position [0, 0]
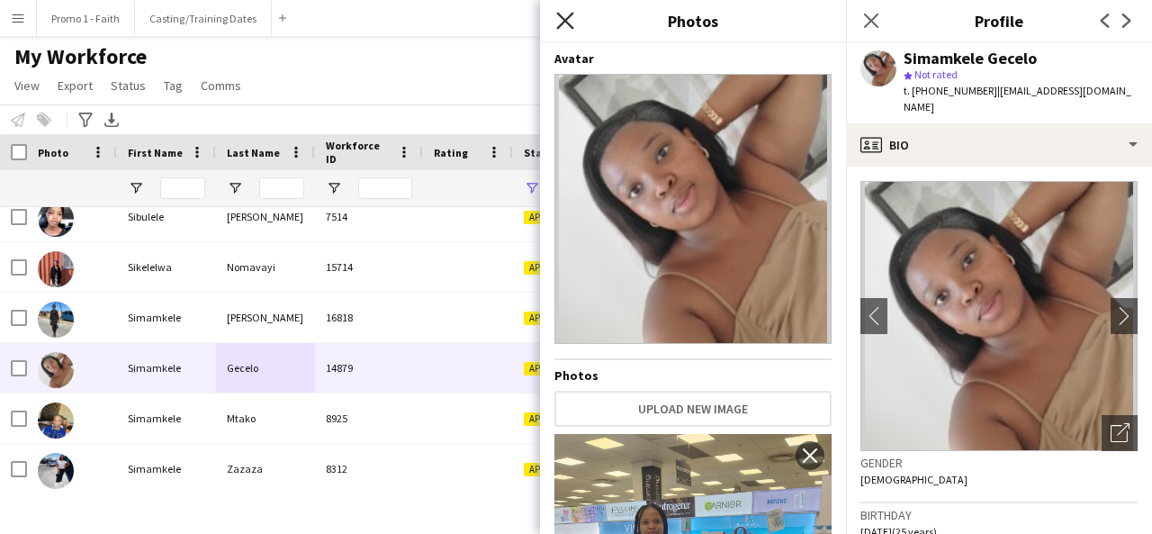
drag, startPoint x: 548, startPoint y: 20, endPoint x: 565, endPoint y: 20, distance: 17.1
click at [565, 20] on div "Close pop-in" at bounding box center [565, 20] width 50 height 41
click at [565, 20] on icon at bounding box center [564, 20] width 17 height 17
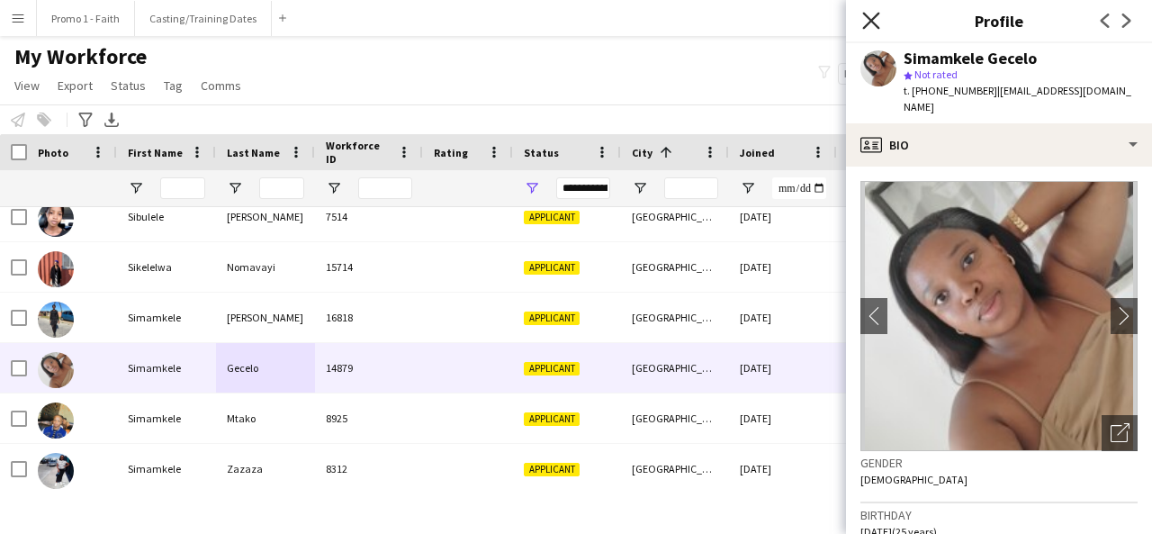
click at [873, 14] on icon "Close pop-in" at bounding box center [870, 20] width 17 height 17
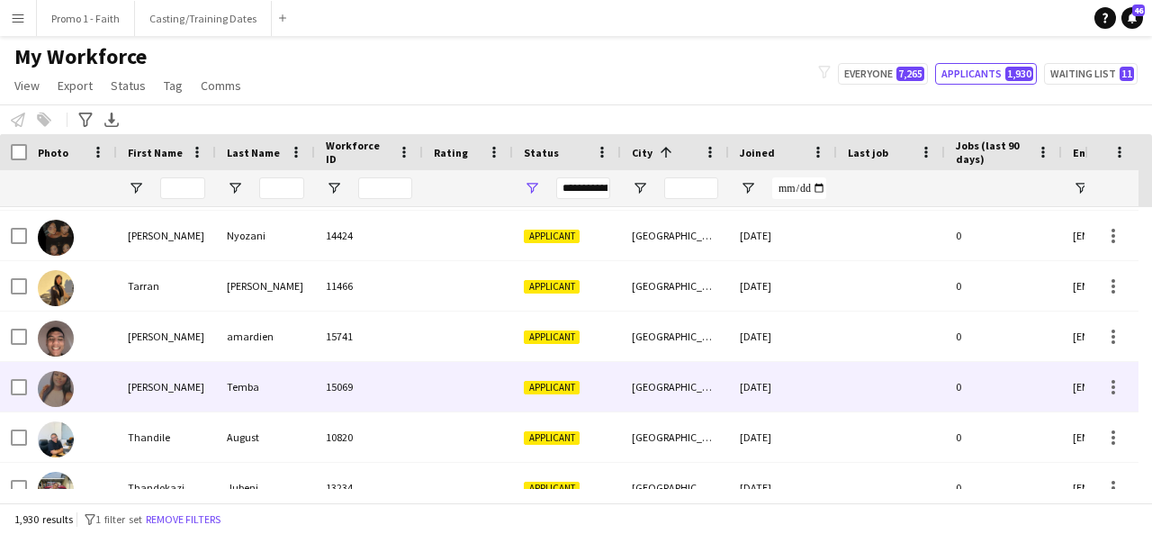
scroll to position [15471, 0]
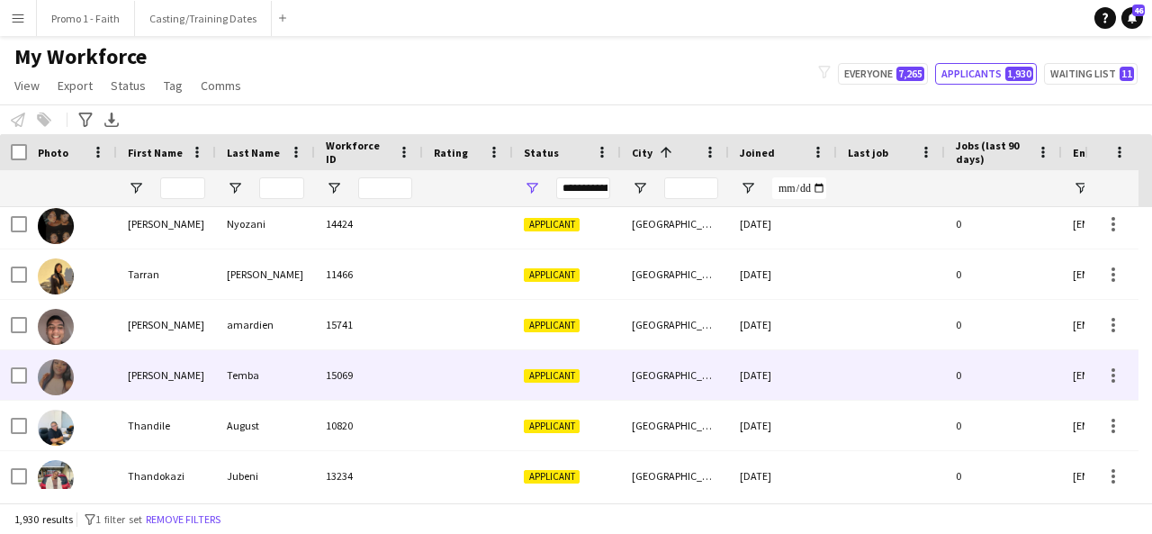
click at [354, 361] on div "15069" at bounding box center [369, 375] width 108 height 50
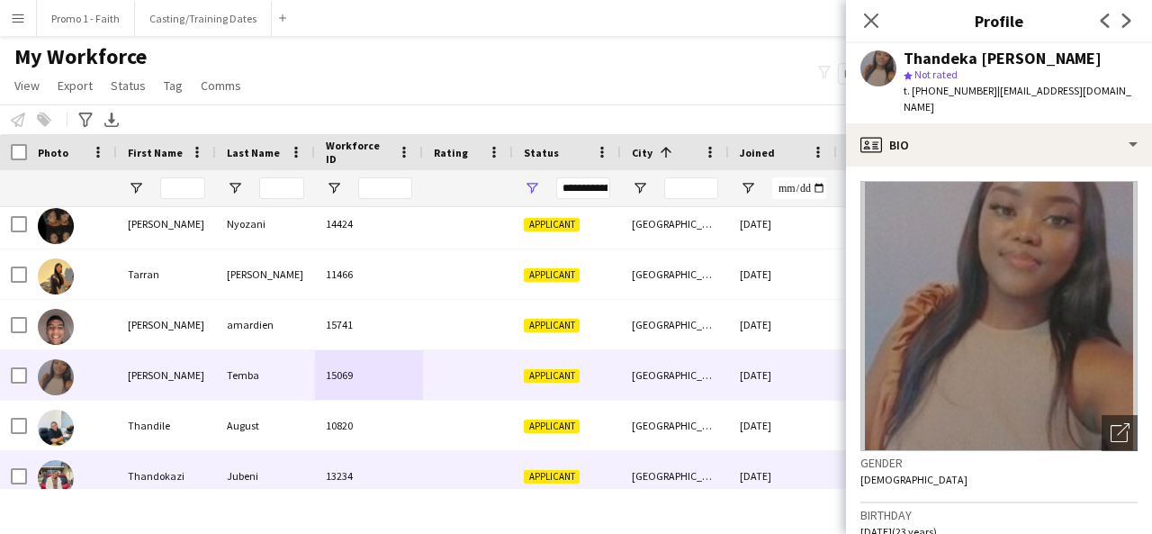
scroll to position [15691, 0]
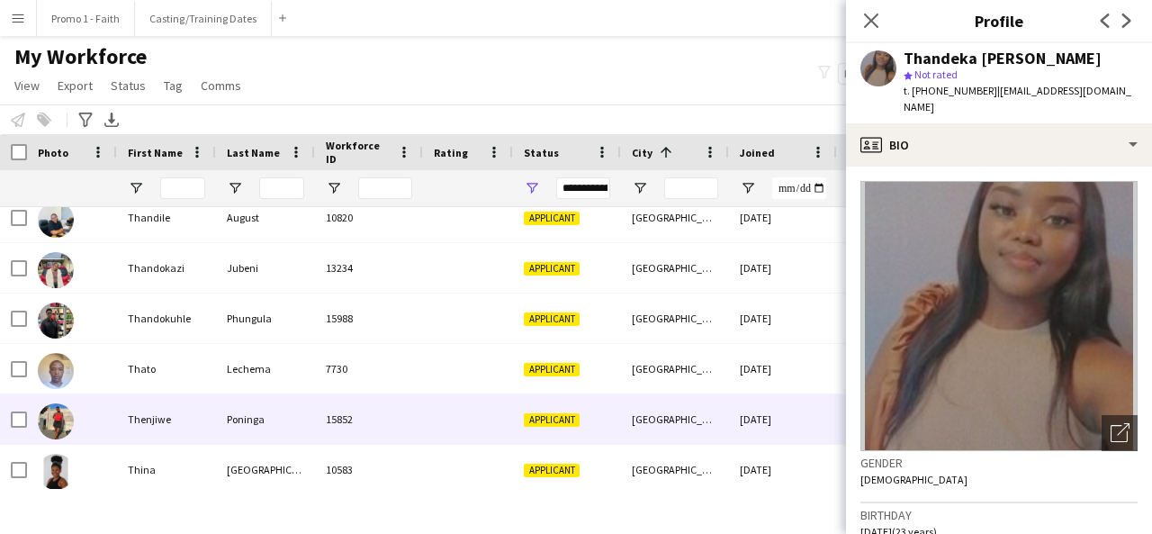
click at [355, 419] on div "15852" at bounding box center [369, 419] width 108 height 50
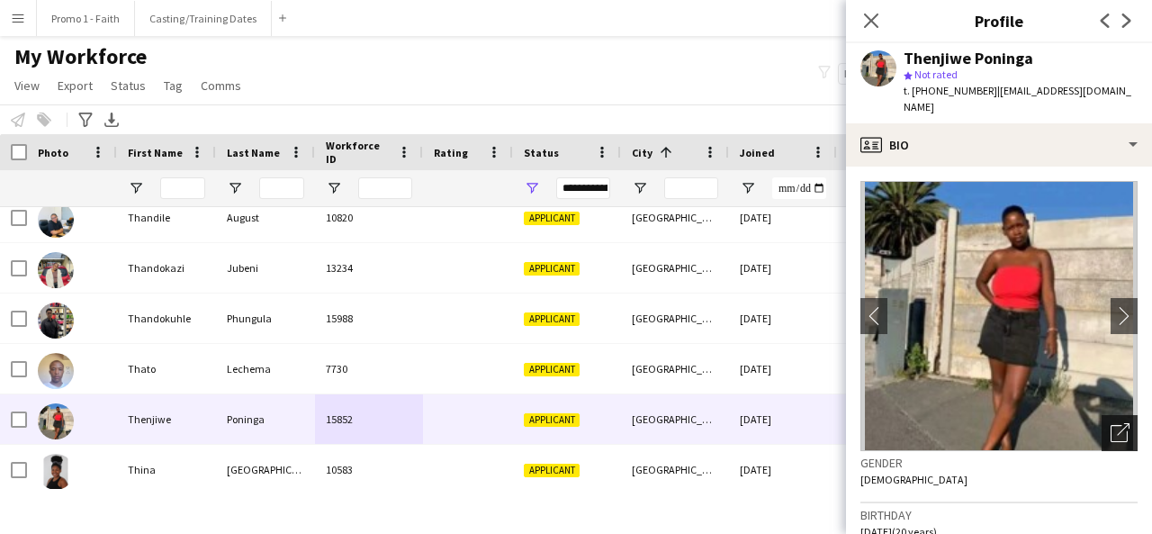
click at [1111, 423] on icon "Open photos pop-in" at bounding box center [1120, 432] width 19 height 19
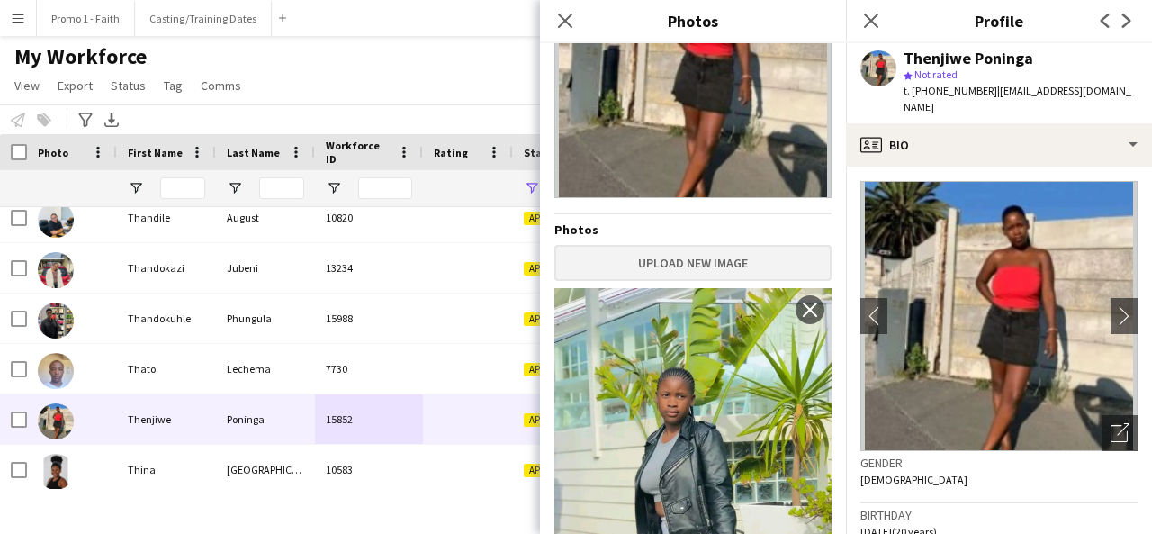
scroll to position [285, 0]
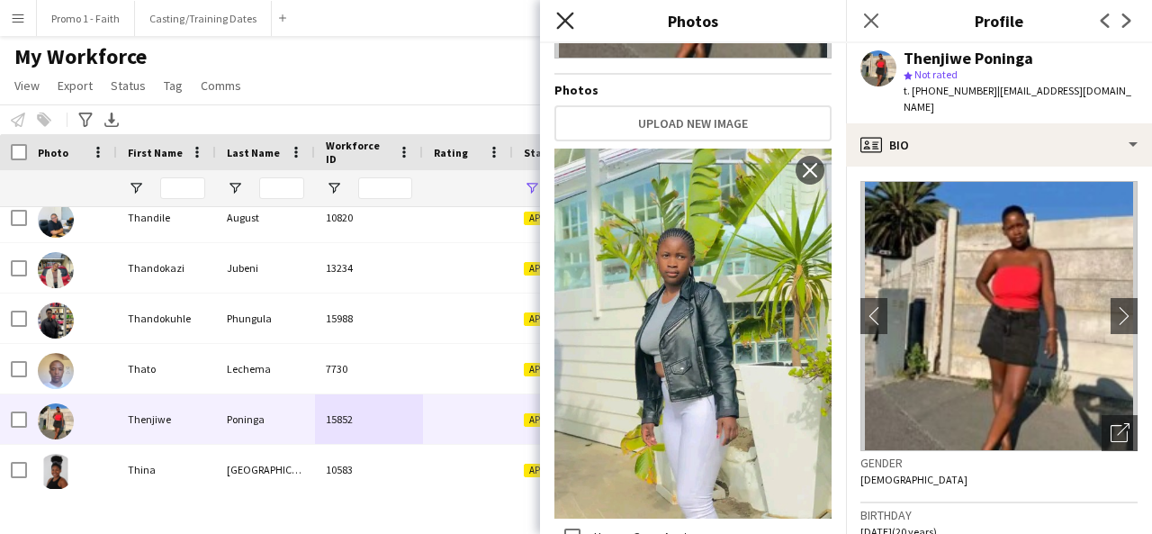
click at [564, 16] on icon "Close pop-in" at bounding box center [564, 20] width 17 height 17
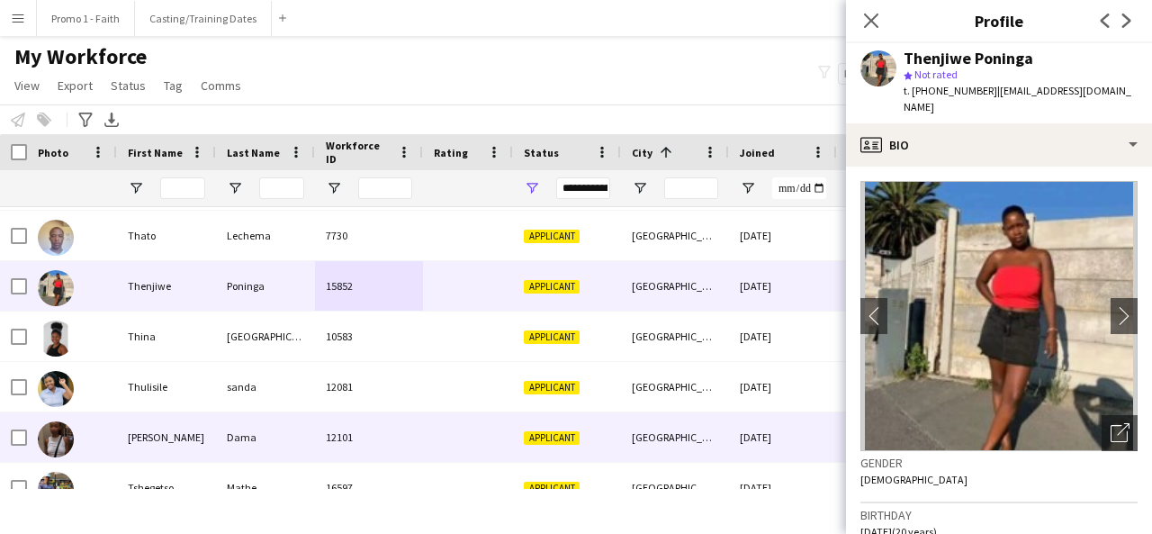
scroll to position [15824, 0]
click at [349, 415] on div "12101" at bounding box center [369, 437] width 108 height 50
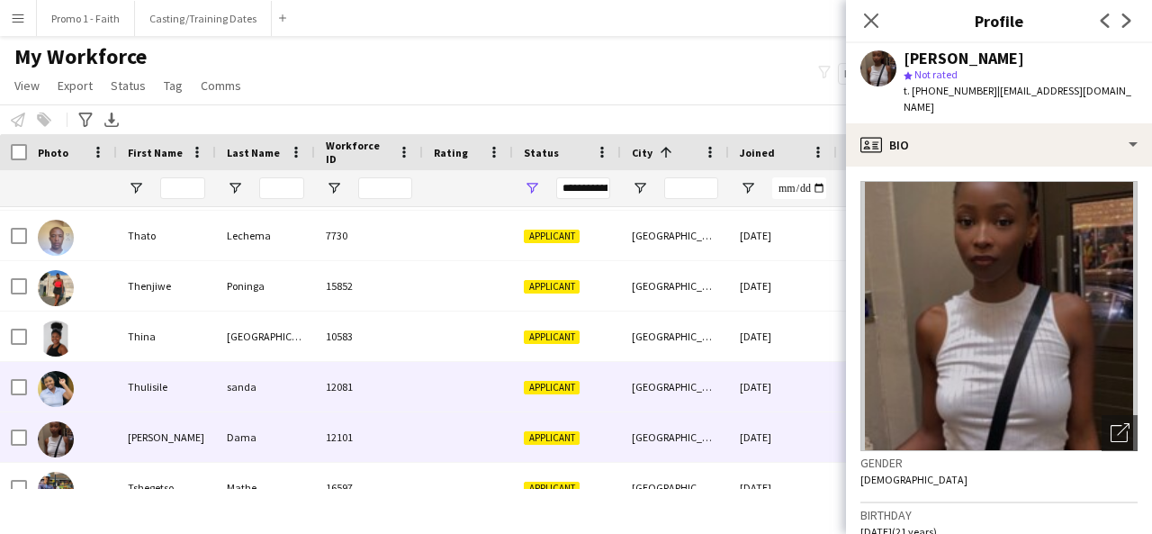
click at [303, 388] on div "sanda" at bounding box center [265, 387] width 99 height 50
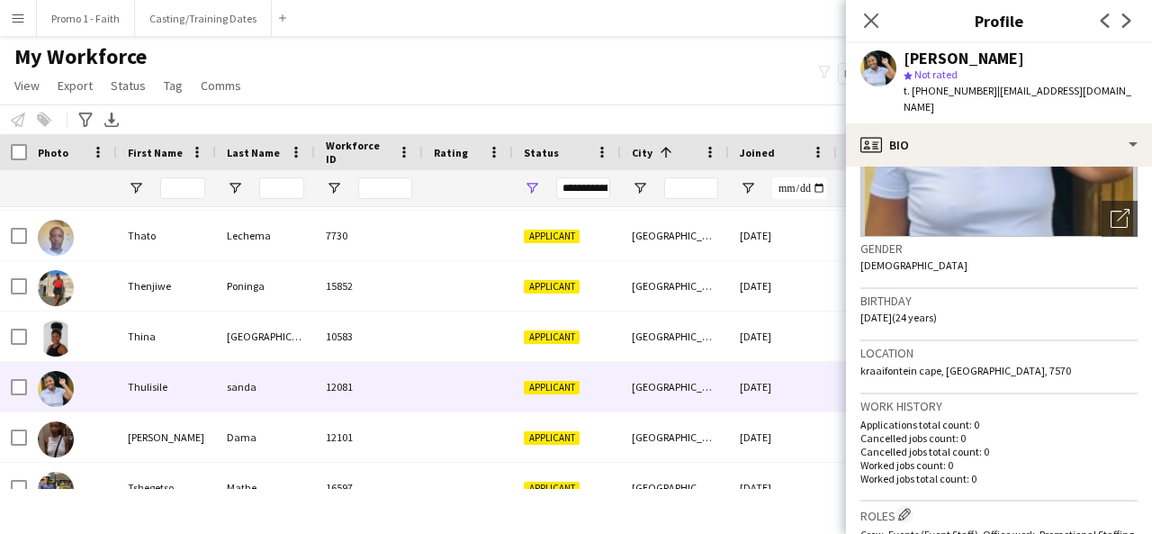
scroll to position [0, 0]
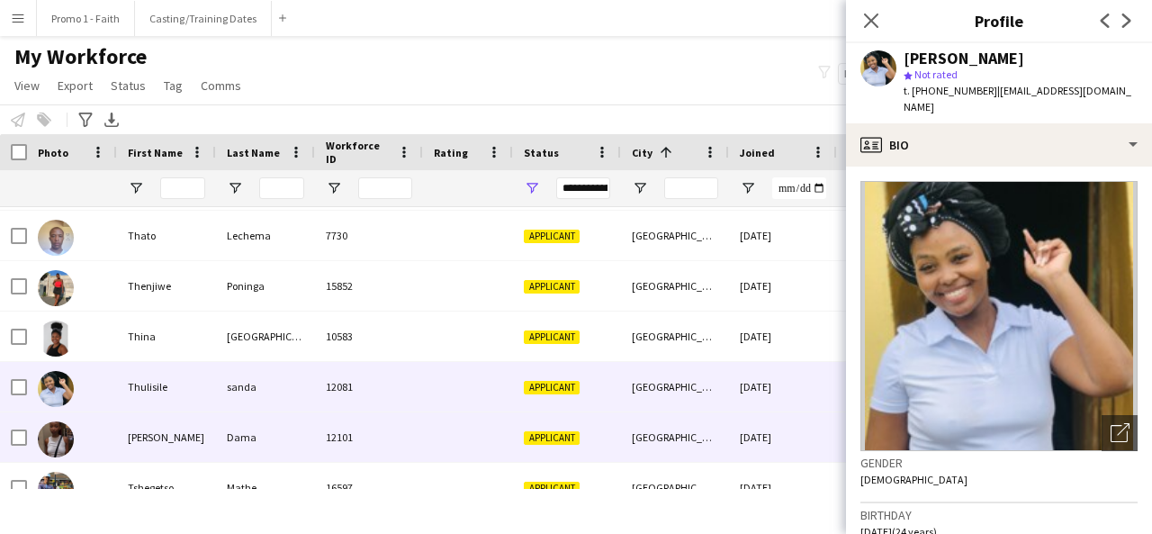
click at [494, 457] on div at bounding box center [468, 437] width 90 height 50
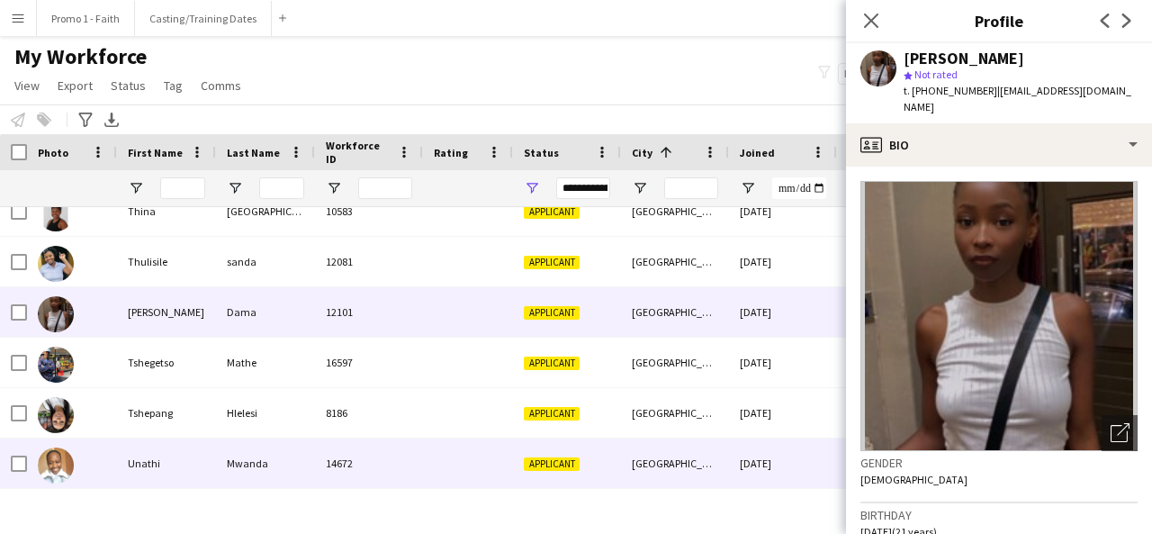
scroll to position [15950, 0]
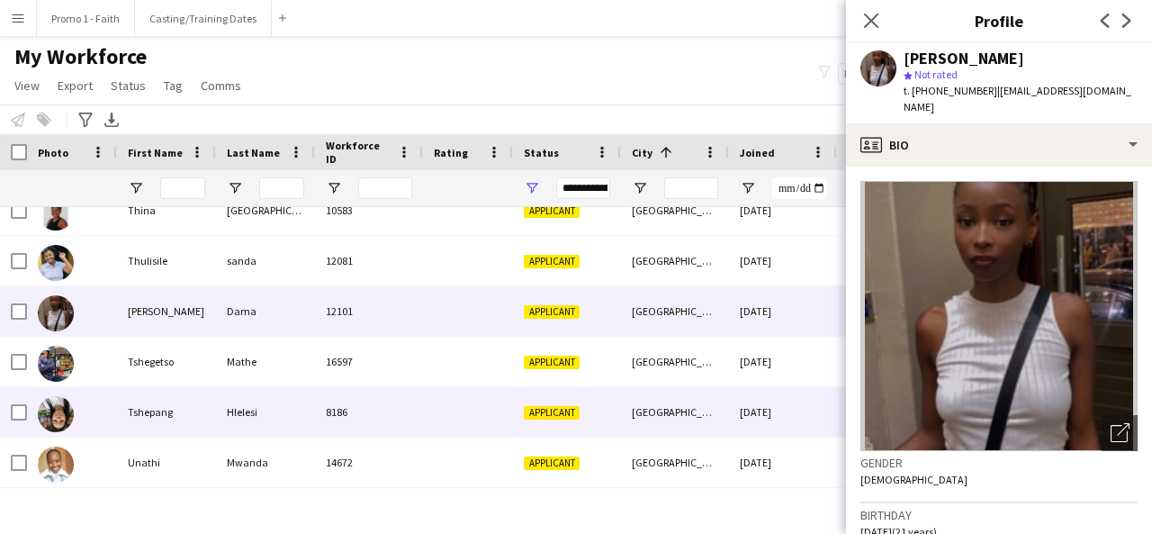
click at [440, 421] on div at bounding box center [468, 412] width 90 height 50
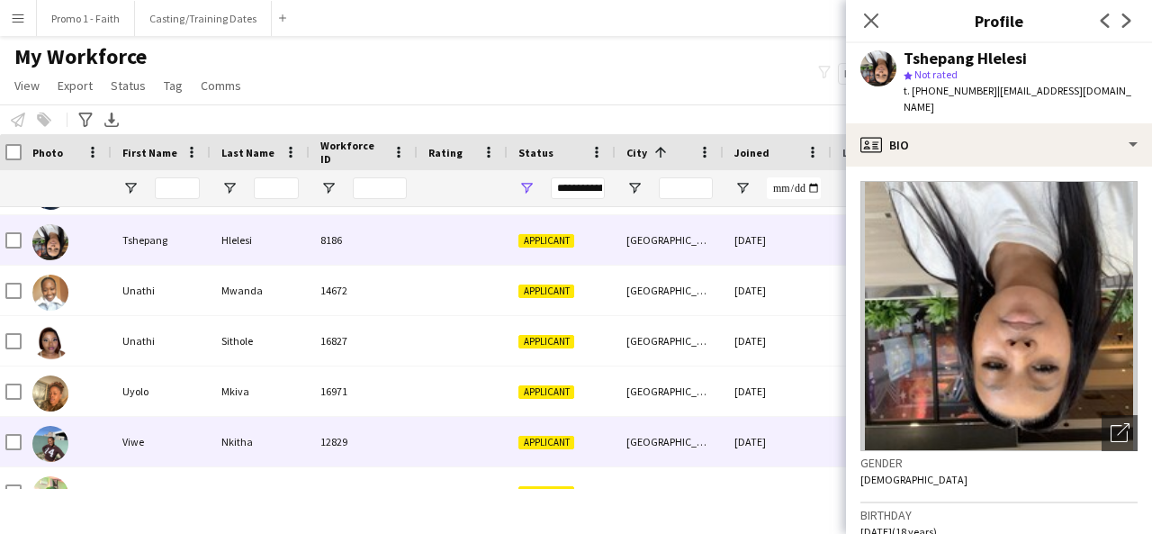
scroll to position [16165, 0]
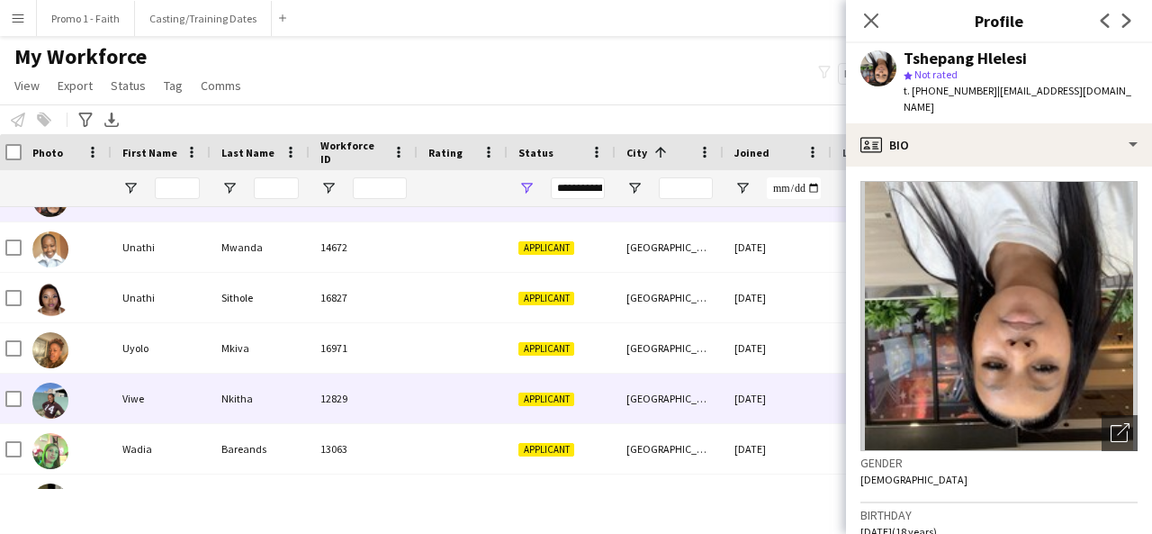
click at [417, 397] on div "12829" at bounding box center [364, 399] width 108 height 50
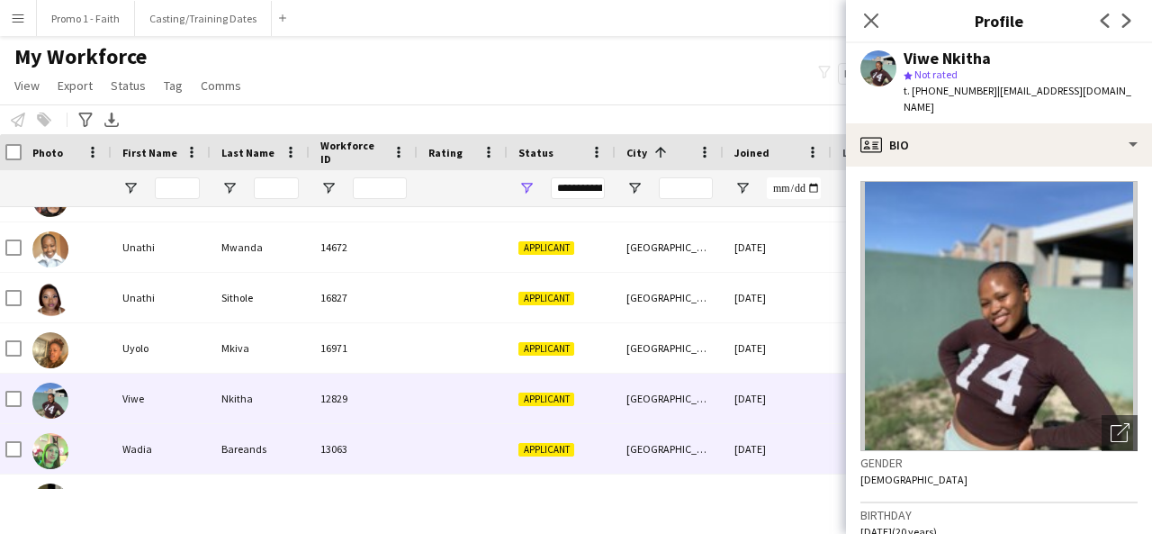
click at [397, 455] on div "13063" at bounding box center [364, 449] width 108 height 50
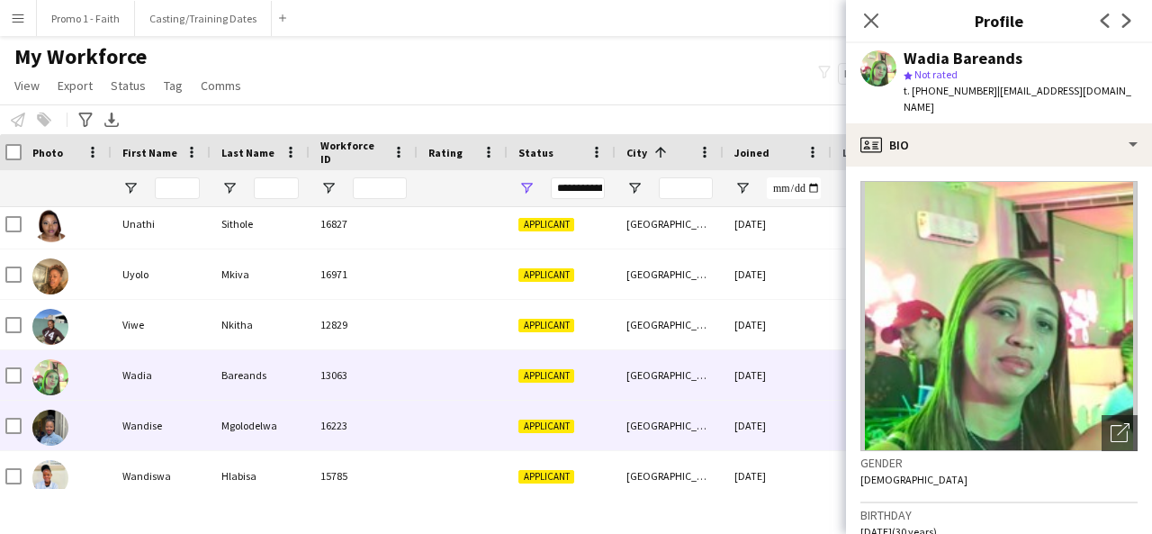
scroll to position [16240, 0]
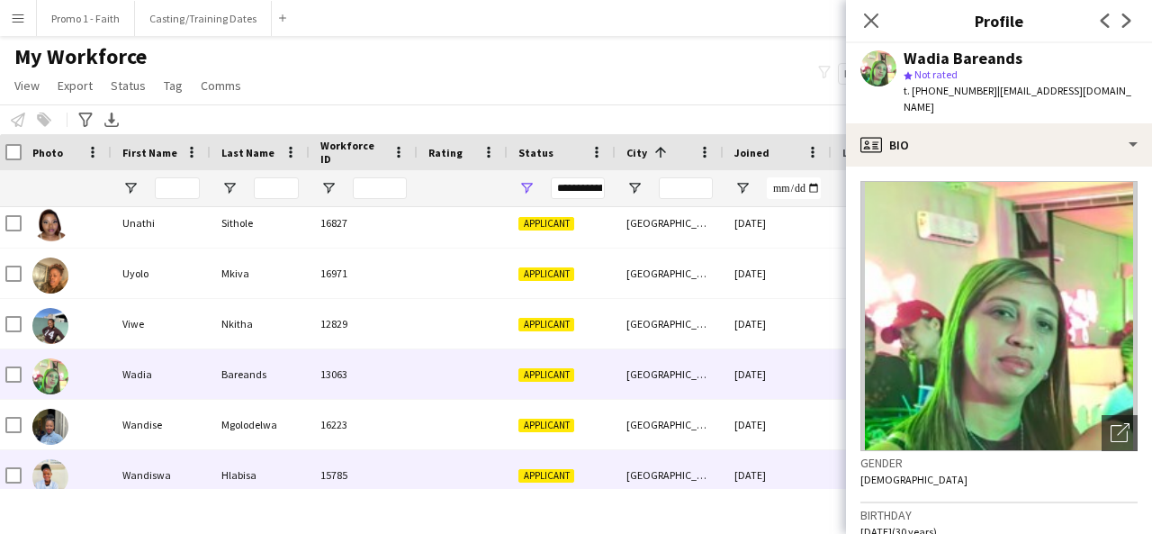
click at [324, 455] on div "15785" at bounding box center [364, 475] width 108 height 50
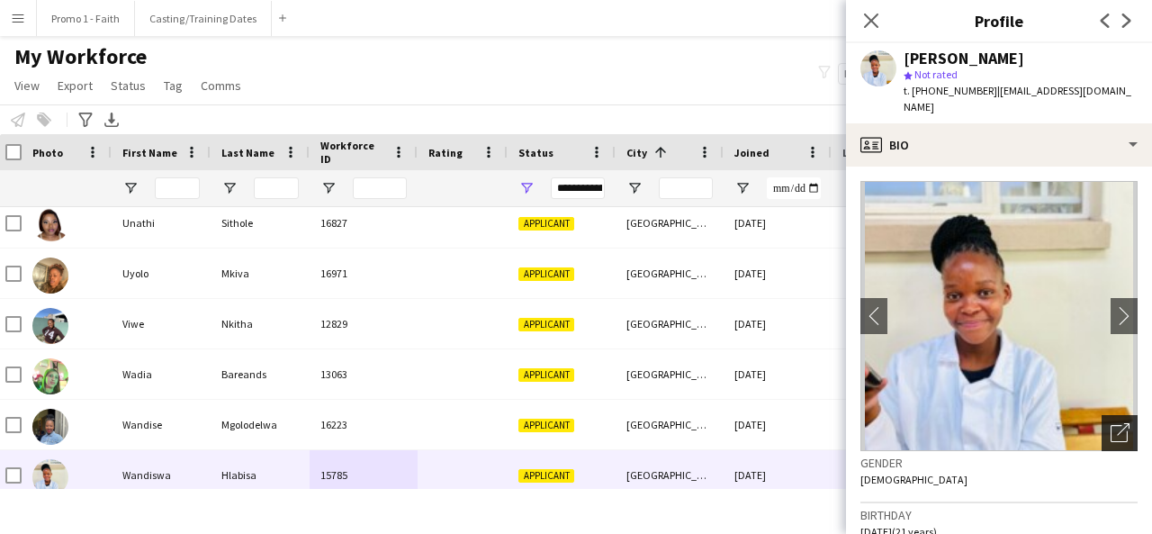
click at [1102, 431] on div "Open photos pop-in" at bounding box center [1120, 433] width 36 height 36
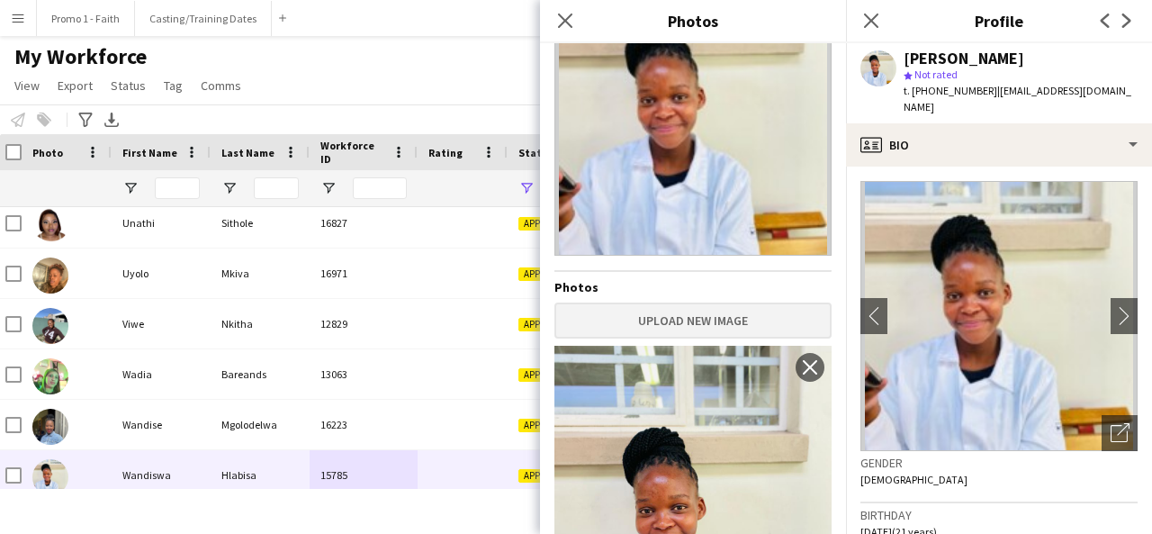
scroll to position [285, 0]
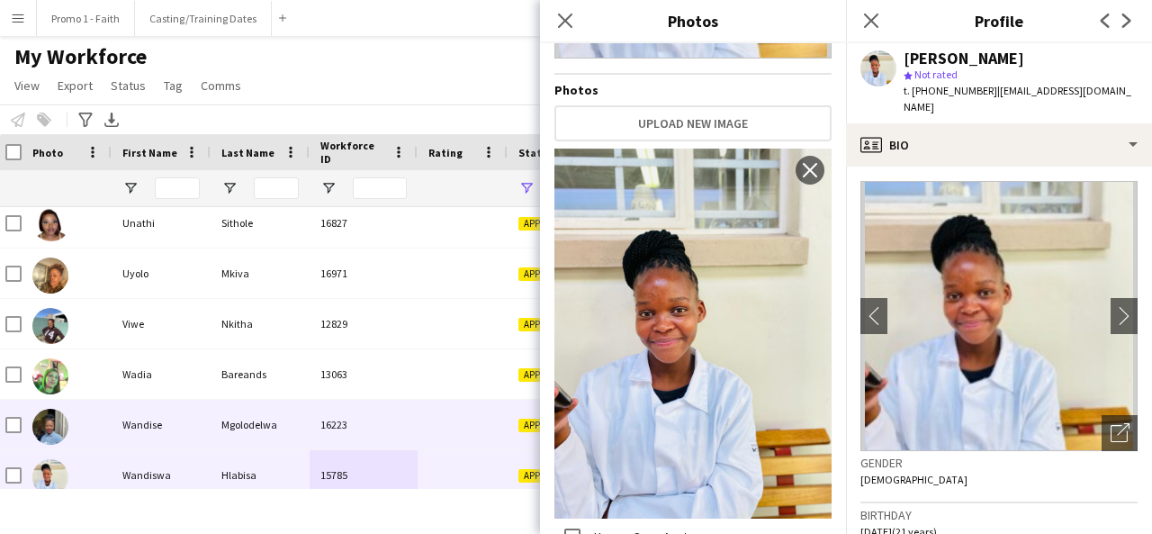
click at [297, 422] on div "Mgolodelwa" at bounding box center [260, 425] width 99 height 50
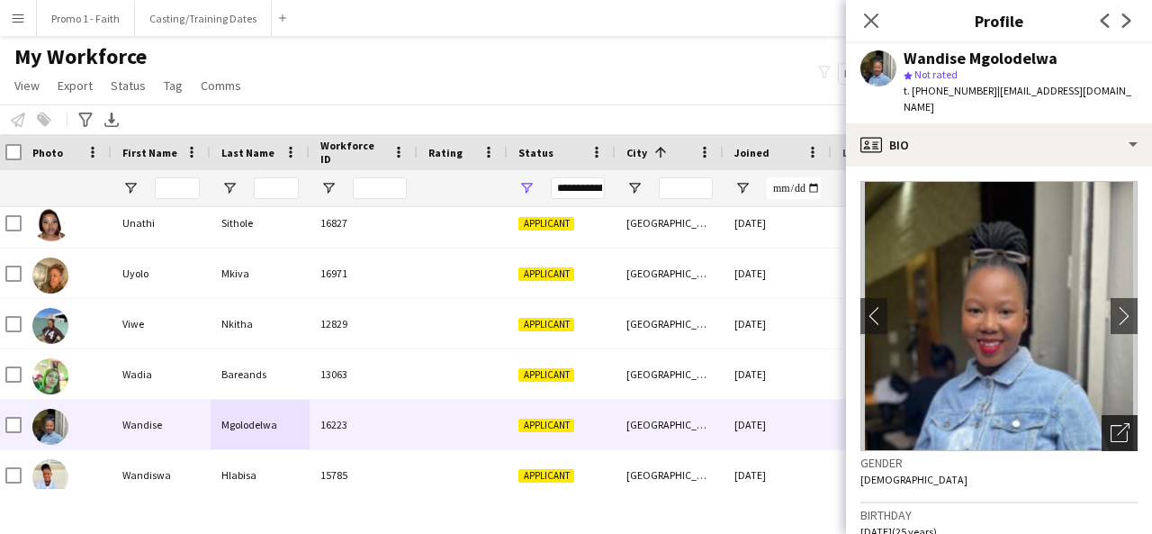
click at [1114, 431] on icon "Open photos pop-in" at bounding box center [1120, 432] width 19 height 19
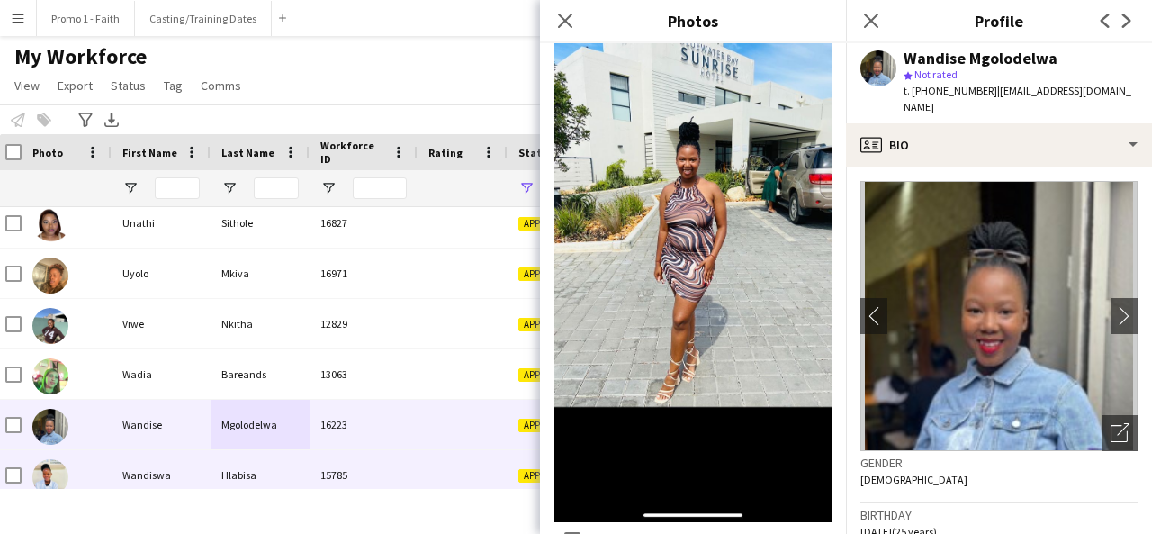
scroll to position [16665, 0]
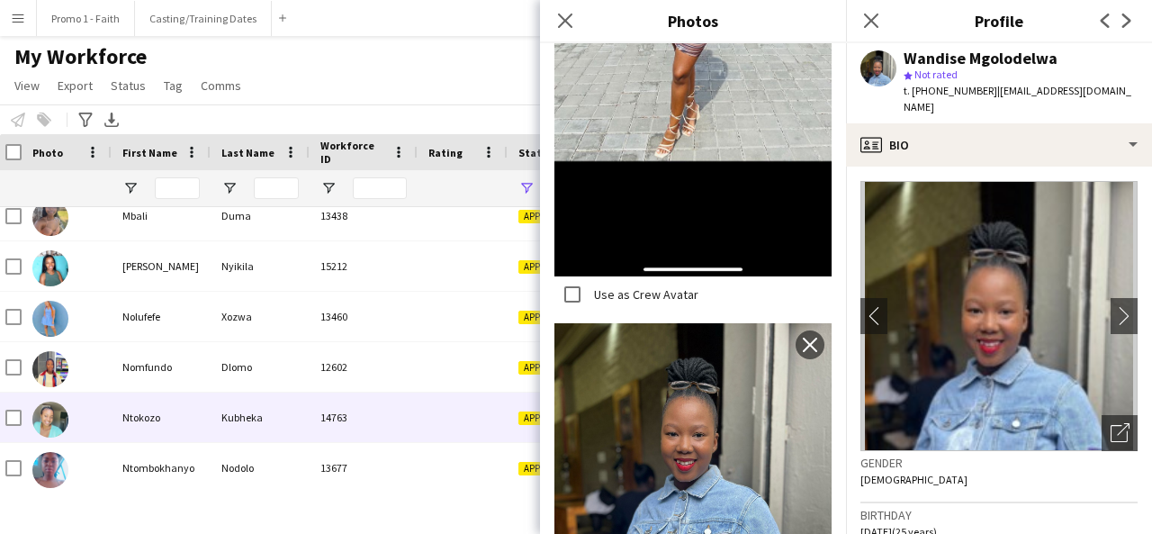
click at [253, 424] on div "Kubheka" at bounding box center [260, 417] width 99 height 50
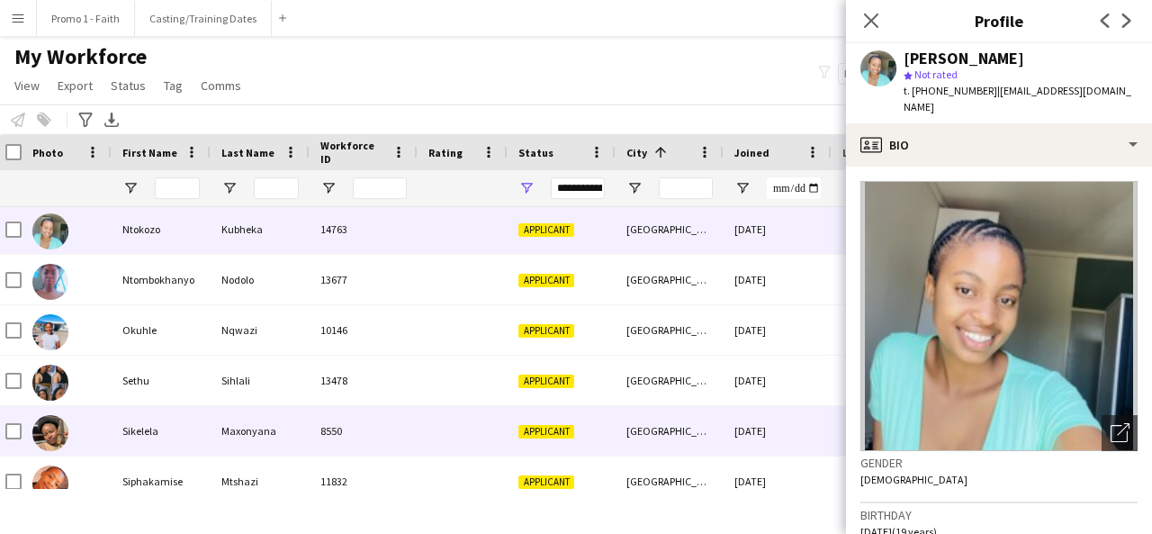
click at [344, 434] on div "8550" at bounding box center [364, 431] width 108 height 50
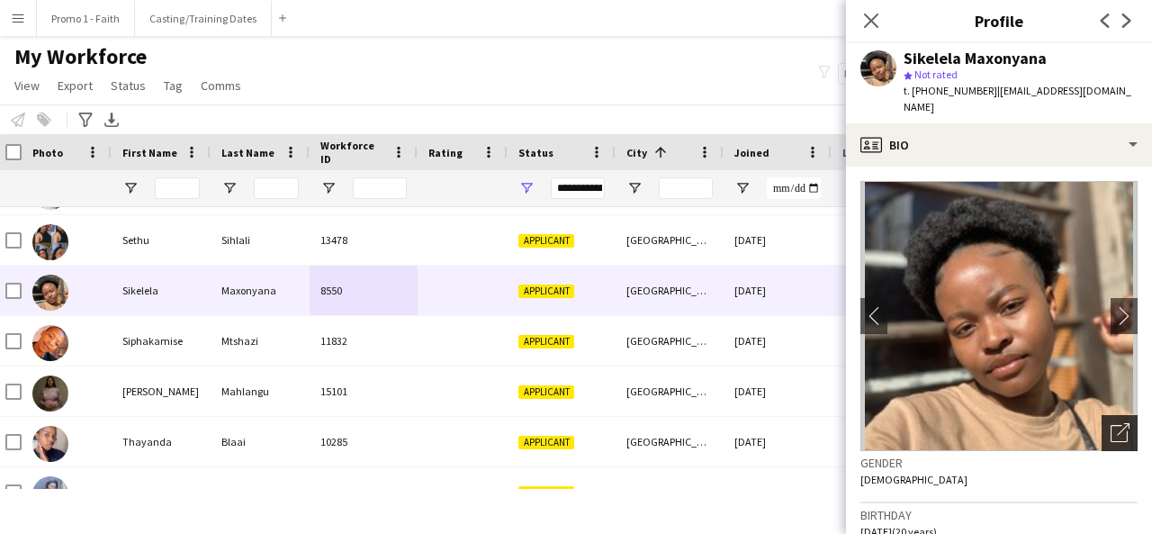
click at [1117, 423] on icon at bounding box center [1123, 429] width 13 height 13
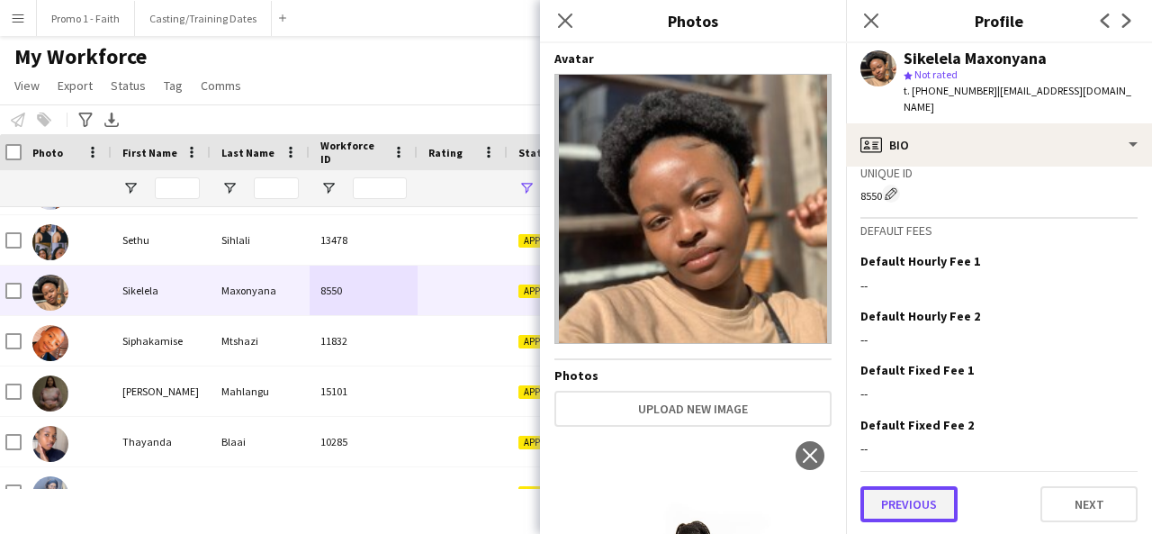
click at [923, 502] on button "Previous" at bounding box center [908, 504] width 97 height 36
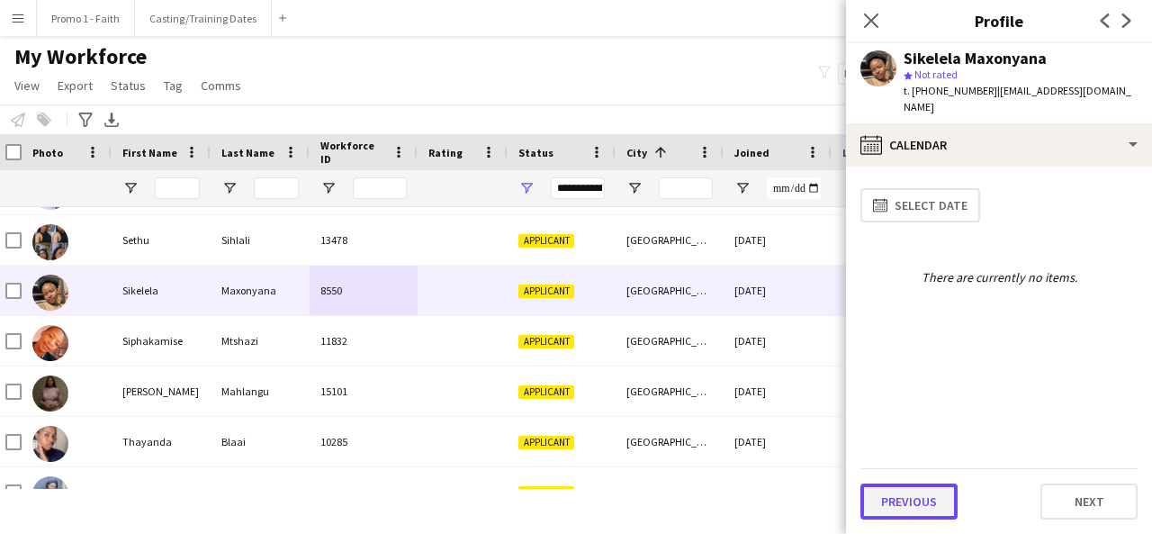
click at [920, 501] on button "Previous" at bounding box center [908, 501] width 97 height 36
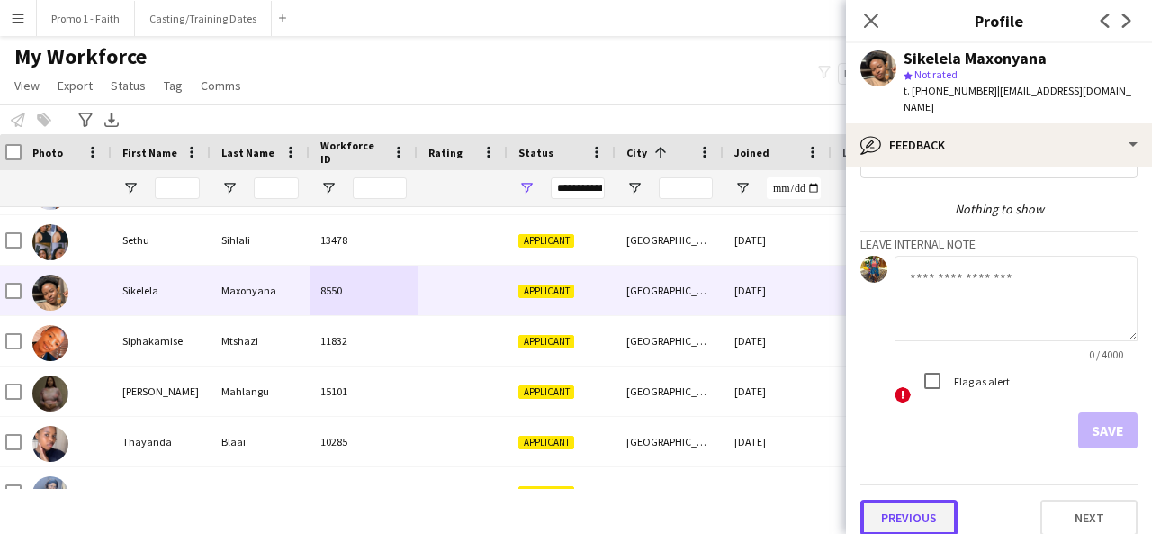
click at [910, 500] on button "Previous" at bounding box center [908, 518] width 97 height 36
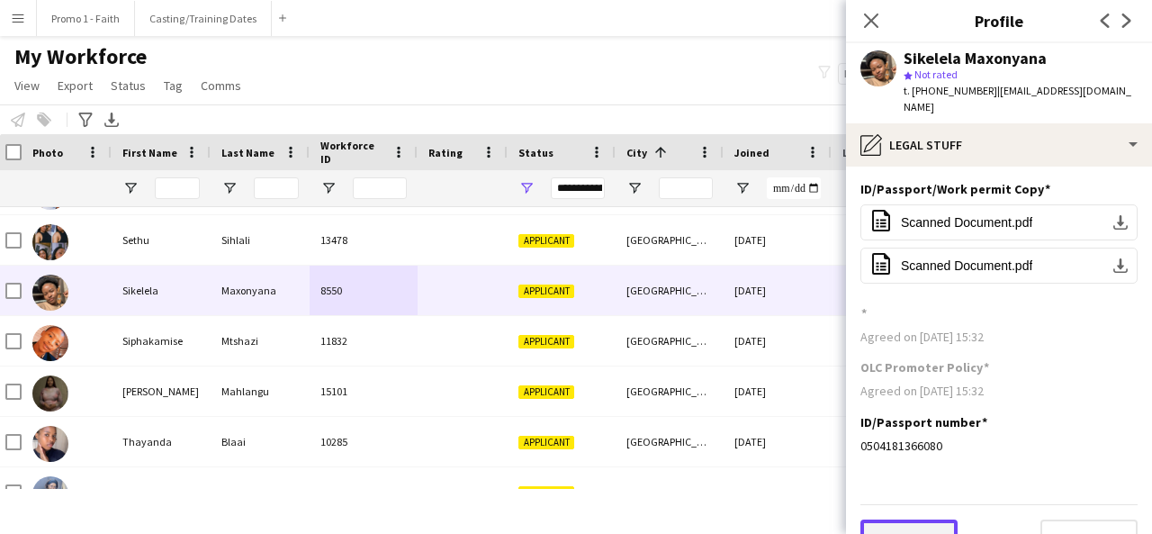
click at [905, 528] on button "Previous" at bounding box center [908, 537] width 97 height 36
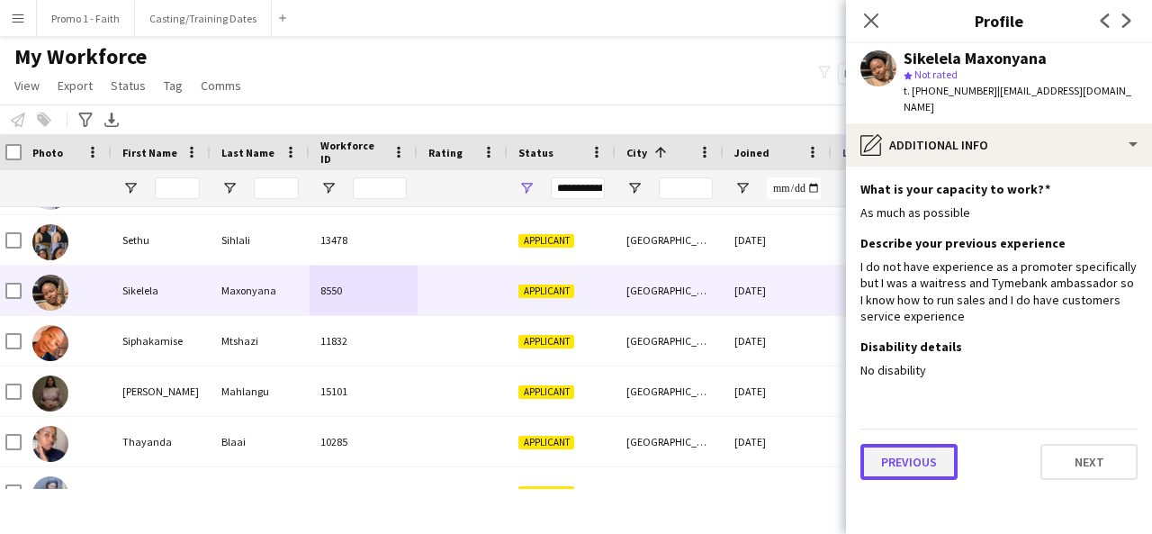
click at [910, 455] on button "Previous" at bounding box center [908, 462] width 97 height 36
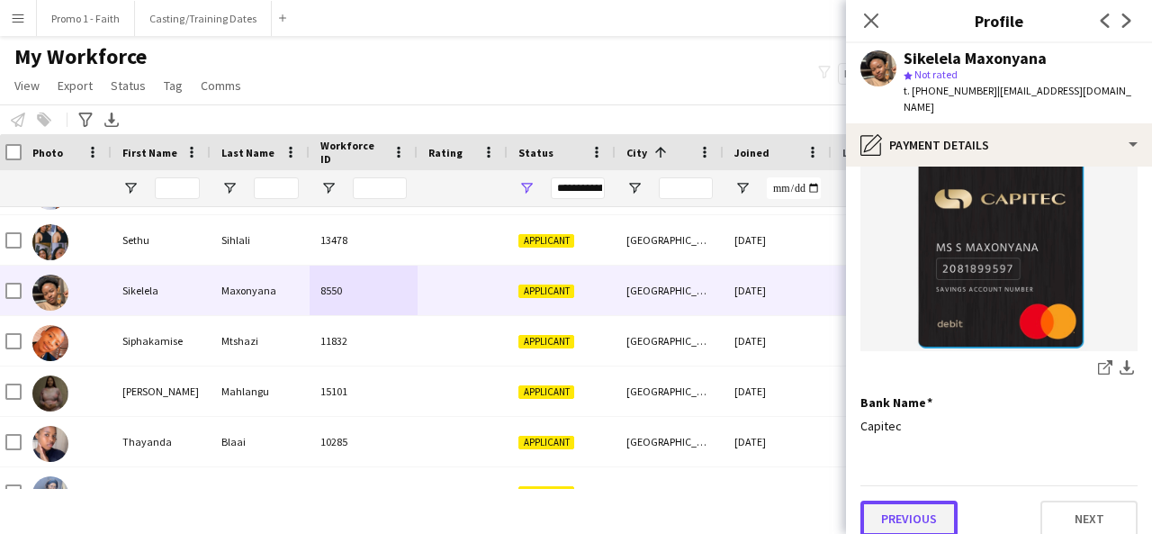
click at [926, 517] on button "Previous" at bounding box center [908, 518] width 97 height 36
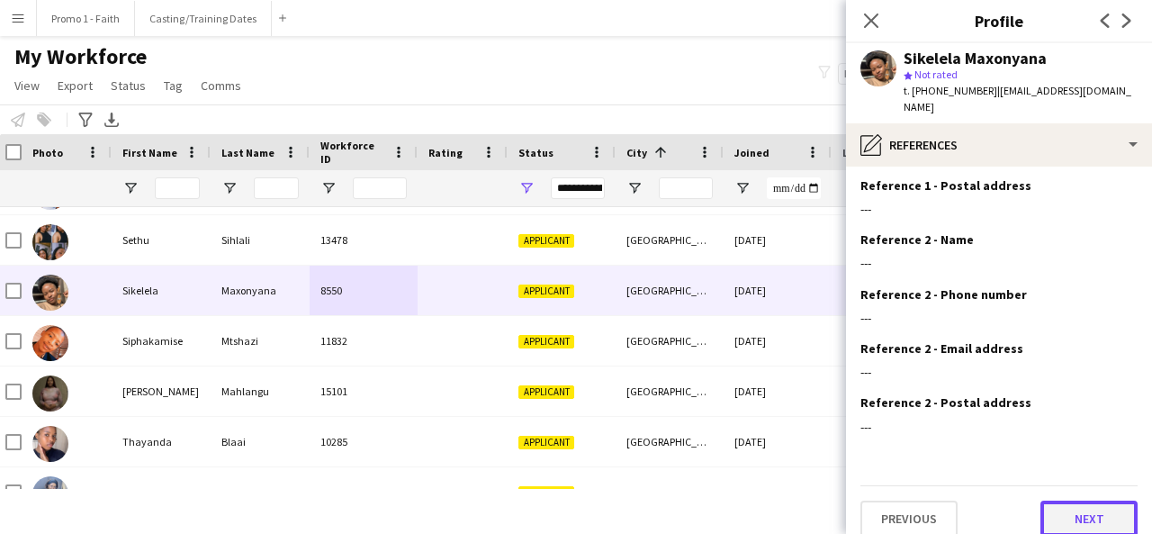
click at [1085, 510] on button "Next" at bounding box center [1089, 518] width 97 height 36
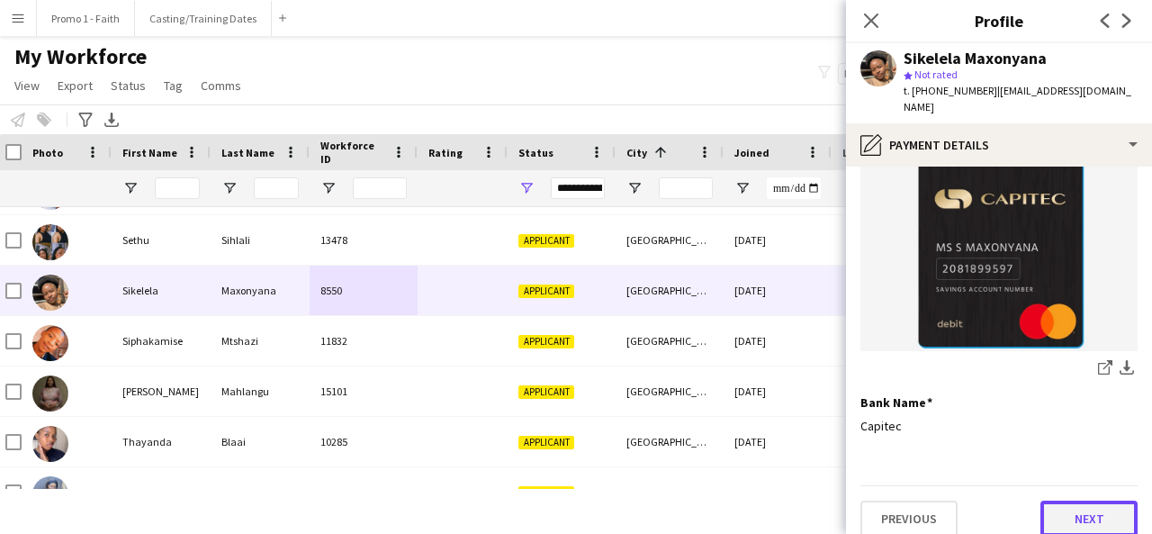
click at [1055, 500] on button "Next" at bounding box center [1089, 518] width 97 height 36
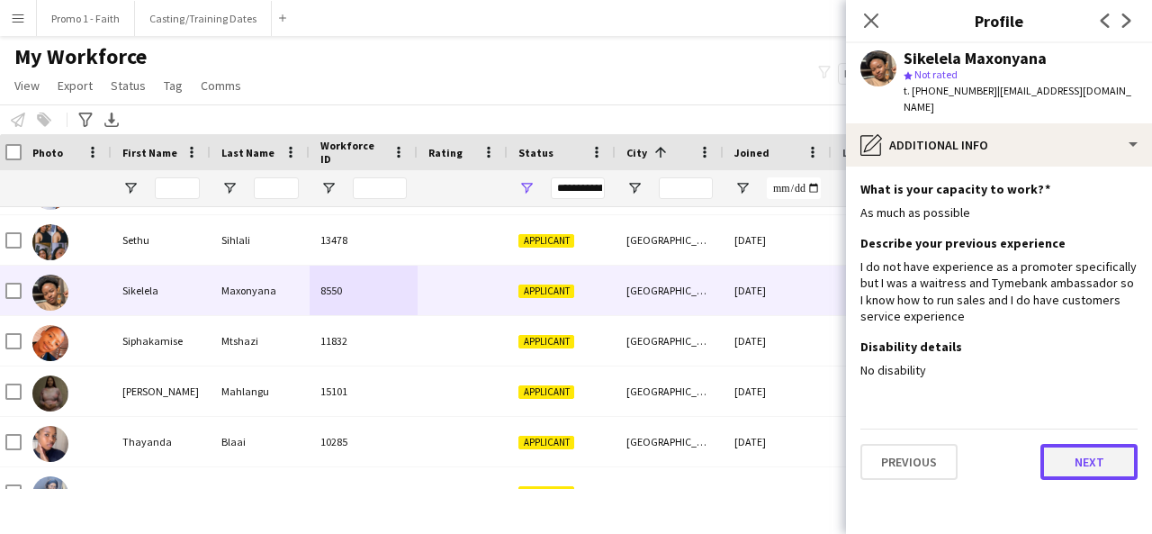
click at [1066, 448] on button "Next" at bounding box center [1089, 462] width 97 height 36
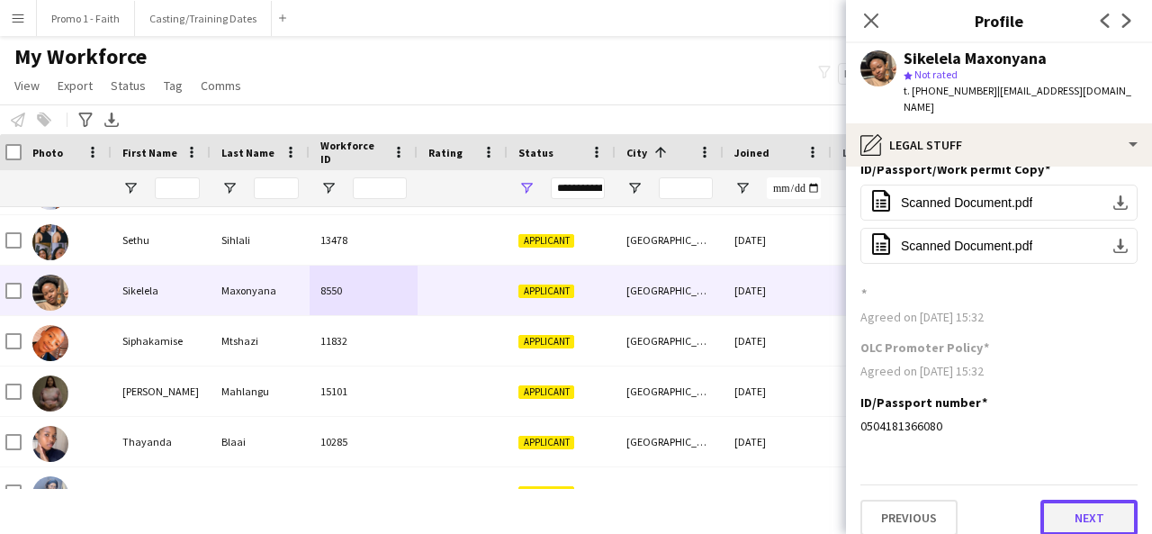
click at [1072, 500] on button "Next" at bounding box center [1089, 518] width 97 height 36
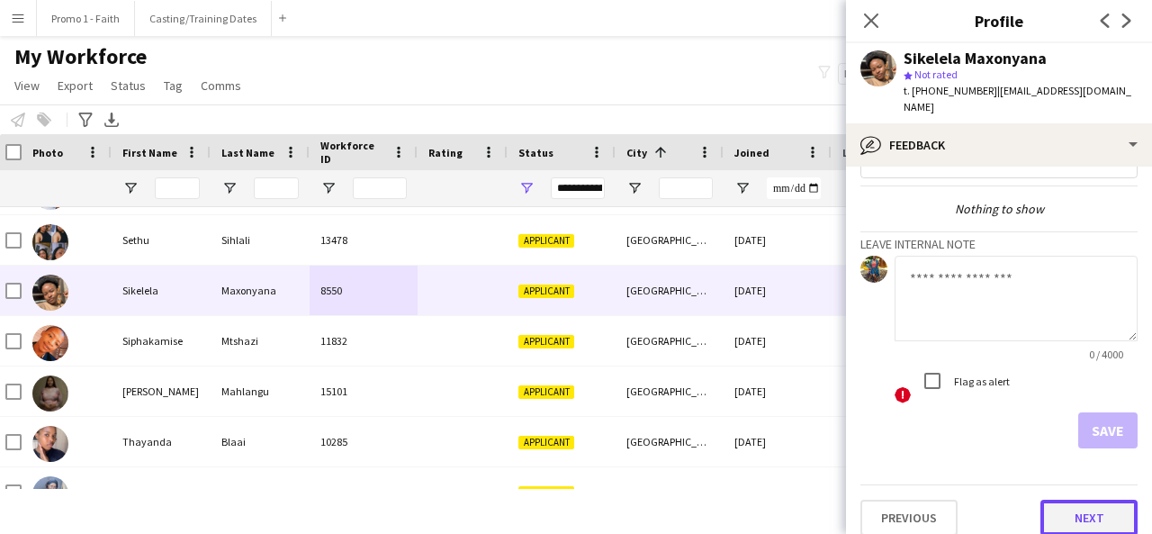
click at [1059, 500] on button "Next" at bounding box center [1089, 518] width 97 height 36
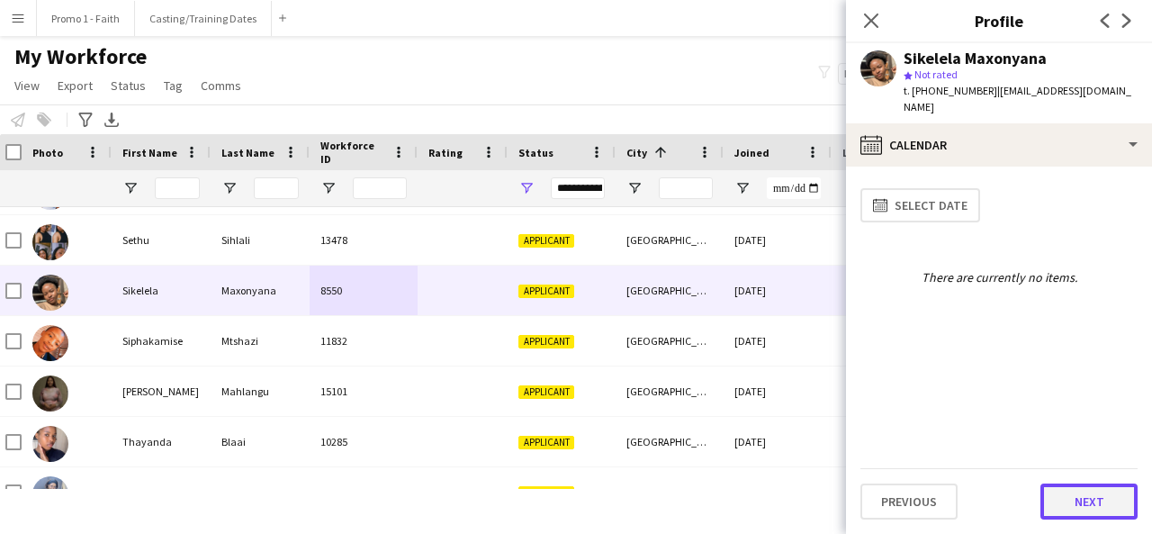
click at [1081, 511] on button "Next" at bounding box center [1089, 501] width 97 height 36
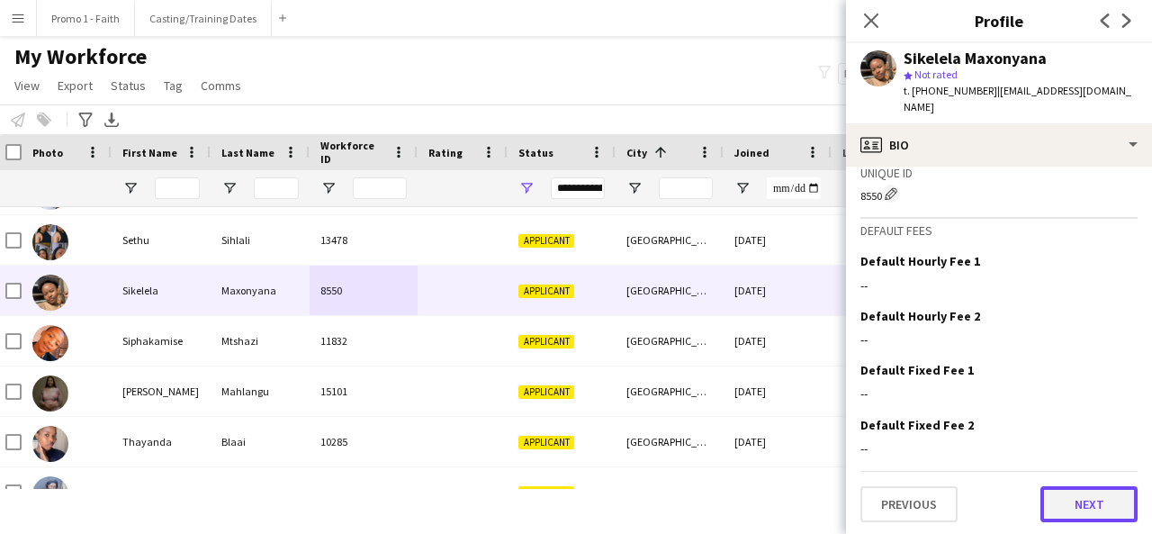
click at [1062, 512] on button "Next" at bounding box center [1089, 504] width 97 height 36
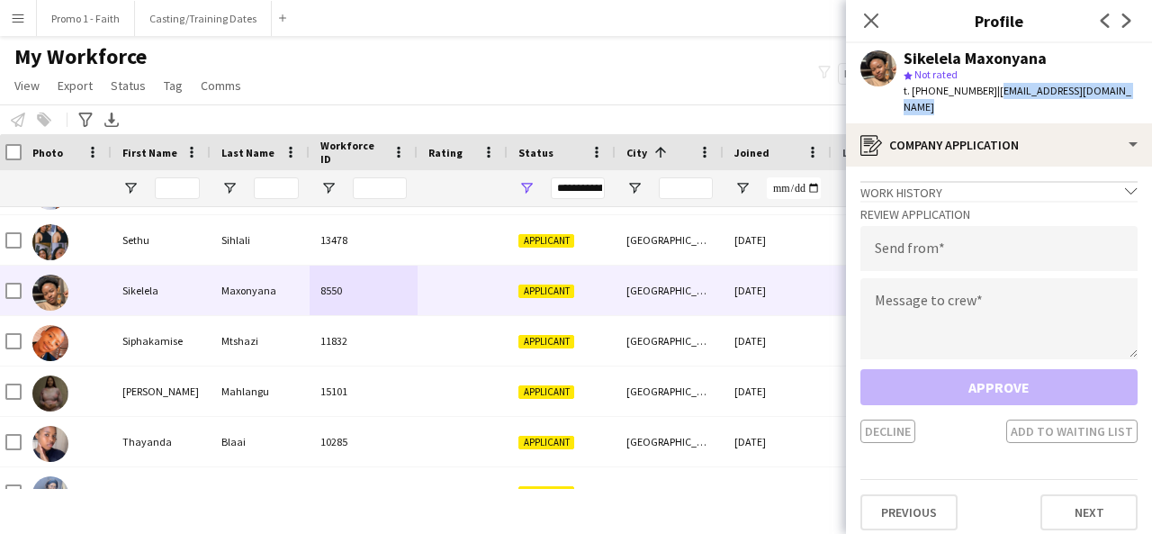
drag, startPoint x: 990, startPoint y: 91, endPoint x: 1141, endPoint y: 103, distance: 151.7
click at [1141, 103] on div "Sikelela Maxonyana star Not rated t. [PHONE_NUMBER] | [EMAIL_ADDRESS][DOMAIN_NA…" at bounding box center [999, 83] width 306 height 80
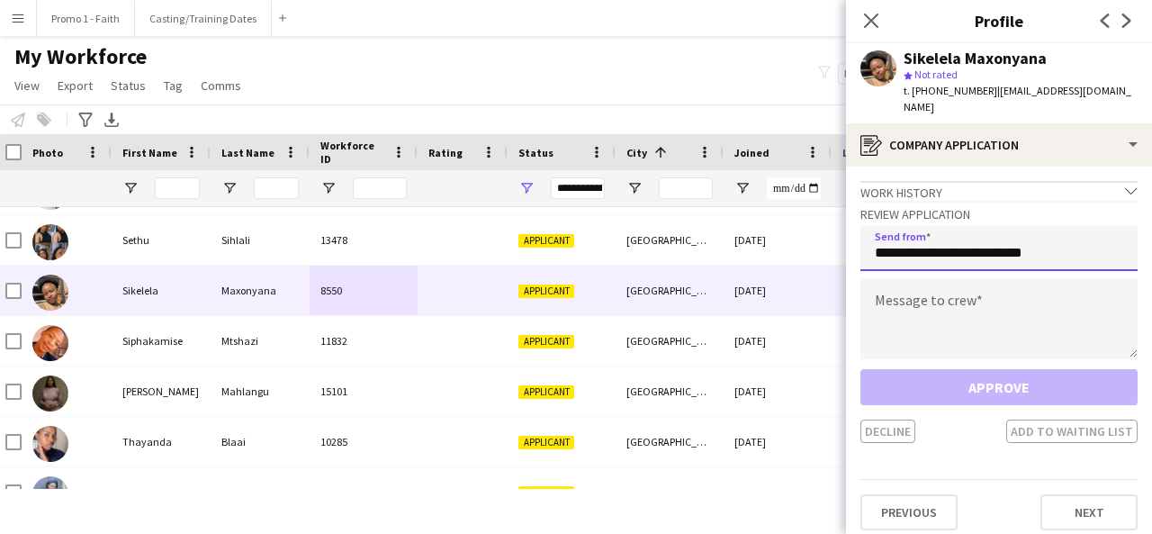
type input "**********"
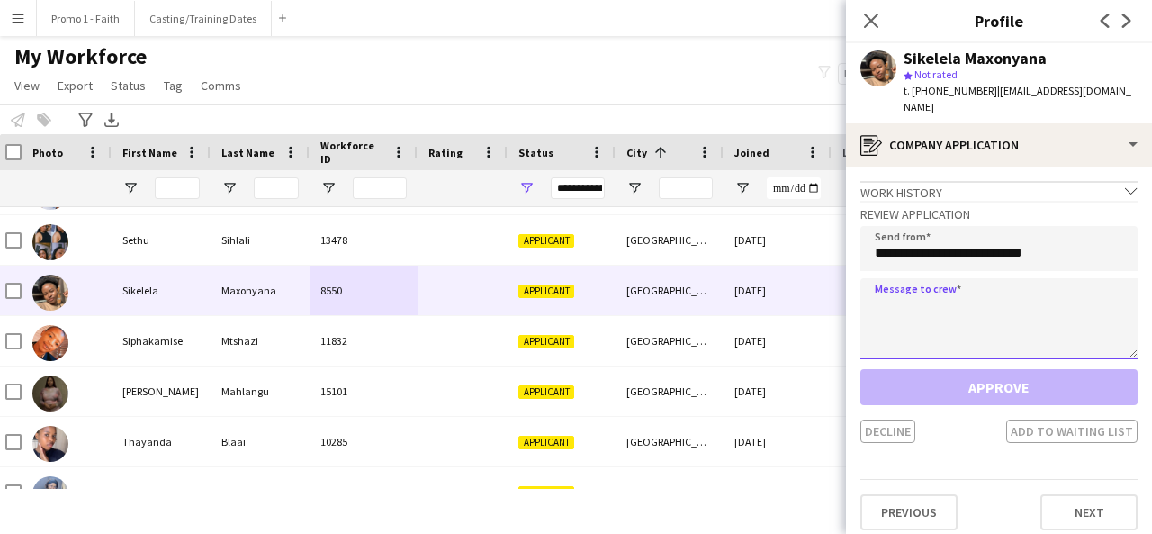
click at [1020, 295] on textarea at bounding box center [998, 318] width 277 height 81
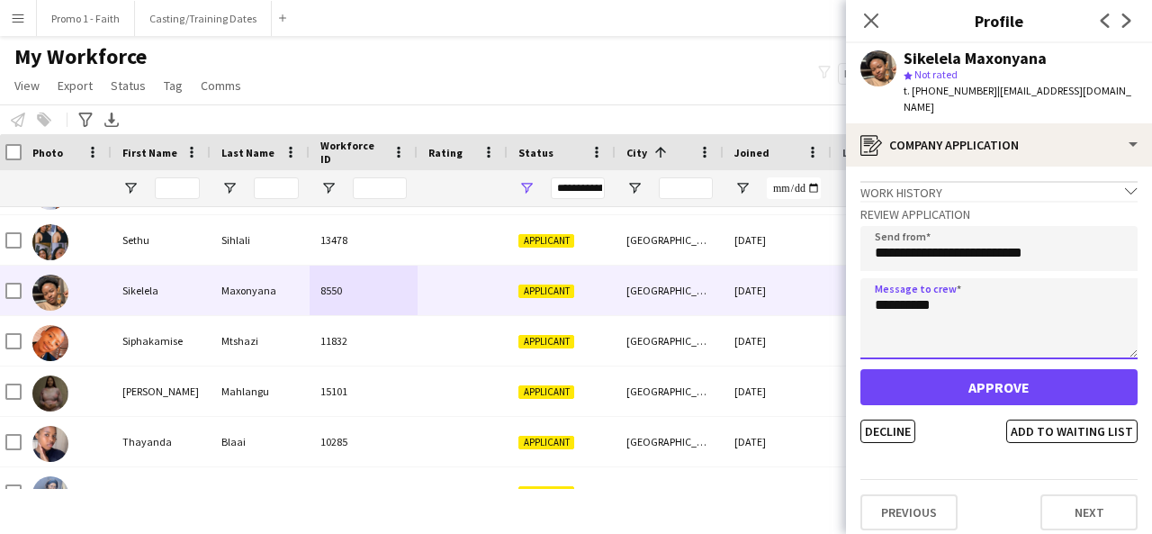
click at [932, 293] on textarea "**********" at bounding box center [998, 318] width 277 height 81
type textarea "*********"
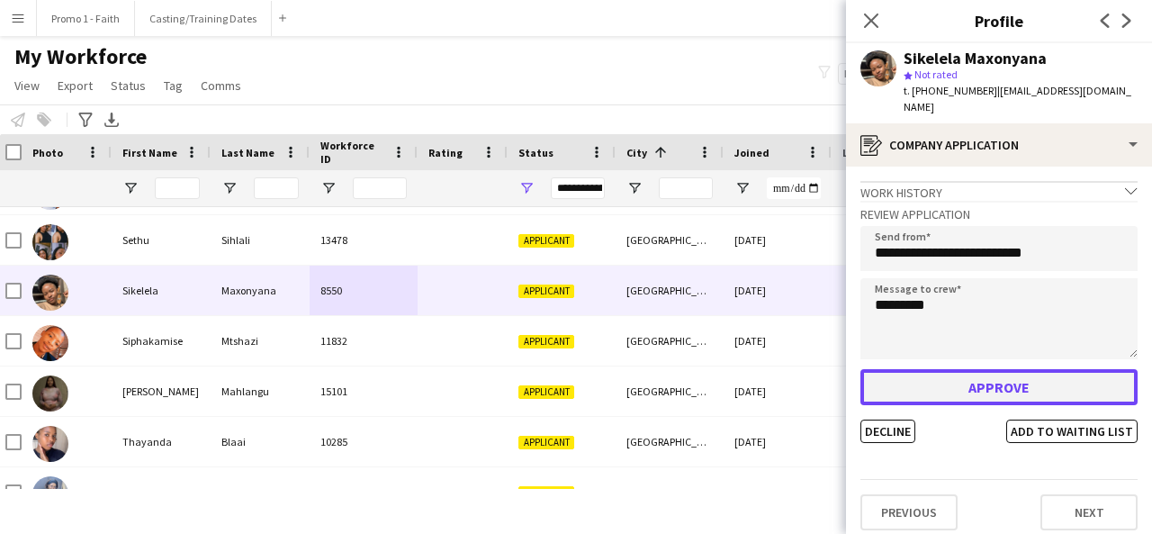
click at [936, 369] on button "Approve" at bounding box center [998, 387] width 277 height 36
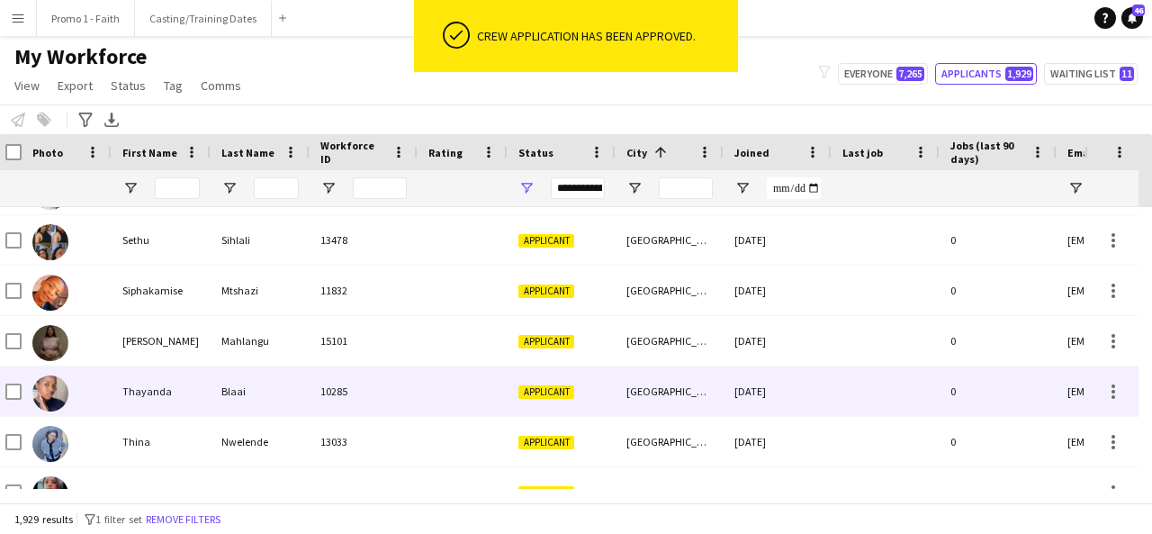
click at [449, 388] on div at bounding box center [463, 391] width 90 height 50
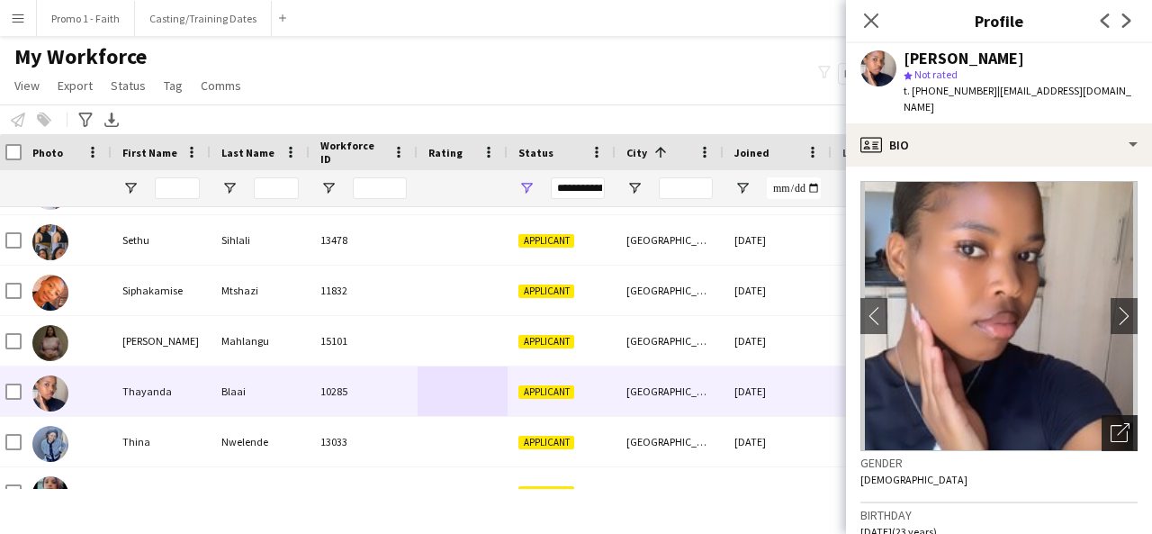
click at [1116, 418] on div "Open photos pop-in" at bounding box center [1120, 433] width 36 height 36
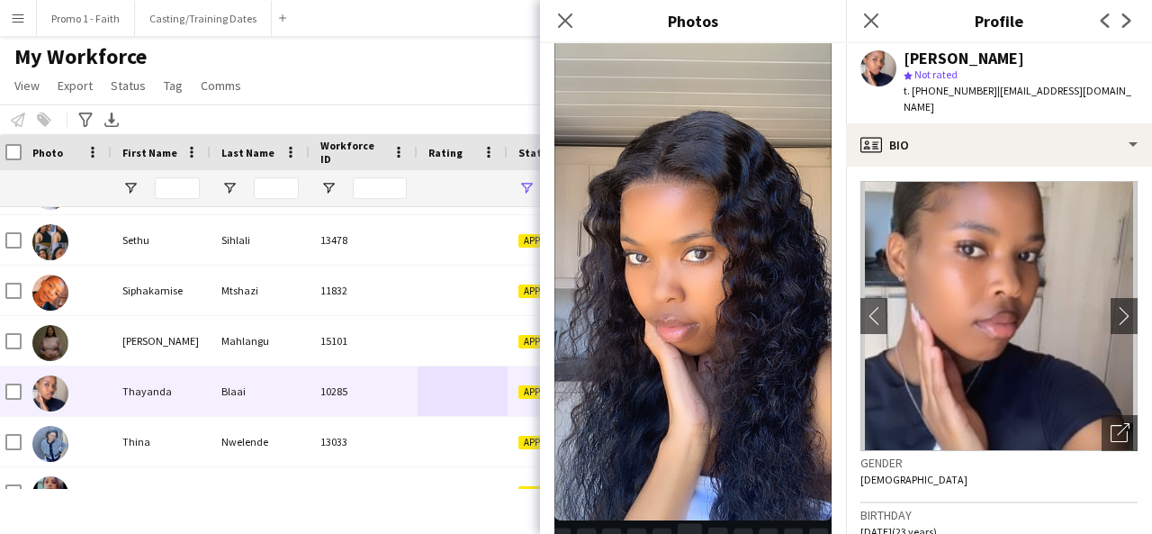
scroll to position [505, 0]
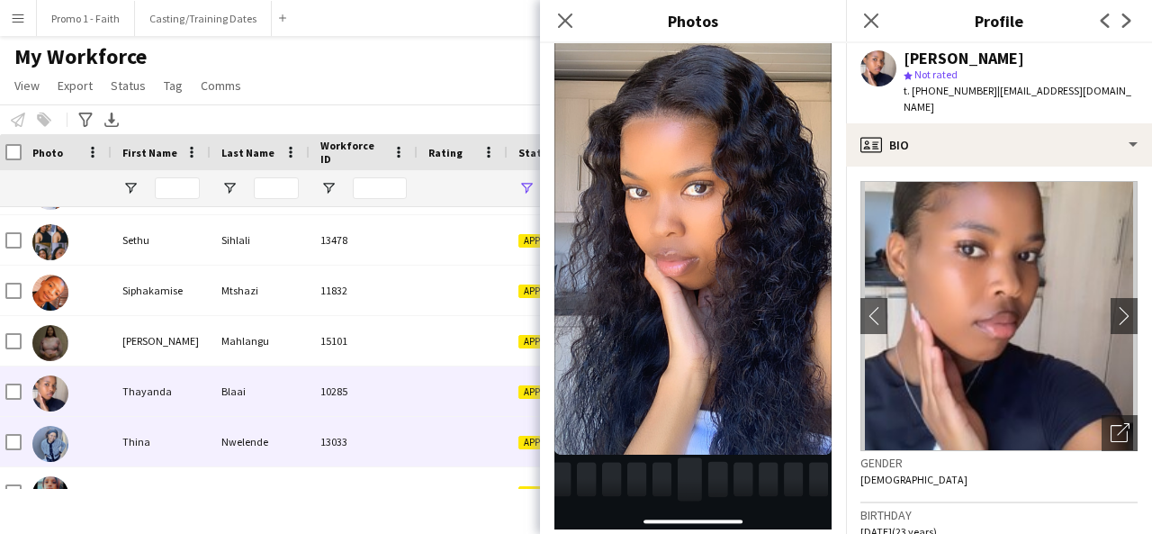
click at [501, 426] on div at bounding box center [463, 442] width 90 height 50
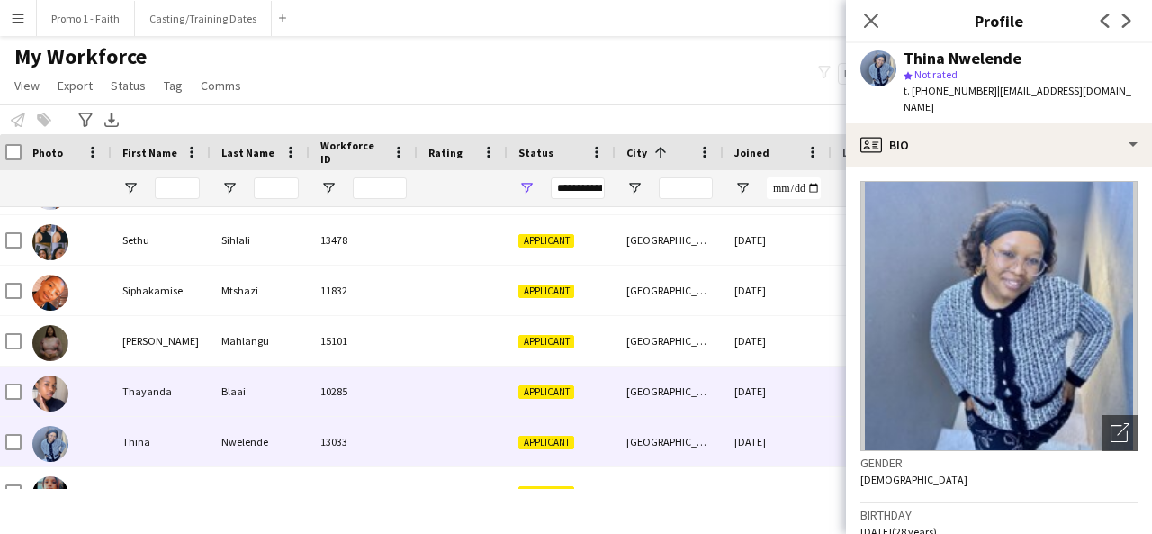
scroll to position [17778, 0]
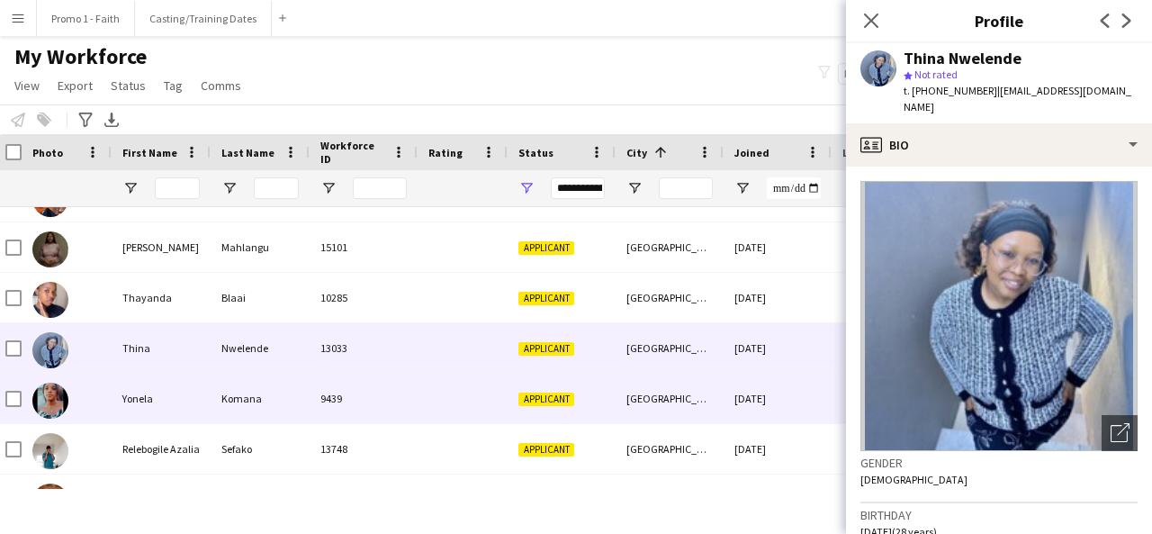
click at [572, 392] on span "Applicant" at bounding box center [546, 399] width 56 height 14
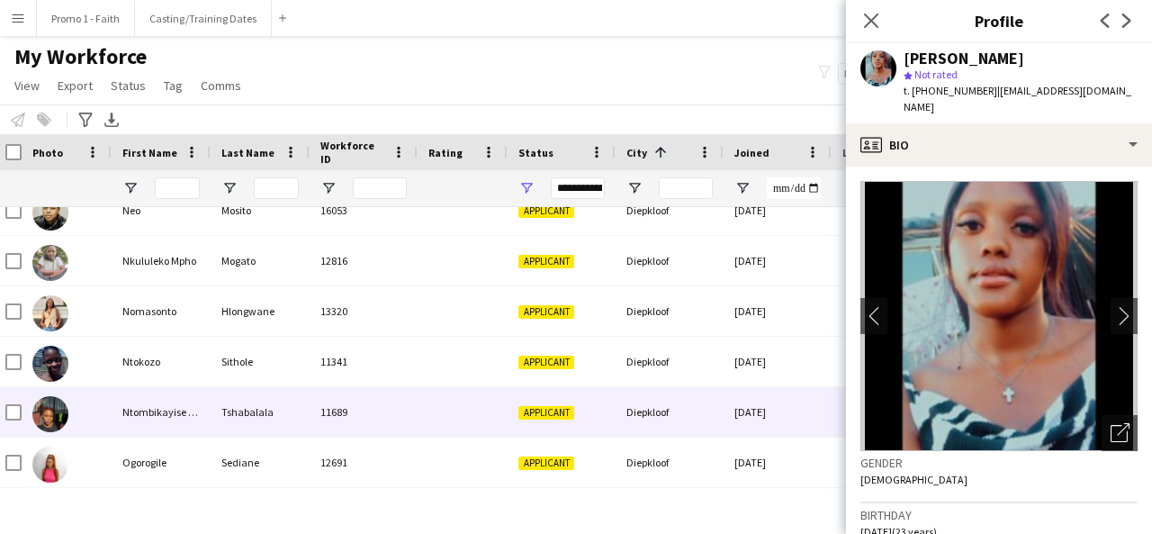
scroll to position [19680, 0]
click at [572, 392] on div "Applicant" at bounding box center [562, 412] width 108 height 50
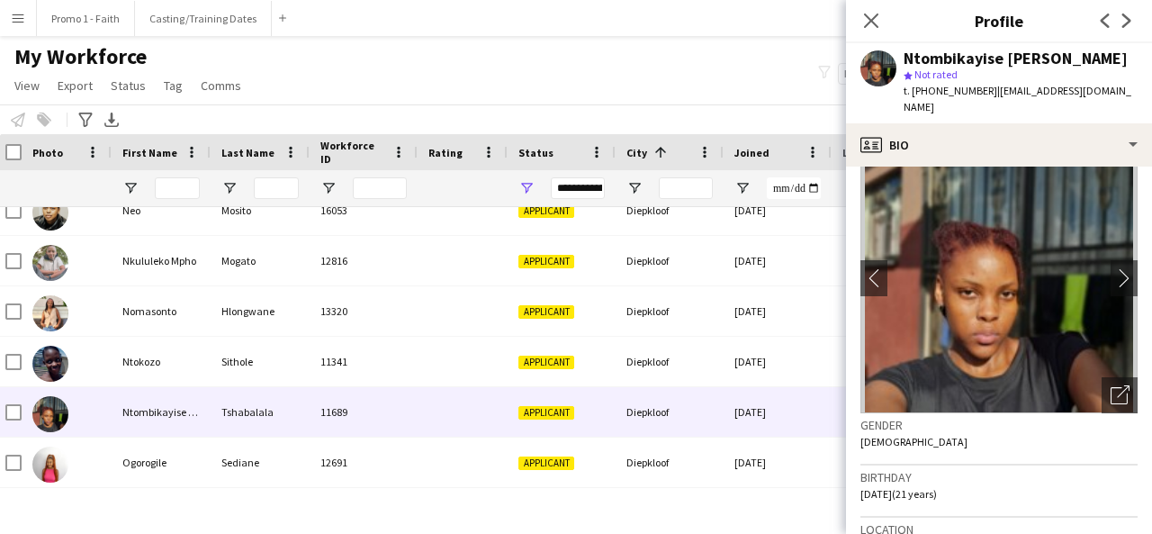
scroll to position [0, 0]
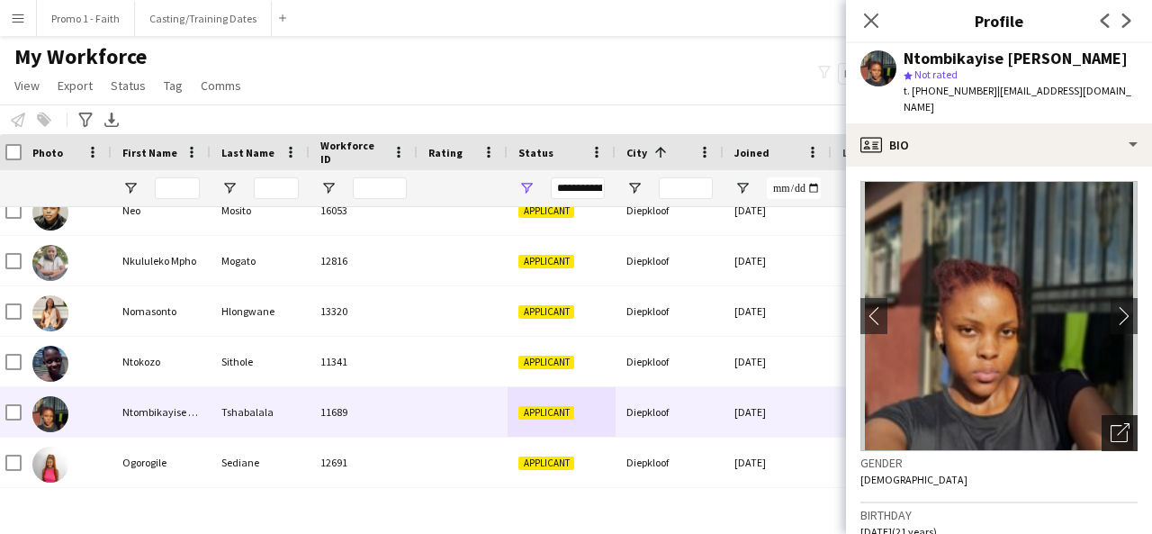
click at [1120, 451] on div "Open photos pop-in" at bounding box center [1120, 433] width 36 height 36
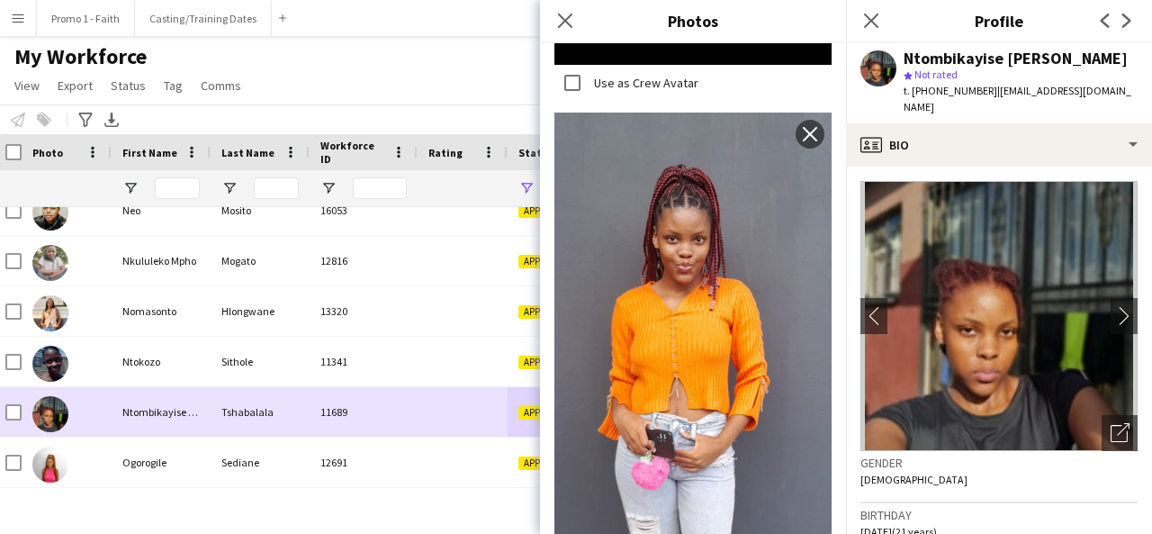
scroll to position [19722, 0]
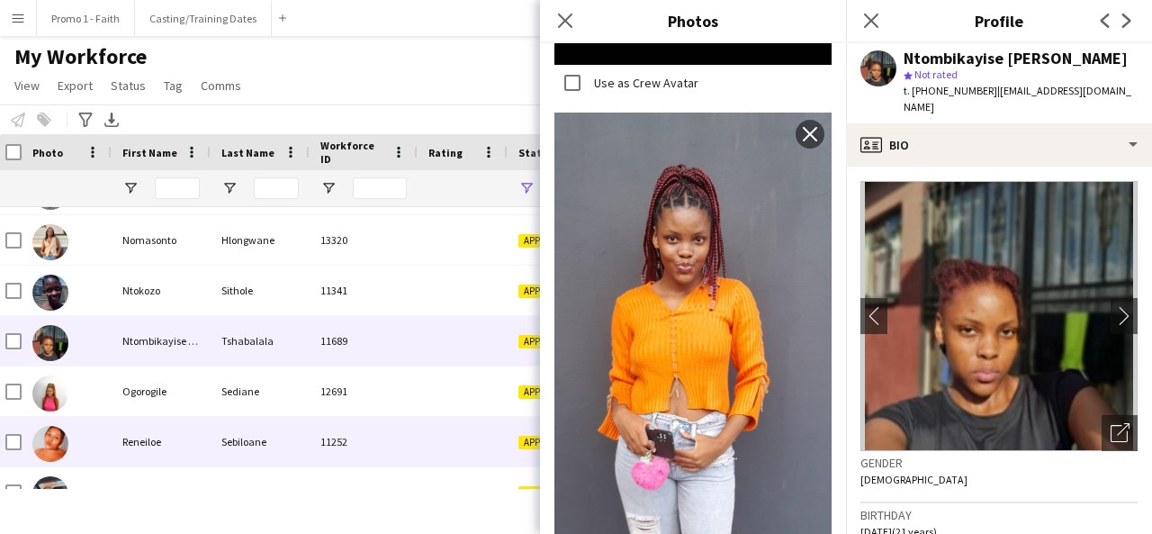
click at [365, 444] on div "11252" at bounding box center [364, 442] width 108 height 50
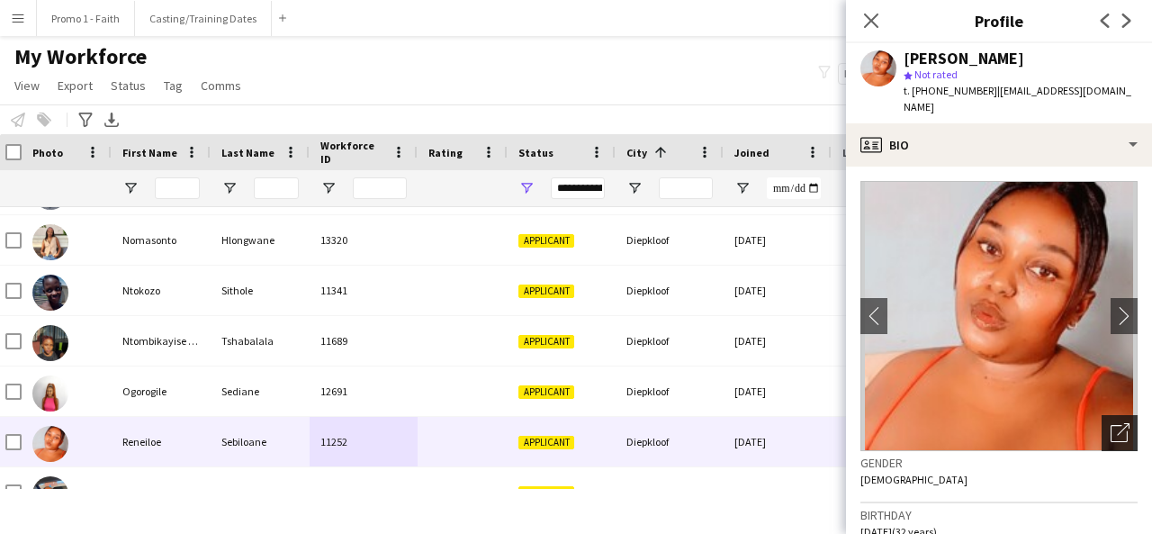
click at [1111, 423] on icon "Open photos pop-in" at bounding box center [1120, 432] width 19 height 19
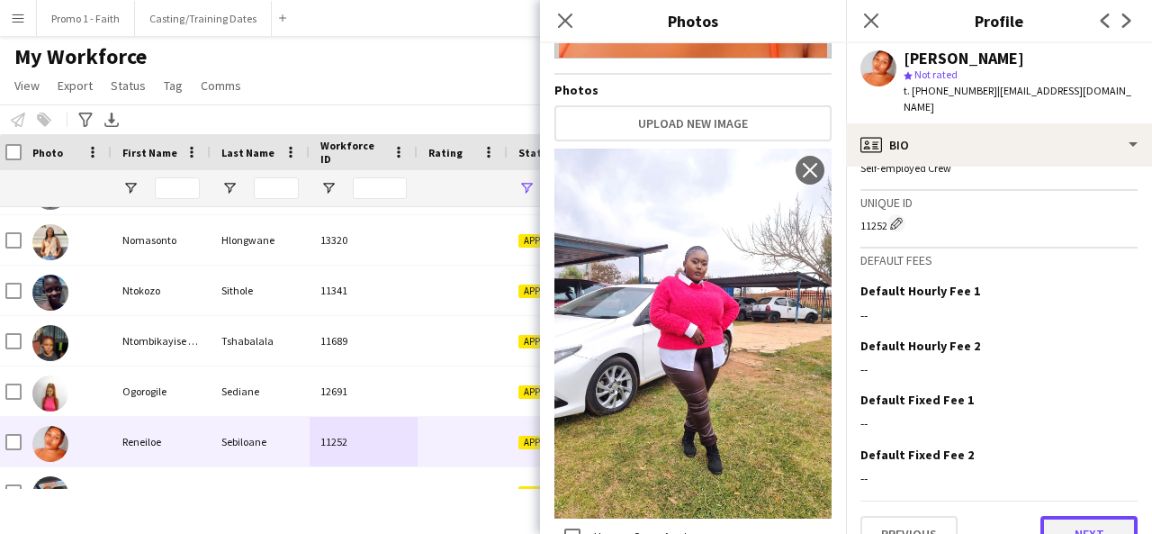
click at [1055, 516] on button "Next" at bounding box center [1089, 534] width 97 height 36
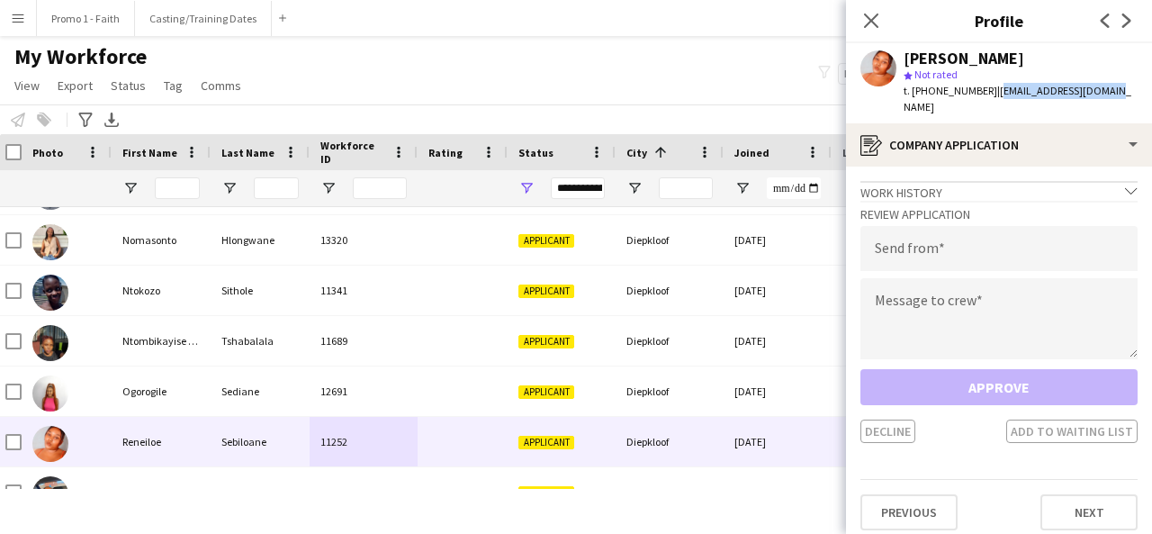
drag, startPoint x: 983, startPoint y: 91, endPoint x: 1098, endPoint y: 95, distance: 115.3
click at [1098, 95] on div "[PERSON_NAME] star Not rated t. [PHONE_NUMBER] | [EMAIL_ADDRESS][DOMAIN_NAME]" at bounding box center [999, 83] width 306 height 80
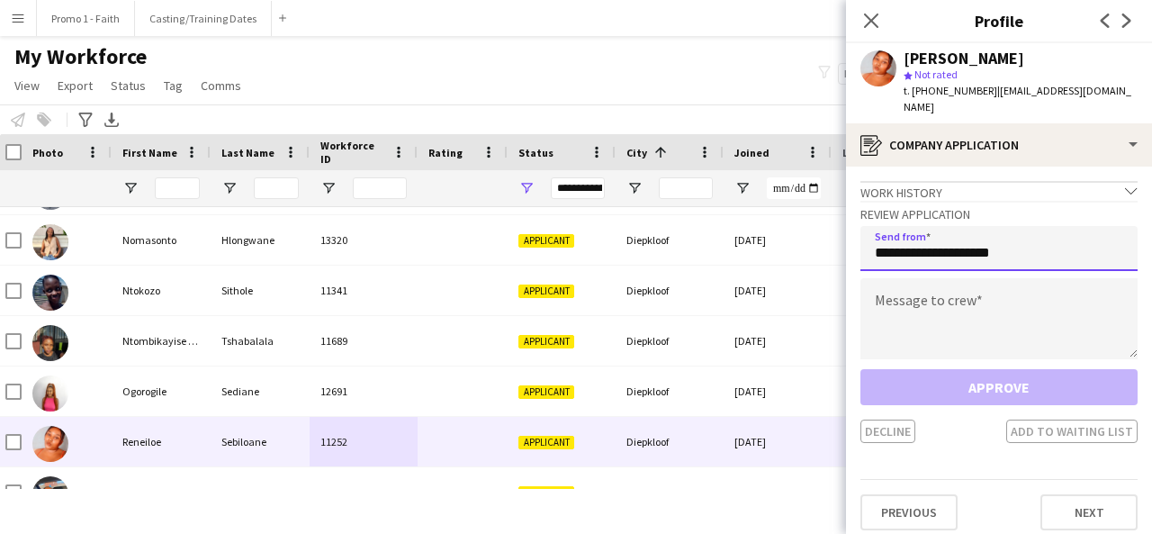
type input "**********"
click at [992, 352] on div "**********" at bounding box center [998, 322] width 277 height 242
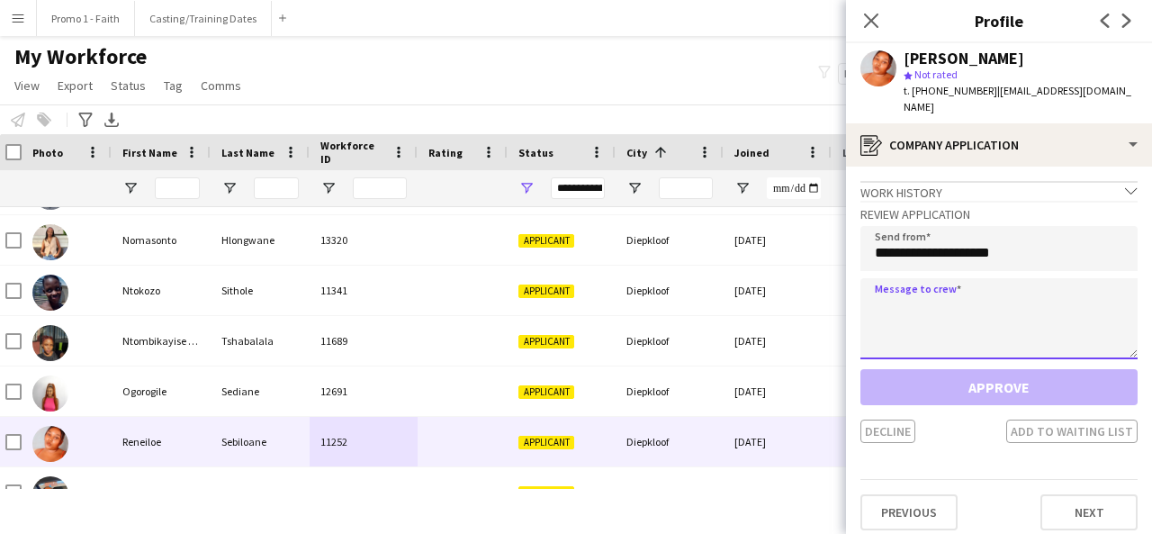
click at [924, 296] on textarea at bounding box center [998, 318] width 277 height 81
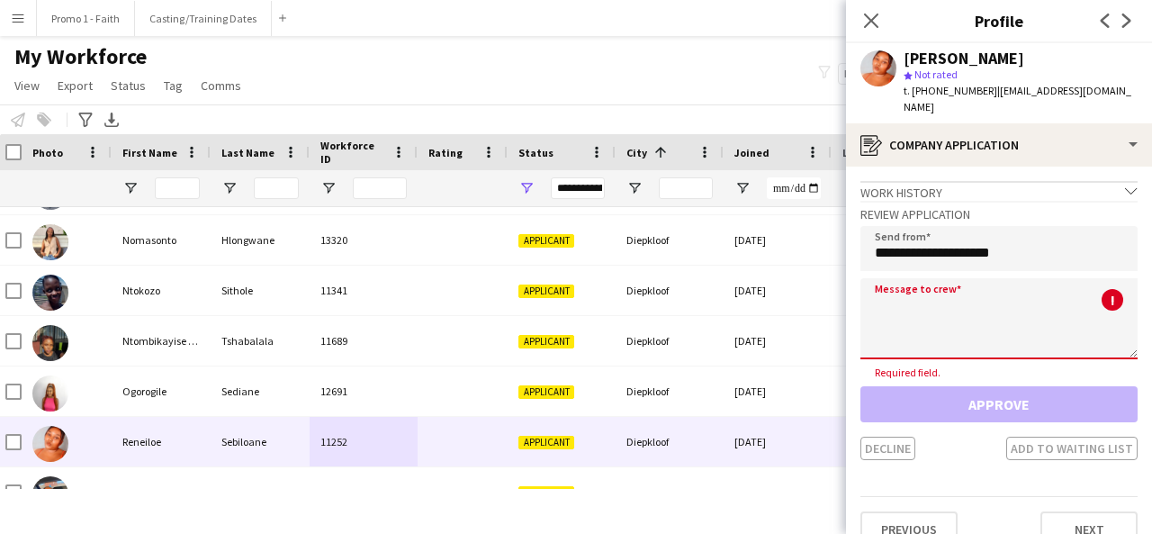
paste textarea "**********"
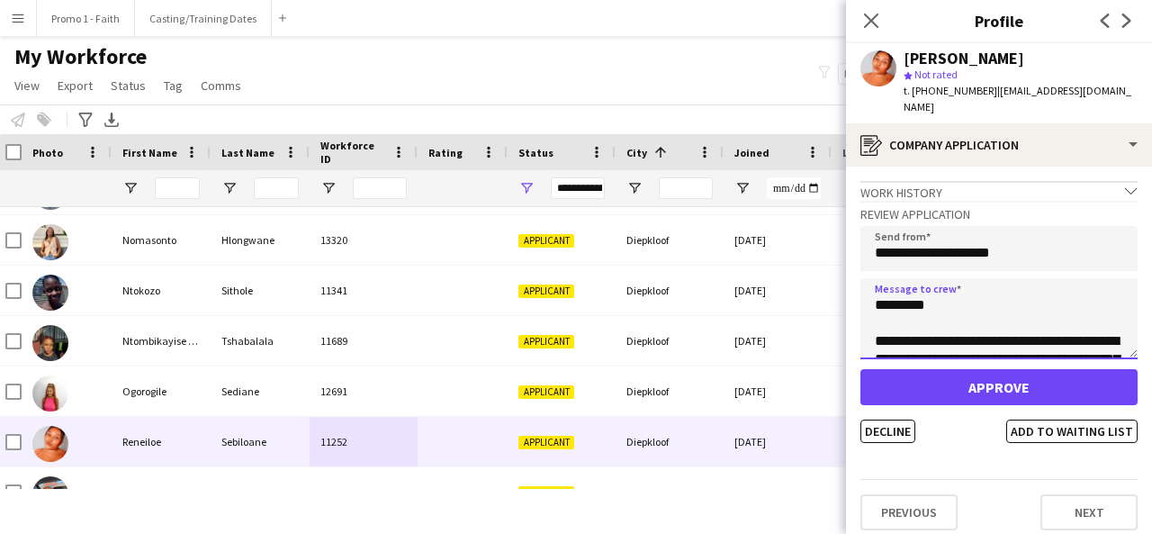
scroll to position [407, 0]
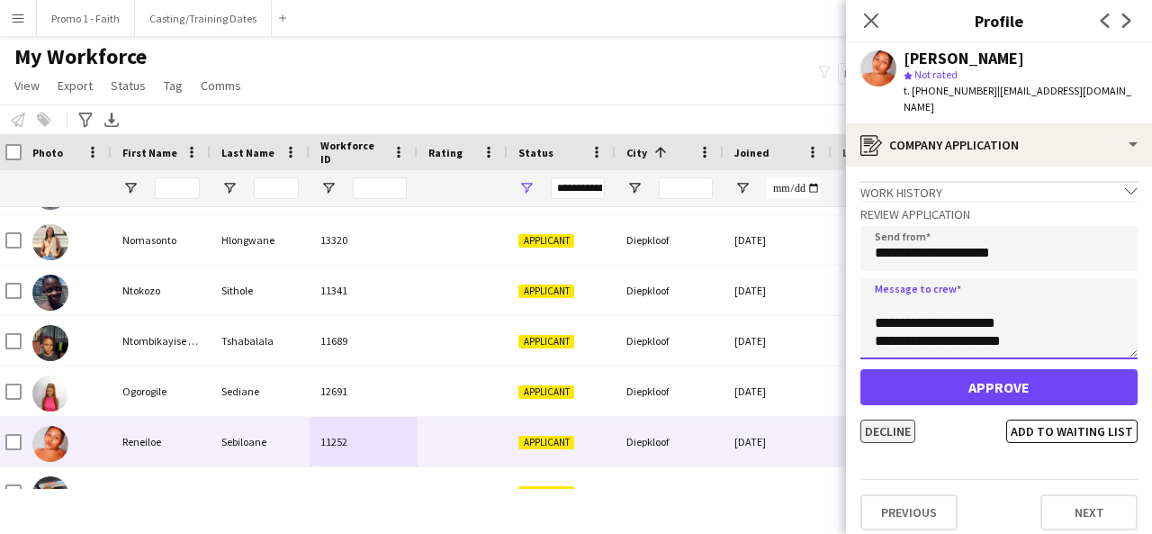
type textarea "**********"
click at [900, 421] on button "Decline" at bounding box center [887, 430] width 55 height 23
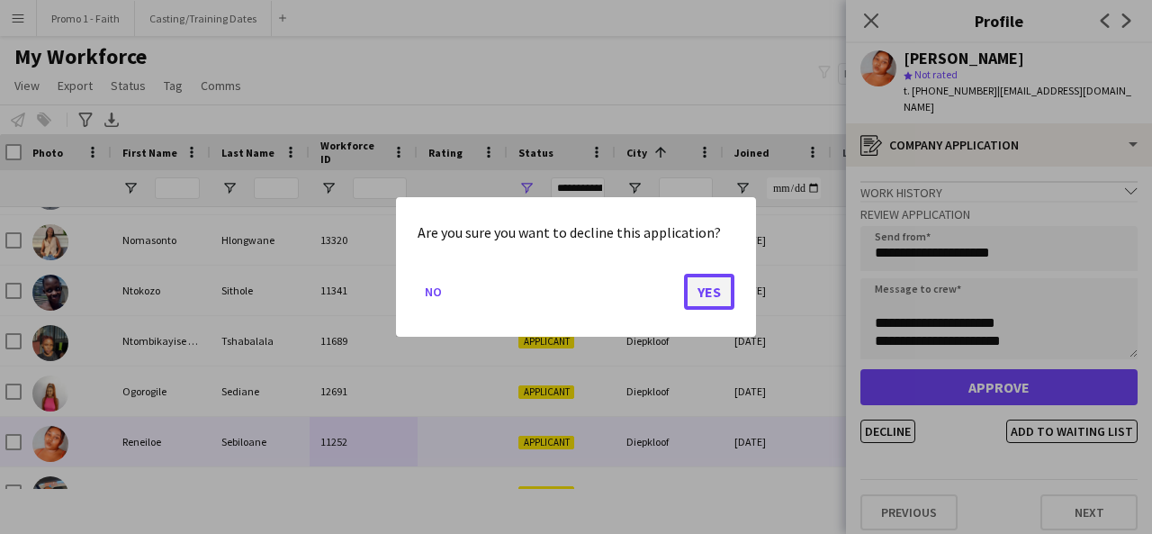
click at [703, 291] on button "Yes" at bounding box center [709, 292] width 50 height 36
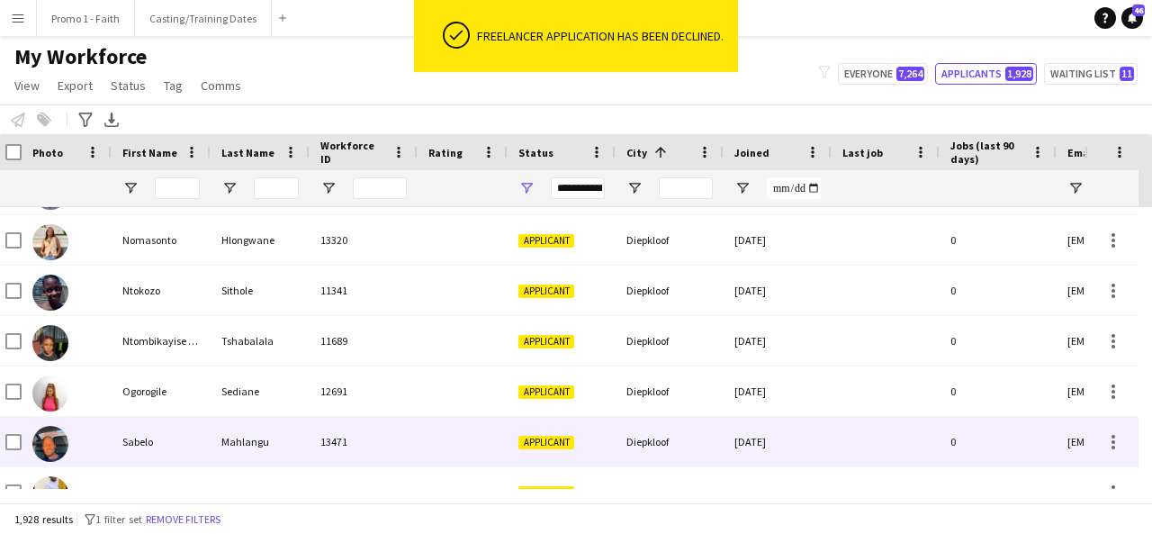
click at [393, 439] on div "13471" at bounding box center [364, 442] width 108 height 50
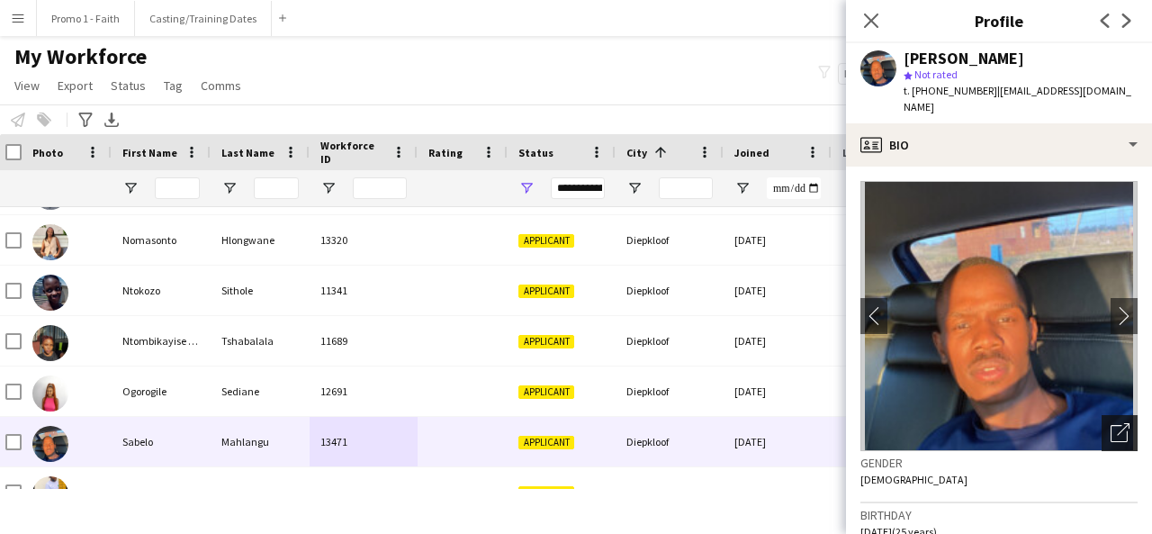
click at [1110, 415] on div "Open photos pop-in" at bounding box center [1120, 433] width 36 height 36
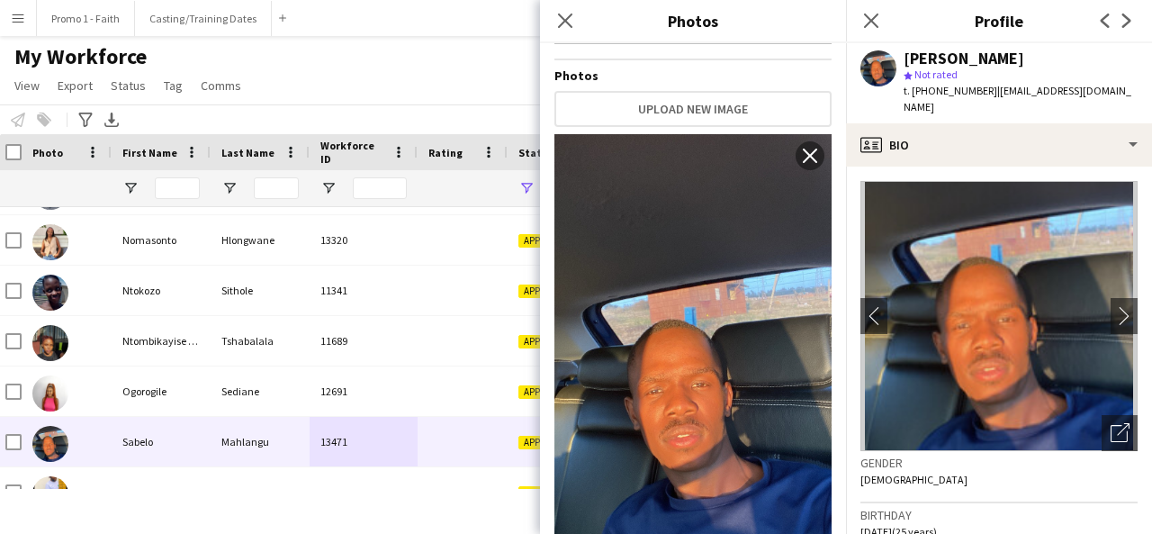
scroll to position [402, 0]
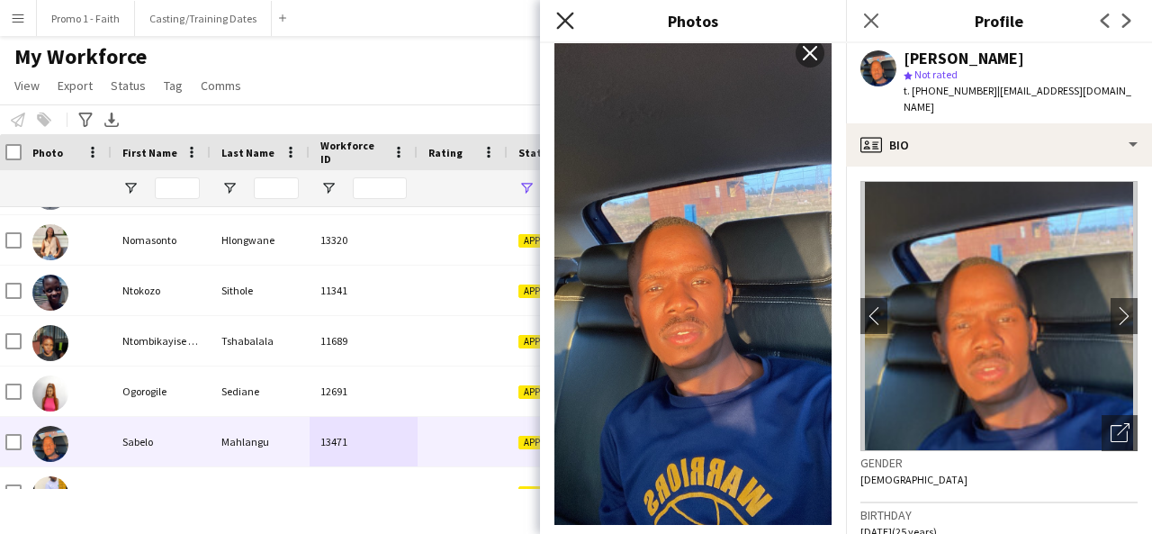
click at [570, 16] on icon at bounding box center [564, 20] width 17 height 17
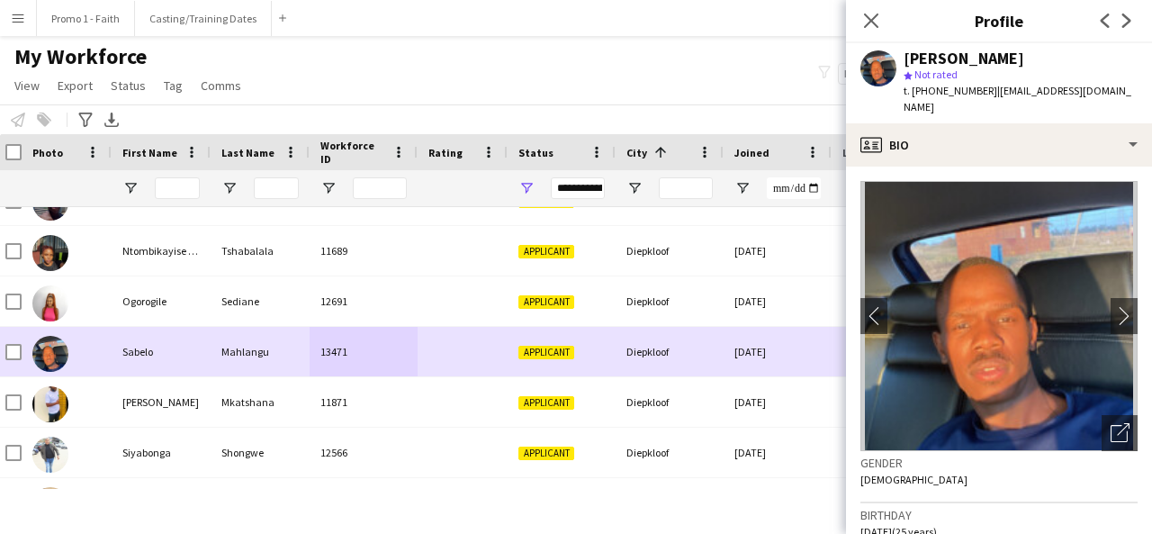
scroll to position [19841, 0]
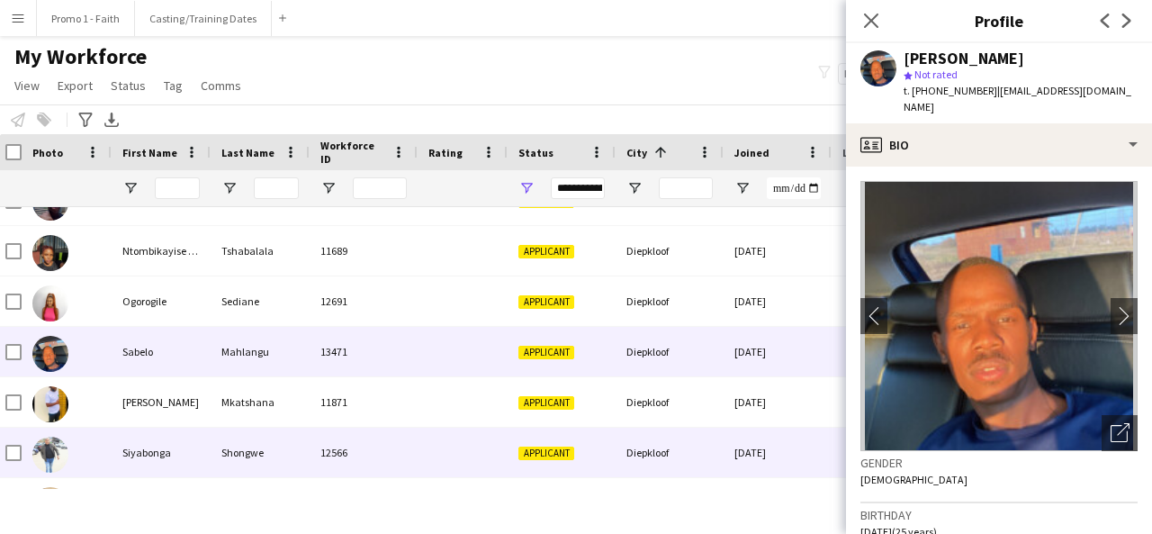
click at [455, 428] on div at bounding box center [463, 453] width 90 height 50
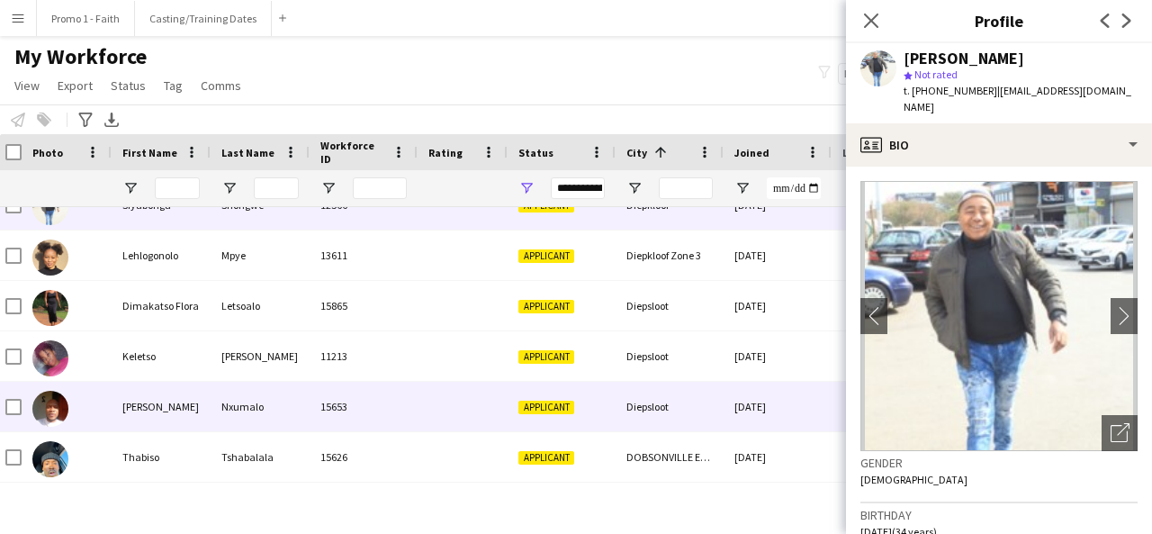
scroll to position [20089, 0]
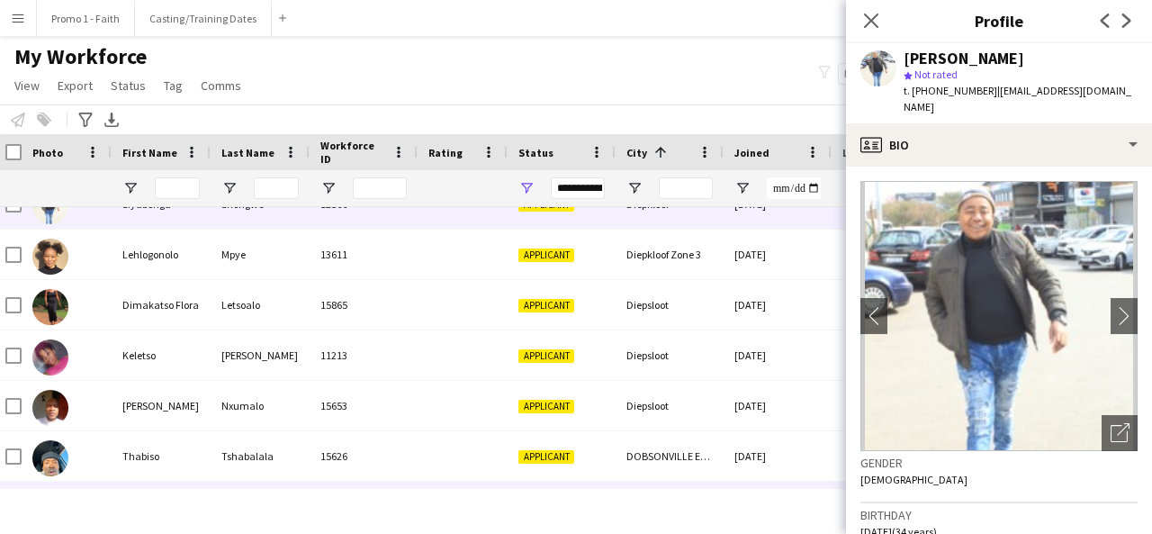
click at [385, 485] on div "13813" at bounding box center [364, 507] width 108 height 50
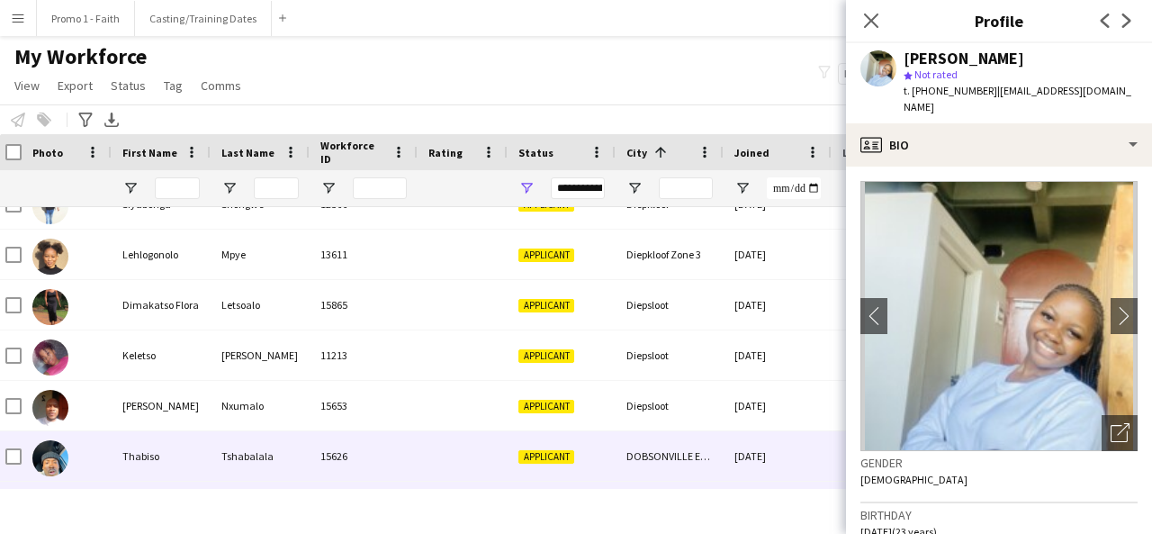
click at [417, 469] on div "15626" at bounding box center [364, 456] width 108 height 50
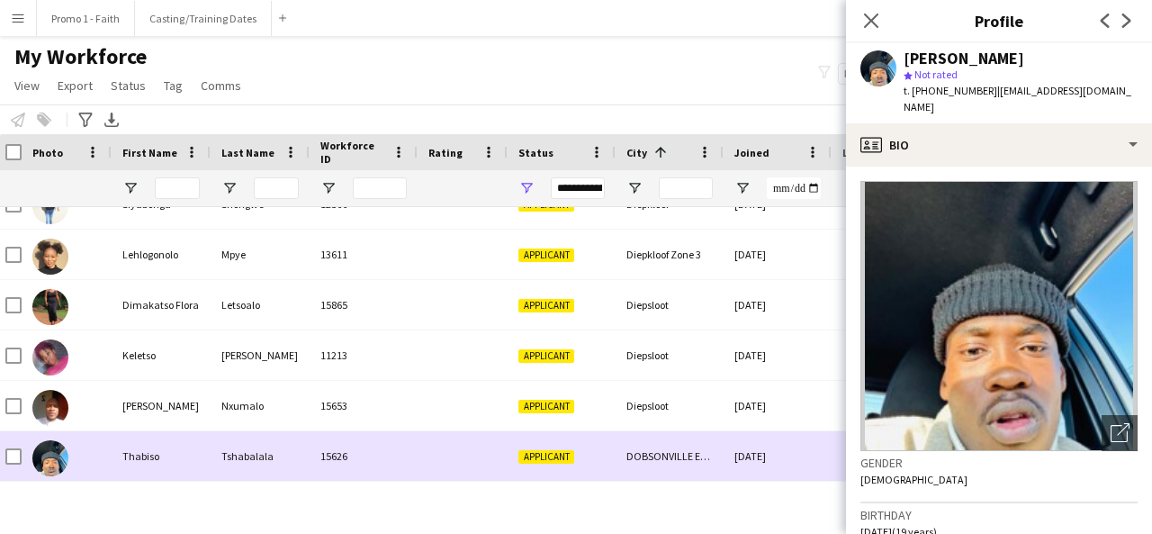
scroll to position [20187, 0]
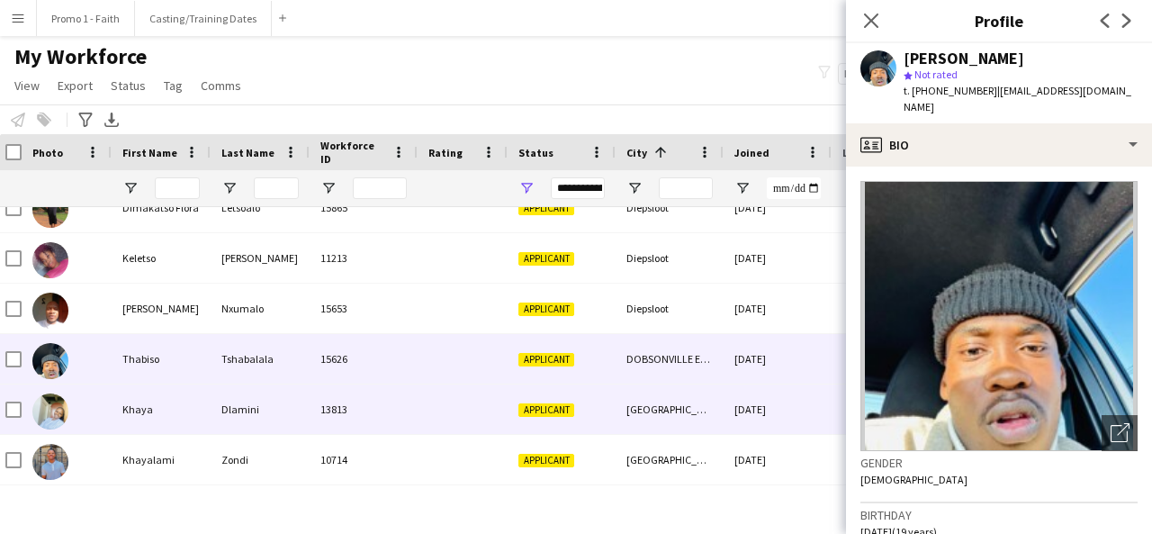
click at [436, 433] on div at bounding box center [463, 409] width 90 height 50
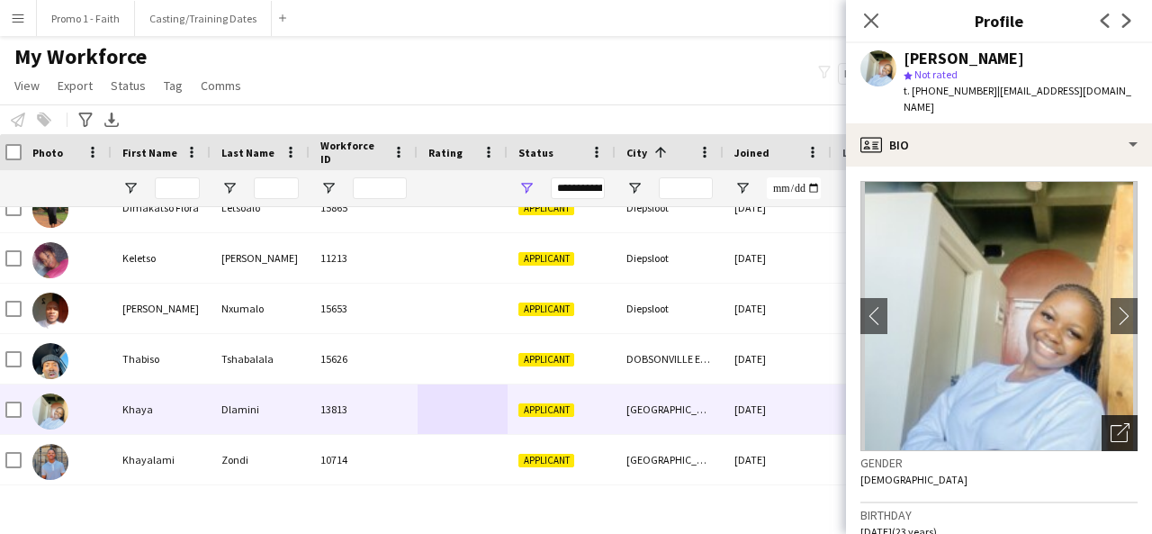
click at [1117, 423] on icon at bounding box center [1123, 429] width 13 height 13
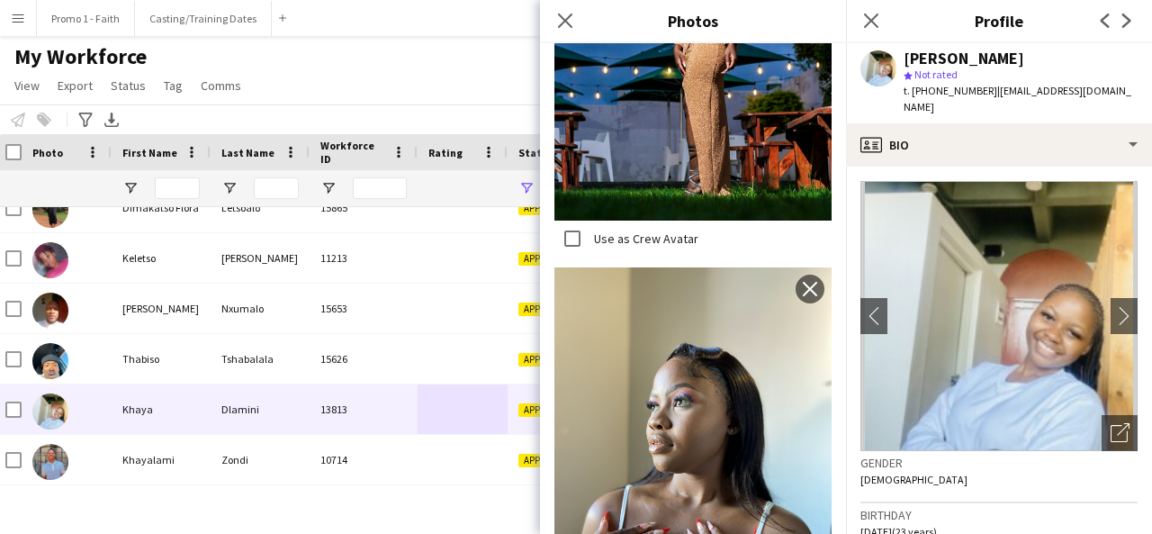
scroll to position [2720, 0]
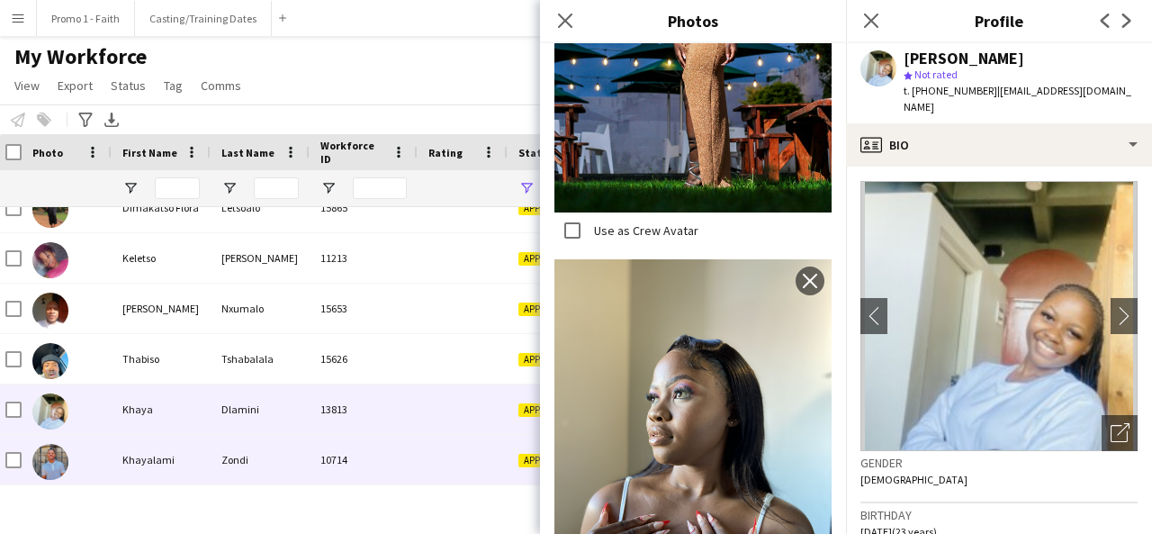
click at [356, 455] on div "10714" at bounding box center [364, 460] width 108 height 50
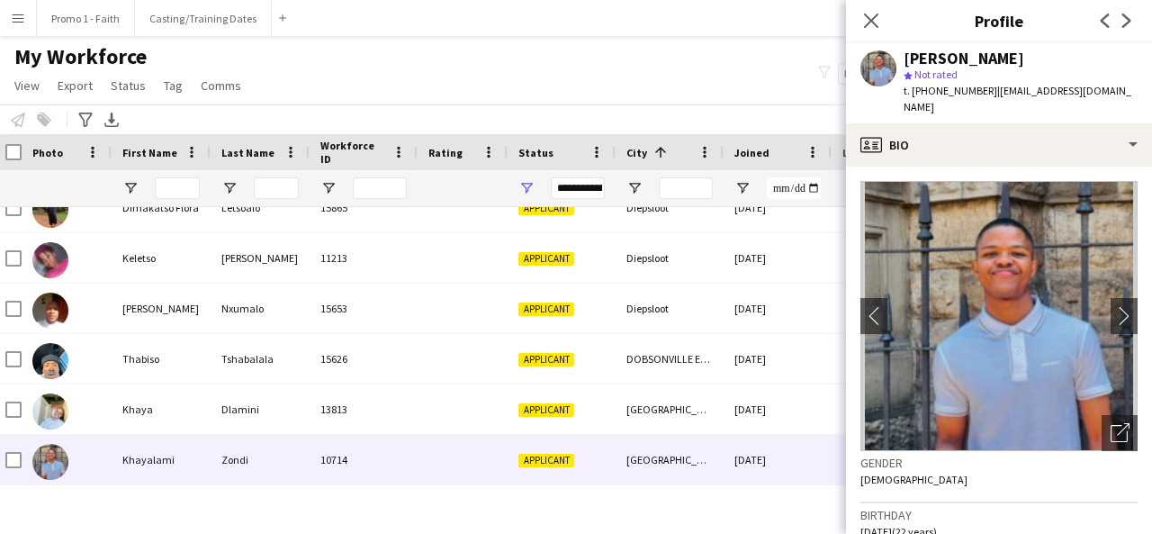
scroll to position [20302, 0]
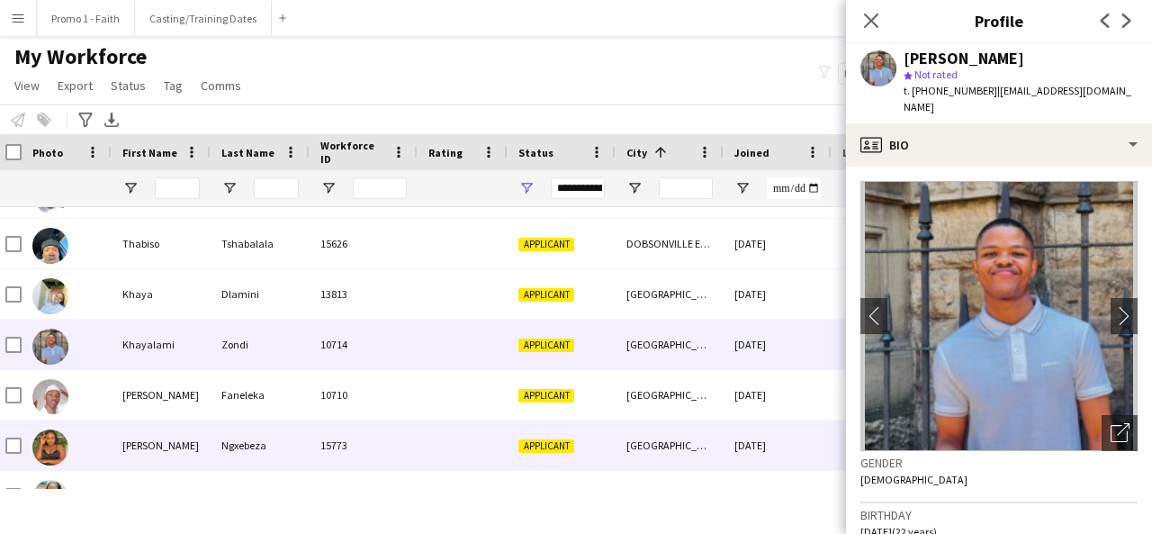
click at [351, 437] on div "15773" at bounding box center [364, 445] width 108 height 50
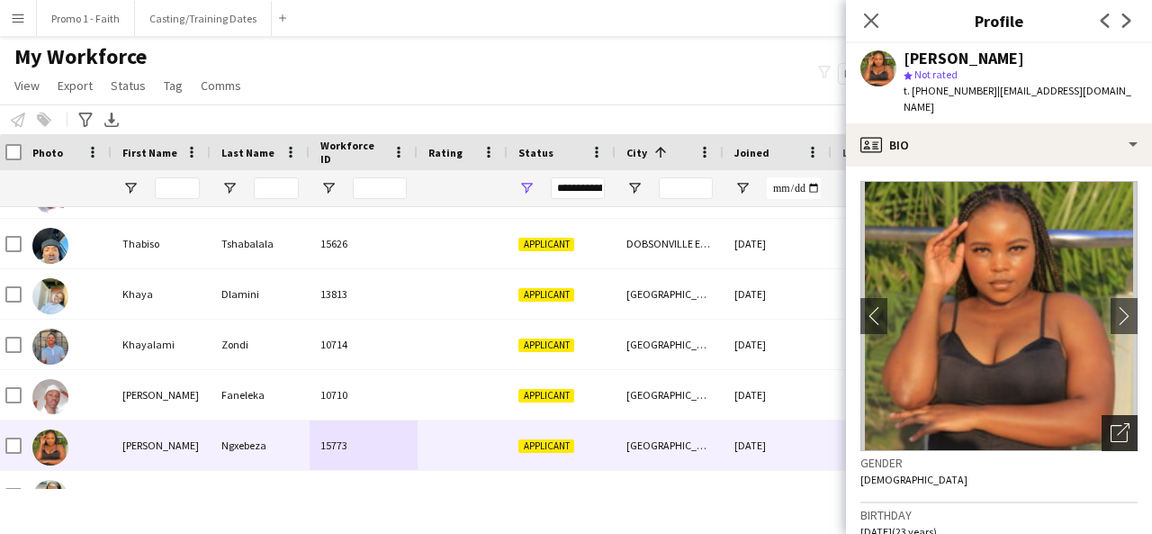
click at [1111, 423] on icon "Open photos pop-in" at bounding box center [1120, 432] width 19 height 19
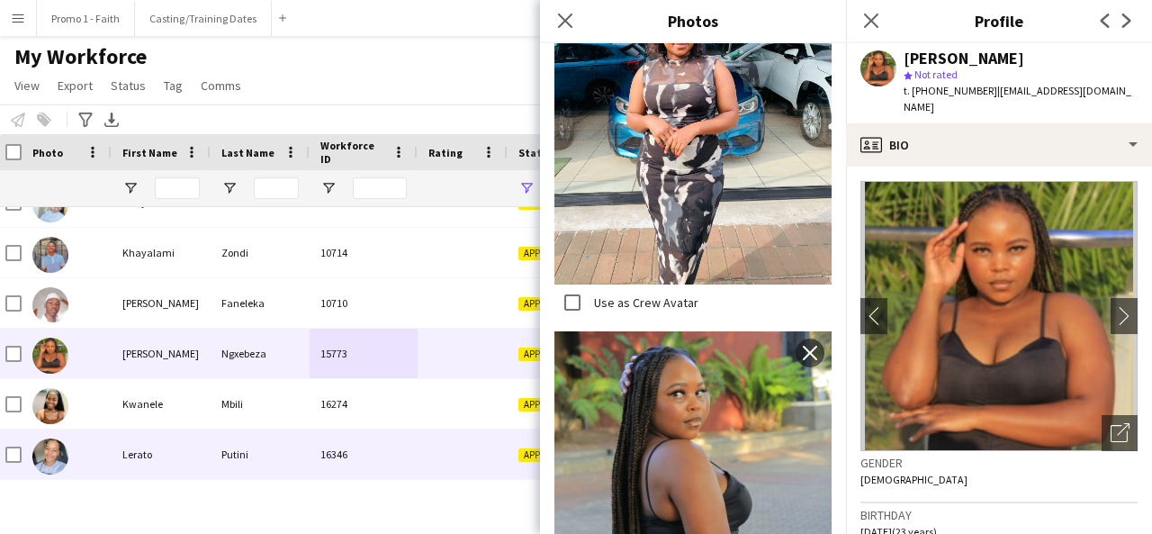
scroll to position [20397, 0]
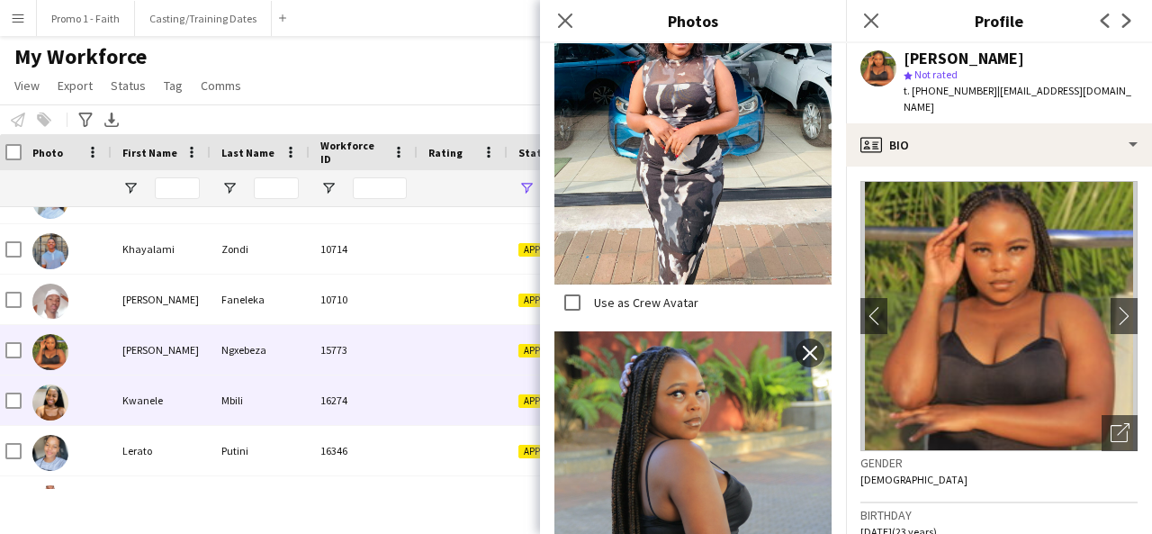
click at [319, 412] on div "16274" at bounding box center [364, 400] width 108 height 50
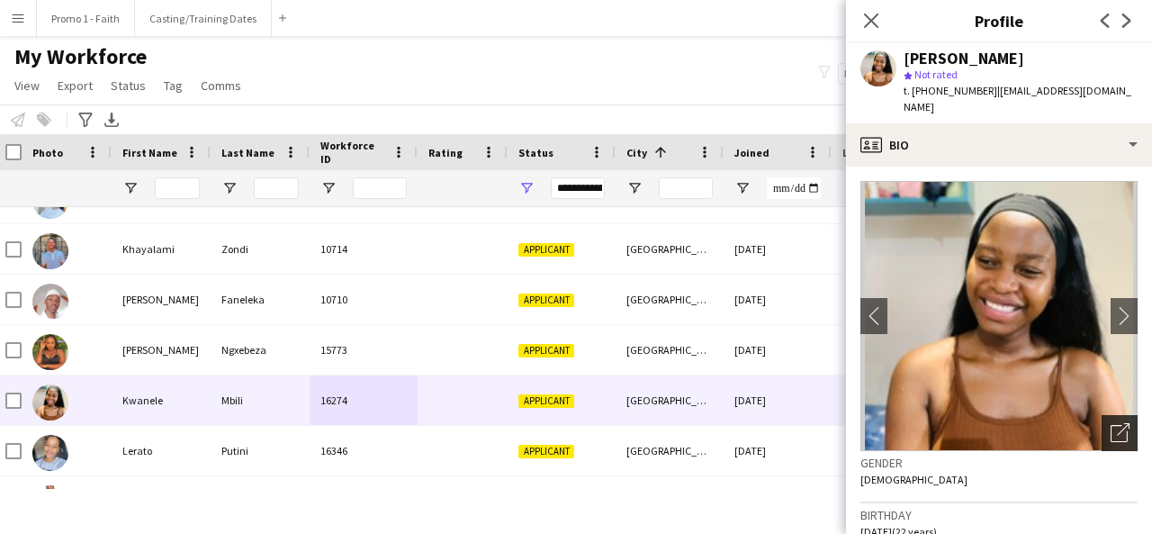
click at [1113, 425] on icon "Open photos pop-in" at bounding box center [1120, 432] width 19 height 19
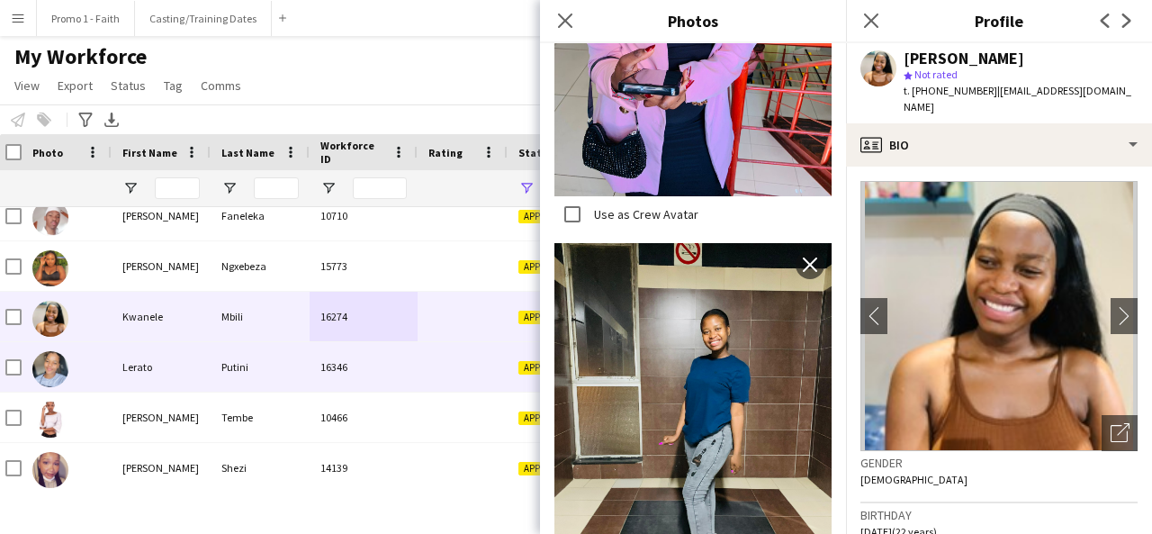
scroll to position [20482, 0]
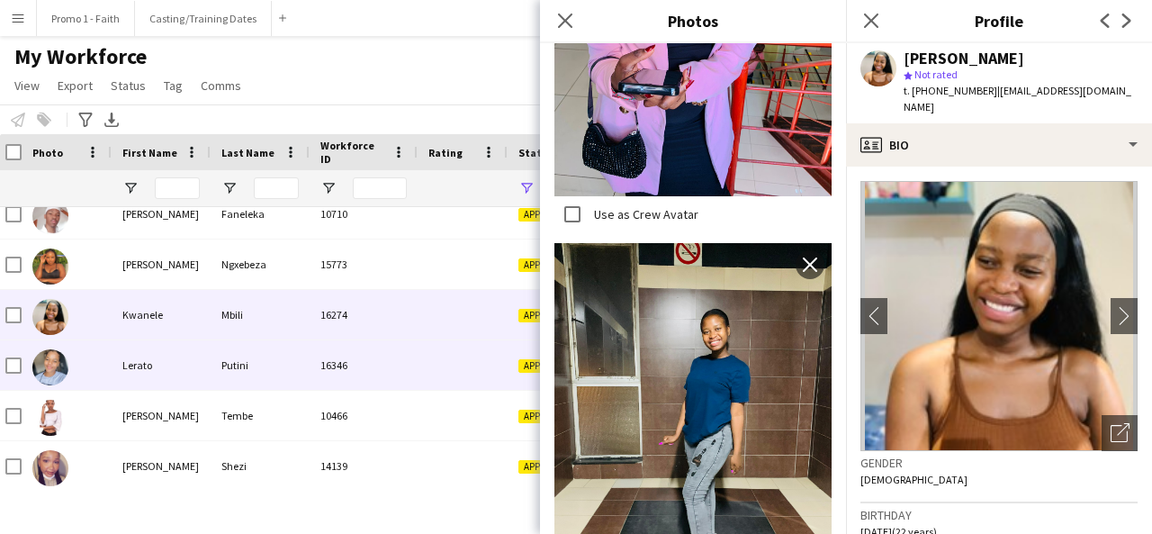
click at [286, 373] on div "Putini" at bounding box center [260, 365] width 99 height 50
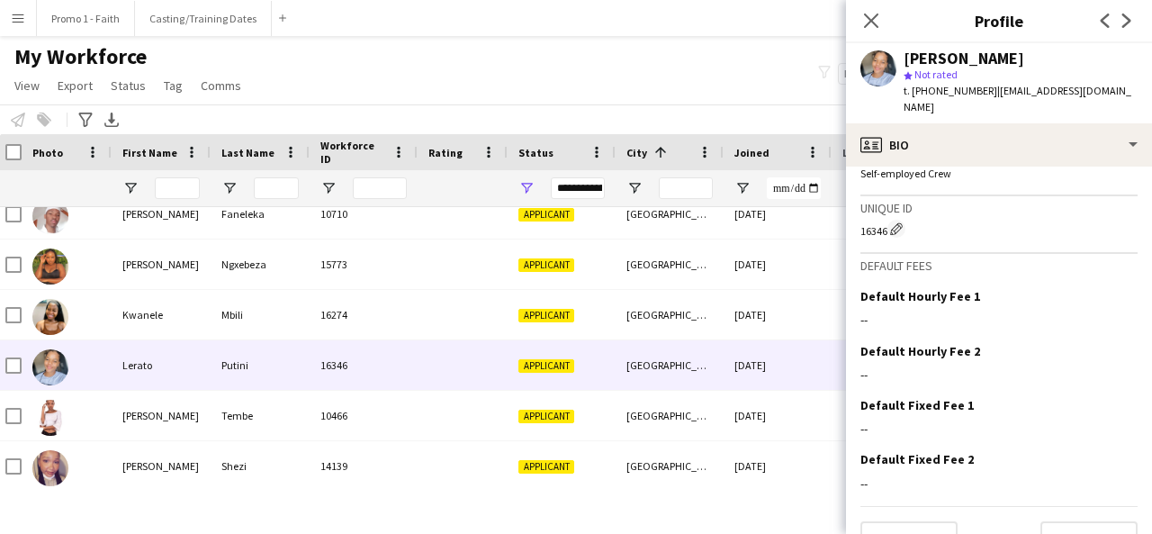
scroll to position [789, 0]
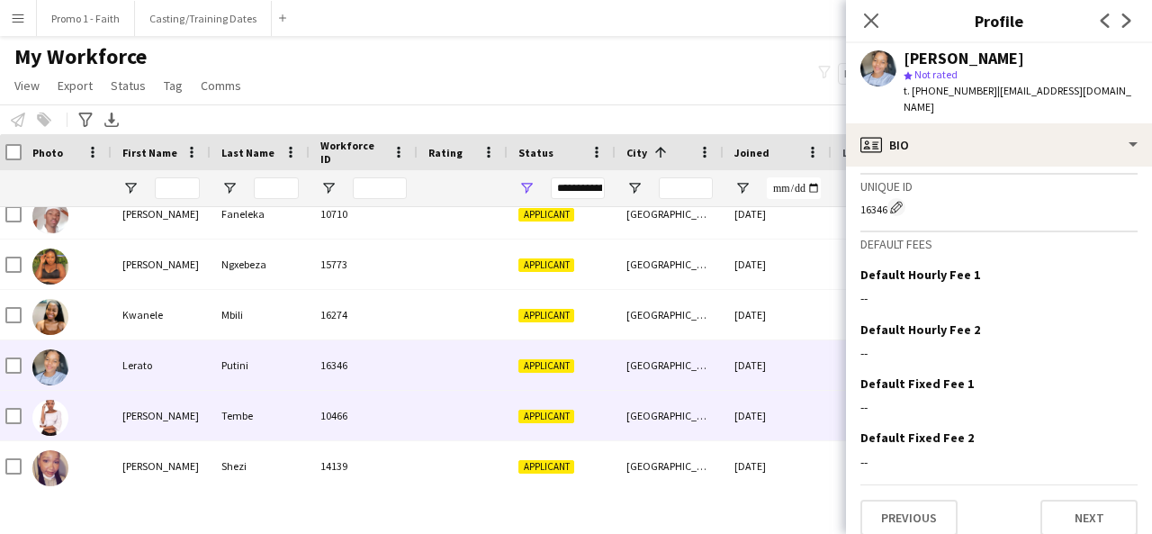
click at [333, 409] on div "10466" at bounding box center [364, 416] width 108 height 50
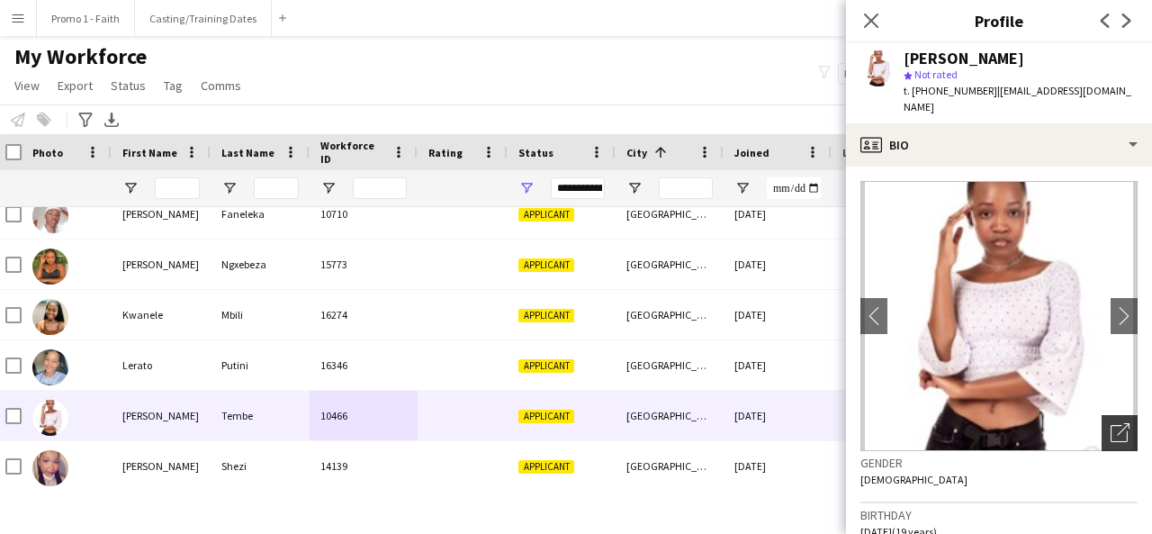
click at [1120, 419] on div "Open photos pop-in" at bounding box center [1120, 433] width 36 height 36
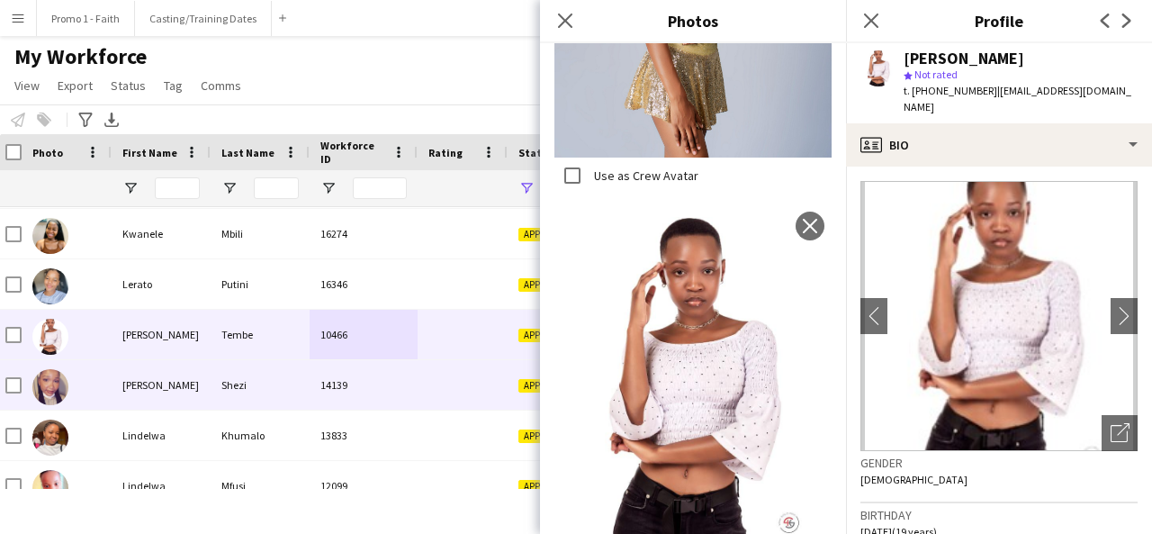
scroll to position [20565, 0]
click at [325, 394] on div "14139" at bounding box center [364, 384] width 108 height 50
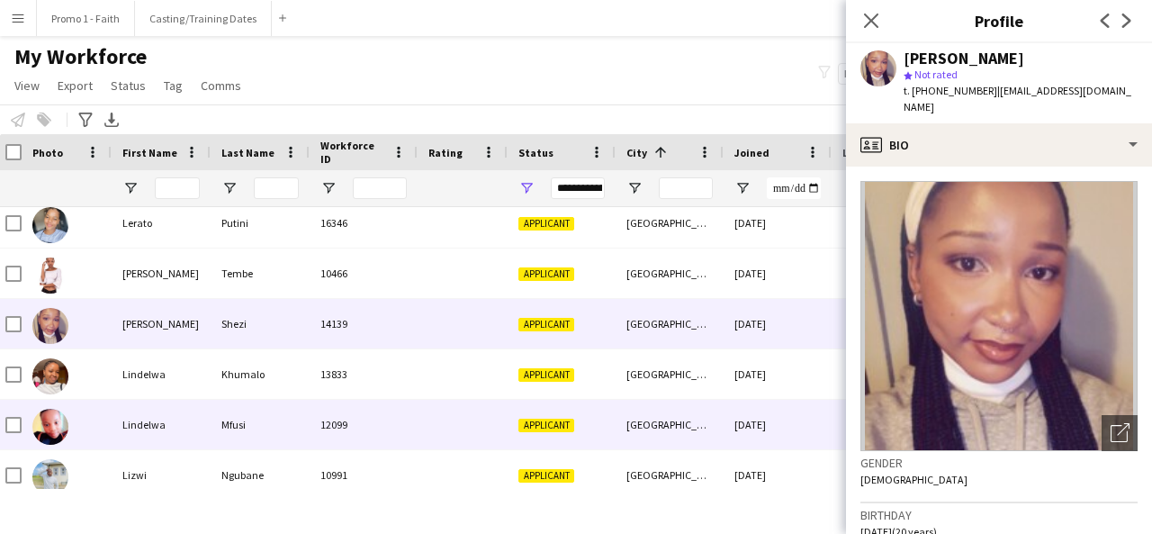
scroll to position [20626, 0]
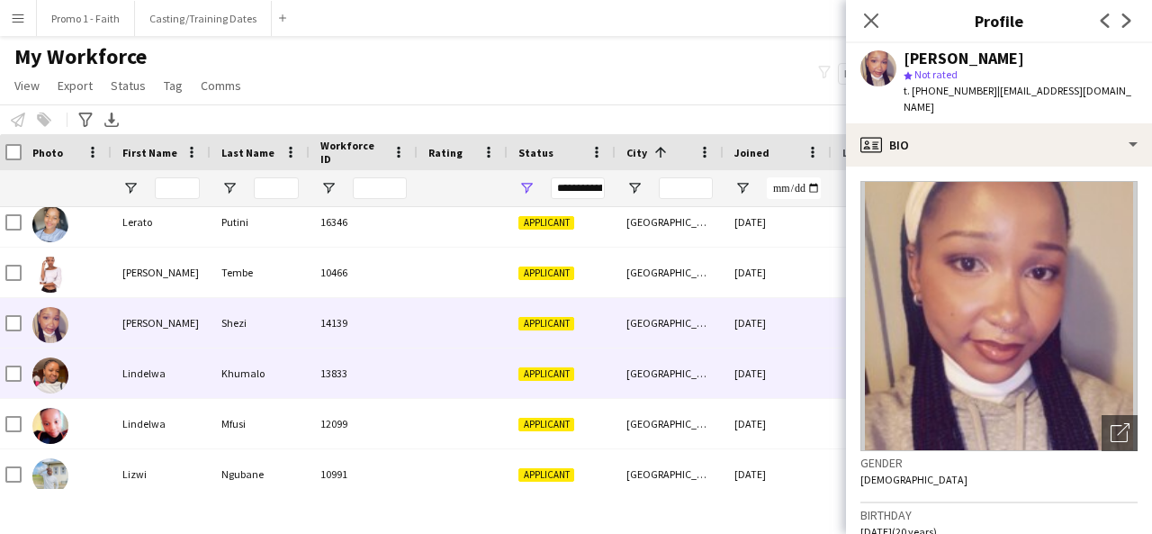
click at [302, 367] on div "Khumalo" at bounding box center [260, 373] width 99 height 50
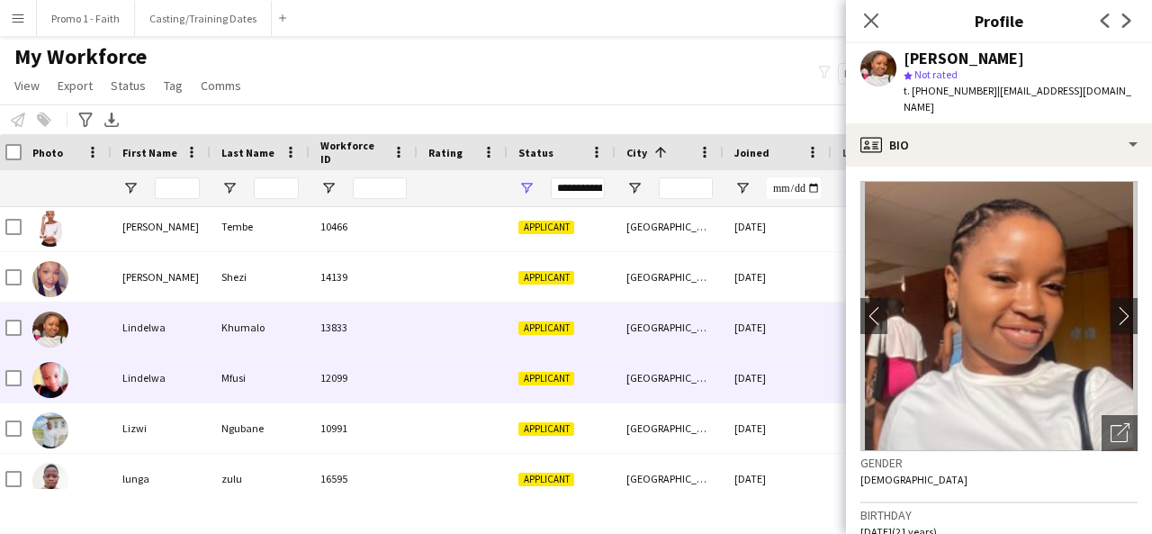
scroll to position [20673, 0]
click at [401, 380] on div "12099" at bounding box center [364, 377] width 108 height 50
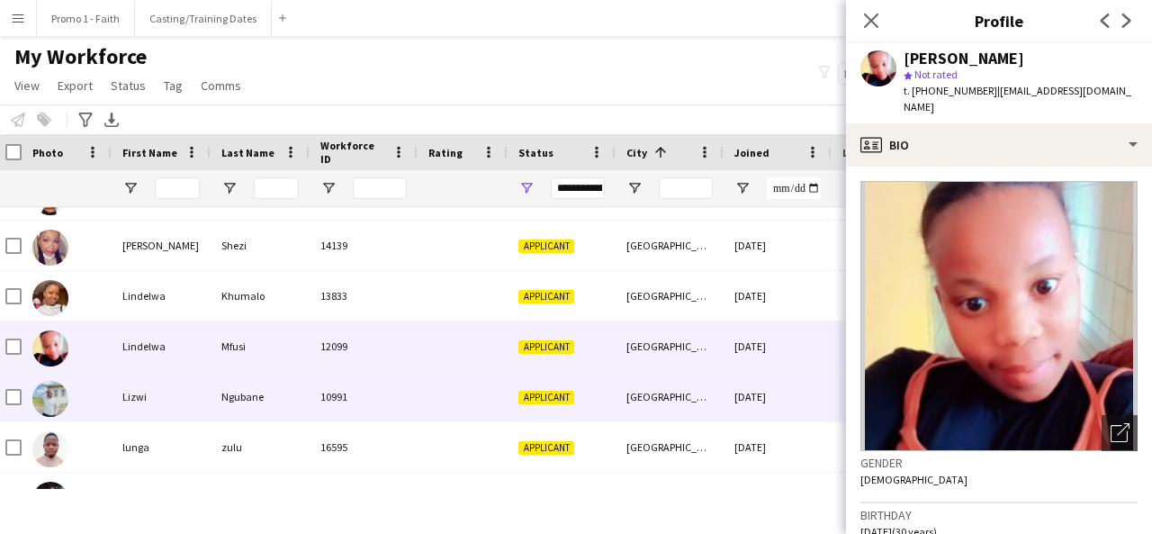
scroll to position [20703, 0]
click at [393, 392] on div "10991" at bounding box center [364, 397] width 108 height 50
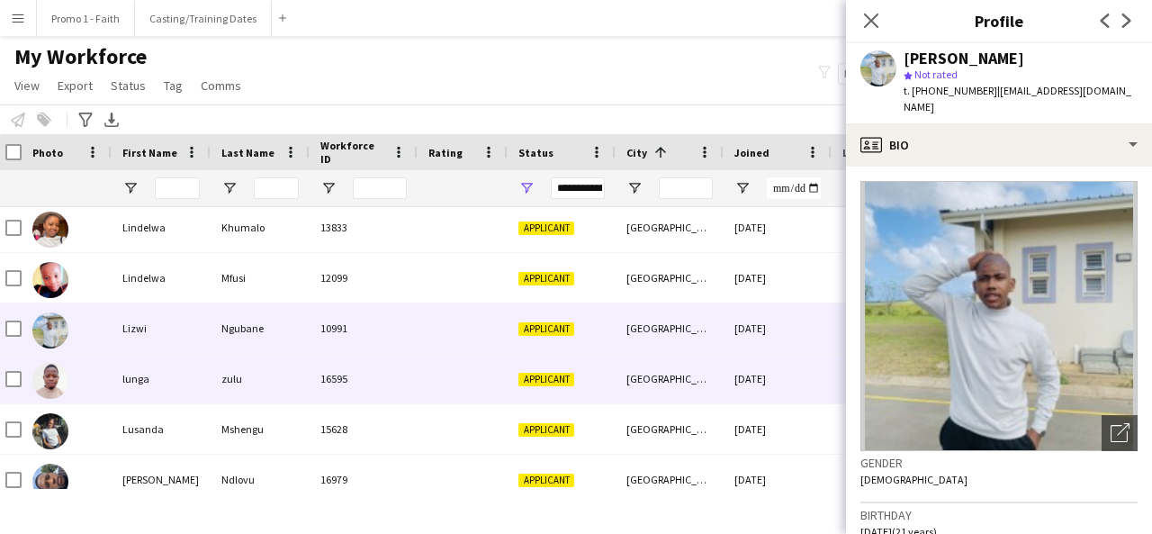
scroll to position [20772, 0]
click at [393, 392] on div "16595" at bounding box center [364, 378] width 108 height 50
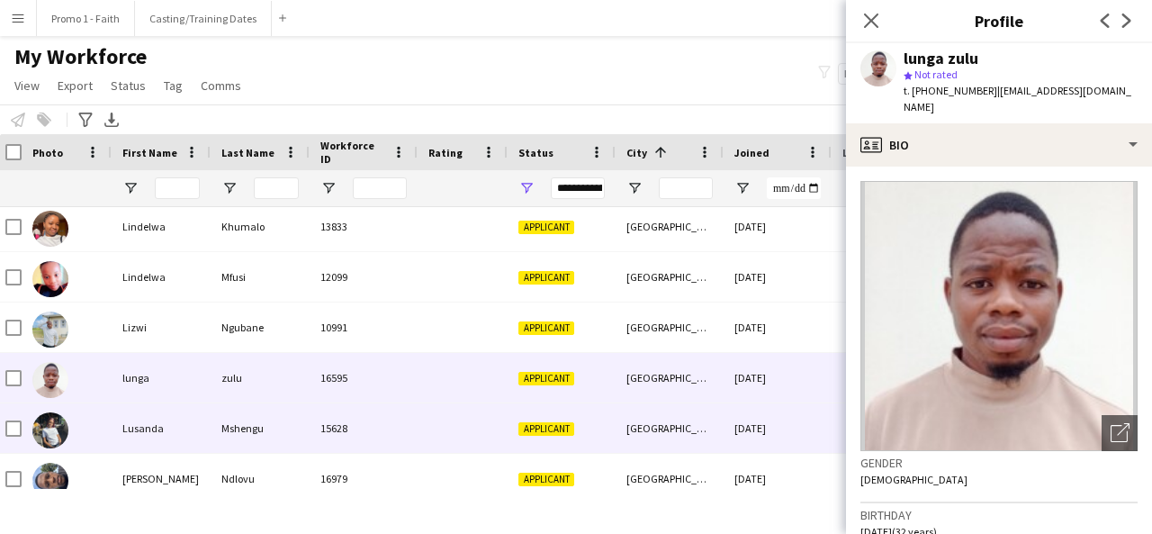
scroll to position [20821, 0]
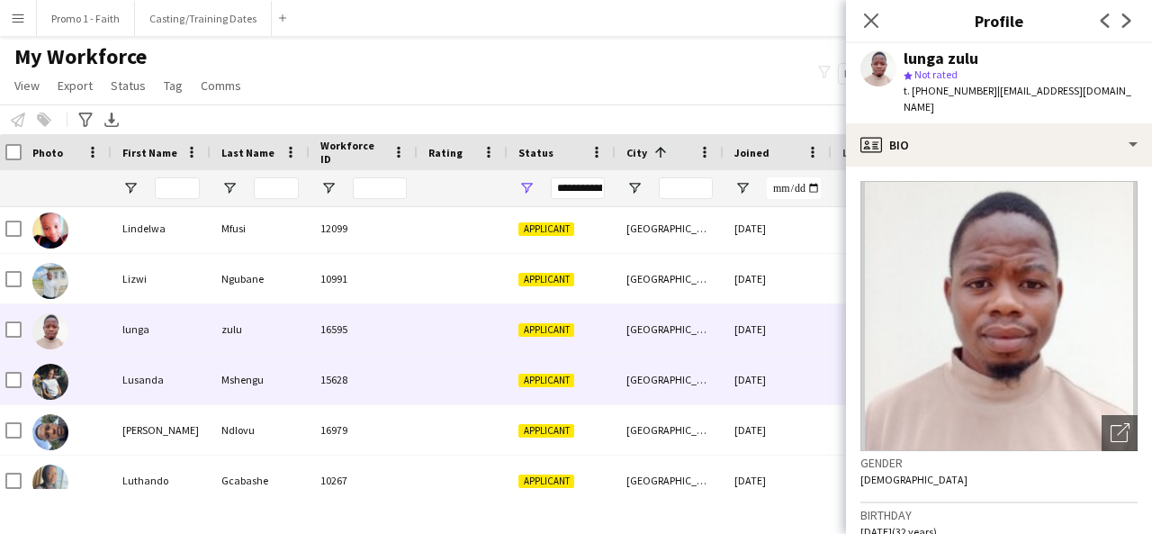
click at [393, 392] on div "15628" at bounding box center [364, 380] width 108 height 50
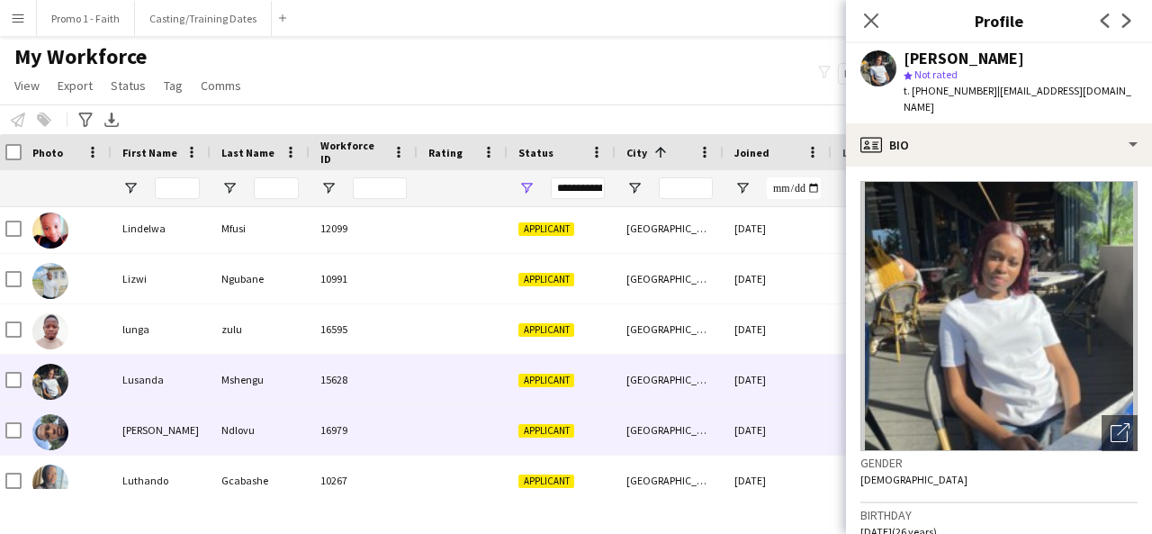
scroll to position [20867, 0]
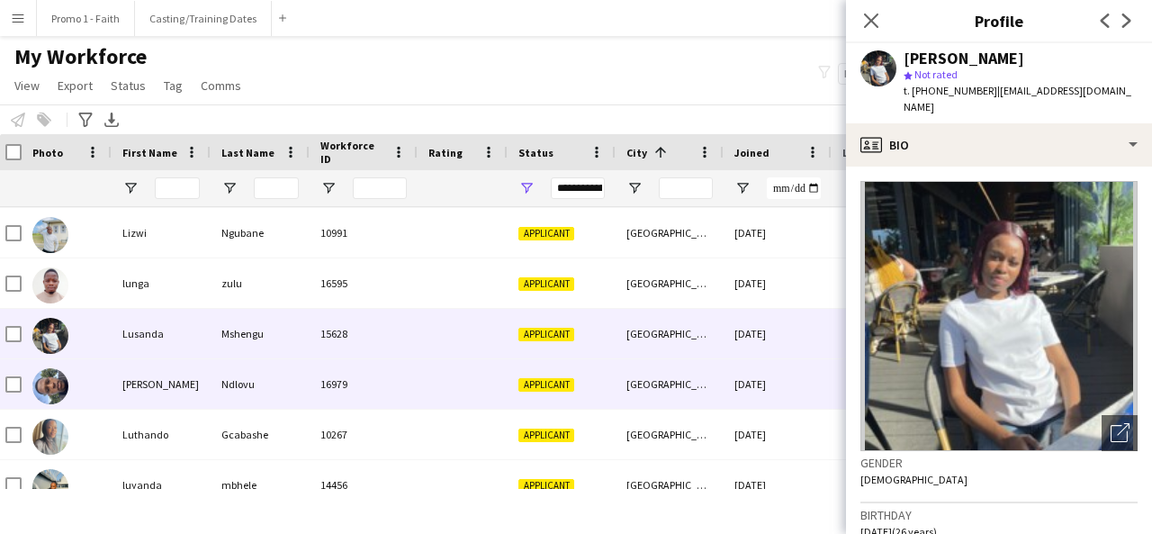
click at [393, 392] on div "16979" at bounding box center [364, 384] width 108 height 50
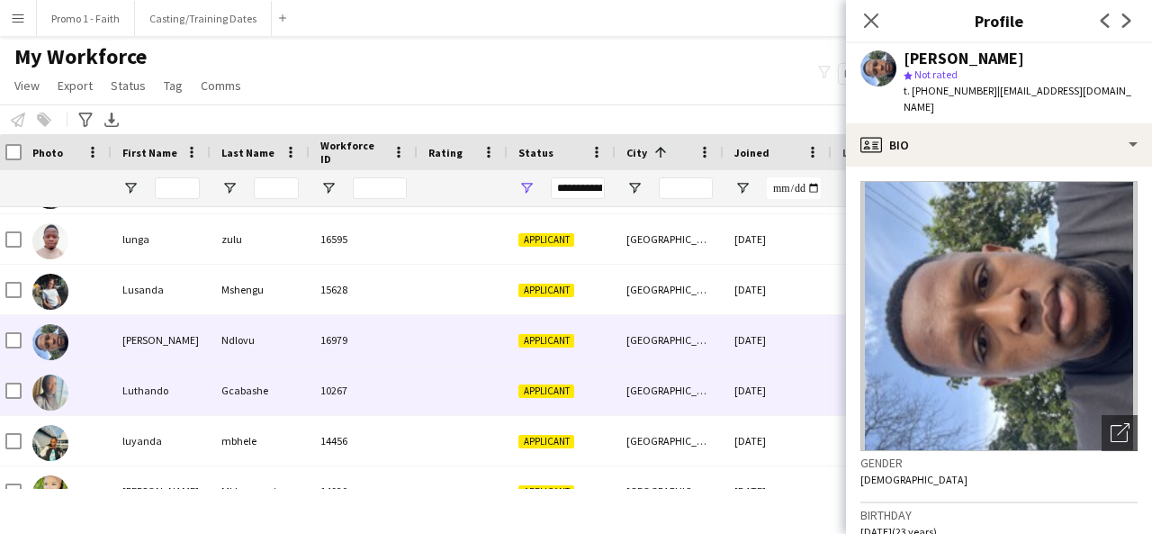
scroll to position [20917, 0]
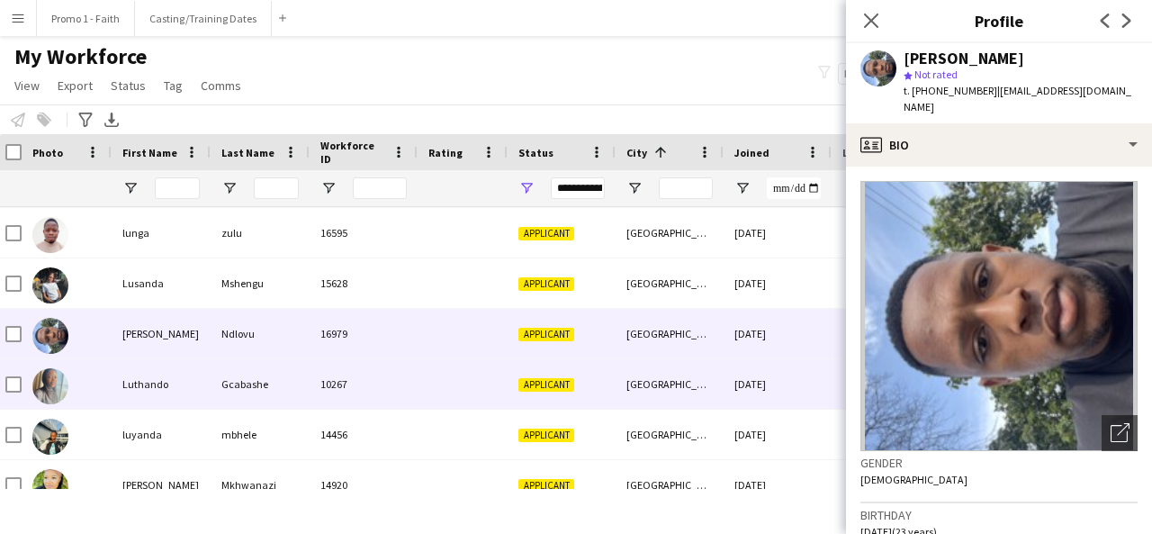
click at [393, 392] on div "10267" at bounding box center [364, 384] width 108 height 50
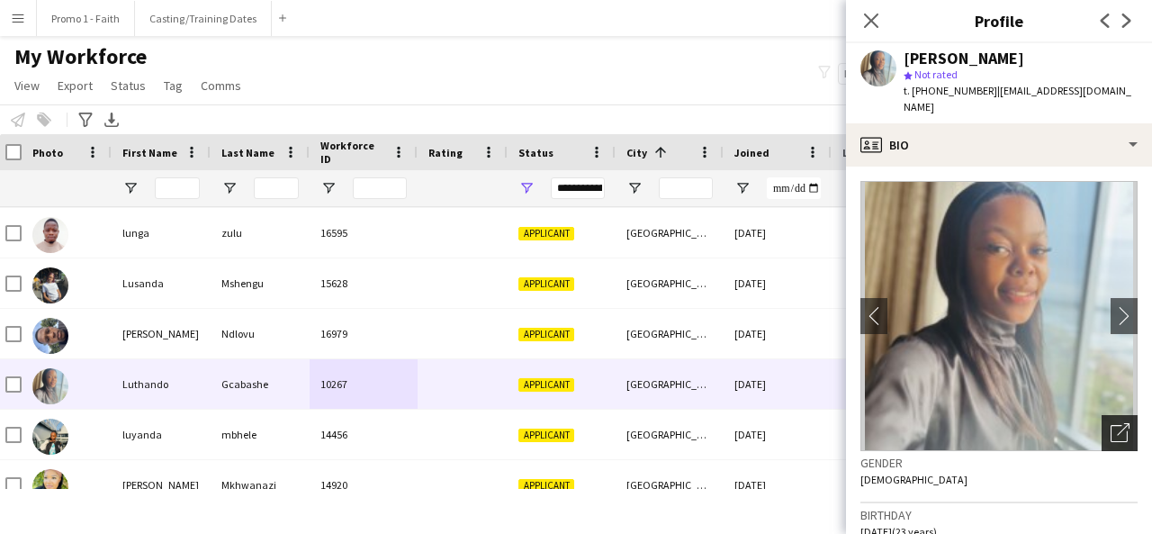
click at [1111, 423] on icon "Open photos pop-in" at bounding box center [1120, 432] width 19 height 19
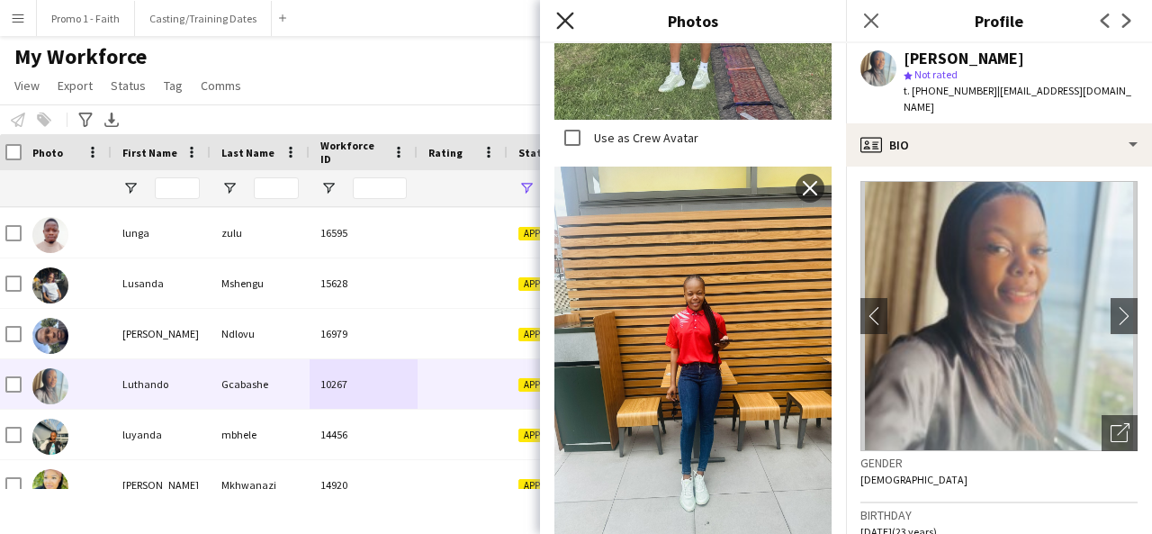
drag, startPoint x: 559, startPoint y: 31, endPoint x: 572, endPoint y: 26, distance: 13.4
click at [572, 26] on app-icon "Close pop-in" at bounding box center [566, 21] width 26 height 26
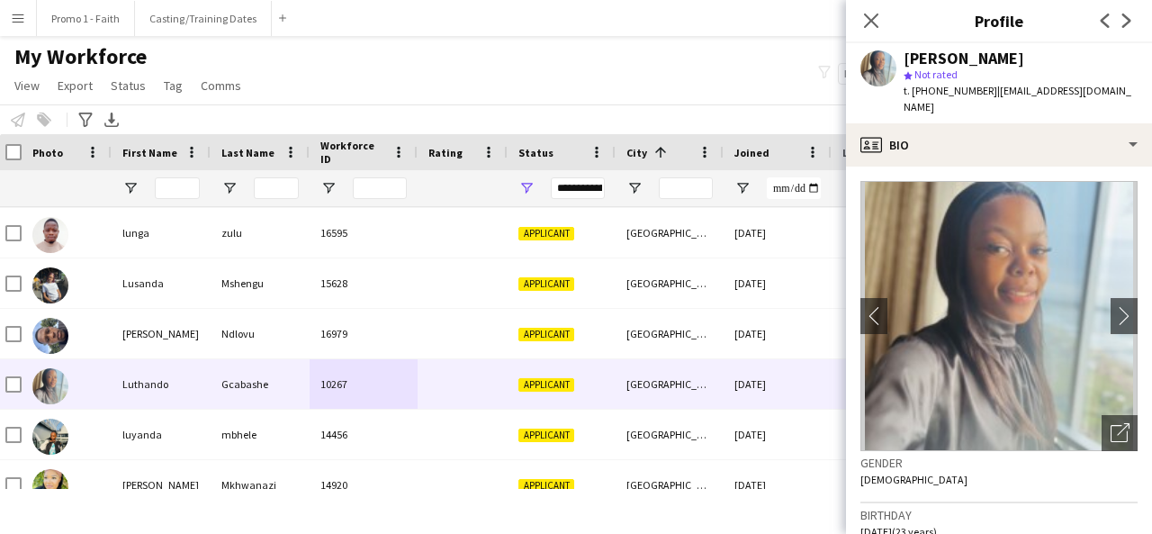
click at [572, 26] on app-navbar "Menu Boards Boards Boards All jobs Status Workforce Workforce My Workforce Recr…" at bounding box center [576, 18] width 1152 height 36
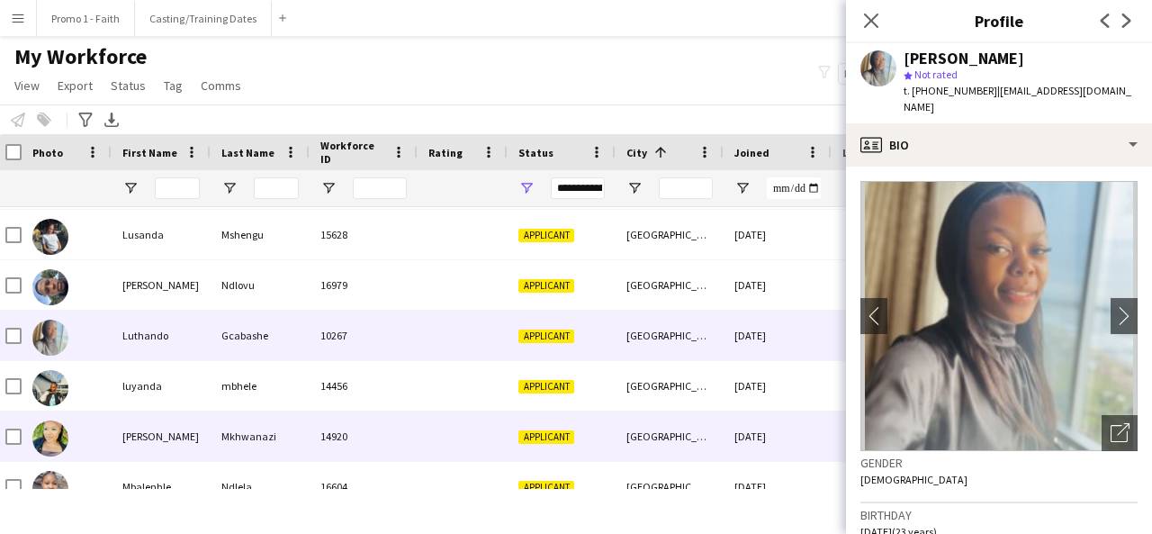
click at [411, 448] on div "14920" at bounding box center [364, 436] width 108 height 50
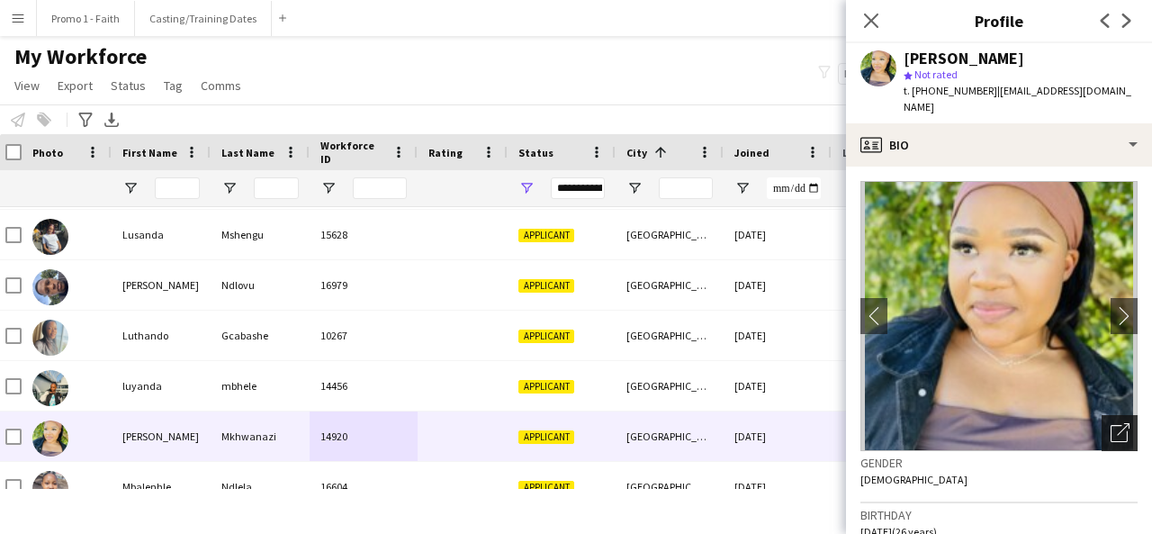
click at [1111, 428] on icon "Open photos pop-in" at bounding box center [1120, 432] width 19 height 19
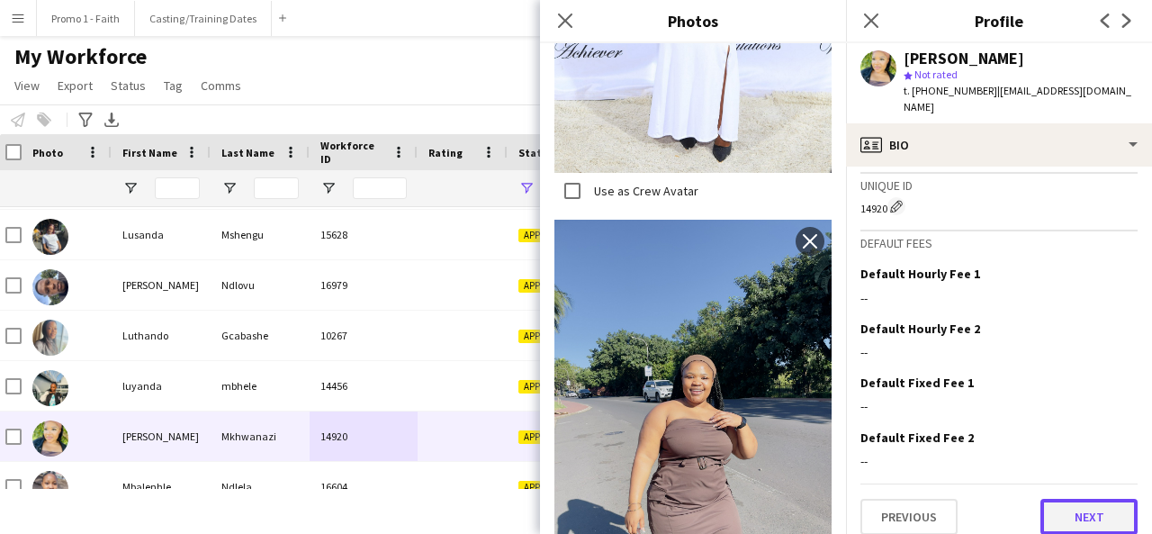
click at [1065, 509] on button "Next" at bounding box center [1089, 517] width 97 height 36
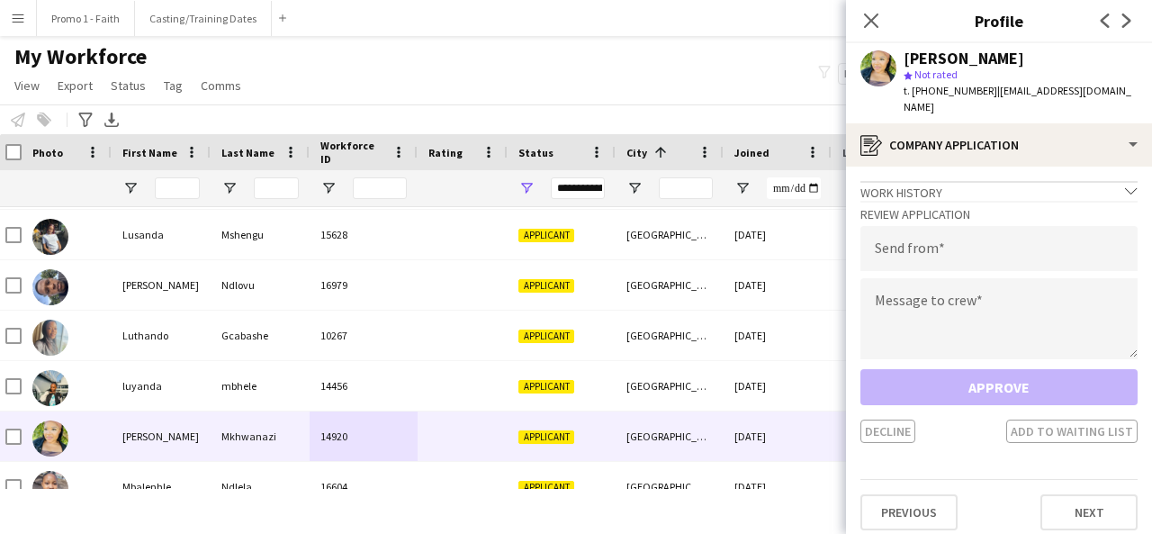
drag, startPoint x: 983, startPoint y: 94, endPoint x: 1017, endPoint y: 104, distance: 35.9
click at [1017, 104] on div "t. [PHONE_NUMBER] | [EMAIL_ADDRESS][DOMAIN_NAME]" at bounding box center [1021, 99] width 234 height 32
type input "**********"
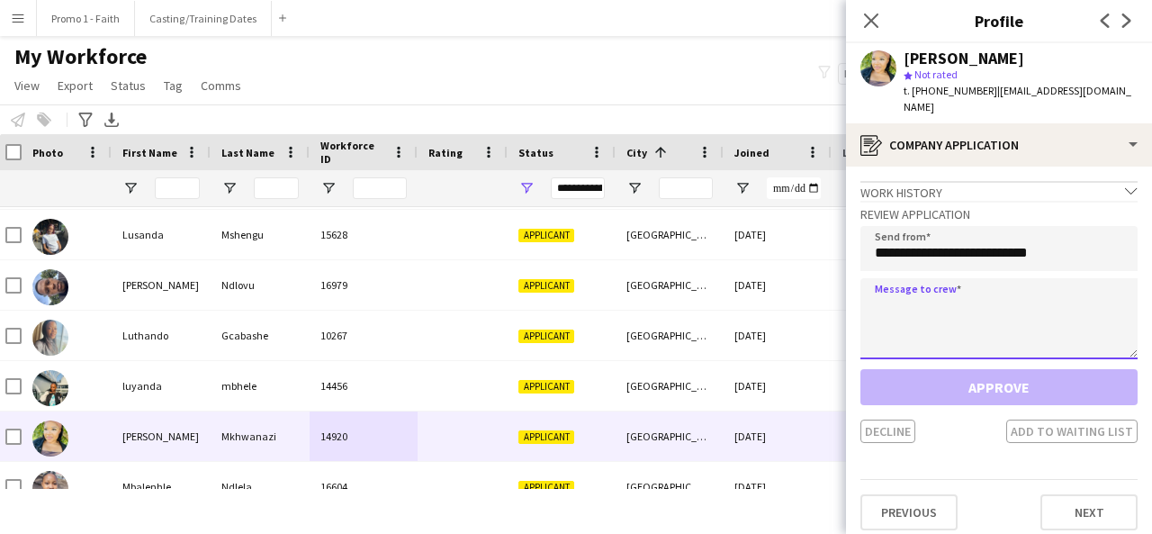
click at [938, 344] on textarea at bounding box center [998, 318] width 277 height 81
paste textarea "**********"
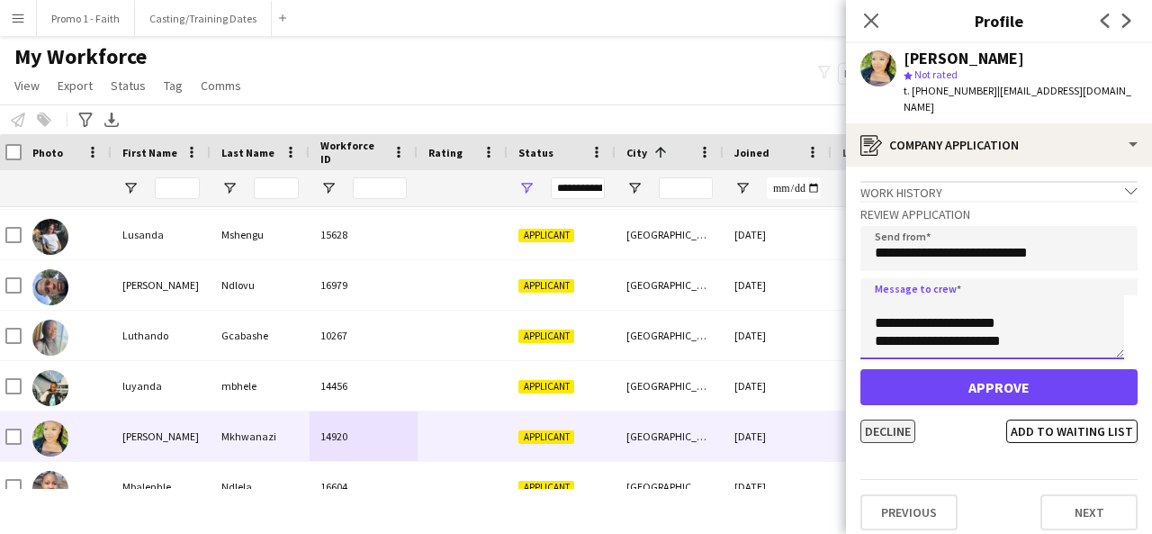
type textarea "**********"
click at [904, 439] on button "Decline" at bounding box center [887, 430] width 55 height 23
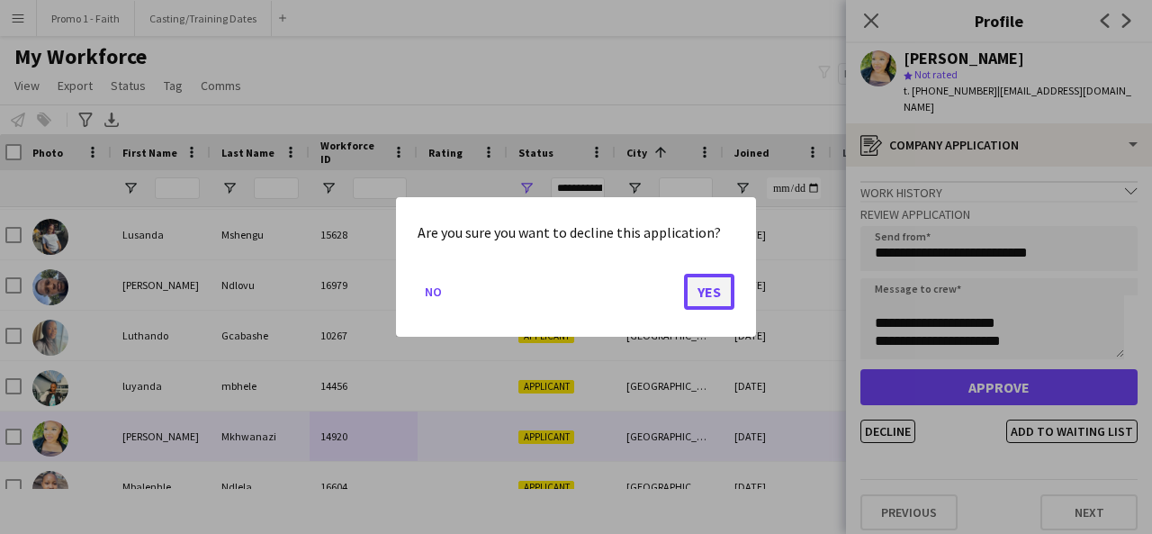
click at [708, 289] on button "Yes" at bounding box center [709, 292] width 50 height 36
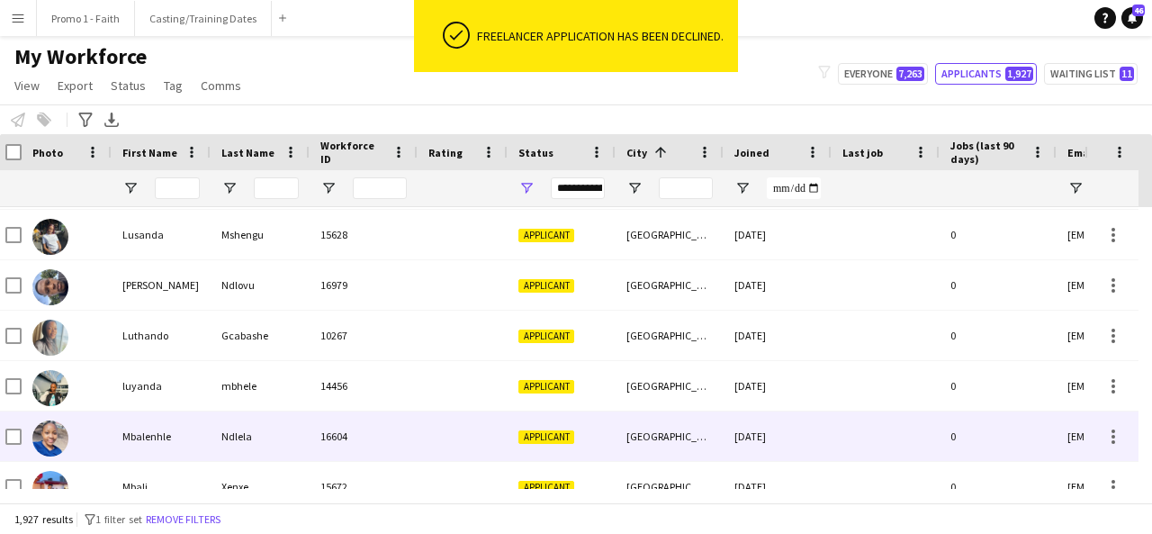
click at [670, 440] on div "[GEOGRAPHIC_DATA]" at bounding box center [670, 436] width 108 height 50
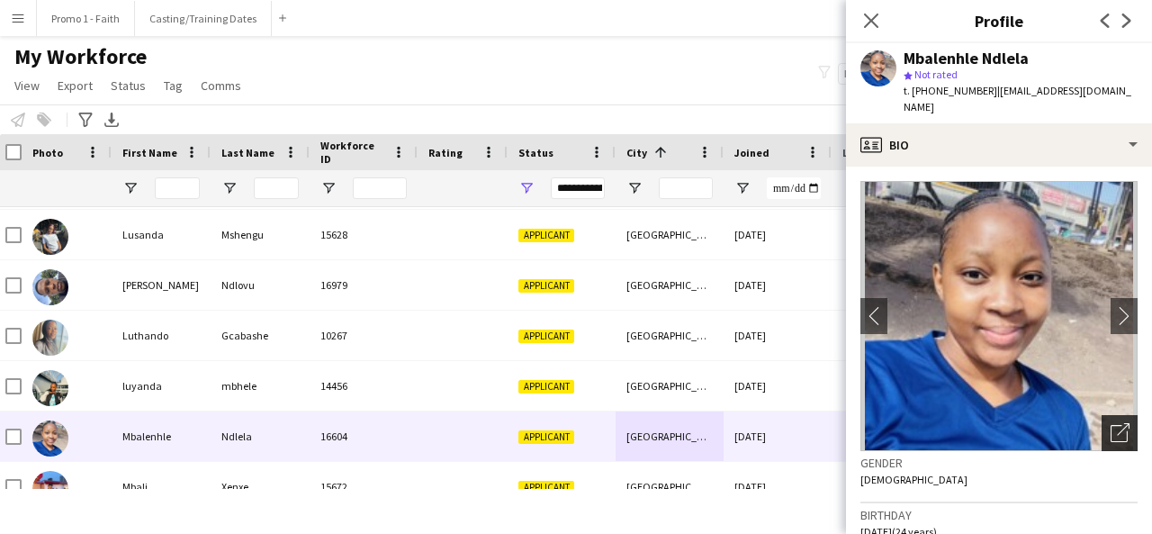
click at [1114, 423] on icon "Open photos pop-in" at bounding box center [1120, 432] width 19 height 19
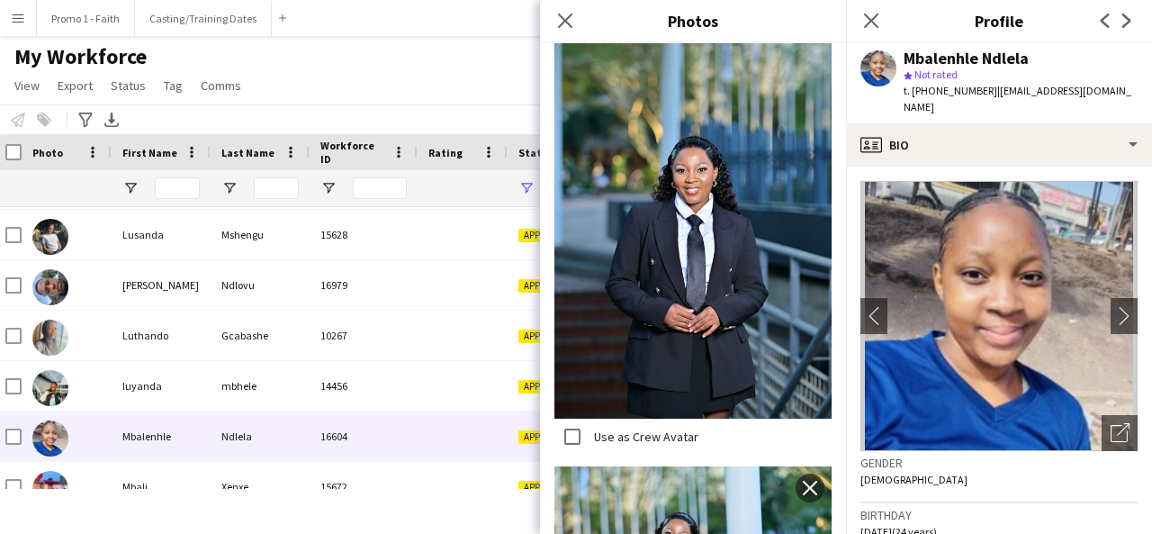
scroll to position [2118, 0]
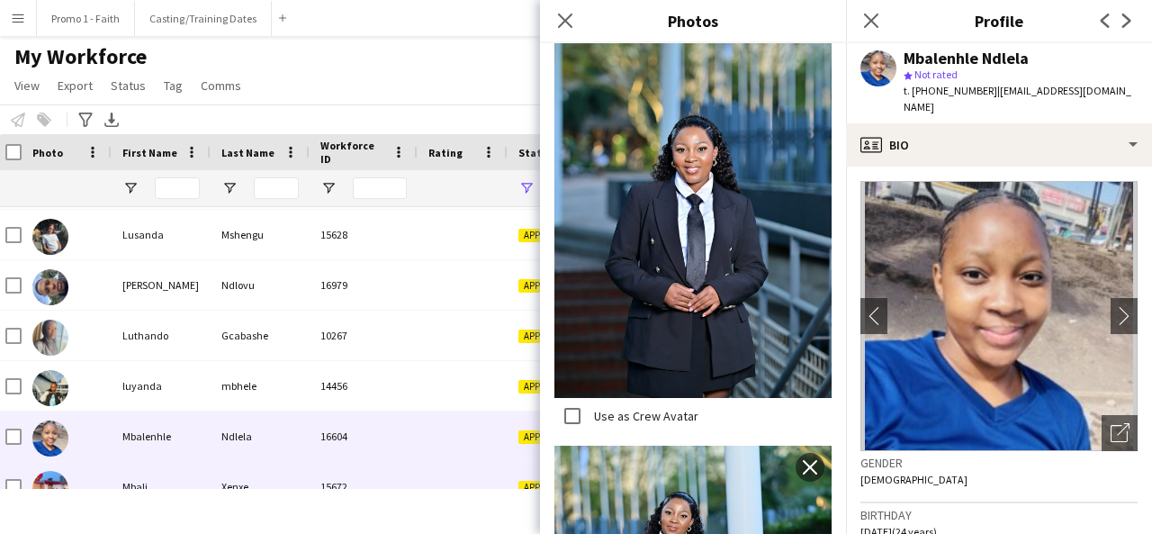
click at [191, 474] on div "Mbali" at bounding box center [161, 487] width 99 height 50
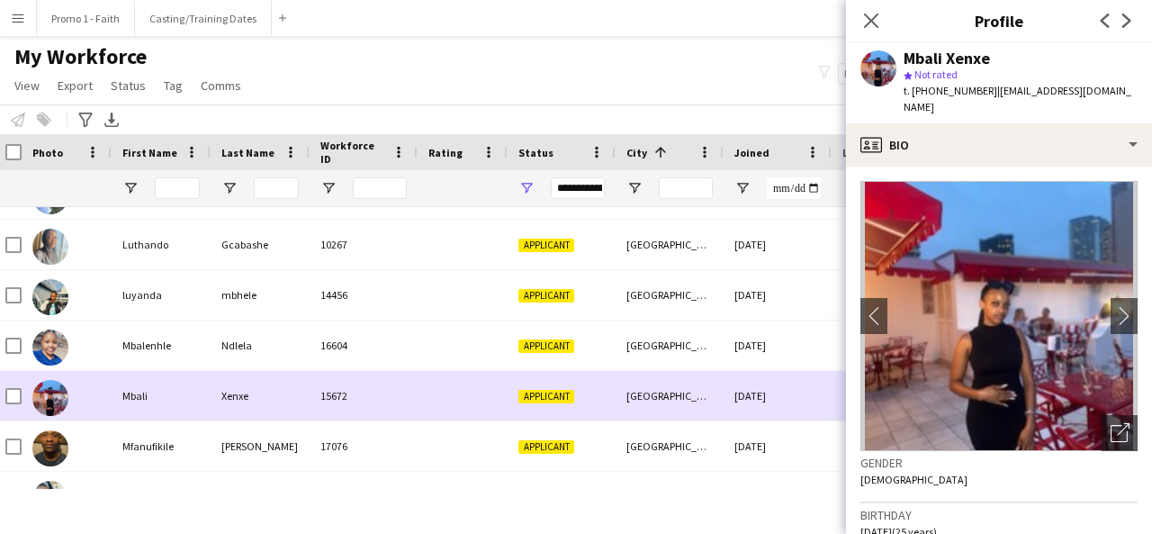
scroll to position [21058, 0]
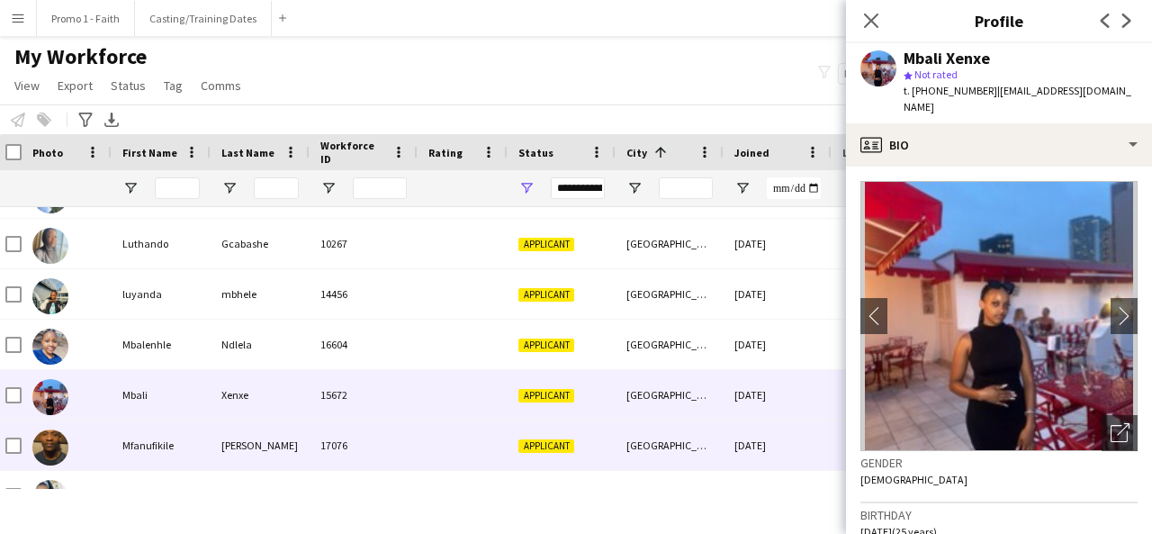
click at [275, 437] on div "[PERSON_NAME]" at bounding box center [260, 445] width 99 height 50
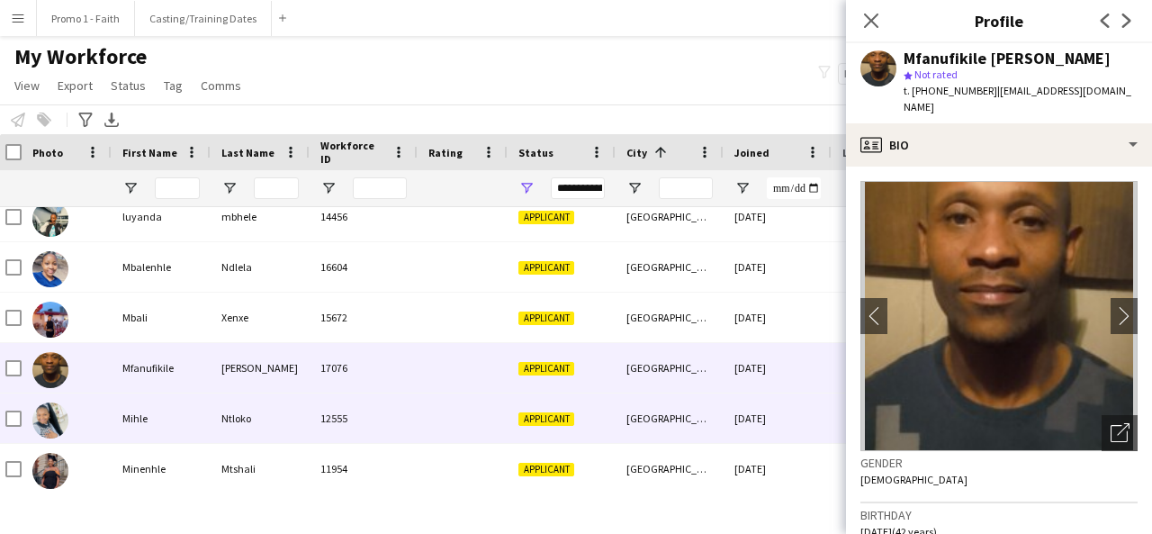
scroll to position [21136, 0]
click at [379, 437] on div "12555" at bounding box center [364, 417] width 108 height 50
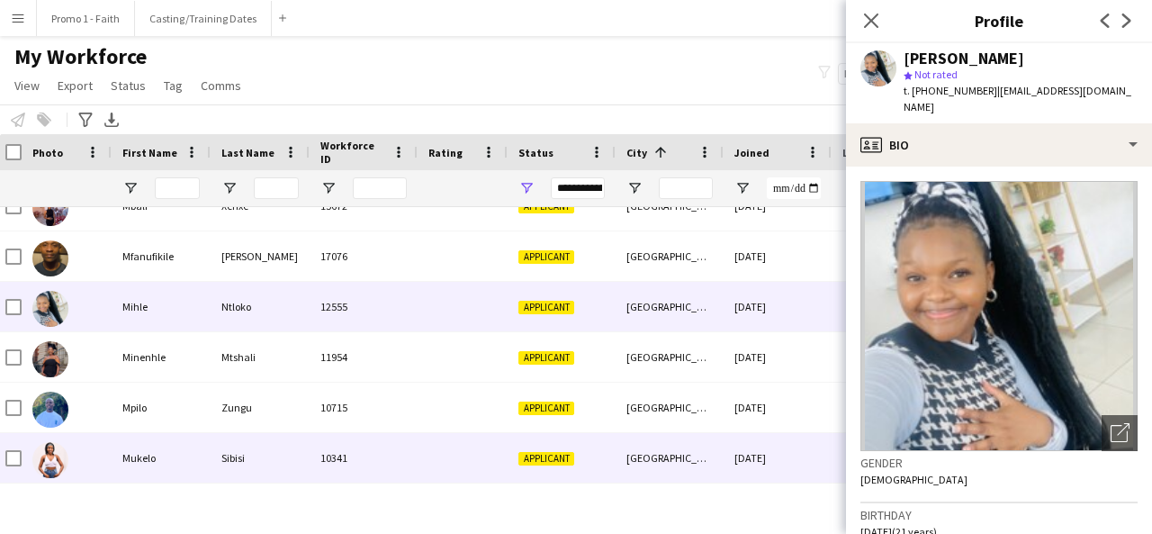
scroll to position [21248, 0]
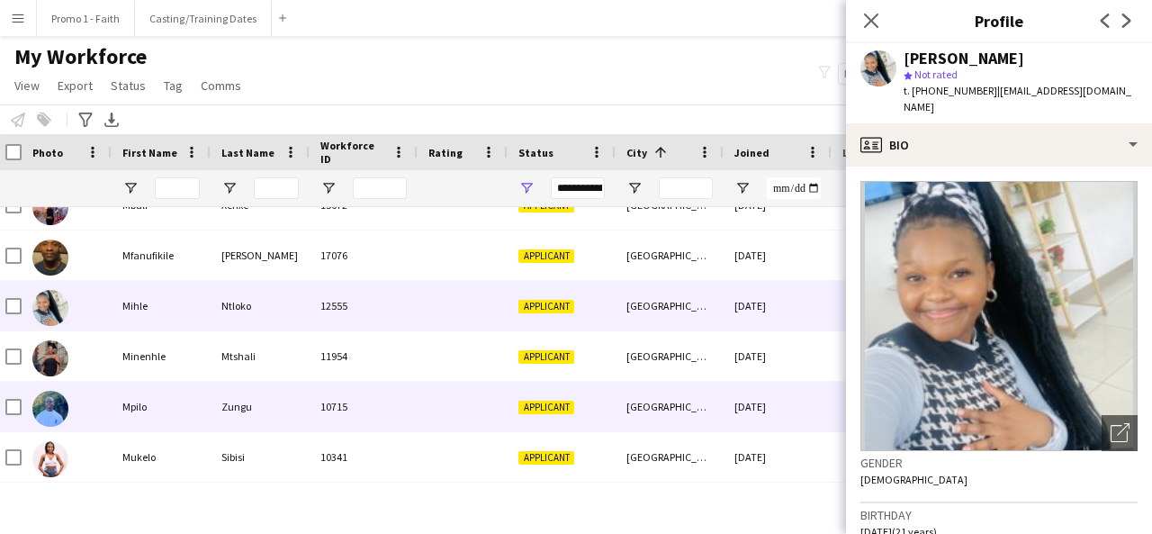
click at [401, 395] on div "10715" at bounding box center [364, 407] width 108 height 50
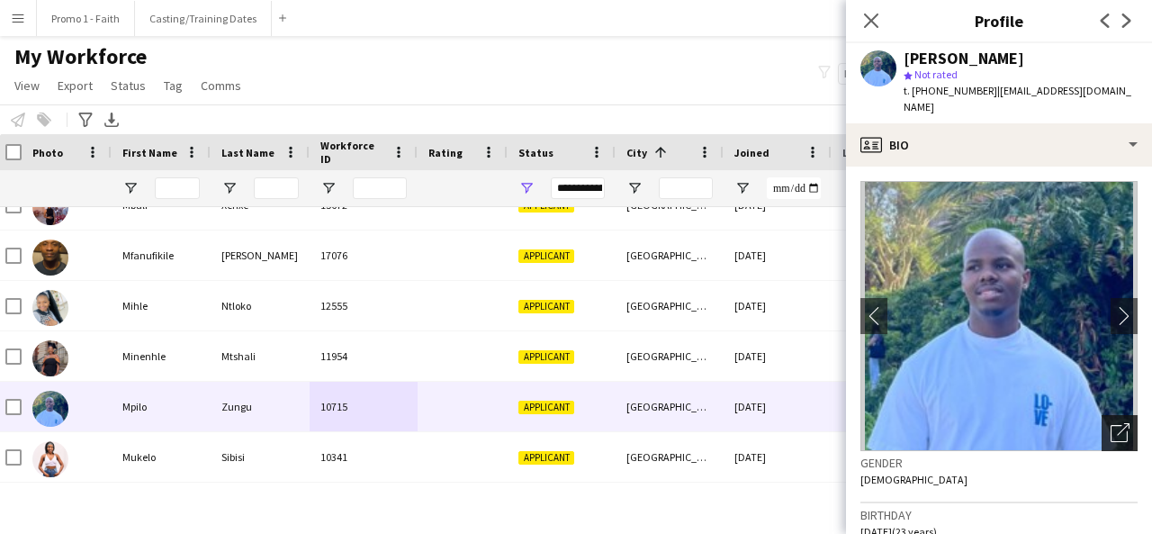
click at [1117, 419] on div "Open photos pop-in" at bounding box center [1120, 433] width 36 height 36
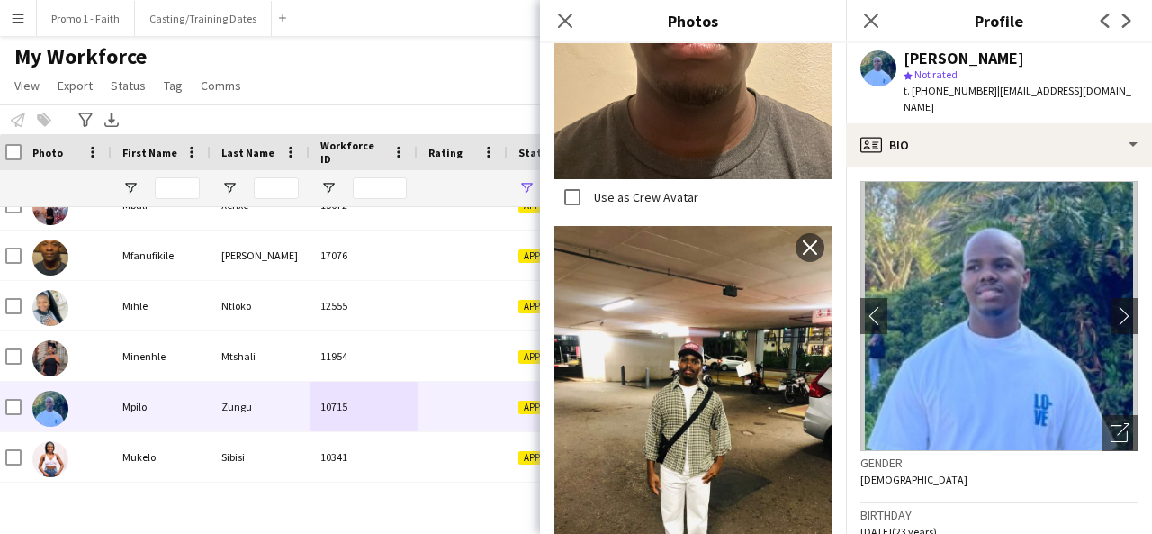
scroll to position [1083, 0]
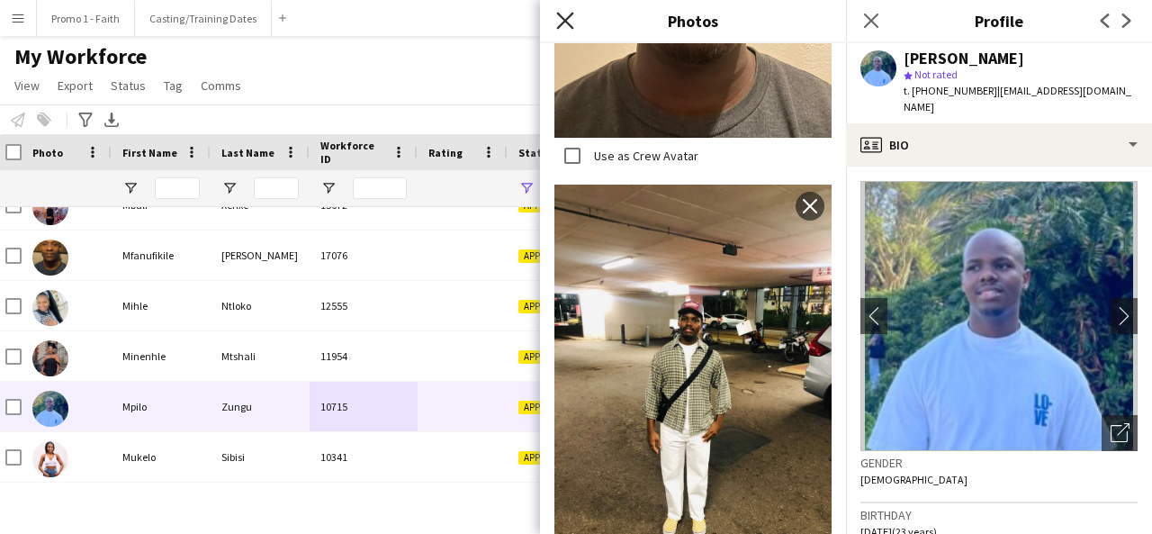
click at [572, 22] on icon "Close pop-in" at bounding box center [564, 20] width 17 height 17
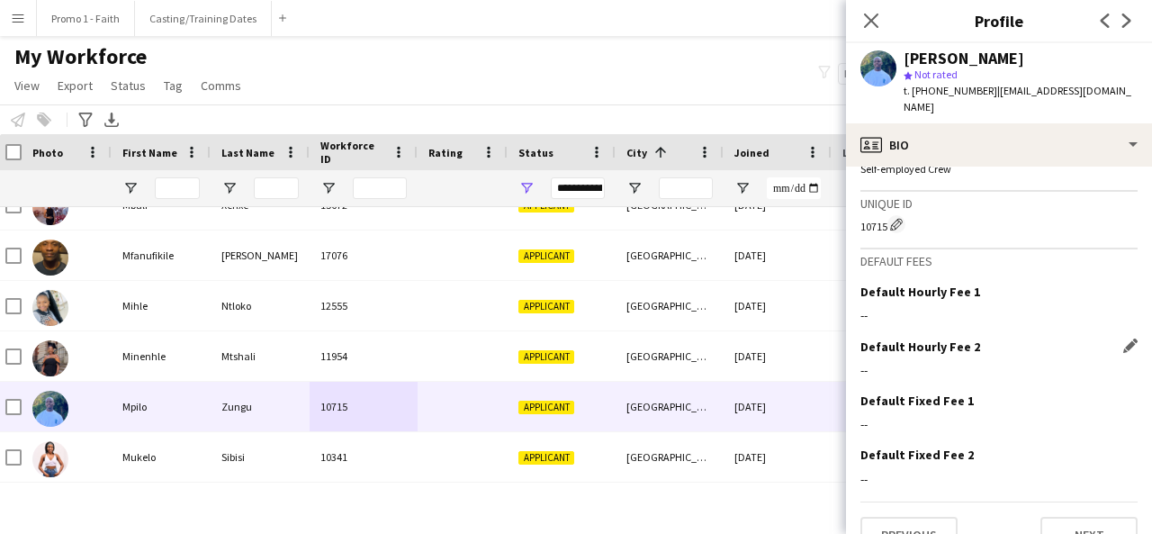
scroll to position [789, 0]
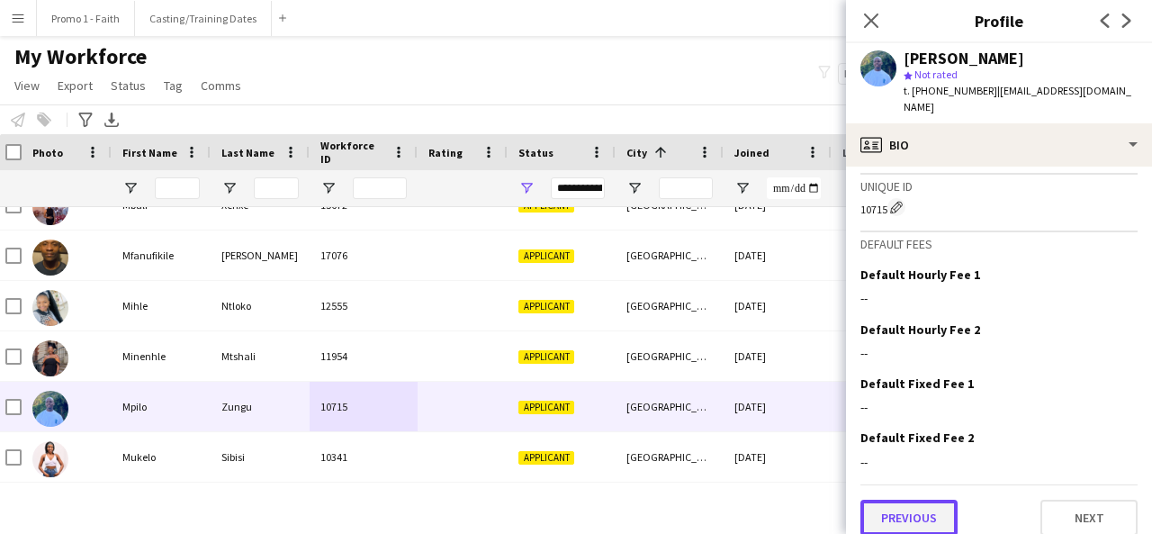
click at [925, 500] on button "Previous" at bounding box center [908, 518] width 97 height 36
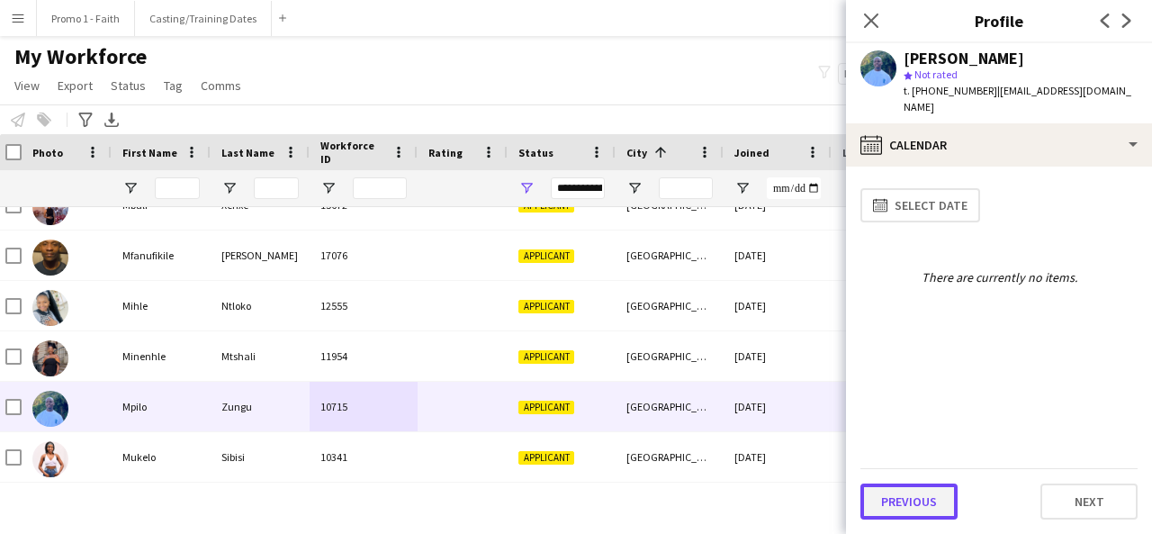
click at [917, 491] on button "Previous" at bounding box center [908, 501] width 97 height 36
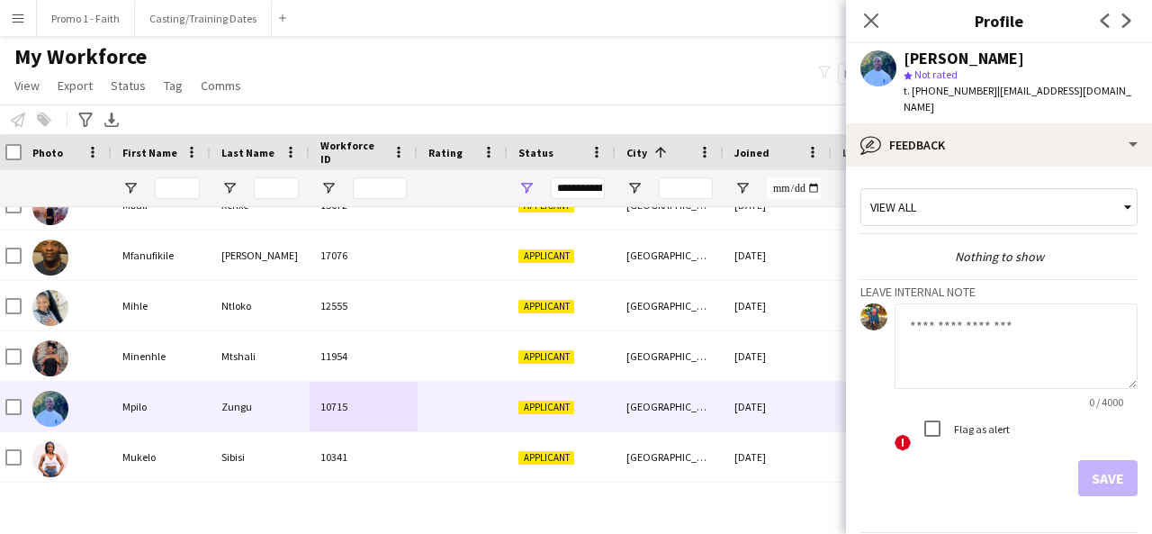
scroll to position [48, 0]
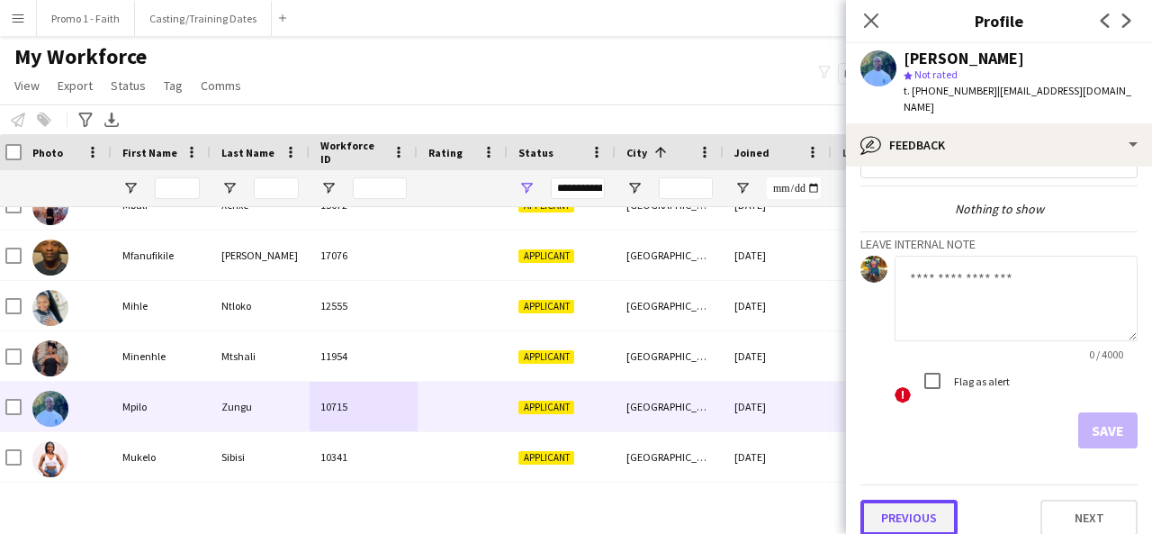
click at [922, 500] on button "Previous" at bounding box center [908, 518] width 97 height 36
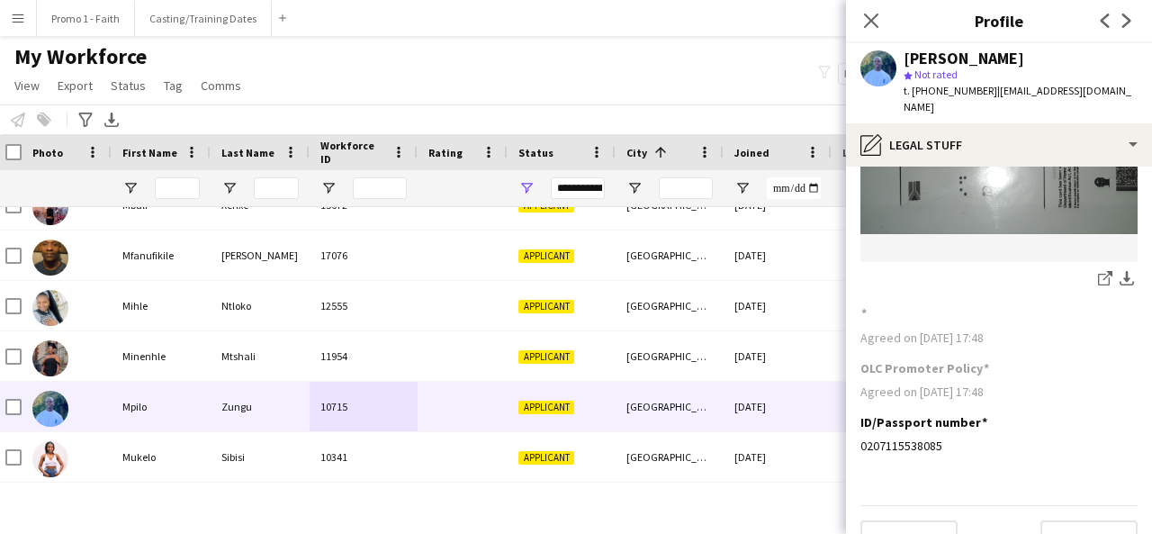
scroll to position [226, 0]
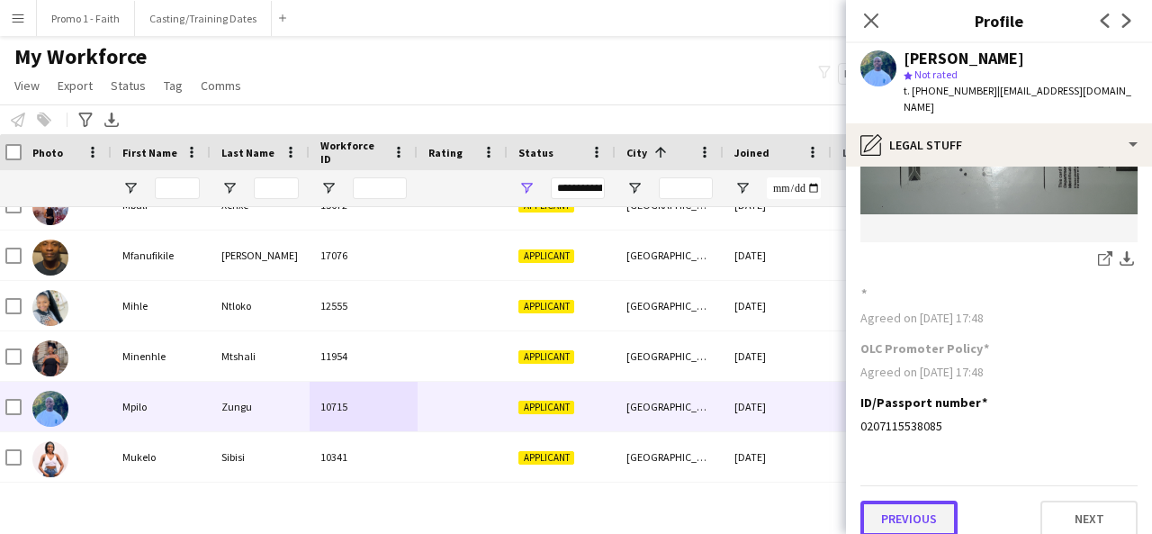
click at [900, 500] on button "Previous" at bounding box center [908, 518] width 97 height 36
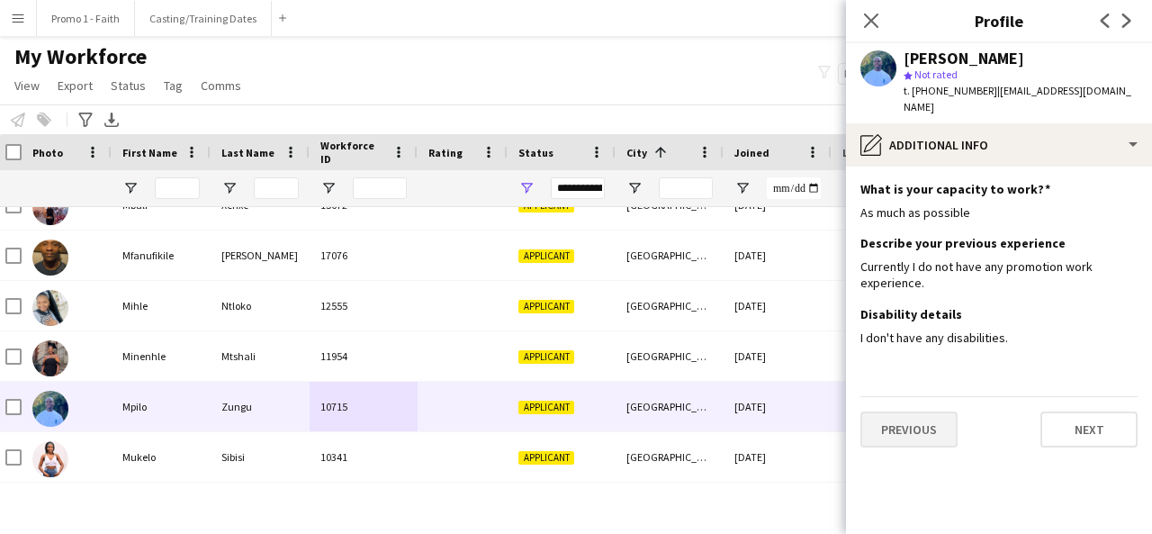
scroll to position [0, 0]
click at [907, 423] on button "Previous" at bounding box center [908, 429] width 97 height 36
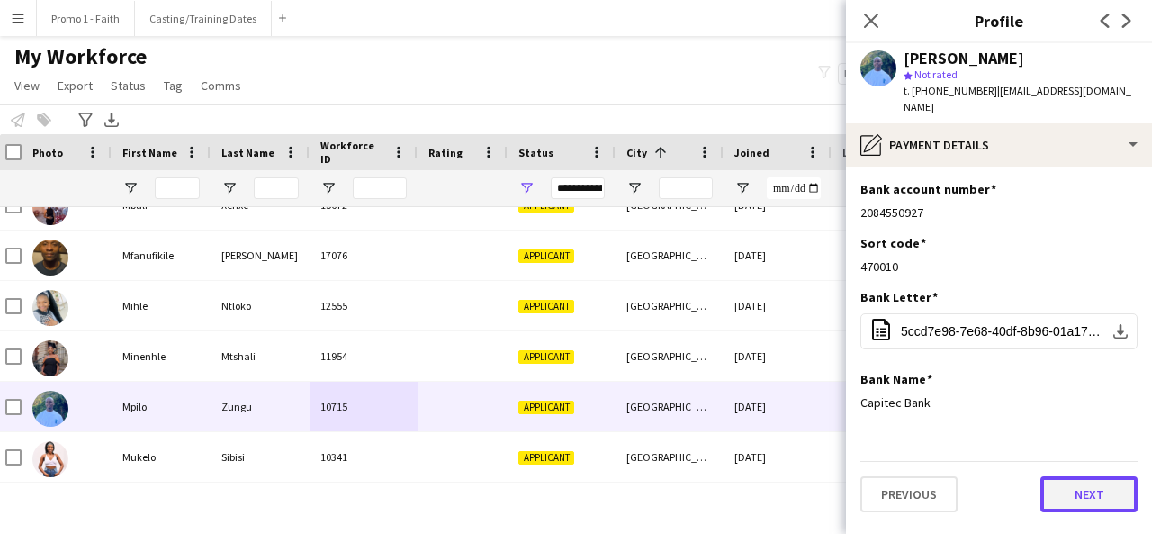
click at [1099, 492] on button "Next" at bounding box center [1089, 494] width 97 height 36
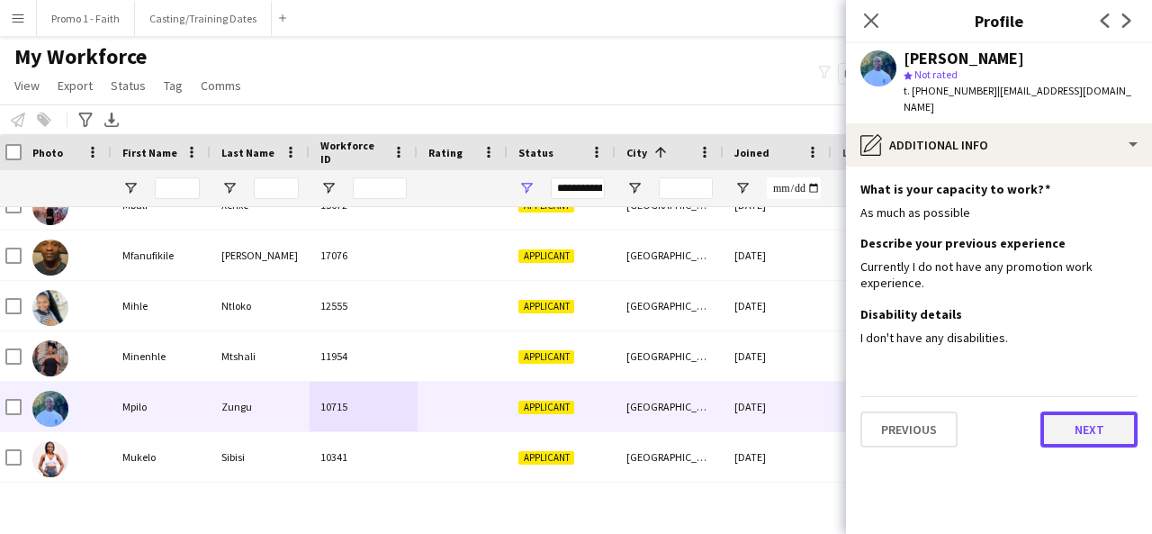
click at [1105, 426] on button "Next" at bounding box center [1089, 429] width 97 height 36
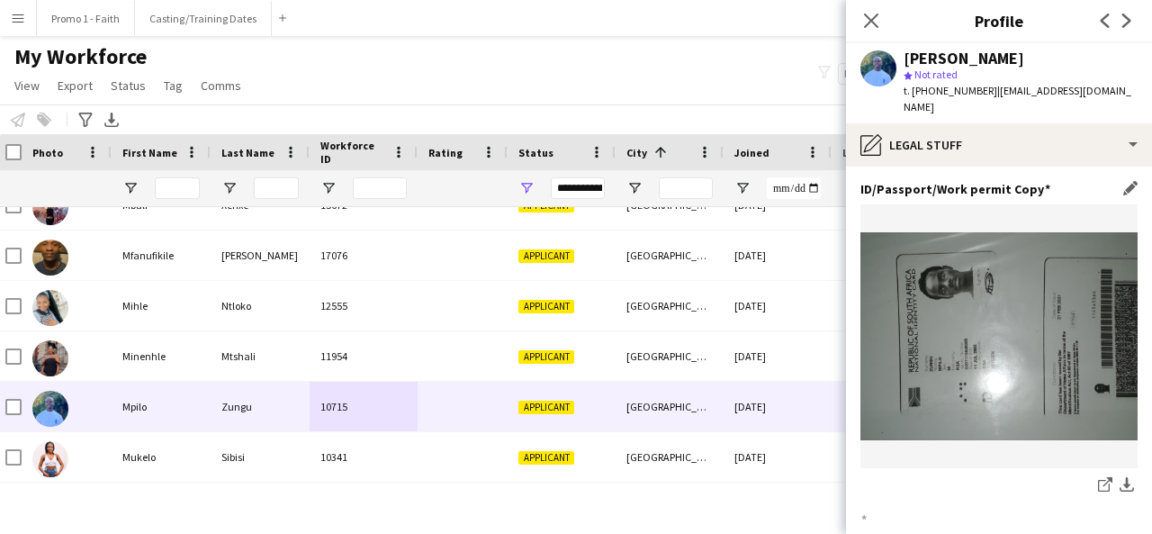
scroll to position [226, 0]
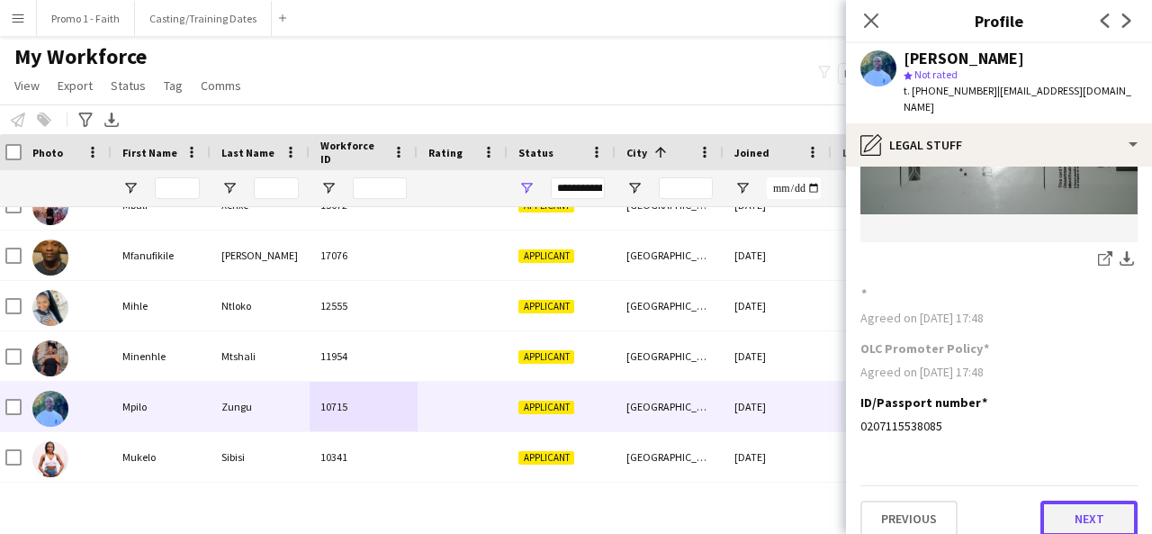
click at [1065, 500] on button "Next" at bounding box center [1089, 518] width 97 height 36
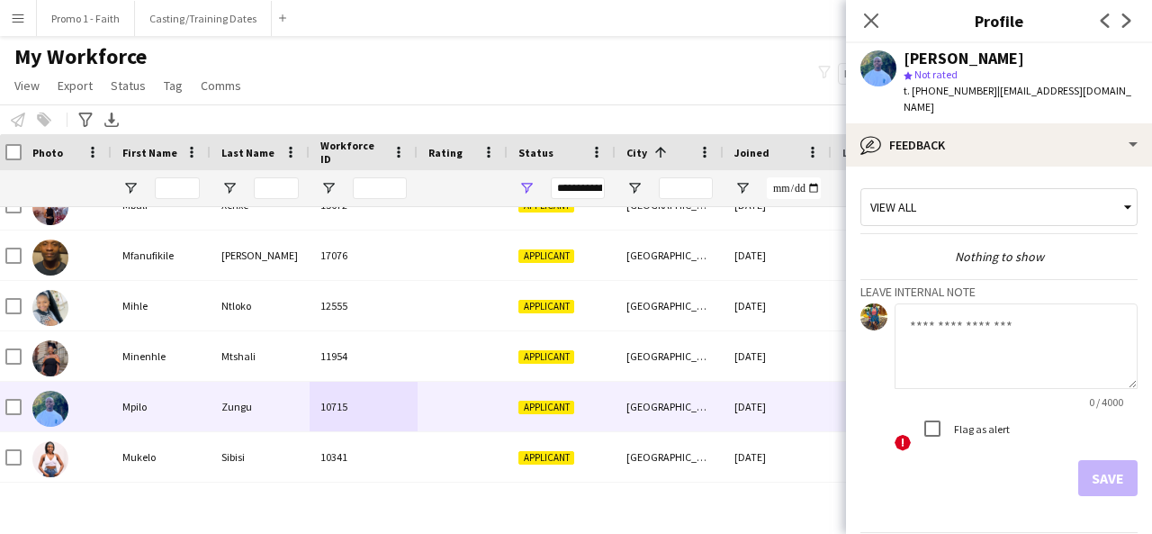
scroll to position [48, 0]
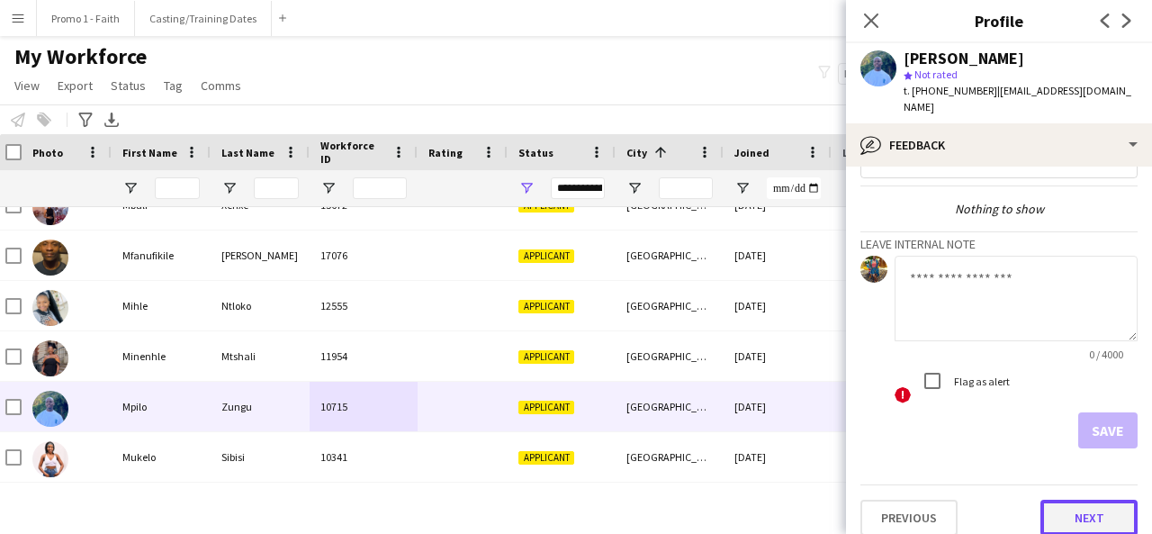
click at [1080, 509] on button "Next" at bounding box center [1089, 518] width 97 height 36
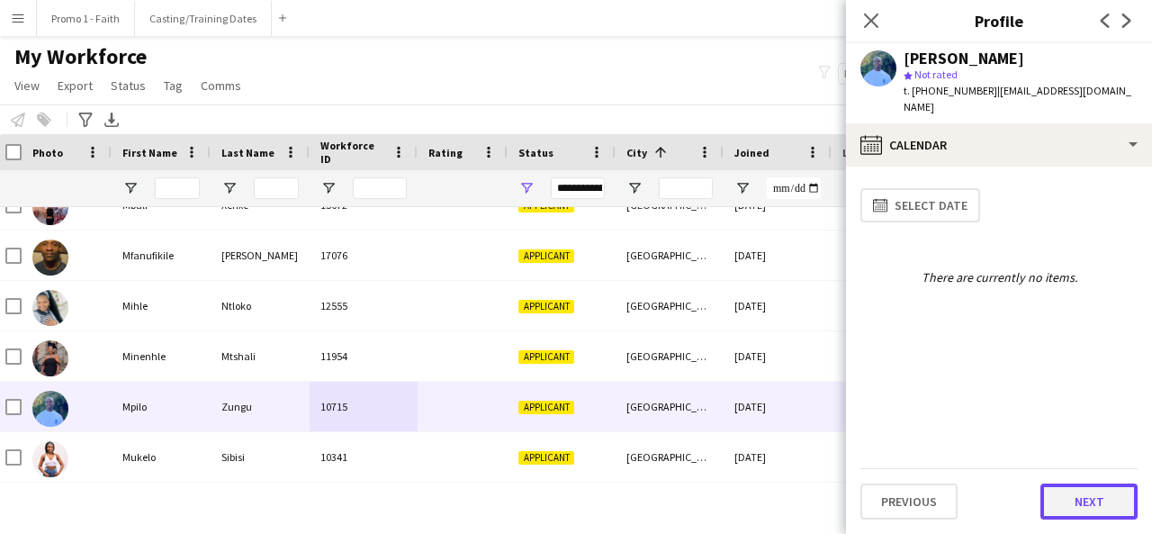
click at [1077, 508] on button "Next" at bounding box center [1089, 501] width 97 height 36
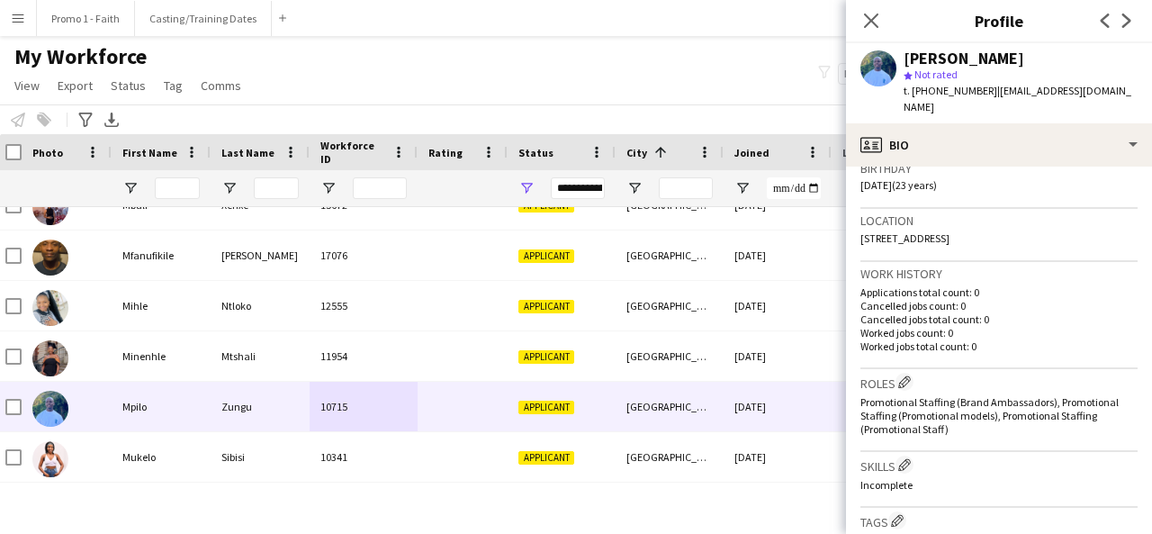
scroll to position [789, 0]
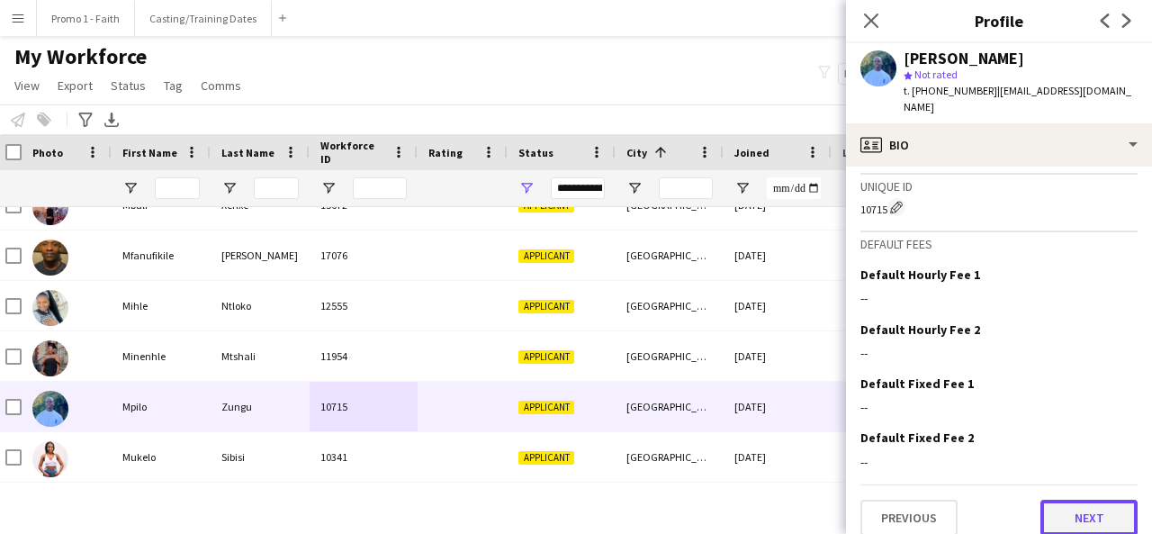
click at [1077, 500] on button "Next" at bounding box center [1089, 518] width 97 height 36
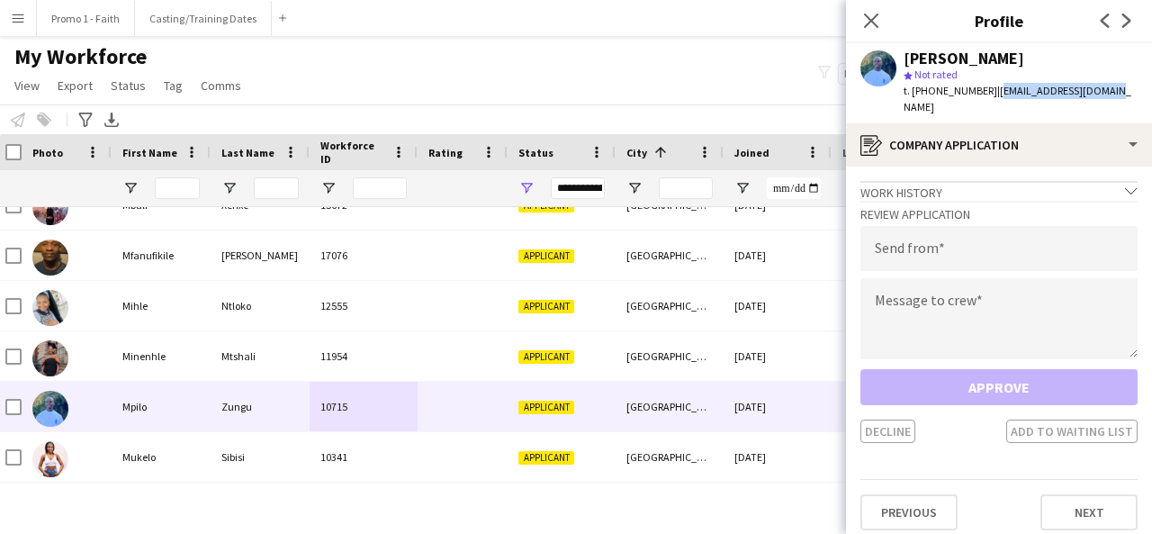
drag, startPoint x: 986, startPoint y: 89, endPoint x: 1109, endPoint y: 98, distance: 123.6
click at [1109, 98] on div "Mpilo Zungu star Not rated t. [PHONE_NUMBER] | [EMAIL_ADDRESS][DOMAIN_NAME]" at bounding box center [999, 83] width 306 height 80
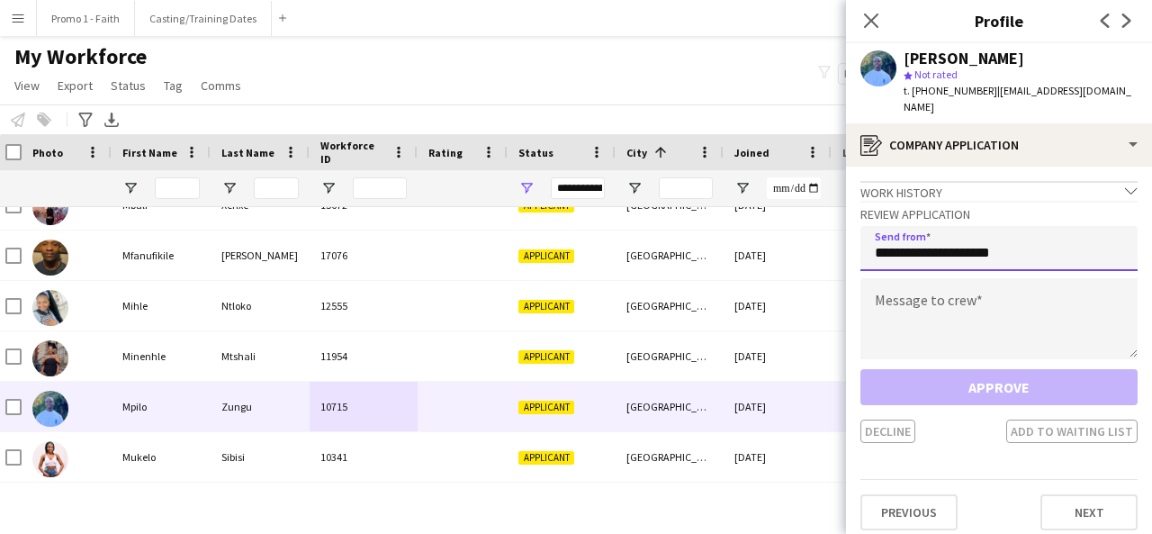
type input "**********"
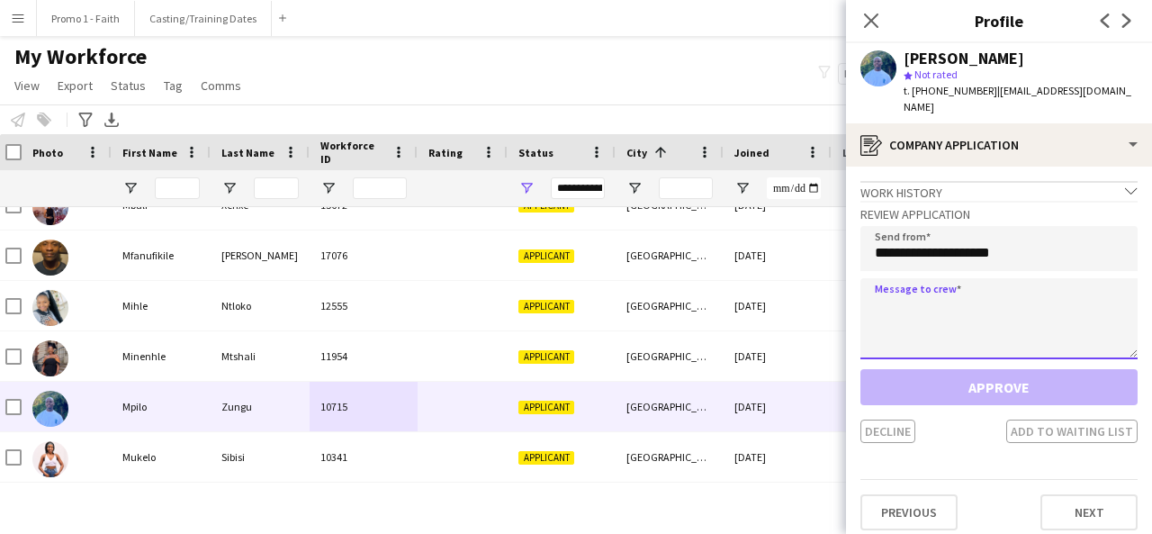
click at [1005, 296] on textarea at bounding box center [998, 318] width 277 height 81
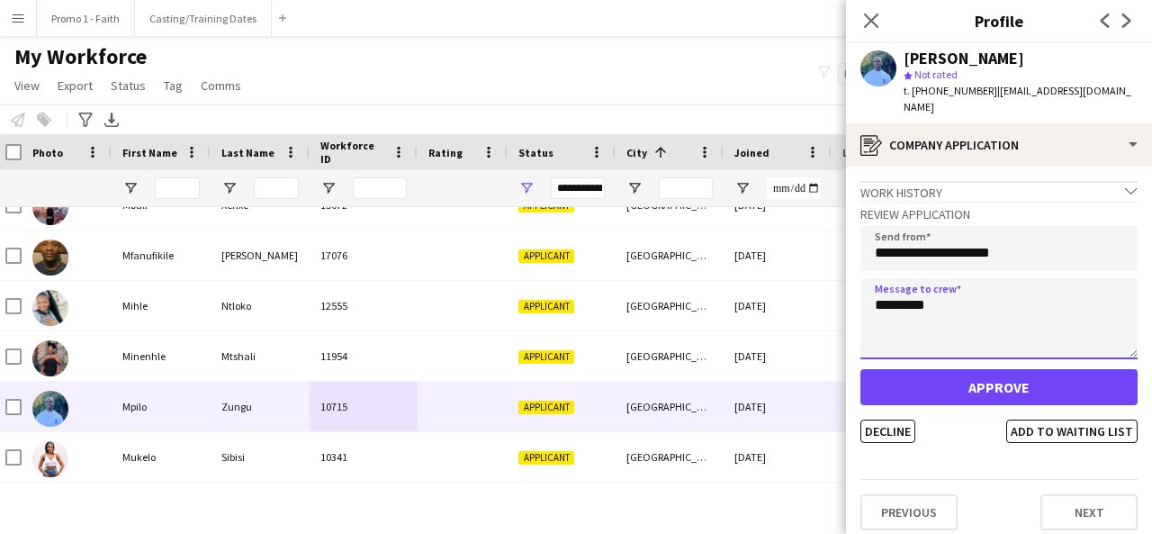
type textarea "*********"
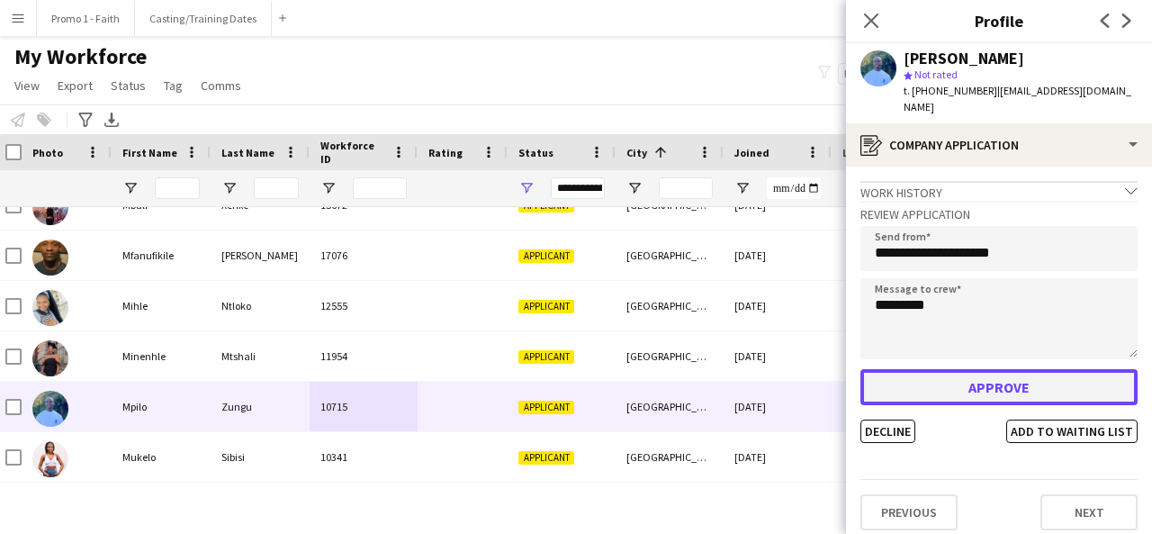
click at [1004, 369] on button "Approve" at bounding box center [998, 387] width 277 height 36
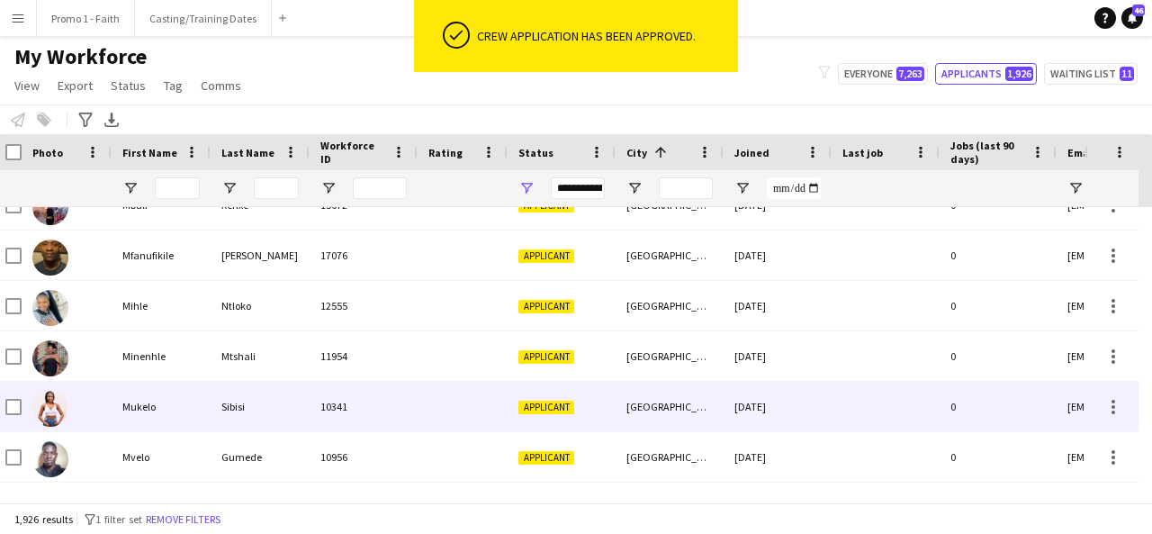
click at [620, 423] on div "[GEOGRAPHIC_DATA]" at bounding box center [670, 407] width 108 height 50
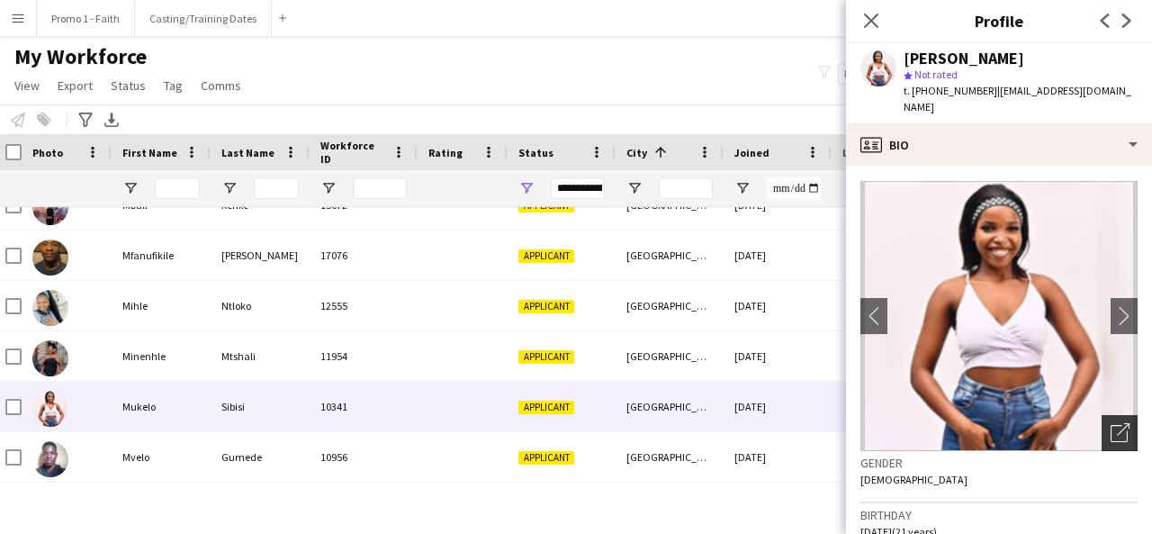
click at [1111, 423] on icon "Open photos pop-in" at bounding box center [1120, 432] width 19 height 19
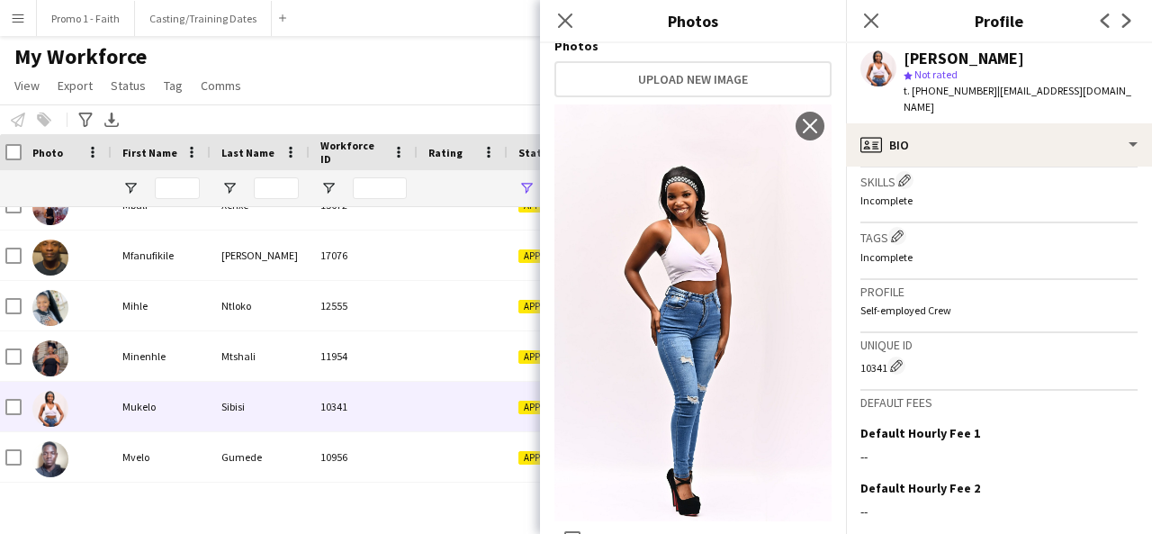
scroll to position [762, 0]
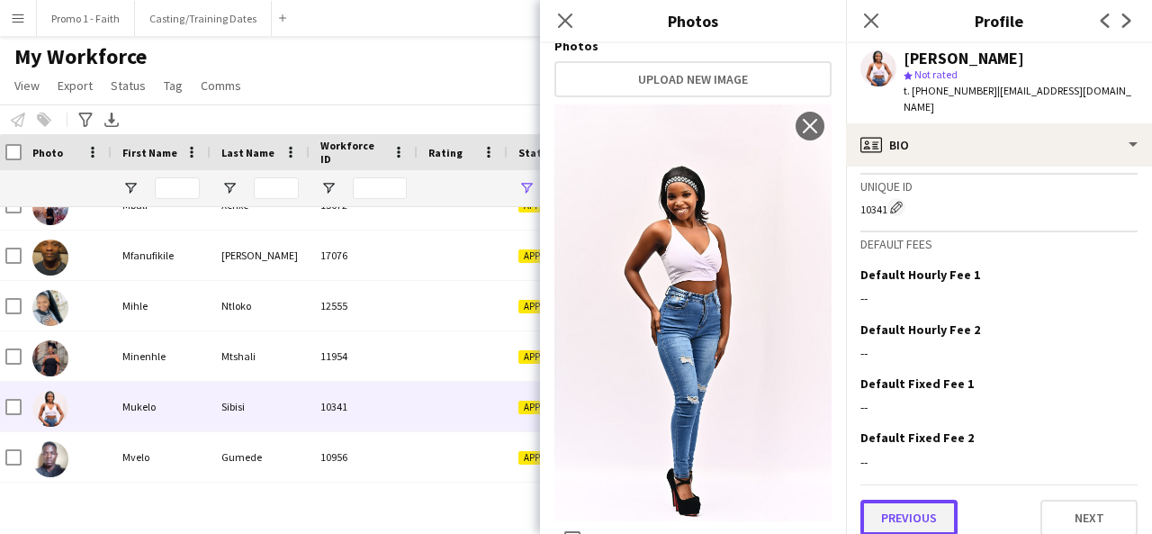
click at [896, 503] on button "Previous" at bounding box center [908, 518] width 97 height 36
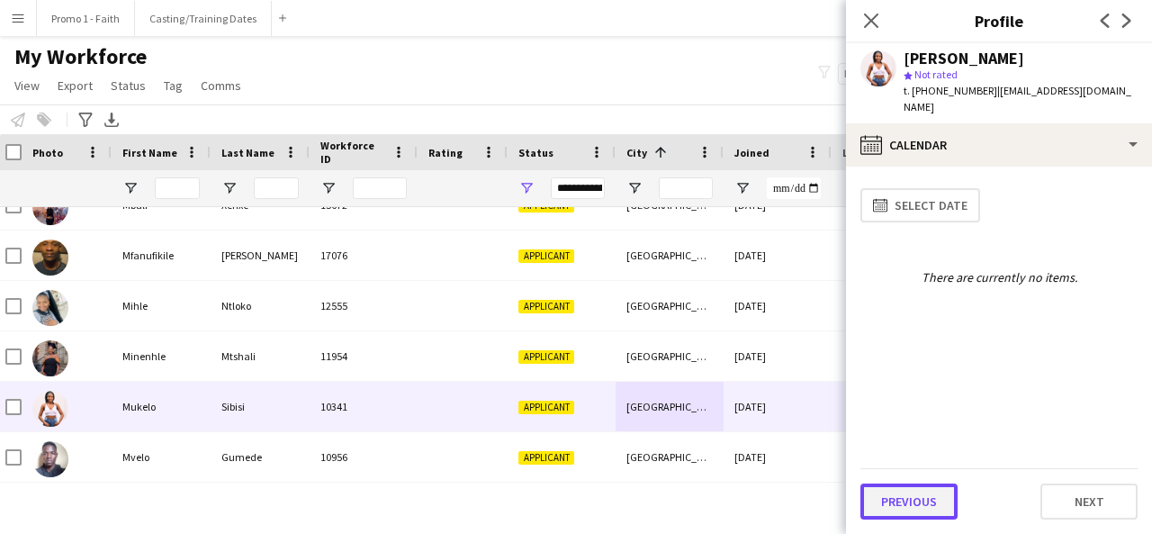
click at [905, 503] on button "Previous" at bounding box center [908, 501] width 97 height 36
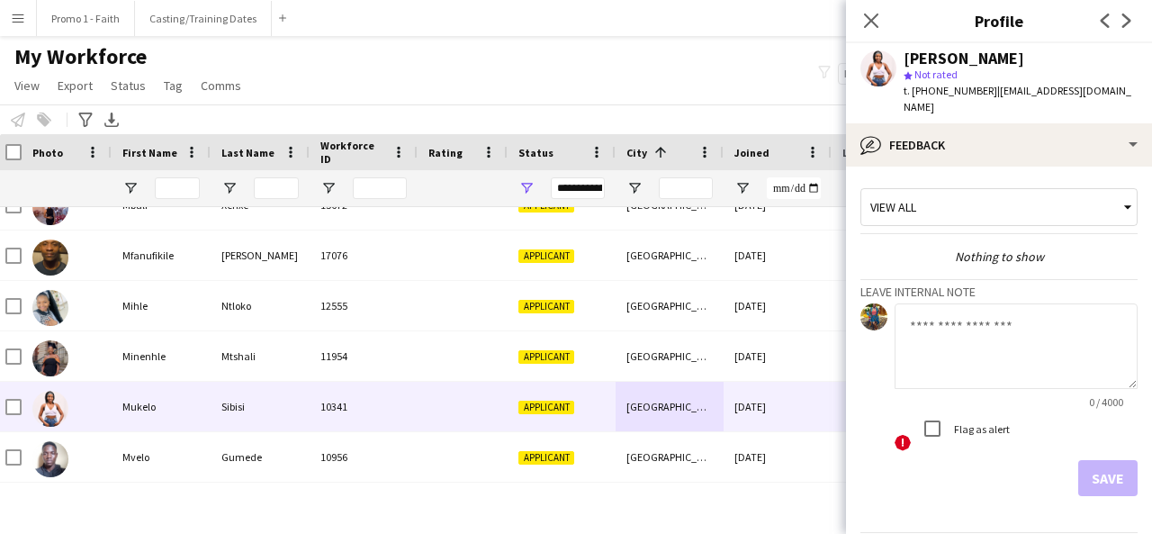
scroll to position [48, 0]
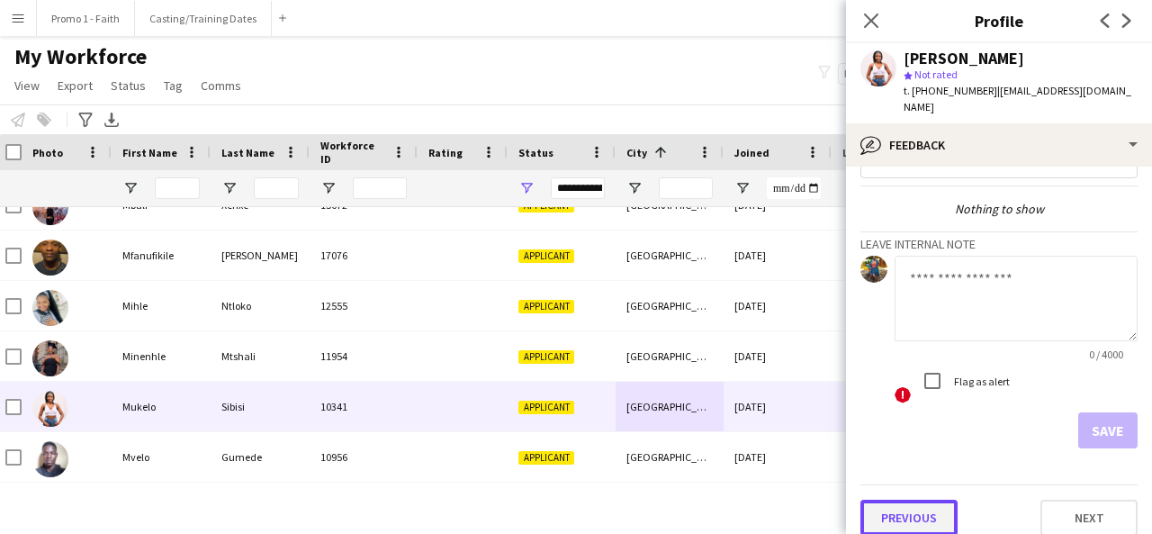
click at [917, 517] on button "Previous" at bounding box center [908, 518] width 97 height 36
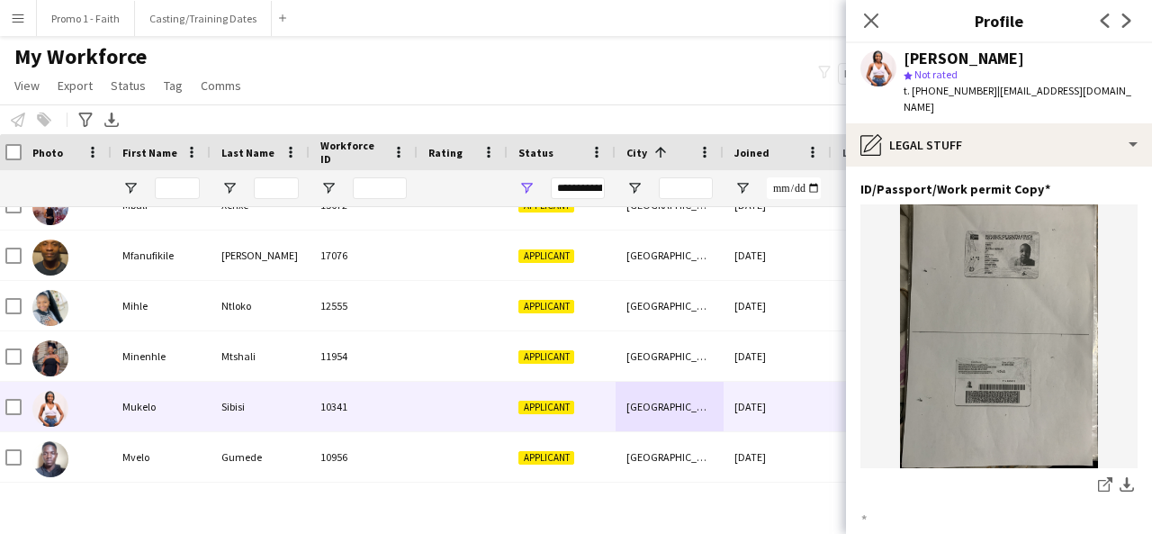
scroll to position [226, 0]
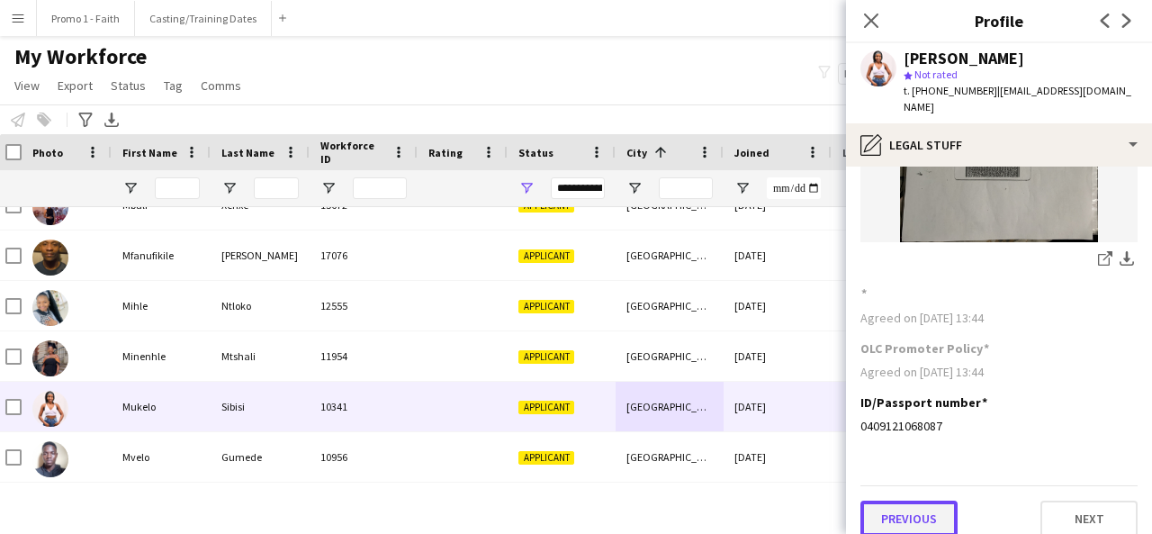
click at [914, 511] on button "Previous" at bounding box center [908, 518] width 97 height 36
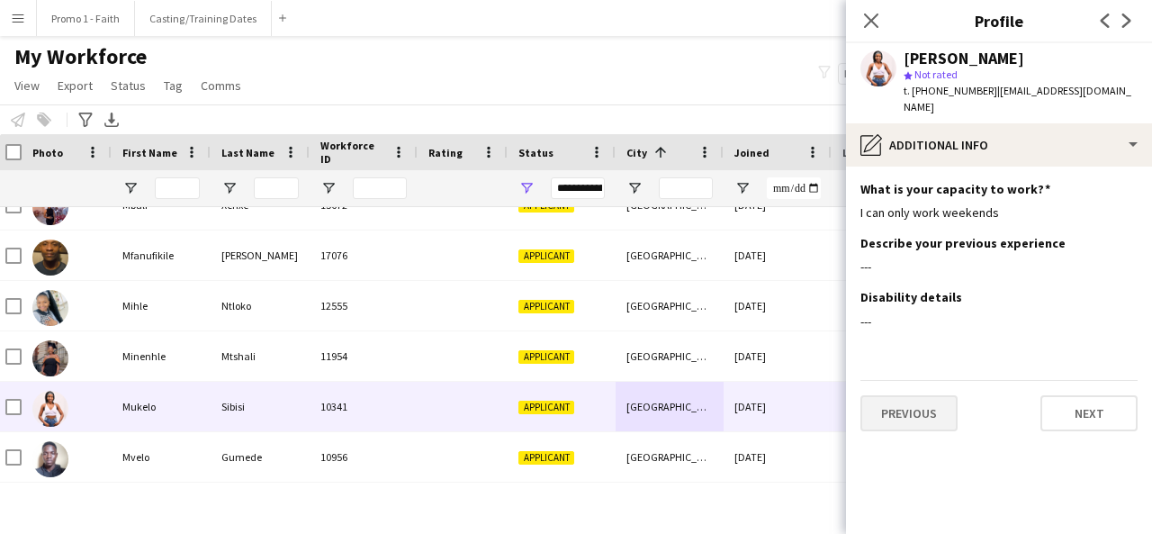
scroll to position [0, 0]
click at [906, 395] on button "Previous" at bounding box center [908, 413] width 97 height 36
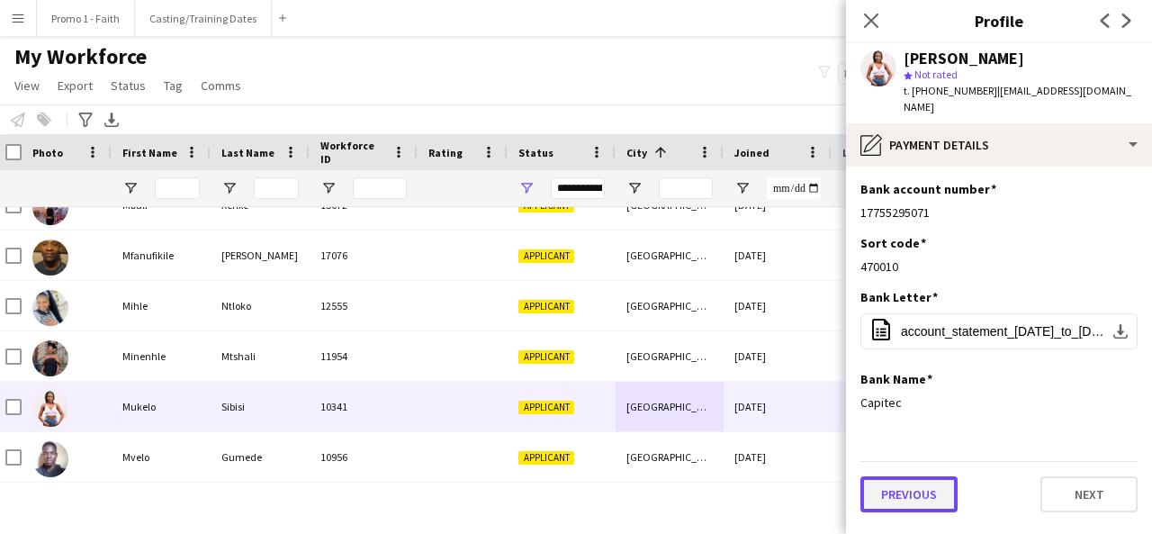
click at [921, 476] on button "Previous" at bounding box center [908, 494] width 97 height 36
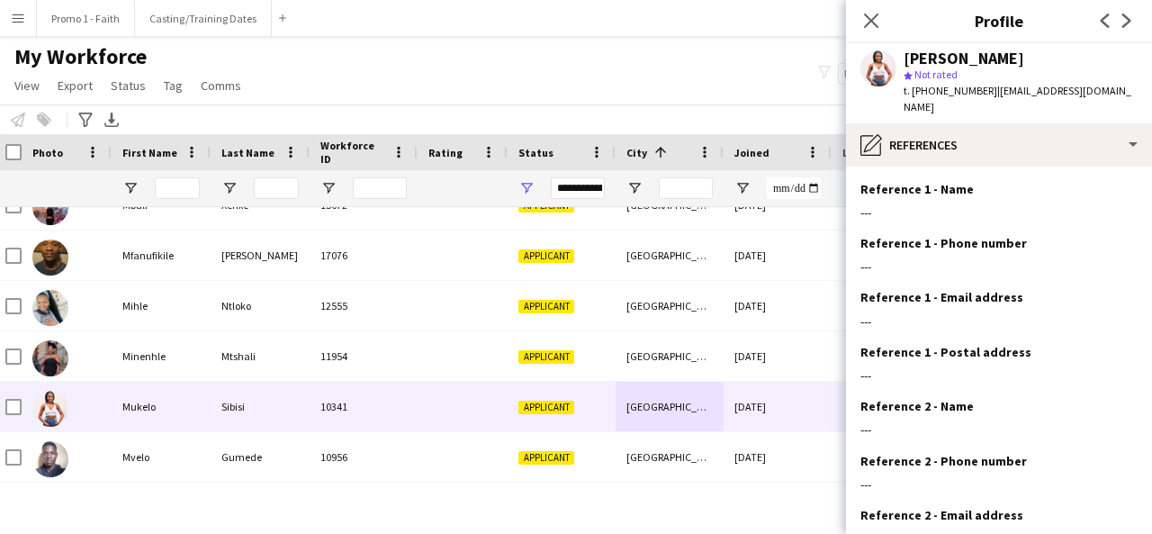
scroll to position [167, 0]
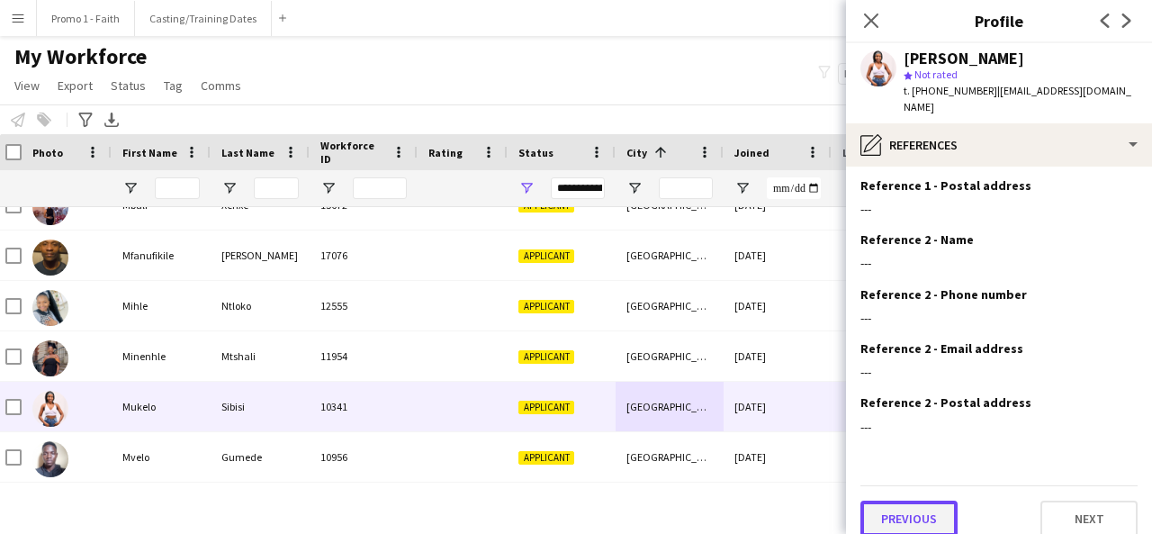
click at [918, 508] on button "Previous" at bounding box center [908, 518] width 97 height 36
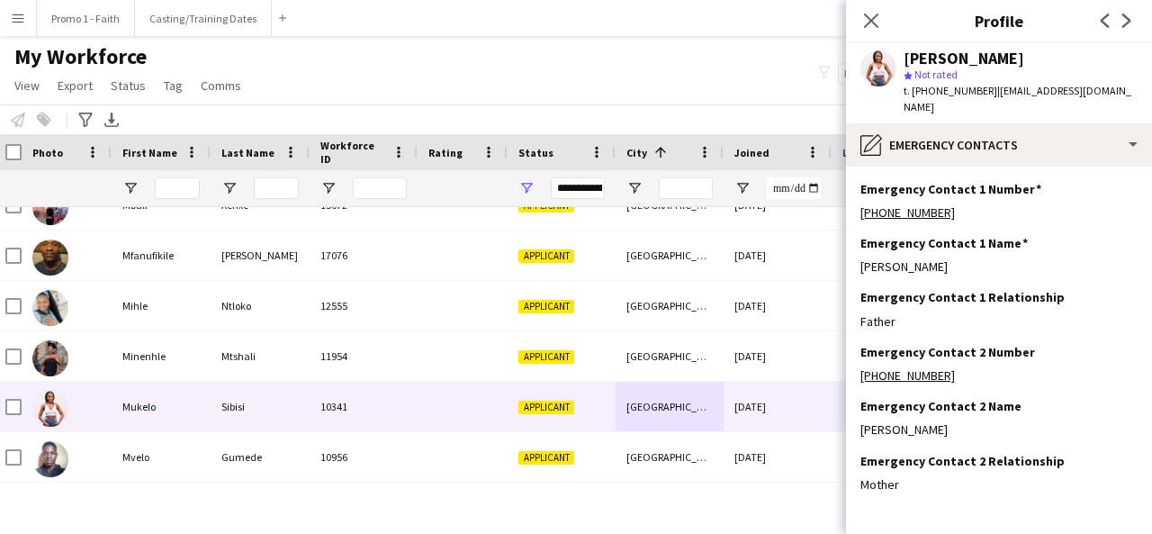
scroll to position [59, 0]
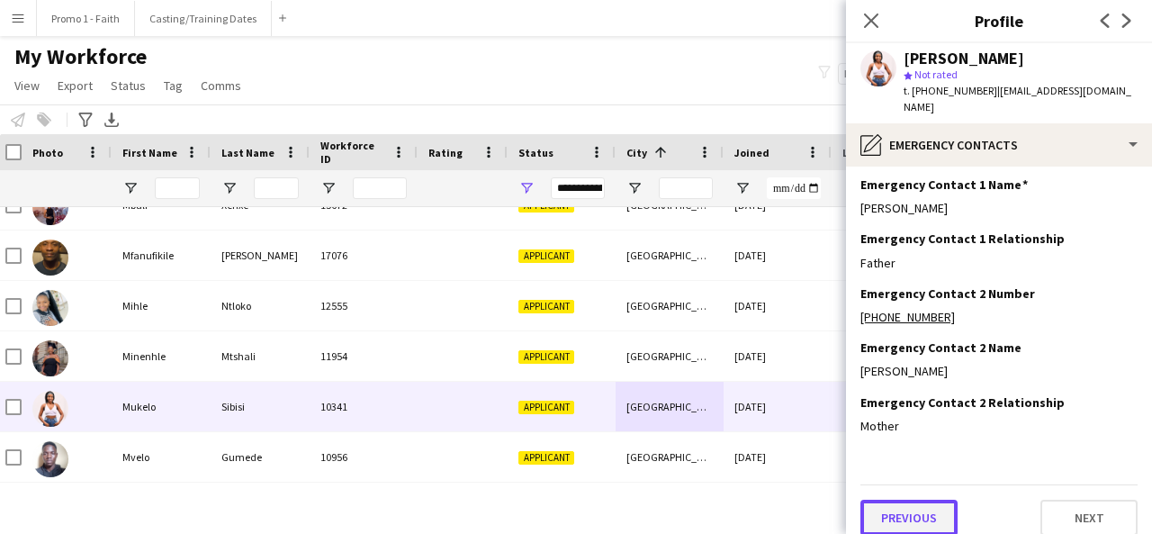
click at [893, 501] on button "Previous" at bounding box center [908, 518] width 97 height 36
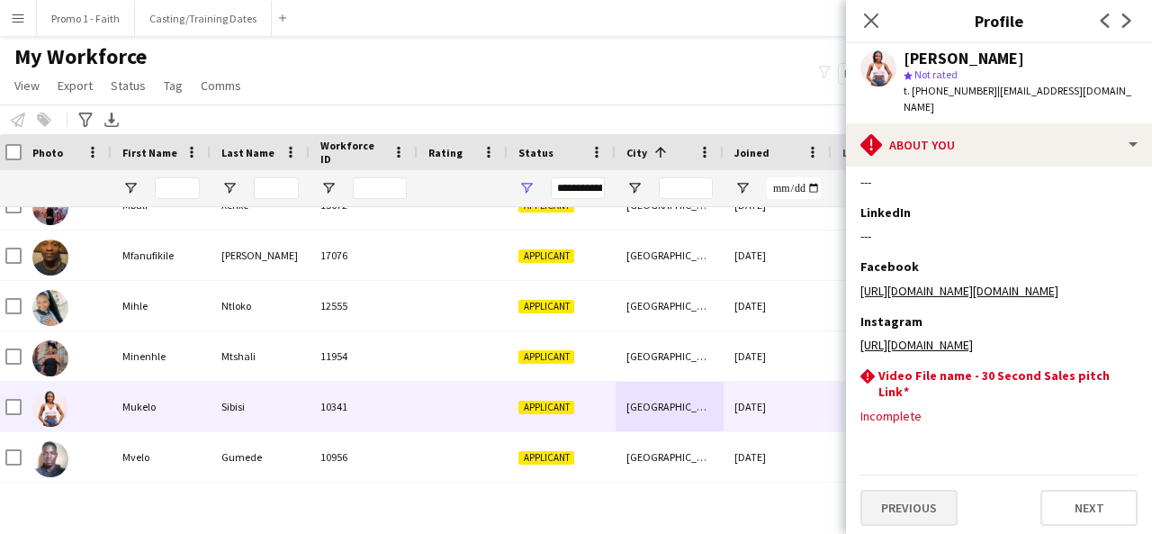
scroll to position [307, 0]
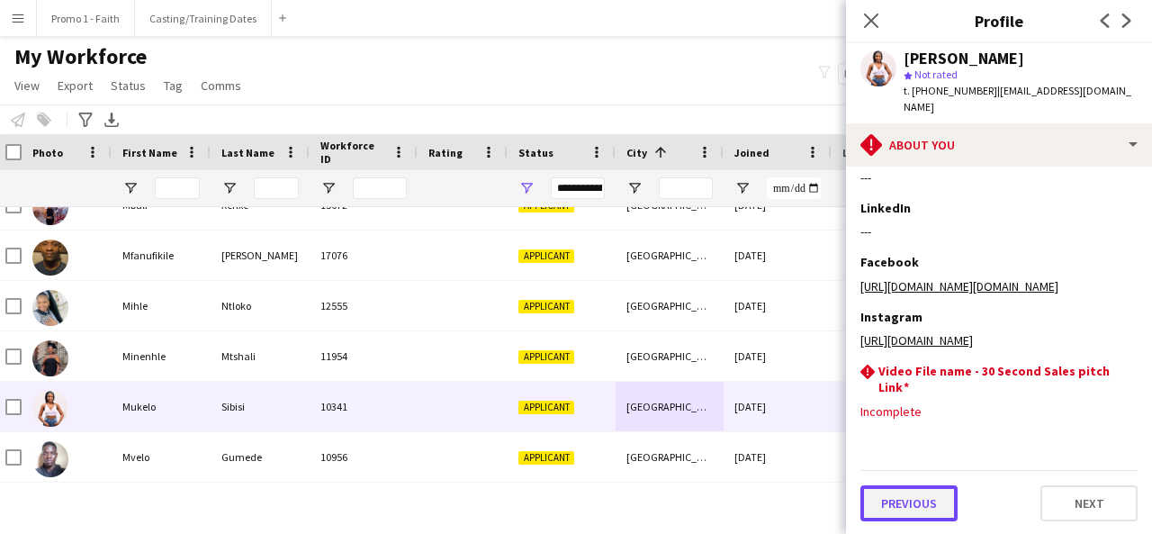
click at [899, 513] on button "Previous" at bounding box center [908, 503] width 97 height 36
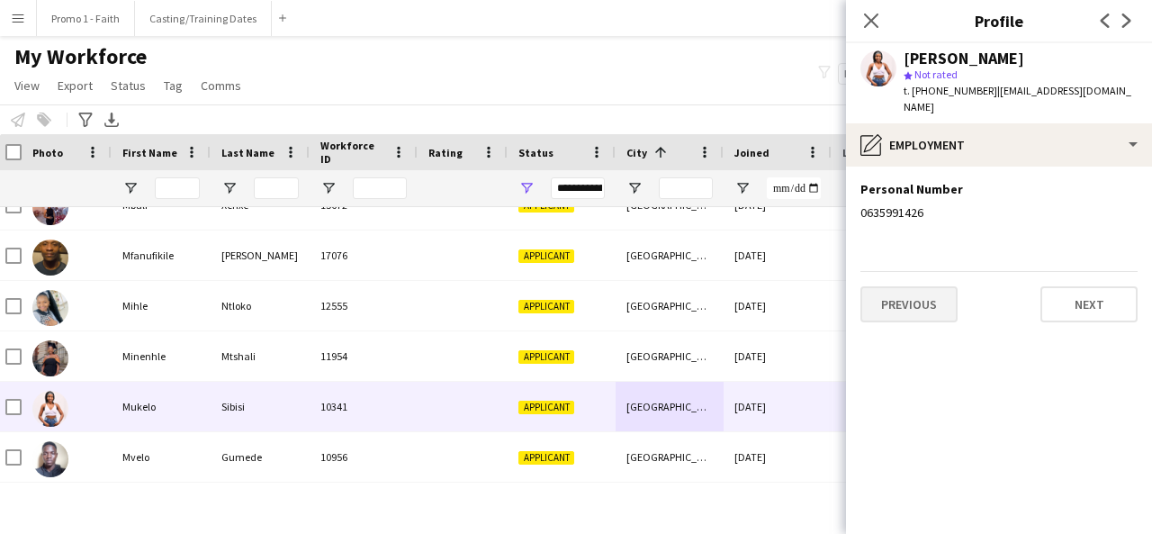
click at [904, 271] on div "Previous Next" at bounding box center [998, 296] width 277 height 51
click at [908, 286] on button "Previous" at bounding box center [908, 304] width 97 height 36
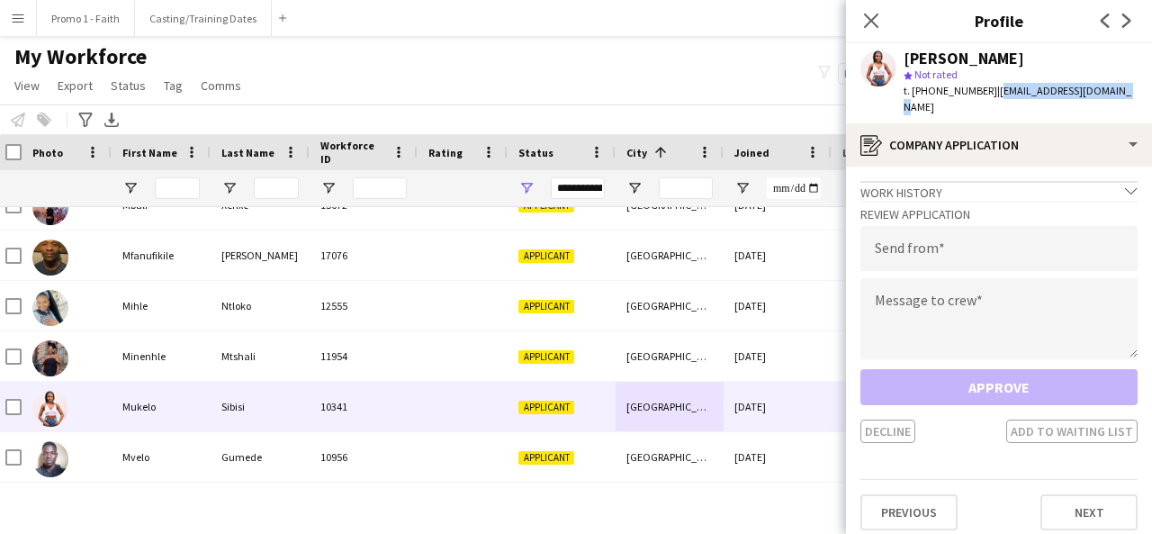
drag, startPoint x: 985, startPoint y: 88, endPoint x: 1105, endPoint y: 89, distance: 120.6
click at [1105, 89] on div "Mukelo Sibisi star Not rated t. [PHONE_NUMBER] | [EMAIL_ADDRESS][DOMAIN_NAME]" at bounding box center [999, 83] width 306 height 80
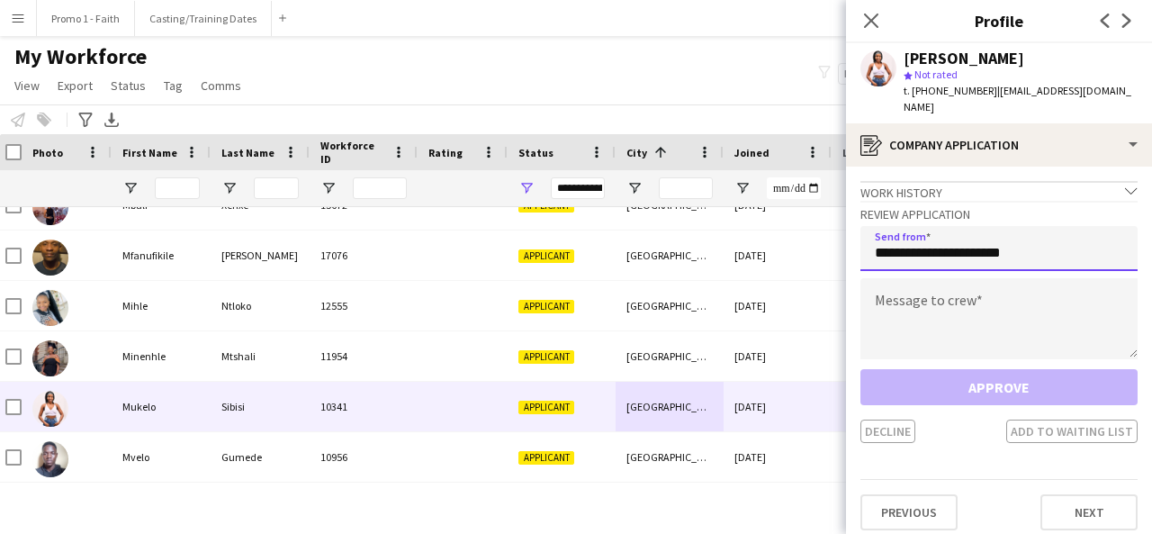
type input "**********"
click at [995, 259] on div "**********" at bounding box center [998, 322] width 277 height 242
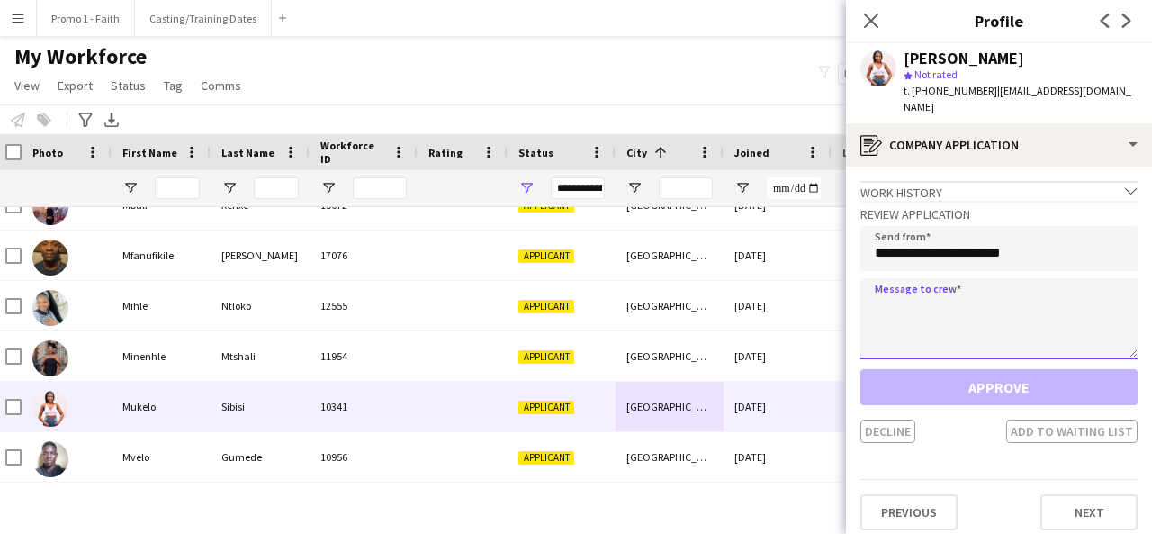
click at [989, 297] on textarea at bounding box center [998, 318] width 277 height 81
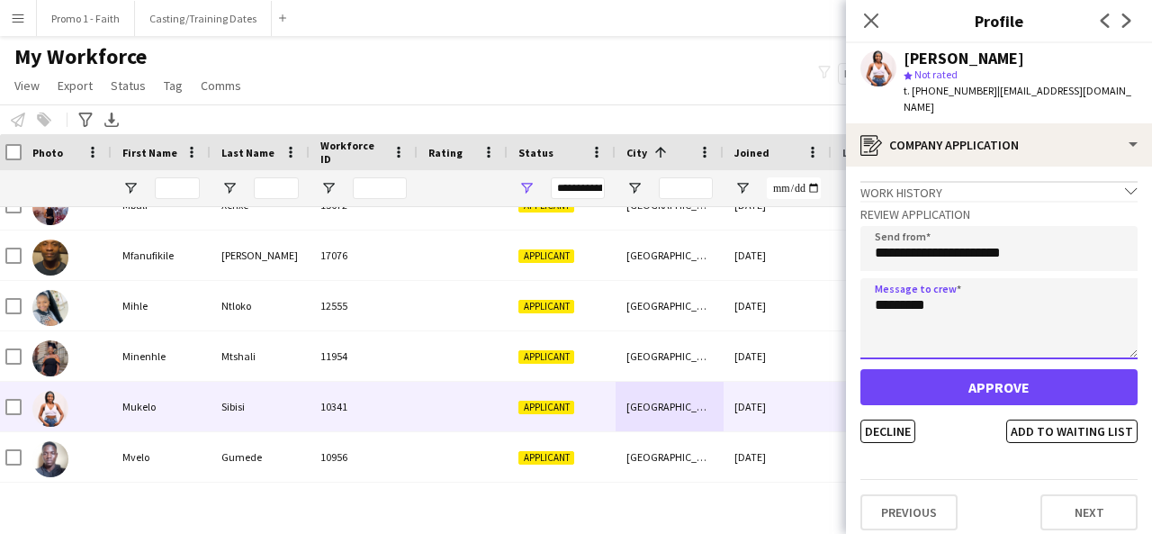
type textarea "*********"
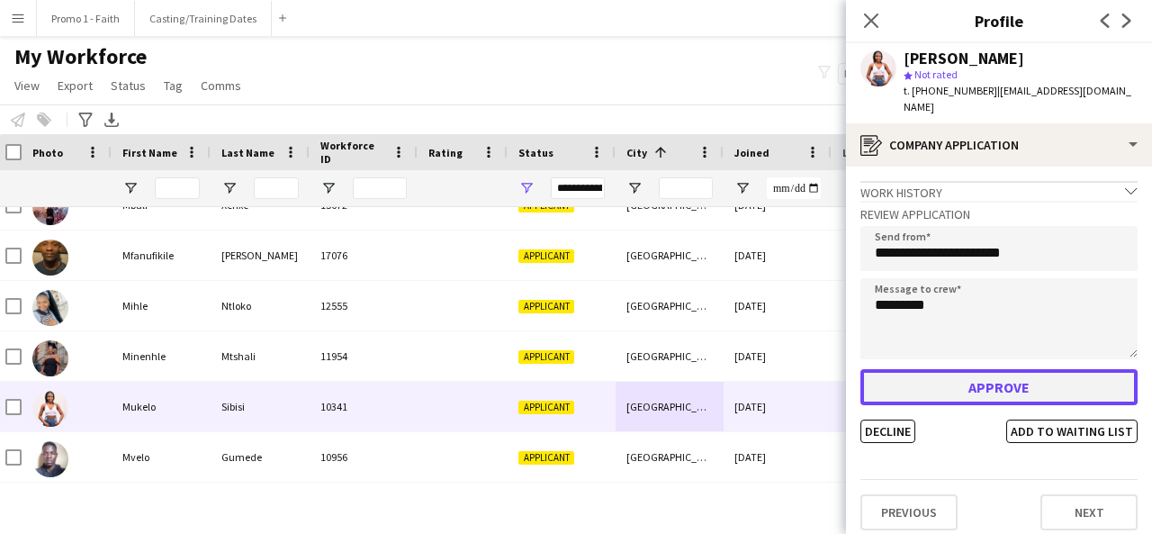
click at [991, 373] on button "Approve" at bounding box center [998, 387] width 277 height 36
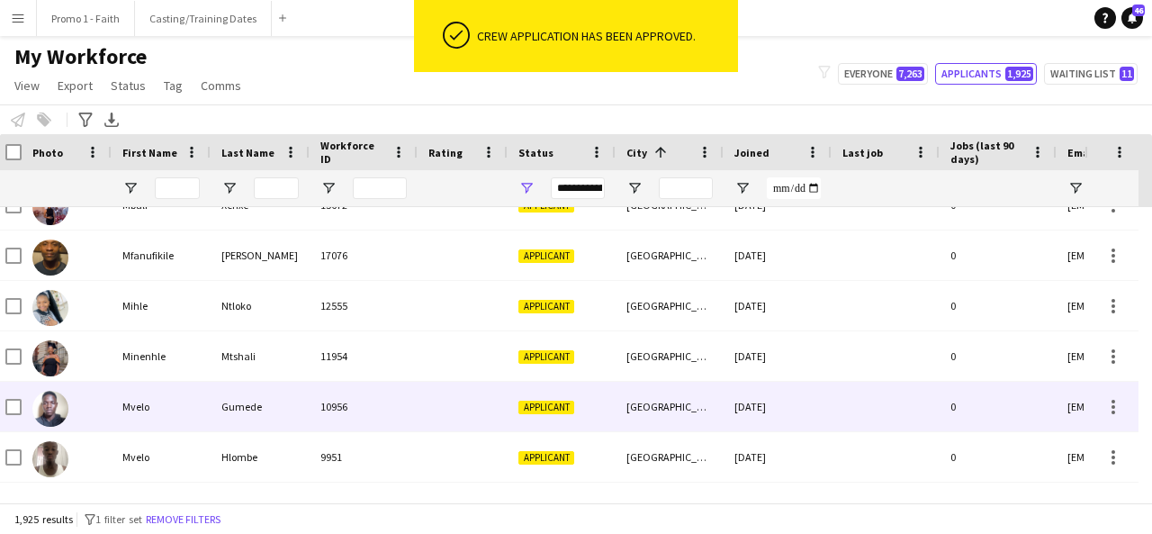
click at [480, 412] on div at bounding box center [463, 407] width 90 height 50
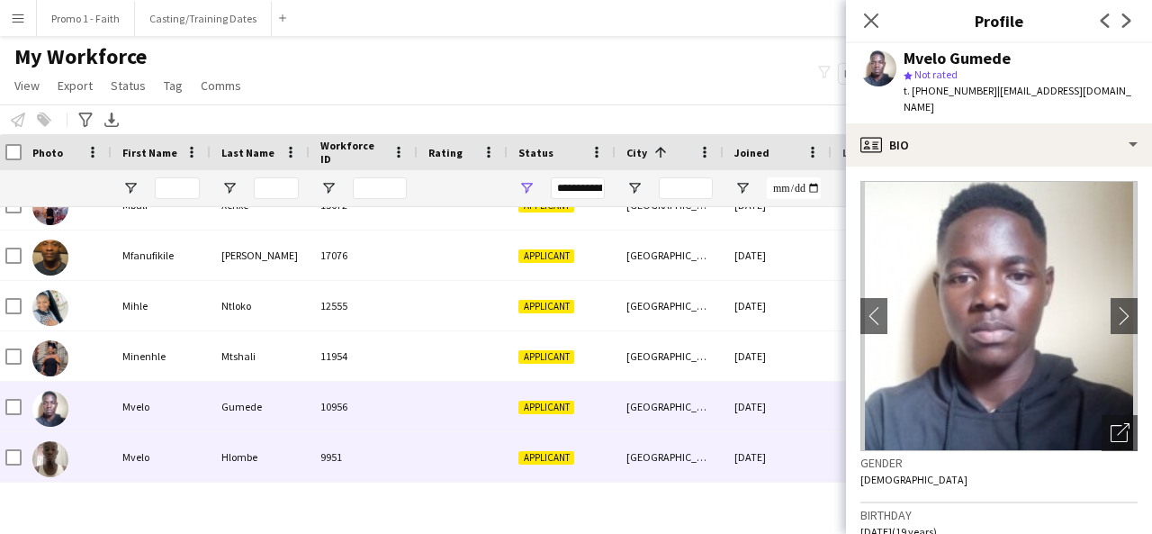
click at [404, 447] on div "9951" at bounding box center [364, 457] width 108 height 50
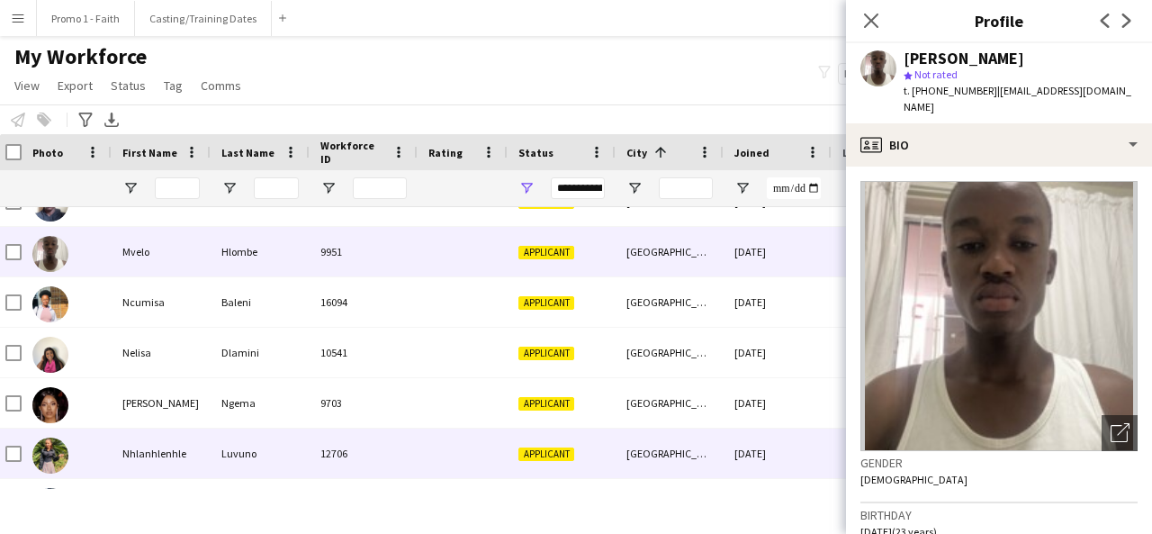
scroll to position [21454, 0]
click at [397, 445] on div "12706" at bounding box center [364, 453] width 108 height 50
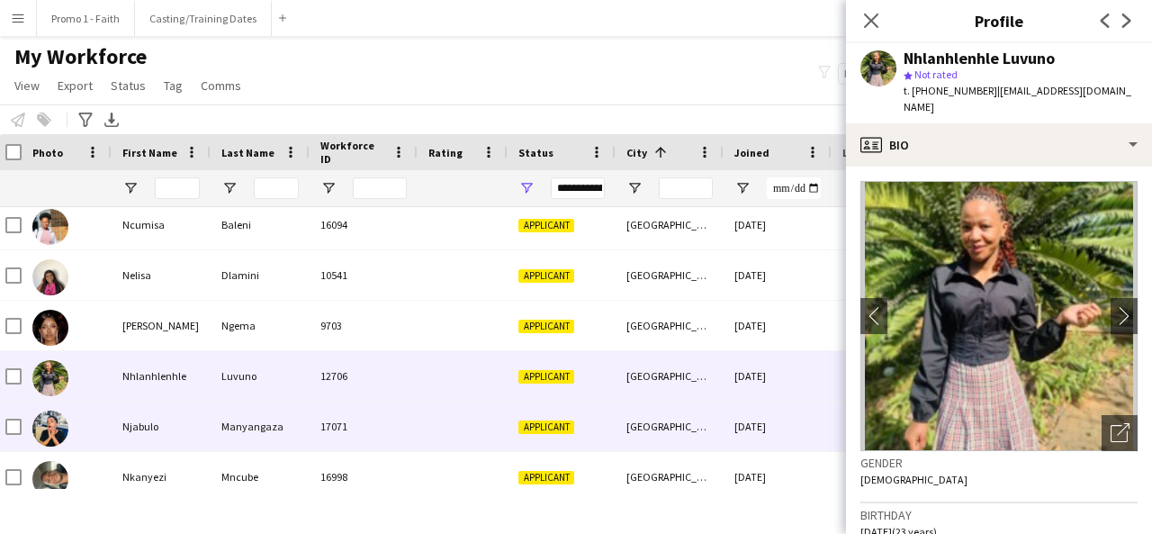
scroll to position [21531, 0]
click at [397, 445] on div "17071" at bounding box center [364, 426] width 108 height 50
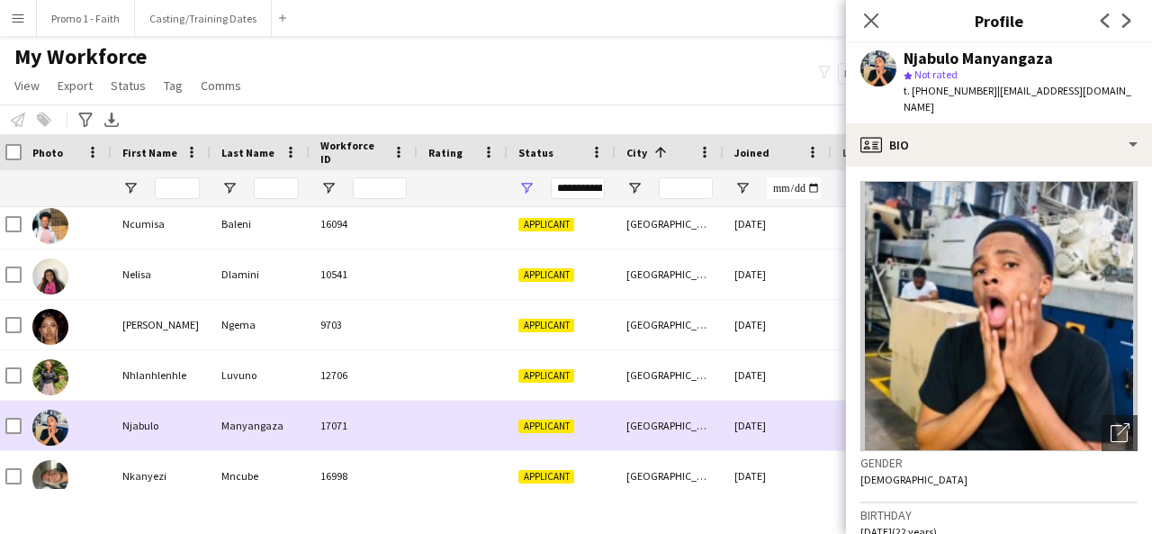
click at [383, 408] on div "17071" at bounding box center [364, 426] width 108 height 50
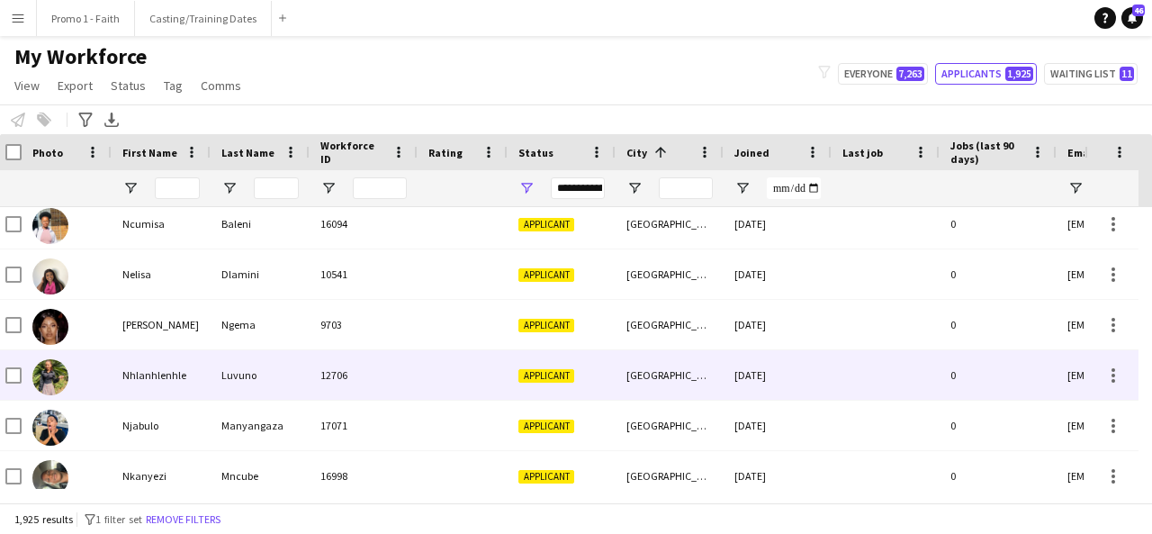
click at [371, 387] on div "12706" at bounding box center [364, 375] width 108 height 50
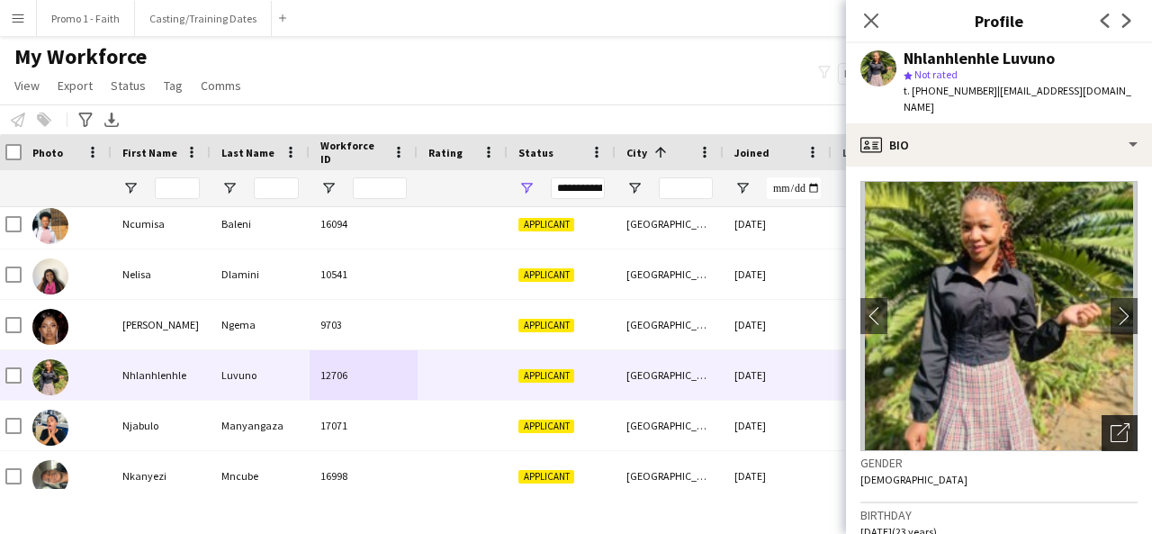
click at [1111, 423] on icon "Open photos pop-in" at bounding box center [1120, 432] width 19 height 19
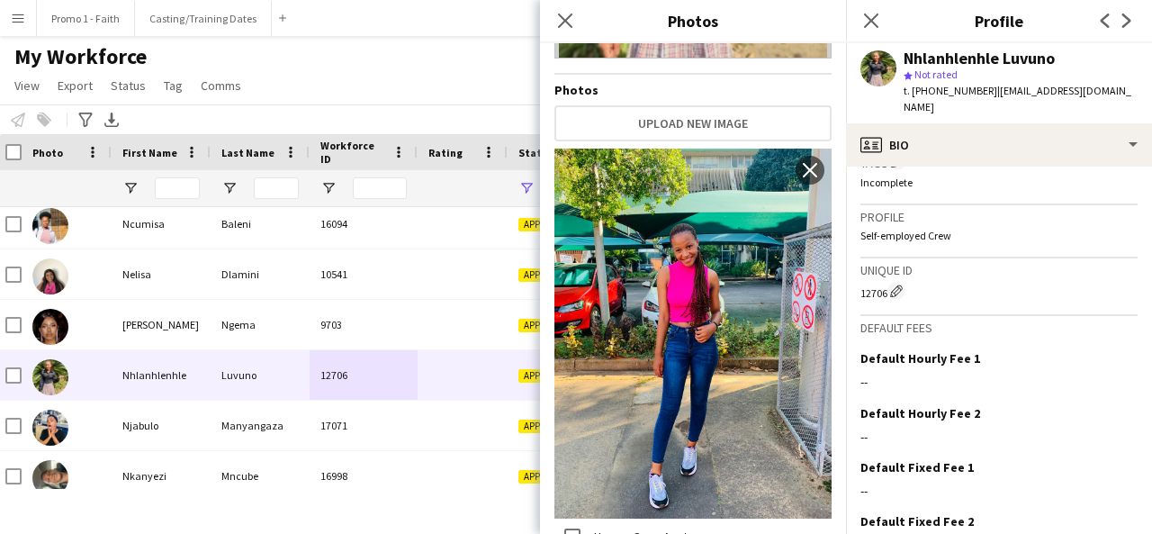
scroll to position [762, 0]
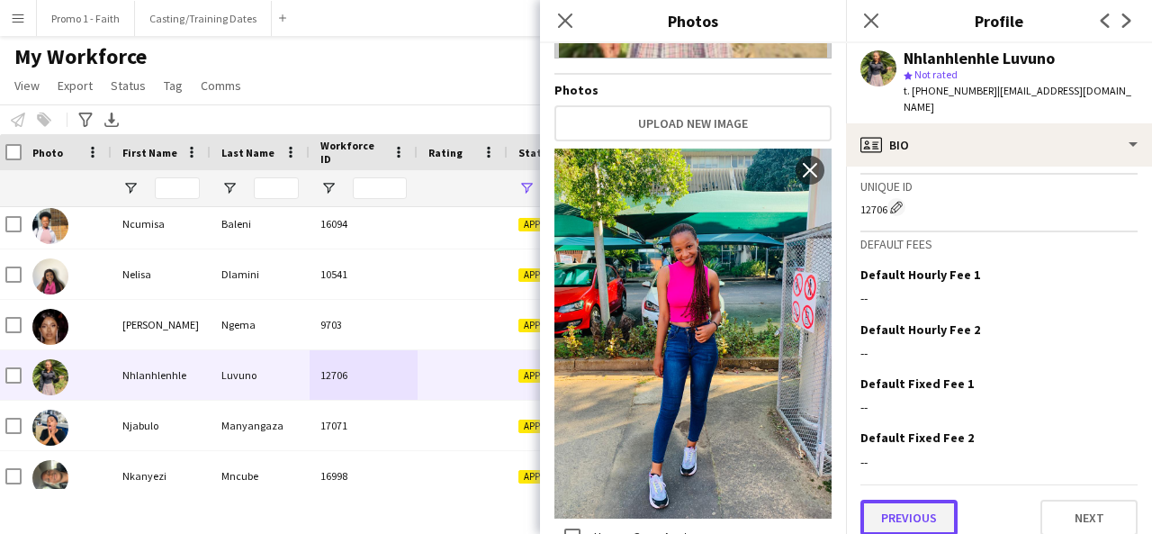
click at [954, 500] on button "Previous" at bounding box center [908, 518] width 97 height 36
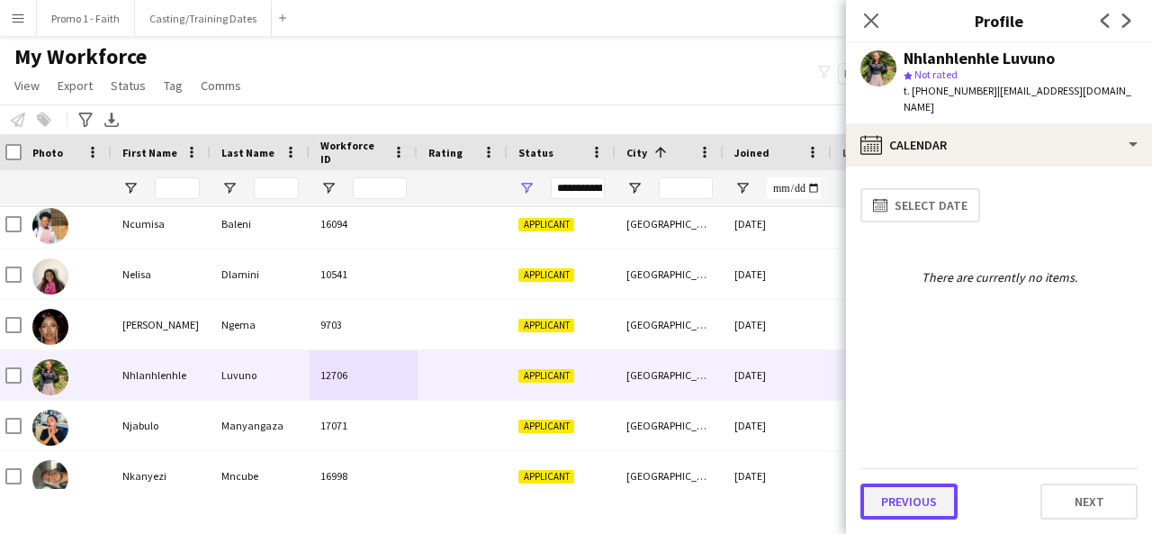
click at [932, 500] on button "Previous" at bounding box center [908, 501] width 97 height 36
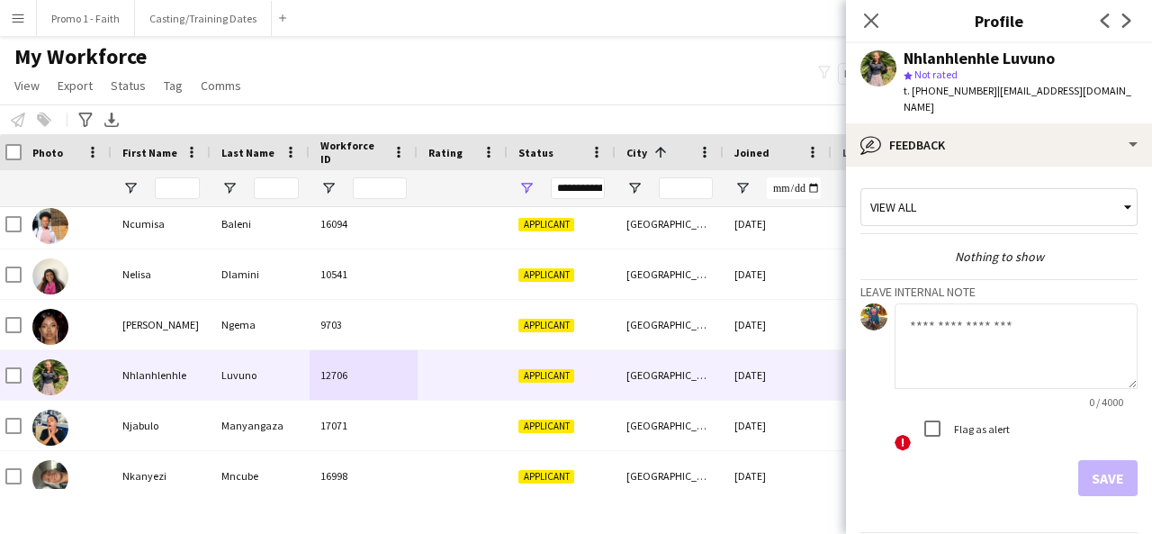
scroll to position [48, 0]
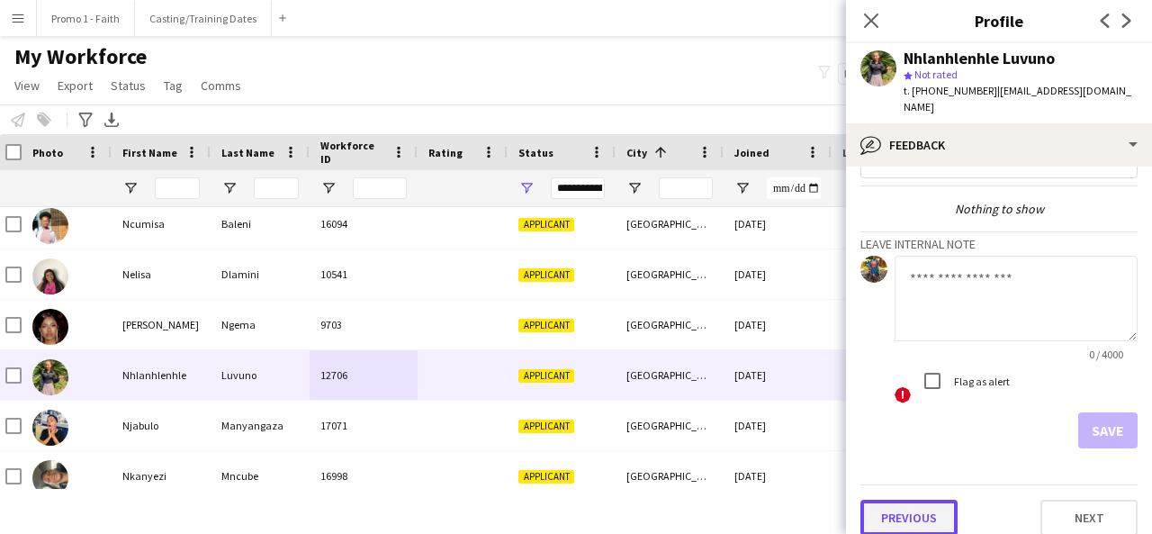
click at [924, 514] on button "Previous" at bounding box center [908, 518] width 97 height 36
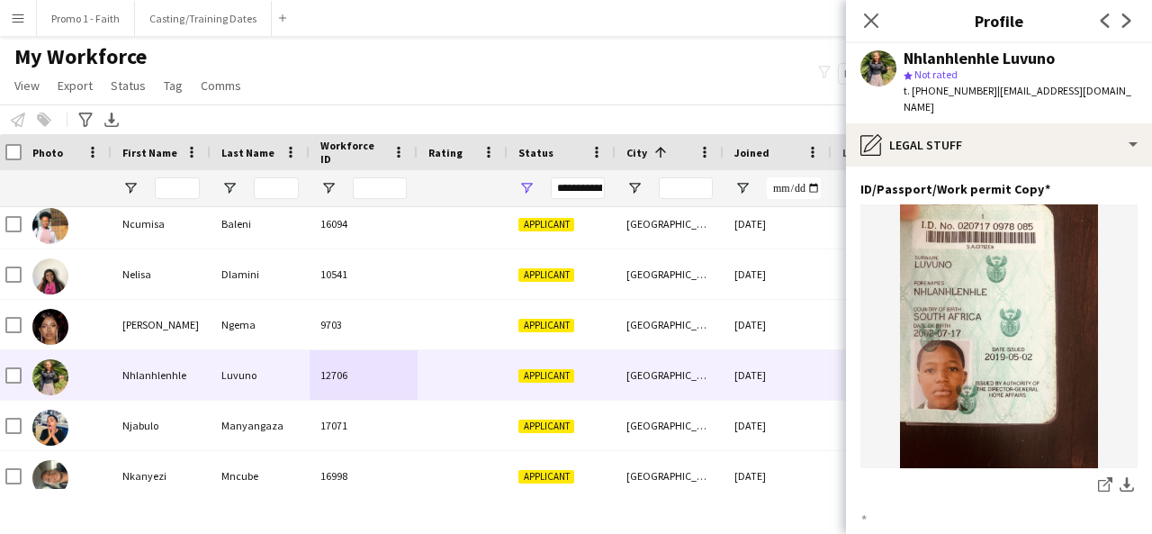
scroll to position [226, 0]
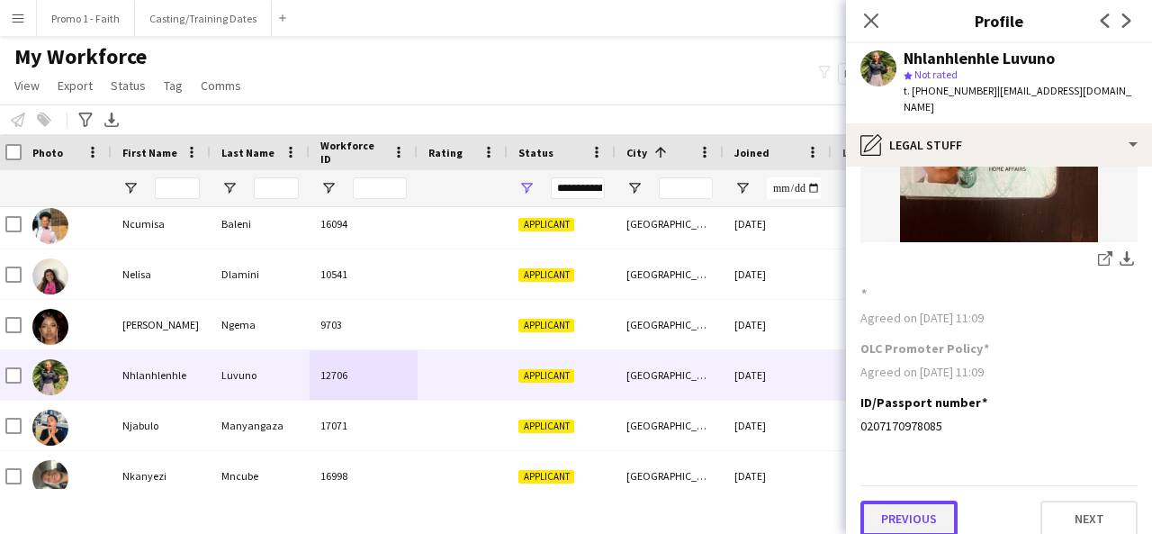
click at [901, 500] on button "Previous" at bounding box center [908, 518] width 97 height 36
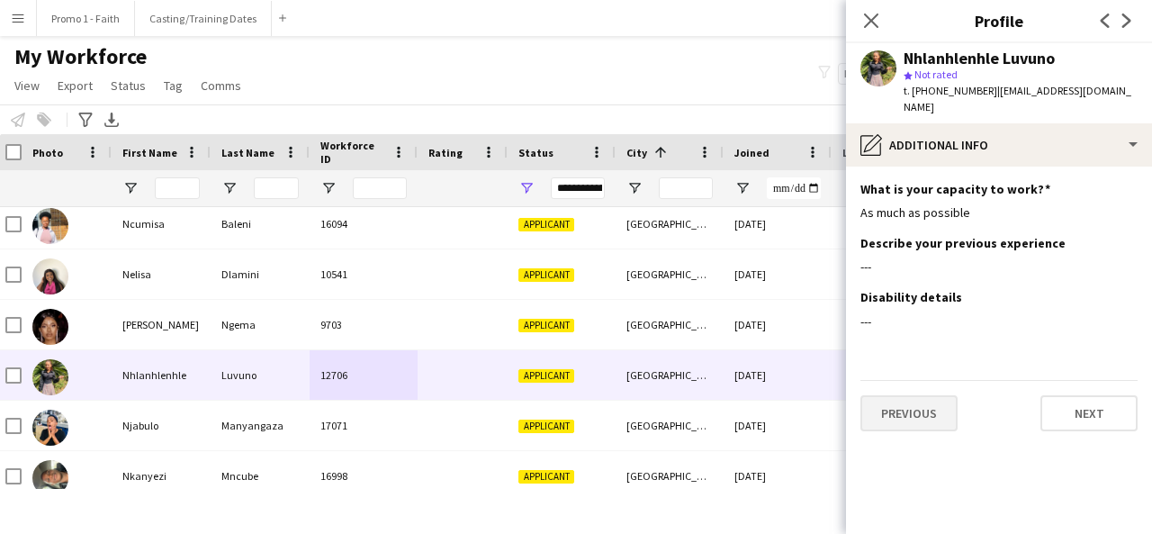
scroll to position [0, 0]
click at [913, 395] on button "Previous" at bounding box center [908, 413] width 97 height 36
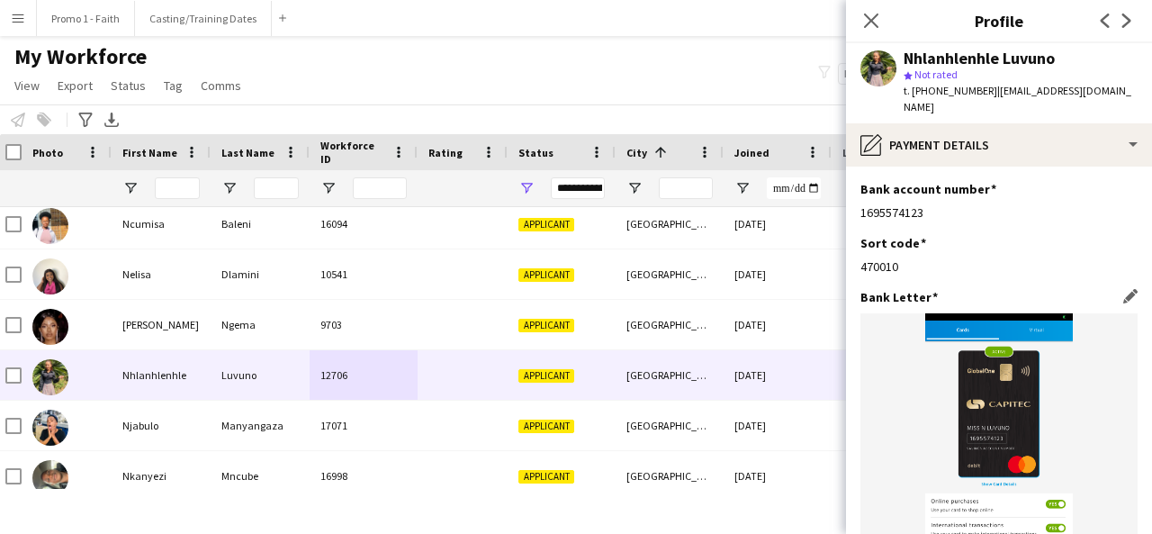
scroll to position [226, 0]
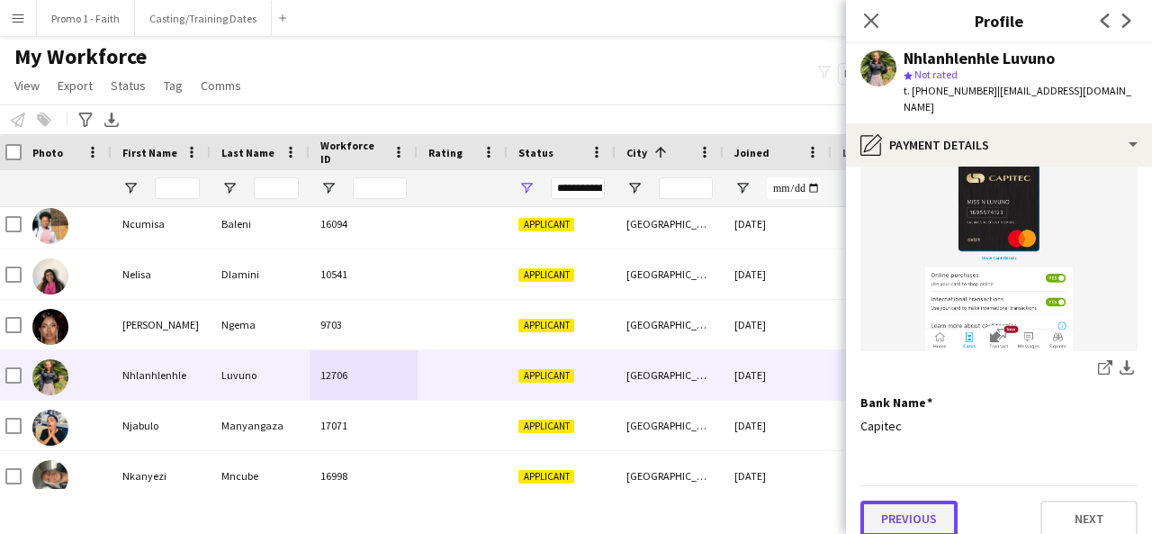
click at [923, 500] on button "Previous" at bounding box center [908, 518] width 97 height 36
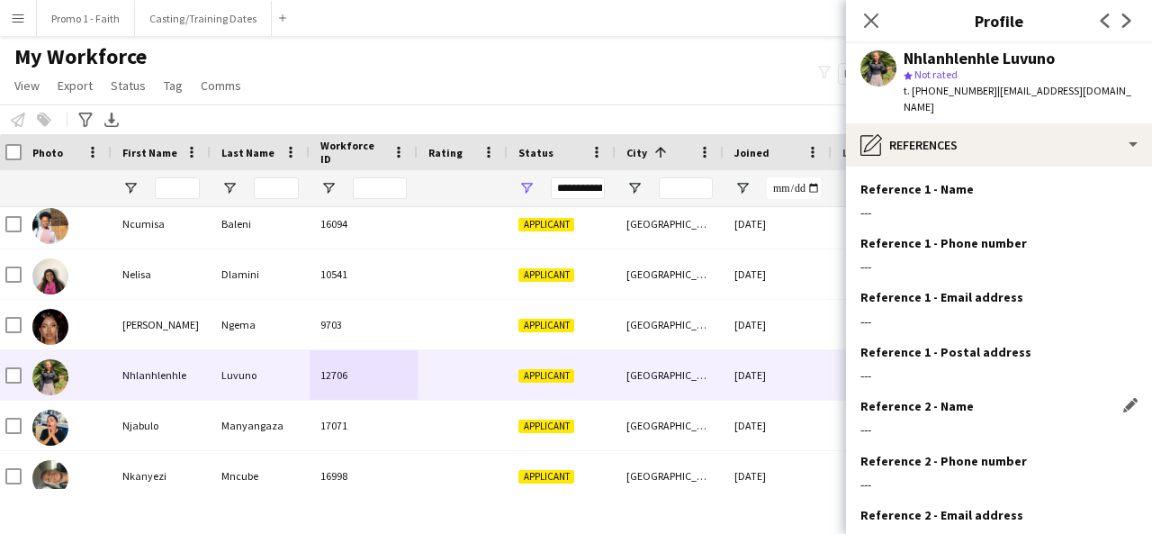
scroll to position [167, 0]
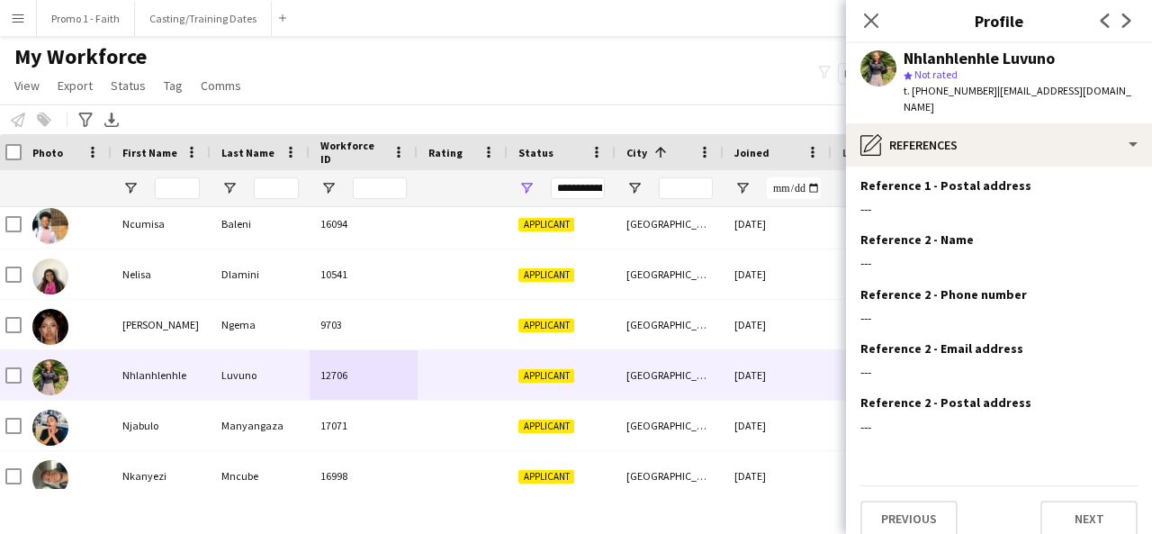
click at [908, 485] on div "Previous Next" at bounding box center [998, 510] width 277 height 51
click at [909, 500] on button "Previous" at bounding box center [908, 518] width 97 height 36
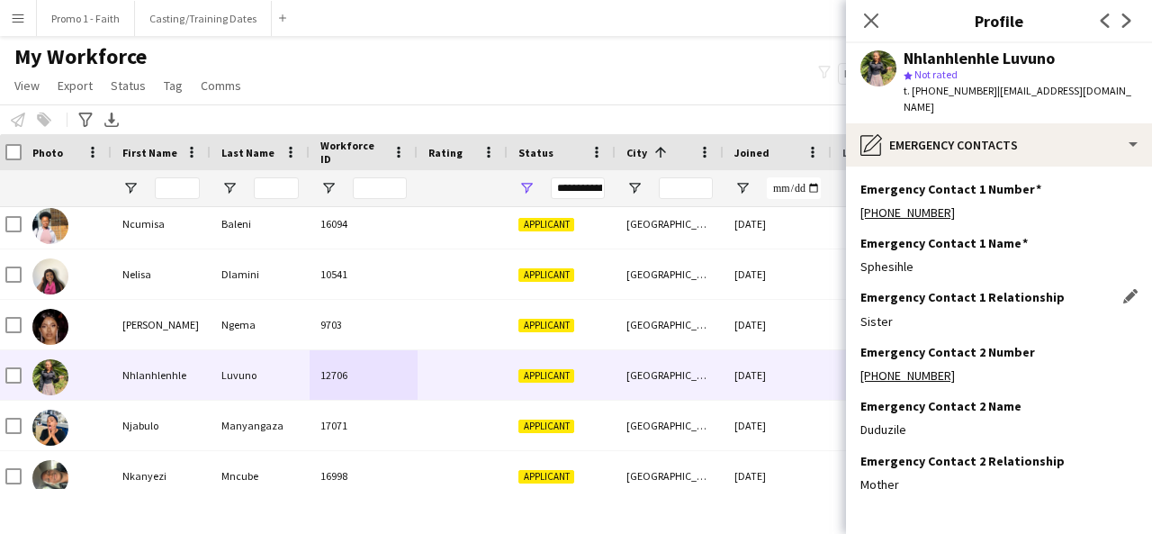
scroll to position [59, 0]
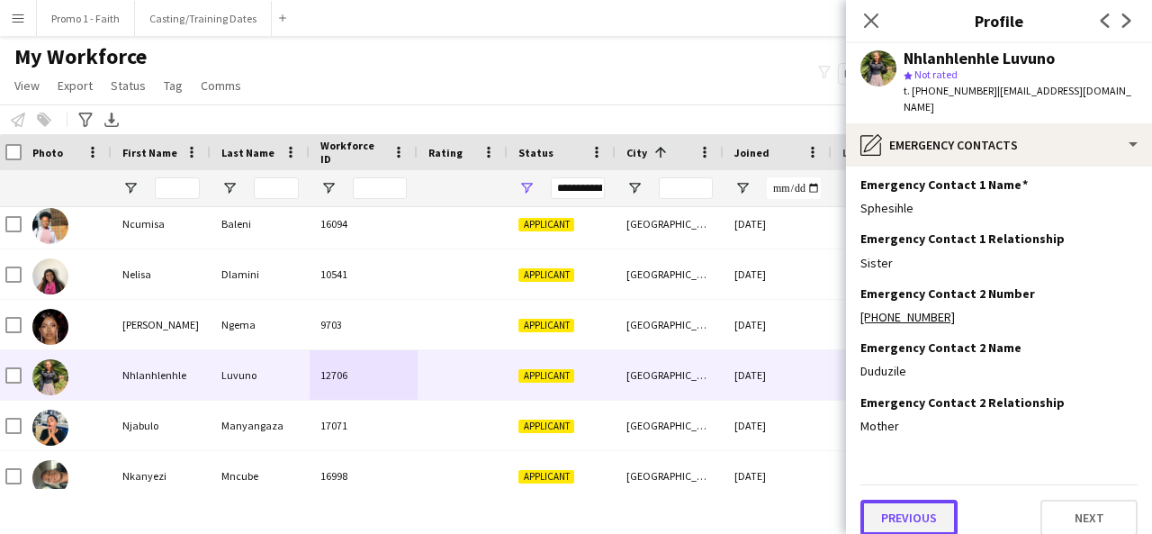
click at [910, 504] on button "Previous" at bounding box center [908, 518] width 97 height 36
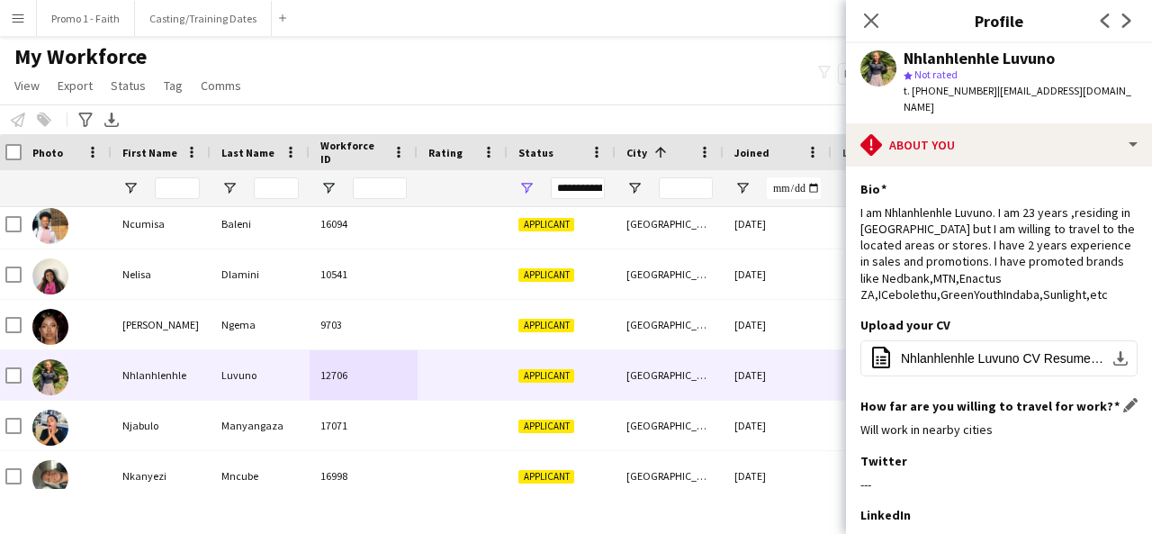
scroll to position [292, 0]
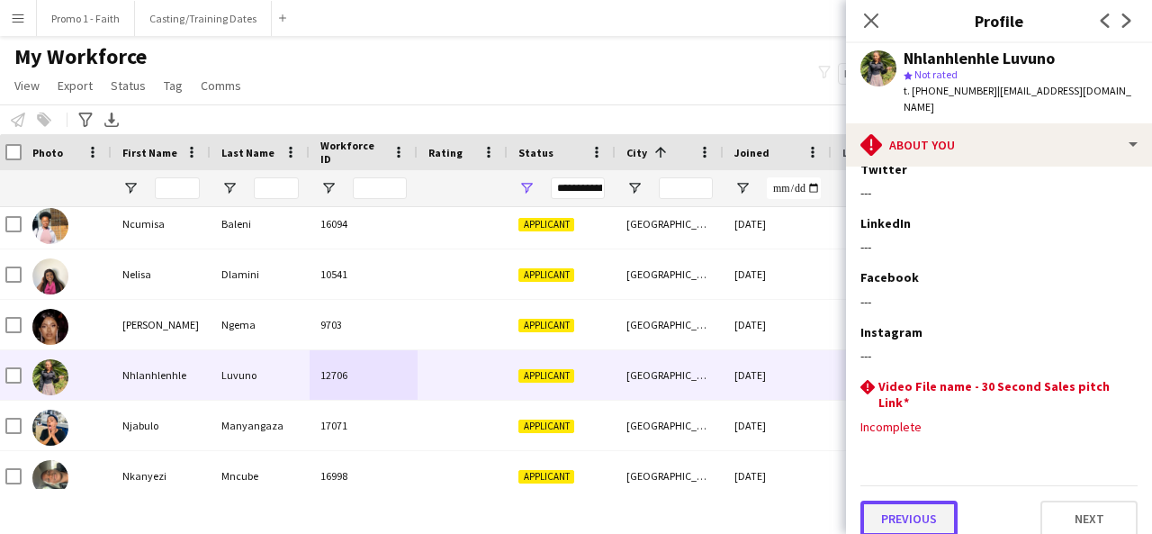
click at [912, 500] on button "Previous" at bounding box center [908, 518] width 97 height 36
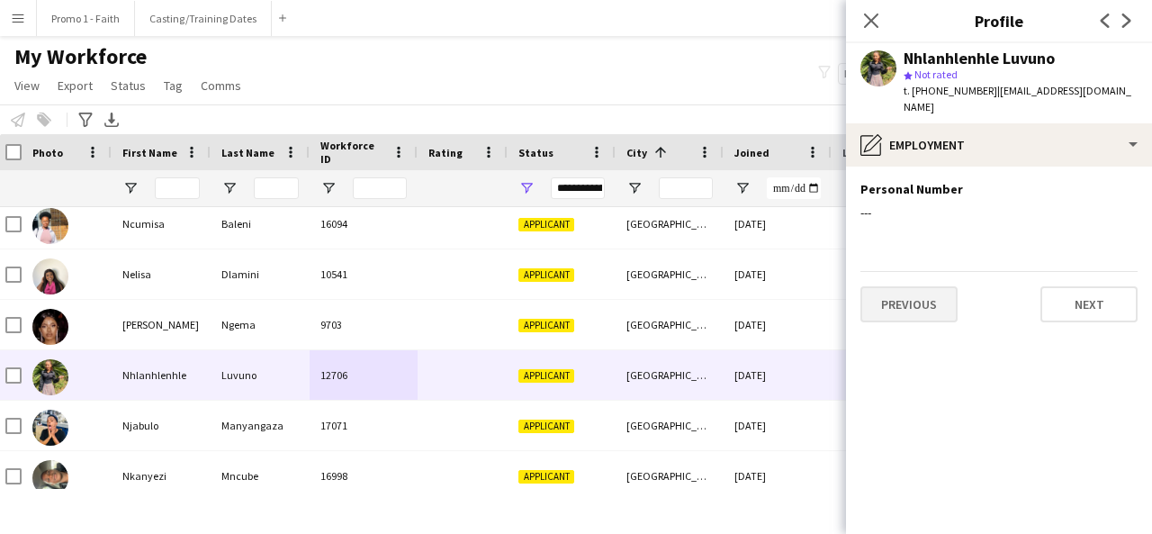
scroll to position [0, 0]
click at [905, 298] on button "Previous" at bounding box center [908, 304] width 97 height 36
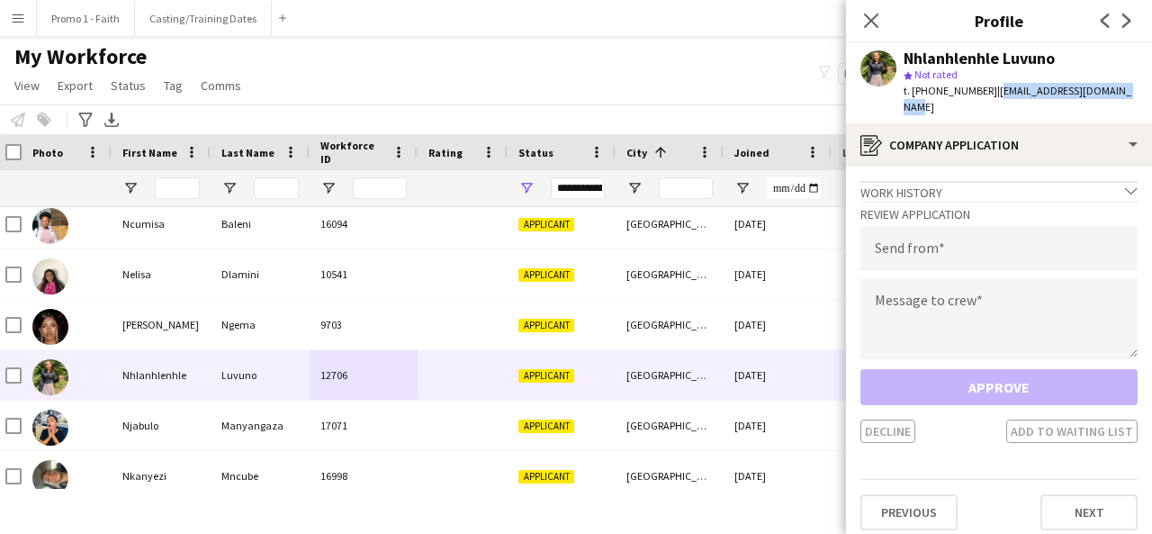
drag, startPoint x: 986, startPoint y: 90, endPoint x: 1129, endPoint y: 93, distance: 143.1
click at [1129, 93] on div "Nhlanhlenhle Luvuno star Not rated t. [PHONE_NUMBER] | [EMAIL_ADDRESS][DOMAIN_N…" at bounding box center [999, 83] width 306 height 80
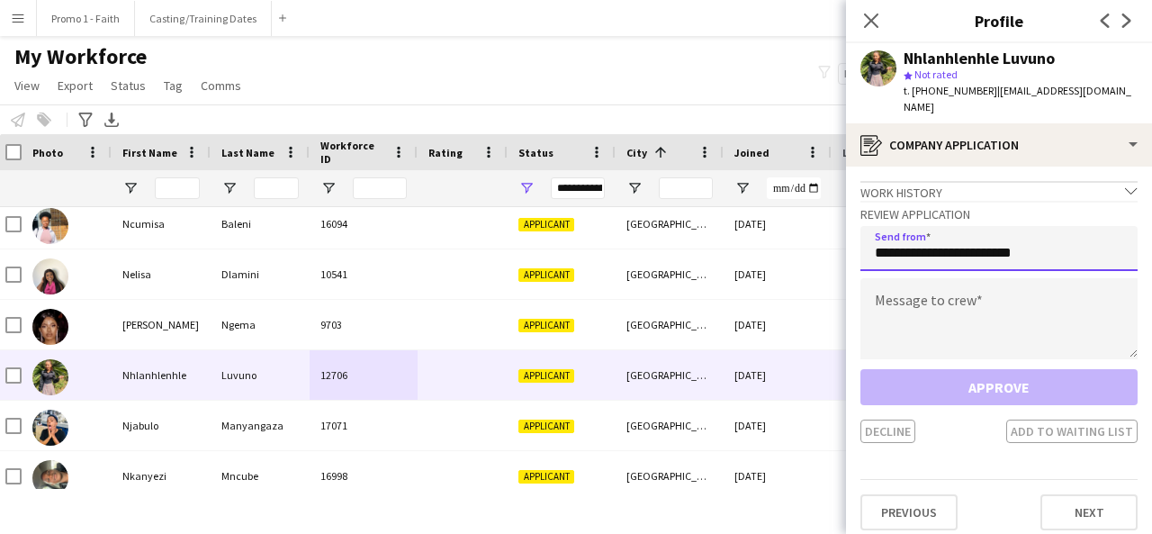
type input "**********"
click at [981, 299] on textarea at bounding box center [998, 318] width 277 height 81
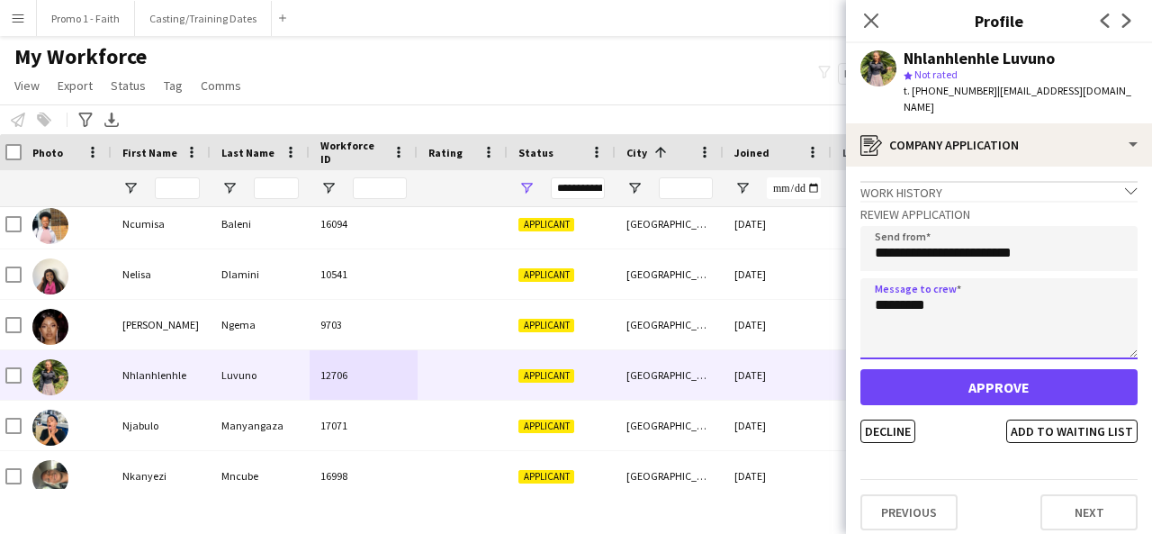
type textarea "*********"
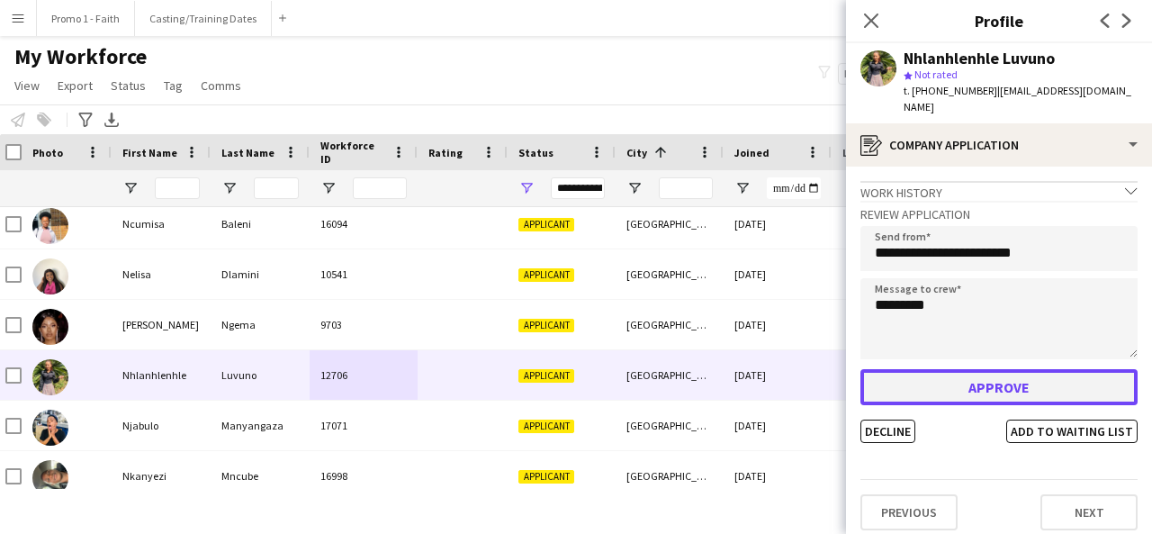
click at [985, 373] on button "Approve" at bounding box center [998, 387] width 277 height 36
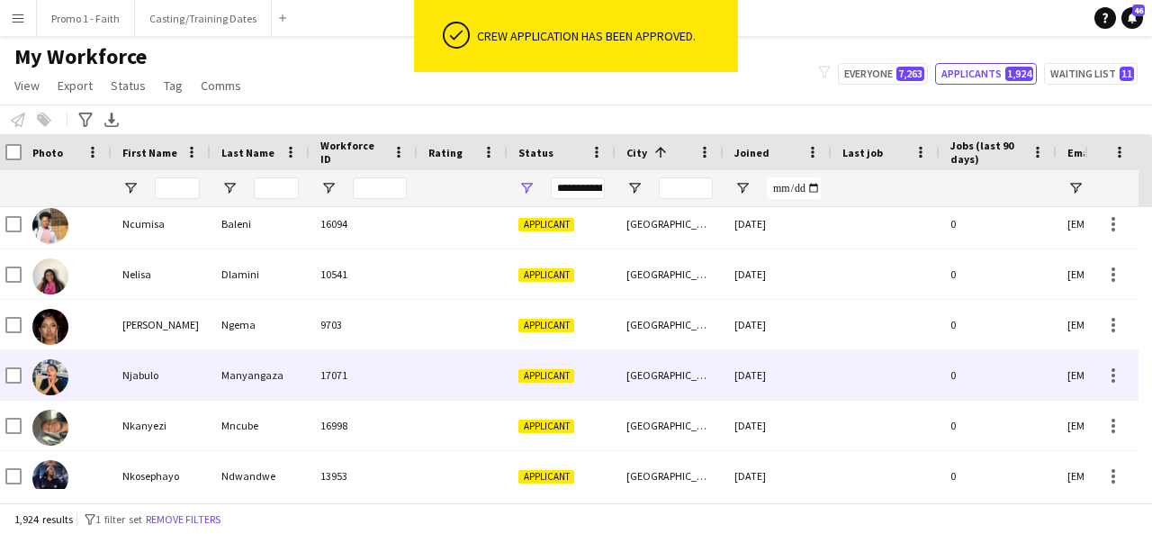
click at [446, 372] on div at bounding box center [463, 375] width 90 height 50
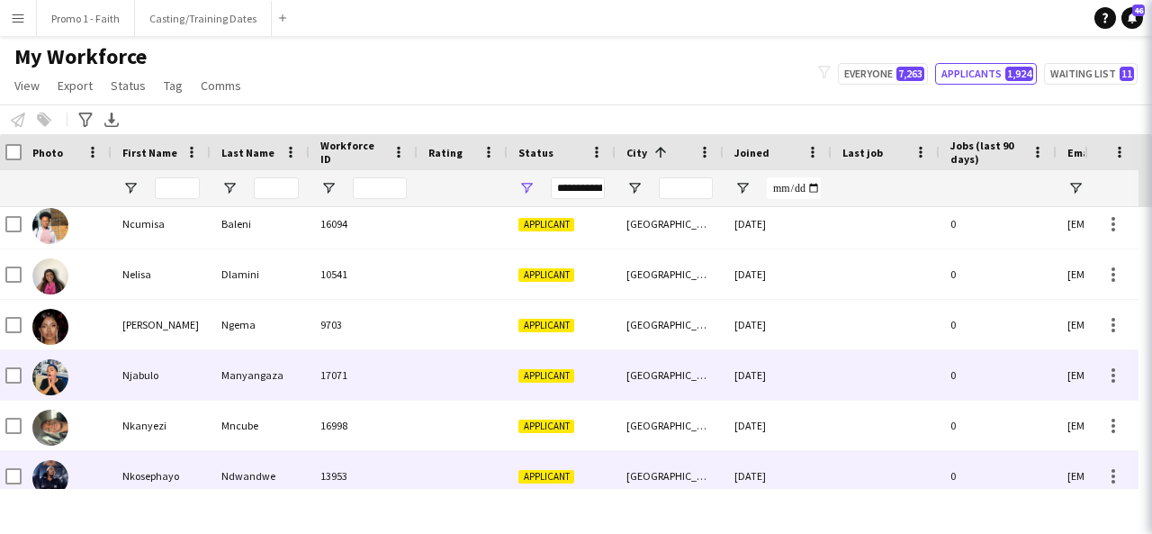
click at [479, 468] on div at bounding box center [463, 476] width 90 height 50
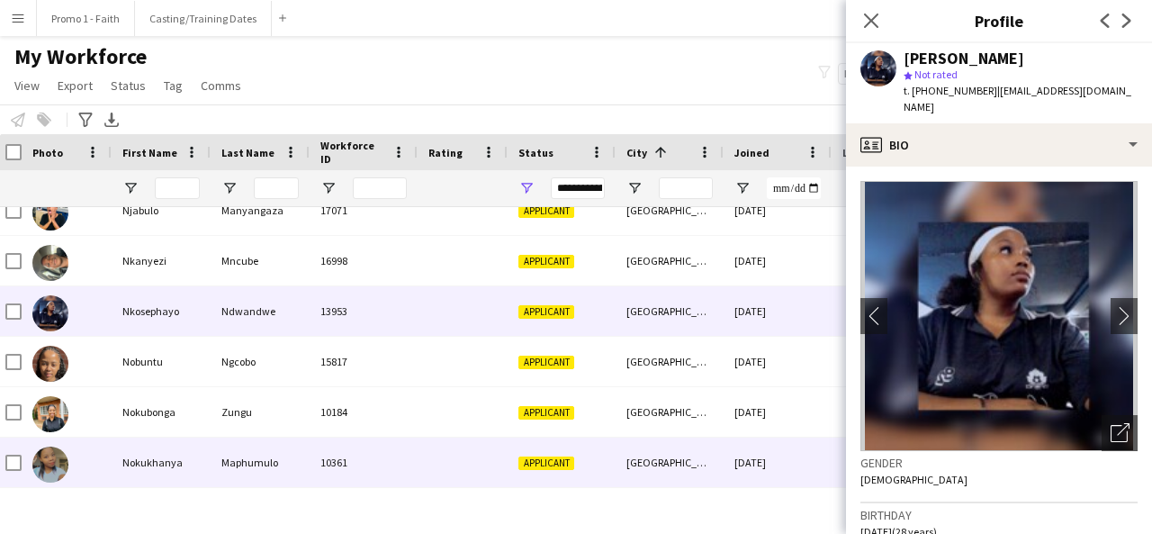
scroll to position [21697, 0]
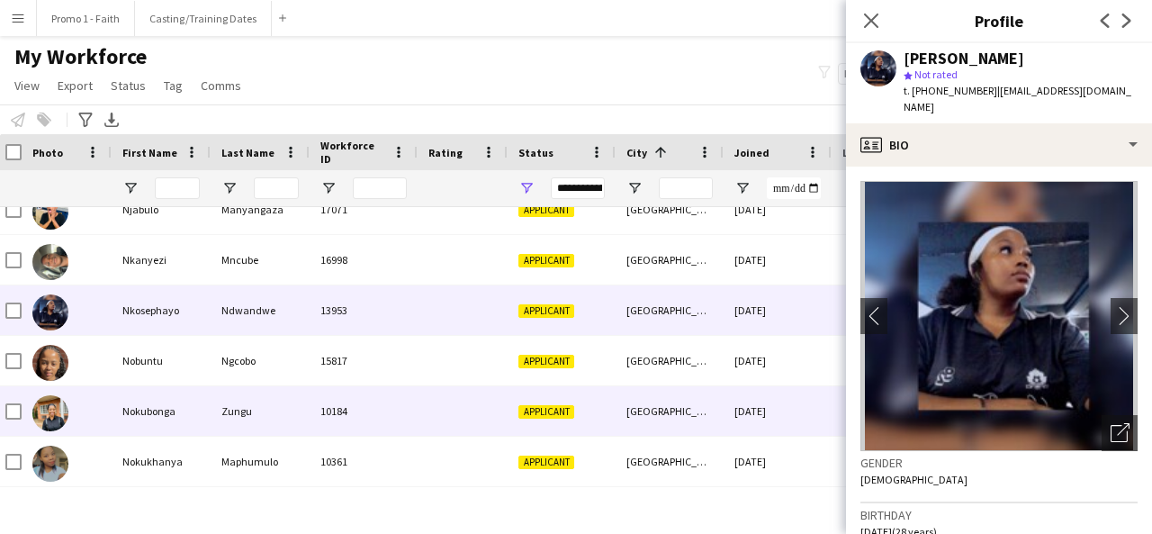
click at [403, 396] on div "10184" at bounding box center [364, 411] width 108 height 50
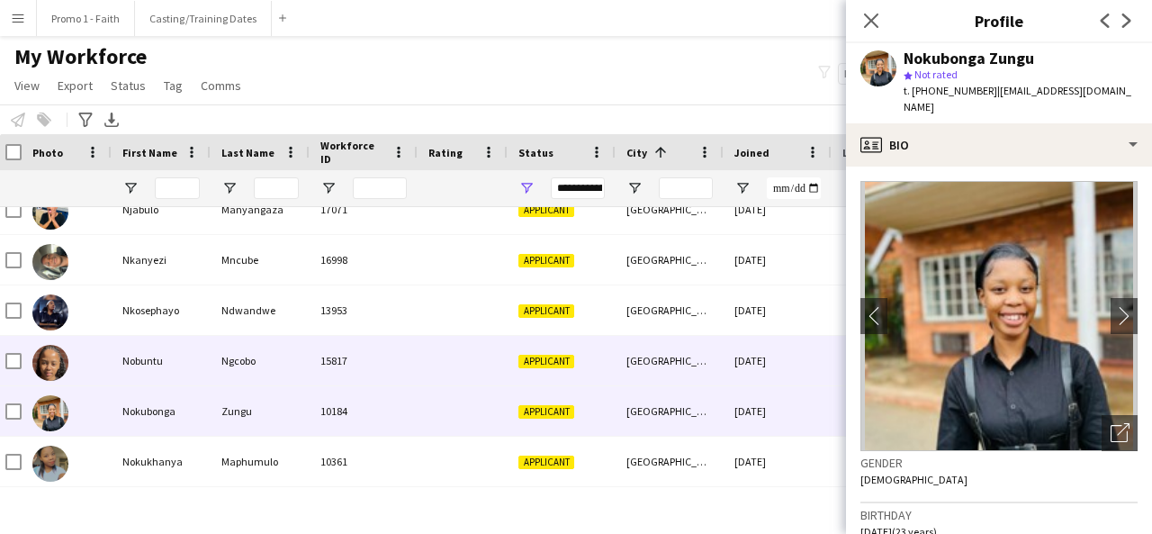
click at [374, 370] on div "15817" at bounding box center [364, 361] width 108 height 50
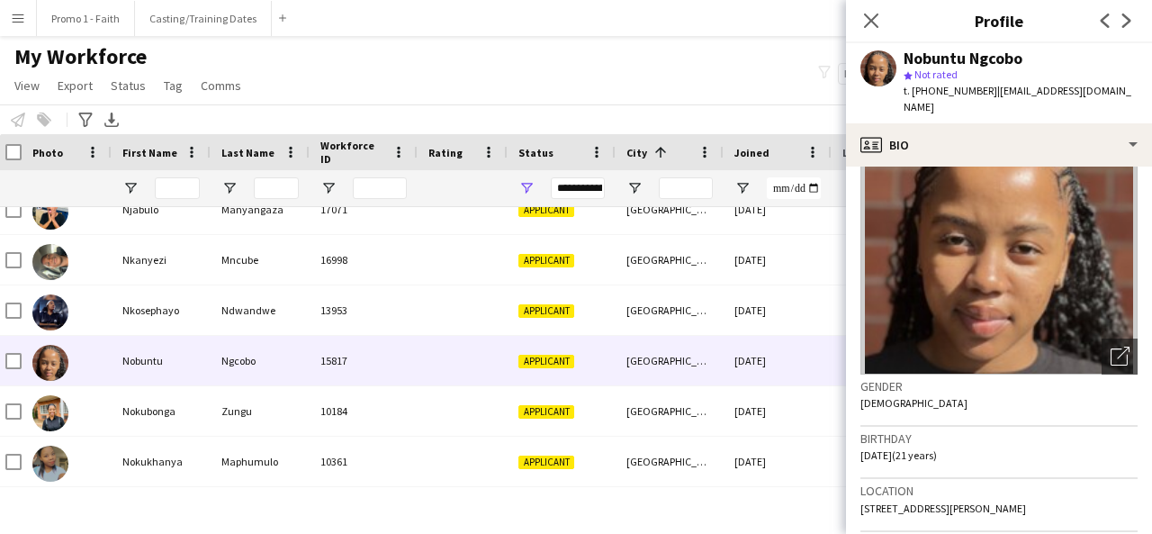
scroll to position [77, 0]
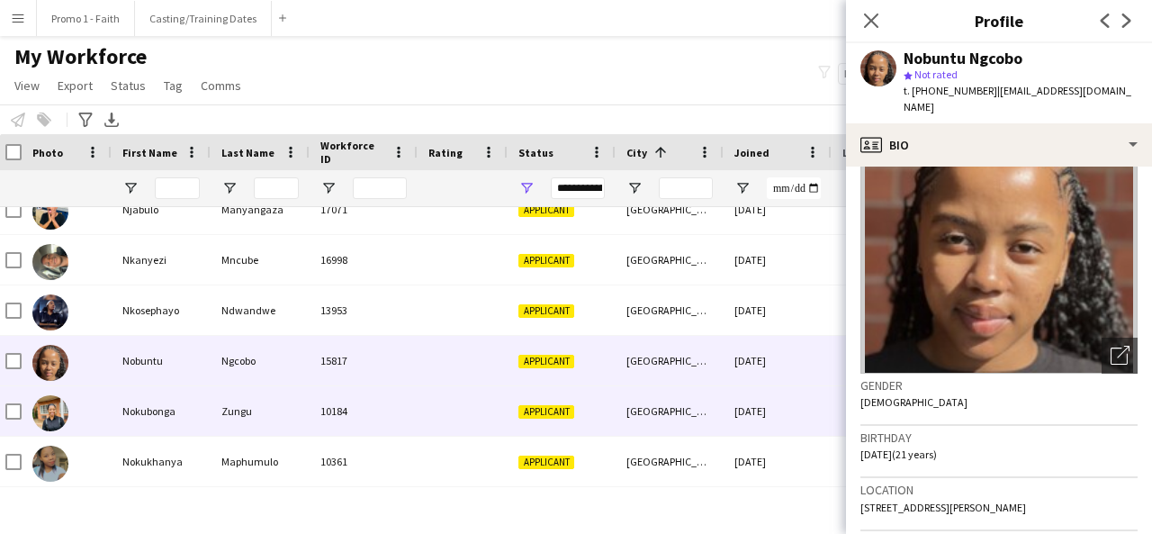
click at [587, 391] on div "Applicant" at bounding box center [562, 411] width 108 height 50
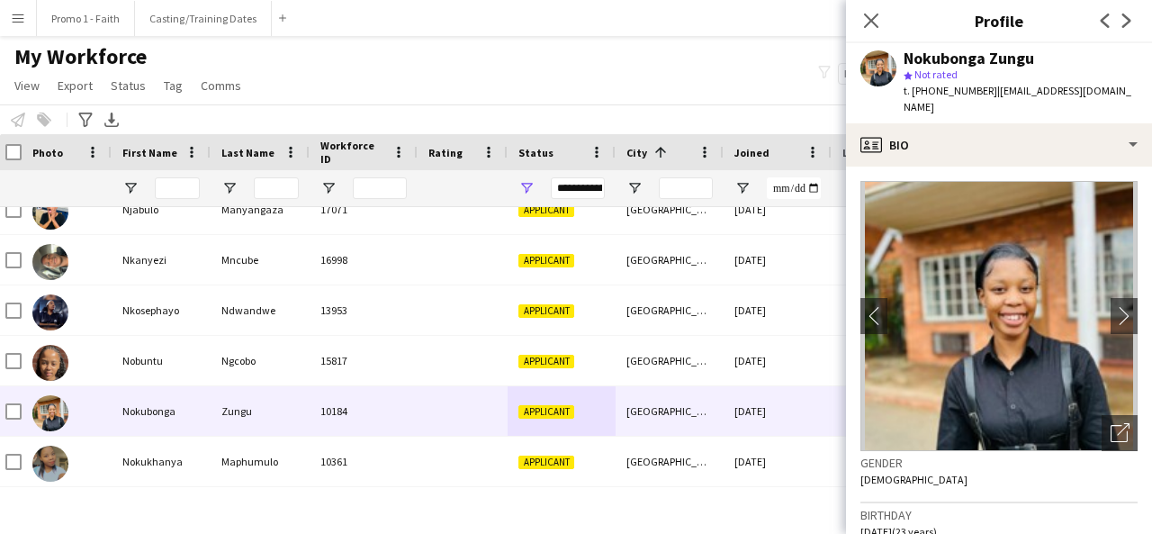
click at [1104, 451] on div "Gender [DEMOGRAPHIC_DATA]" at bounding box center [998, 477] width 277 height 52
click at [1111, 437] on icon "Open photos pop-in" at bounding box center [1120, 432] width 19 height 19
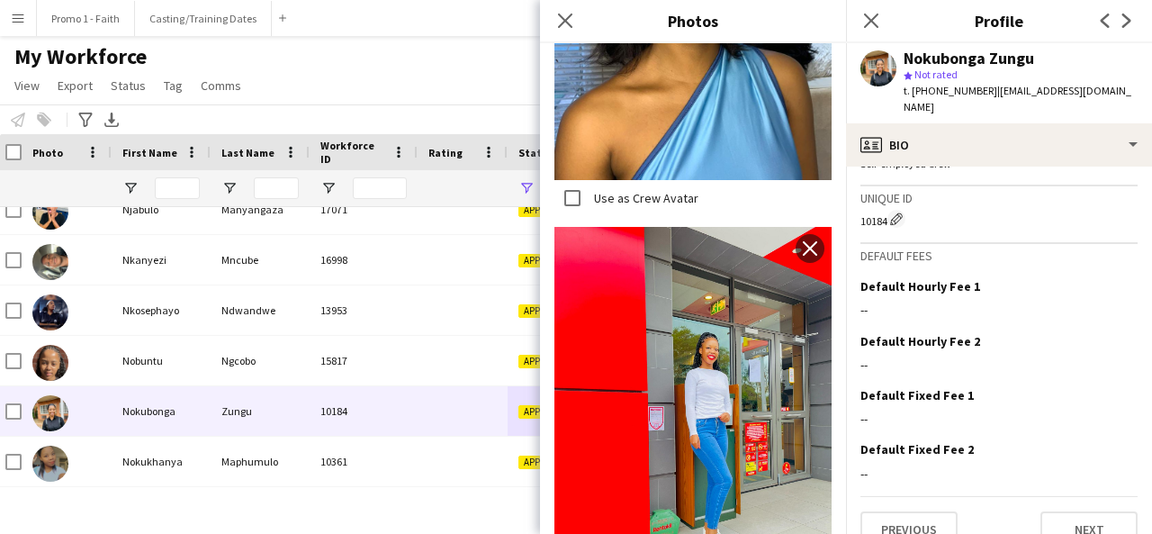
scroll to position [806, 0]
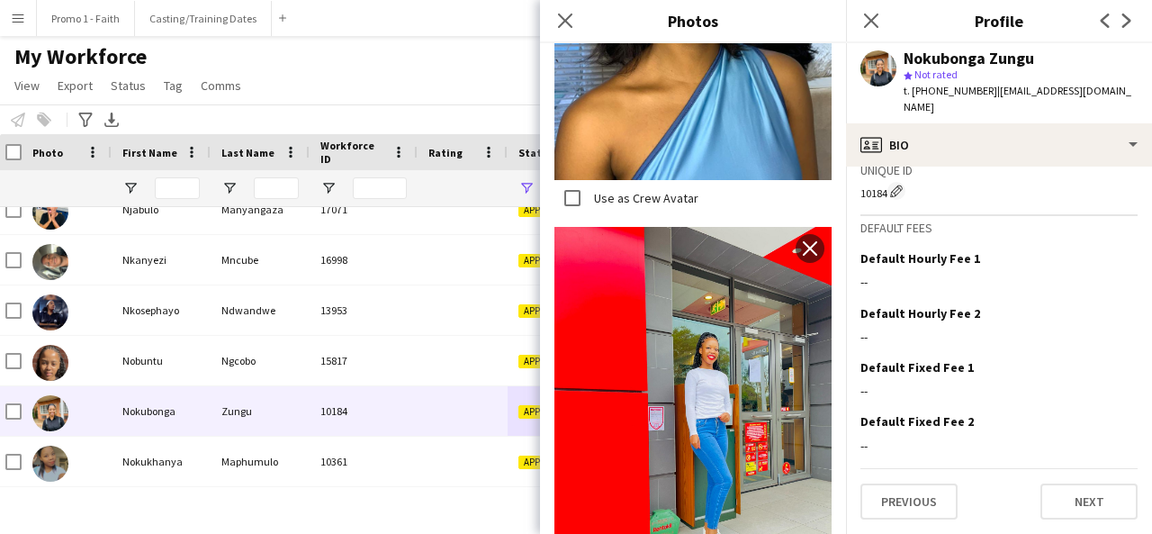
click at [963, 506] on div "Previous Next" at bounding box center [998, 493] width 277 height 51
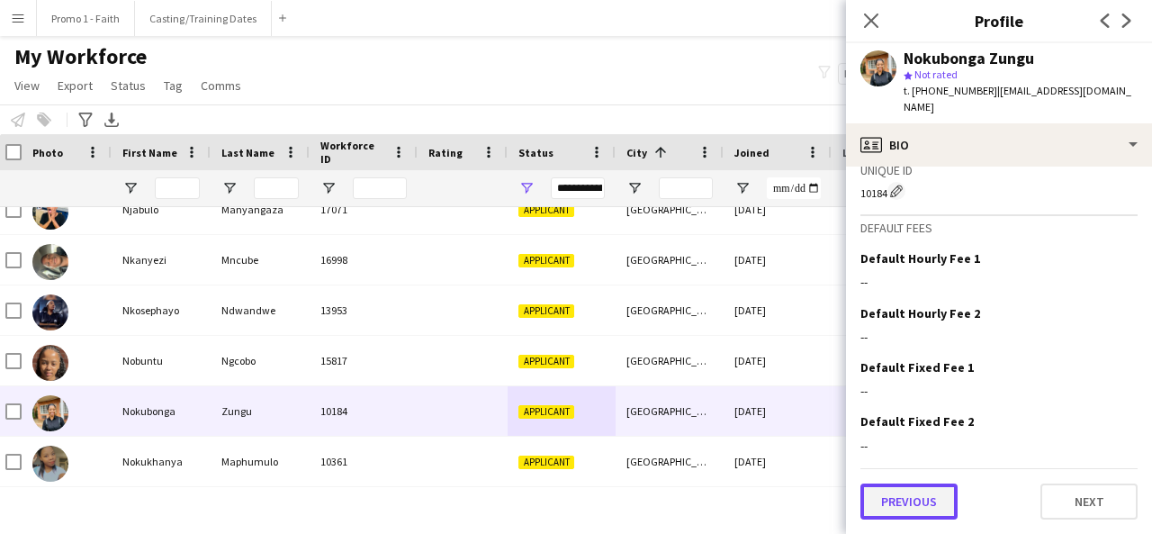
click at [939, 506] on button "Previous" at bounding box center [908, 501] width 97 height 36
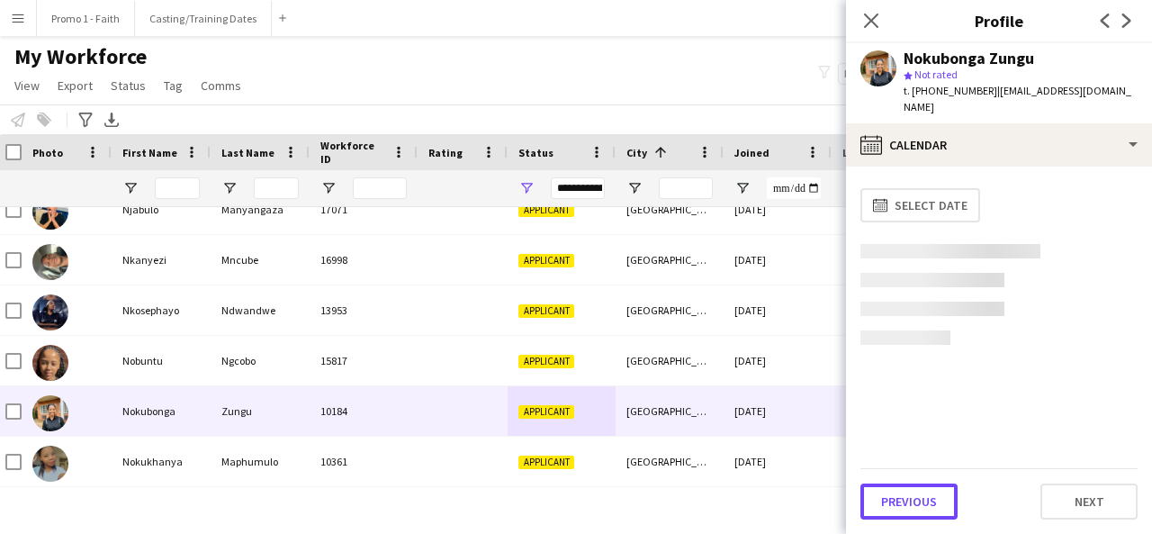
click at [939, 506] on button "Previous" at bounding box center [908, 501] width 97 height 36
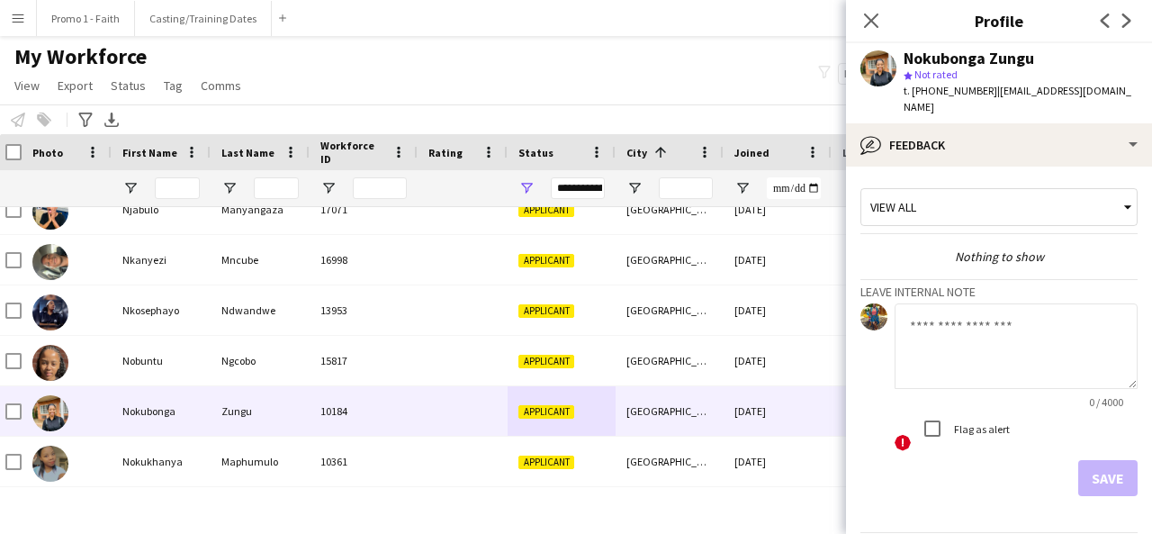
scroll to position [64, 0]
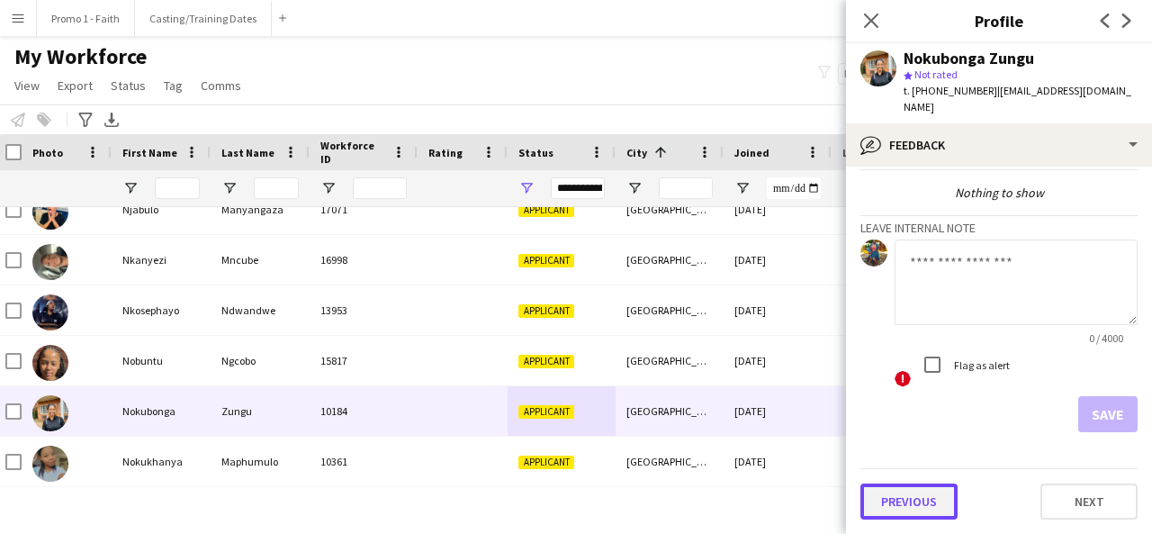
click at [919, 500] on button "Previous" at bounding box center [908, 501] width 97 height 36
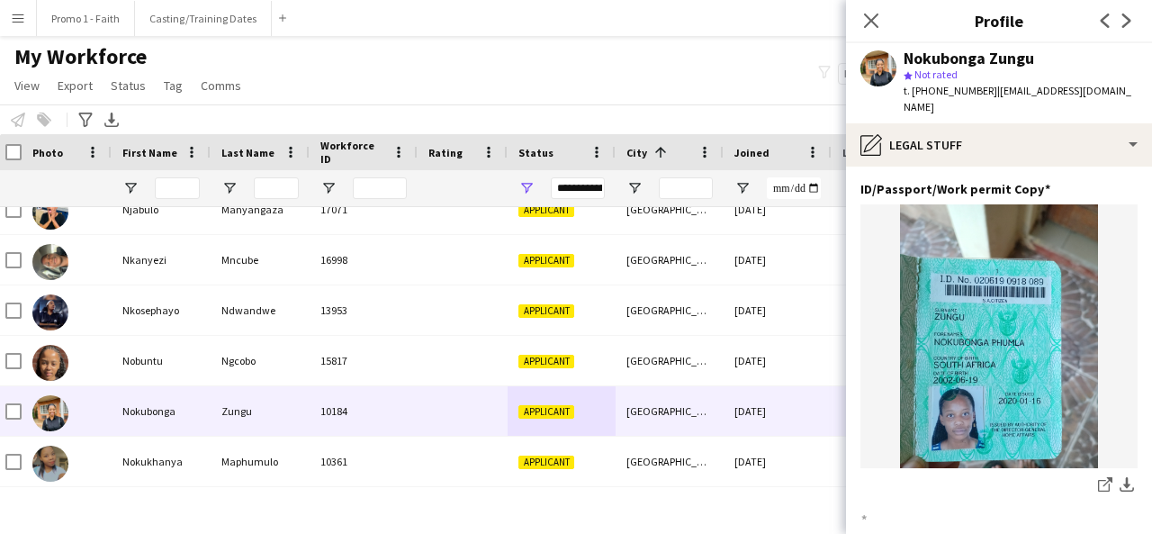
scroll to position [242, 0]
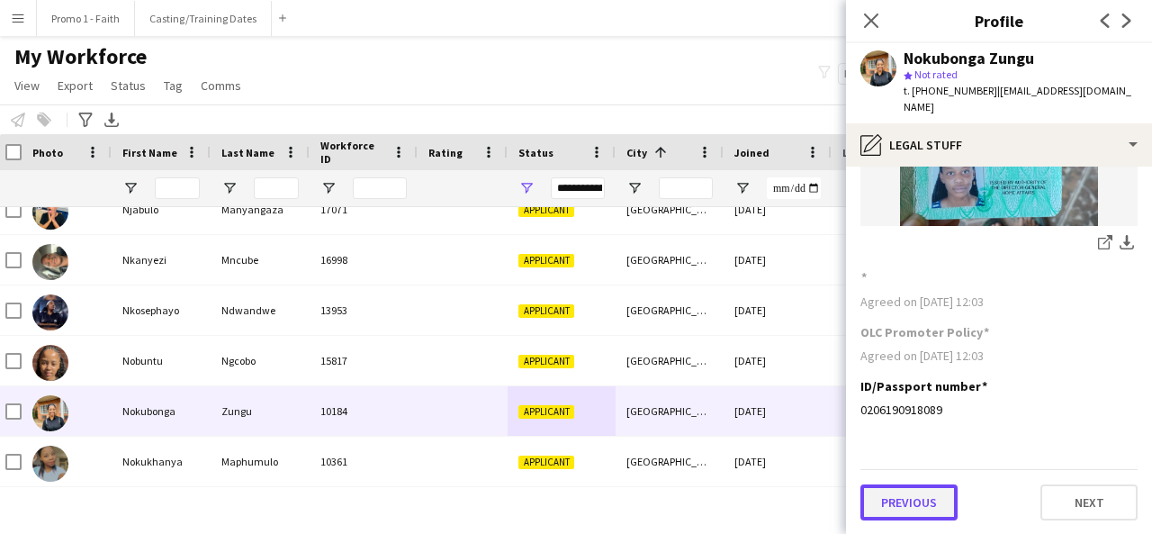
click at [888, 496] on button "Previous" at bounding box center [908, 502] width 97 height 36
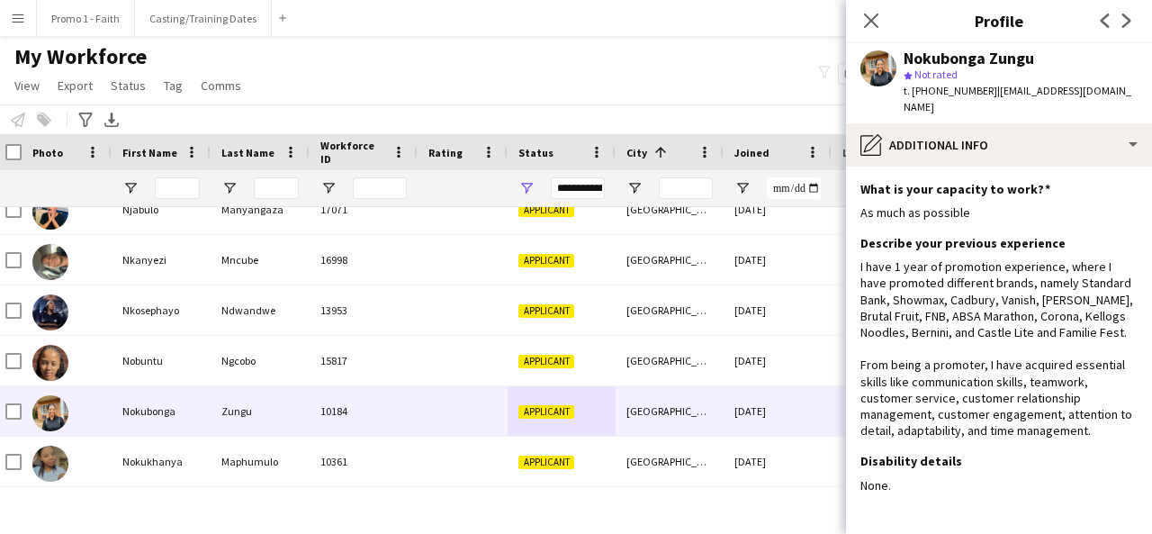
scroll to position [76, 0]
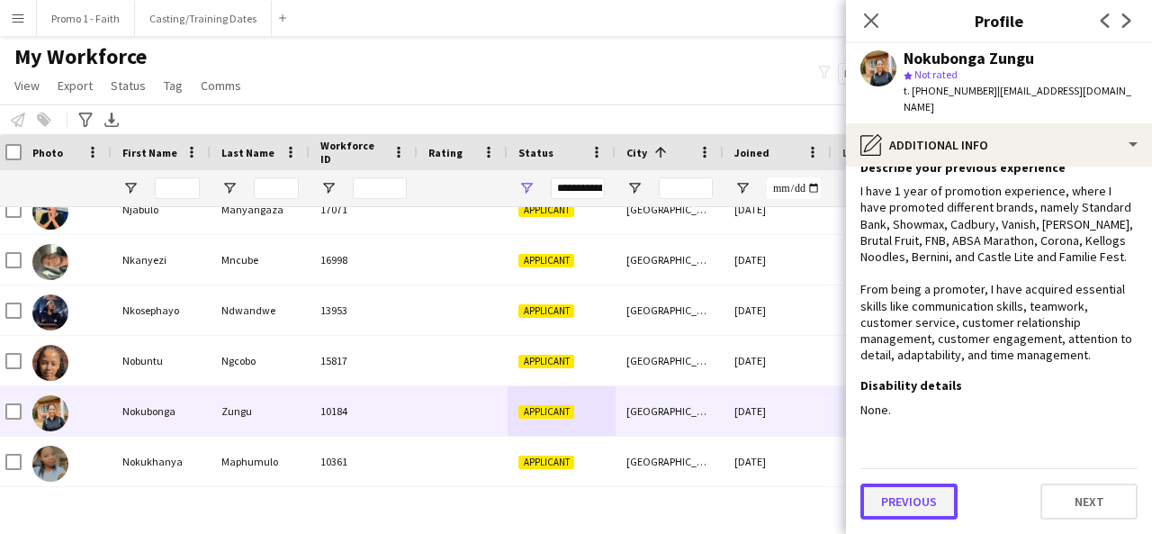
click at [881, 500] on button "Previous" at bounding box center [908, 501] width 97 height 36
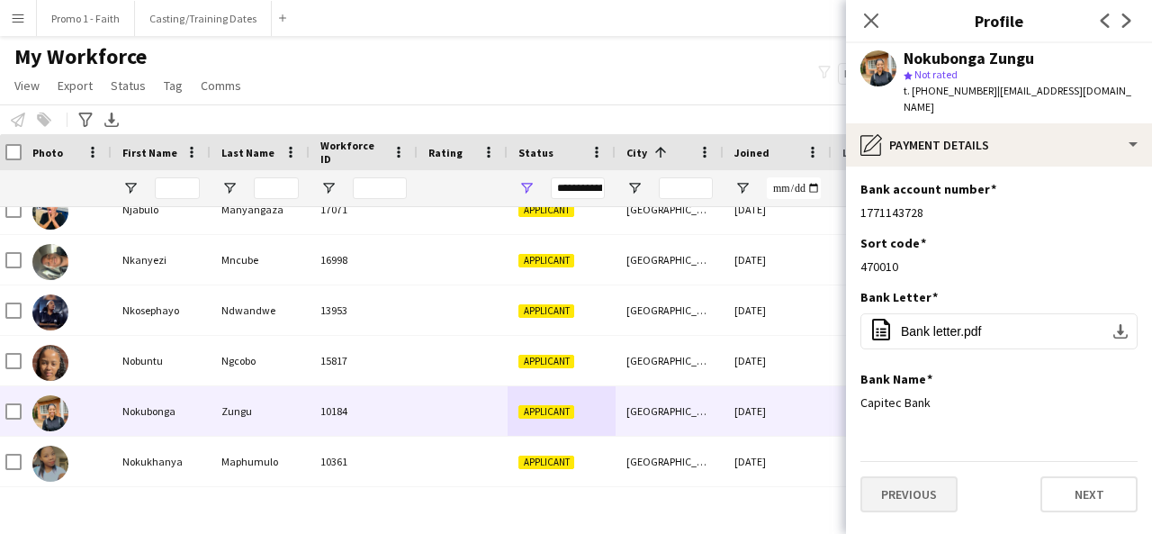
scroll to position [0, 0]
click at [896, 496] on button "Previous" at bounding box center [908, 494] width 97 height 36
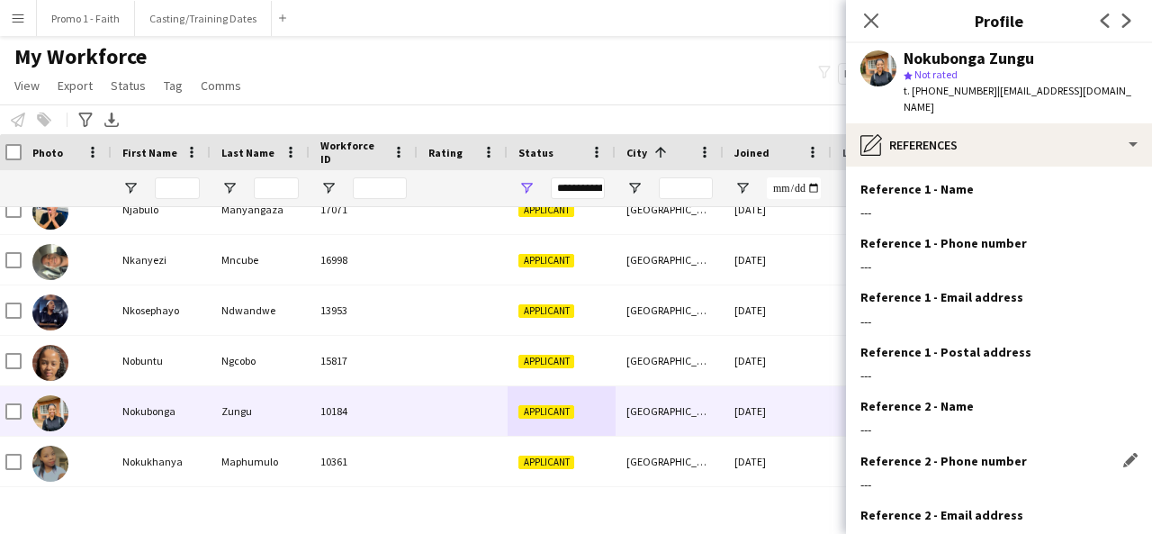
scroll to position [184, 0]
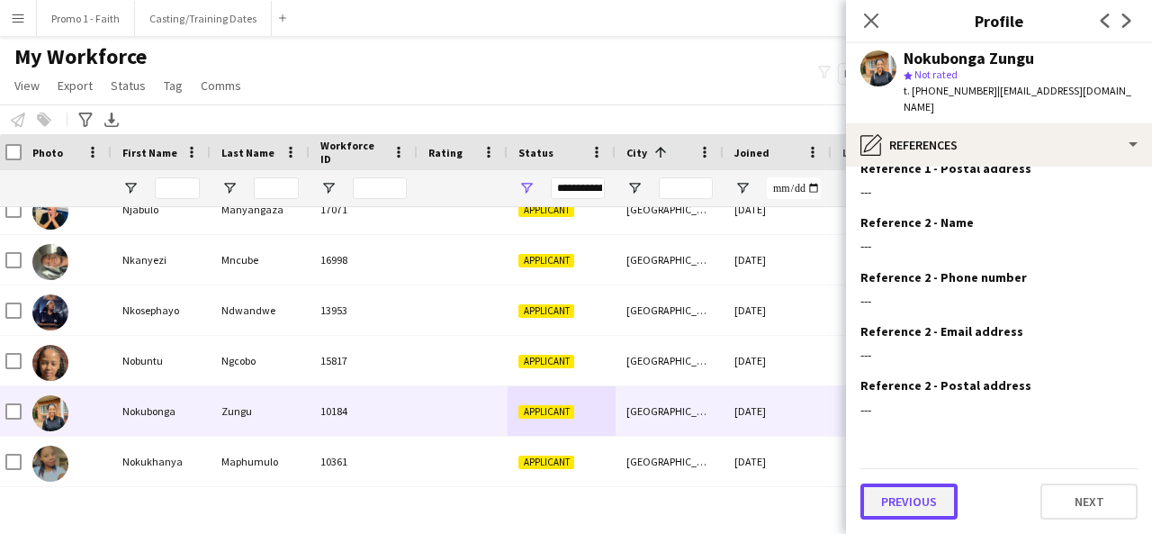
click at [951, 492] on button "Previous" at bounding box center [908, 501] width 97 height 36
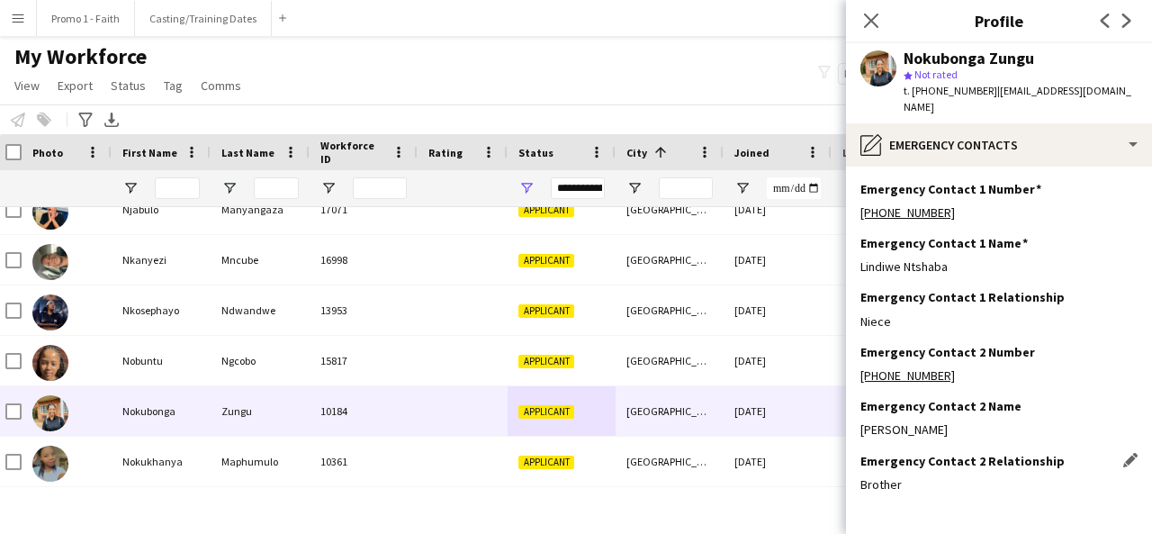
scroll to position [75, 0]
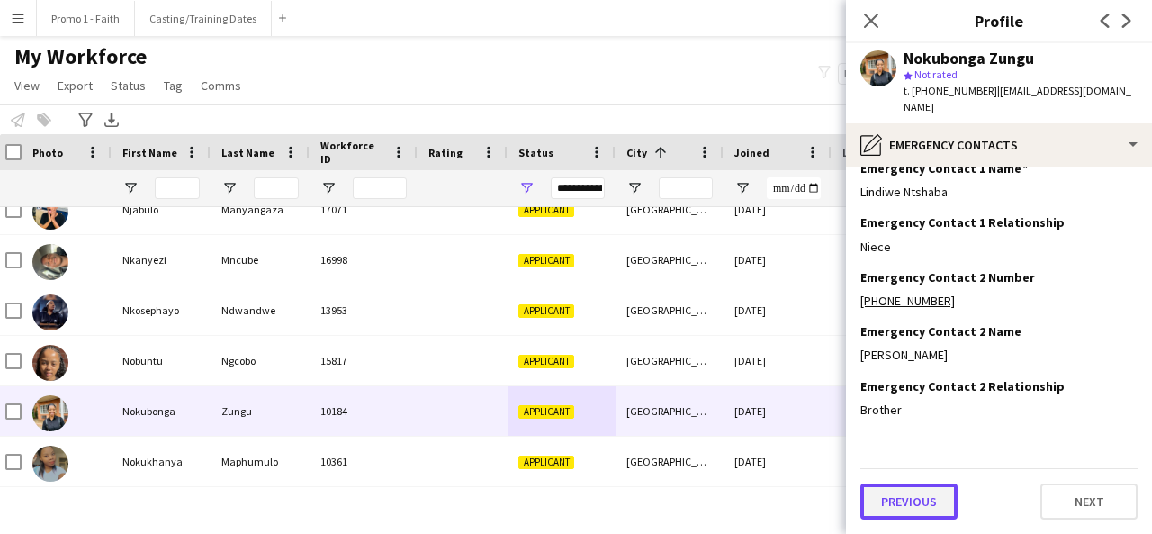
click at [910, 500] on button "Previous" at bounding box center [908, 501] width 97 height 36
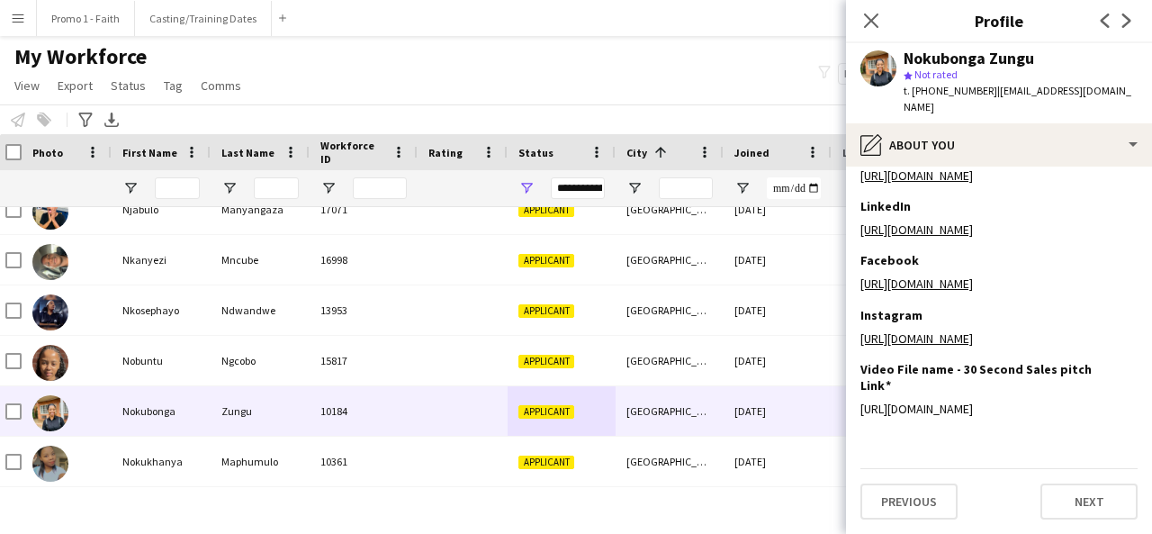
scroll to position [407, 0]
click at [907, 516] on button "Previous" at bounding box center [908, 501] width 97 height 36
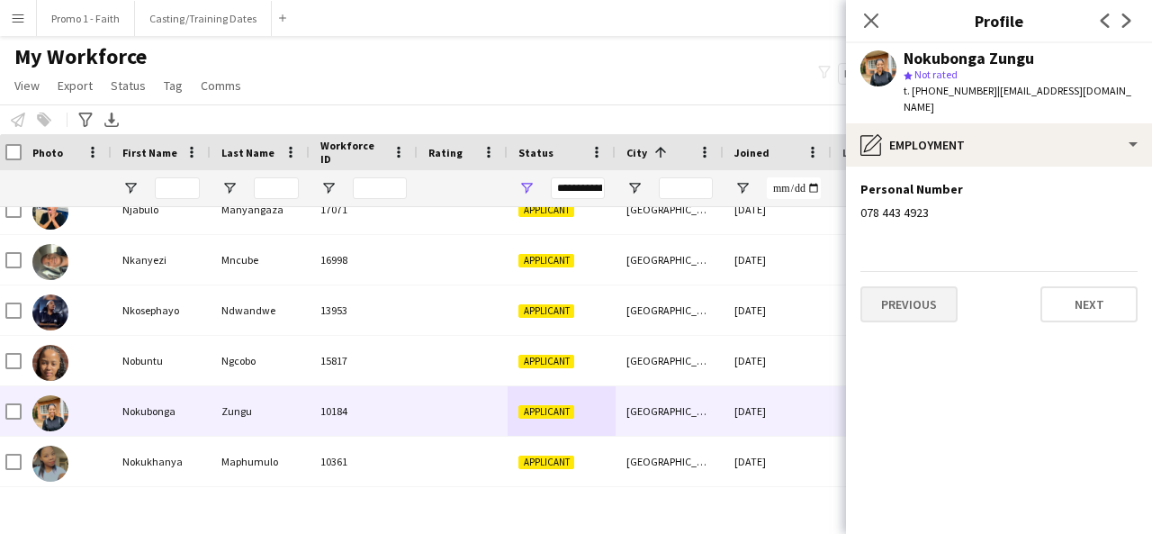
scroll to position [0, 0]
click at [896, 311] on button "Previous" at bounding box center [908, 304] width 97 height 36
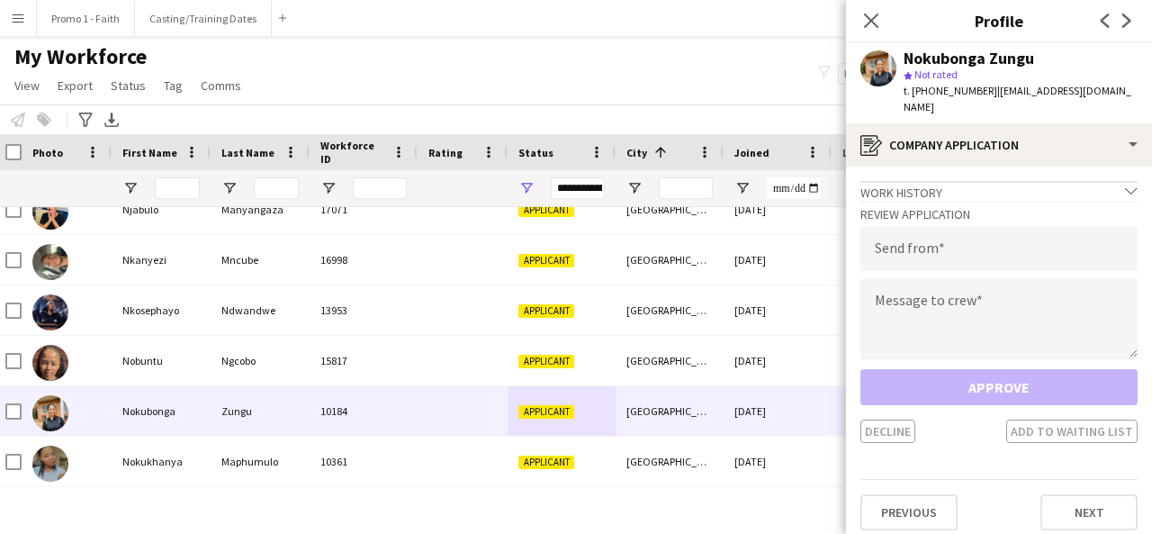
drag, startPoint x: 983, startPoint y: 89, endPoint x: 1003, endPoint y: 102, distance: 23.5
click at [1003, 102] on div "t. [PHONE_NUMBER] | [EMAIL_ADDRESS][DOMAIN_NAME]" at bounding box center [1021, 99] width 234 height 32
type input "**********"
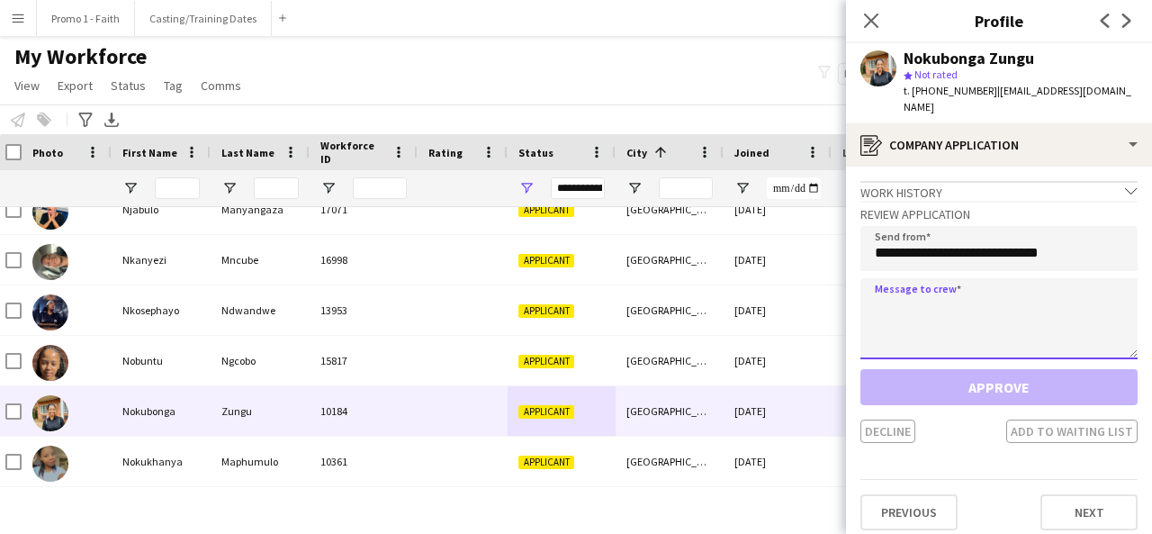
click at [926, 358] on textarea at bounding box center [998, 318] width 277 height 81
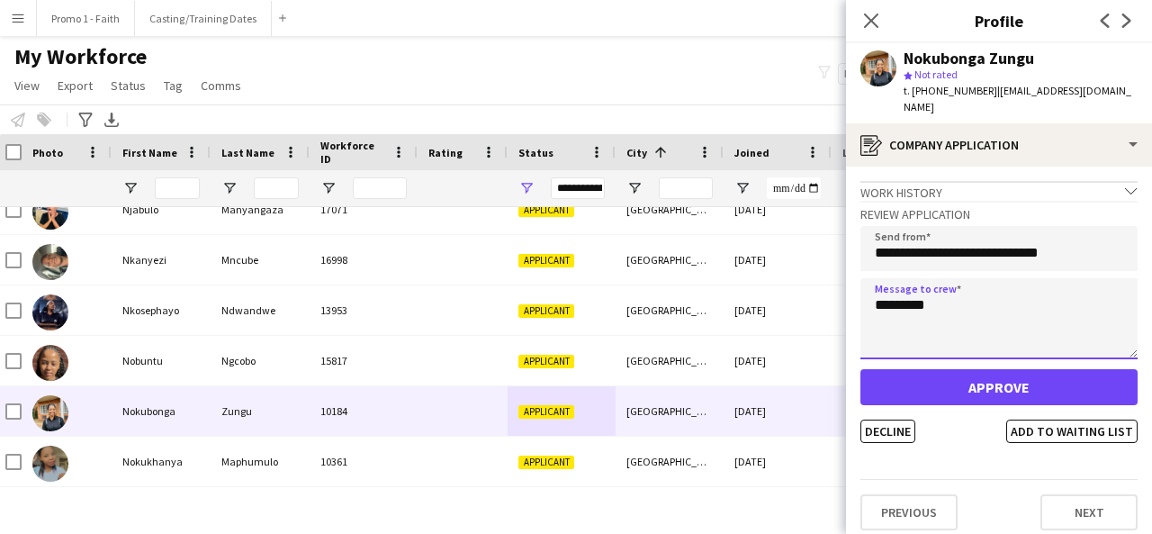
type textarea "*********"
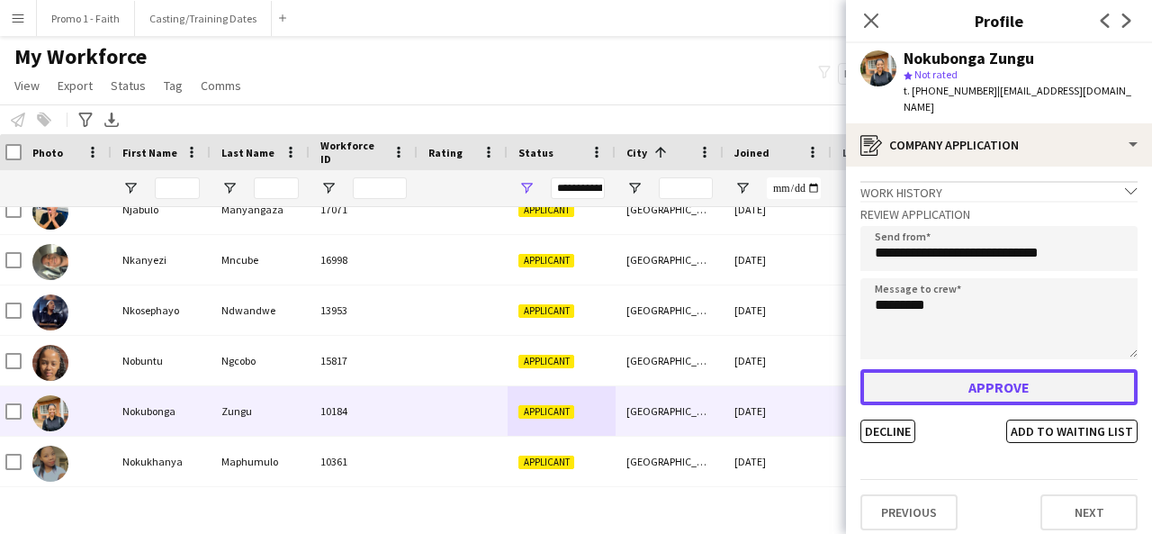
click at [951, 379] on button "Approve" at bounding box center [998, 387] width 277 height 36
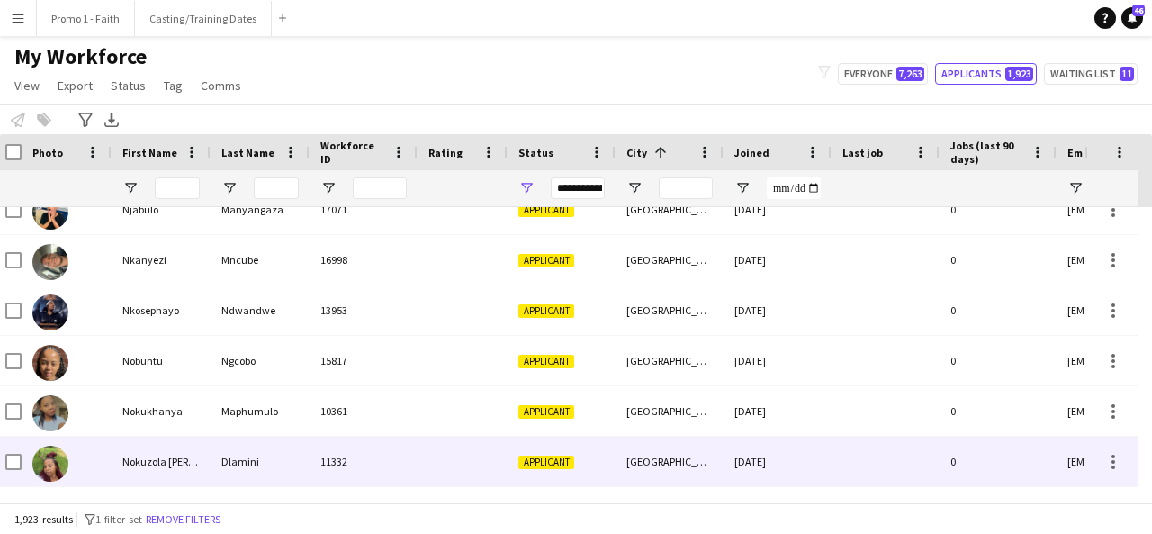
click at [372, 465] on div "11332" at bounding box center [364, 462] width 108 height 50
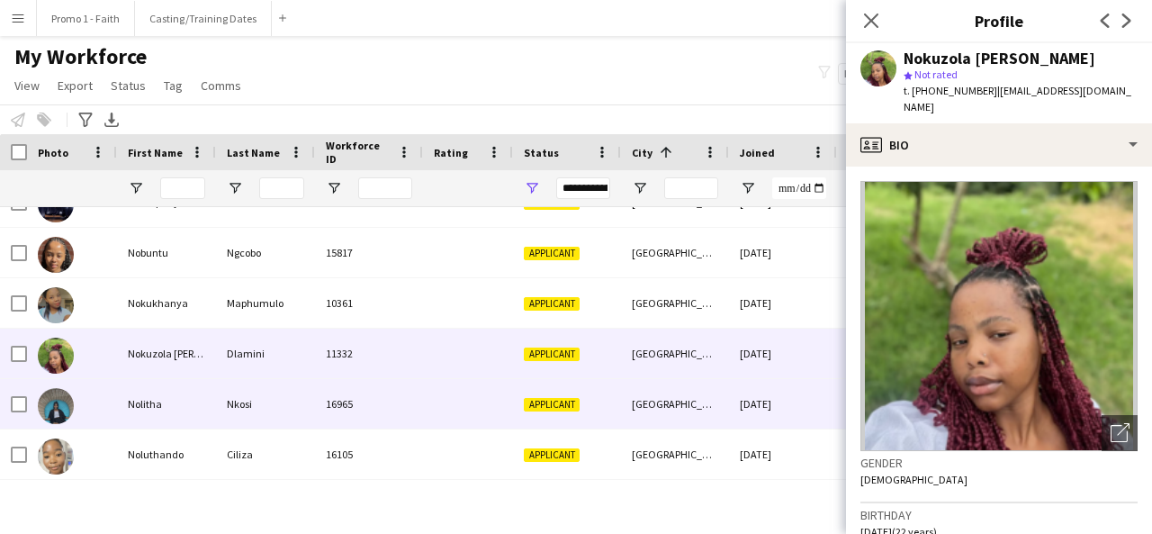
click at [434, 396] on div at bounding box center [468, 404] width 90 height 50
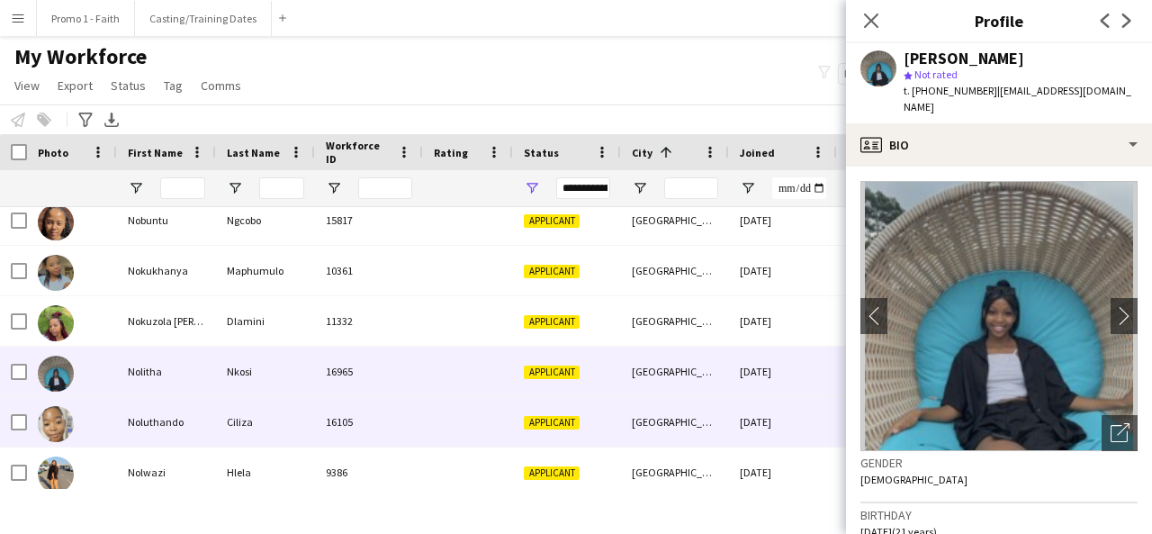
scroll to position [21838, 0]
click at [441, 418] on div at bounding box center [468, 421] width 90 height 50
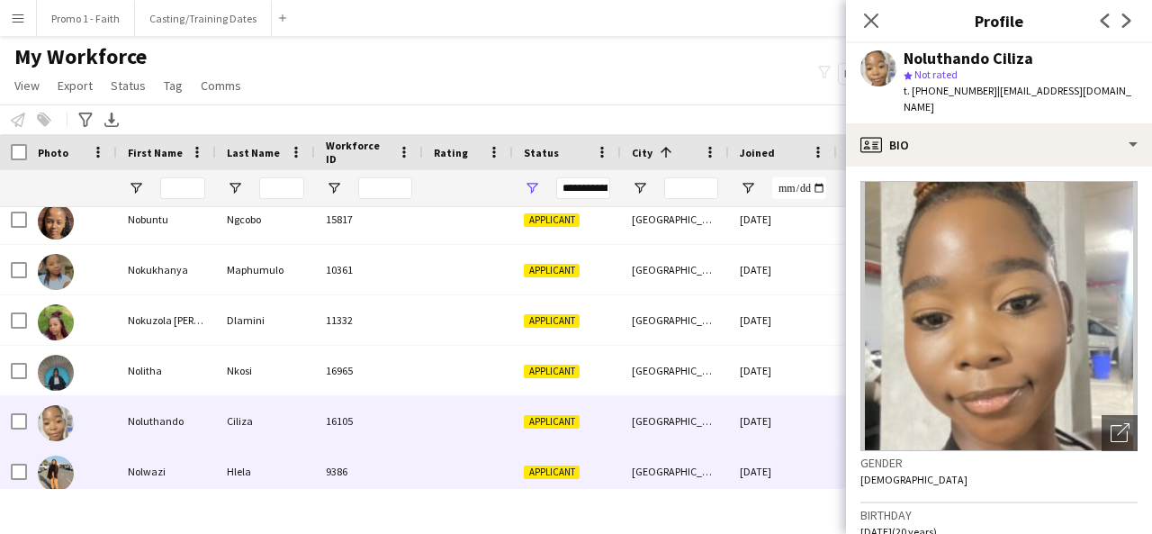
scroll to position [21885, 0]
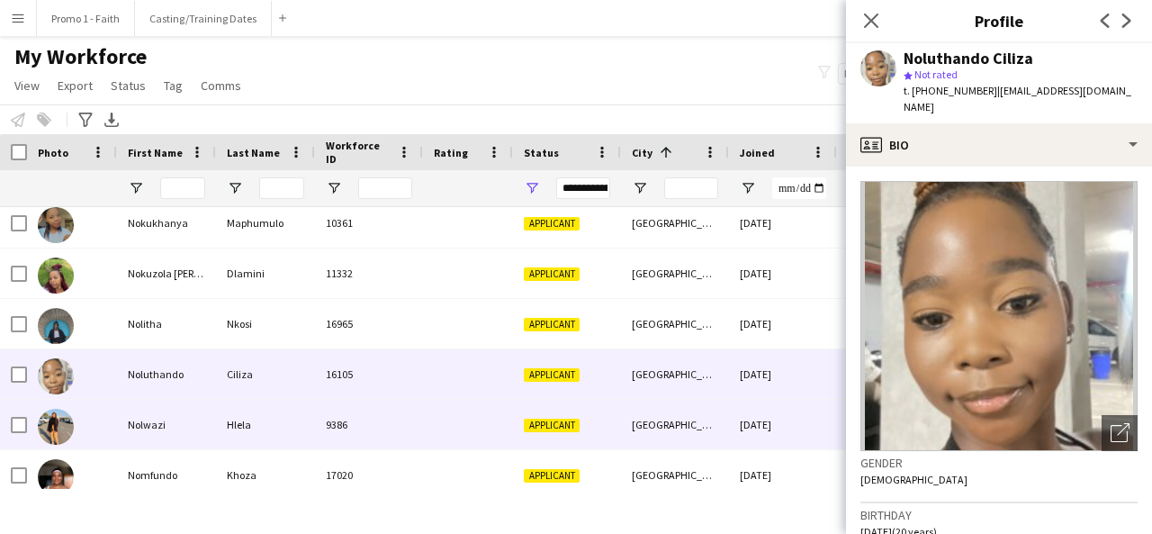
click at [402, 432] on div "9386" at bounding box center [369, 425] width 108 height 50
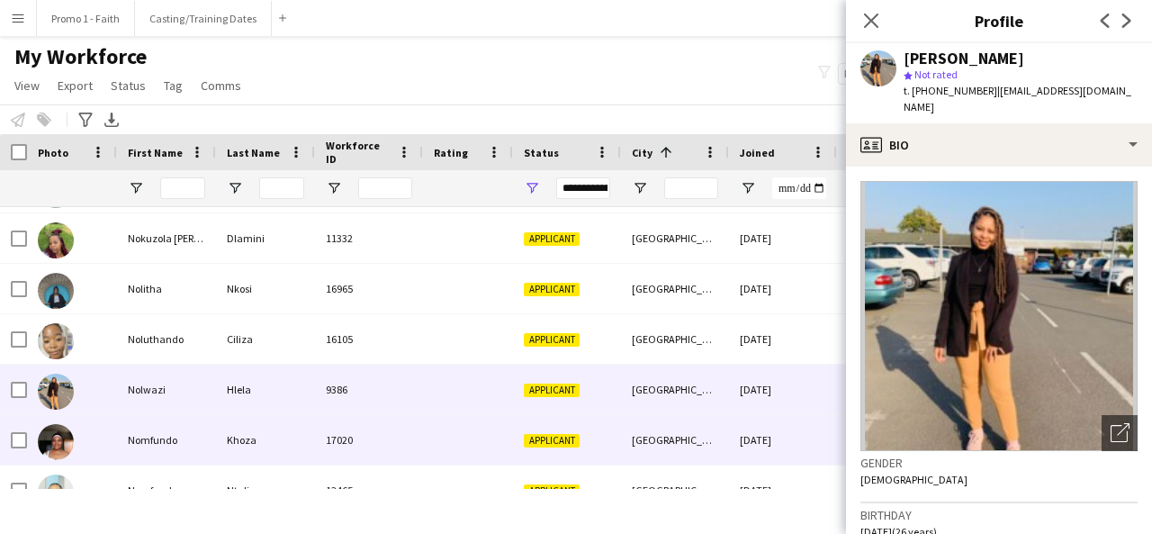
click at [396, 450] on div "17020" at bounding box center [369, 440] width 108 height 50
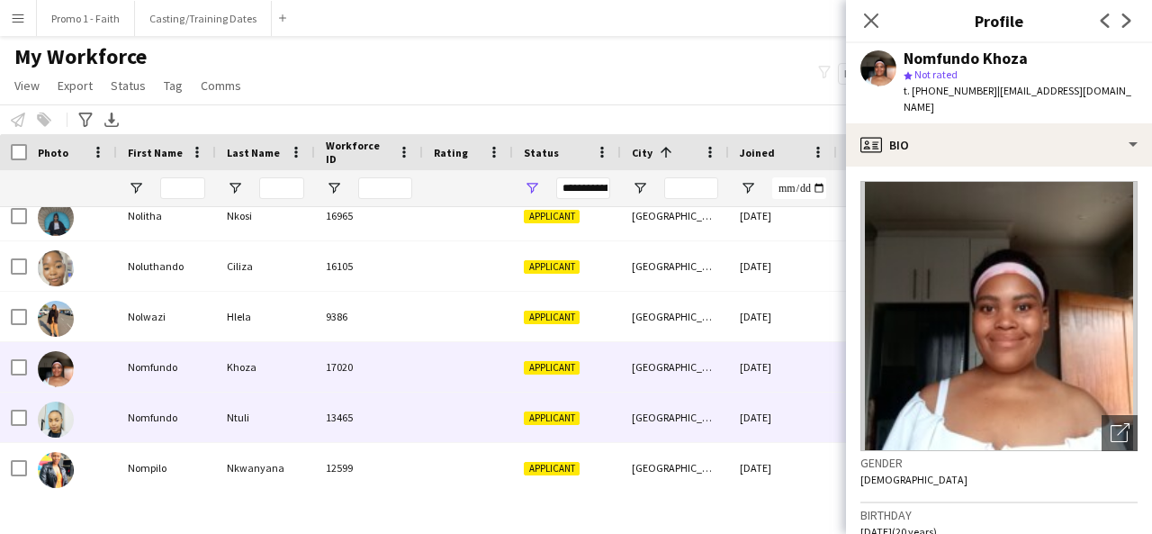
click at [365, 427] on div "13465" at bounding box center [369, 417] width 108 height 50
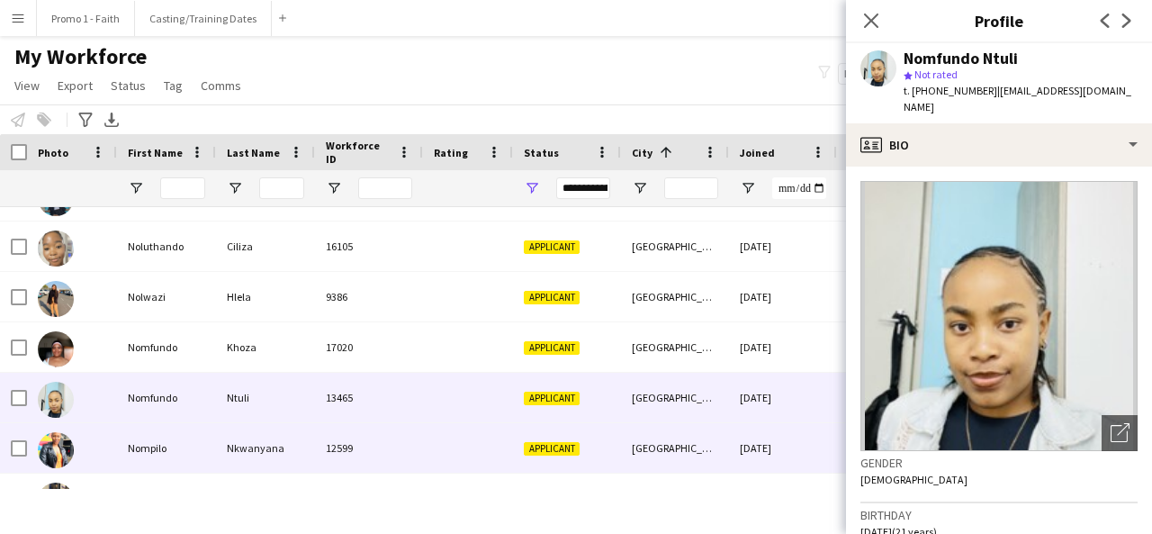
click at [342, 439] on div "12599" at bounding box center [369, 448] width 108 height 50
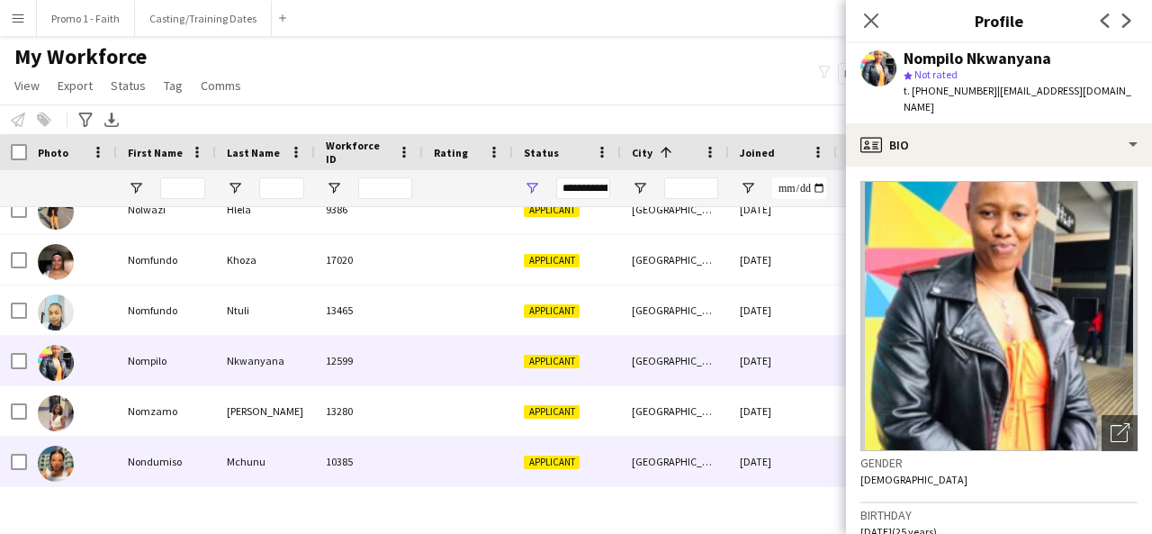
click at [313, 456] on div "Mchunu" at bounding box center [265, 462] width 99 height 50
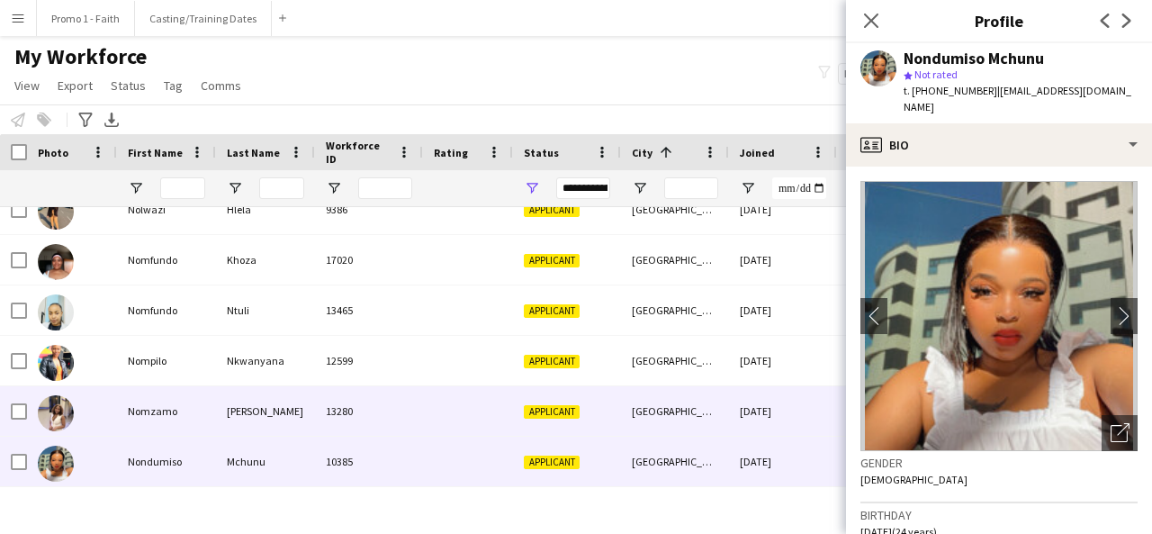
click at [308, 419] on div "[PERSON_NAME]" at bounding box center [265, 411] width 99 height 50
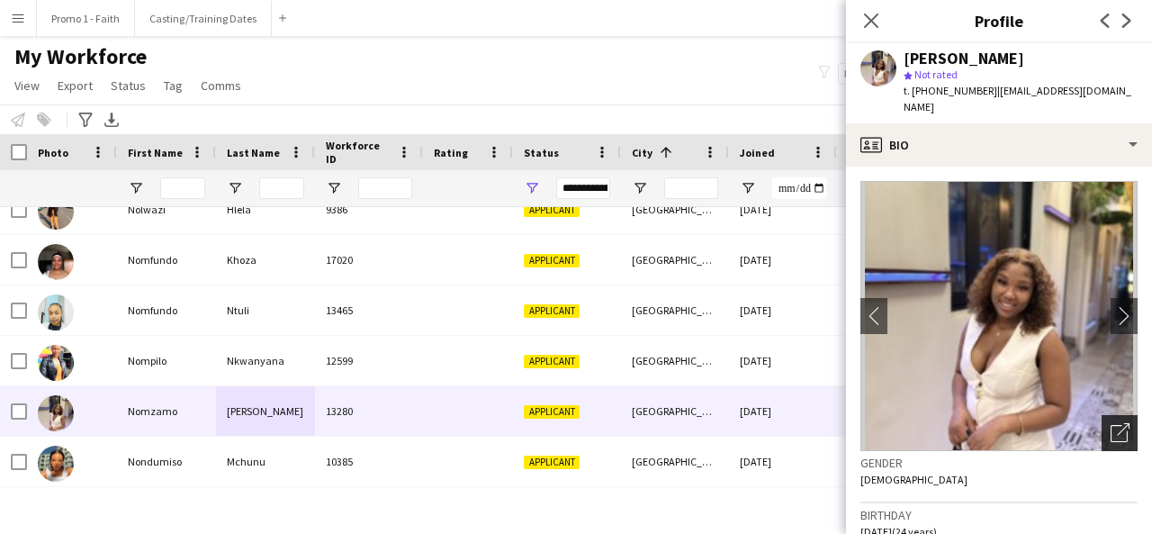
click at [1117, 423] on icon at bounding box center [1123, 429] width 13 height 13
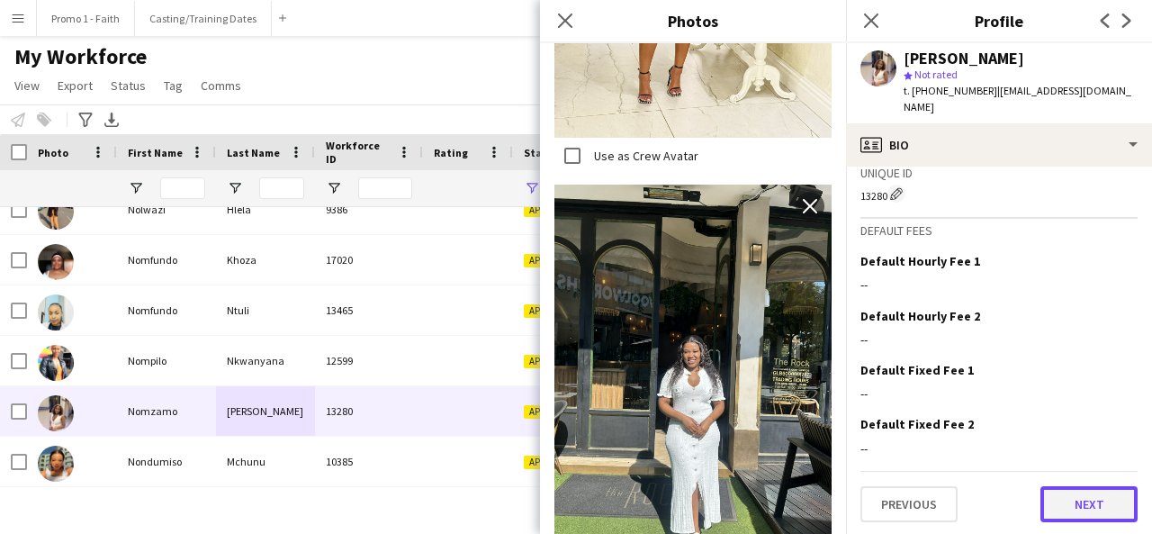
click at [1041, 503] on button "Next" at bounding box center [1089, 504] width 97 height 36
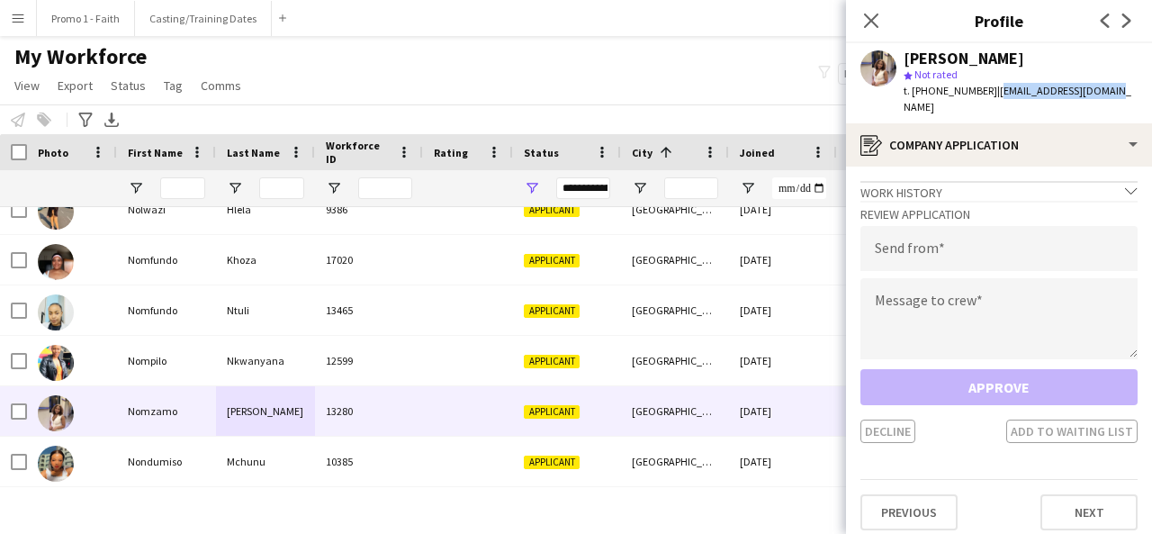
drag, startPoint x: 985, startPoint y: 89, endPoint x: 1114, endPoint y: 84, distance: 129.7
click at [1117, 86] on div "[PERSON_NAME] star Not rated t. [PHONE_NUMBER] | [EMAIL_ADDRESS][DOMAIN_NAME]" at bounding box center [999, 83] width 306 height 80
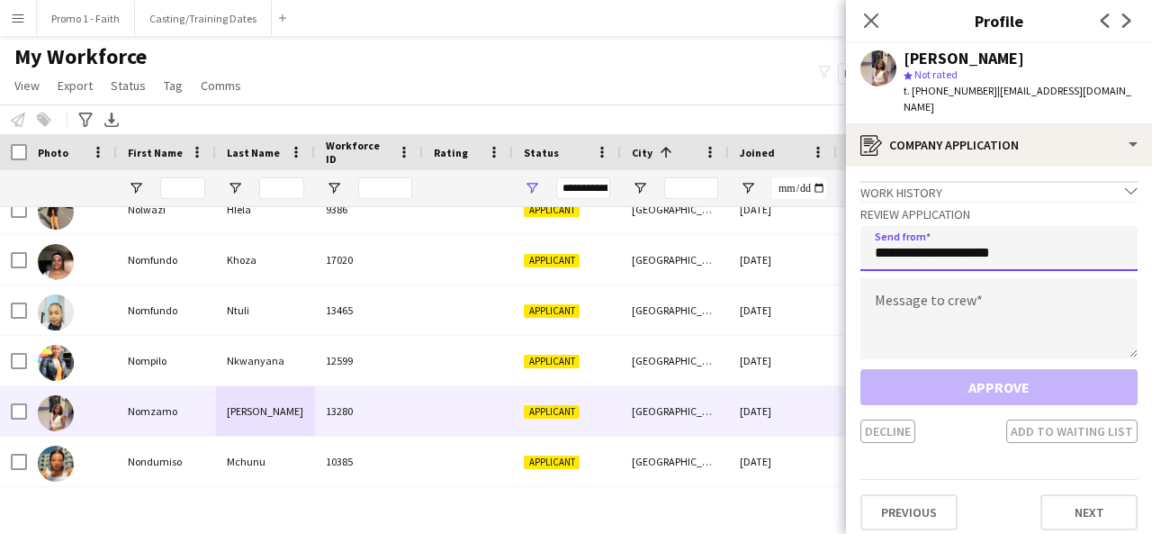
type input "**********"
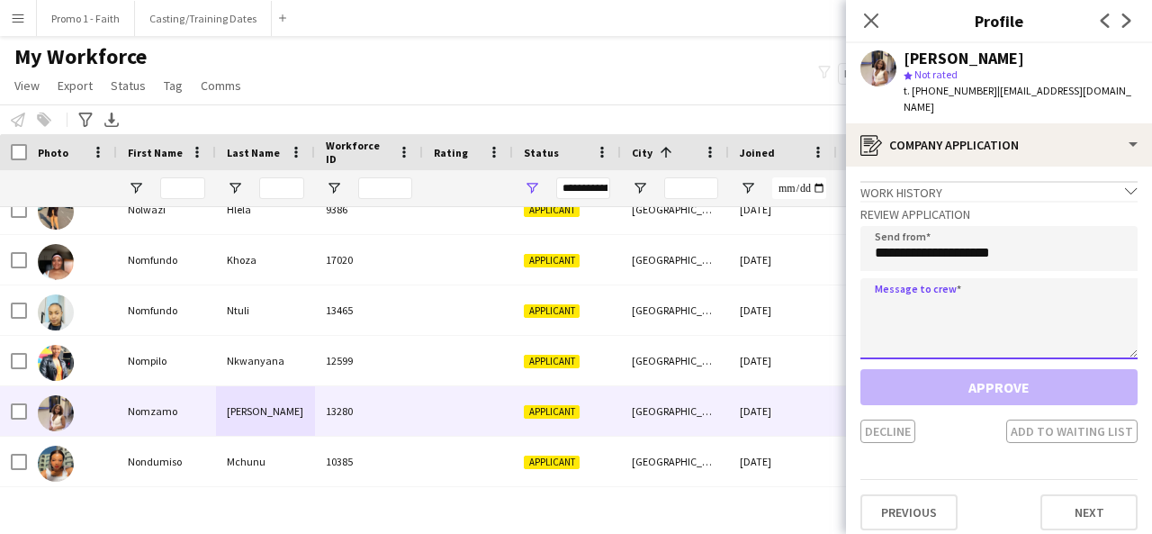
click at [985, 294] on textarea at bounding box center [998, 318] width 277 height 81
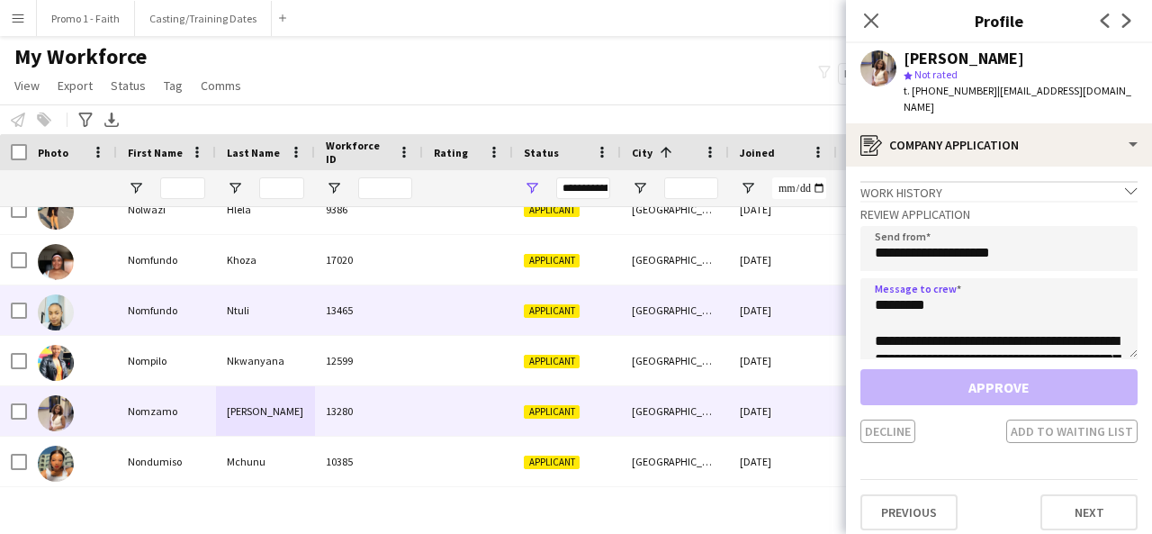
scroll to position [407, 0]
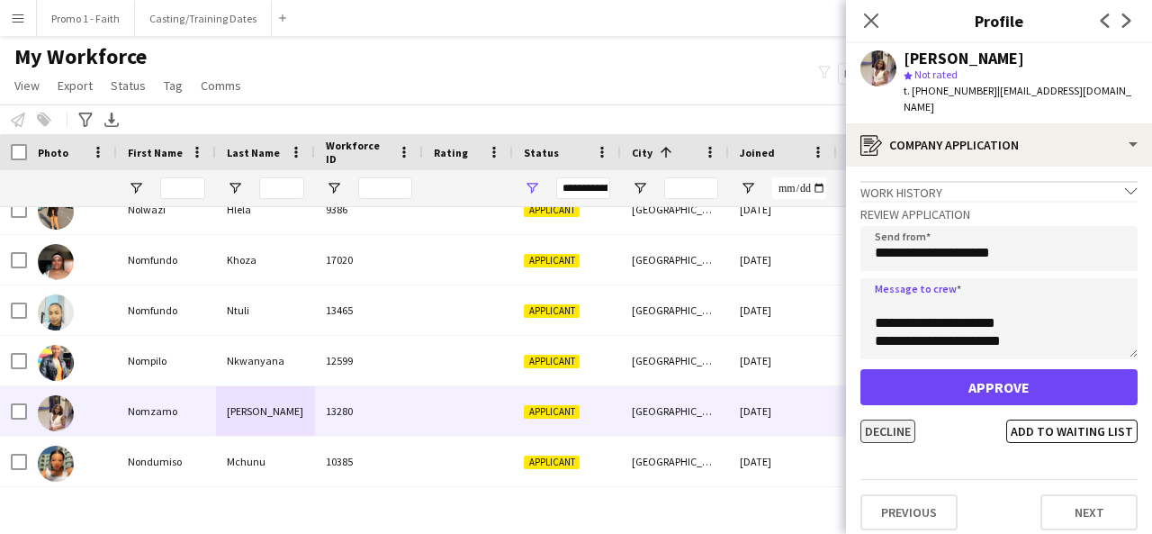
type textarea "**********"
click at [896, 419] on button "Decline" at bounding box center [887, 430] width 55 height 23
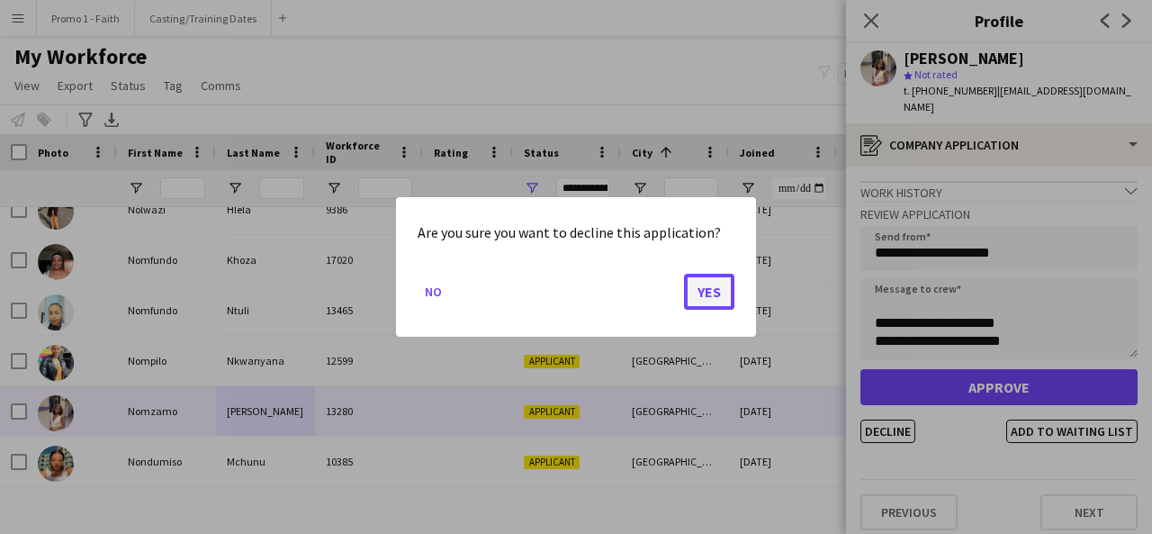
click at [698, 306] on button "Yes" at bounding box center [709, 292] width 50 height 36
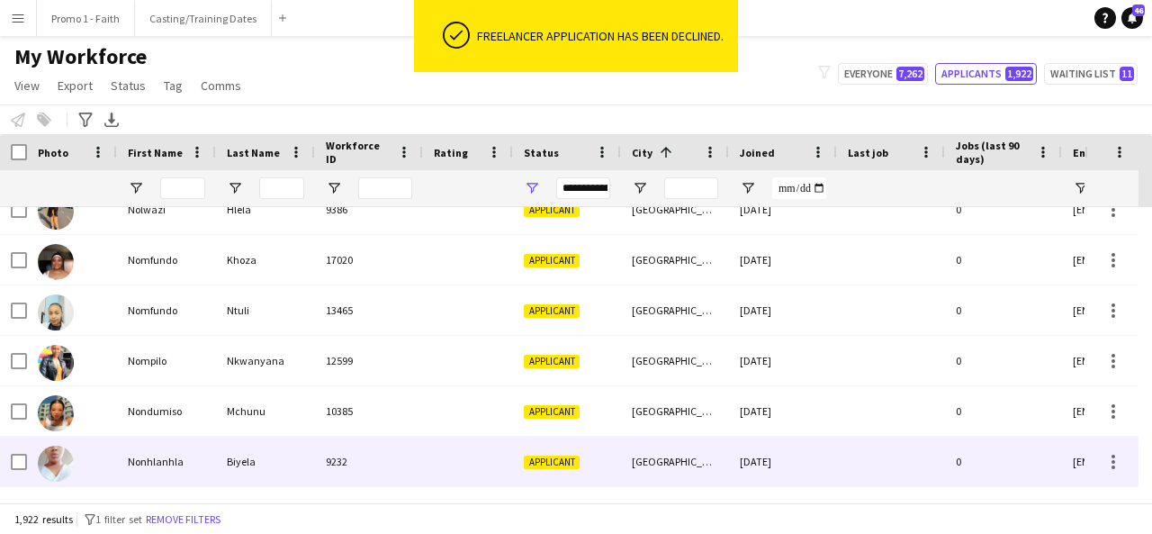
click at [300, 461] on div "Biyela" at bounding box center [265, 462] width 99 height 50
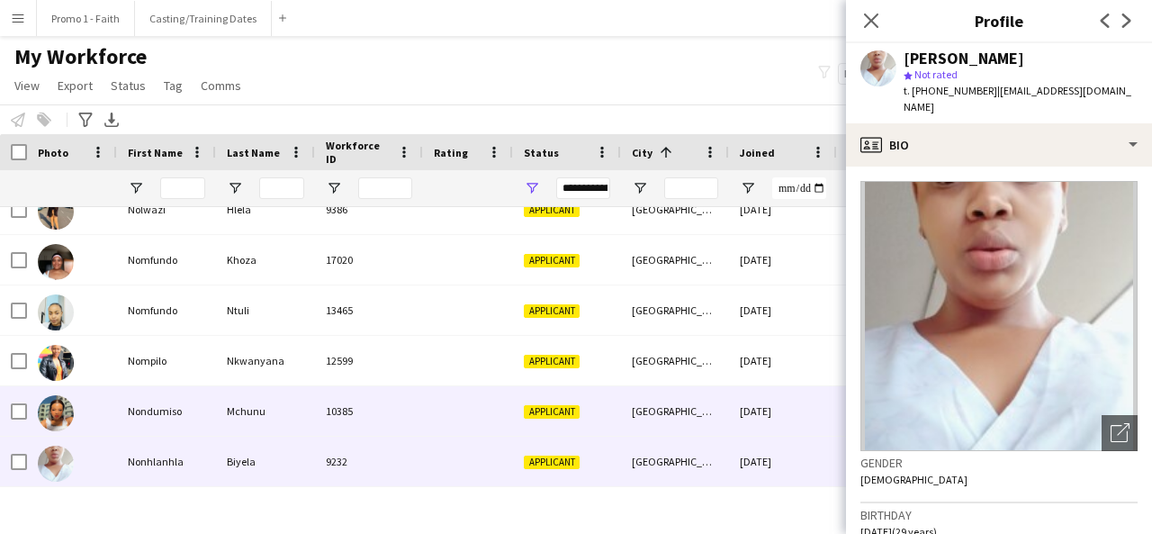
click at [278, 434] on div "Mchunu" at bounding box center [265, 411] width 99 height 50
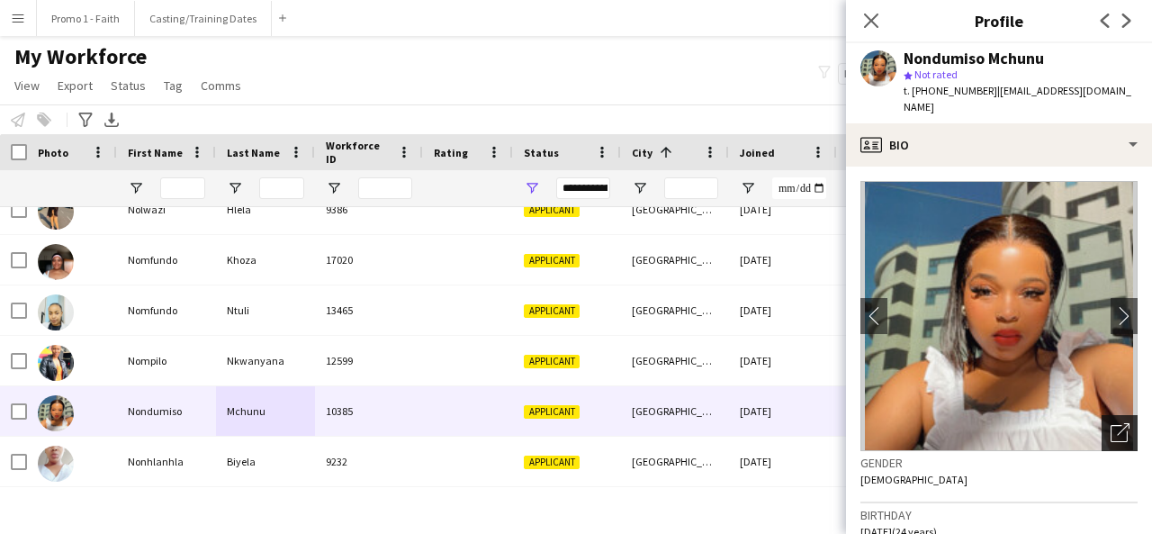
click at [1117, 423] on icon at bounding box center [1123, 429] width 13 height 13
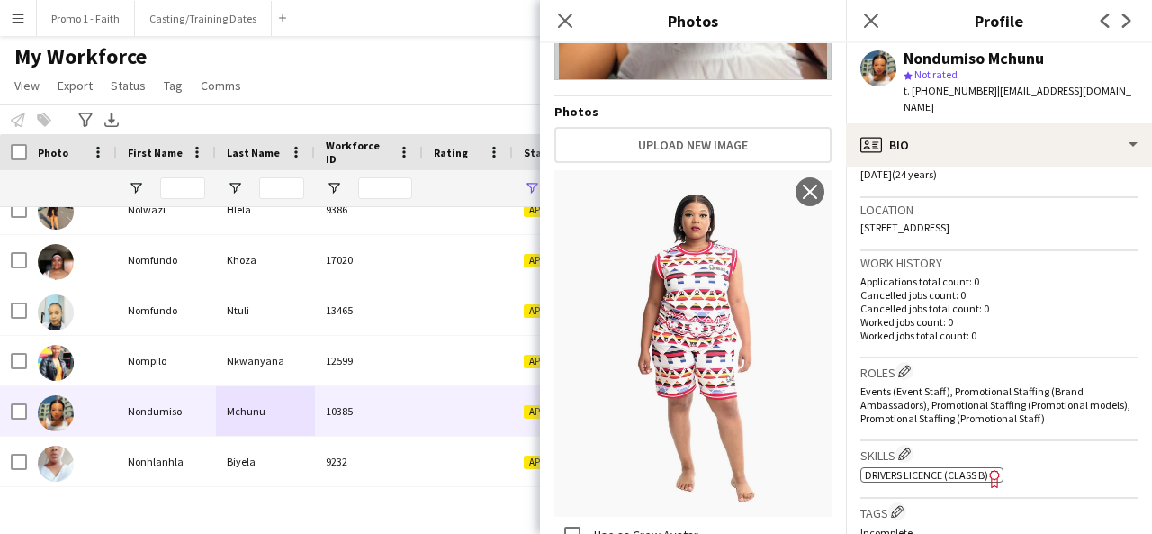
scroll to position [792, 0]
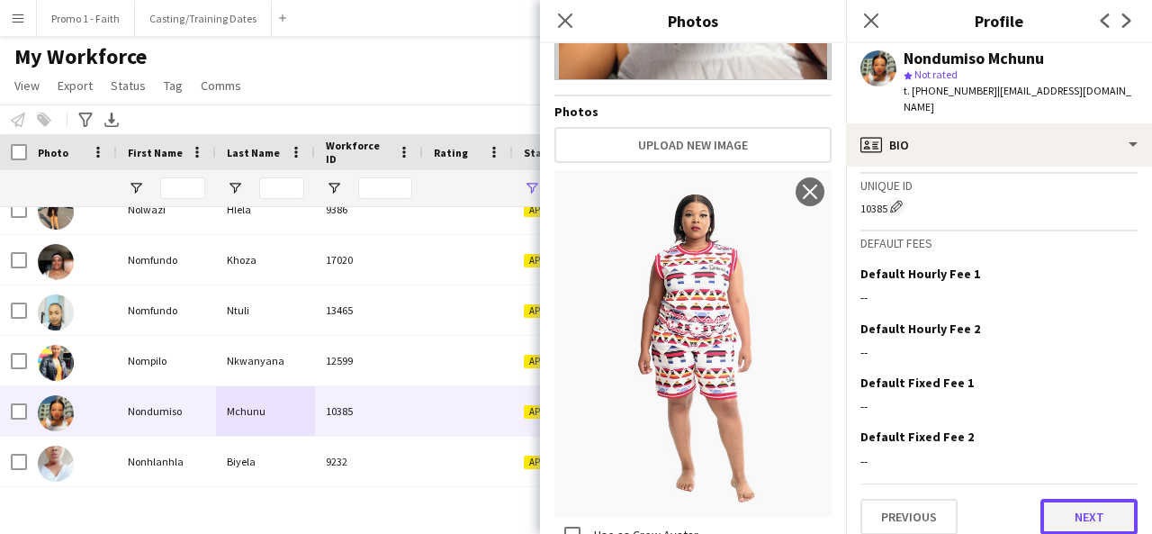
click at [1086, 517] on button "Next" at bounding box center [1089, 517] width 97 height 36
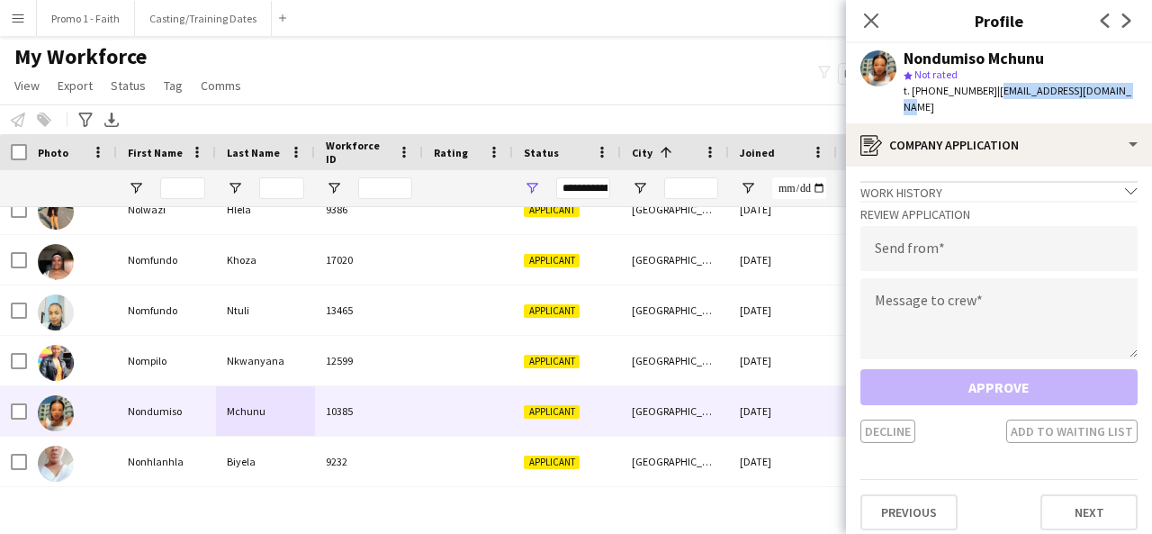
drag, startPoint x: 986, startPoint y: 90, endPoint x: 1145, endPoint y: 86, distance: 159.4
click at [1145, 86] on app-profile-header "Nondumiso Mchunu star Not rated t. +27624969774 | nomiyamchunu22@gmail.com" at bounding box center [999, 83] width 306 height 80
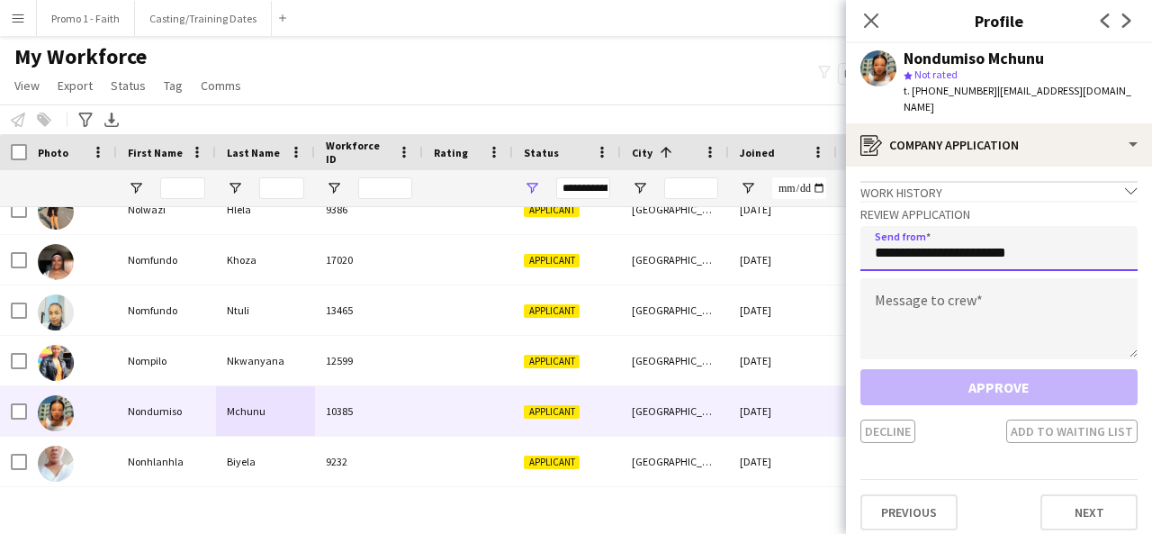
type input "**********"
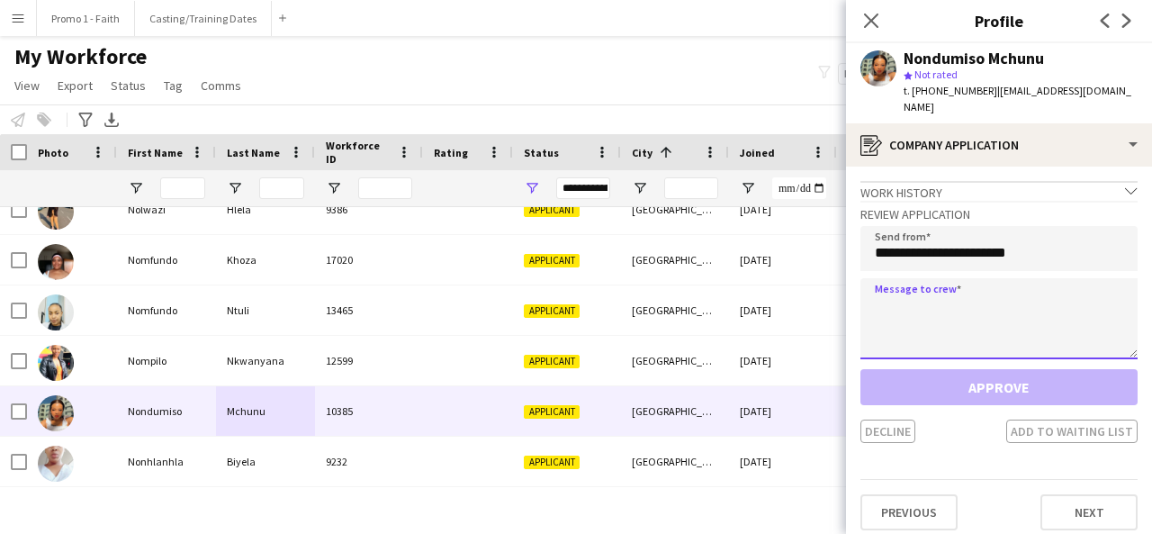
click at [936, 289] on textarea at bounding box center [998, 318] width 277 height 81
paste textarea "**********"
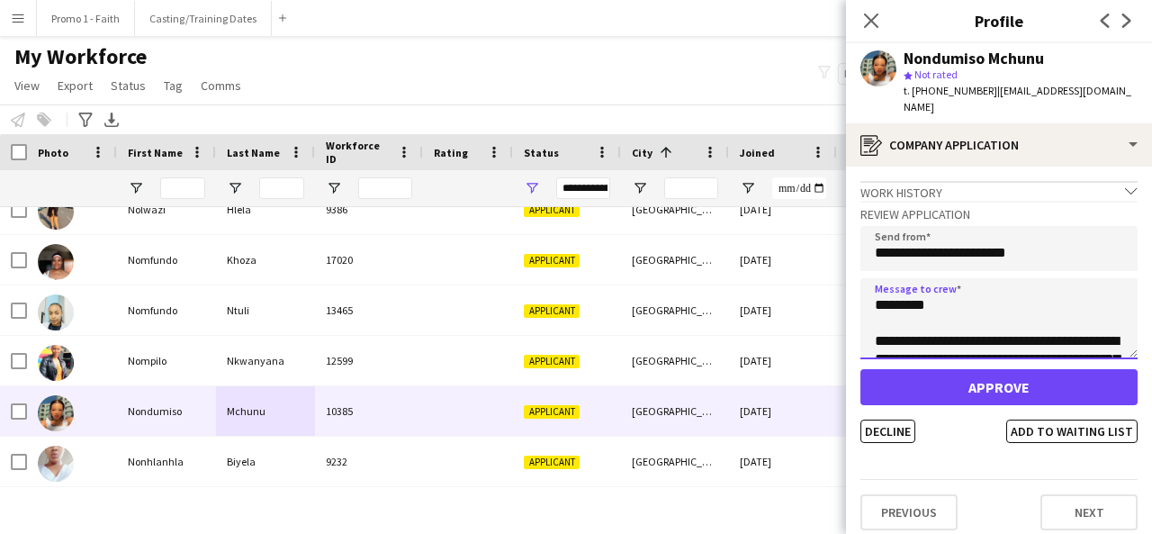
scroll to position [407, 0]
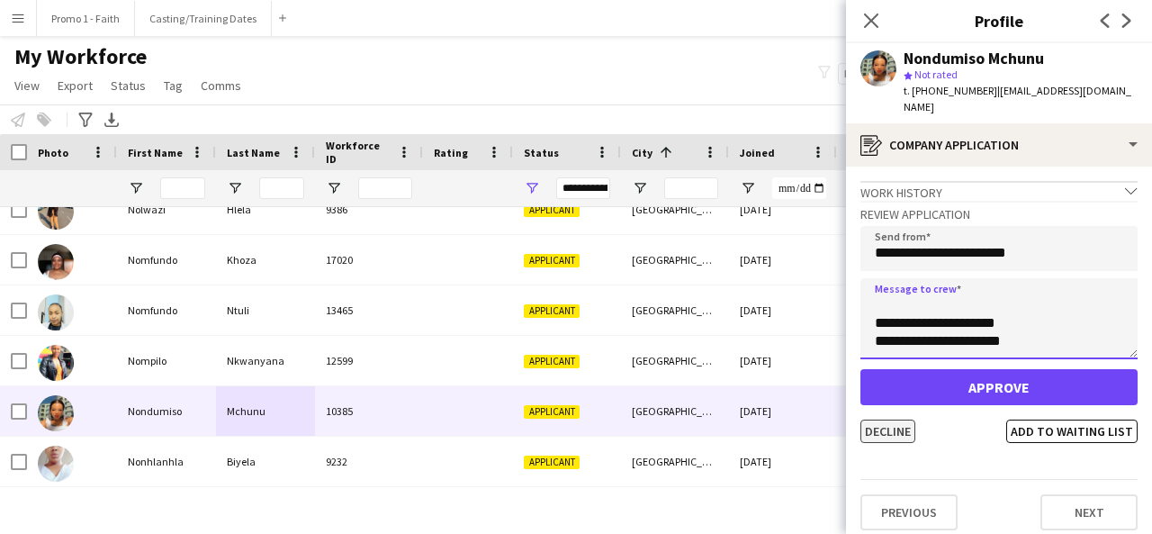
type textarea "**********"
click at [900, 419] on button "Decline" at bounding box center [887, 430] width 55 height 23
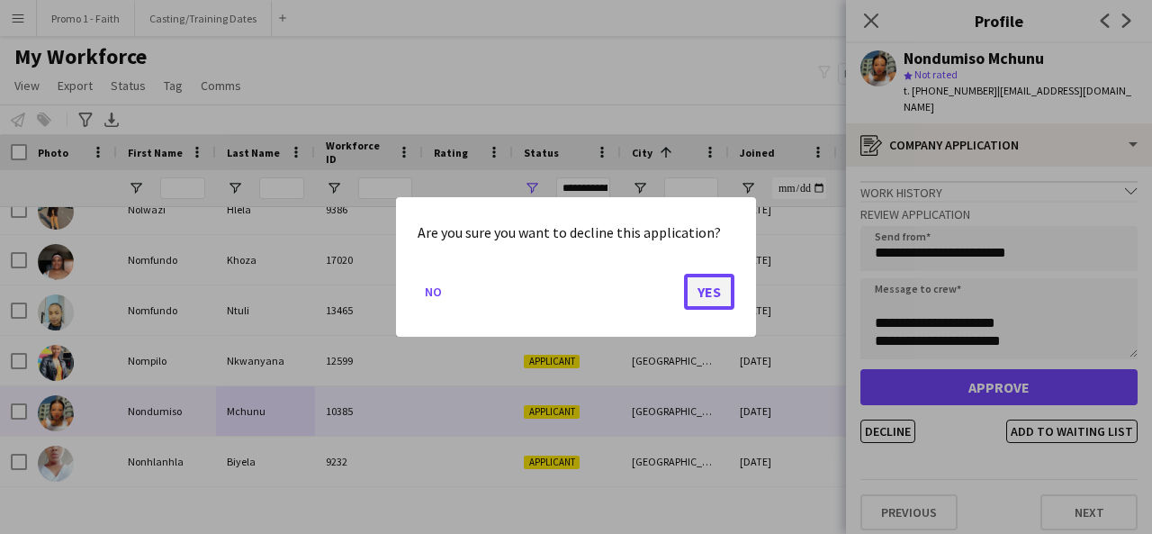
click at [694, 290] on button "Yes" at bounding box center [709, 292] width 50 height 36
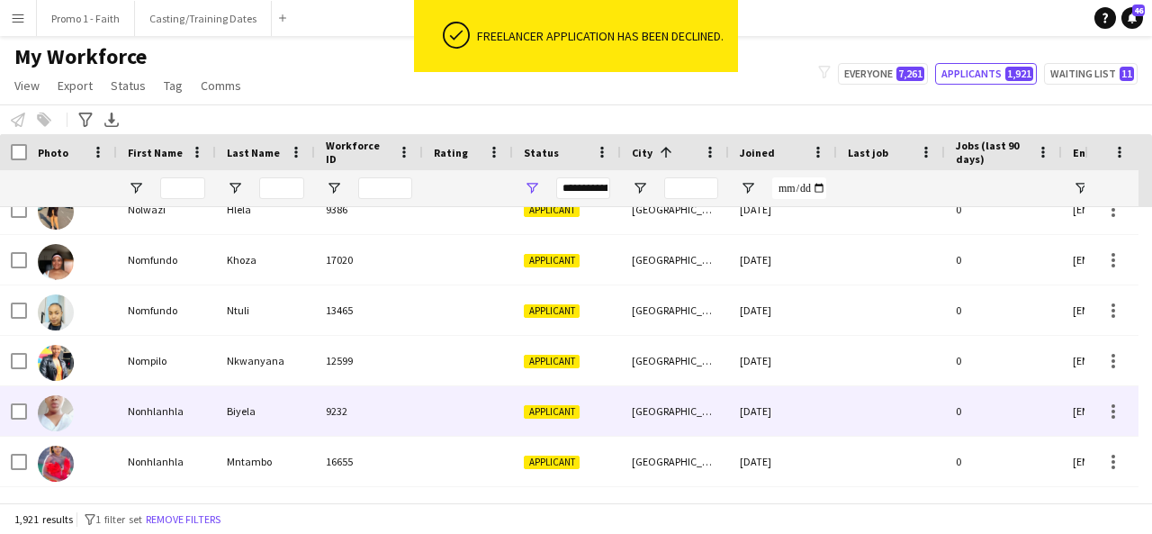
click at [530, 410] on span "Applicant" at bounding box center [552, 412] width 56 height 14
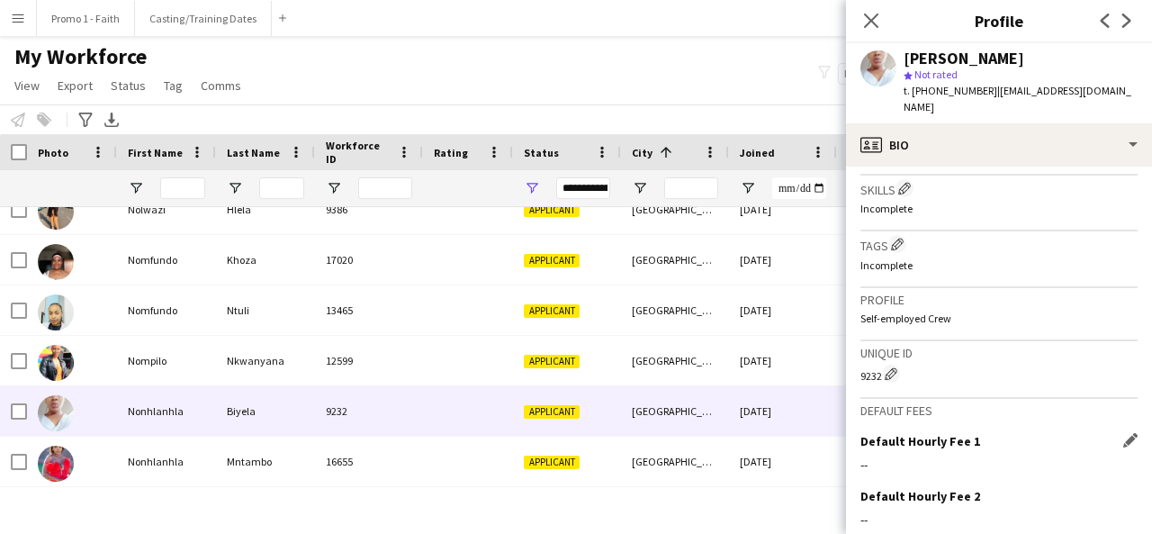
scroll to position [803, 0]
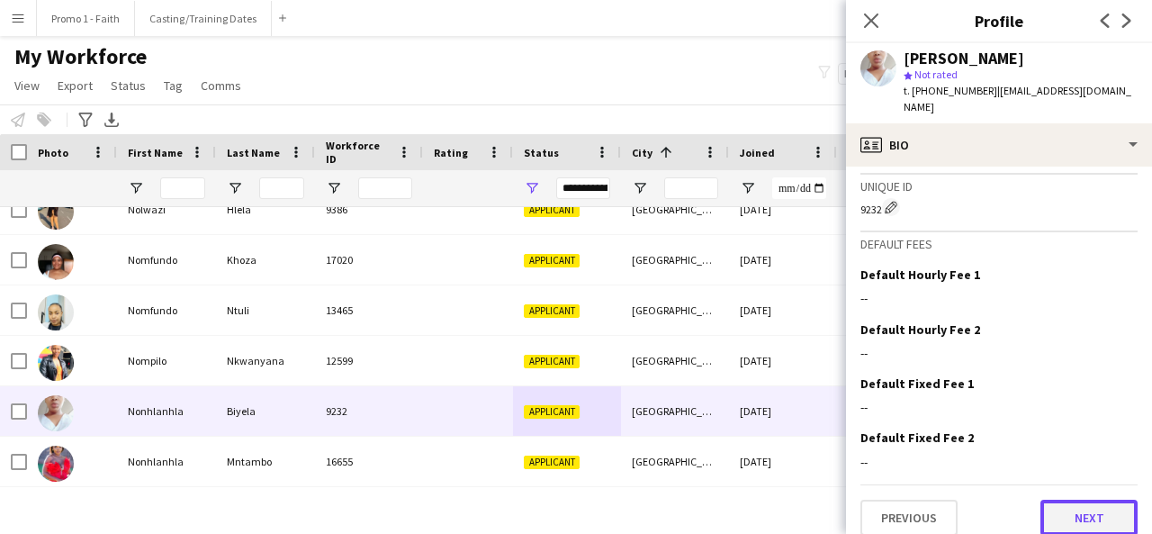
click at [1057, 504] on button "Next" at bounding box center [1089, 518] width 97 height 36
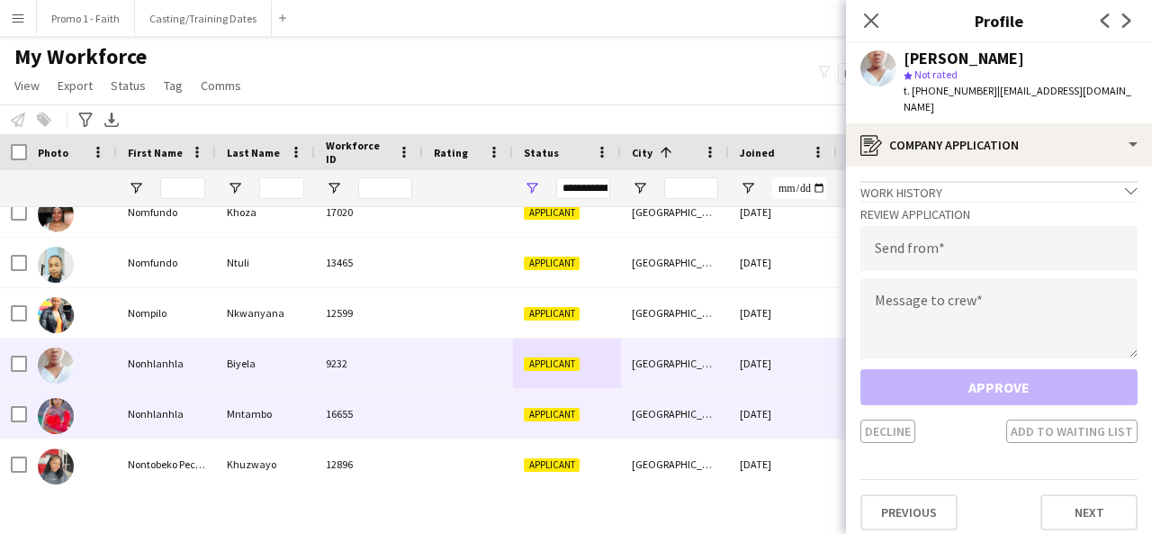
scroll to position [22148, 0]
click at [507, 425] on div at bounding box center [468, 414] width 90 height 50
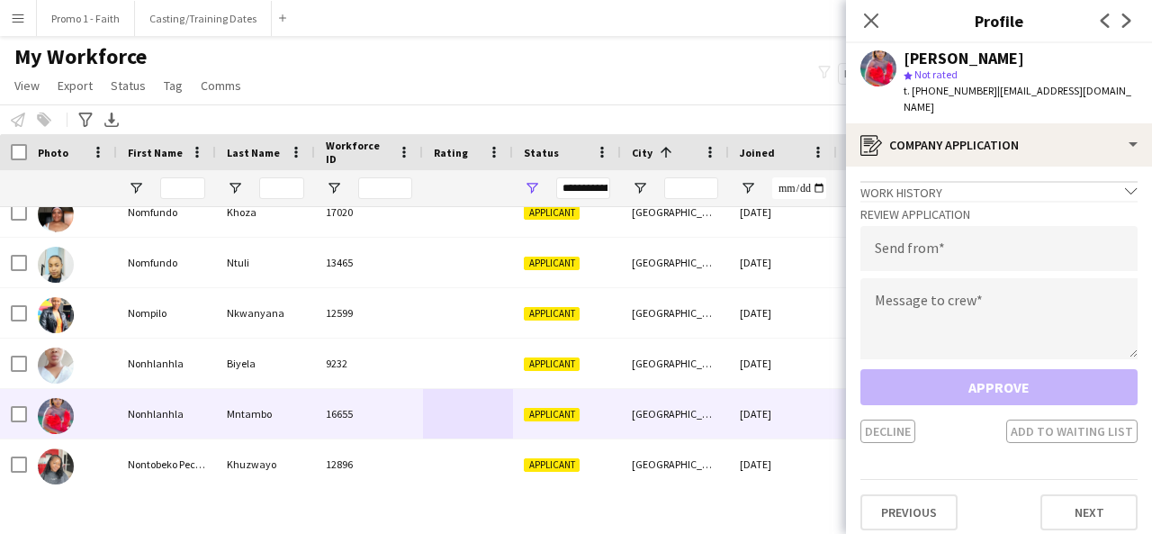
click at [869, 9] on div "Close pop-in" at bounding box center [871, 20] width 50 height 41
click at [872, 20] on icon at bounding box center [870, 20] width 17 height 17
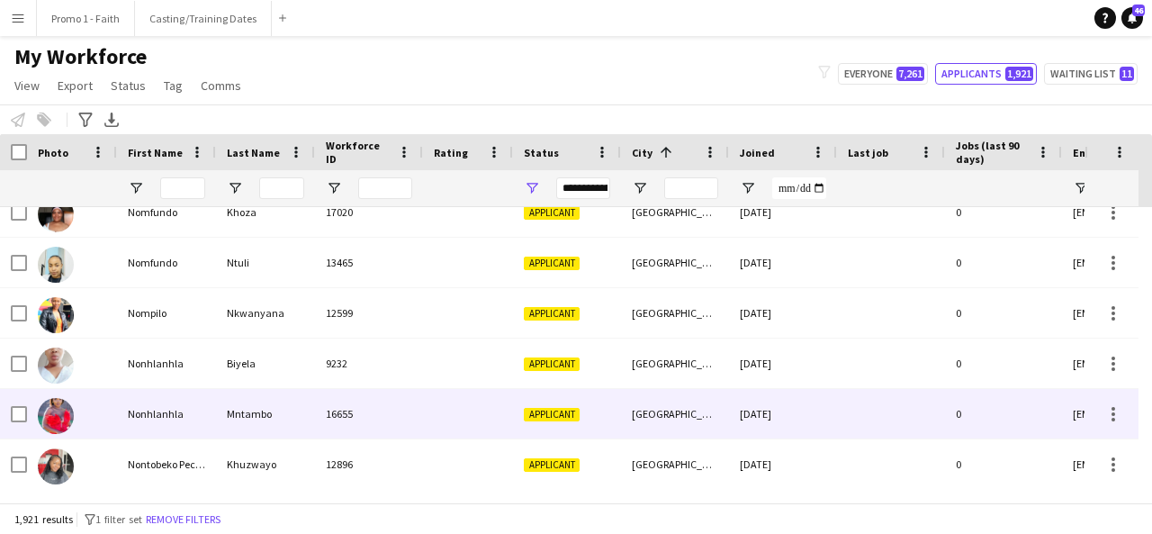
click at [321, 400] on div "16655" at bounding box center [369, 414] width 108 height 50
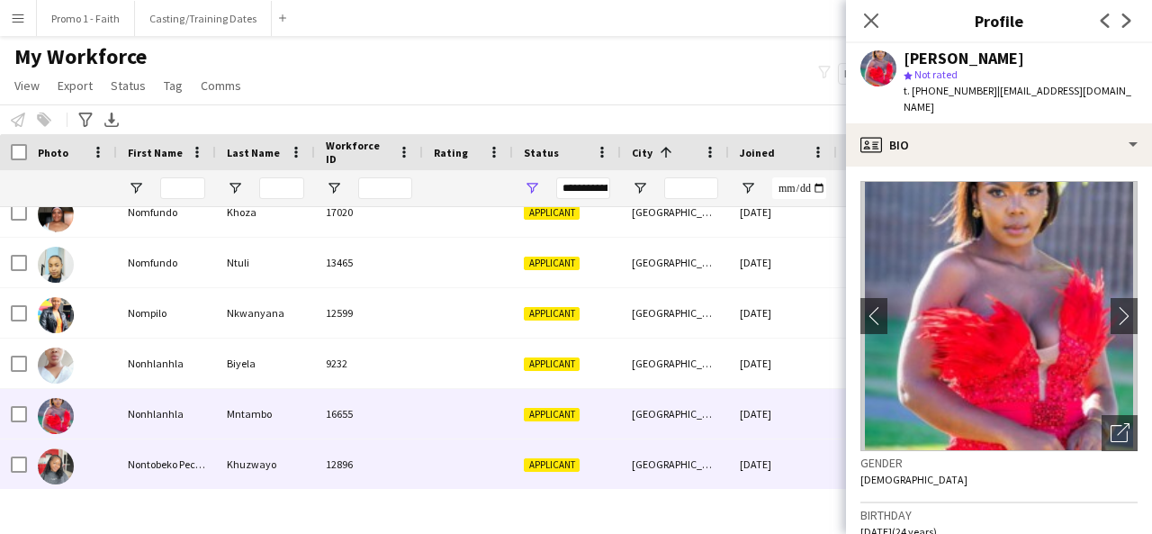
scroll to position [22206, 0]
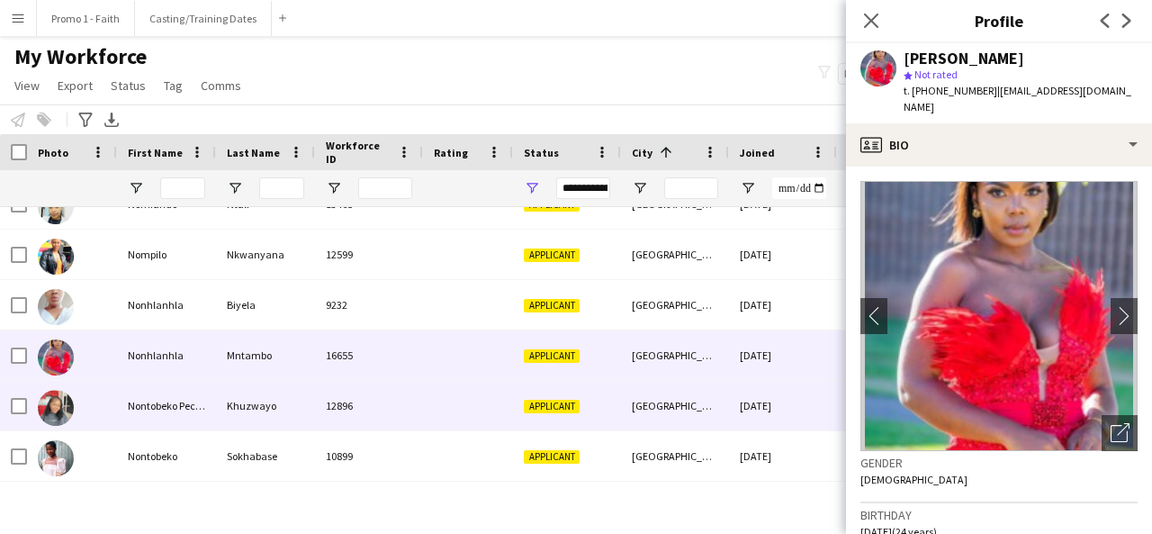
click at [321, 428] on div "12896" at bounding box center [369, 406] width 108 height 50
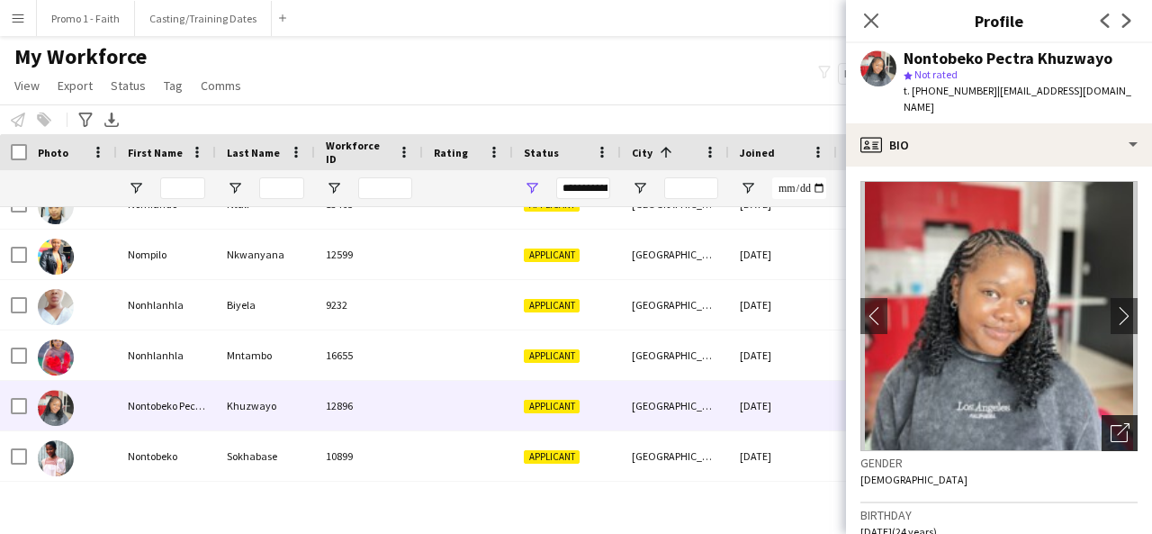
click at [1118, 425] on div "Open photos pop-in" at bounding box center [1120, 433] width 36 height 36
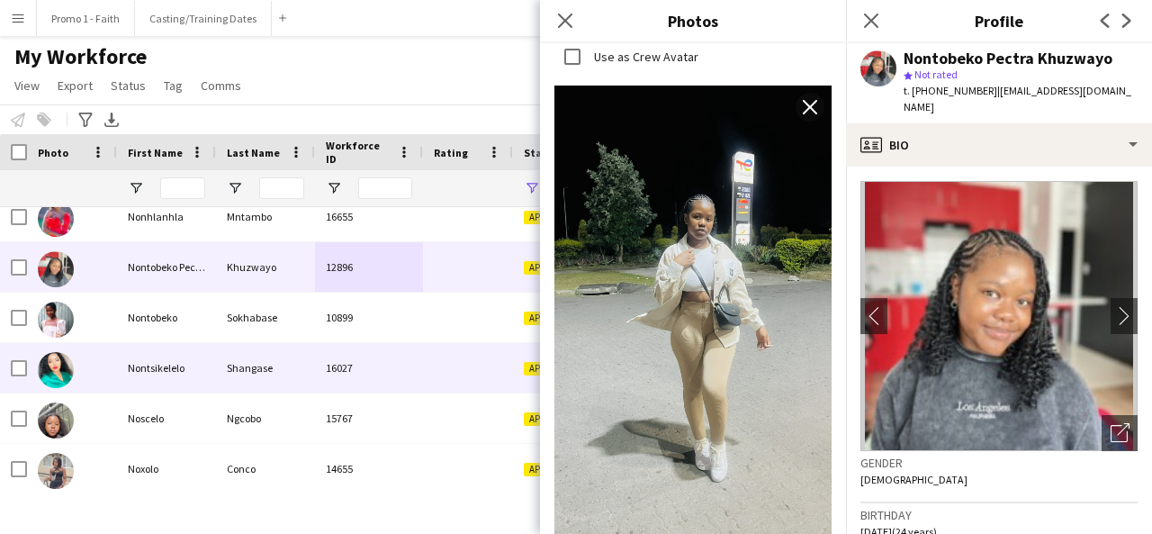
scroll to position [22346, 0]
click at [438, 361] on div at bounding box center [468, 367] width 90 height 50
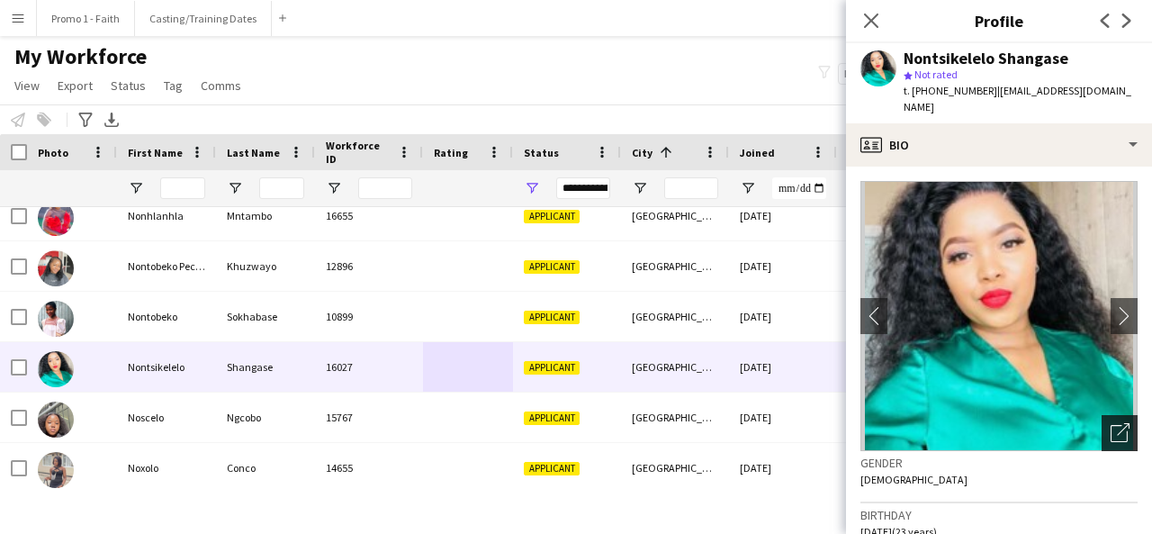
click at [1114, 429] on icon "Open photos pop-in" at bounding box center [1120, 432] width 19 height 19
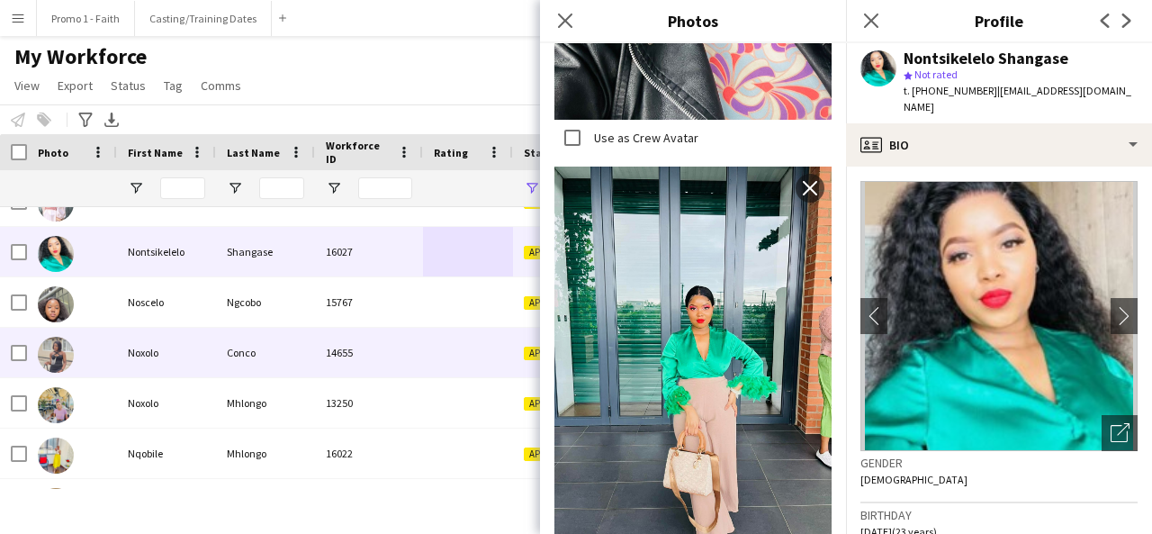
scroll to position [22464, 0]
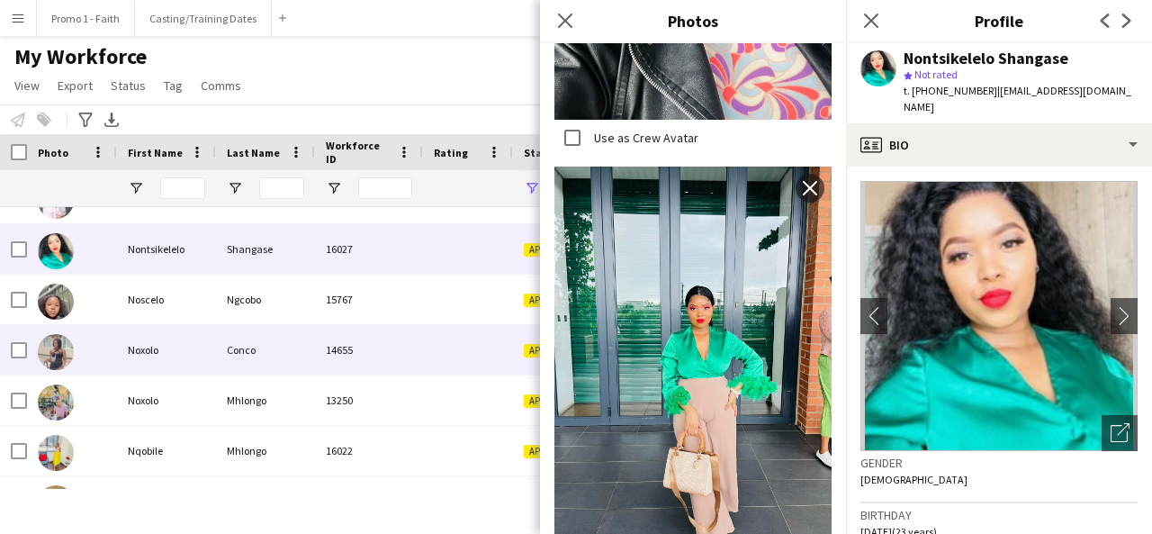
click at [278, 346] on div "Conco" at bounding box center [265, 350] width 99 height 50
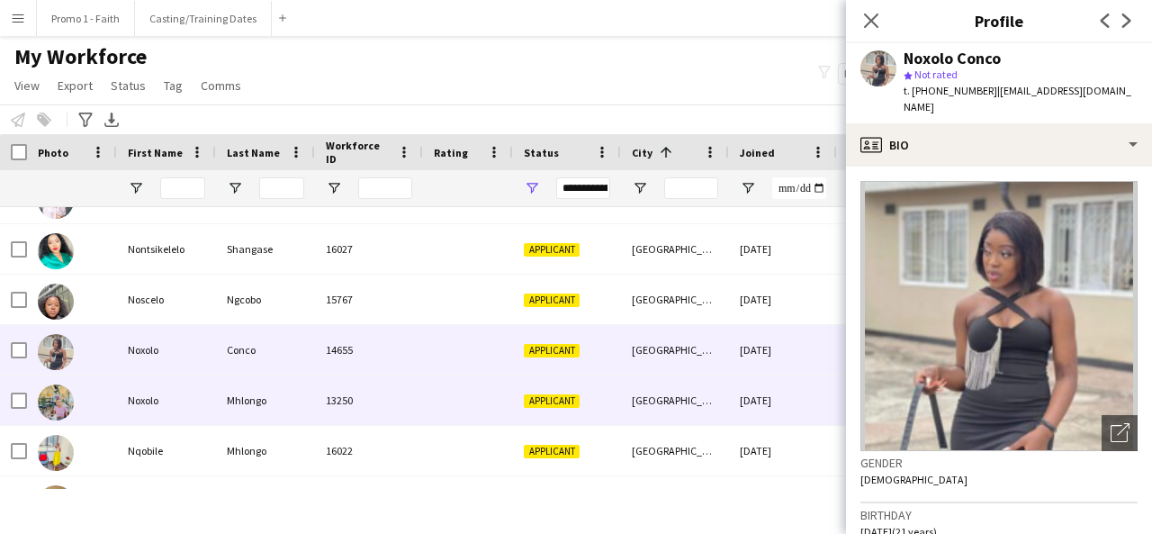
click at [437, 397] on div at bounding box center [468, 400] width 90 height 50
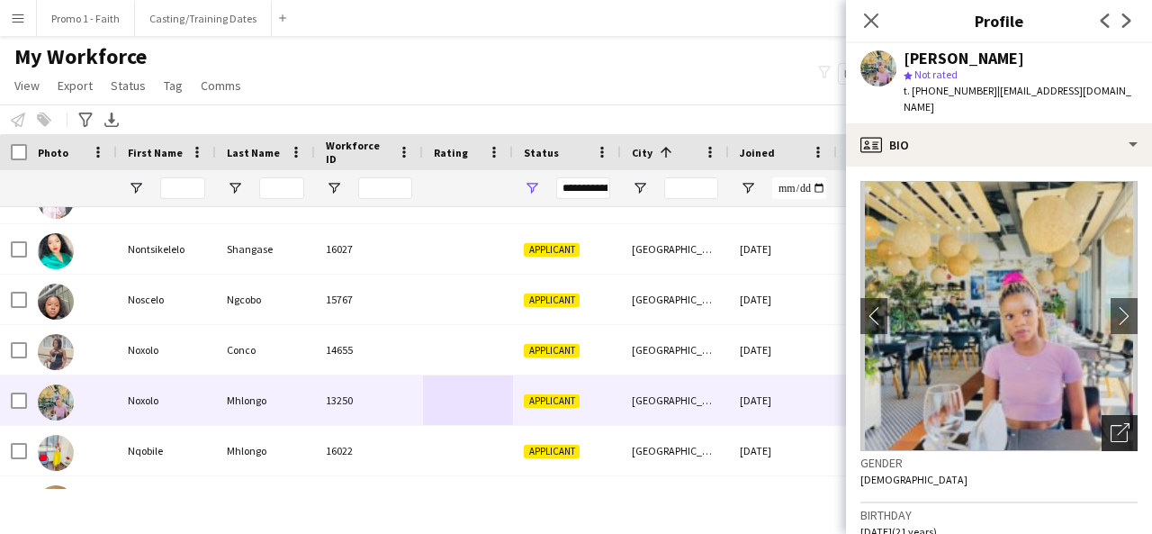
click at [1111, 433] on icon "Open photos pop-in" at bounding box center [1120, 432] width 19 height 19
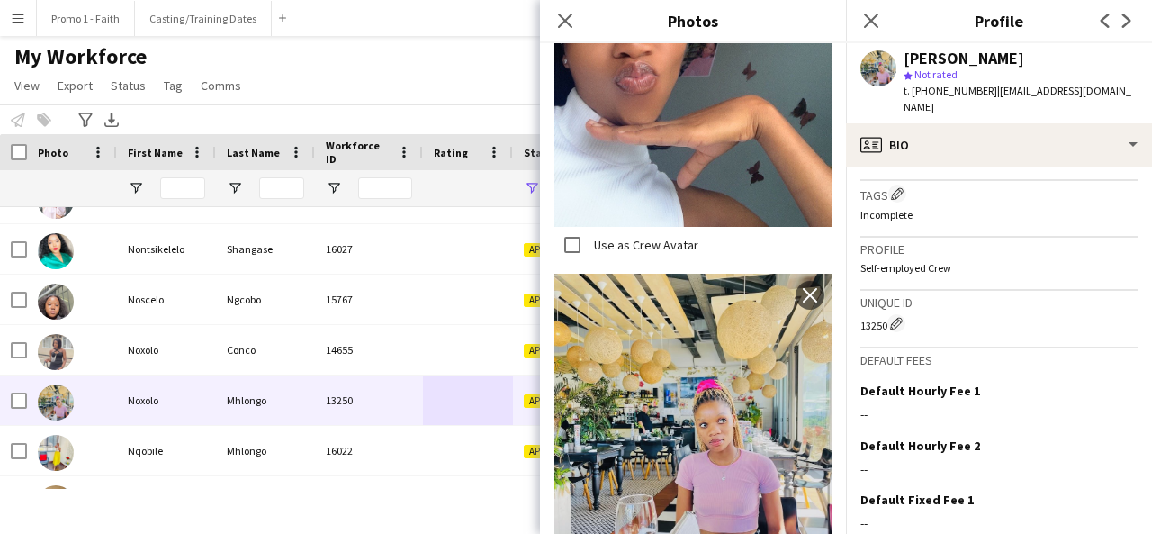
scroll to position [792, 0]
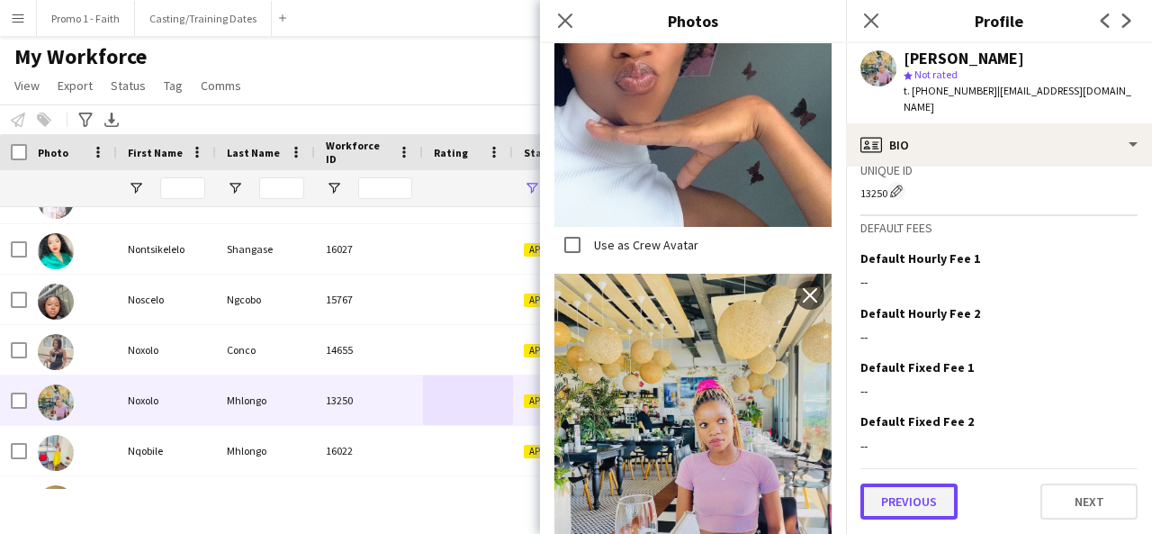
click at [932, 518] on button "Previous" at bounding box center [908, 501] width 97 height 36
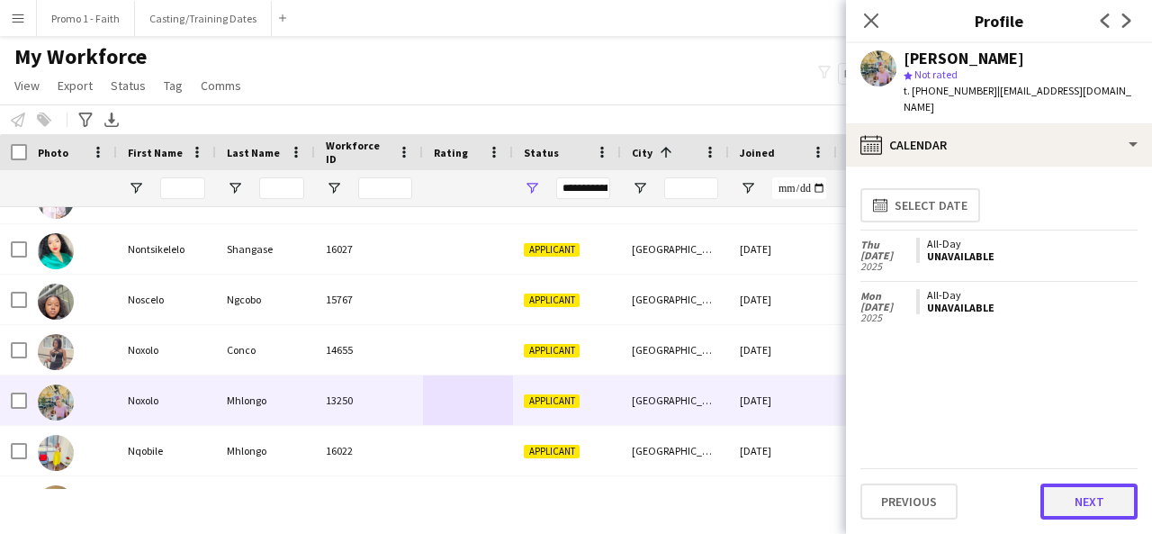
click at [1086, 509] on button "Next" at bounding box center [1089, 501] width 97 height 36
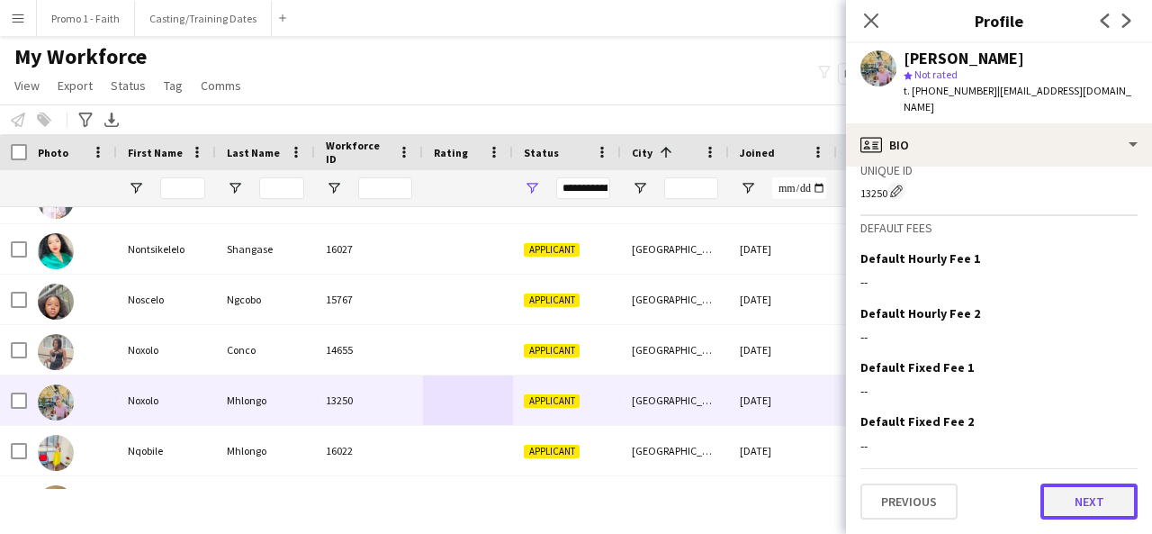
click at [1067, 518] on button "Next" at bounding box center [1089, 501] width 97 height 36
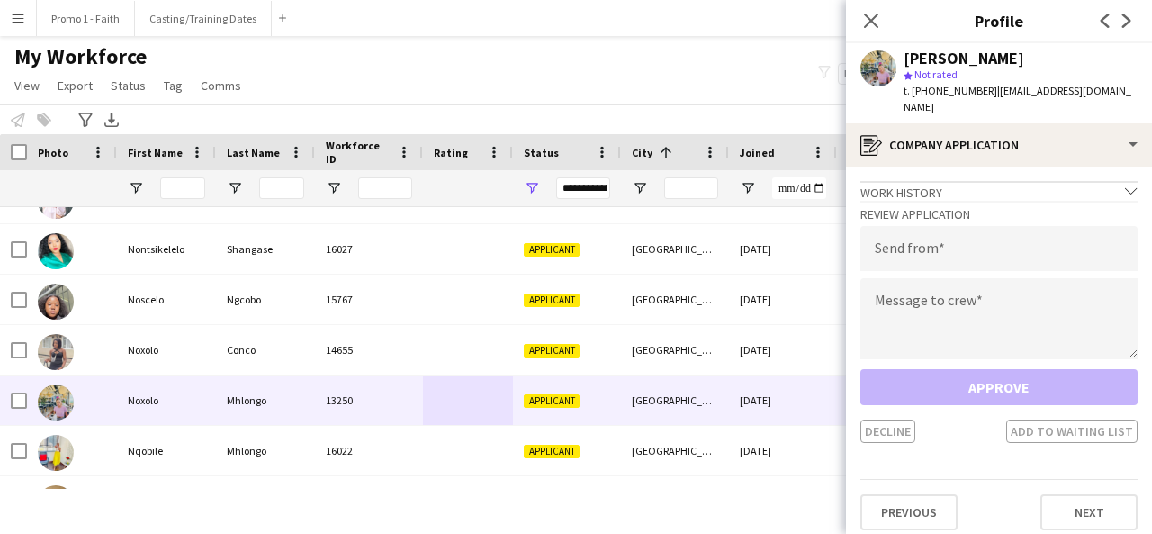
scroll to position [11, 0]
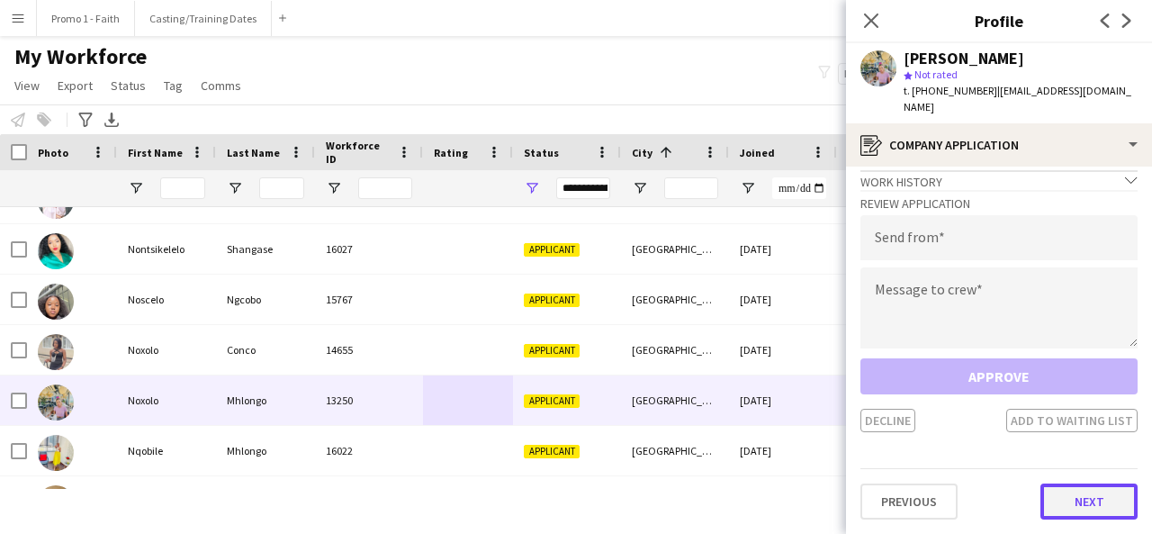
click at [1074, 501] on button "Next" at bounding box center [1089, 501] width 97 height 36
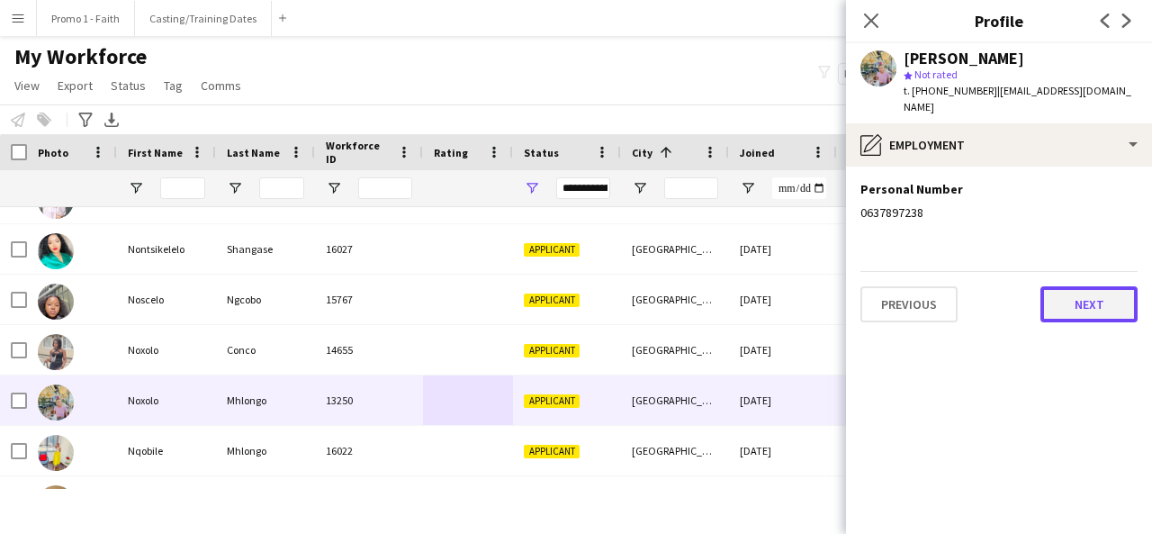
click at [1070, 306] on button "Next" at bounding box center [1089, 304] width 97 height 36
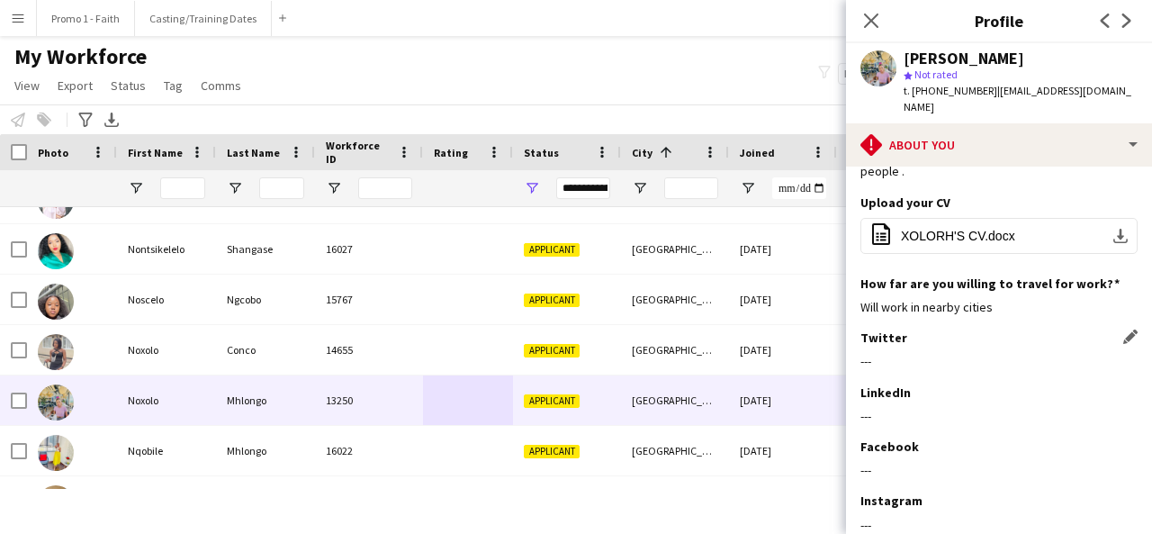
scroll to position [259, 0]
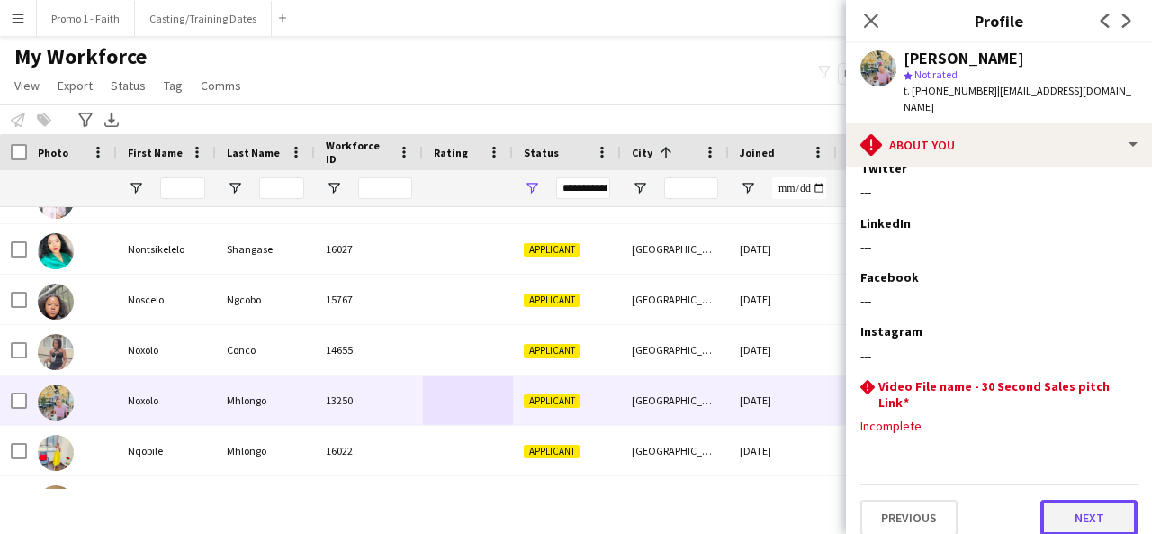
click at [1087, 506] on button "Next" at bounding box center [1089, 518] width 97 height 36
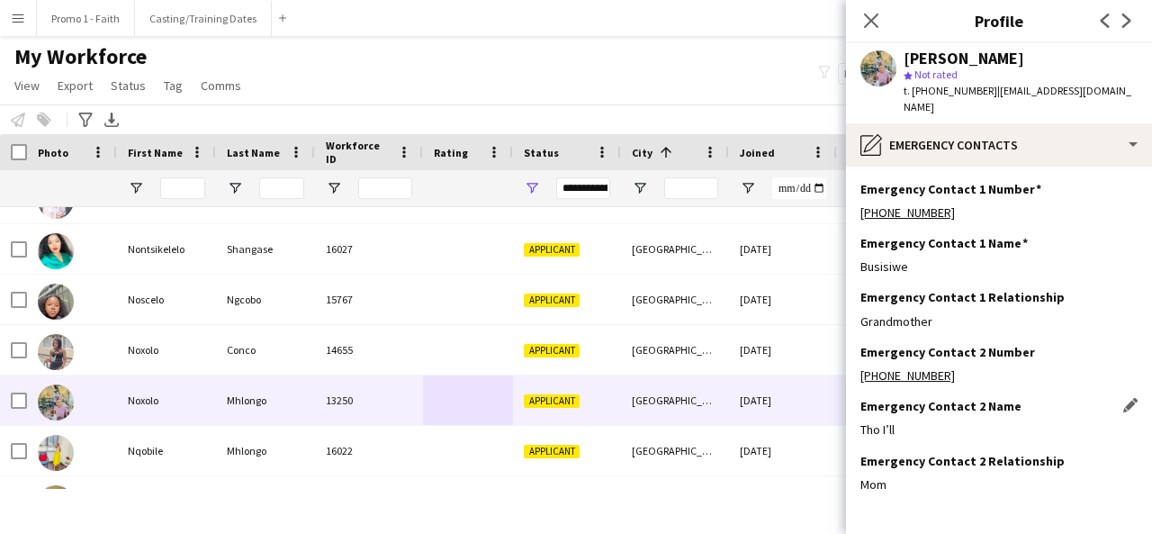
scroll to position [75, 0]
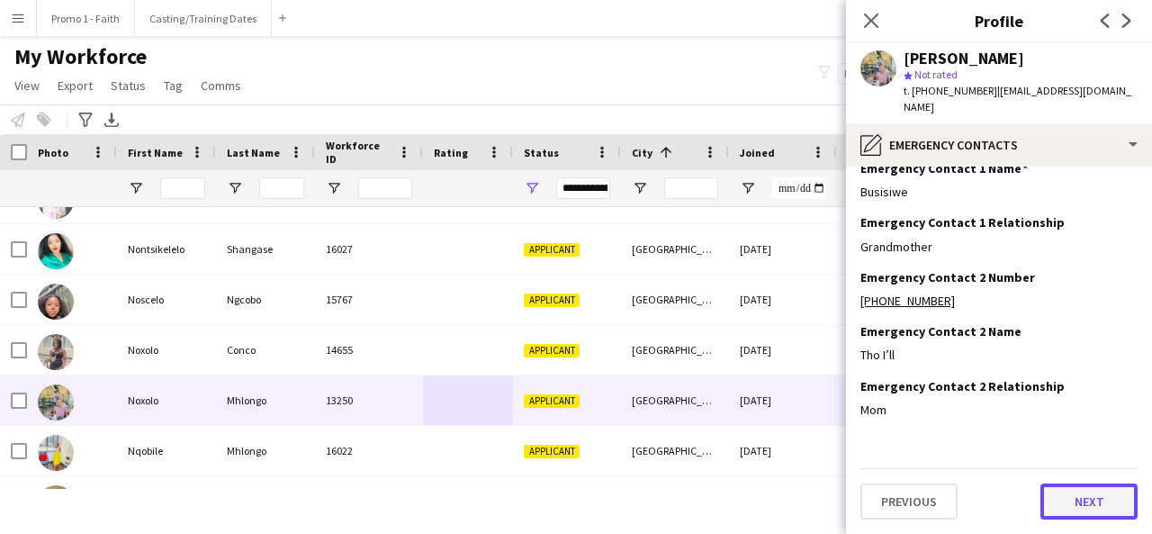
click at [1058, 491] on button "Next" at bounding box center [1089, 501] width 97 height 36
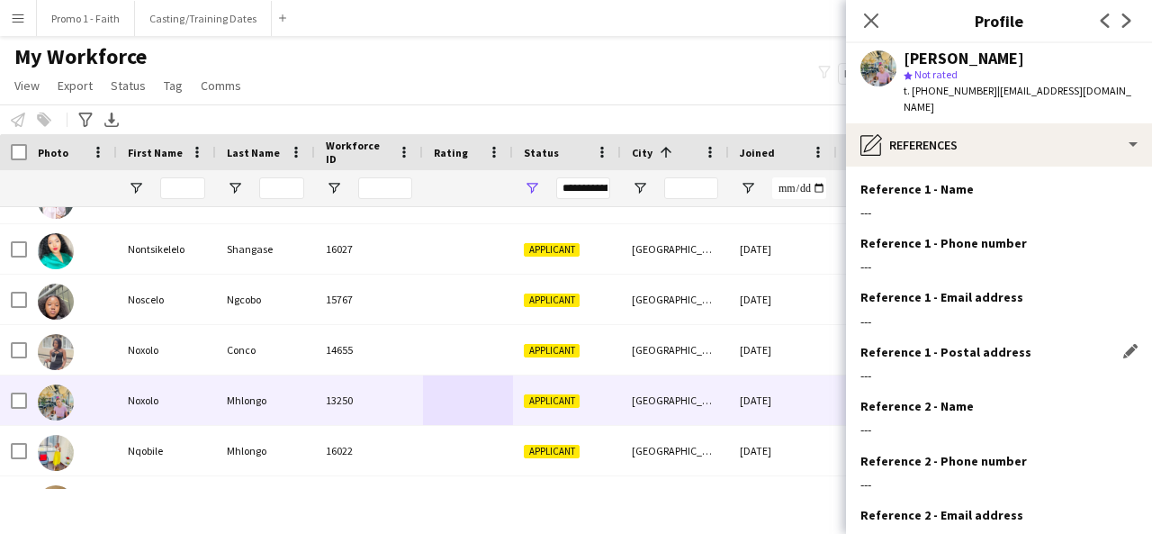
scroll to position [184, 0]
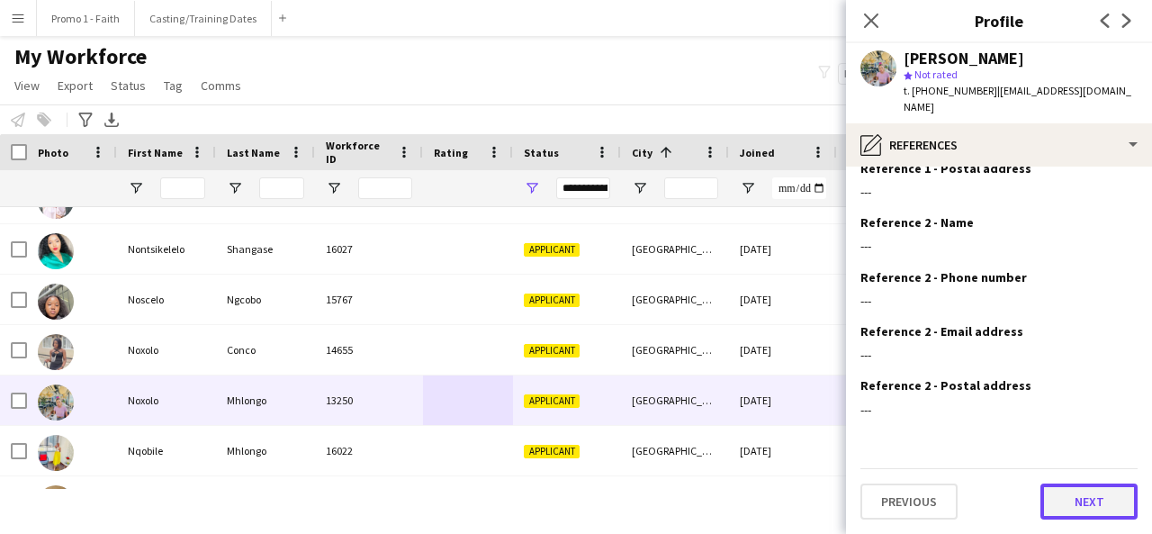
click at [1050, 501] on button "Next" at bounding box center [1089, 501] width 97 height 36
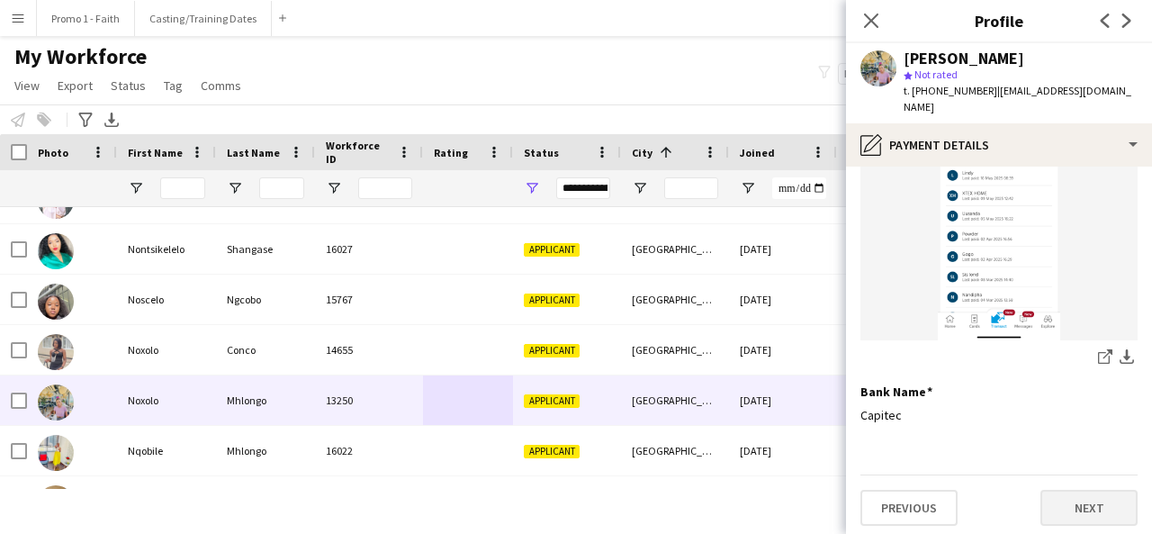
scroll to position [242, 0]
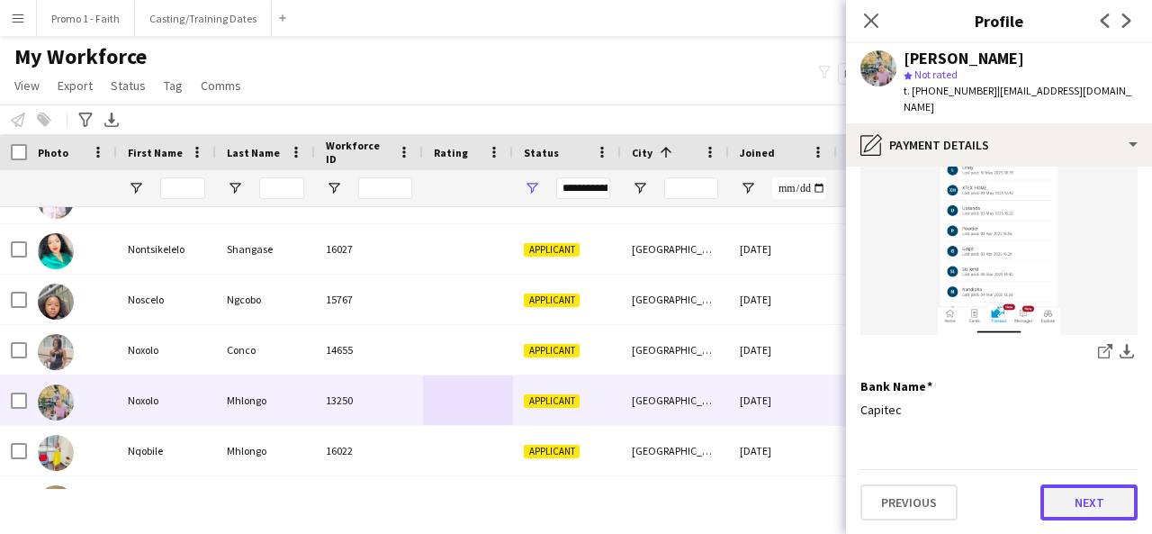
click at [1066, 510] on button "Next" at bounding box center [1089, 502] width 97 height 36
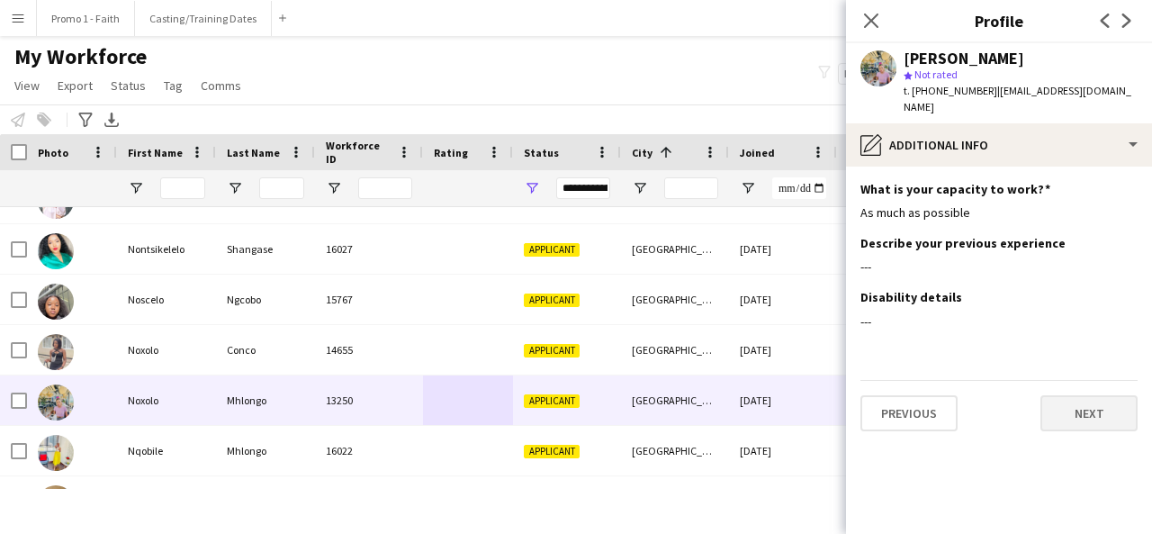
scroll to position [0, 0]
click at [1060, 419] on button "Next" at bounding box center [1089, 413] width 97 height 36
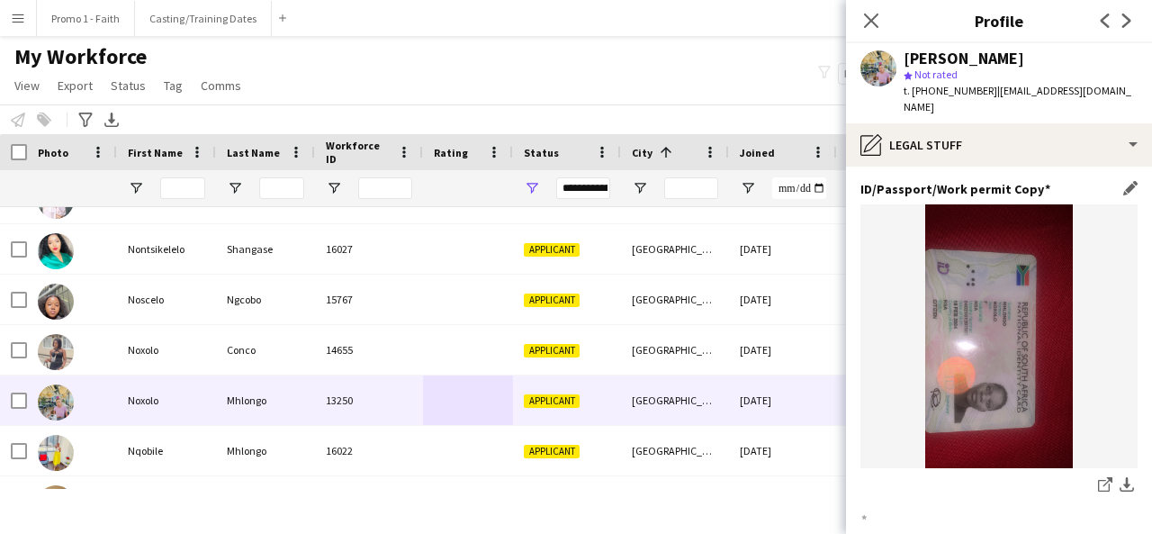
scroll to position [242, 0]
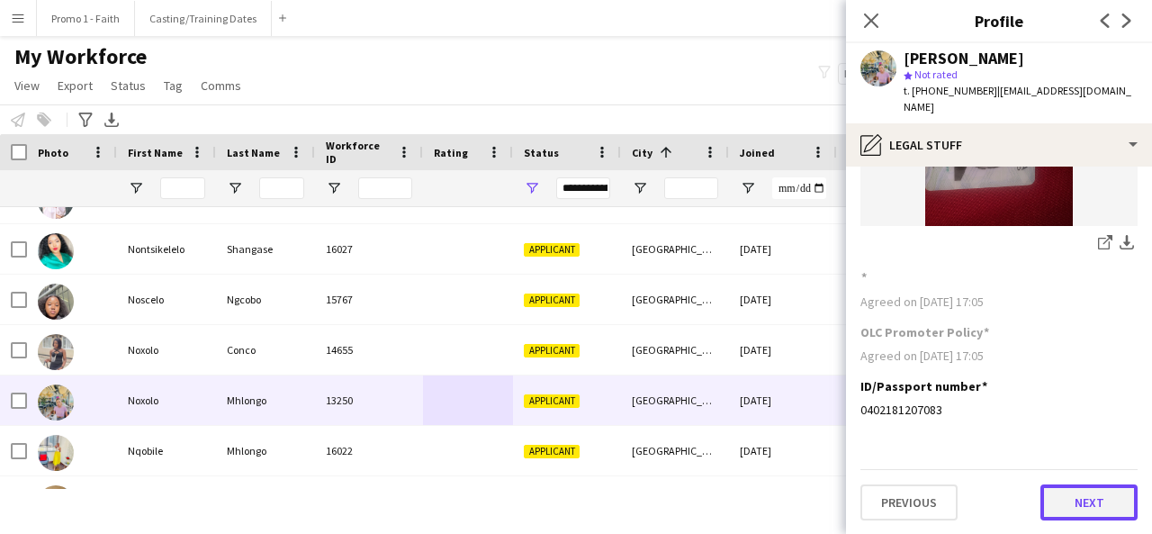
click at [1057, 500] on button "Next" at bounding box center [1089, 502] width 97 height 36
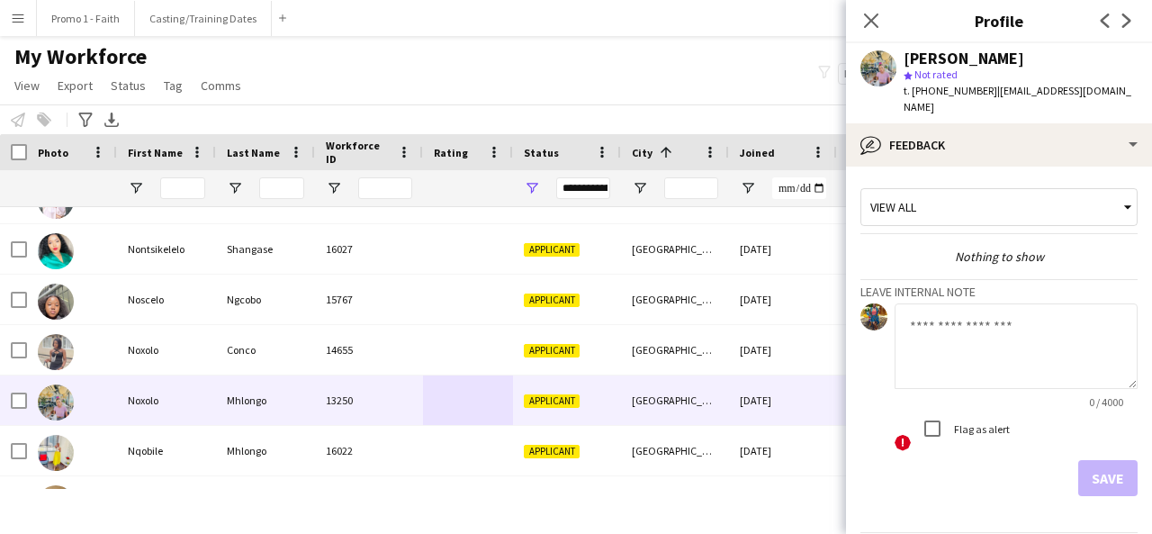
scroll to position [64, 0]
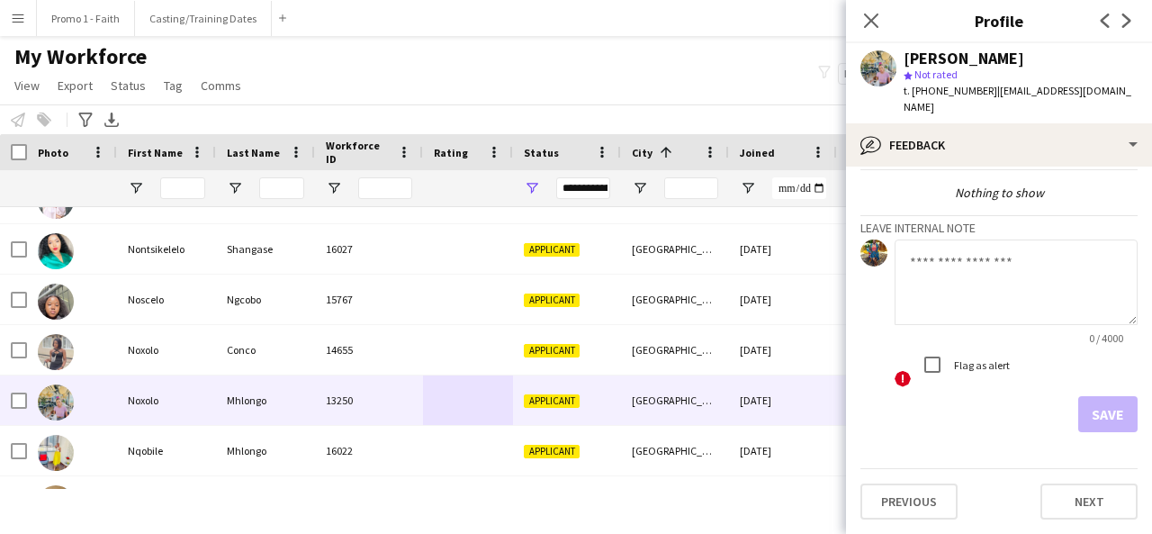
click at [1075, 482] on div "Previous Next" at bounding box center [998, 493] width 277 height 51
click at [1076, 491] on button "Next" at bounding box center [1089, 501] width 97 height 36
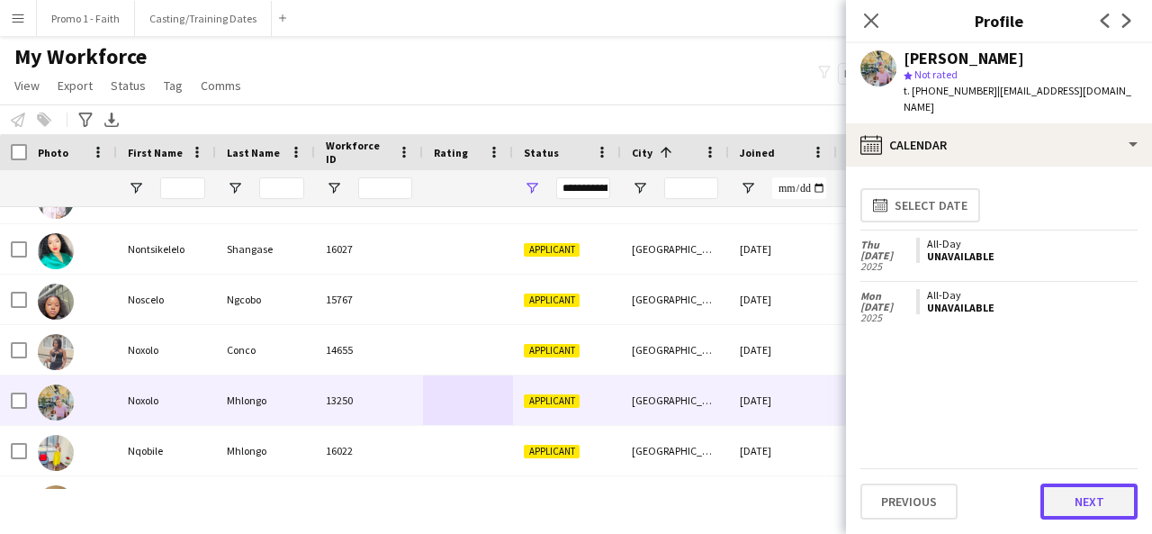
click at [1070, 492] on button "Next" at bounding box center [1089, 501] width 97 height 36
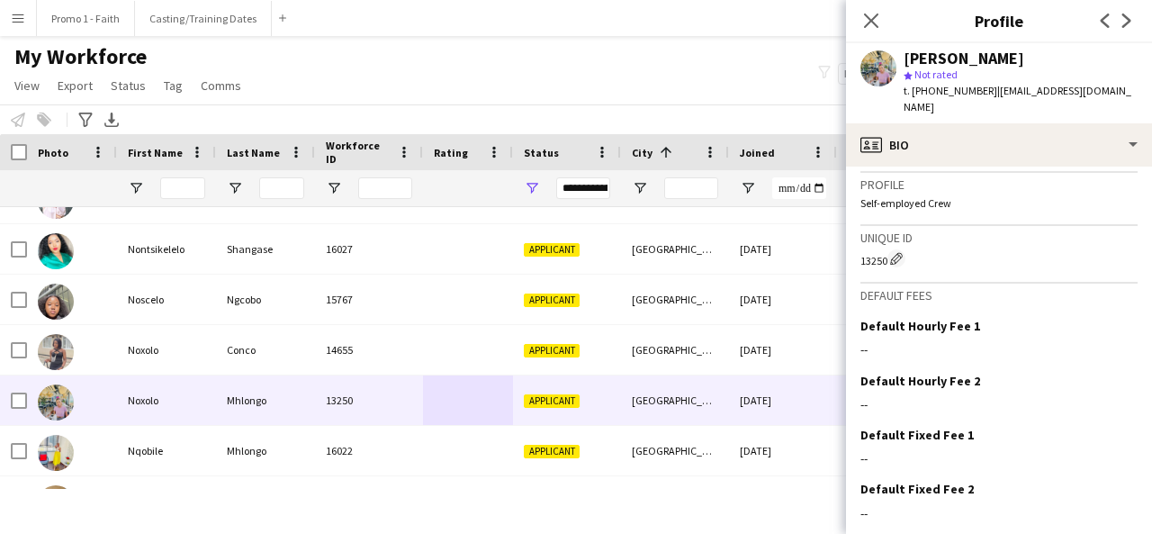
scroll to position [792, 0]
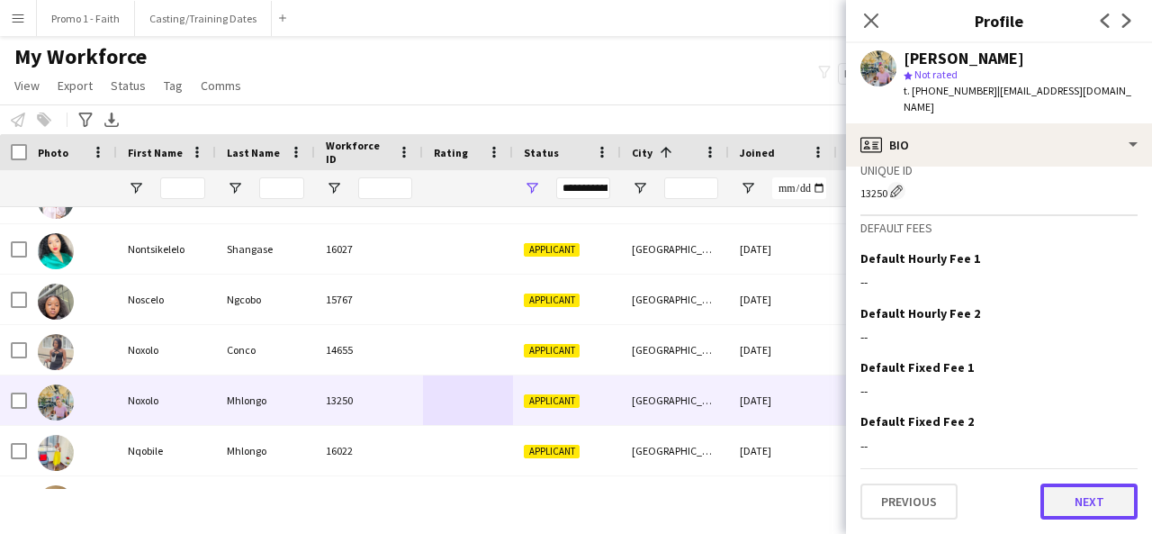
click at [1088, 515] on button "Next" at bounding box center [1089, 501] width 97 height 36
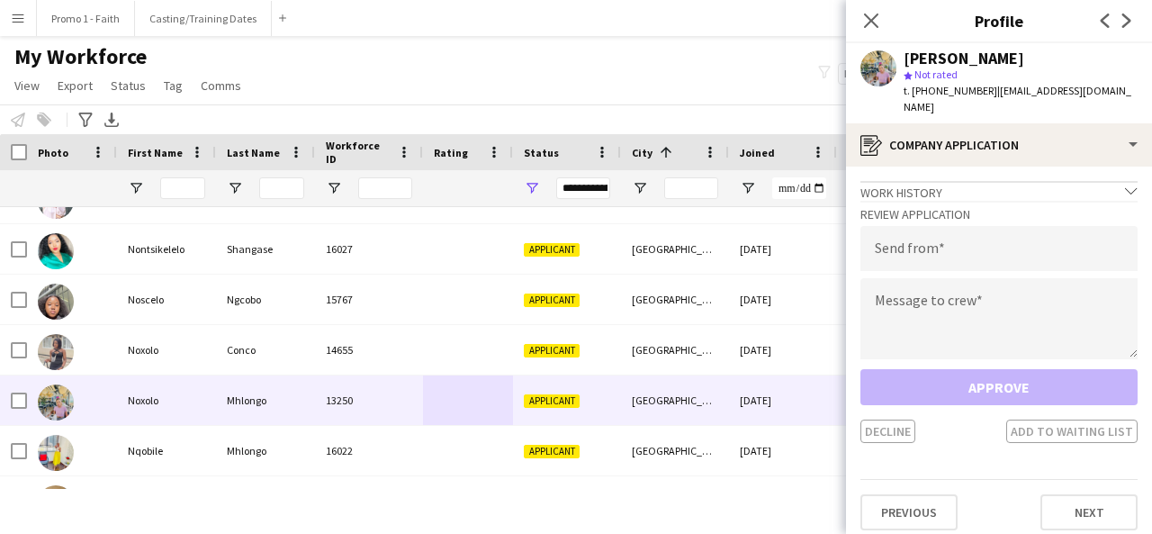
drag, startPoint x: 985, startPoint y: 87, endPoint x: 995, endPoint y: 118, distance: 32.2
click at [995, 118] on div "Noxolo Mhlongo star Not rated t. +27637897238 | noxolosthandiwemhlongo136@gmail…" at bounding box center [999, 83] width 306 height 80
type input "**********"
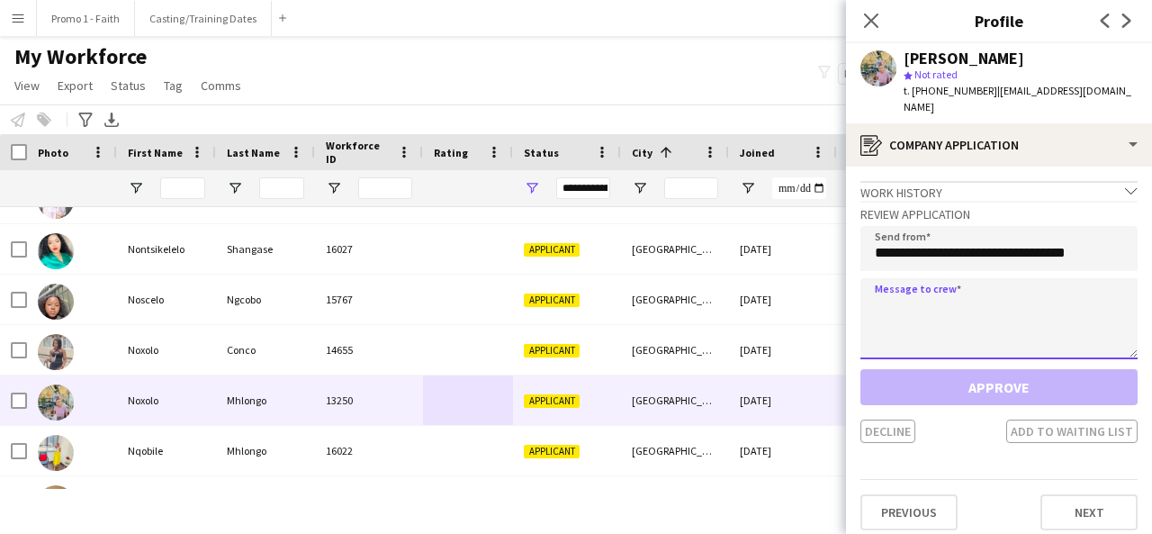
click at [960, 329] on textarea at bounding box center [998, 318] width 277 height 81
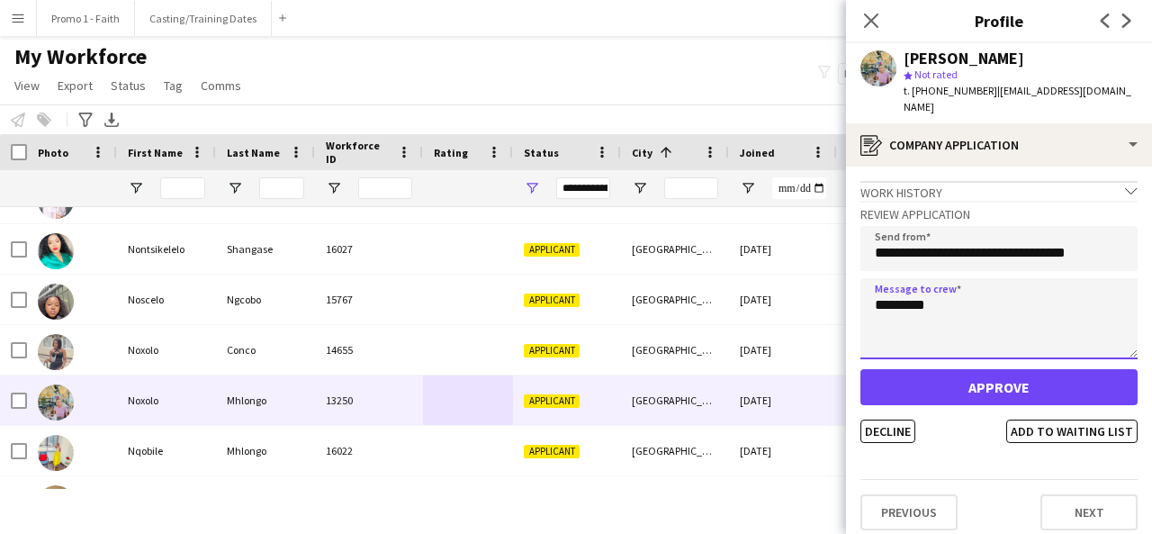
type textarea "*********"
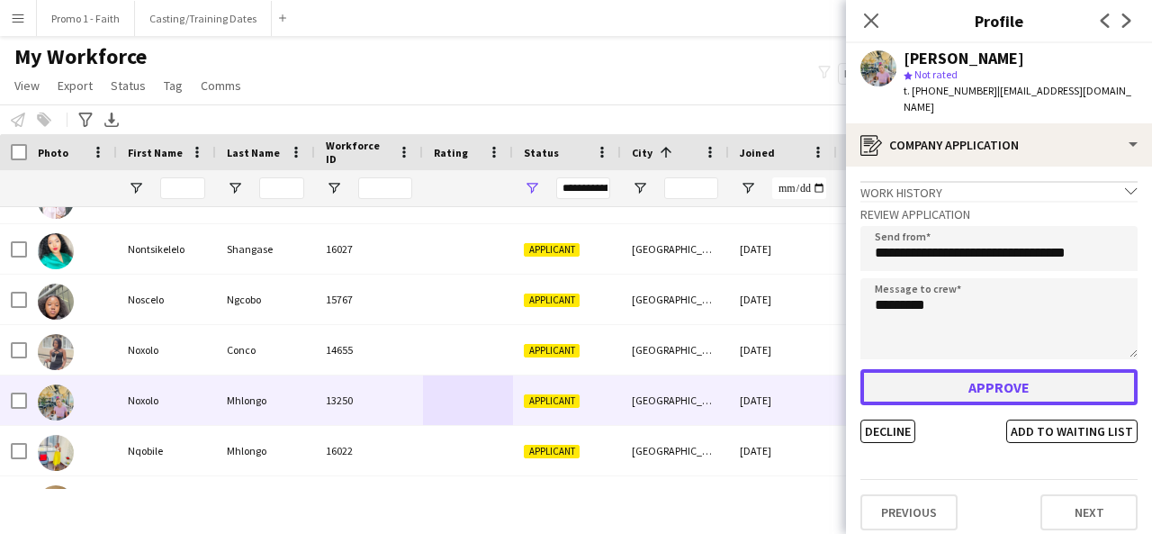
click at [981, 393] on button "Approve" at bounding box center [998, 387] width 277 height 36
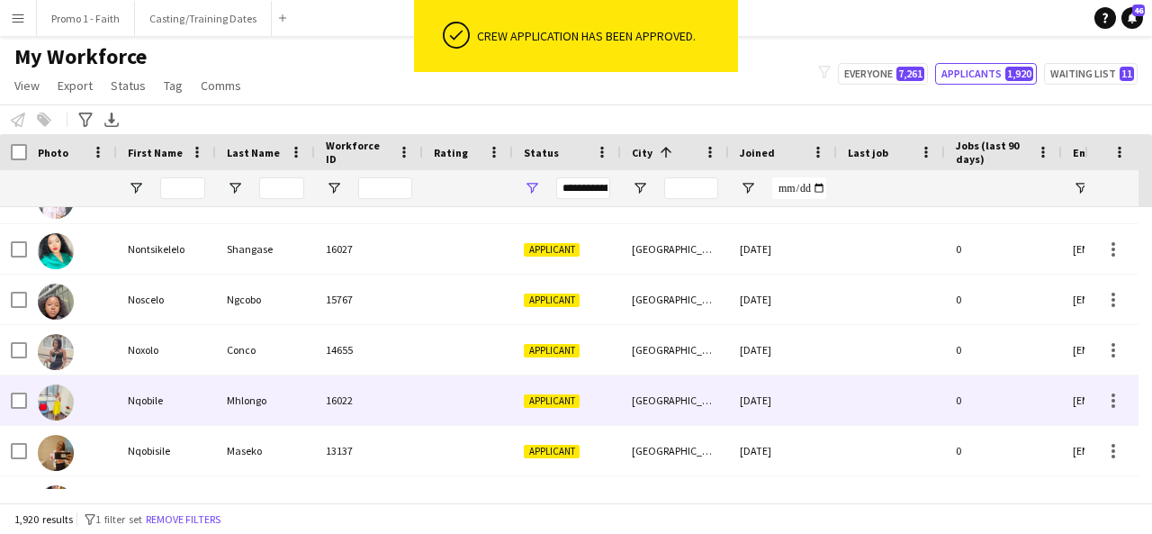
click at [524, 414] on div "Applicant" at bounding box center [567, 400] width 108 height 50
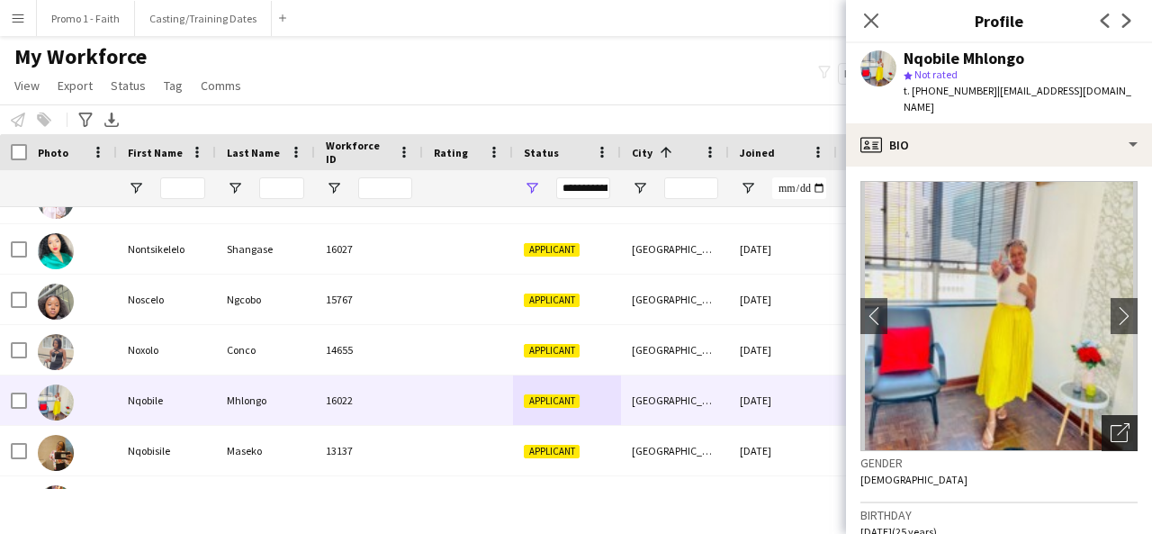
click at [1112, 423] on icon "Open photos pop-in" at bounding box center [1120, 432] width 19 height 19
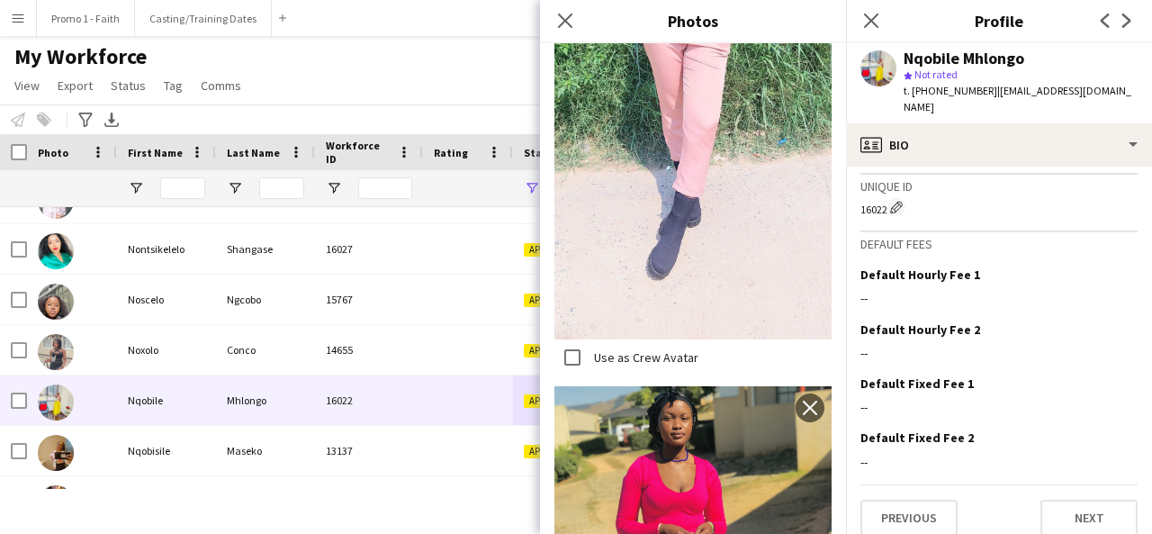
scroll to position [2113, 0]
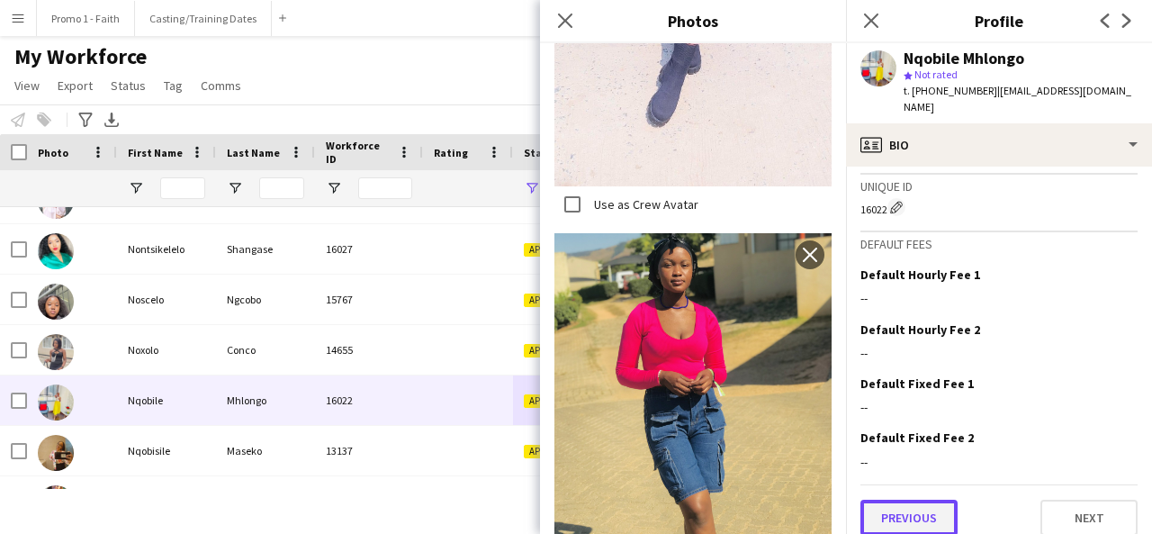
click at [935, 505] on button "Previous" at bounding box center [908, 518] width 97 height 36
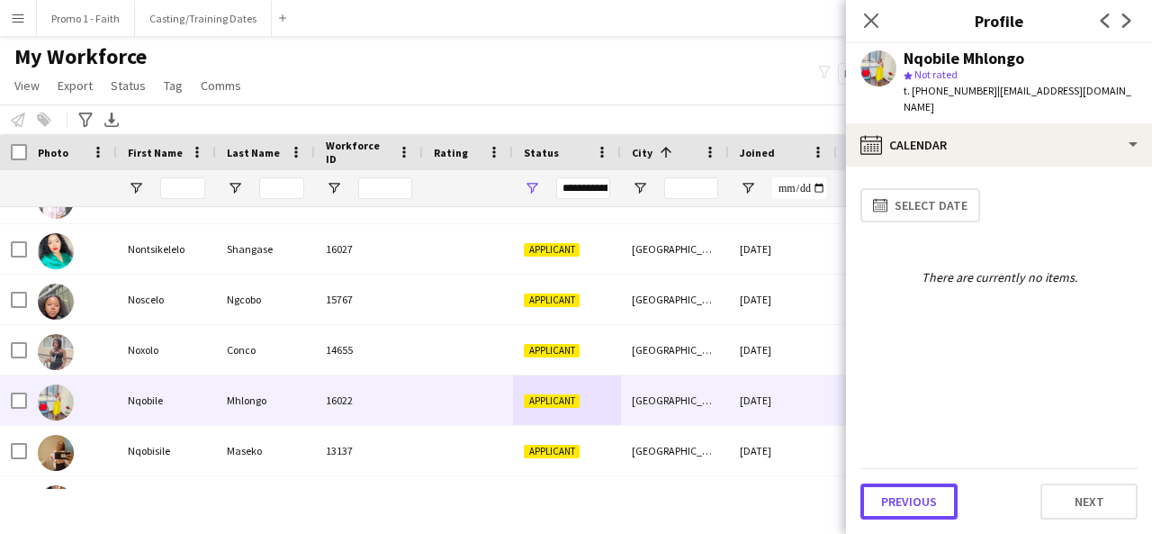
click at [935, 505] on button "Previous" at bounding box center [908, 501] width 97 height 36
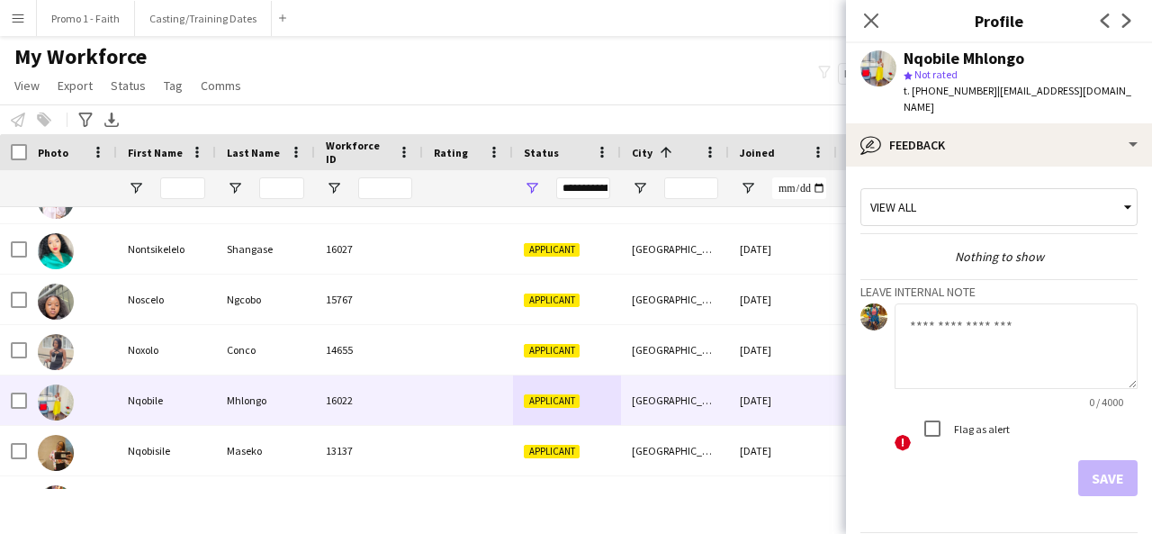
scroll to position [48, 0]
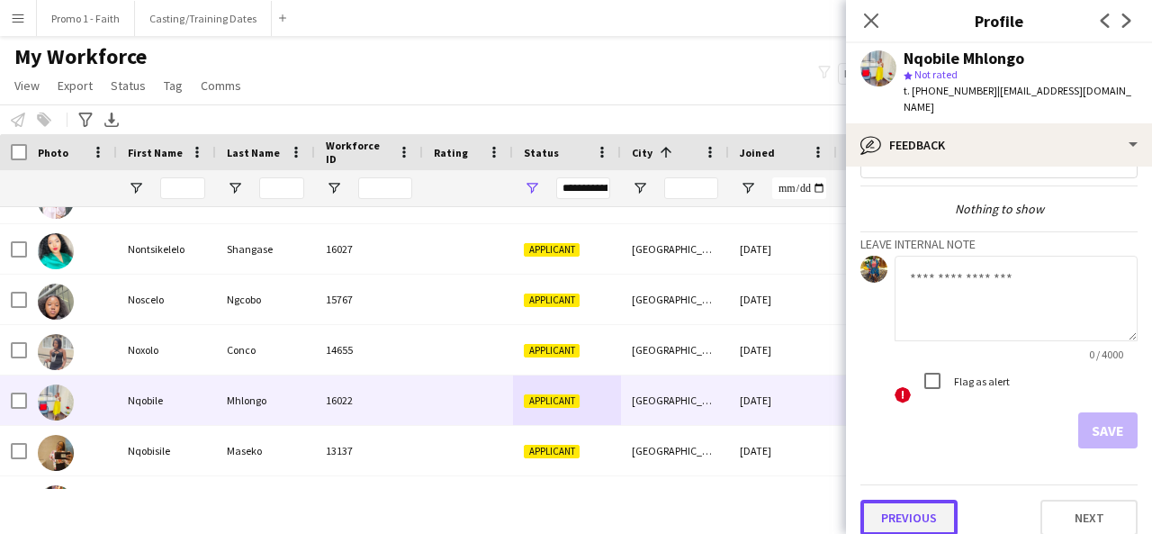
click at [903, 503] on button "Previous" at bounding box center [908, 518] width 97 height 36
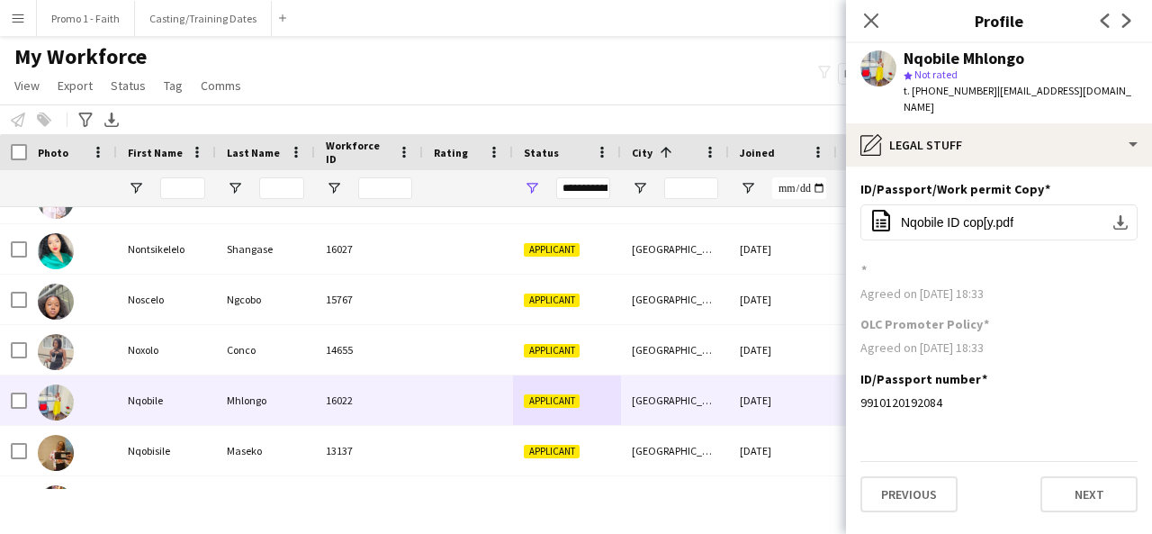
click at [903, 503] on app-section-data-types "ID/Passport/Work permit Copy Edit this field office-file-sheet Nqobile ID cop[y…" at bounding box center [999, 350] width 306 height 367
click at [899, 476] on button "Previous" at bounding box center [908, 494] width 97 height 36
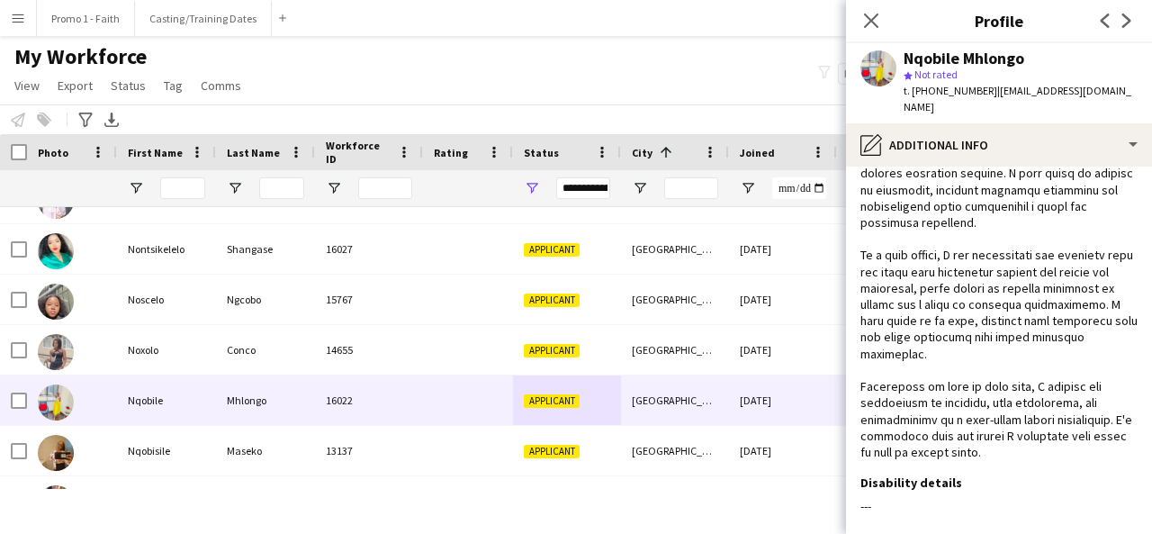
scroll to position [338, 0]
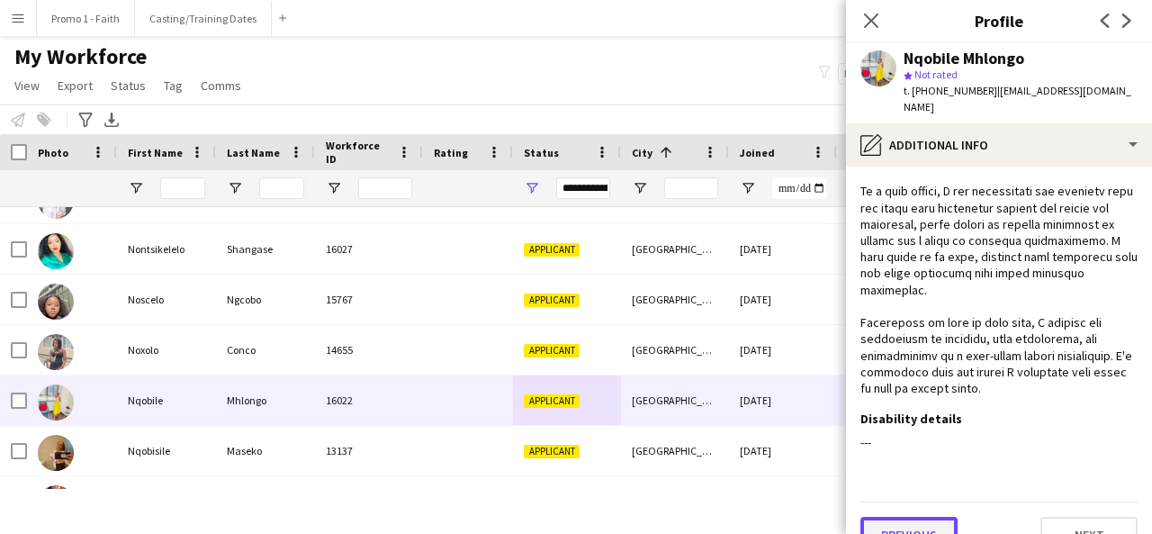
click at [910, 517] on button "Previous" at bounding box center [908, 535] width 97 height 36
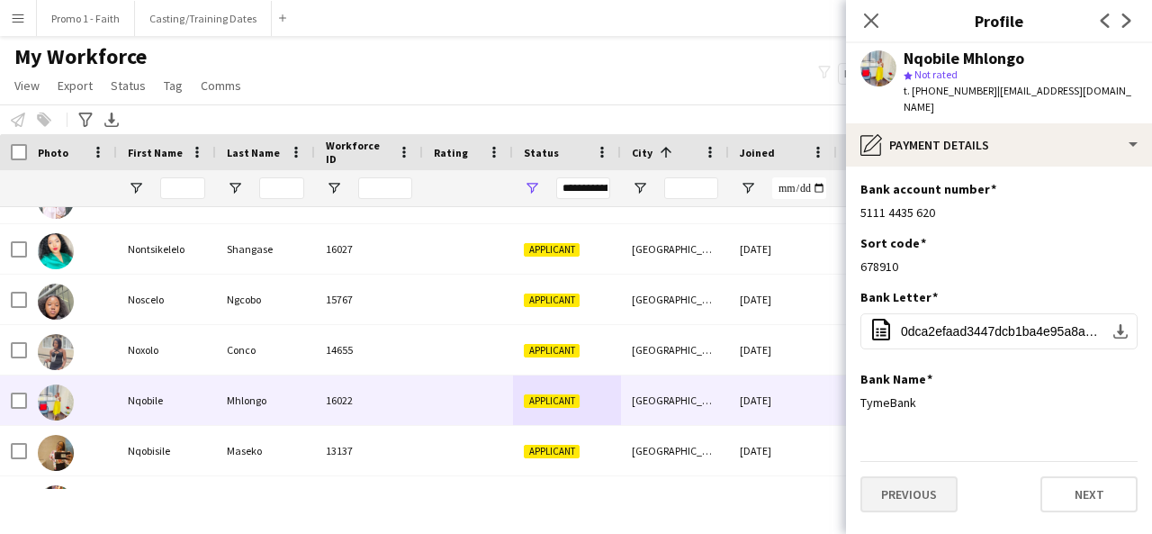
scroll to position [0, 0]
click at [928, 476] on button "Previous" at bounding box center [908, 494] width 97 height 36
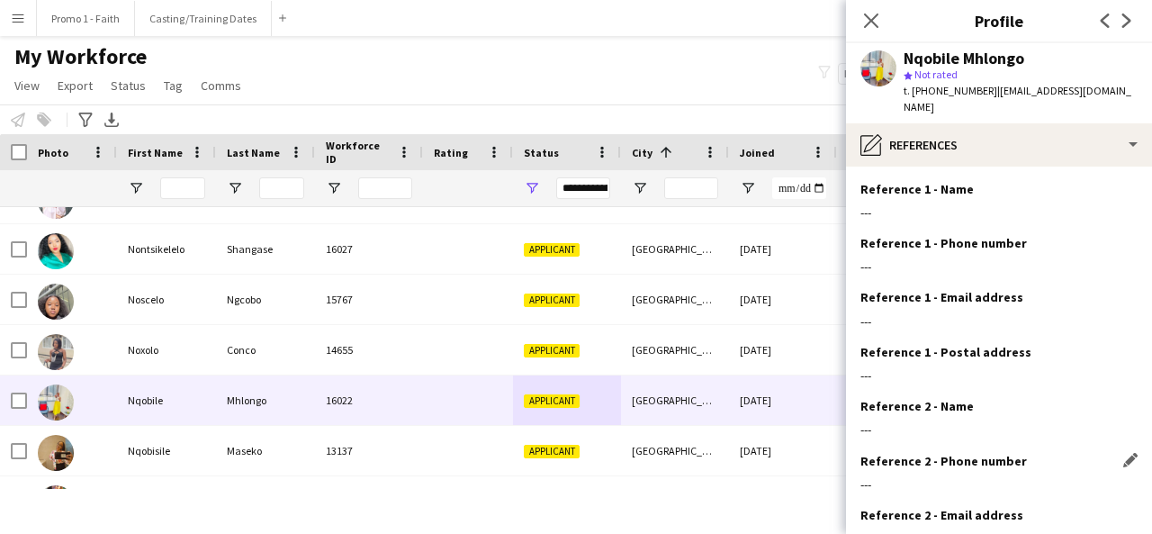
scroll to position [167, 0]
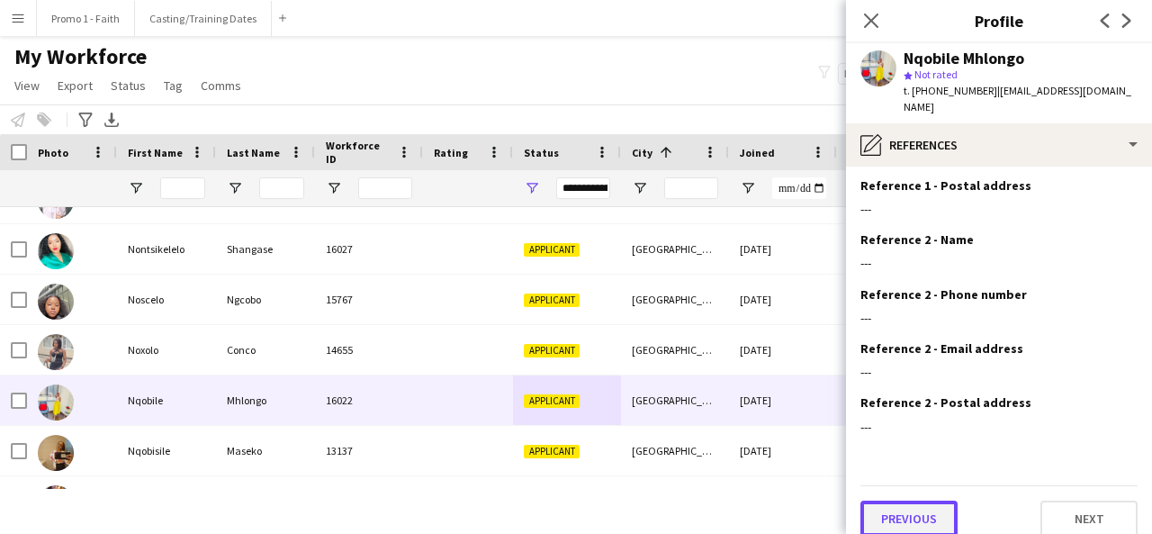
click at [950, 500] on button "Previous" at bounding box center [908, 518] width 97 height 36
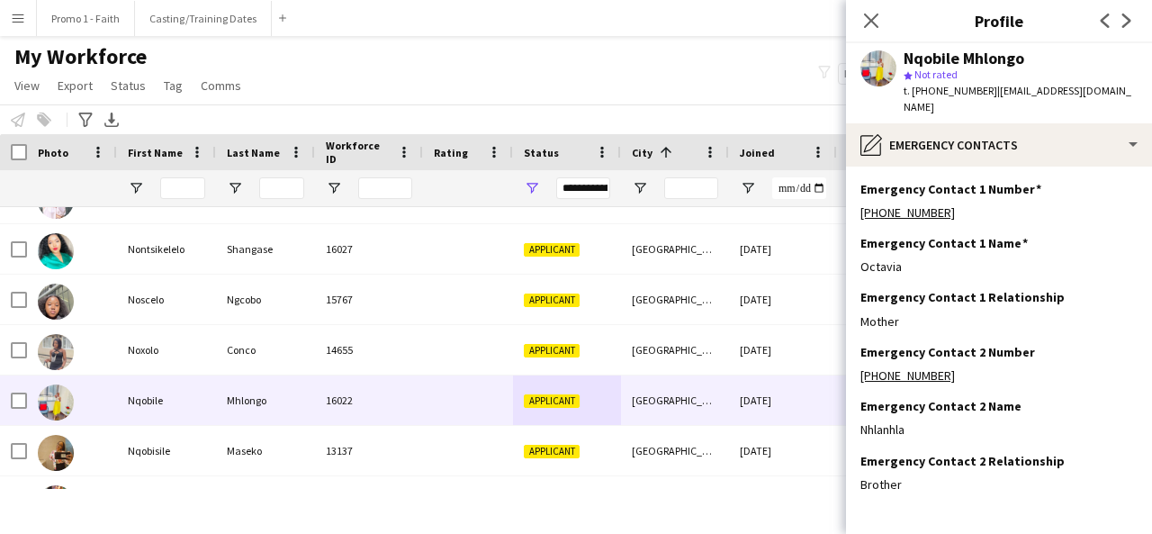
scroll to position [59, 0]
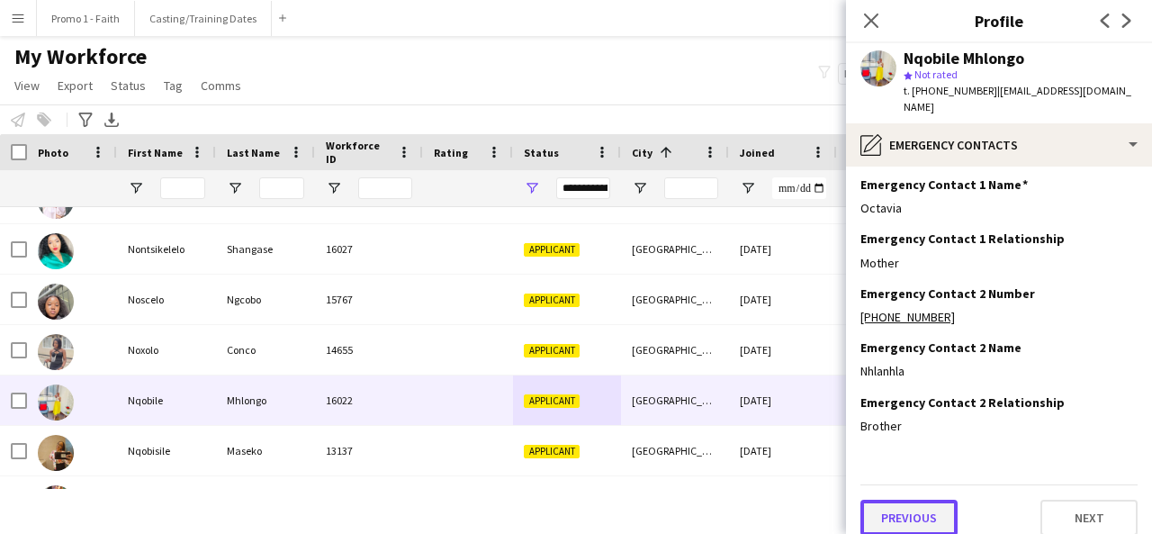
click at [933, 500] on button "Previous" at bounding box center [908, 518] width 97 height 36
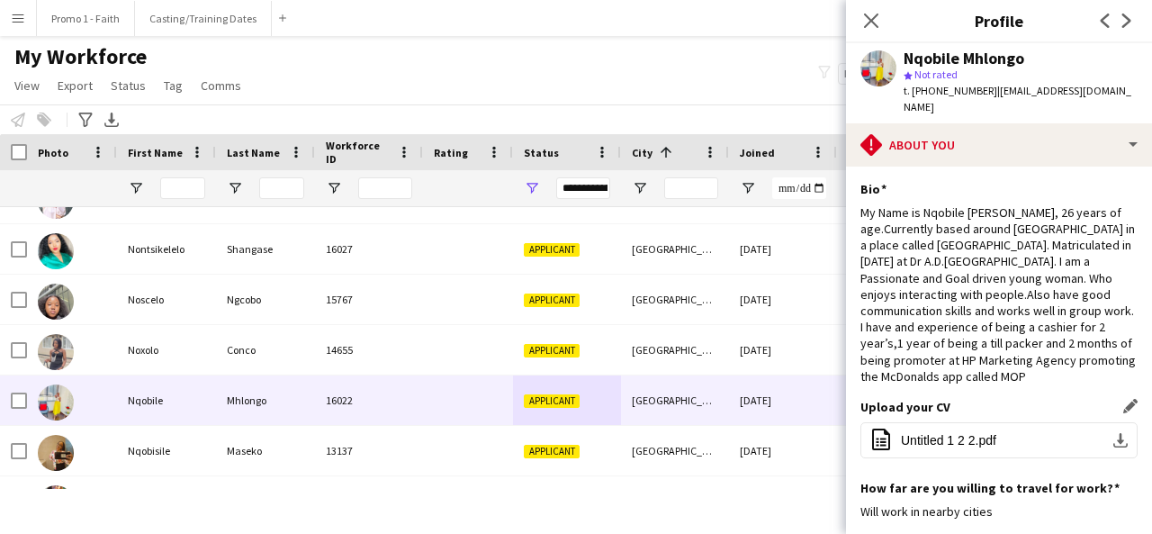
scroll to position [374, 0]
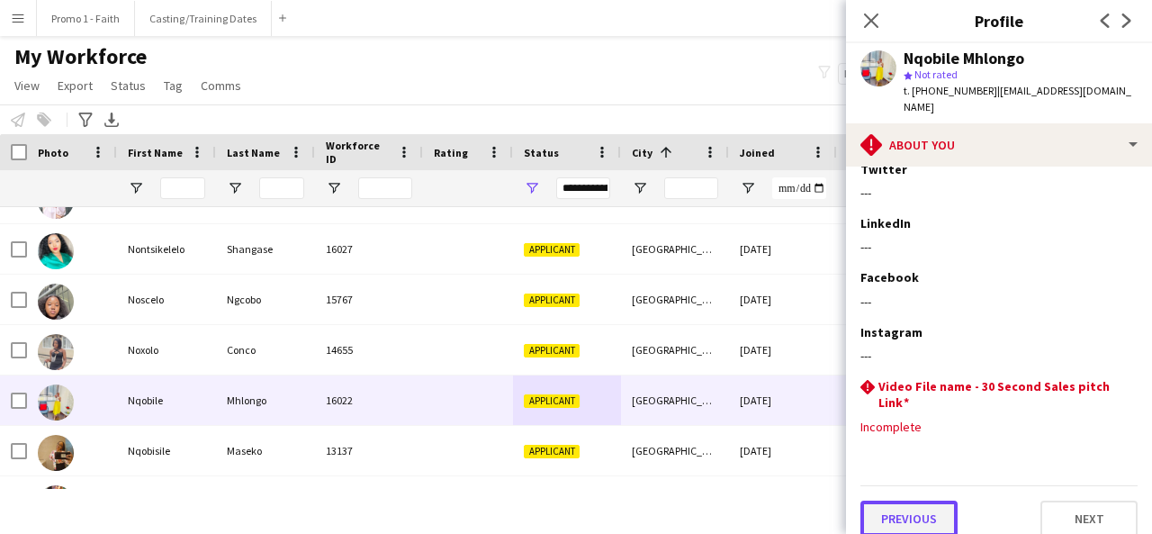
click at [893, 500] on button "Previous" at bounding box center [908, 518] width 97 height 36
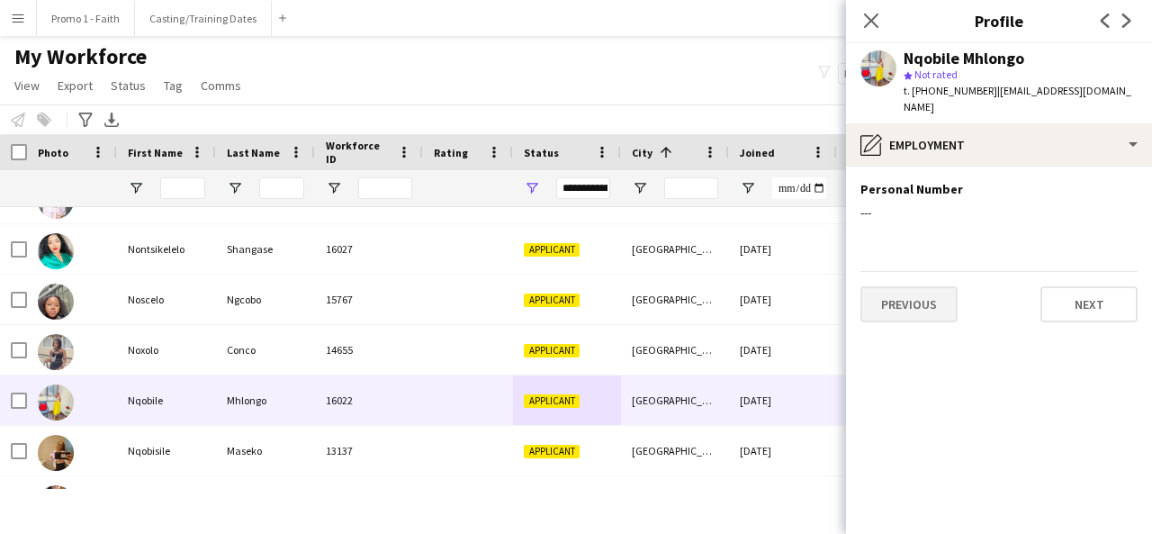
scroll to position [0, 0]
click at [900, 286] on button "Previous" at bounding box center [908, 304] width 97 height 36
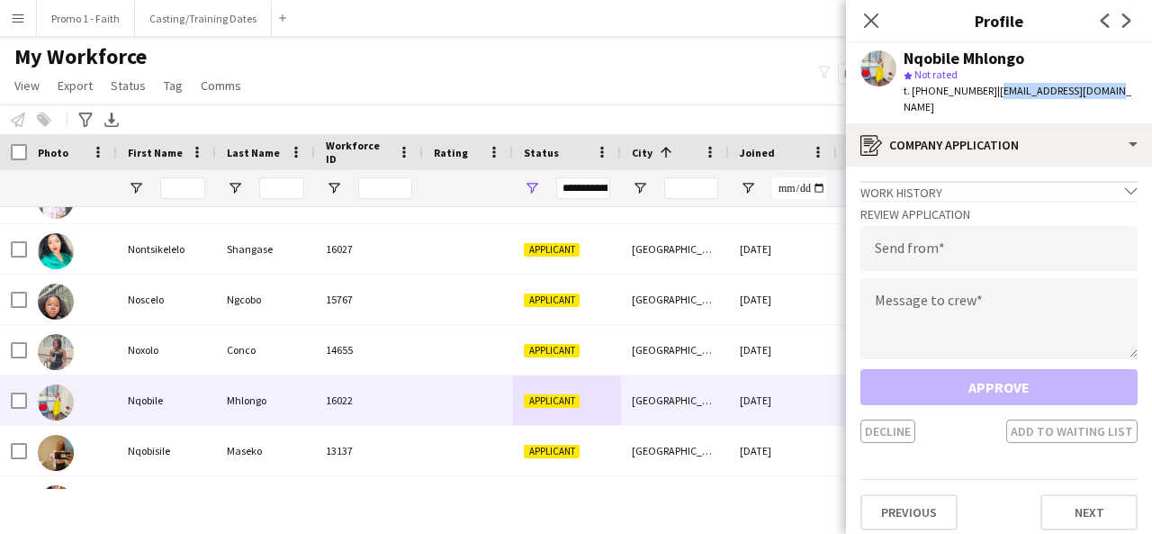
drag, startPoint x: 985, startPoint y: 87, endPoint x: 1118, endPoint y: 94, distance: 133.4
click at [1118, 94] on app-profile-header "Nqobile Mhlongo star Not rated t. +27659199052 | makazee2018@gmail.com" at bounding box center [999, 83] width 306 height 80
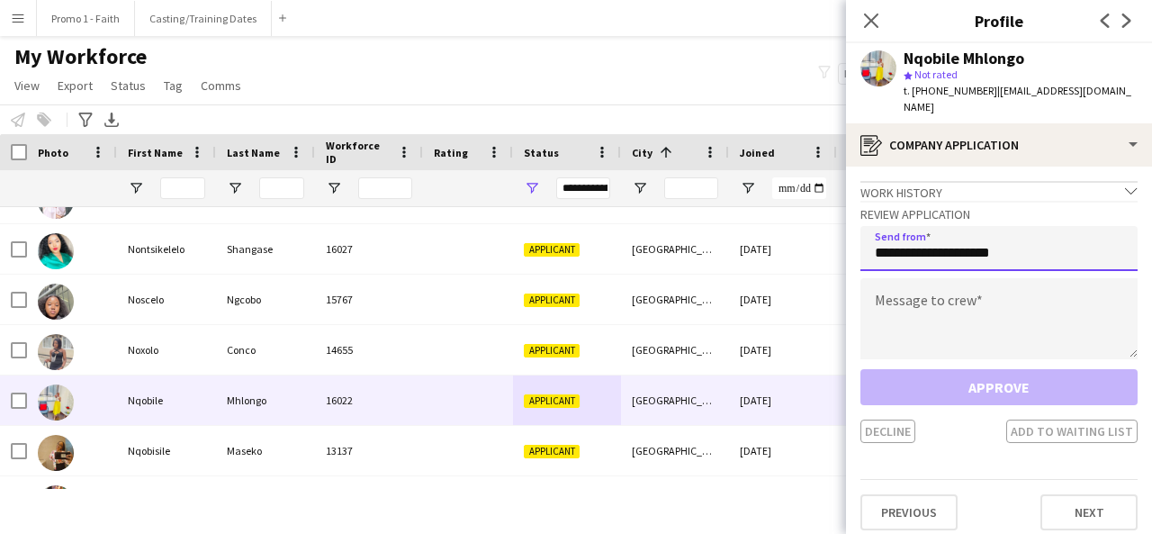
type input "**********"
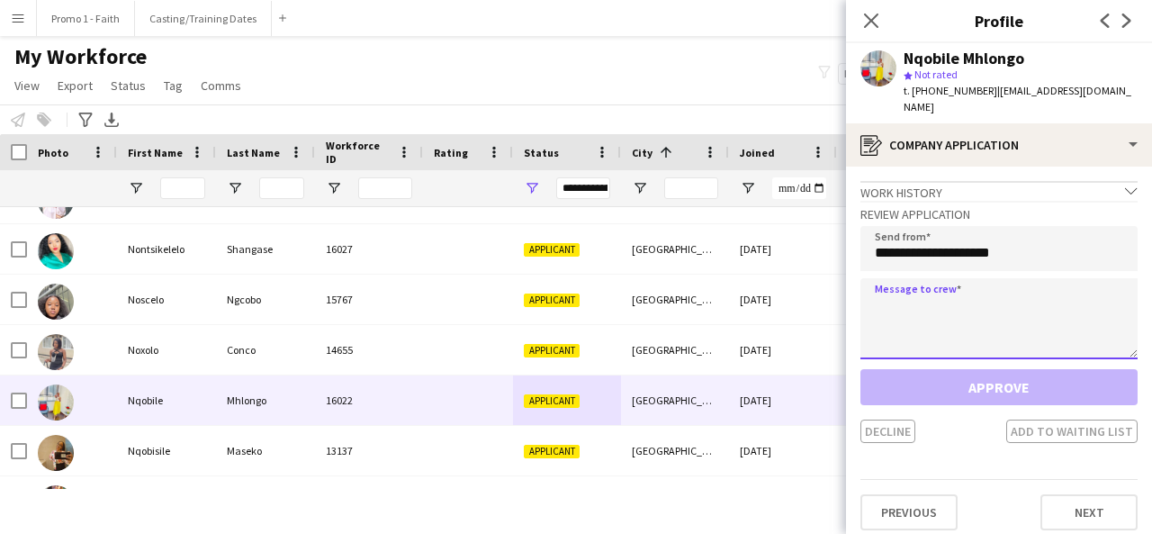
click at [1004, 306] on textarea at bounding box center [998, 318] width 277 height 81
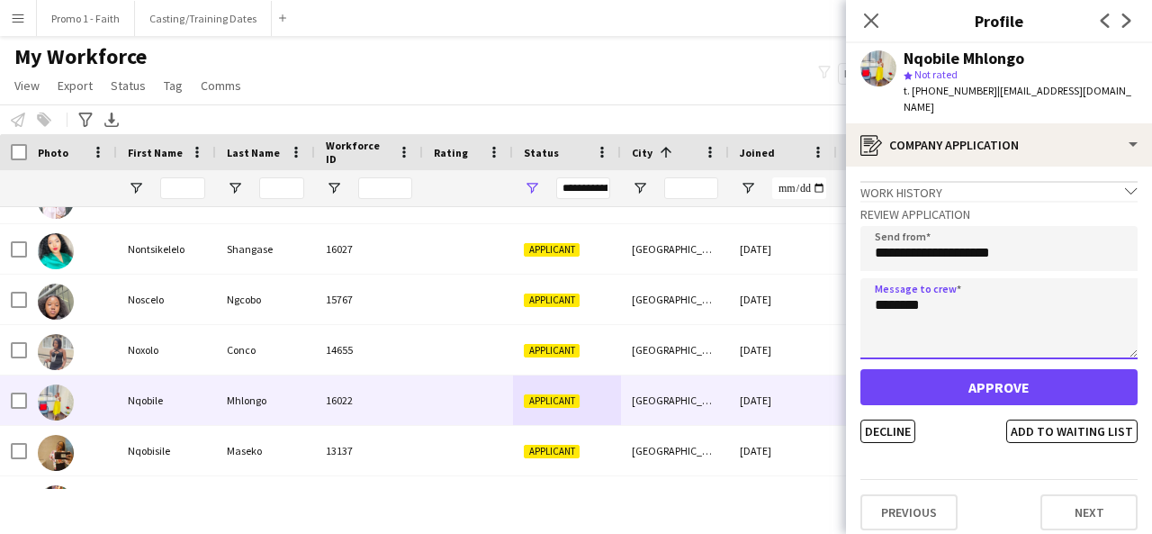
type textarea "********"
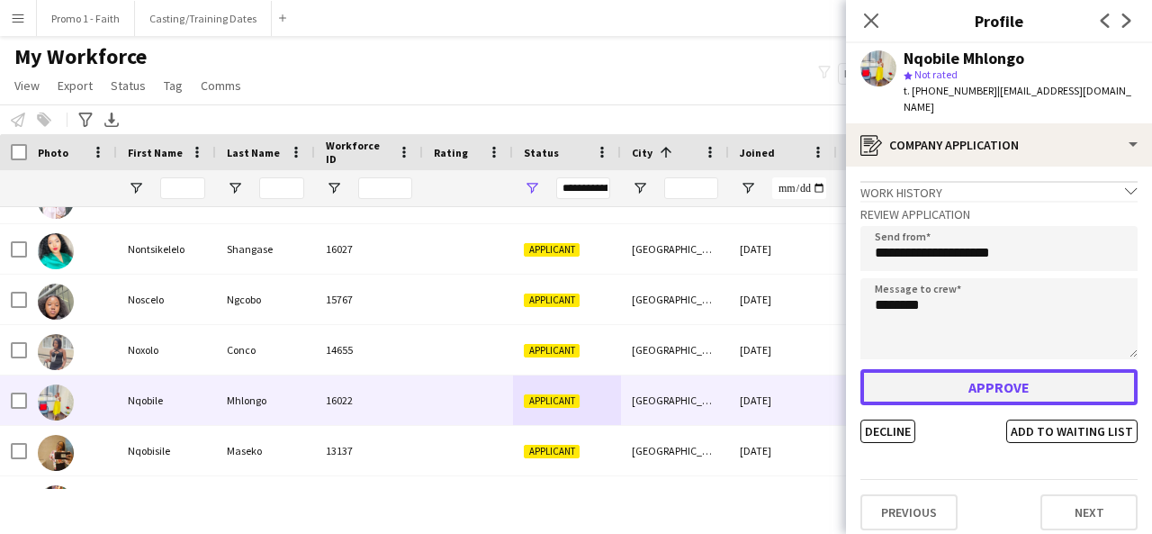
click at [969, 369] on button "Approve" at bounding box center [998, 387] width 277 height 36
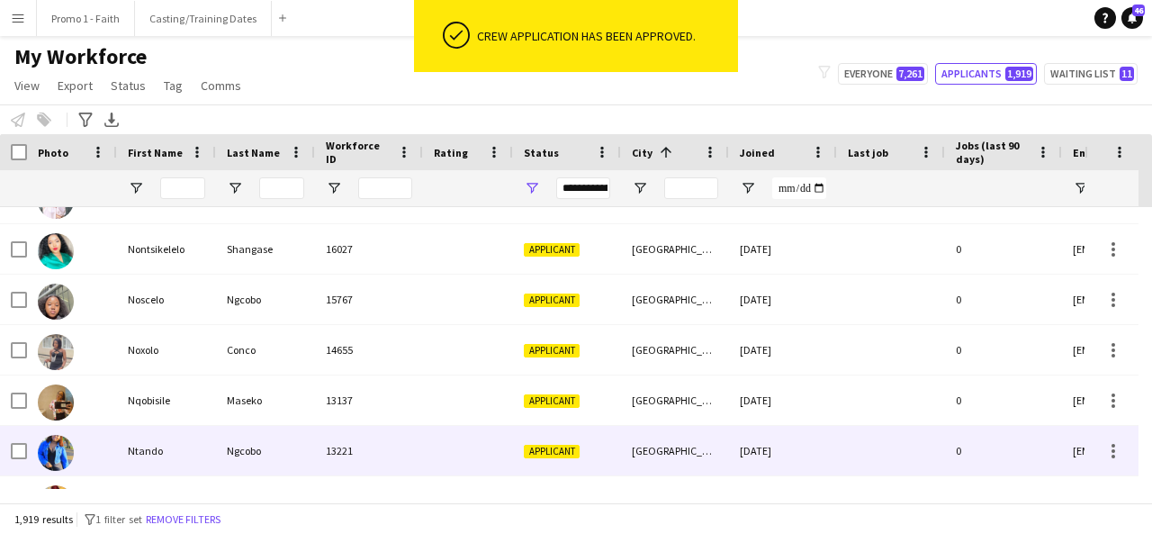
click at [438, 441] on div at bounding box center [468, 451] width 90 height 50
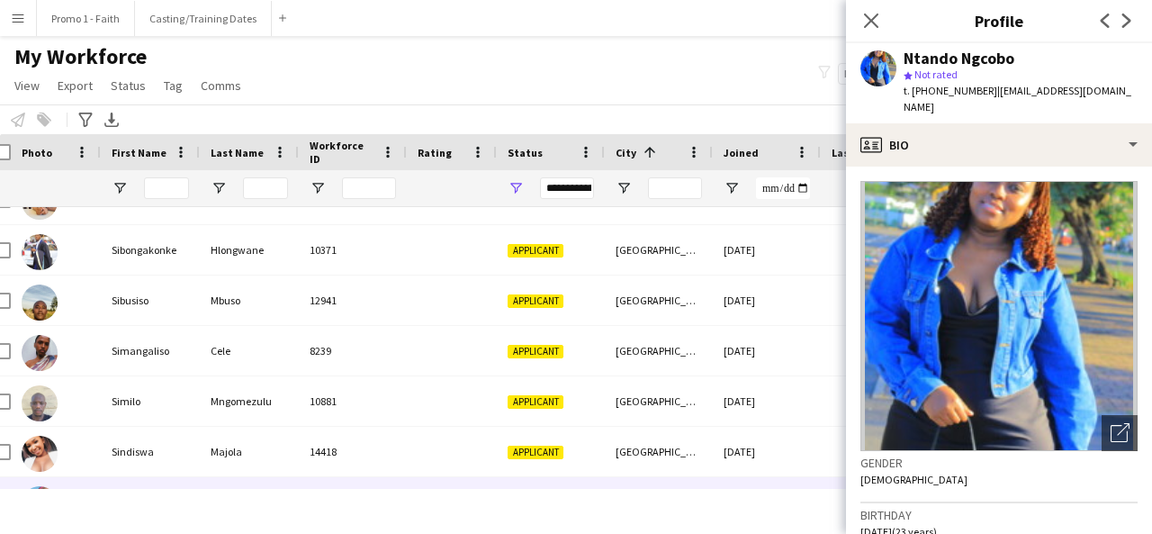
scroll to position [23423, 0]
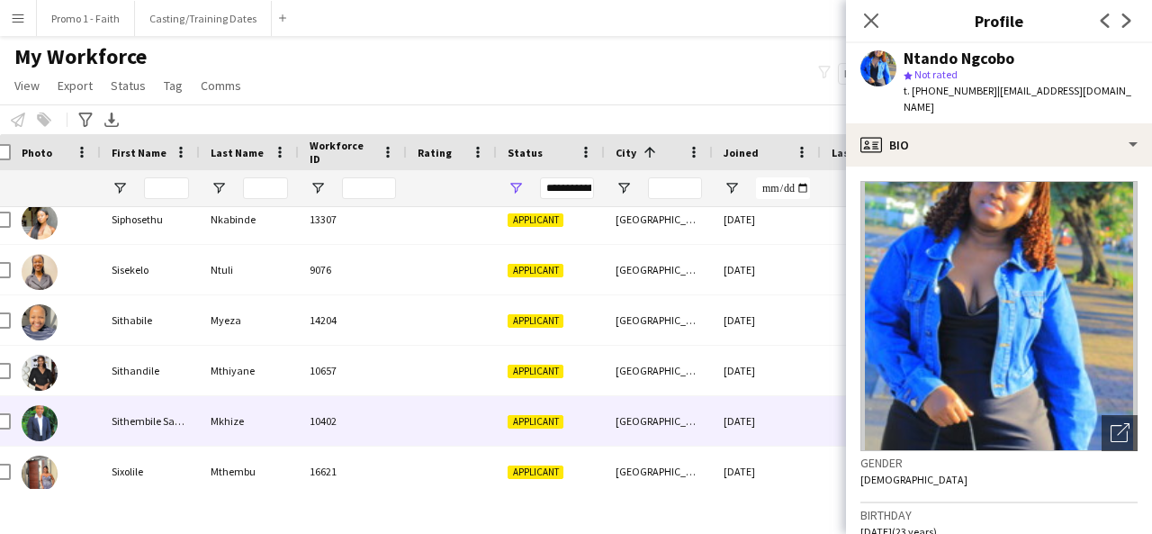
click at [438, 441] on div at bounding box center [452, 421] width 90 height 50
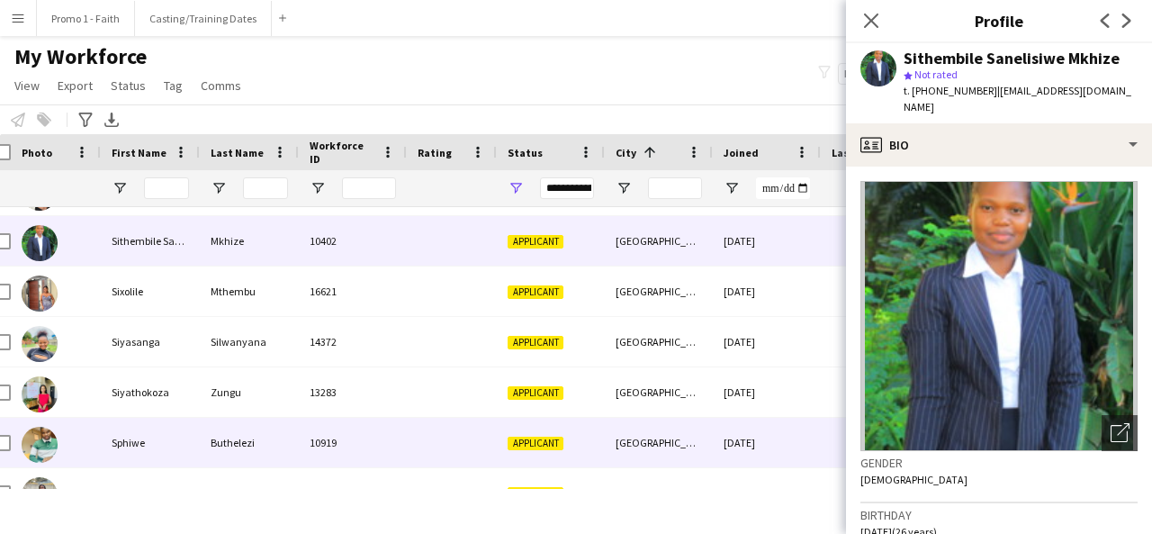
click at [438, 441] on div at bounding box center [452, 443] width 90 height 50
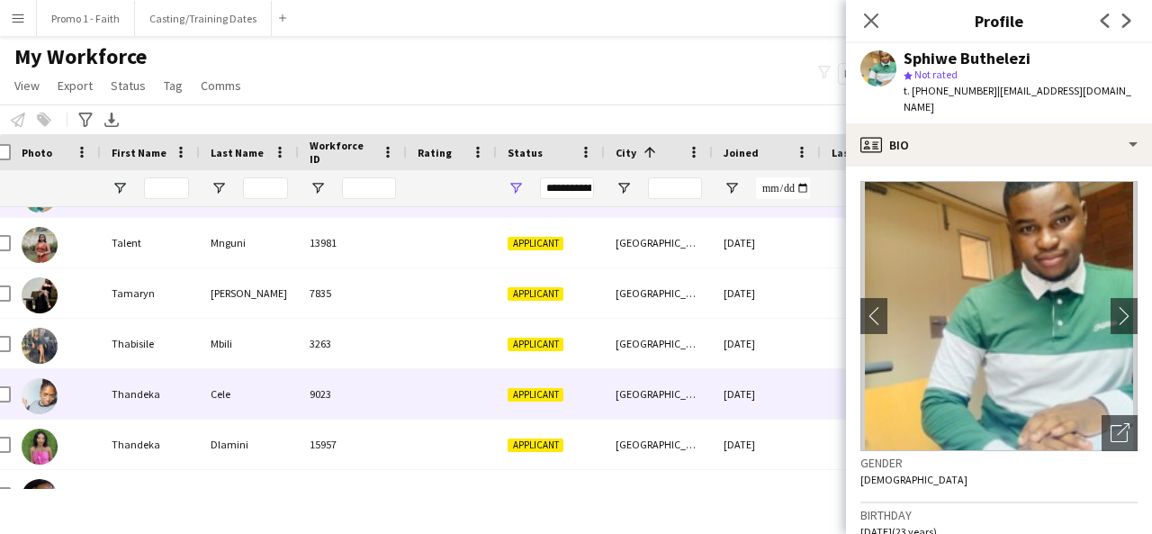
click at [314, 393] on div "9023" at bounding box center [353, 394] width 108 height 50
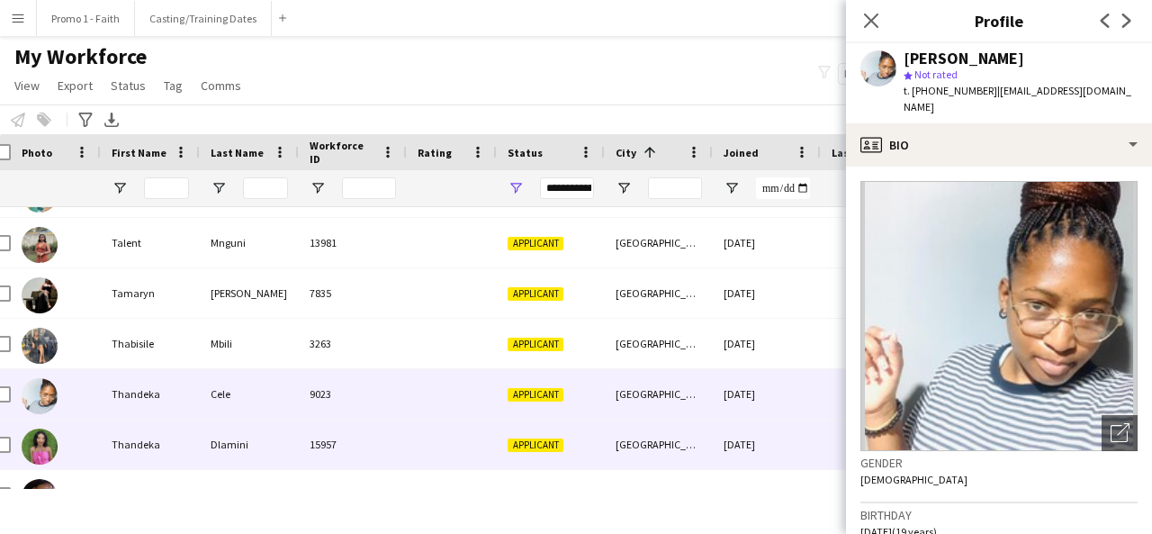
click at [277, 438] on div "Dlamini" at bounding box center [249, 444] width 99 height 50
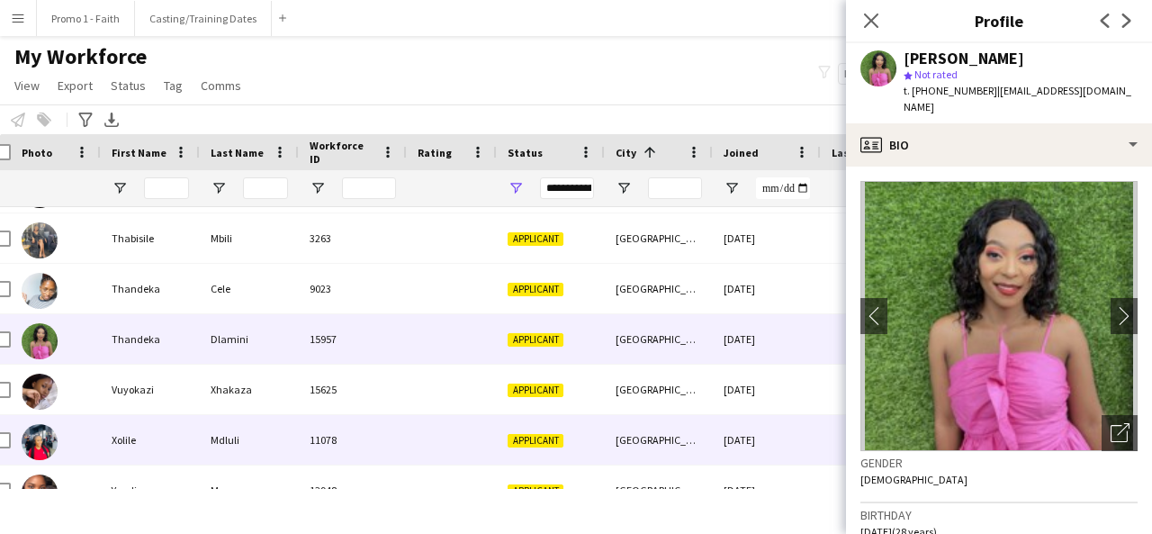
click at [262, 450] on div "Mdluli" at bounding box center [249, 440] width 99 height 50
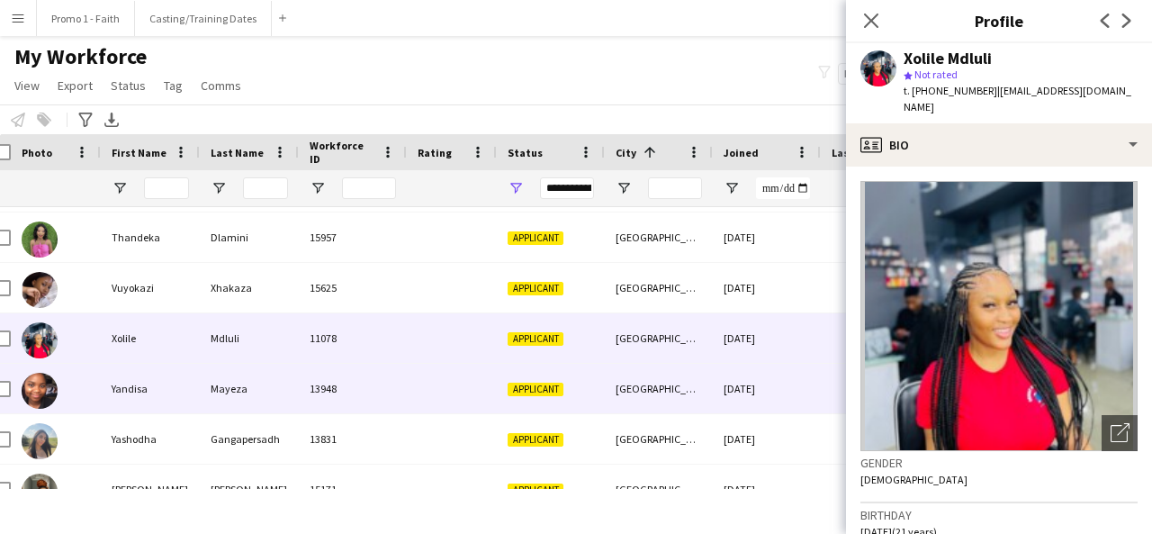
click at [249, 409] on div "Mayeza" at bounding box center [249, 389] width 99 height 50
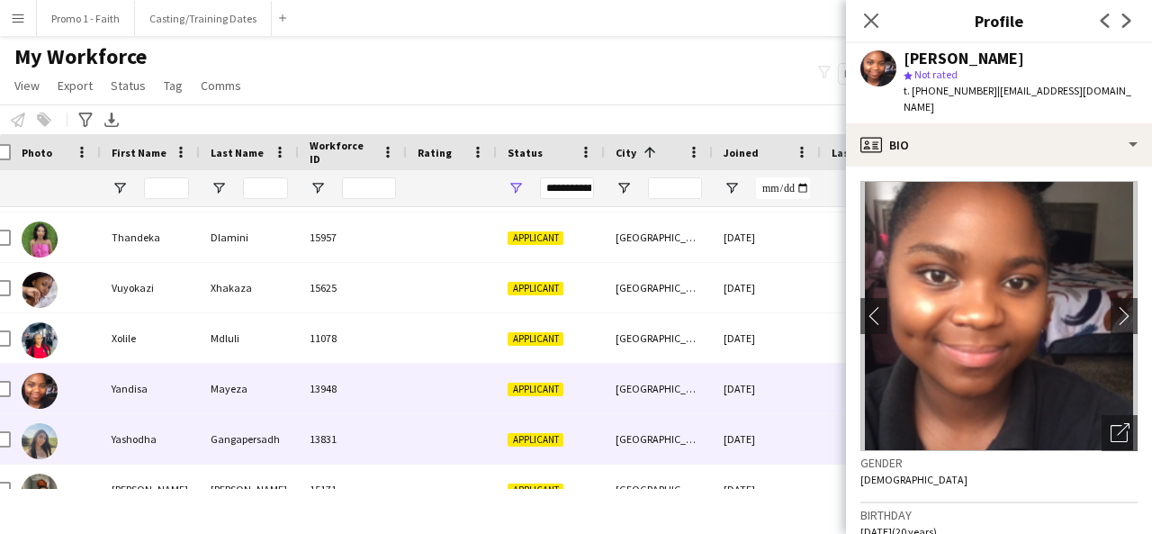
click at [252, 432] on div "Gangapersadh" at bounding box center [249, 439] width 99 height 50
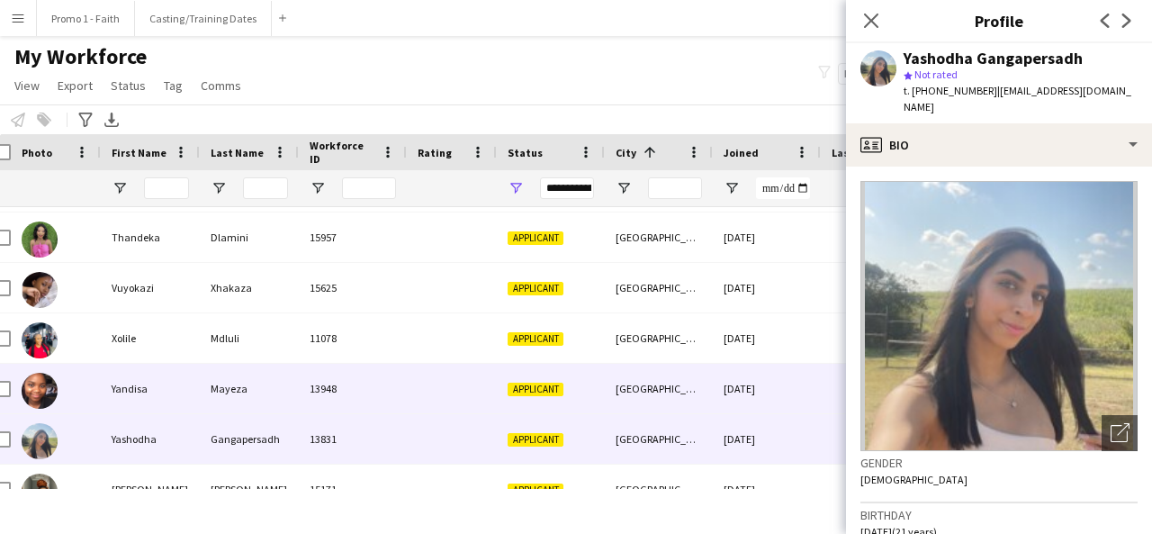
click at [296, 404] on div "Mayeza" at bounding box center [249, 389] width 99 height 50
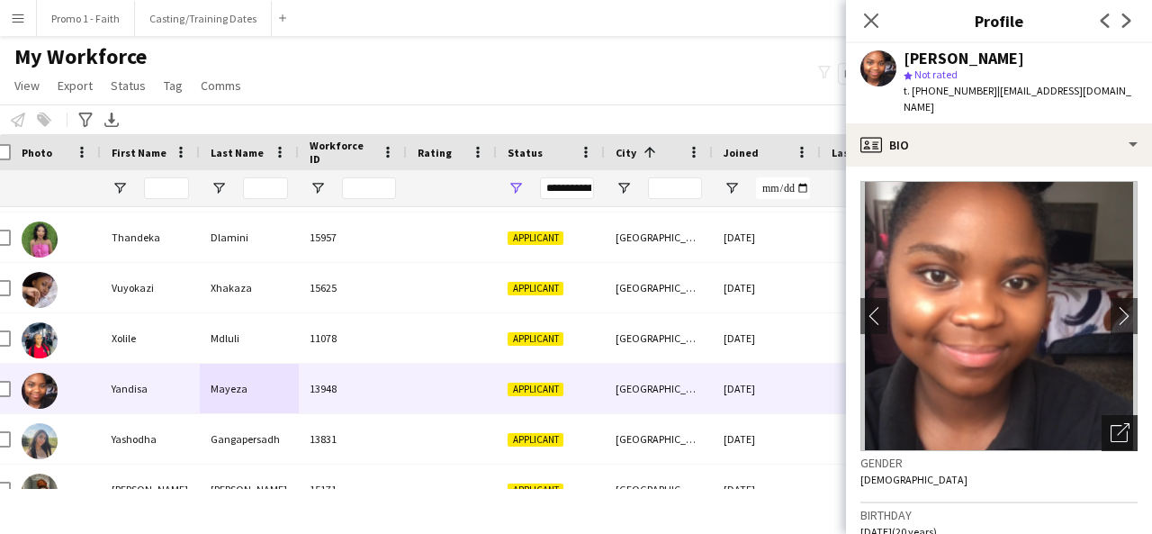
click at [1117, 417] on div "Open photos pop-in" at bounding box center [1120, 433] width 36 height 36
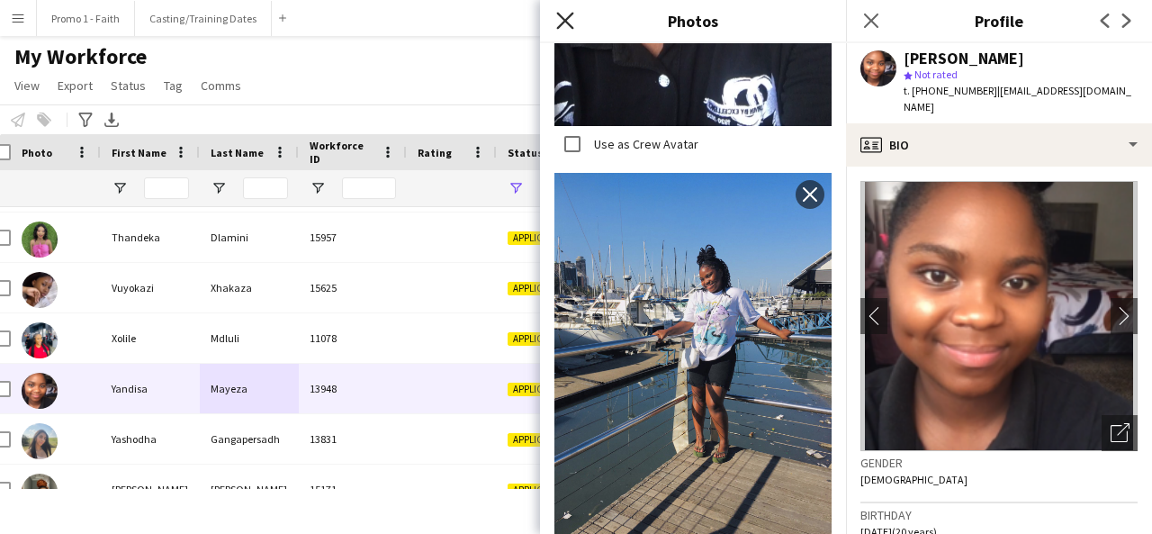
click at [566, 14] on icon "Close pop-in" at bounding box center [564, 20] width 17 height 17
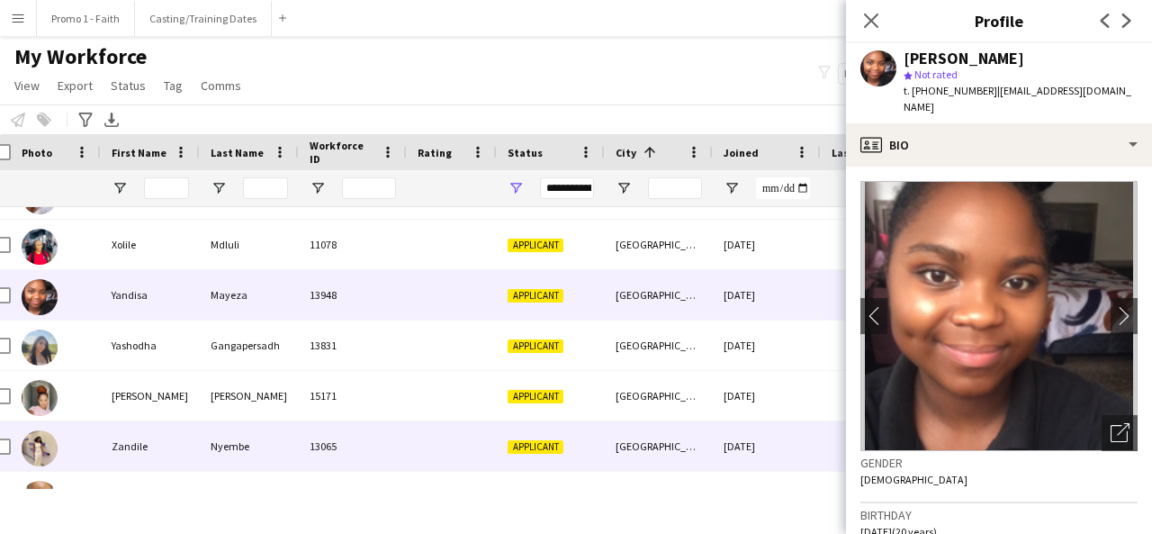
click at [356, 429] on div "13065" at bounding box center [353, 446] width 108 height 50
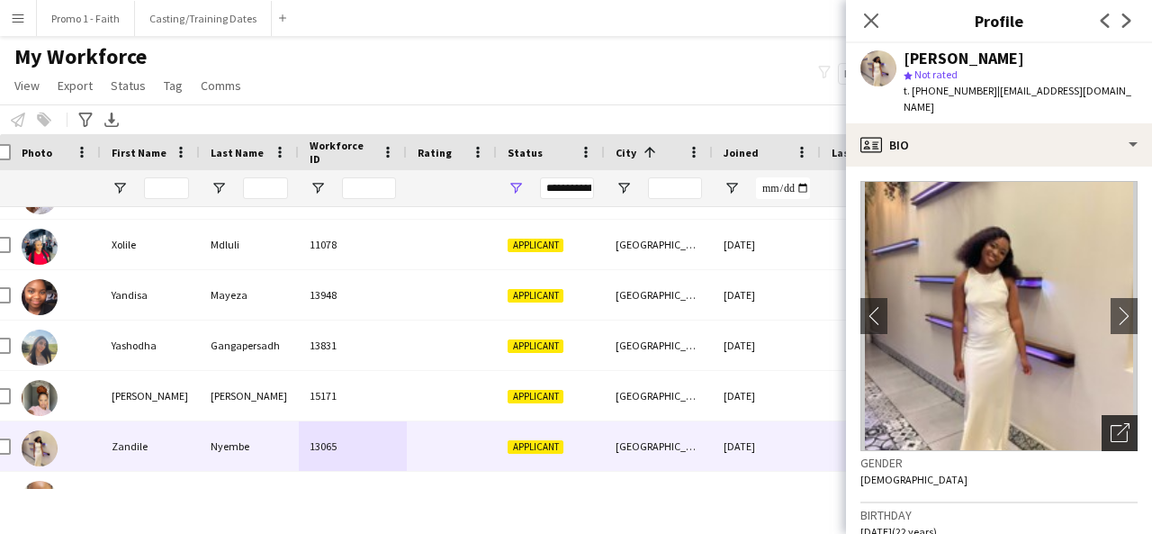
click at [1113, 423] on icon "Open photos pop-in" at bounding box center [1120, 432] width 19 height 19
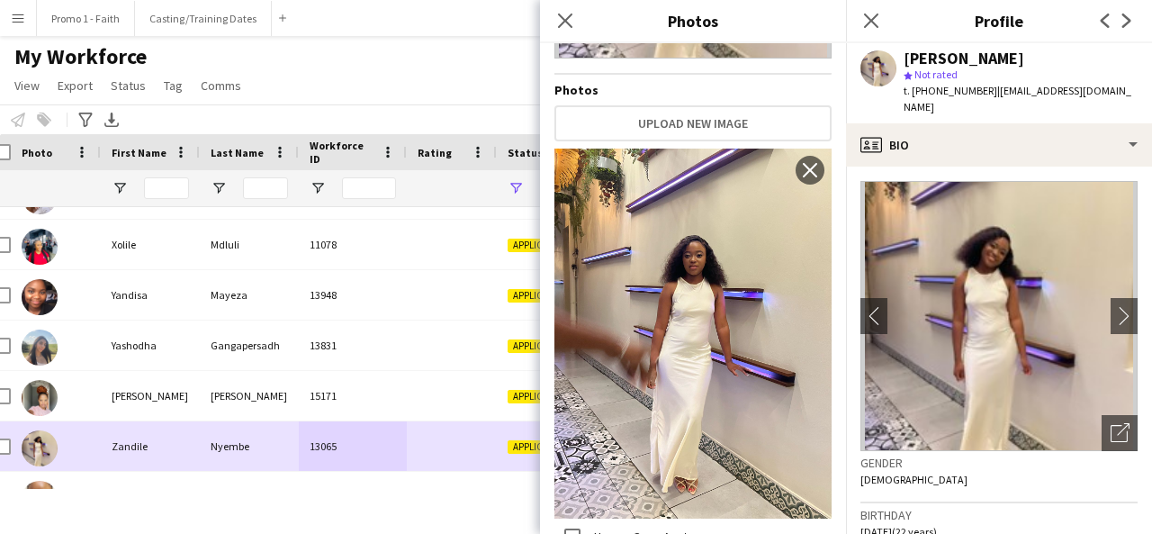
click at [308, 425] on div "13065" at bounding box center [353, 446] width 108 height 50
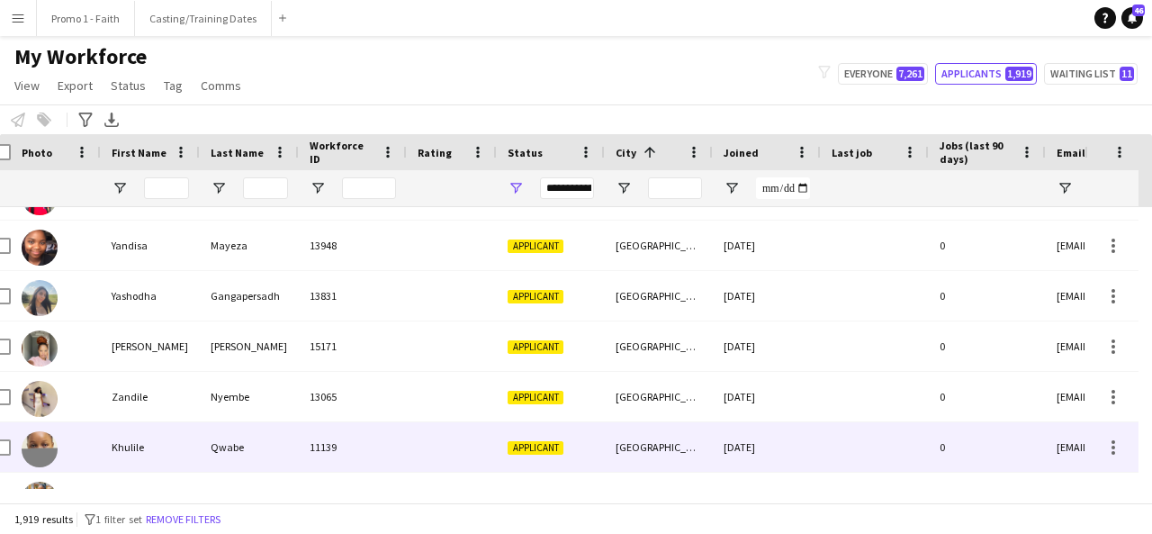
click at [308, 425] on div "11139" at bounding box center [353, 447] width 108 height 50
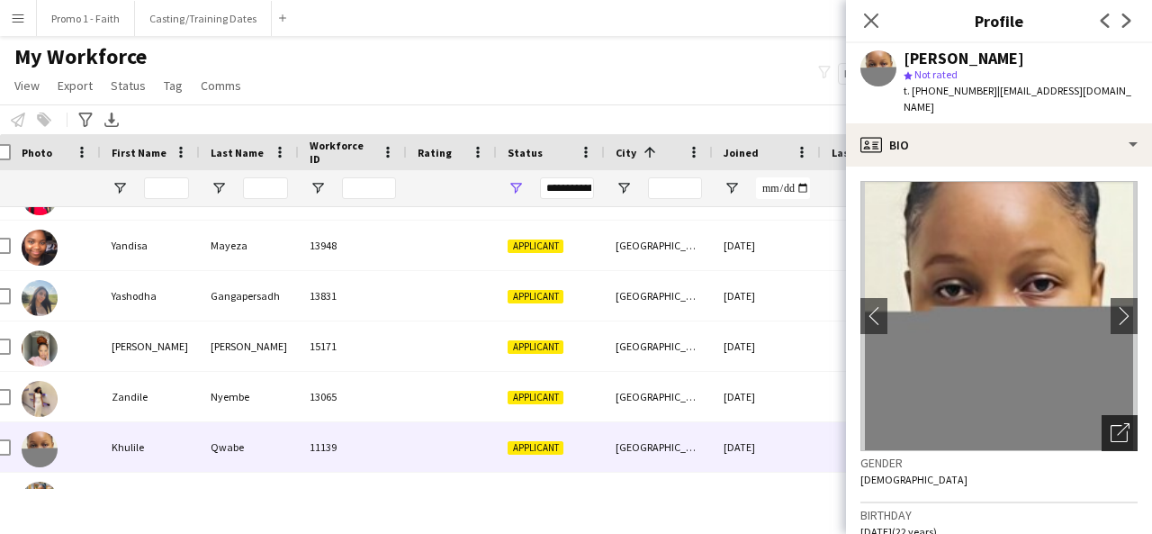
click at [1111, 423] on icon "Open photos pop-in" at bounding box center [1120, 432] width 19 height 19
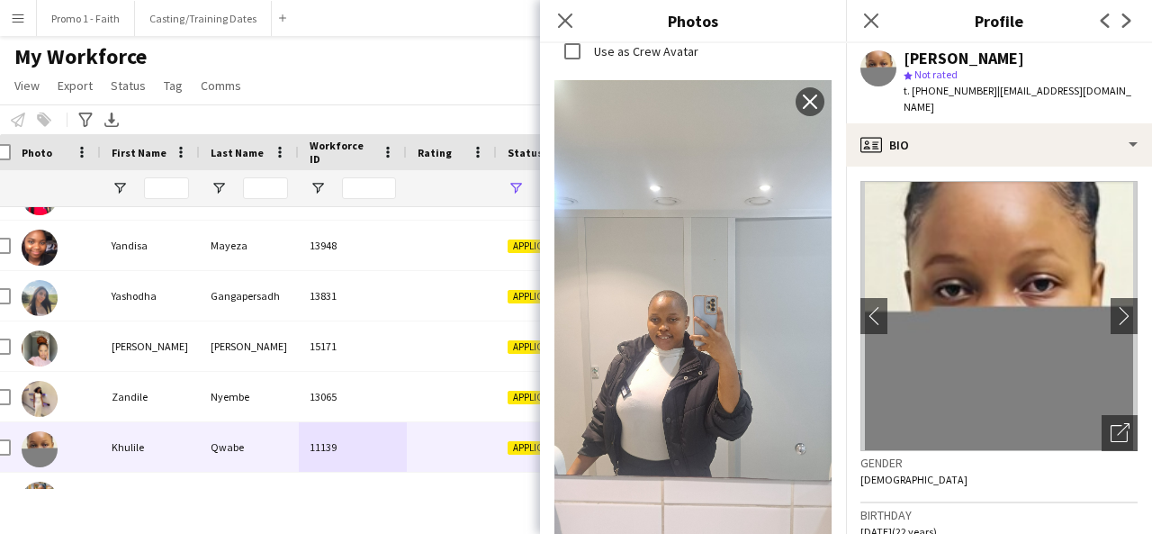
scroll to position [801, 0]
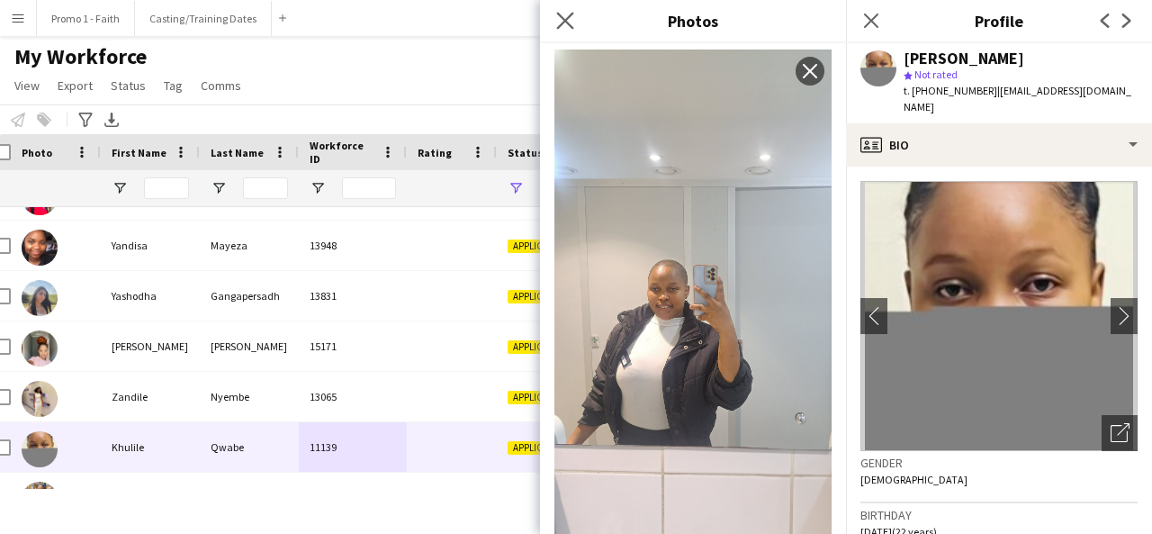
click at [565, 13] on icon "Close pop-in" at bounding box center [564, 20] width 17 height 17
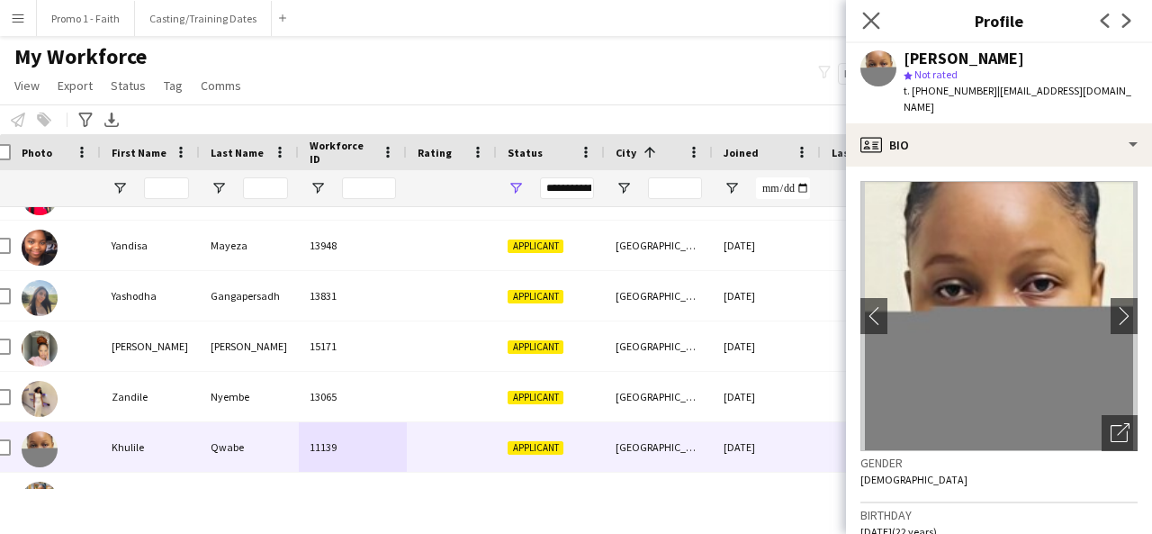
click at [873, 12] on icon "Close pop-in" at bounding box center [870, 20] width 17 height 17
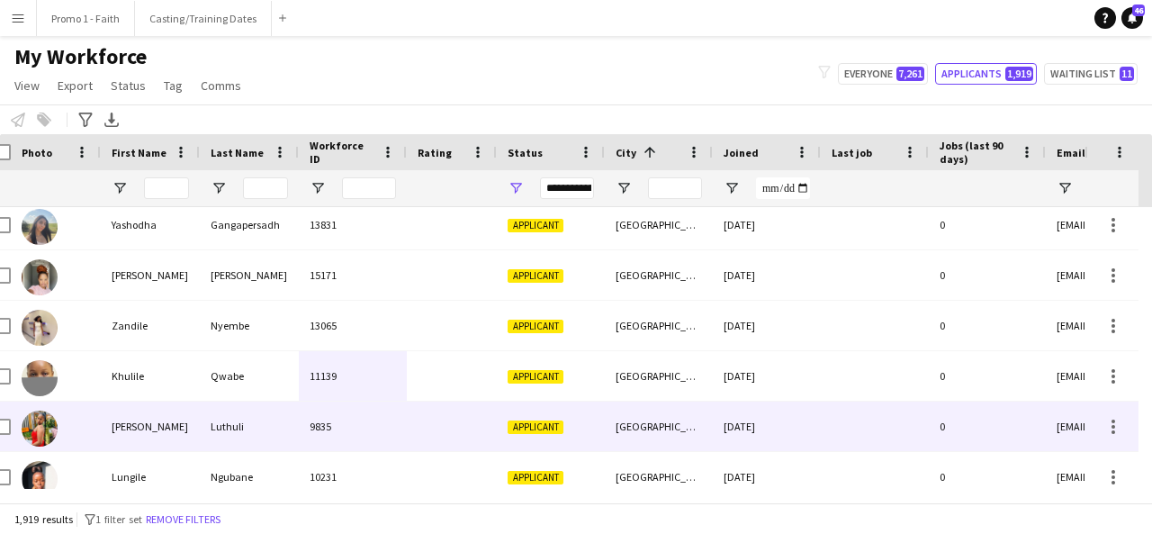
scroll to position [24656, 0]
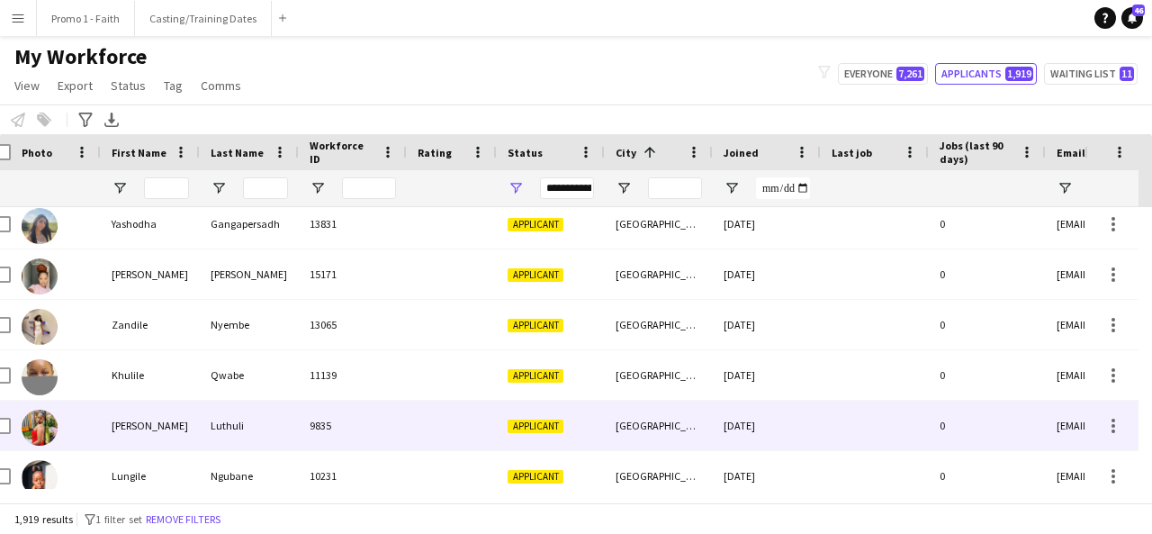
click at [283, 411] on div "Luthuli" at bounding box center [249, 426] width 99 height 50
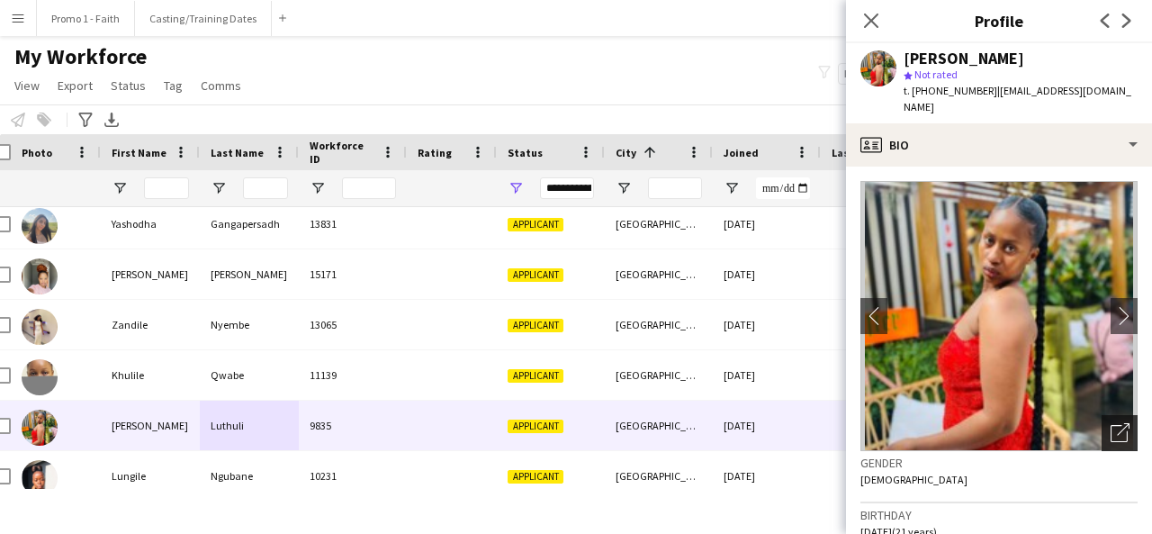
click at [1115, 415] on div "Open photos pop-in" at bounding box center [1120, 433] width 36 height 36
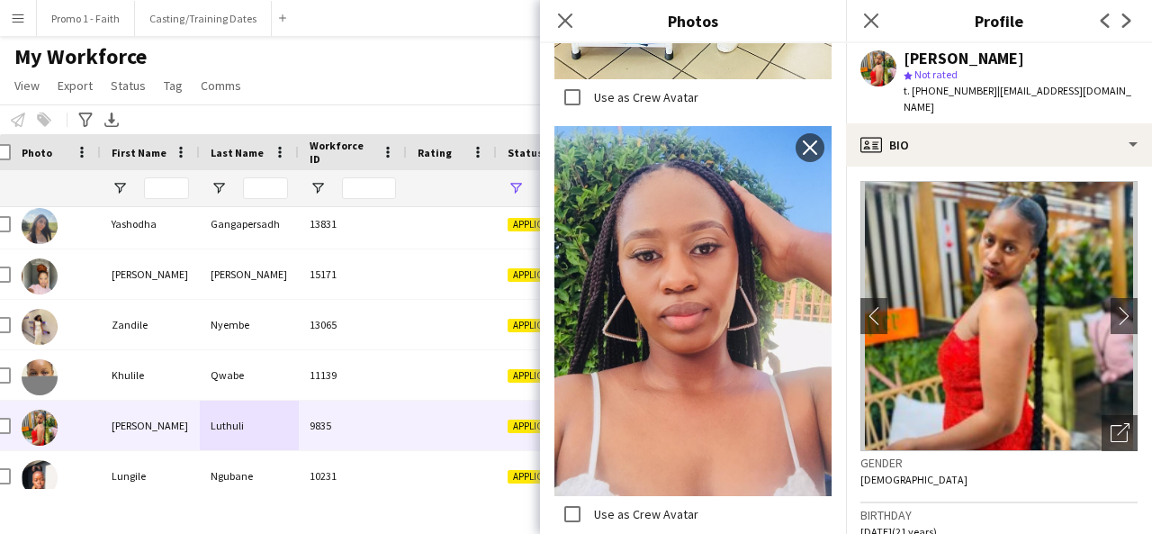
scroll to position [1166, 0]
